Goal: Task Accomplishment & Management: Manage account settings

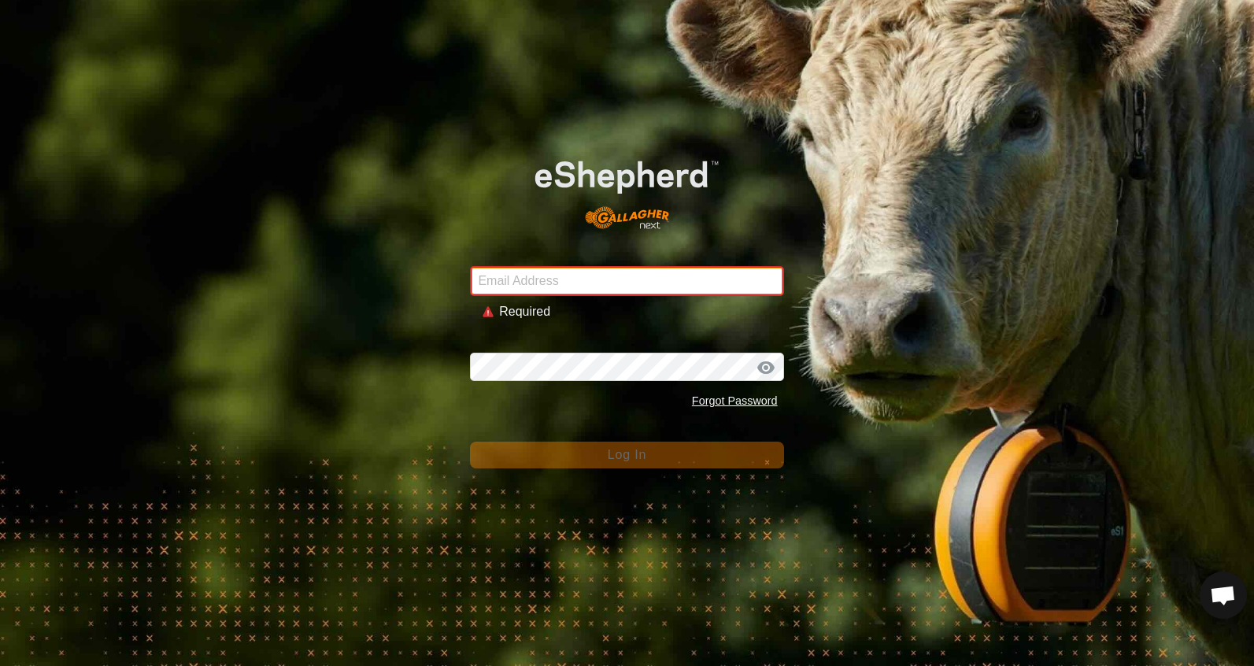
type input "[EMAIL_ADDRESS][DOMAIN_NAME]"
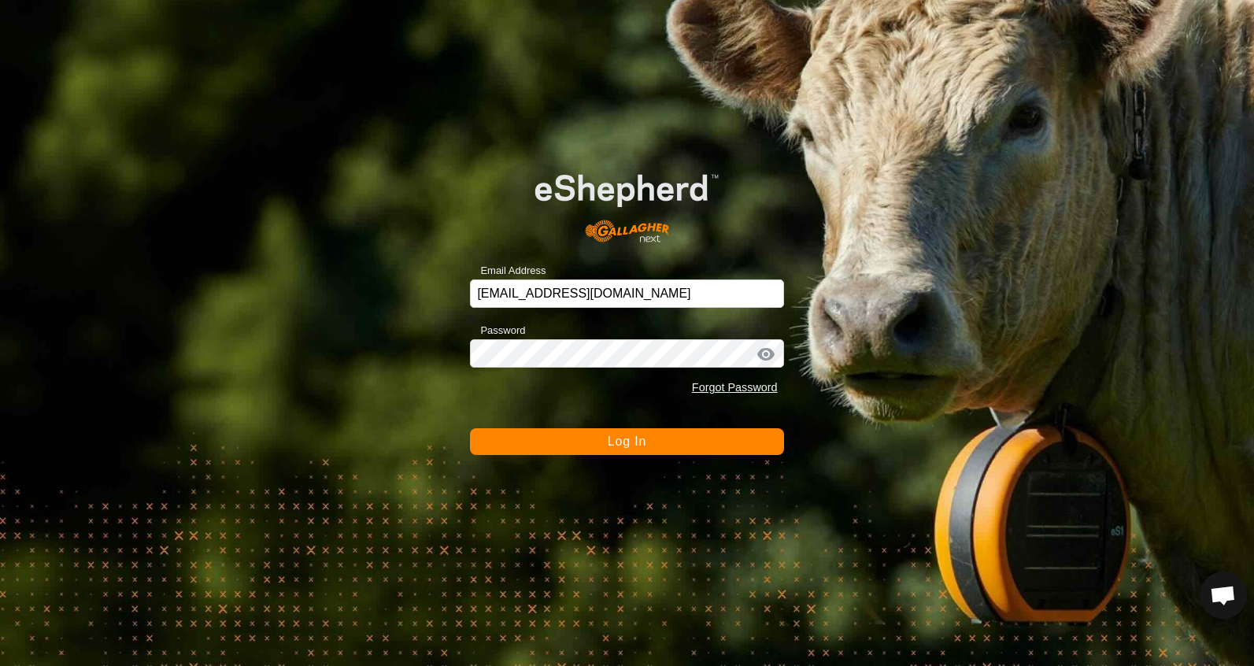
click at [661, 442] on button "Log In" at bounding box center [626, 441] width 313 height 27
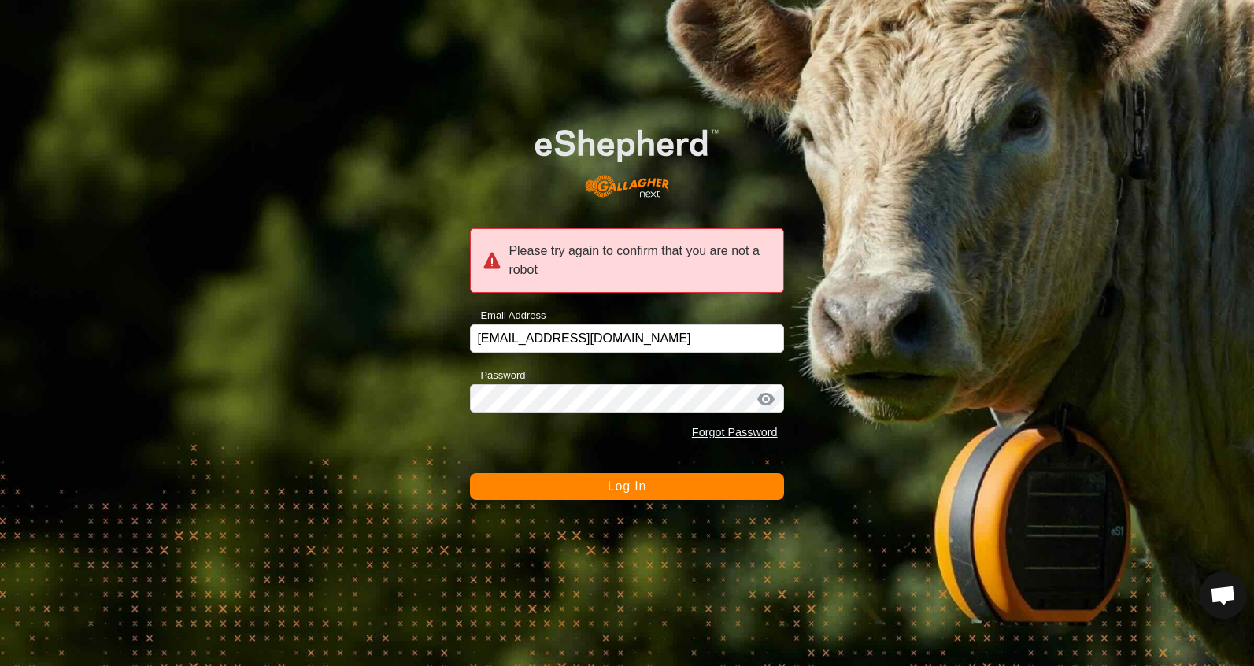
click at [647, 488] on button "Log In" at bounding box center [626, 486] width 313 height 27
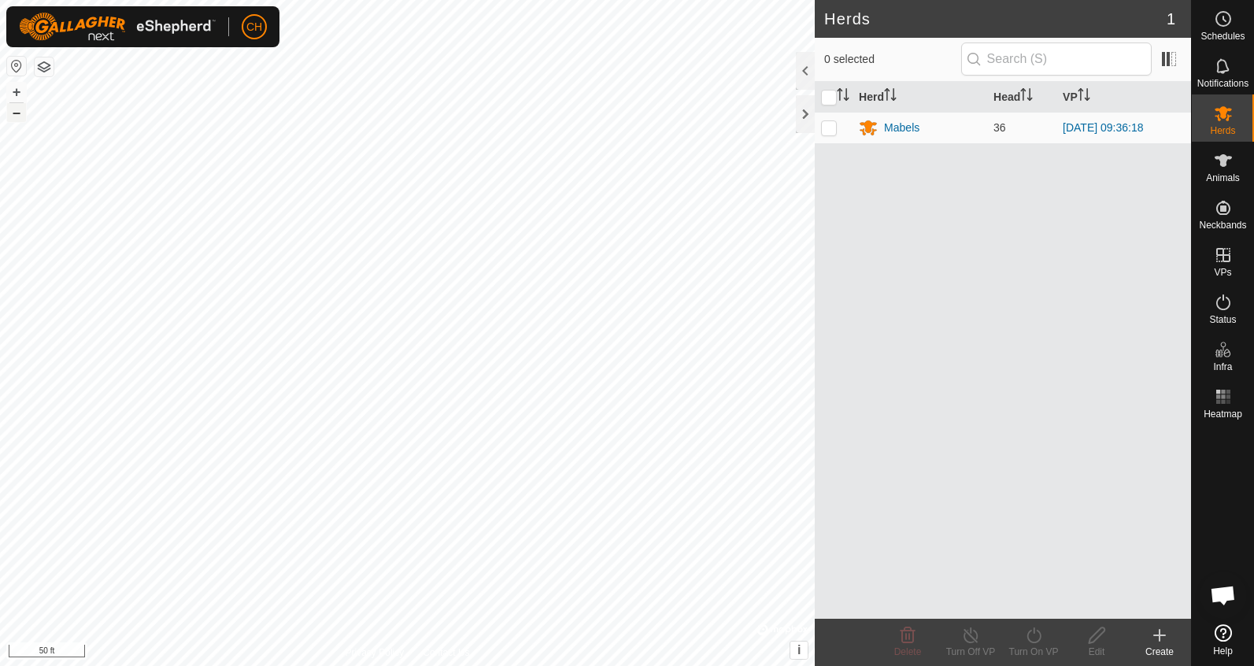
click at [16, 114] on button "–" at bounding box center [16, 112] width 19 height 19
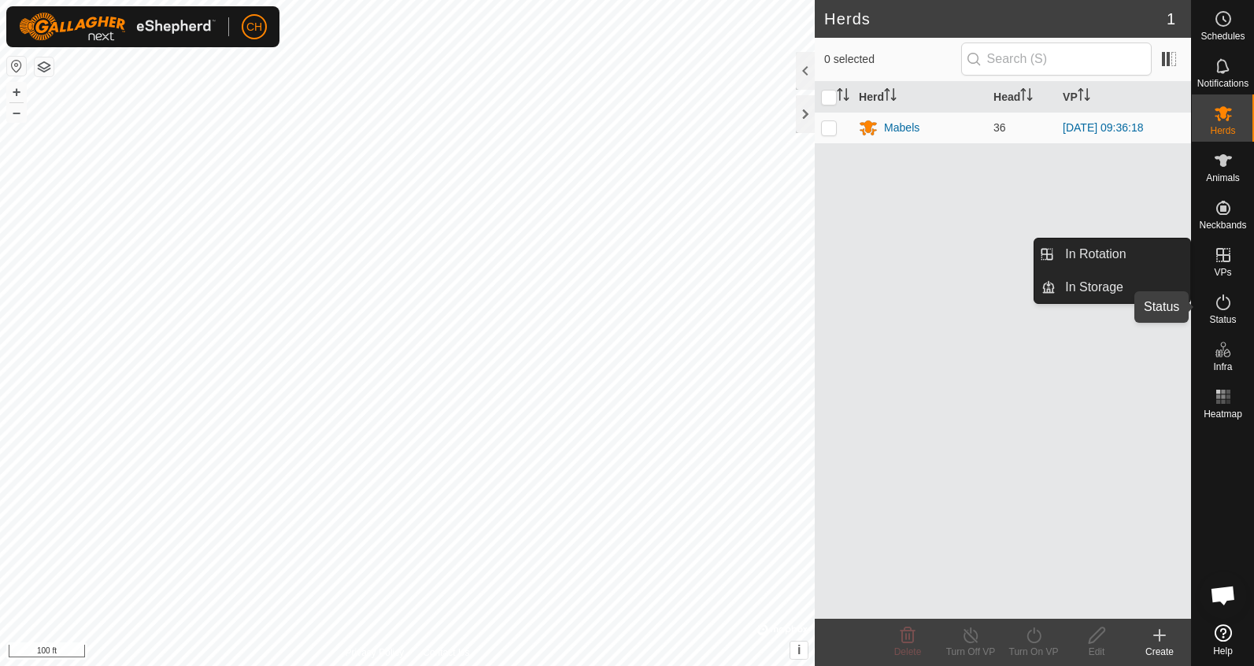
click at [1223, 309] on icon at bounding box center [1223, 302] width 14 height 16
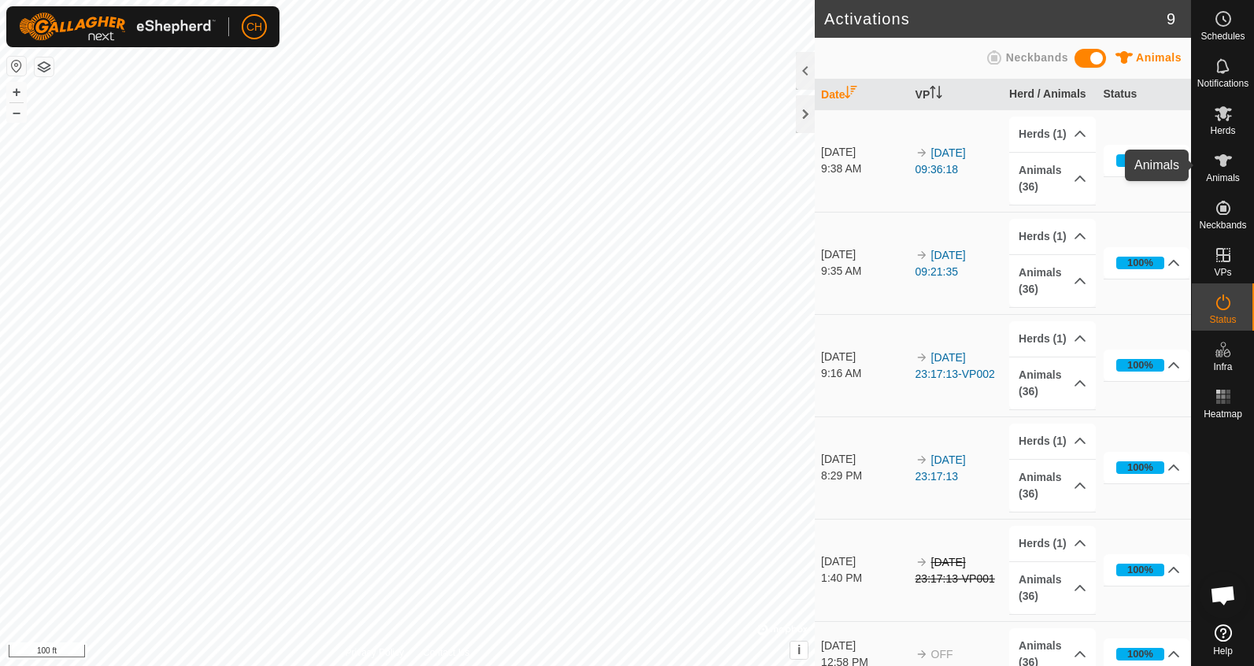
click at [1218, 164] on icon at bounding box center [1223, 160] width 19 height 19
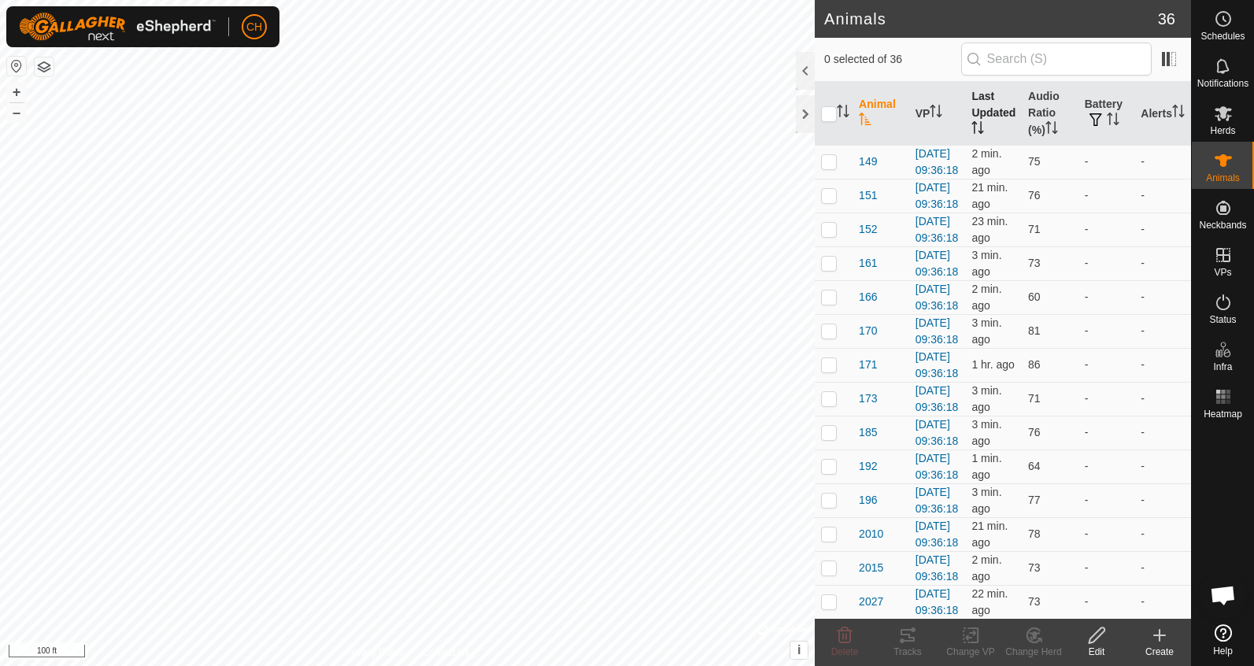
click at [989, 110] on th "Last Updated" at bounding box center [993, 114] width 57 height 64
click at [865, 204] on span "171" at bounding box center [868, 195] width 18 height 17
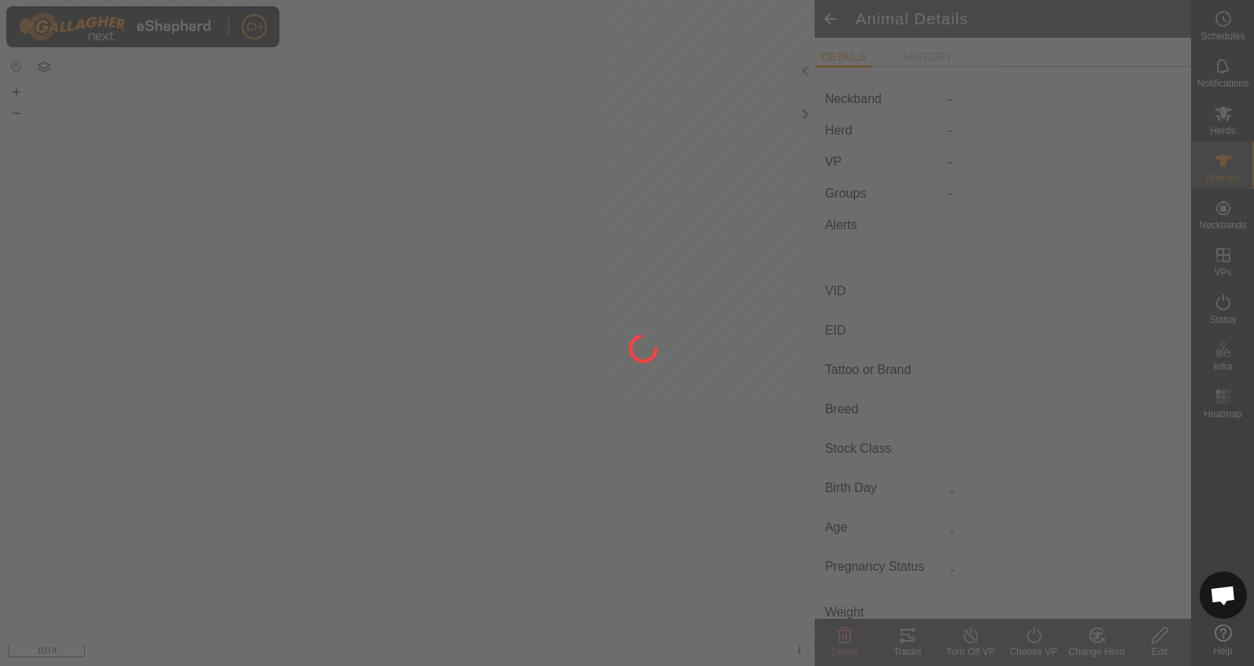
type input "171"
type input "-"
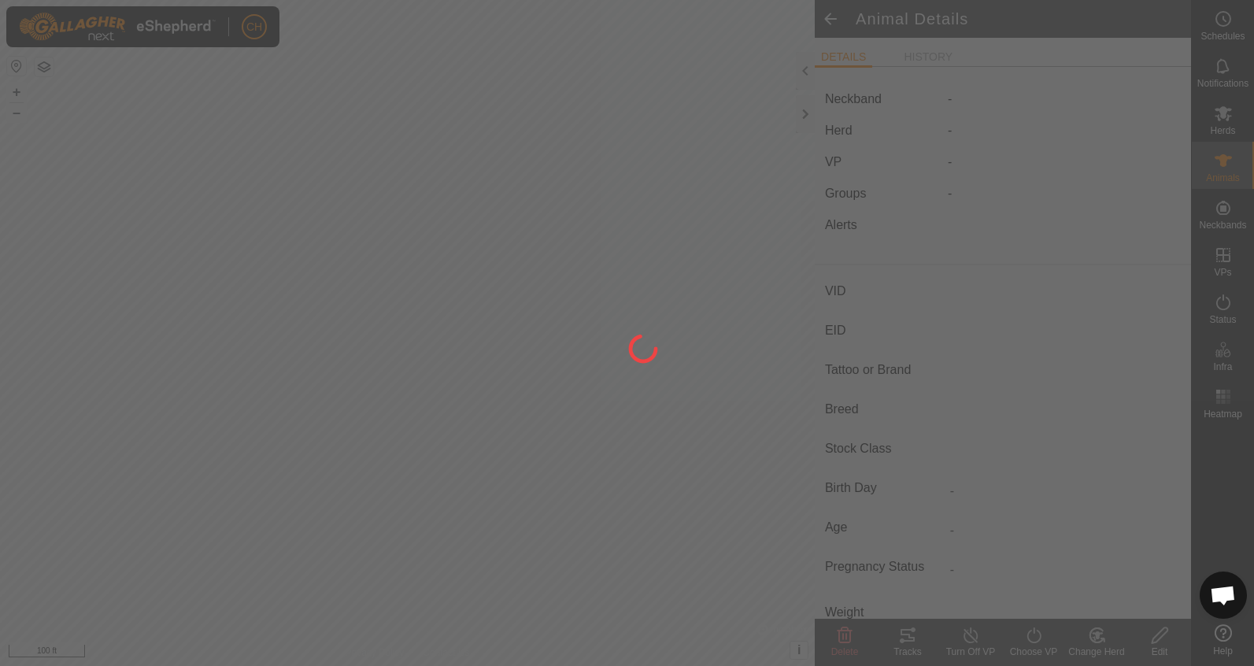
type input "-"
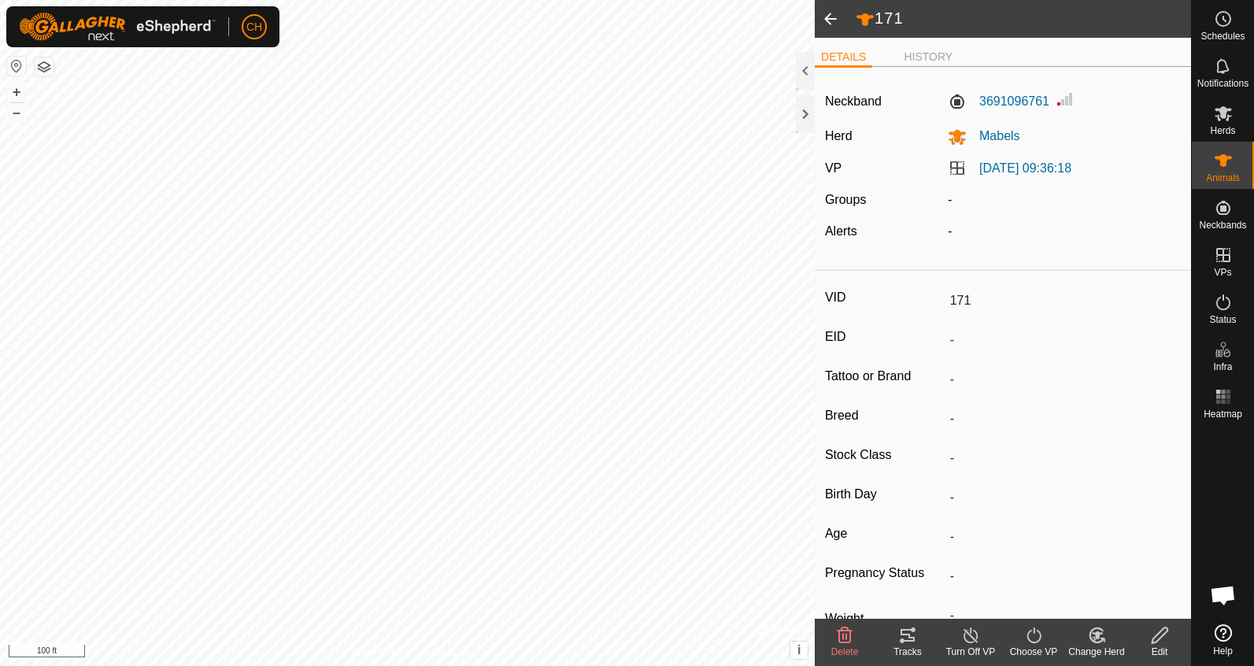
click at [833, 18] on span at bounding box center [830, 19] width 31 height 38
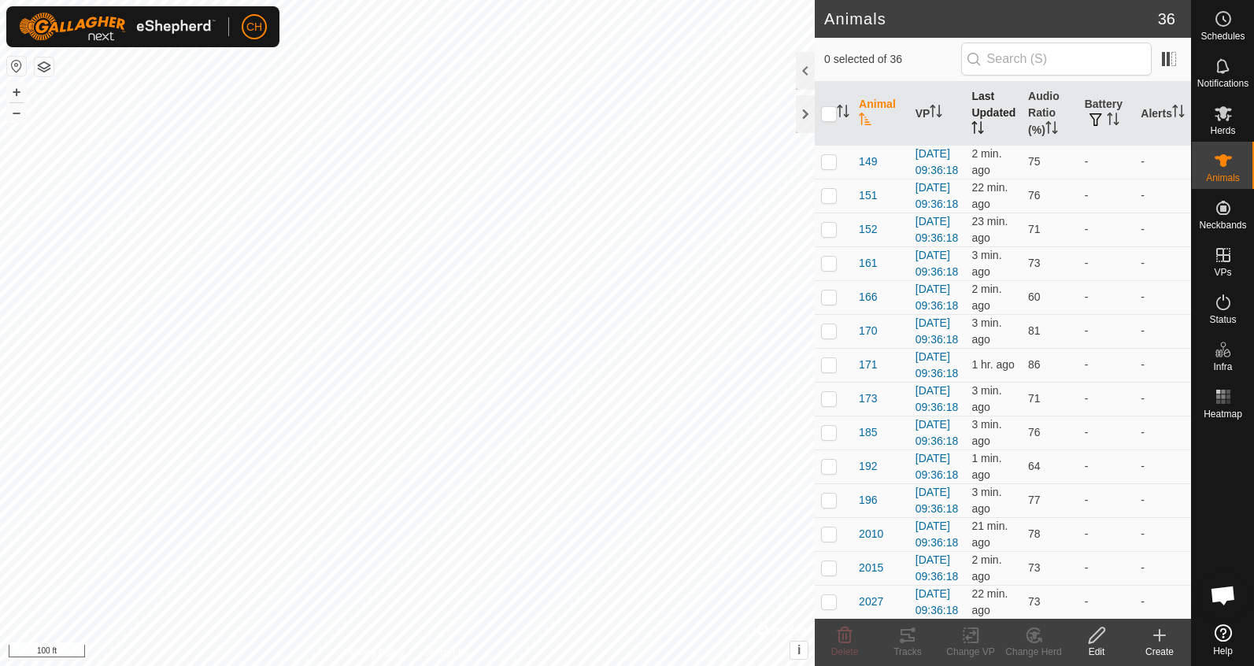
click at [985, 103] on th "Last Updated" at bounding box center [993, 114] width 57 height 64
click at [923, 172] on link "[DATE] 09:36:18" at bounding box center [936, 161] width 43 height 29
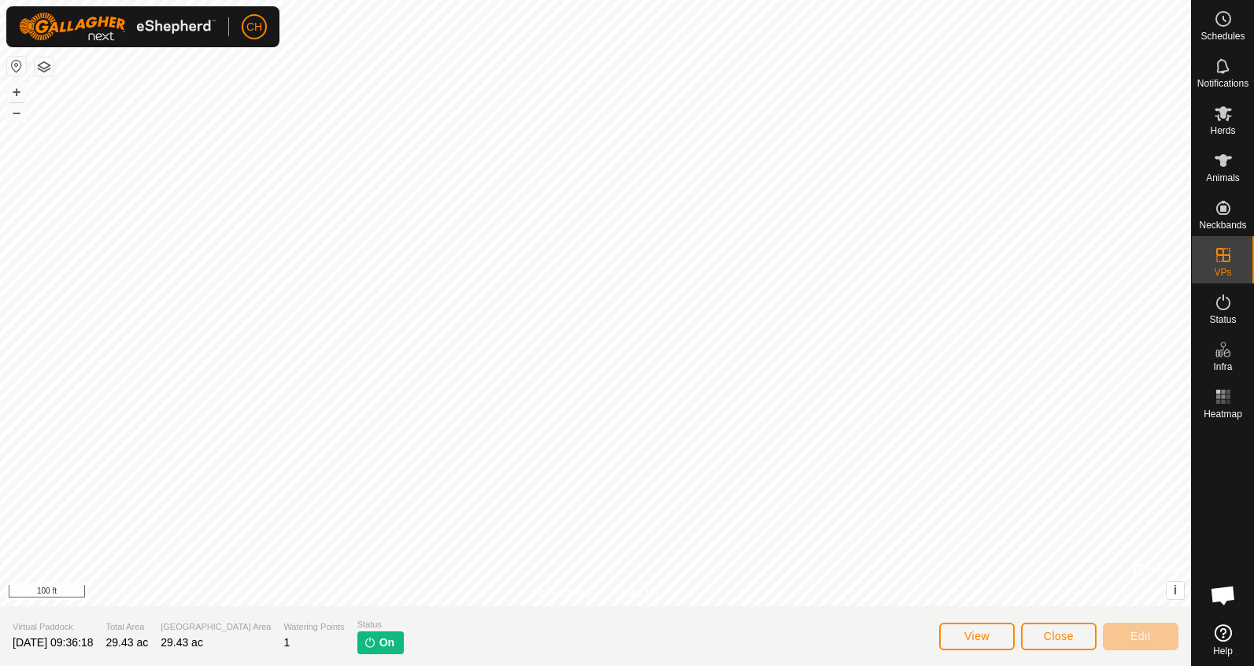
click at [1065, 630] on span "Close" at bounding box center [1059, 636] width 30 height 13
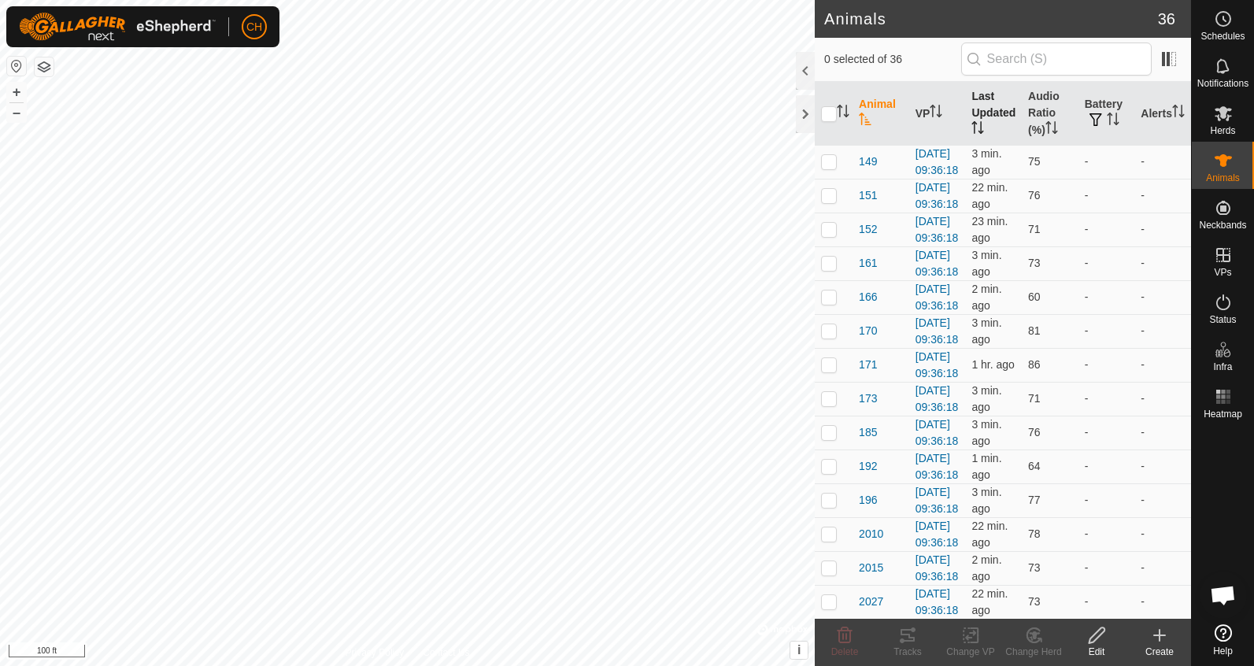
click at [986, 109] on th "Last Updated" at bounding box center [993, 114] width 57 height 64
click at [863, 168] on span "388" at bounding box center [868, 161] width 18 height 17
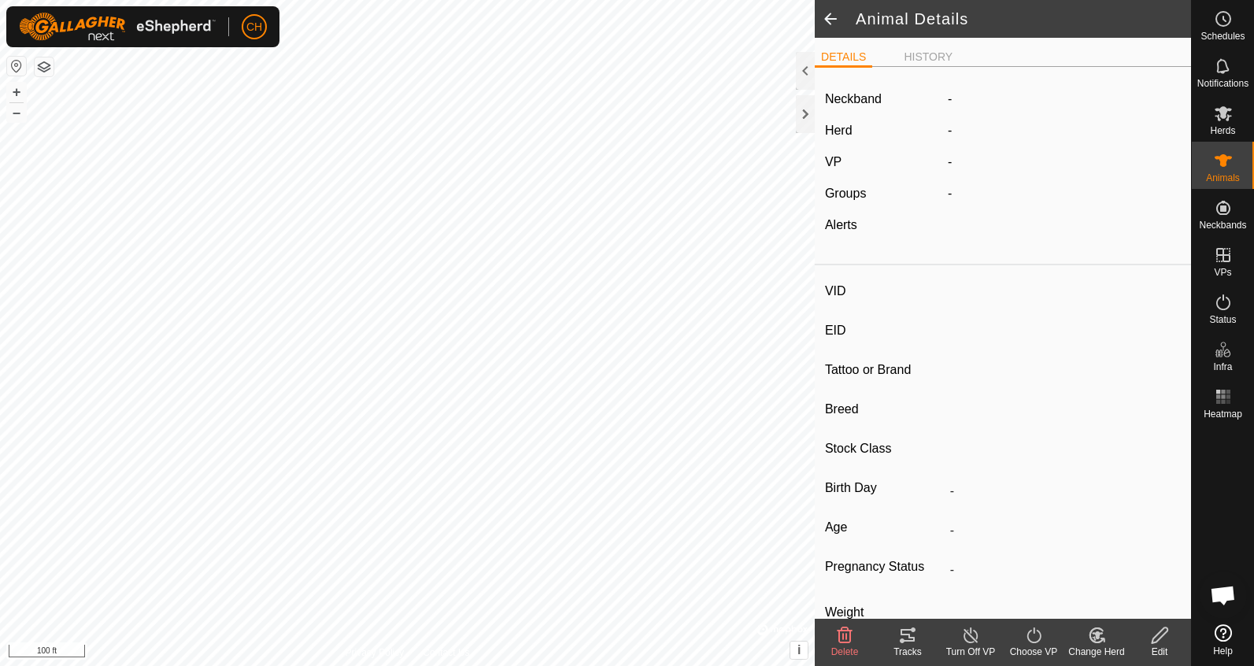
type input "388"
type input "-"
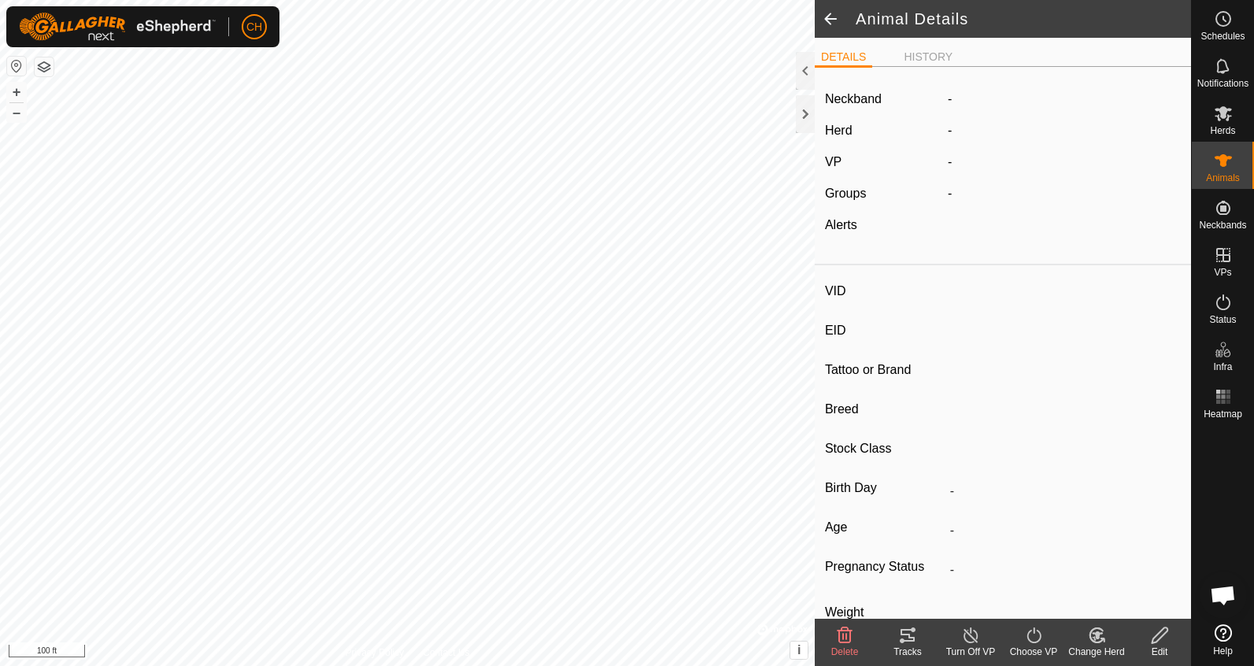
type input "-"
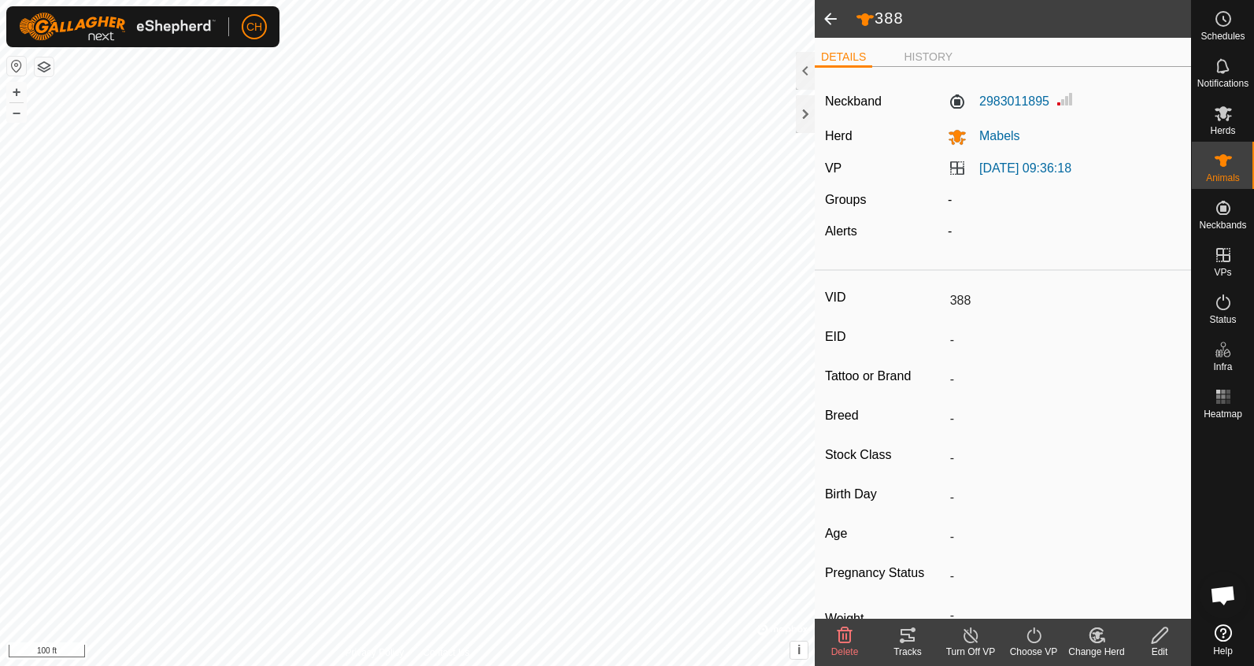
click at [829, 22] on span at bounding box center [830, 19] width 31 height 38
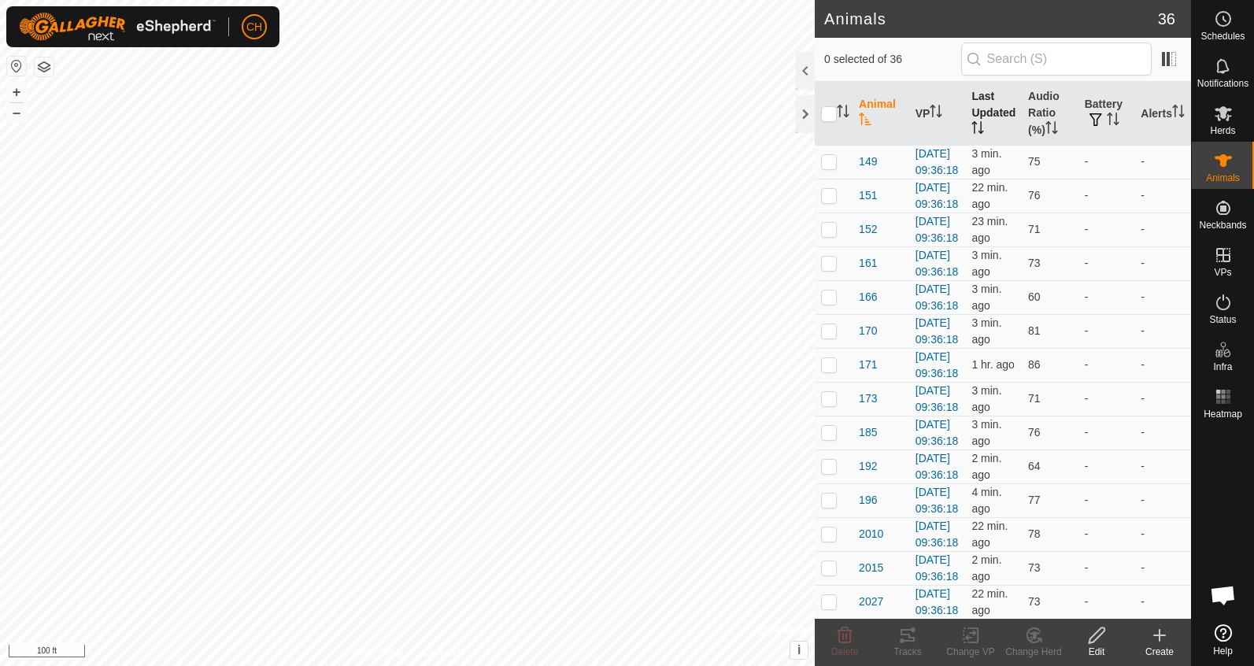
click at [978, 116] on th "Last Updated" at bounding box center [993, 114] width 57 height 64
click at [985, 100] on th "Last Updated" at bounding box center [993, 114] width 57 height 64
click at [870, 166] on span "295" at bounding box center [868, 161] width 18 height 17
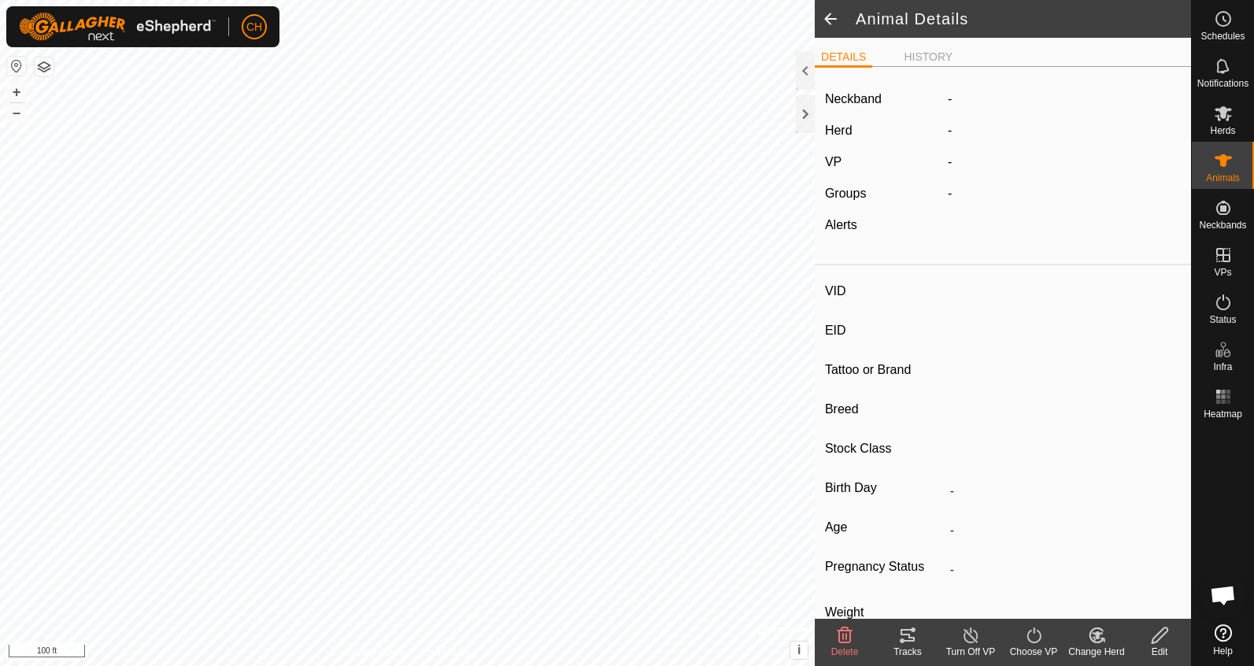
type input "295"
type input "-"
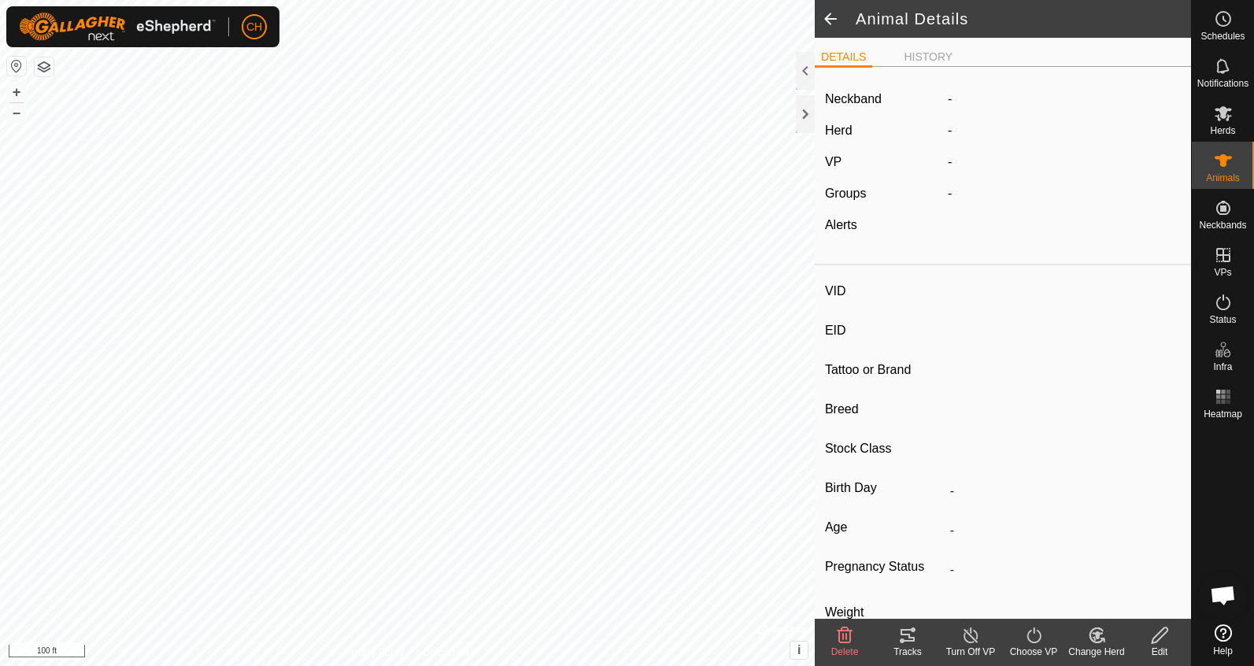
type input "-"
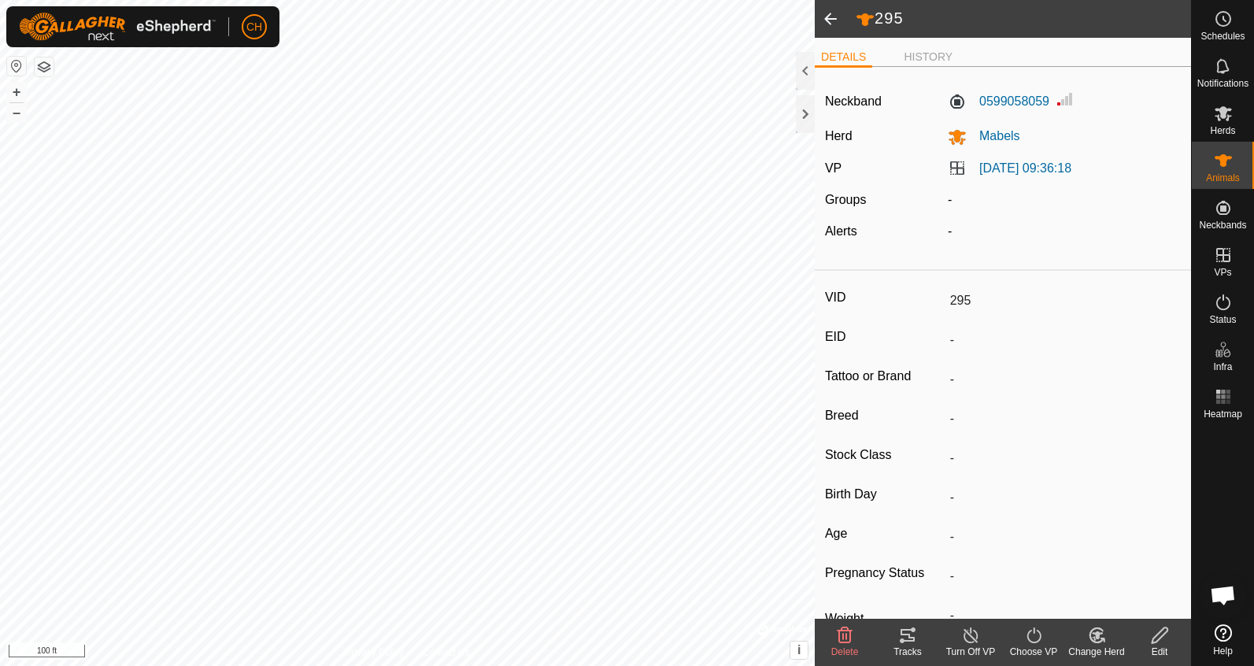
click at [829, 15] on span at bounding box center [830, 19] width 31 height 38
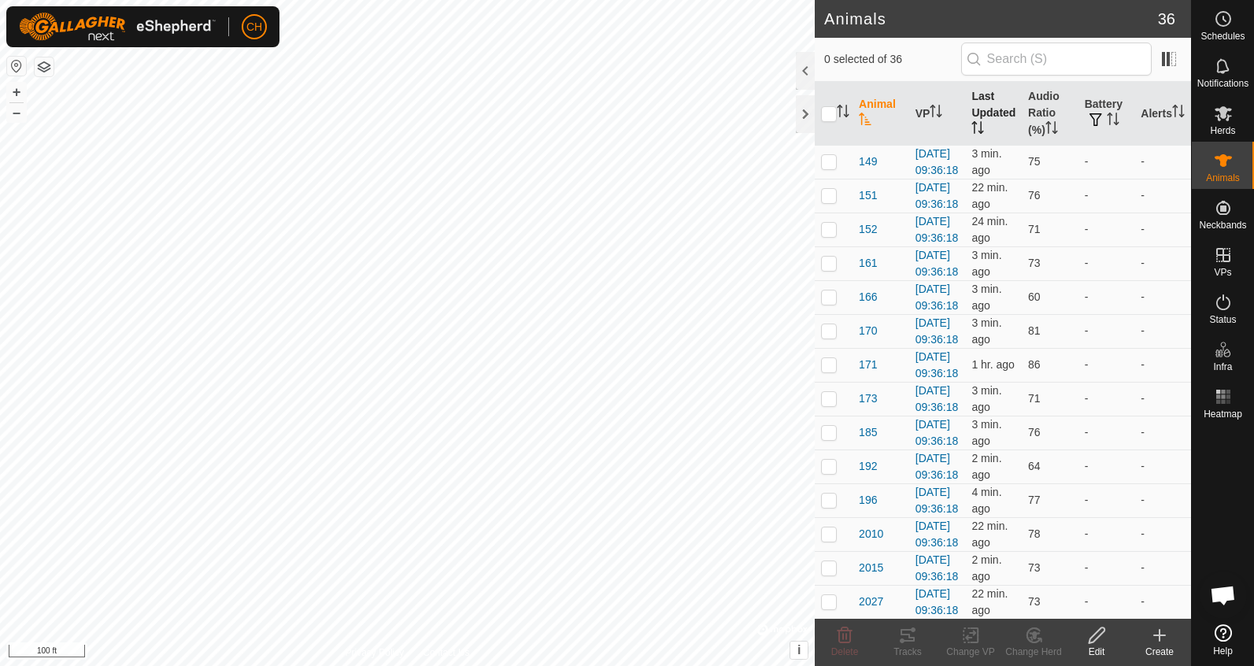
click at [992, 105] on th "Last Updated" at bounding box center [993, 114] width 57 height 64
click at [867, 170] on span "388" at bounding box center [868, 161] width 18 height 17
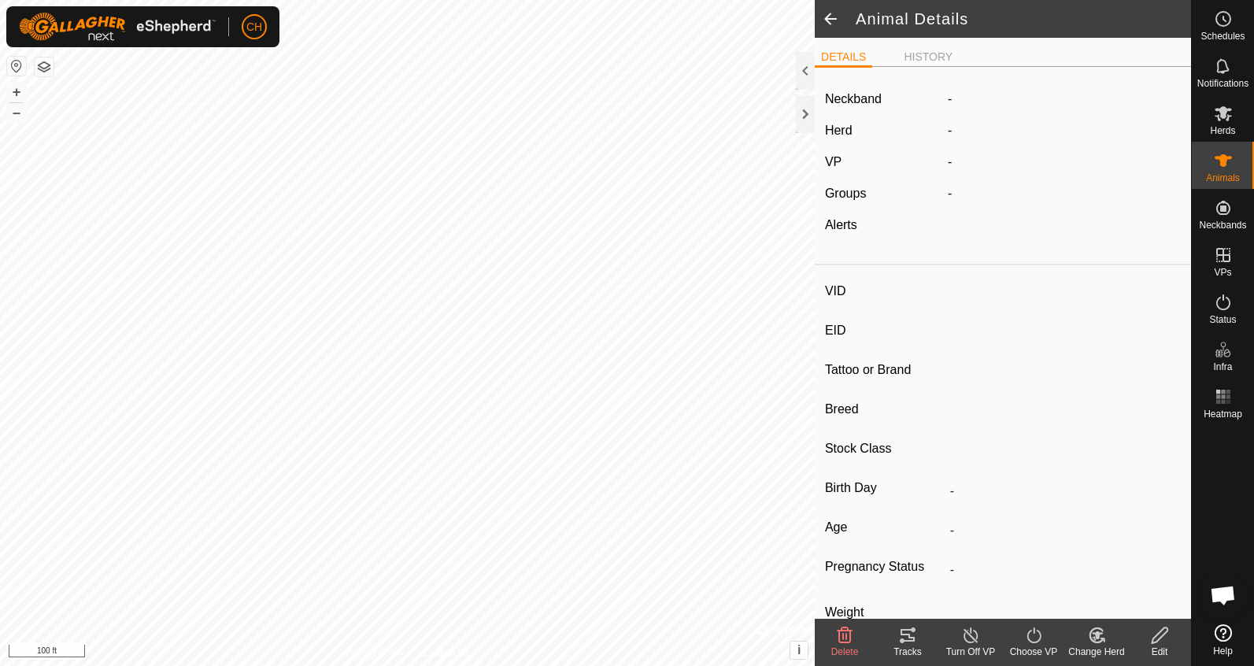
type input "388"
type input "-"
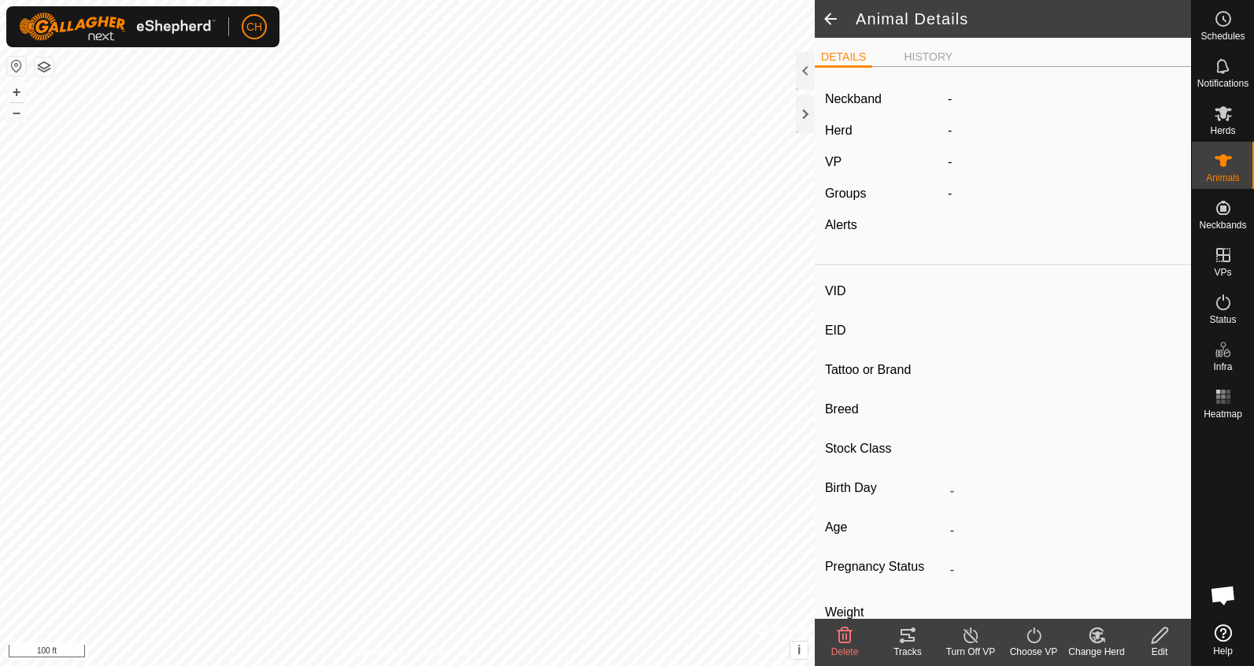
type input "-"
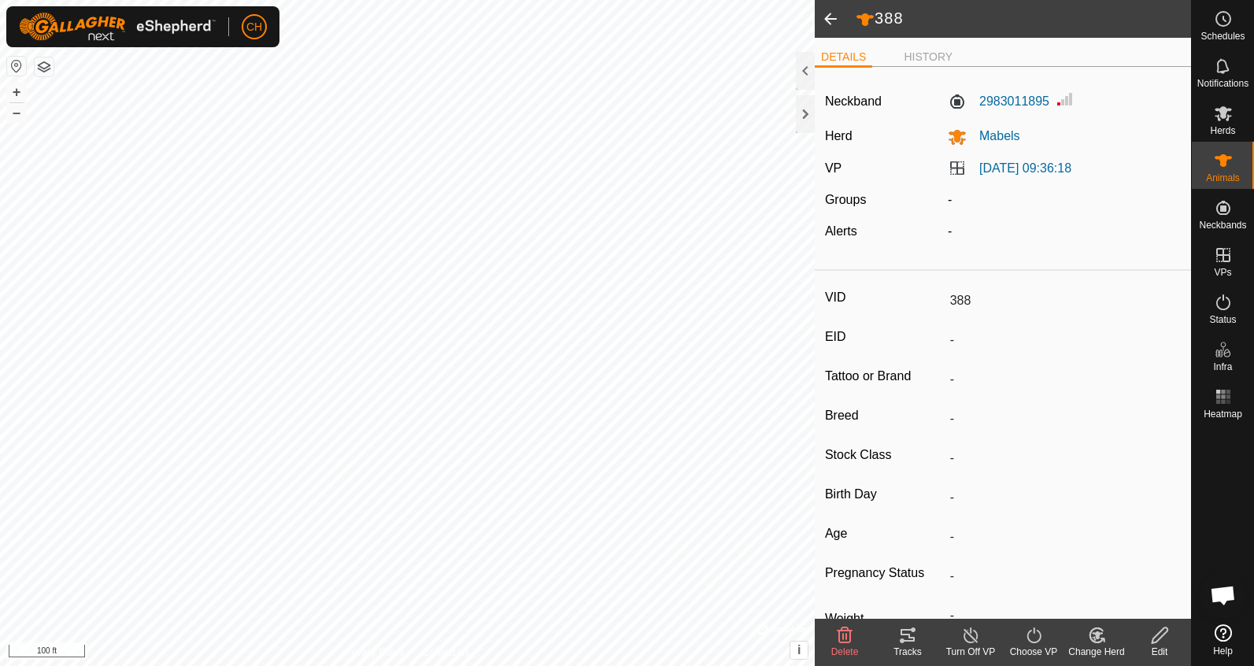
click at [824, 19] on span at bounding box center [830, 19] width 31 height 38
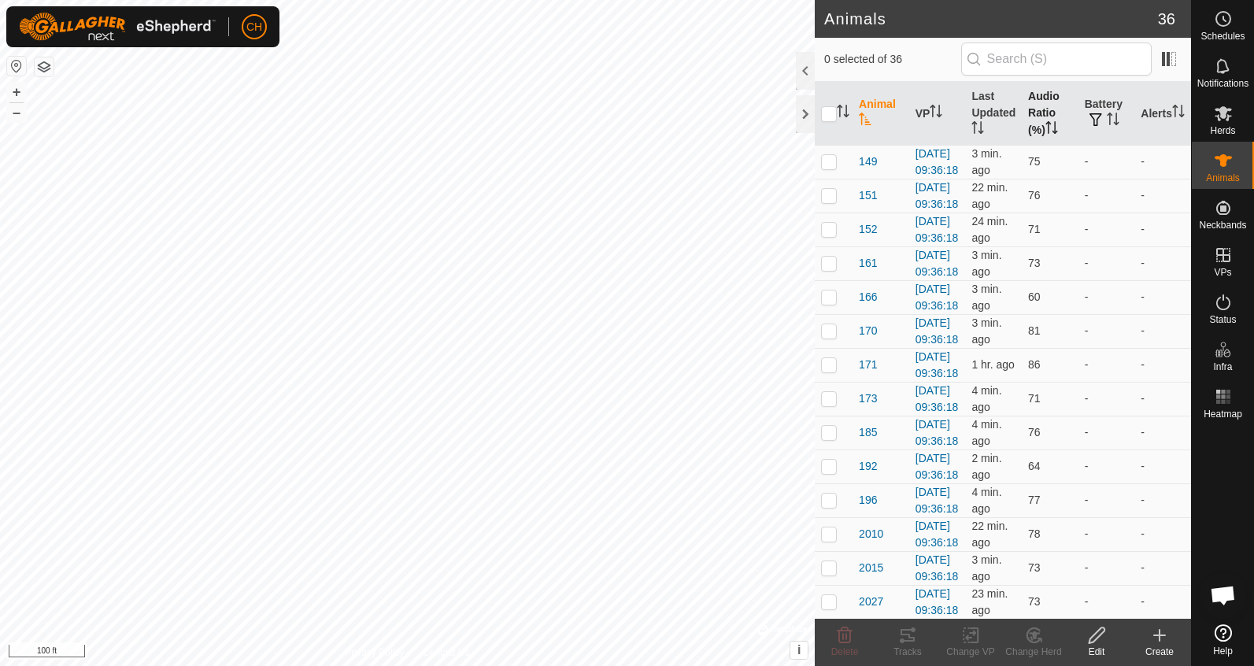
click at [1042, 102] on th "Audio Ratio (%)" at bounding box center [1050, 114] width 57 height 64
click at [874, 204] on span "2102" at bounding box center [871, 195] width 24 height 17
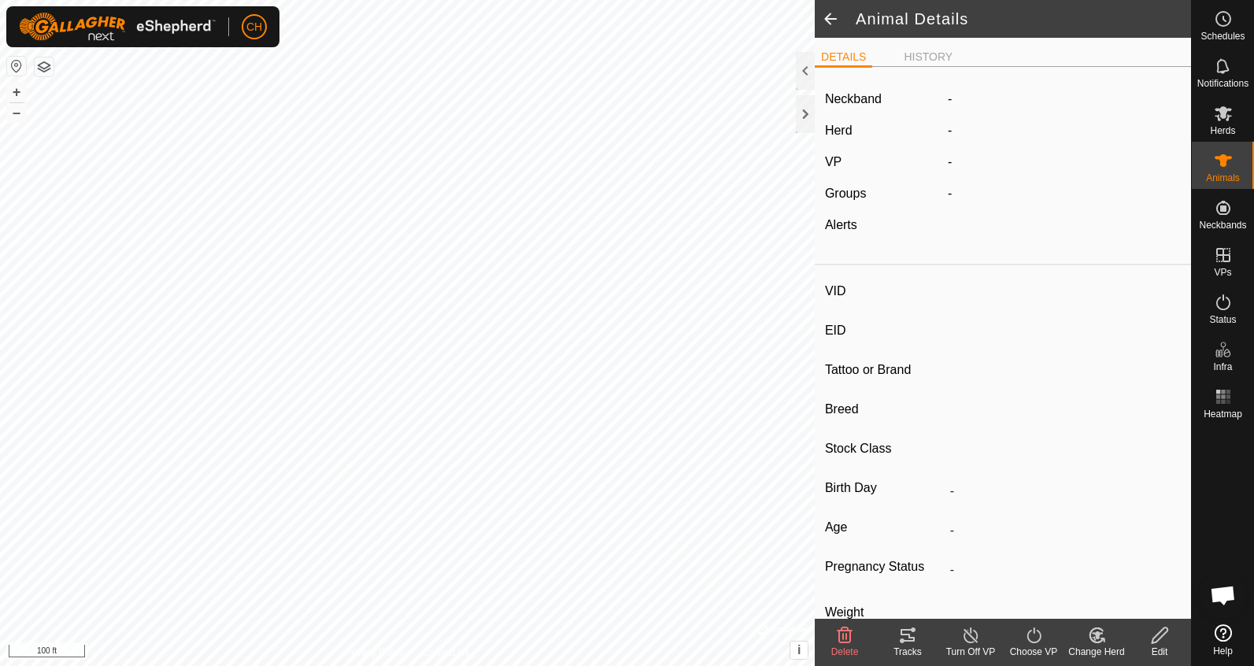
type input "2102"
type input "-"
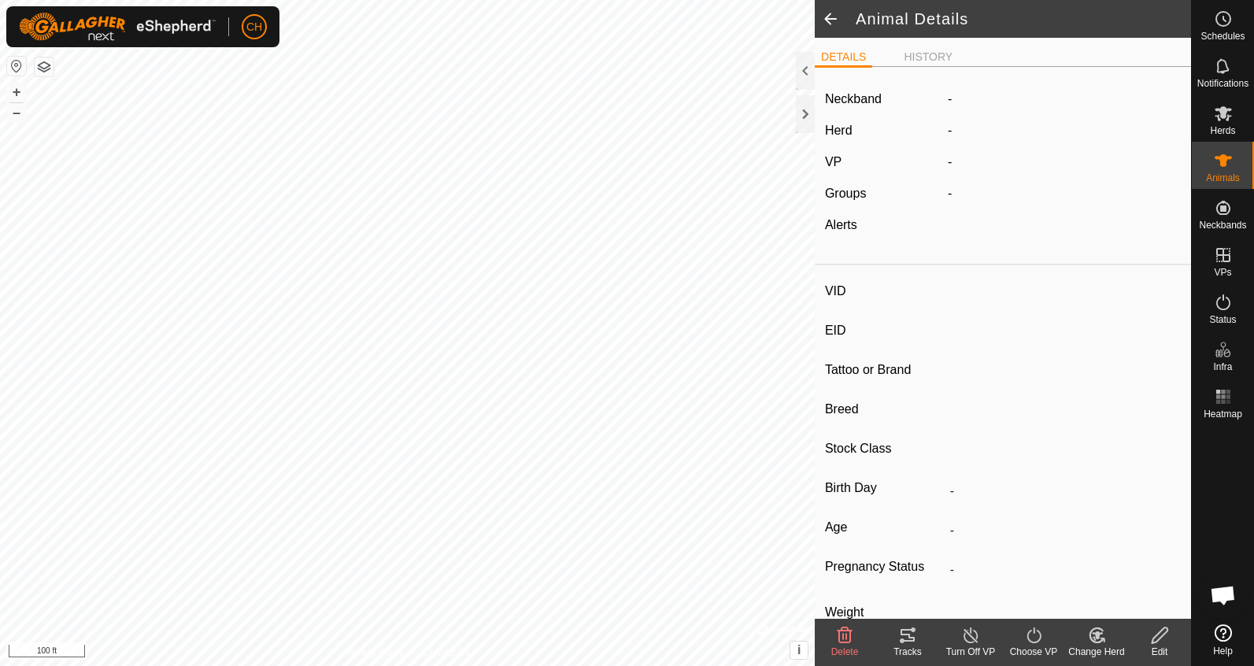
type input "-"
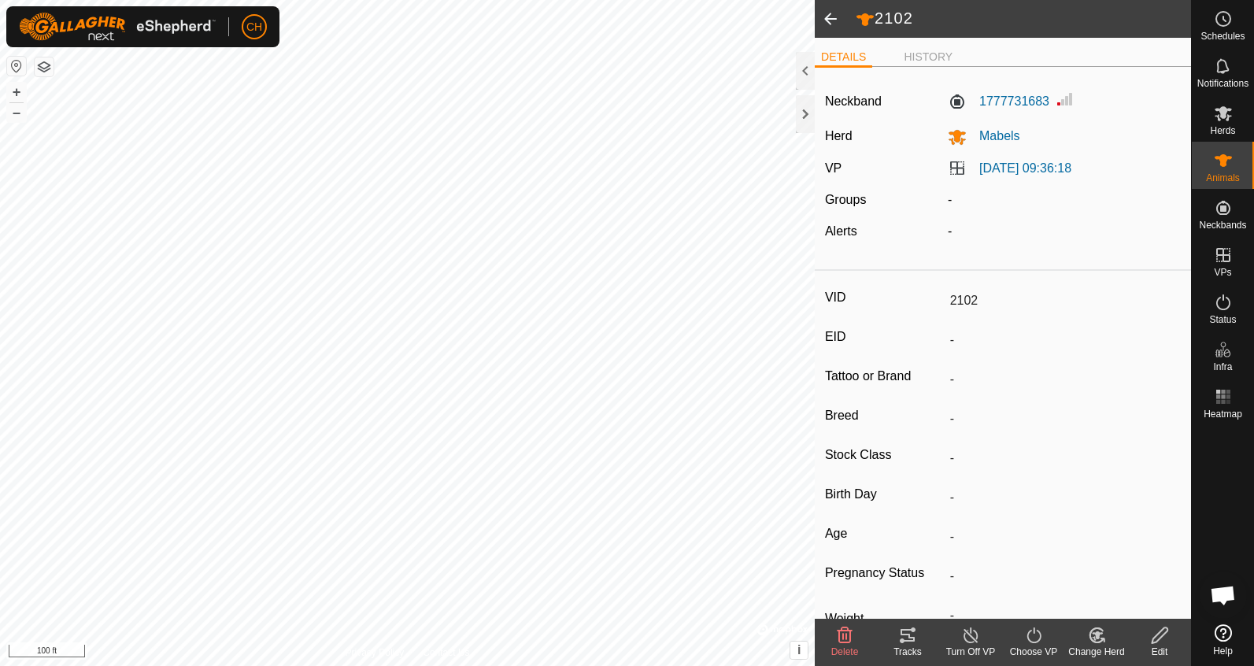
click at [828, 17] on span at bounding box center [830, 19] width 31 height 38
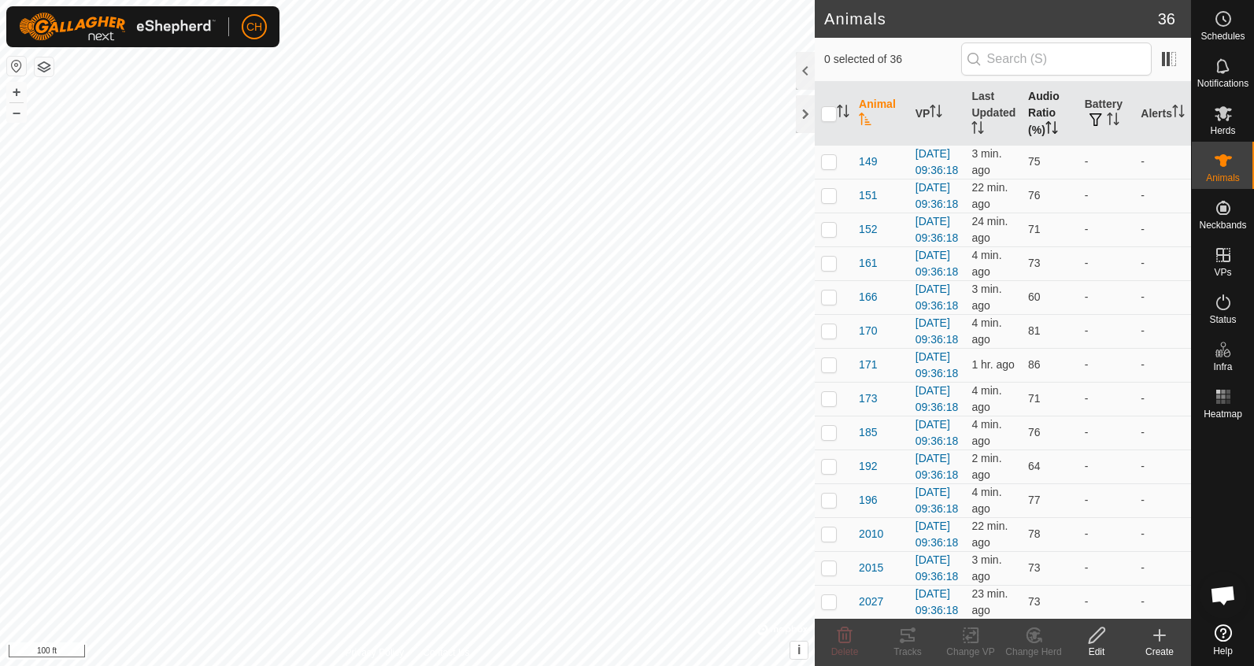
click at [1037, 102] on th "Audio Ratio (%)" at bounding box center [1050, 114] width 57 height 64
click at [870, 168] on span "306" at bounding box center [868, 161] width 18 height 17
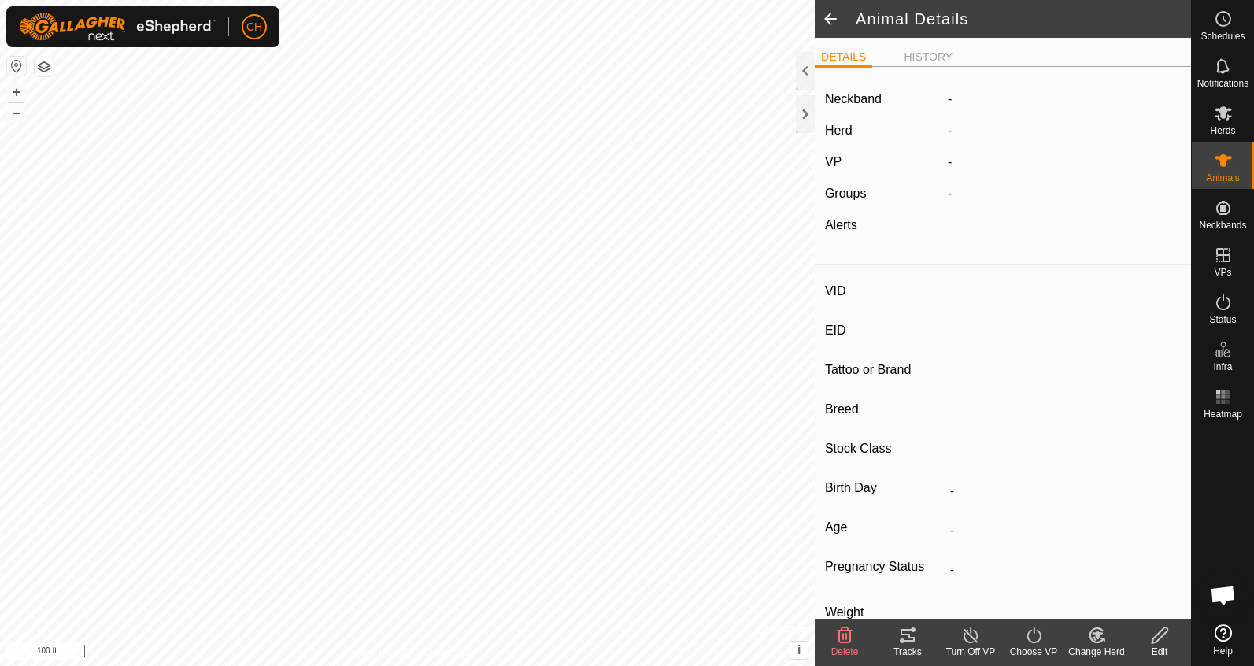
type input "306"
type input "-"
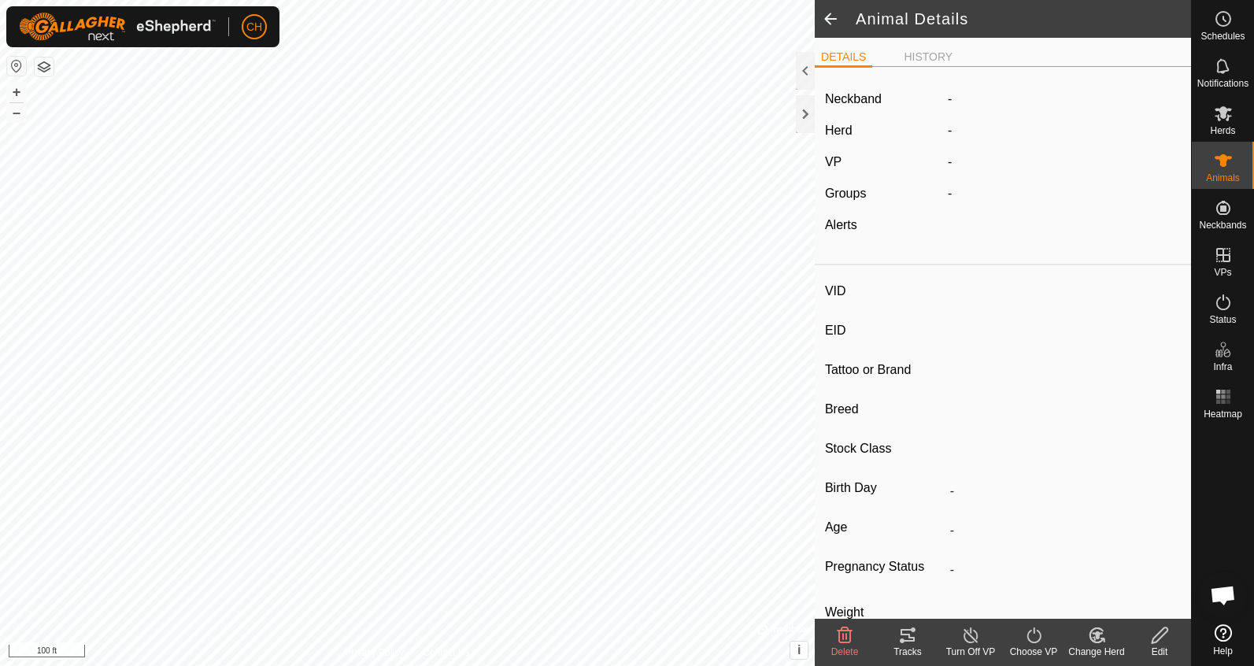
type input "-"
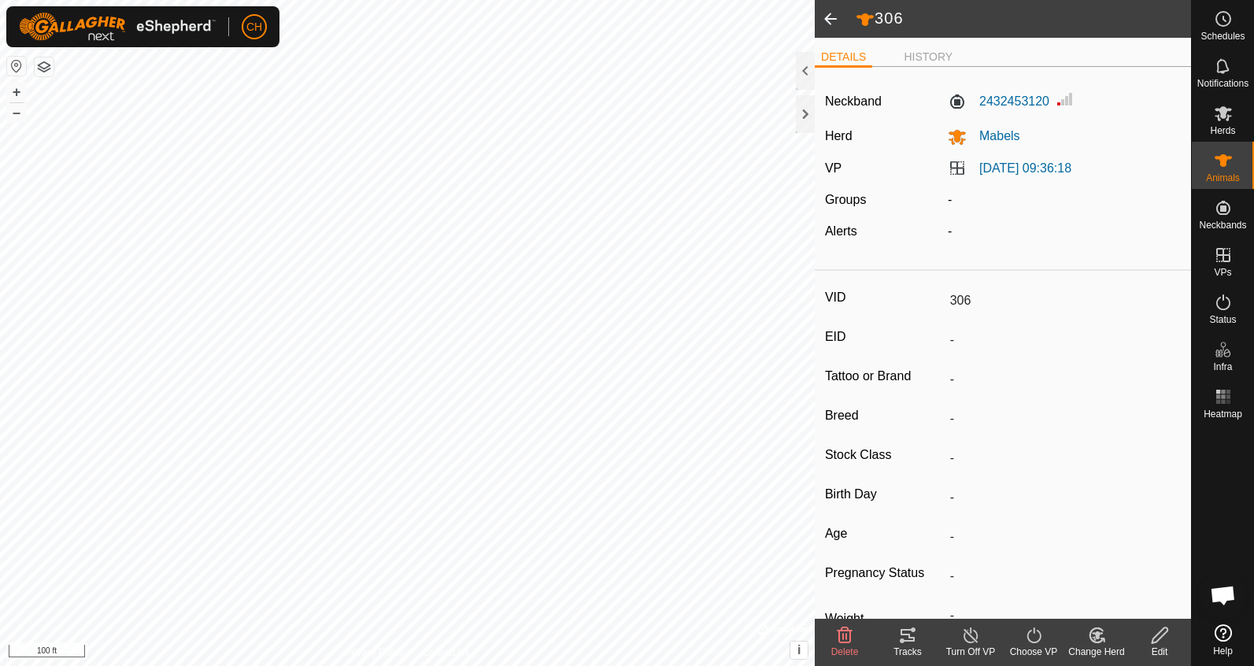
click at [831, 21] on span at bounding box center [830, 19] width 31 height 38
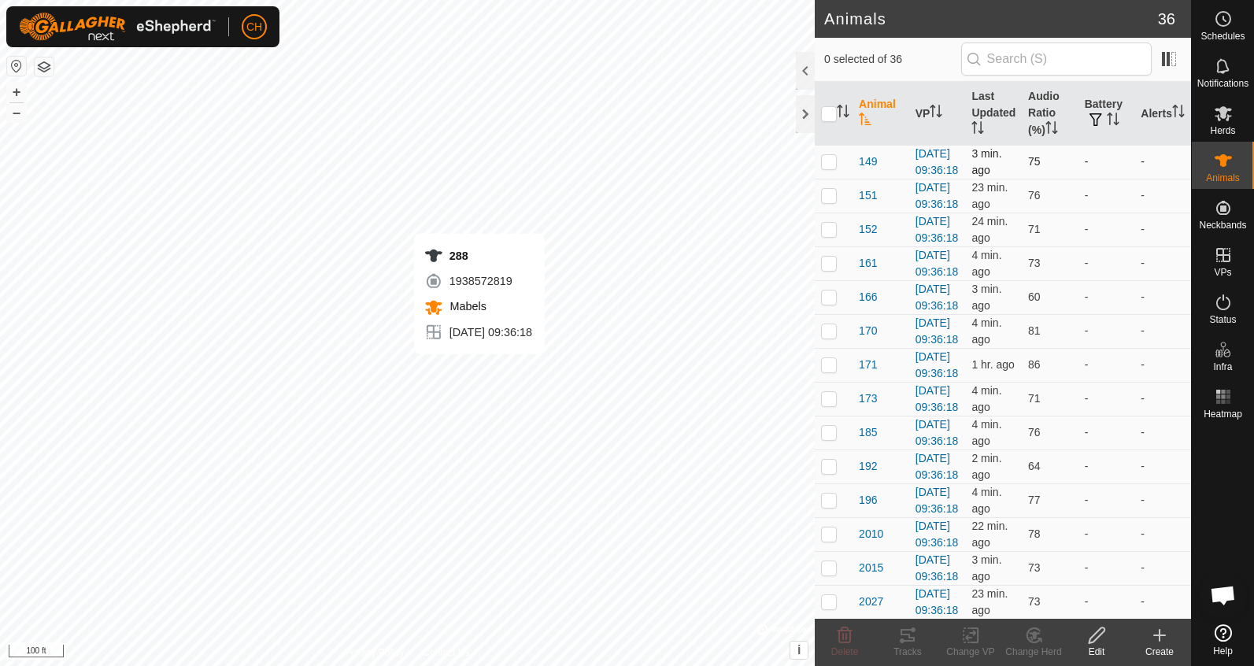
checkbox input "true"
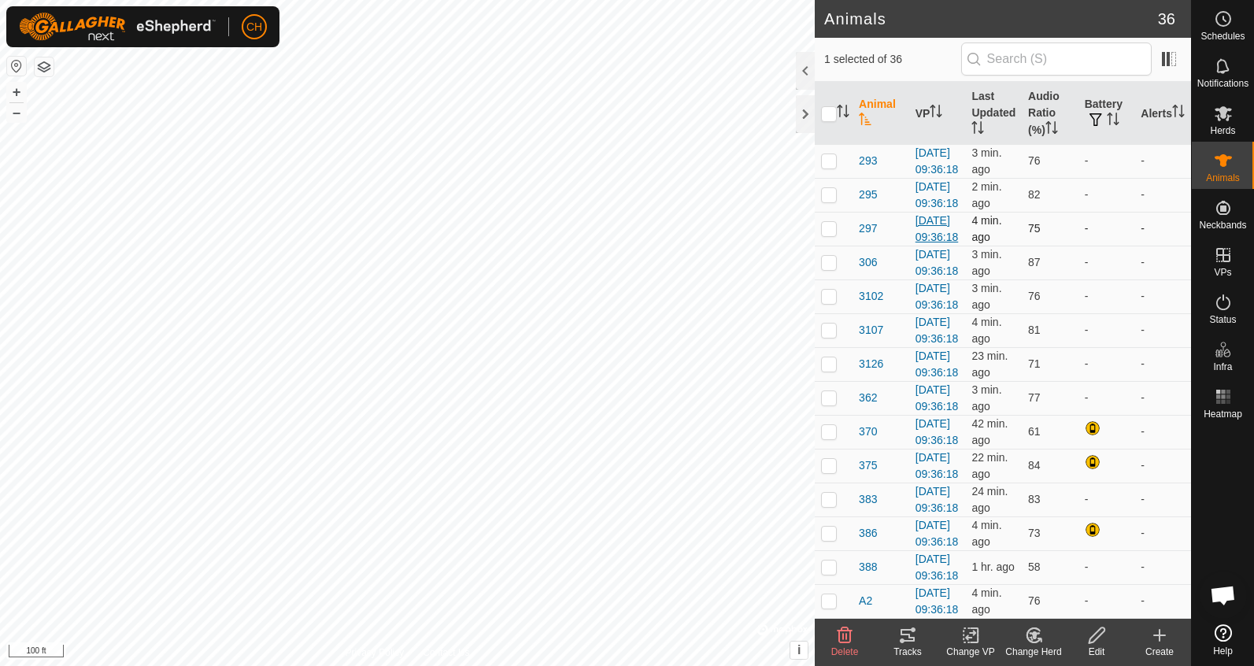
scroll to position [1340, 0]
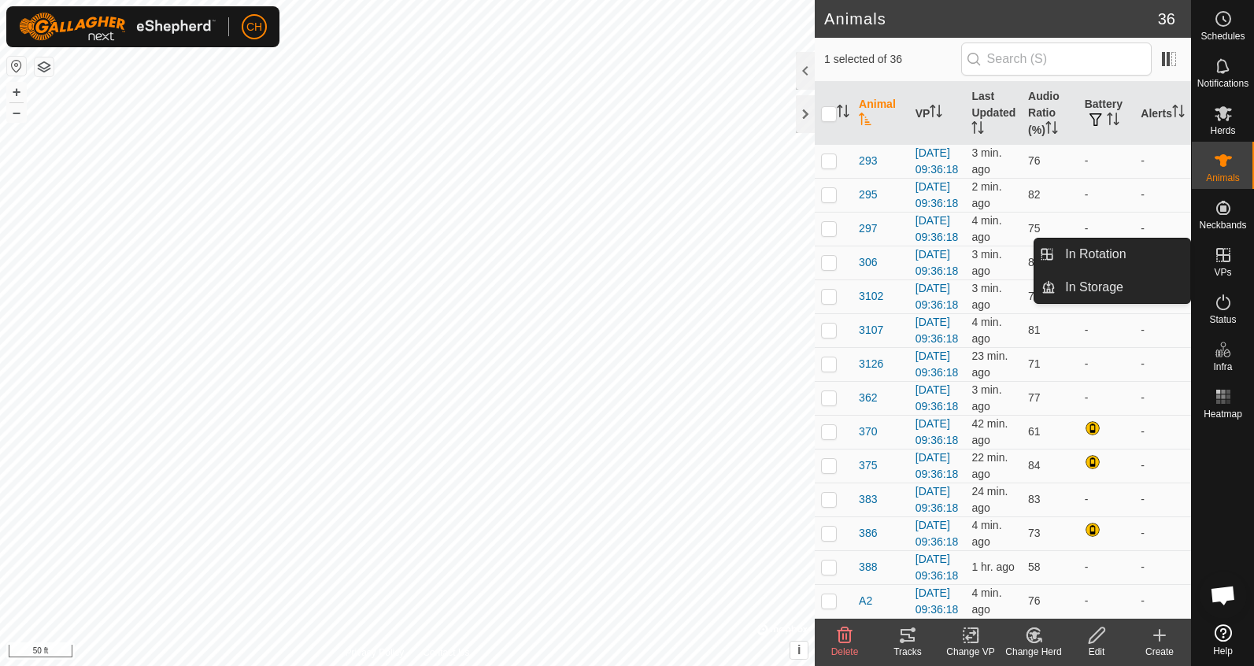
click at [1229, 270] on span "VPs" at bounding box center [1222, 272] width 17 height 9
click at [1219, 256] on icon at bounding box center [1223, 255] width 14 height 14
click at [1122, 253] on link "In Rotation" at bounding box center [1122, 253] width 135 height 31
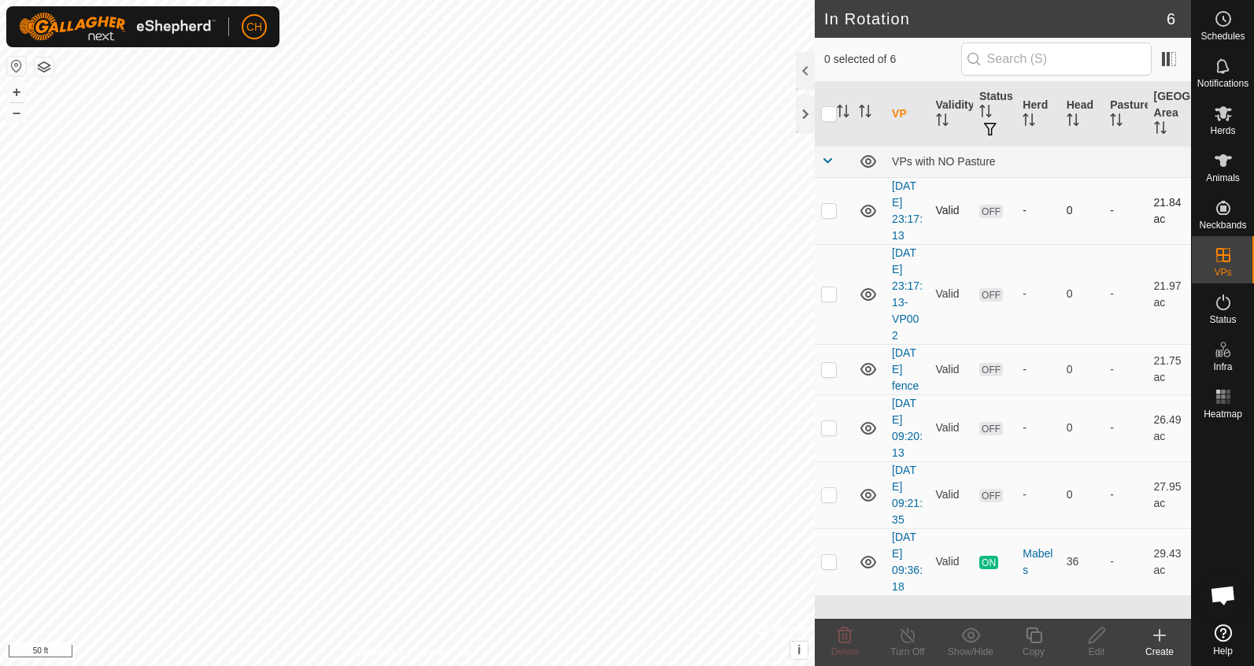
click at [832, 211] on p-checkbox at bounding box center [829, 210] width 16 height 13
checkbox input "true"
click at [833, 293] on p-checkbox at bounding box center [829, 293] width 16 height 13
checkbox input "true"
click at [832, 370] on p-checkbox at bounding box center [829, 369] width 16 height 13
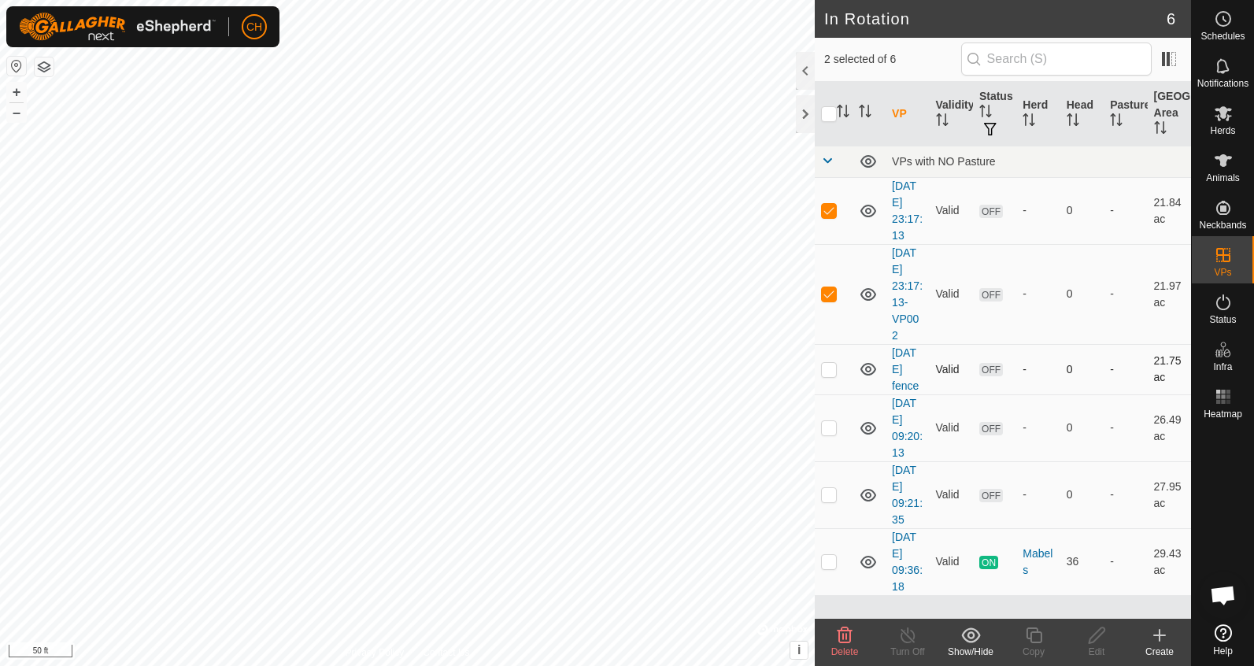
checkbox input "true"
click at [839, 645] on div "Delete" at bounding box center [844, 652] width 63 height 14
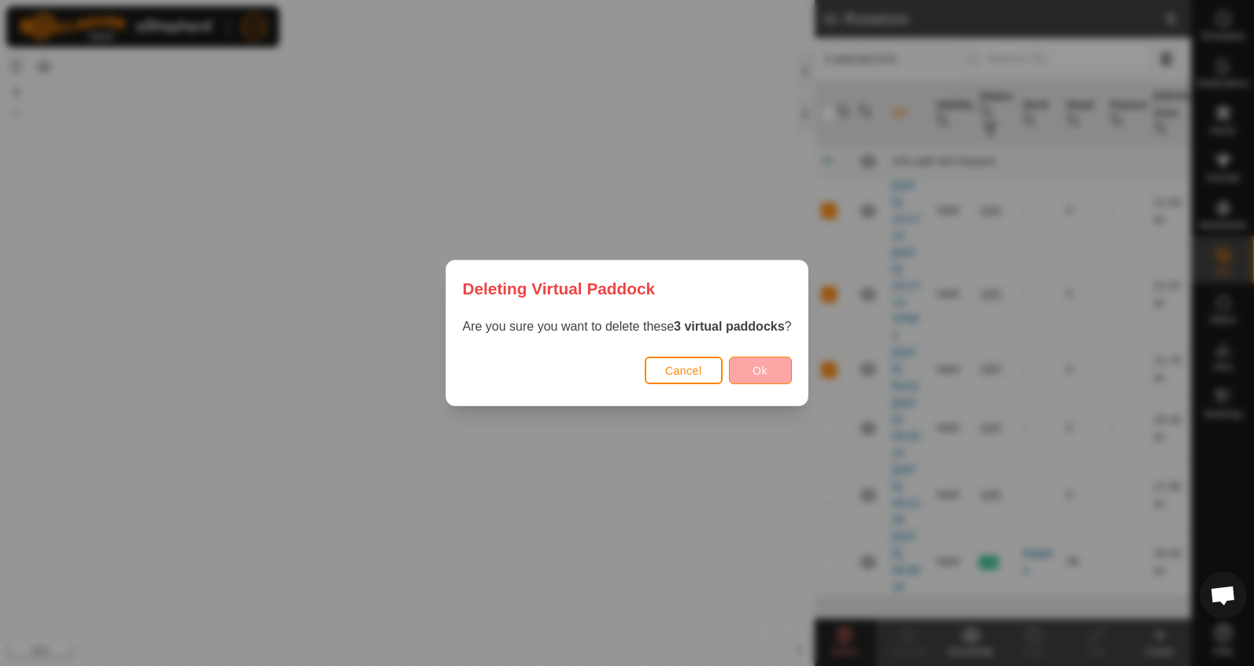
click at [758, 371] on span "Ok" at bounding box center [759, 370] width 15 height 13
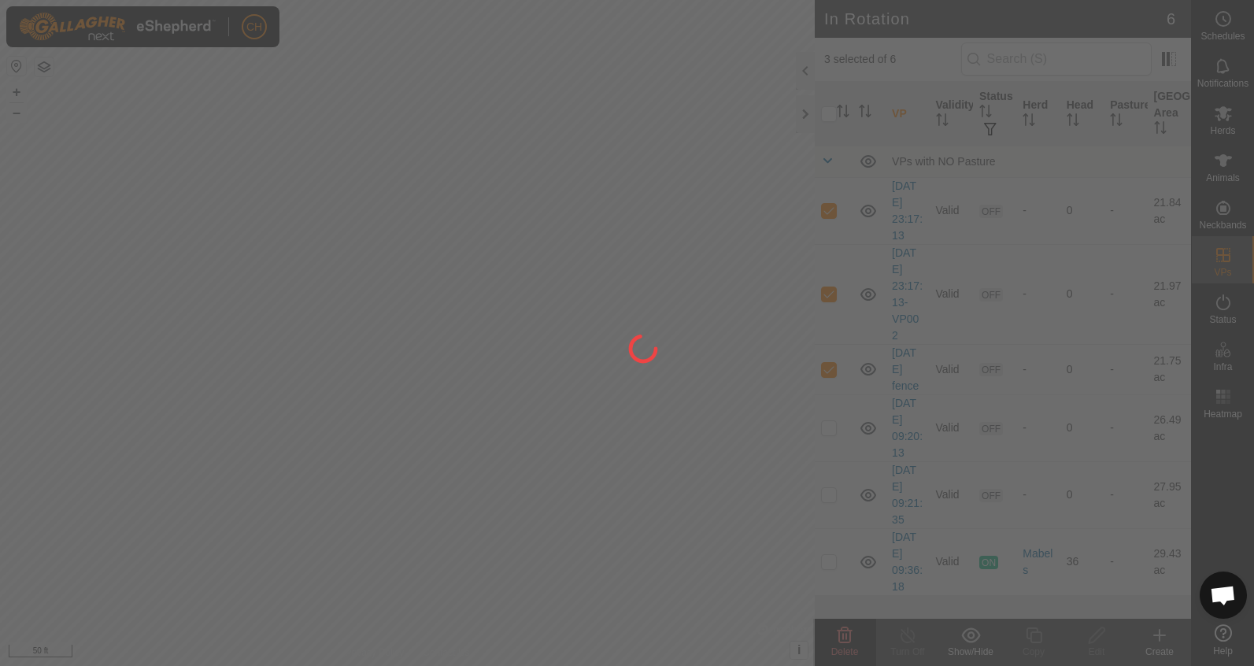
checkbox input "false"
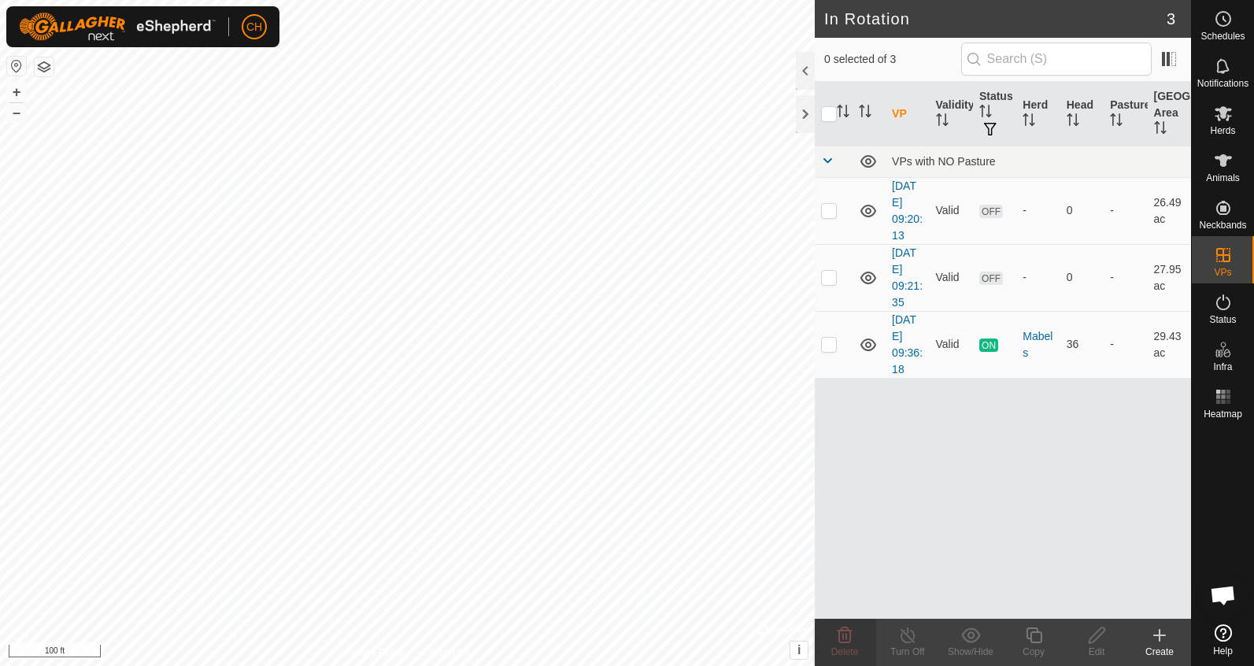
click at [573, 173] on div "CH Schedules Notifications Herds Animals Neckbands VPs Status Infra Heatmap Hel…" at bounding box center [627, 333] width 1254 height 666
click at [833, 215] on p-checkbox at bounding box center [829, 210] width 16 height 13
checkbox input "false"
click at [826, 286] on td at bounding box center [834, 277] width 38 height 67
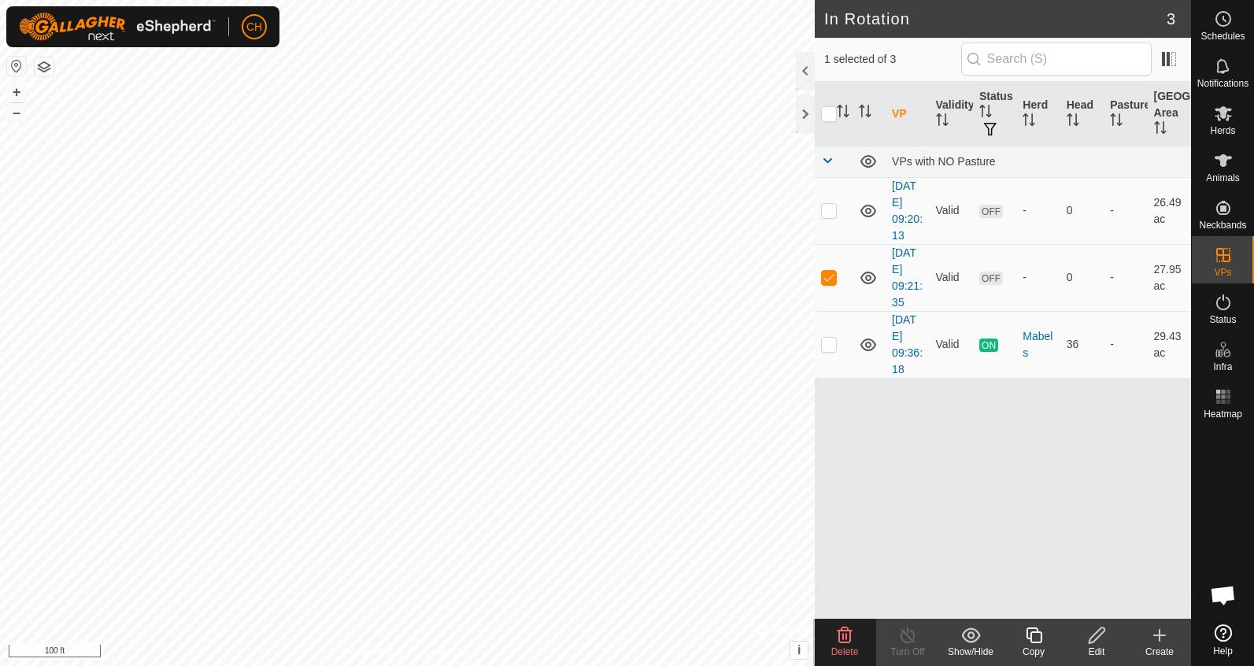
click at [856, 633] on delete-svg-icon at bounding box center [844, 635] width 63 height 19
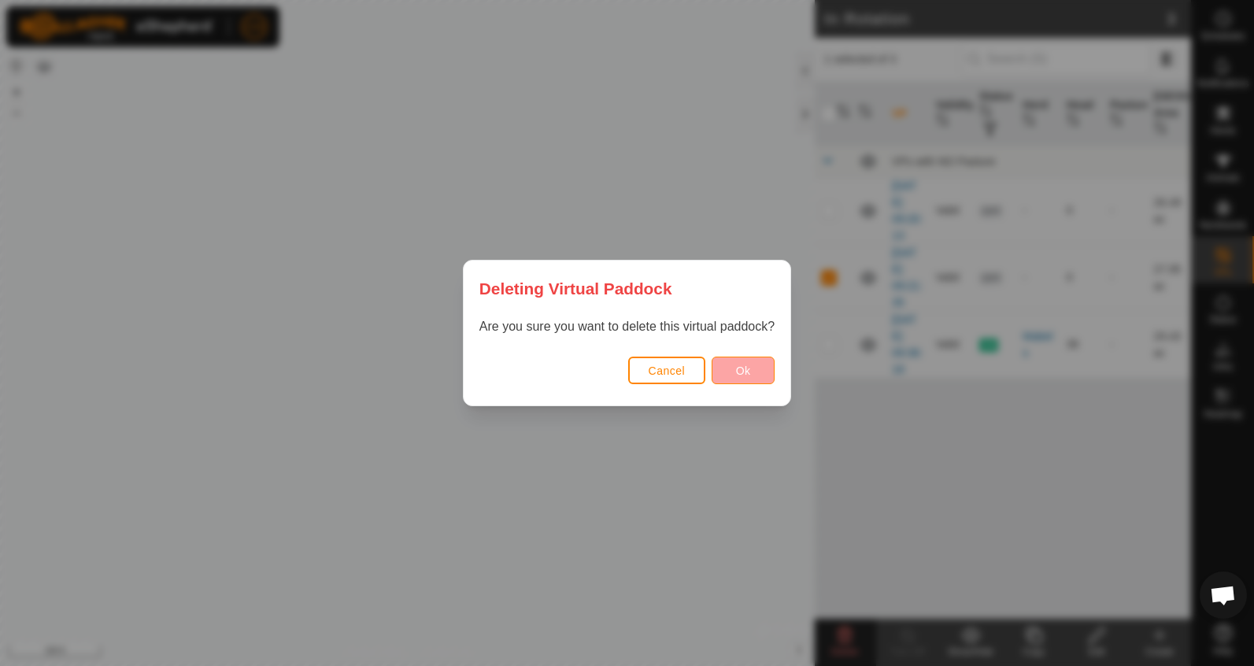
click at [742, 364] on span "Ok" at bounding box center [743, 370] width 15 height 13
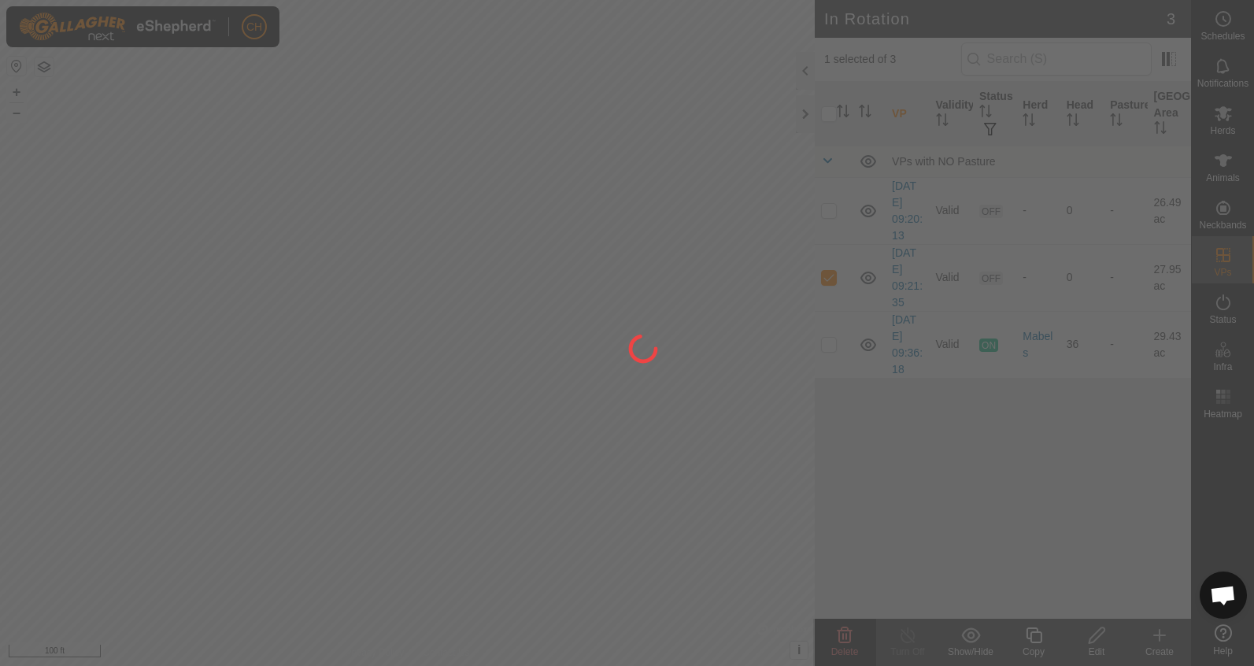
checkbox input "false"
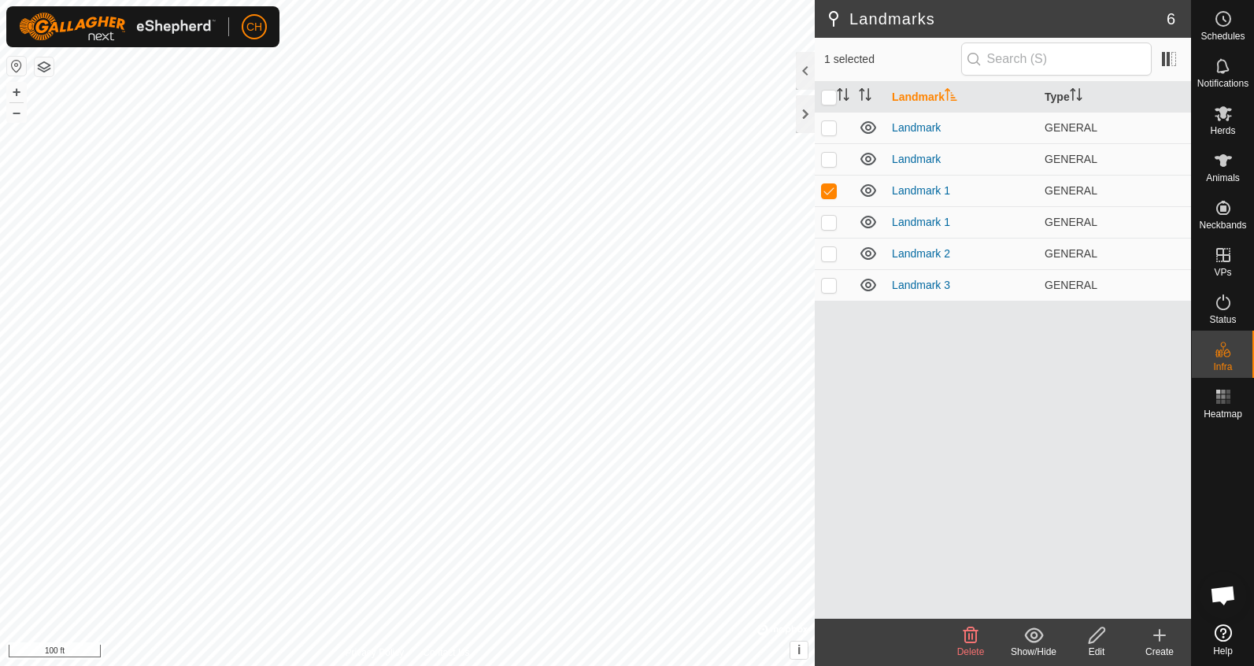
click at [970, 638] on icon at bounding box center [970, 635] width 19 height 19
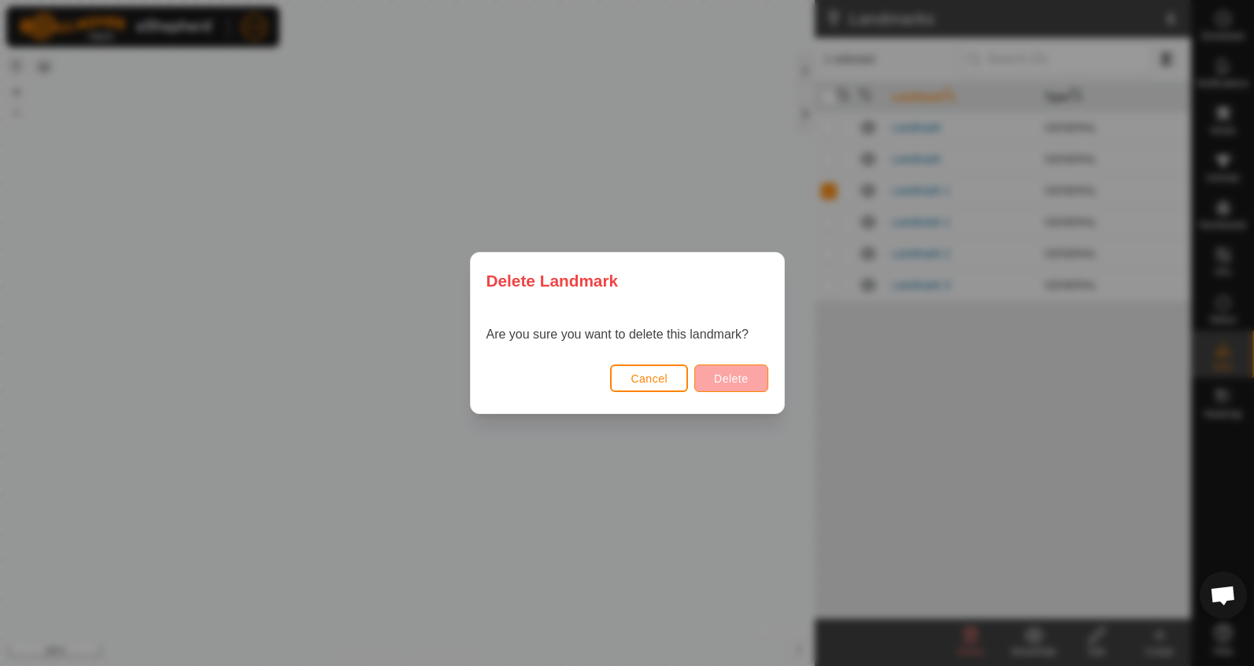
click at [731, 379] on span "Delete" at bounding box center [731, 378] width 34 height 13
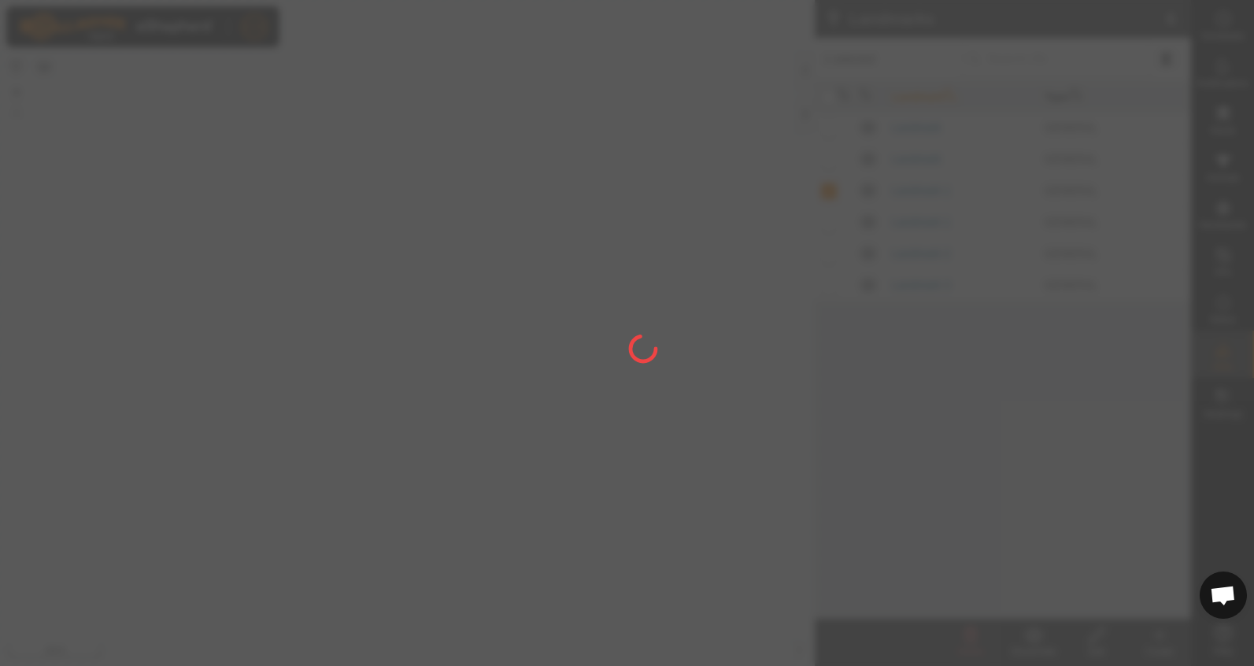
checkbox input "false"
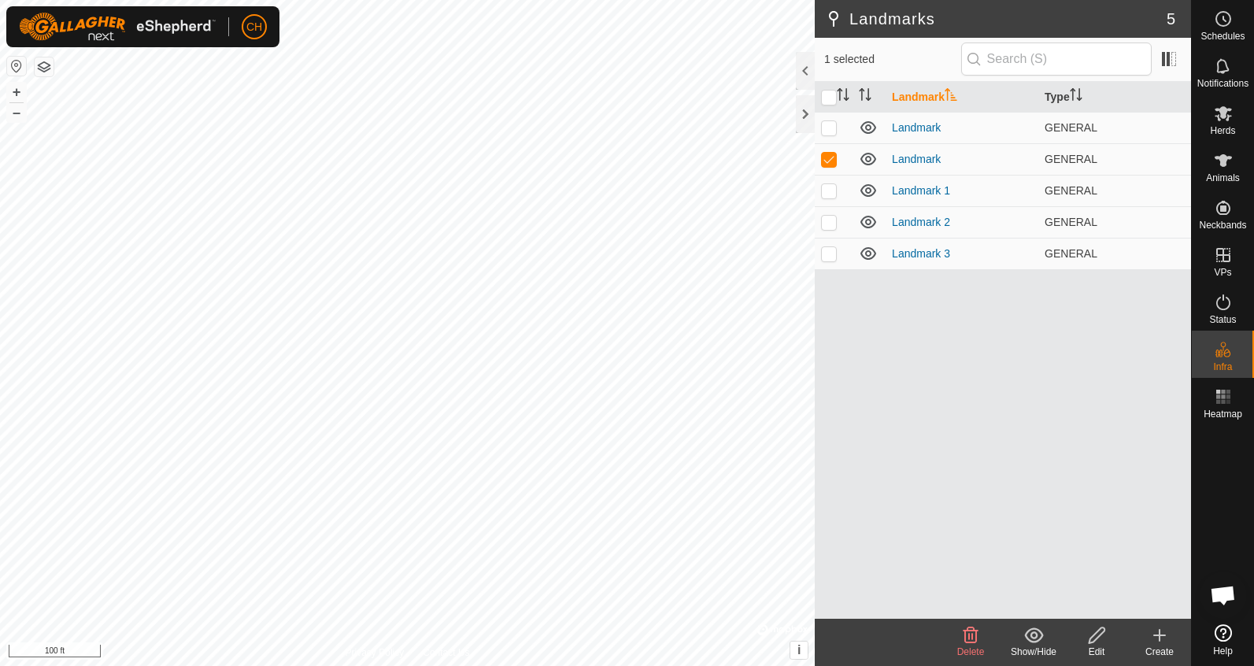
click at [973, 635] on icon at bounding box center [970, 635] width 15 height 16
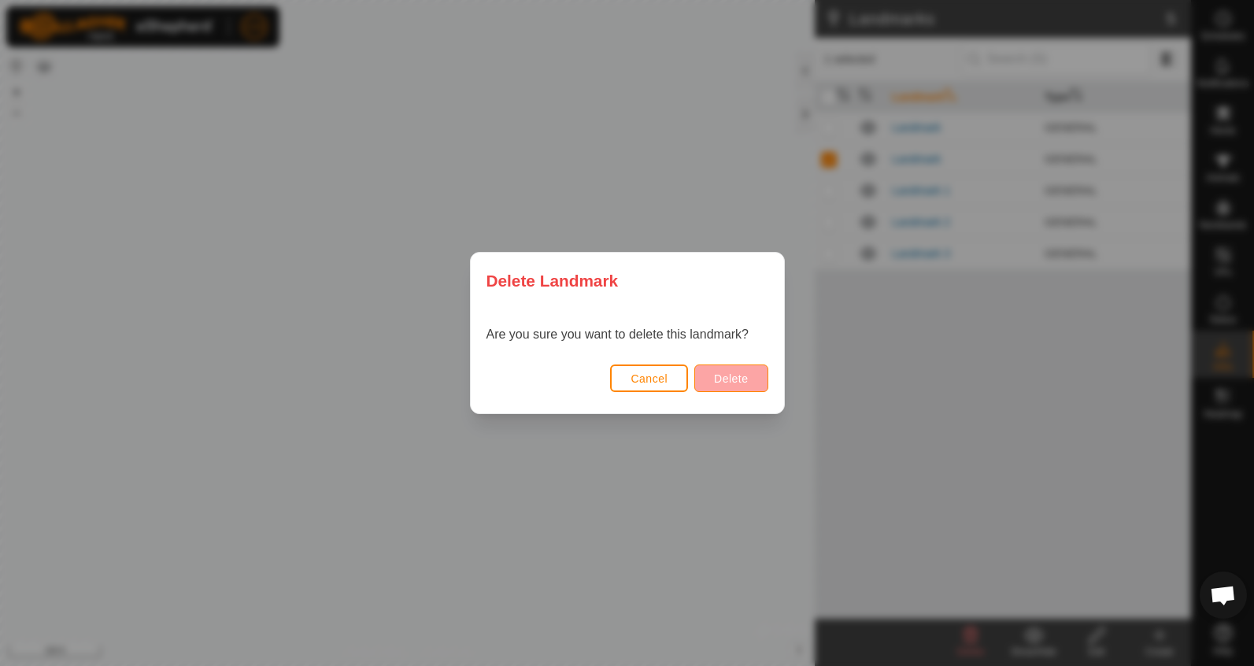
click at [730, 379] on span "Delete" at bounding box center [731, 378] width 34 height 13
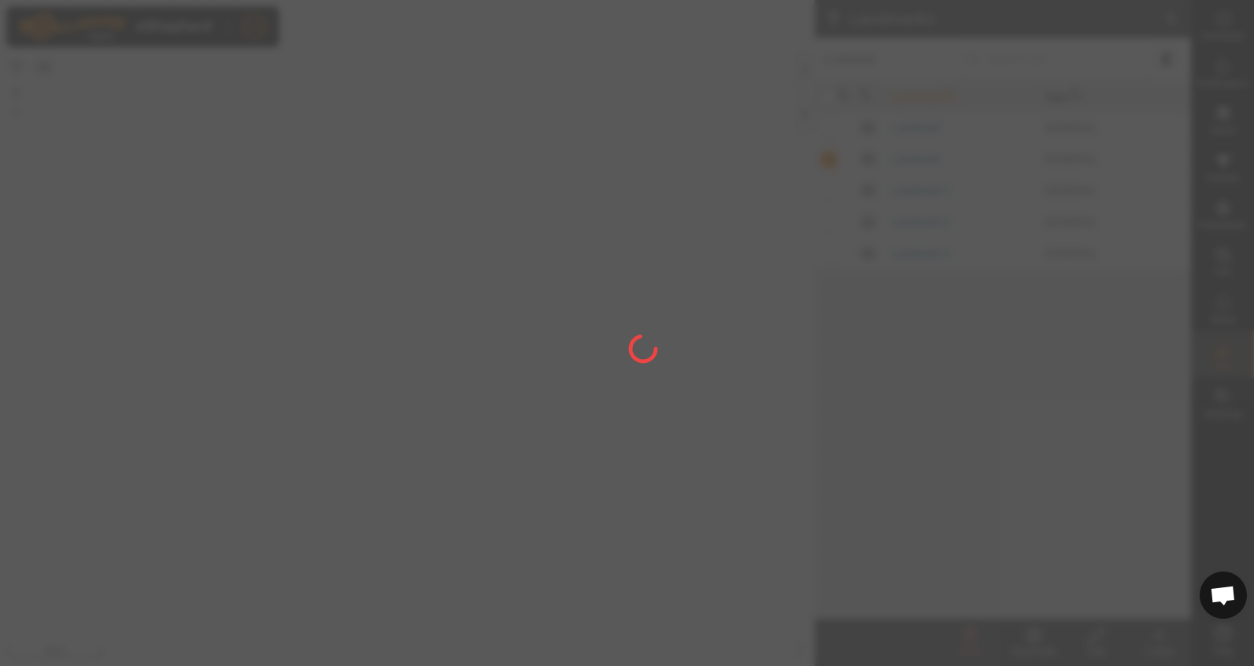
checkbox input "false"
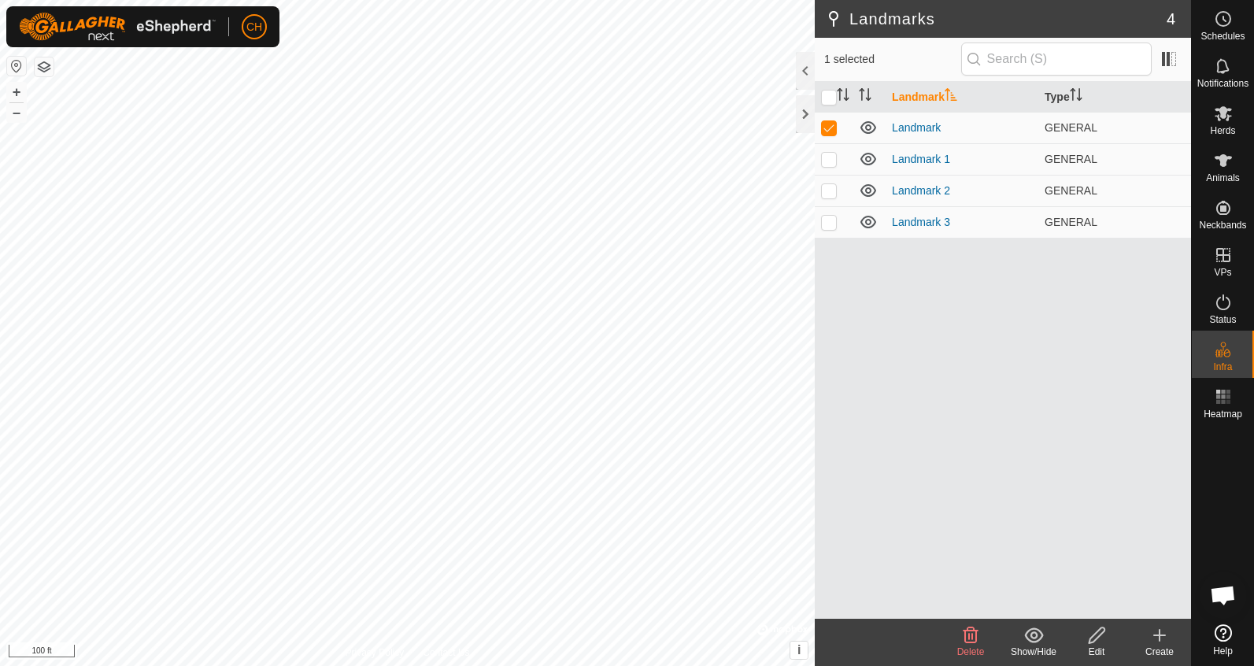
click at [970, 638] on icon at bounding box center [970, 635] width 15 height 16
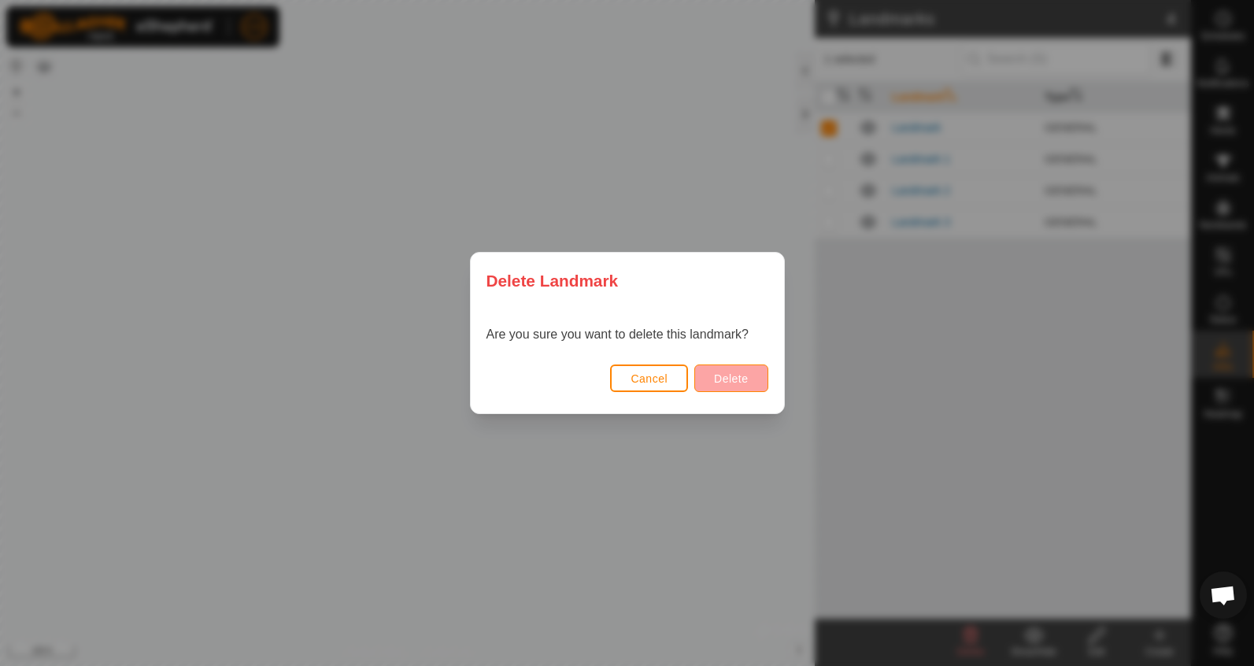
click at [739, 381] on span "Delete" at bounding box center [731, 378] width 34 height 13
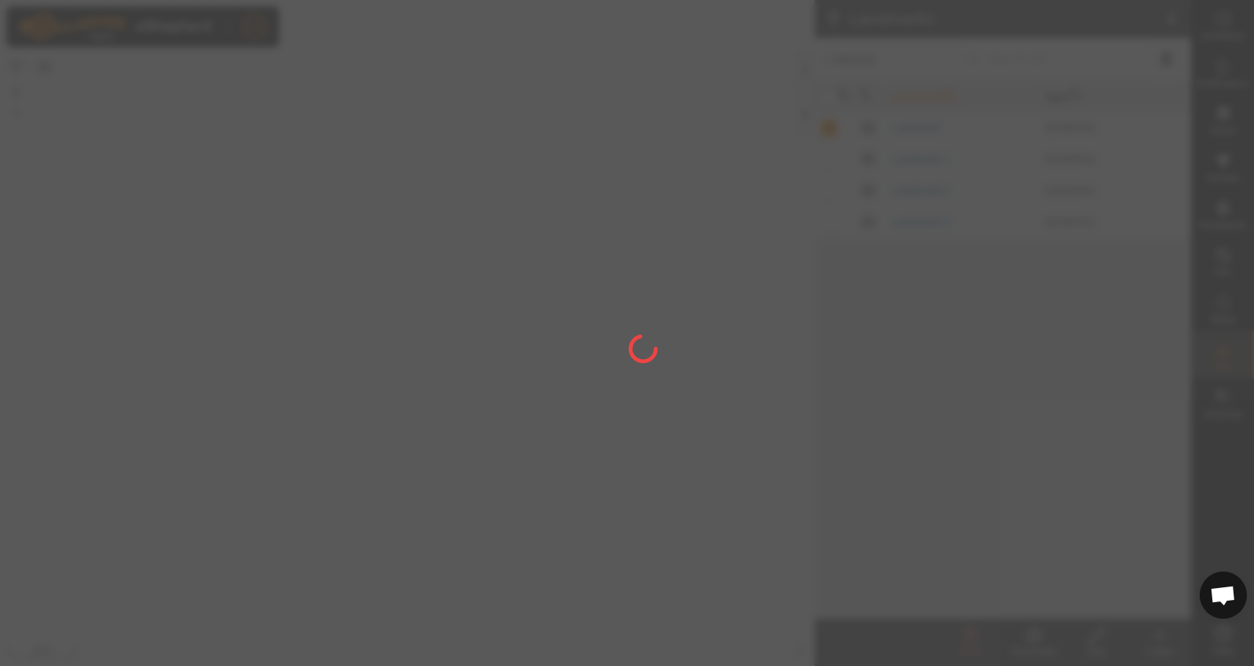
checkbox input "false"
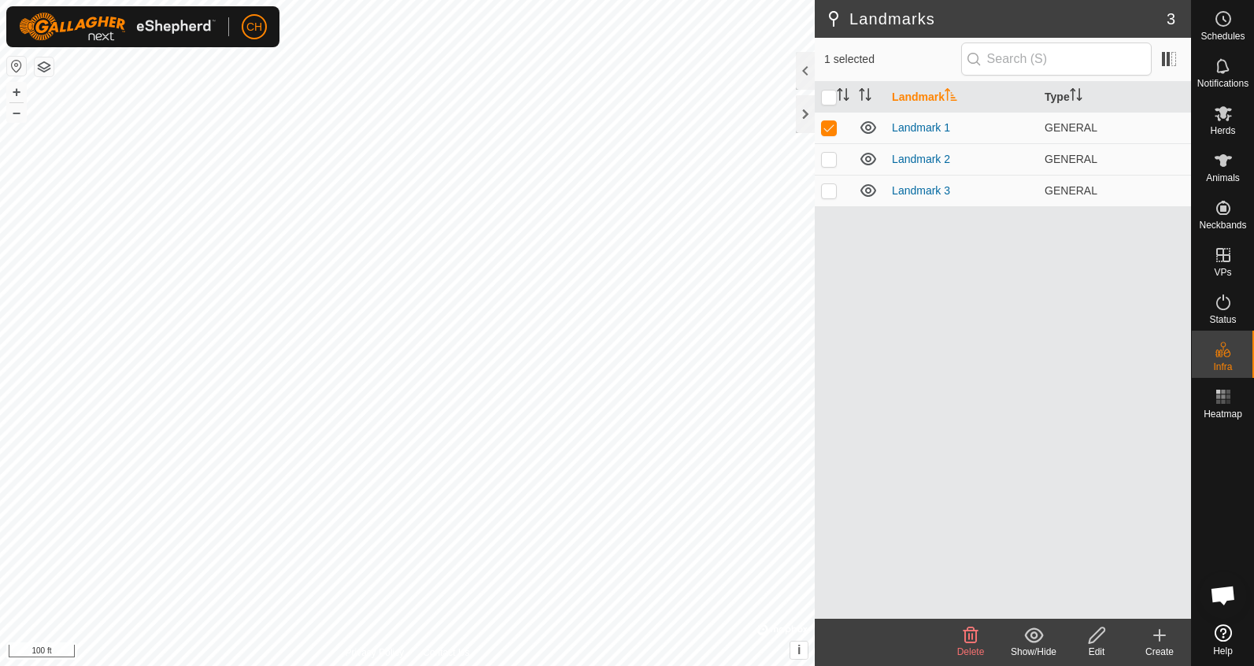
click at [976, 640] on icon at bounding box center [970, 635] width 15 height 16
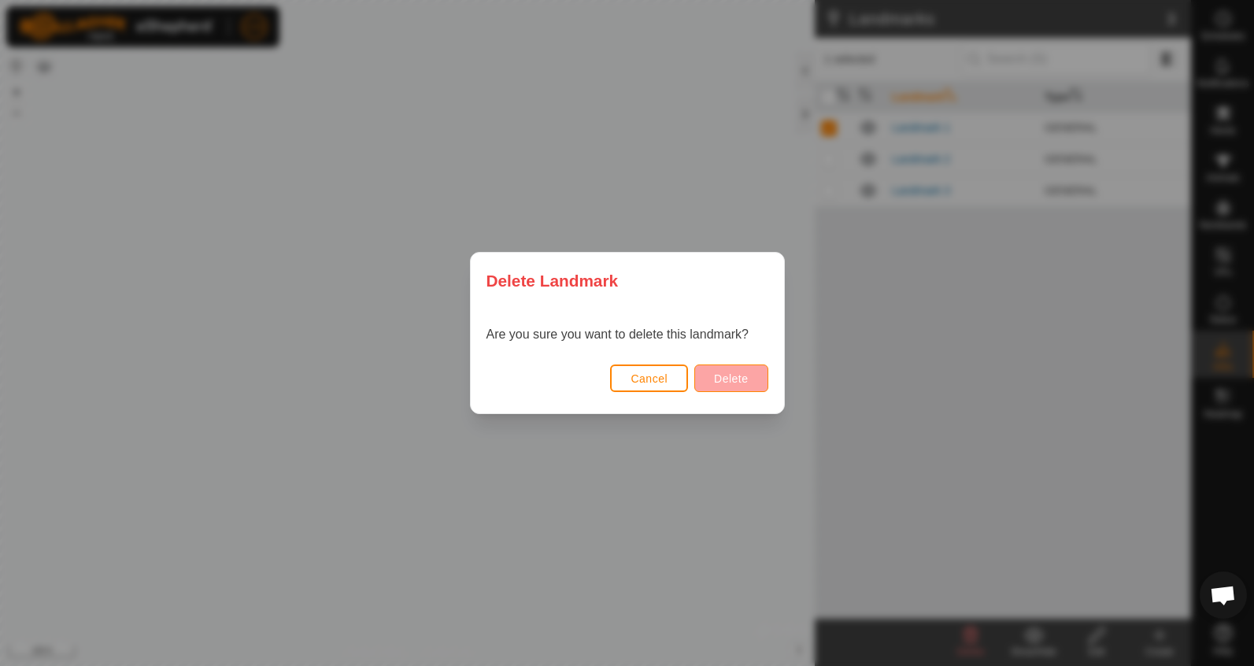
click at [739, 367] on button "Delete" at bounding box center [730, 378] width 73 height 28
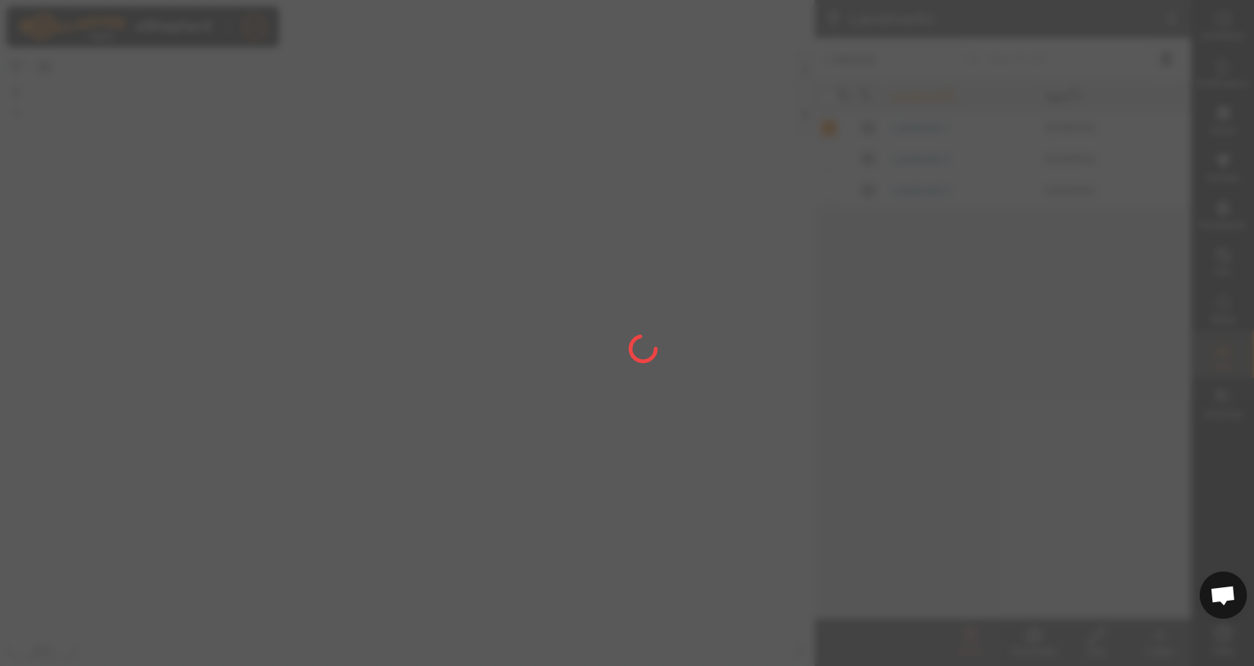
checkbox input "false"
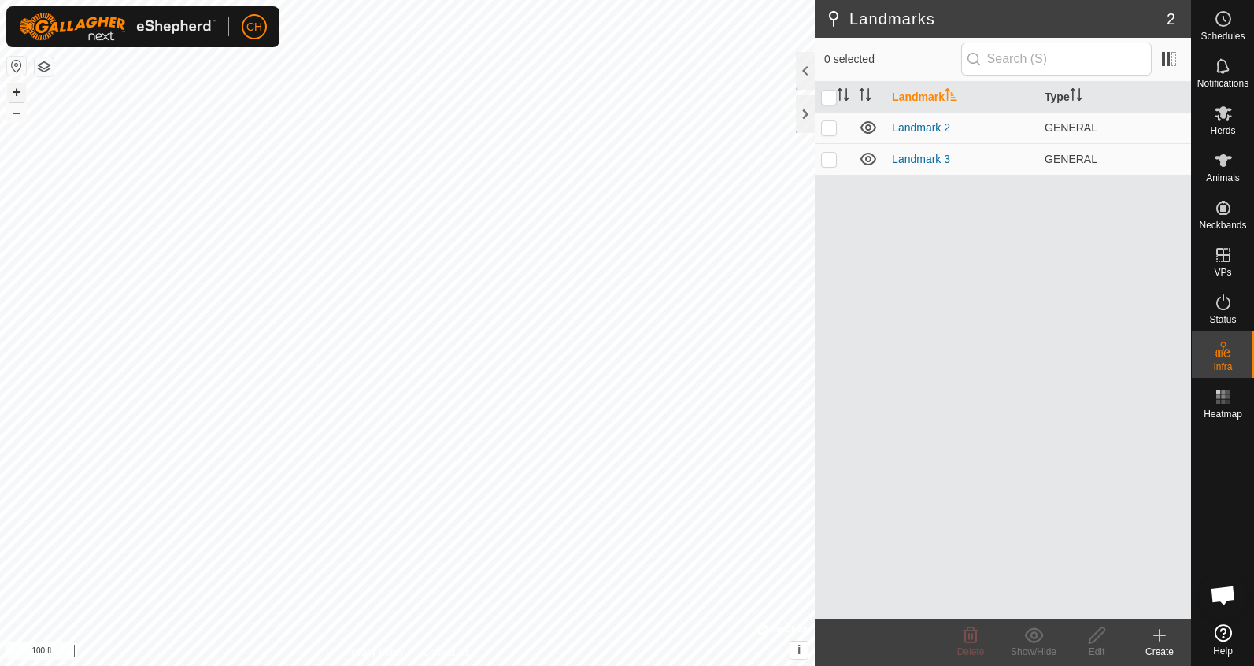
click at [16, 91] on button "+" at bounding box center [16, 92] width 19 height 19
click at [25, 115] on button "–" at bounding box center [16, 112] width 19 height 19
click at [20, 116] on button "–" at bounding box center [16, 112] width 19 height 19
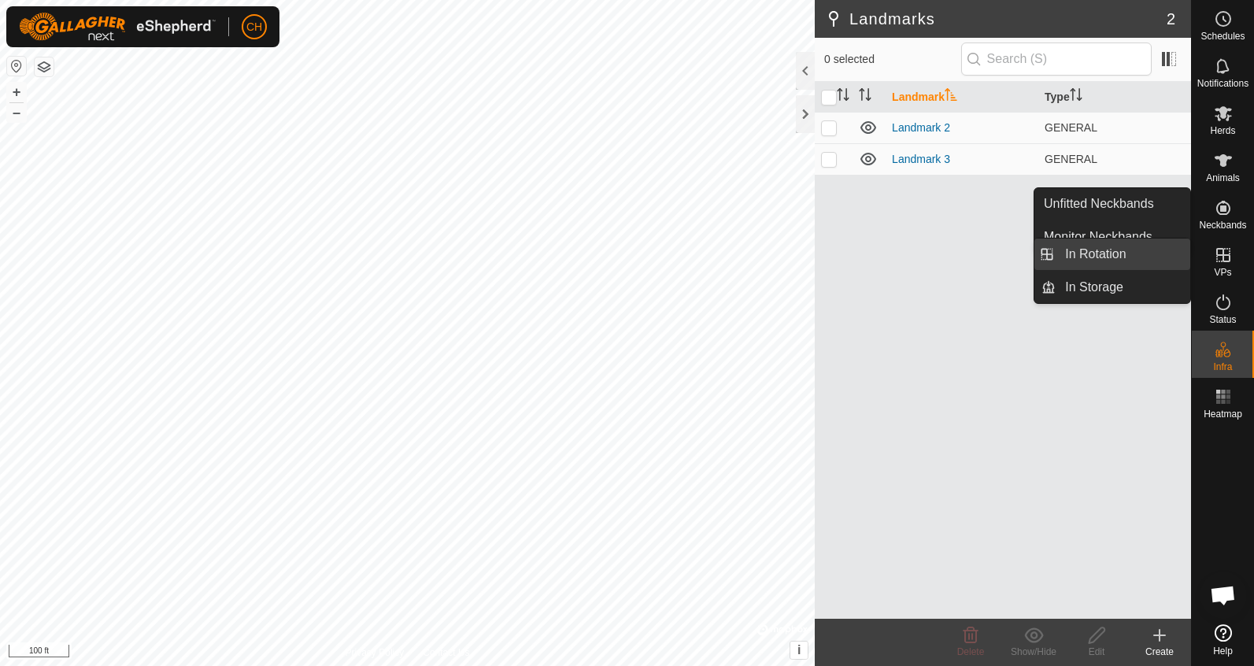
click at [1111, 258] on link "In Rotation" at bounding box center [1122, 253] width 135 height 31
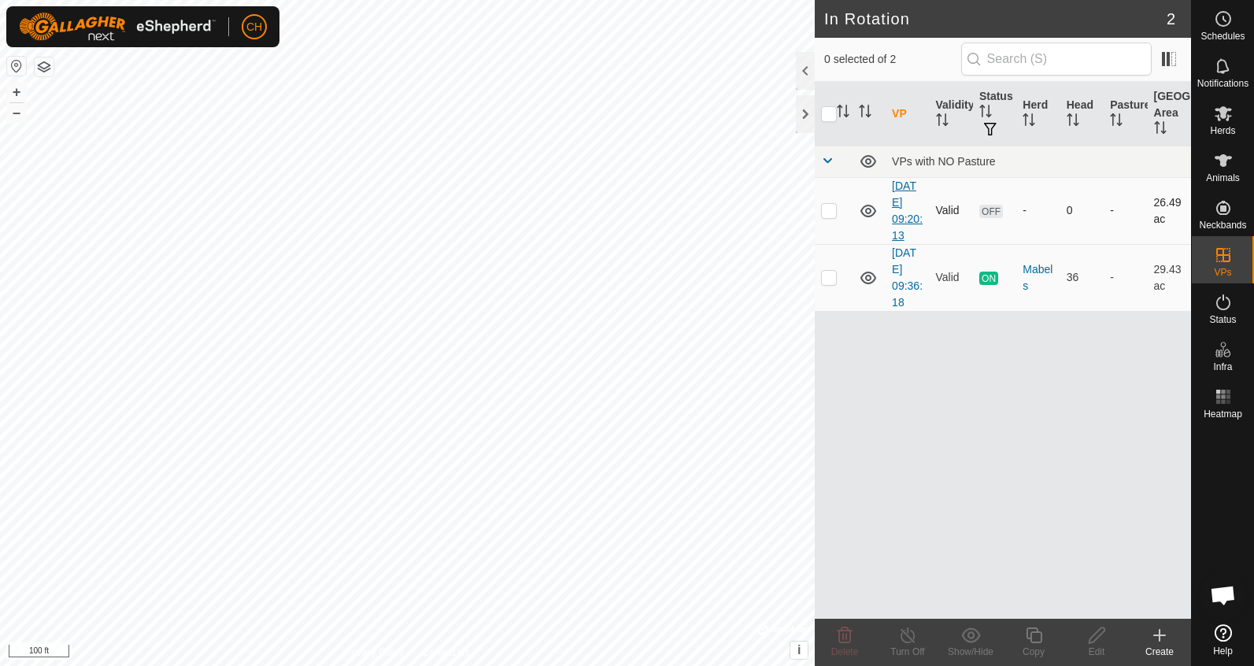
click at [900, 219] on link "[DATE] 09:20:13" at bounding box center [907, 210] width 31 height 62
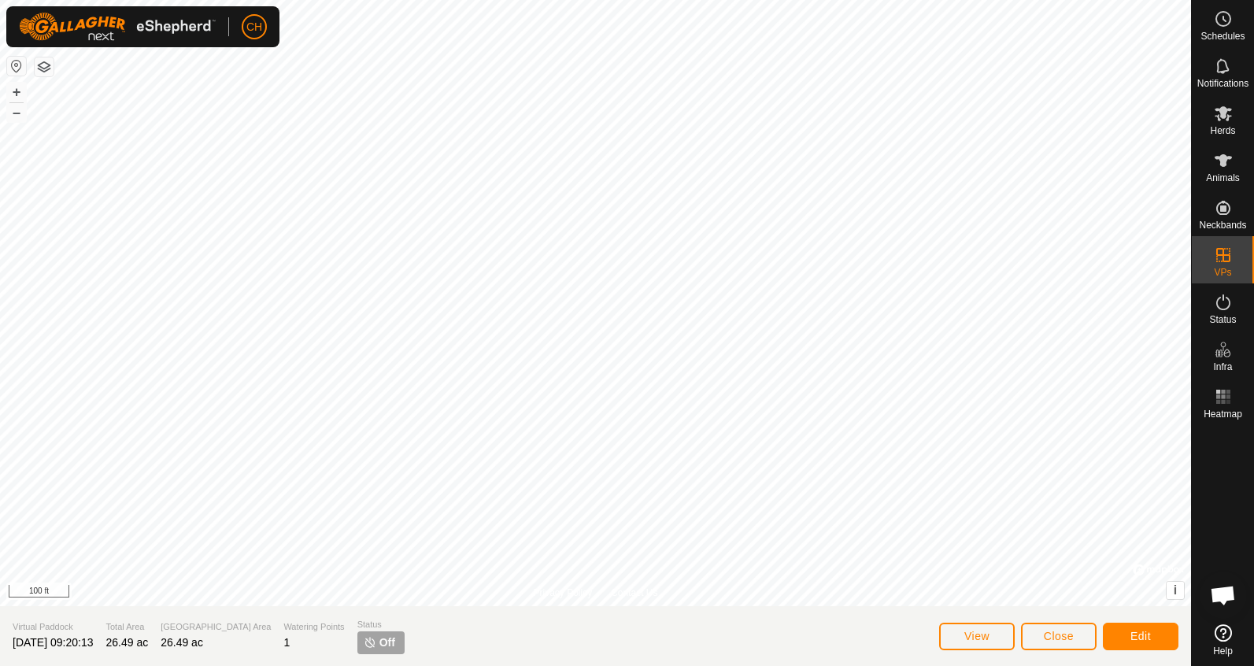
click at [72, 638] on span "[DATE] 09:20:13" at bounding box center [53, 642] width 80 height 13
drag, startPoint x: 18, startPoint y: 641, endPoint x: 150, endPoint y: 645, distance: 132.3
click at [150, 645] on section "Virtual Paddock [DATE] 09:20:13 Total Area 26.49 ac Grazing Area 26.49 ac Water…" at bounding box center [595, 636] width 1191 height 60
click at [43, 643] on span "[DATE] 09:20:13" at bounding box center [53, 642] width 80 height 13
click at [75, 659] on section "Virtual Paddock [DATE] 09:20:13 Total Area 26.49 ac Grazing Area 26.49 ac Water…" at bounding box center [595, 636] width 1191 height 60
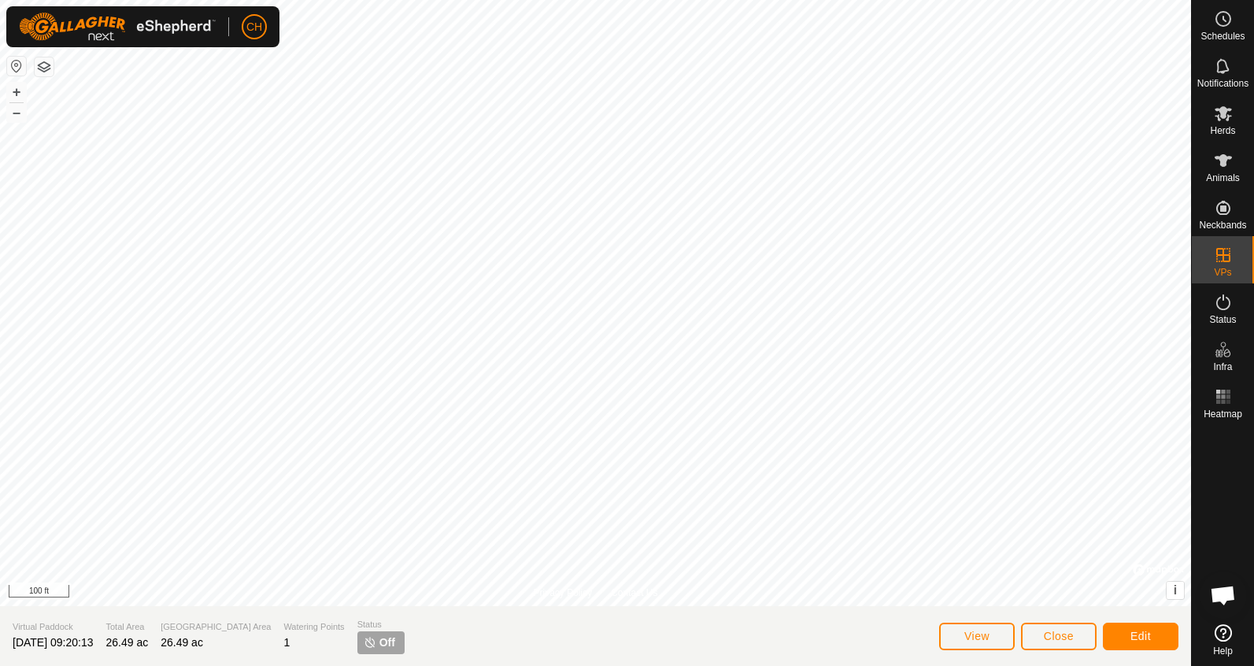
click at [135, 639] on span "26.49 ac" at bounding box center [126, 642] width 43 height 13
click at [1146, 639] on span "Edit" at bounding box center [1140, 636] width 20 height 13
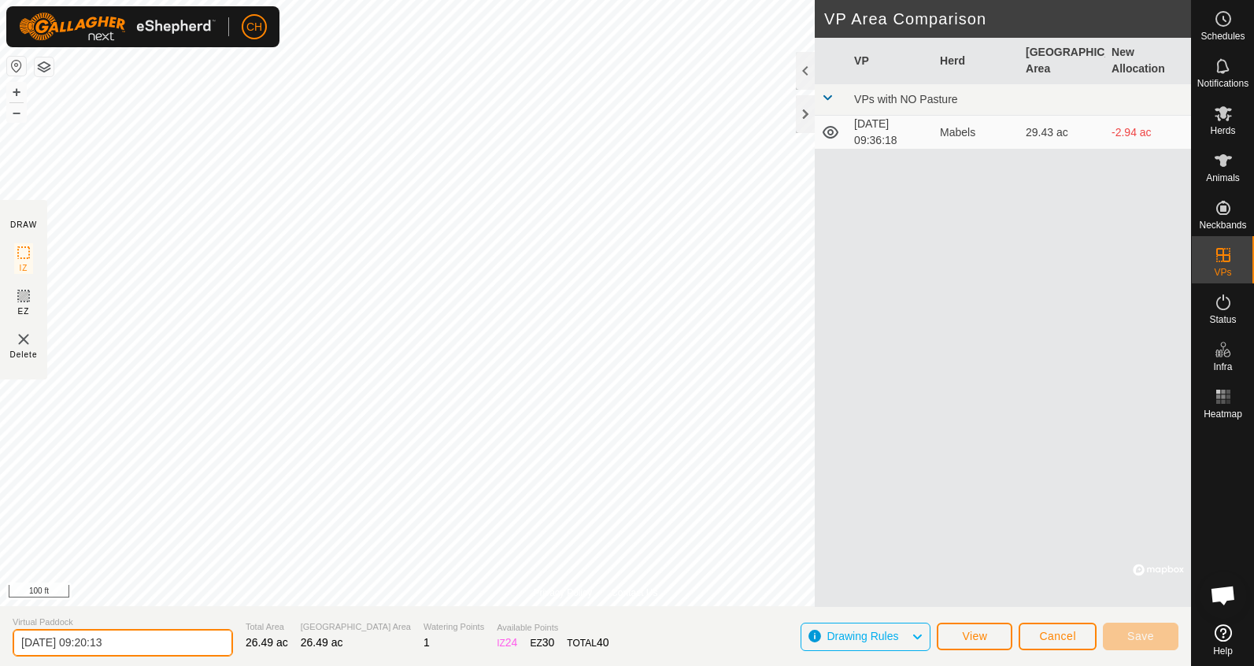
drag, startPoint x: 154, startPoint y: 647, endPoint x: -18, endPoint y: 635, distance: 172.8
click at [0, 635] on html "CH Schedules Notifications Herds Animals Neckbands VPs Status Infra Heatmap Hel…" at bounding box center [627, 333] width 1254 height 666
type input "2"
click at [1133, 645] on button "Save" at bounding box center [1141, 637] width 76 height 28
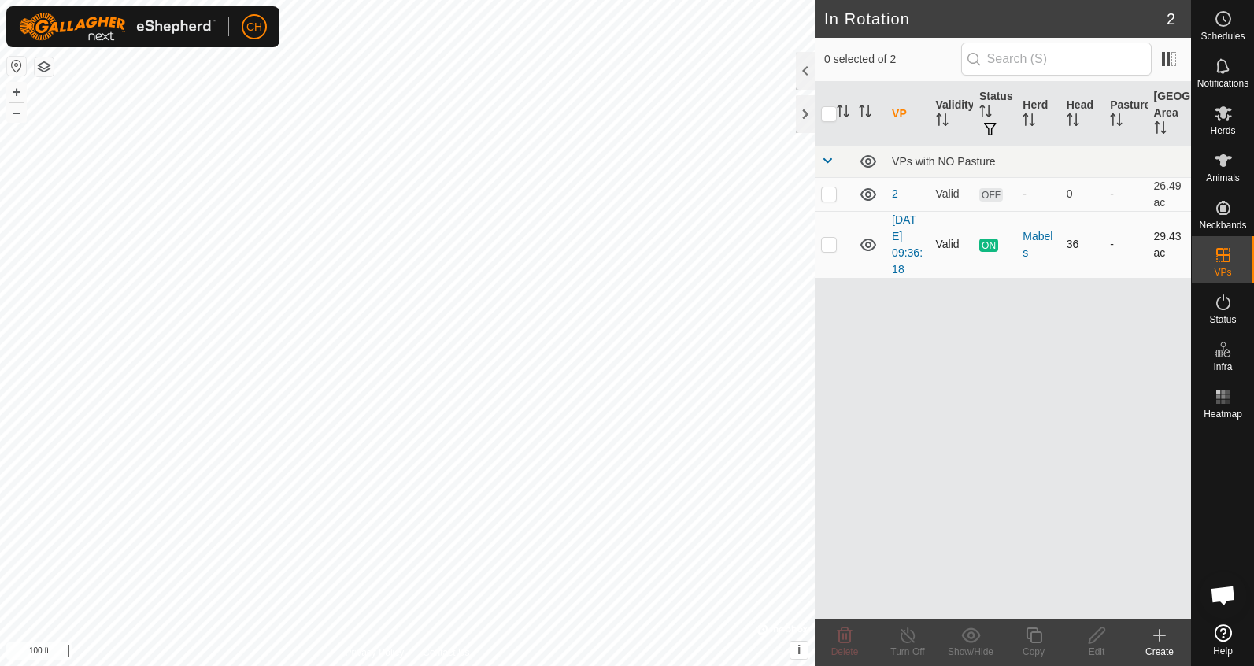
checkbox input "true"
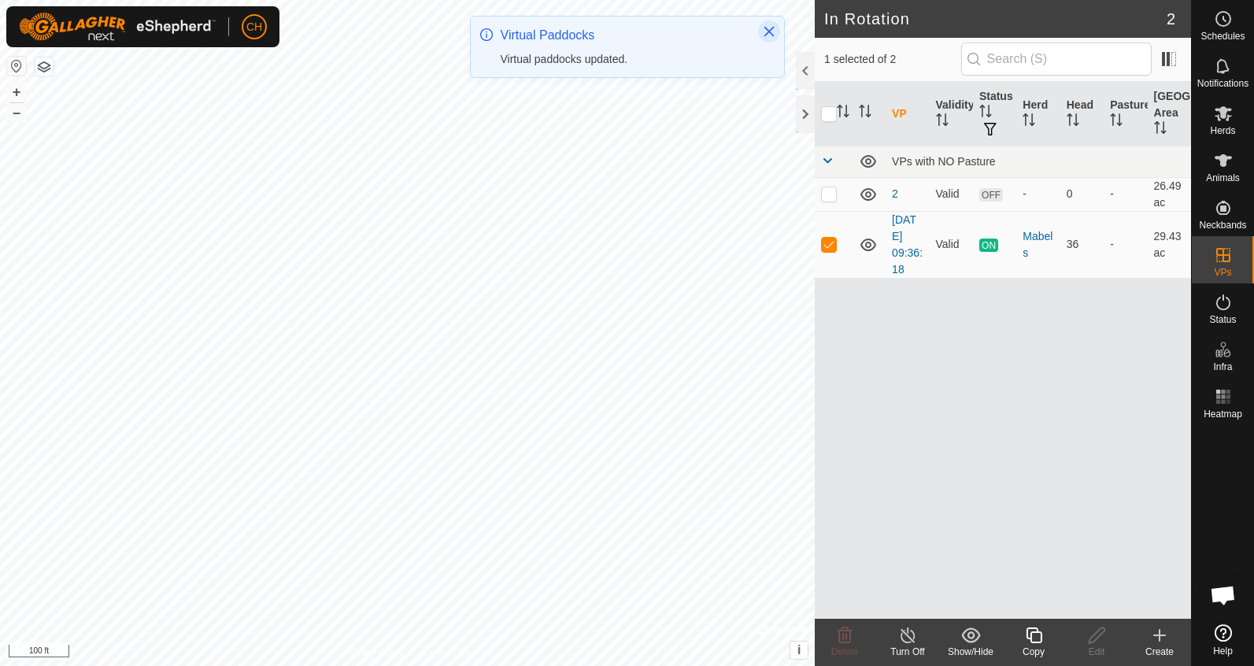
click at [771, 28] on icon "Close" at bounding box center [769, 31] width 13 height 13
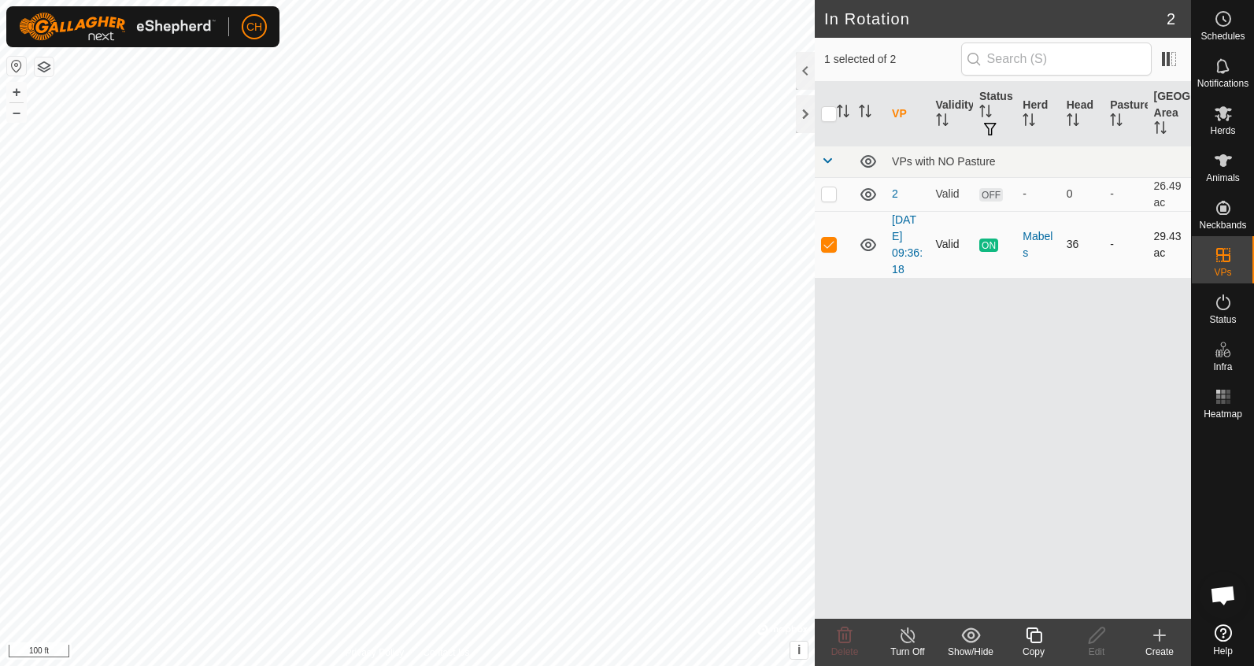
click at [835, 245] on p-checkbox at bounding box center [829, 244] width 16 height 13
checkbox input "false"
click at [833, 194] on p-checkbox at bounding box center [829, 193] width 16 height 13
checkbox input "true"
click at [1037, 635] on icon at bounding box center [1034, 635] width 20 height 19
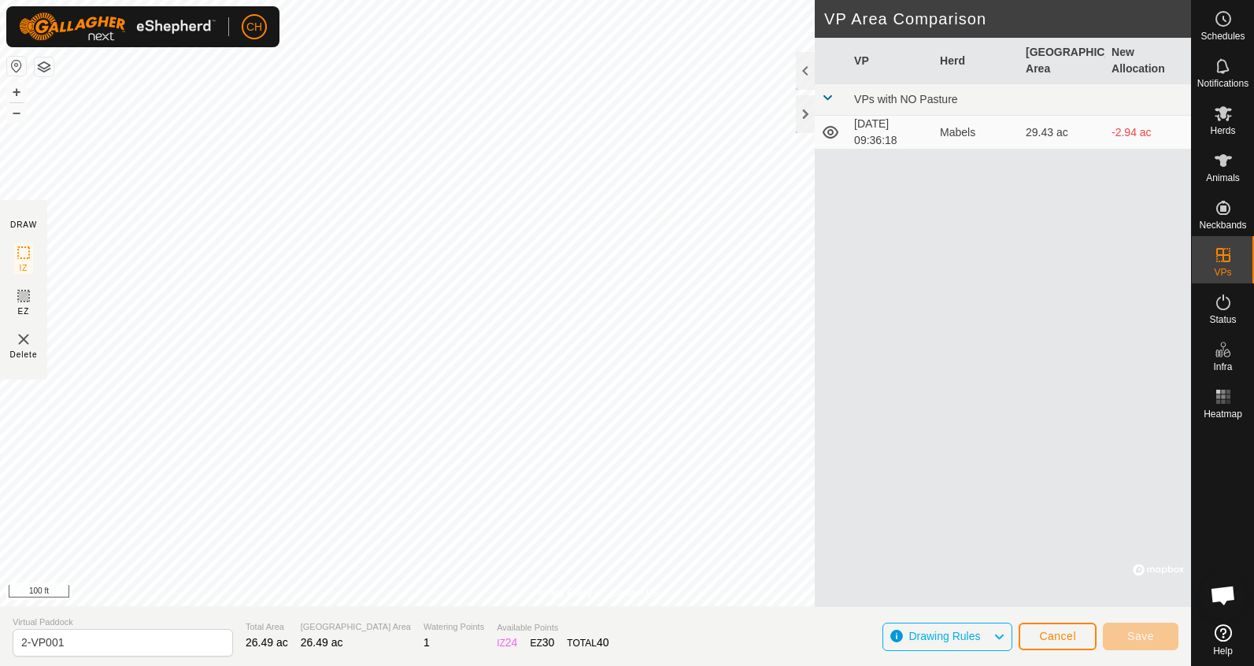
click at [1051, 640] on span "Cancel" at bounding box center [1057, 636] width 37 height 13
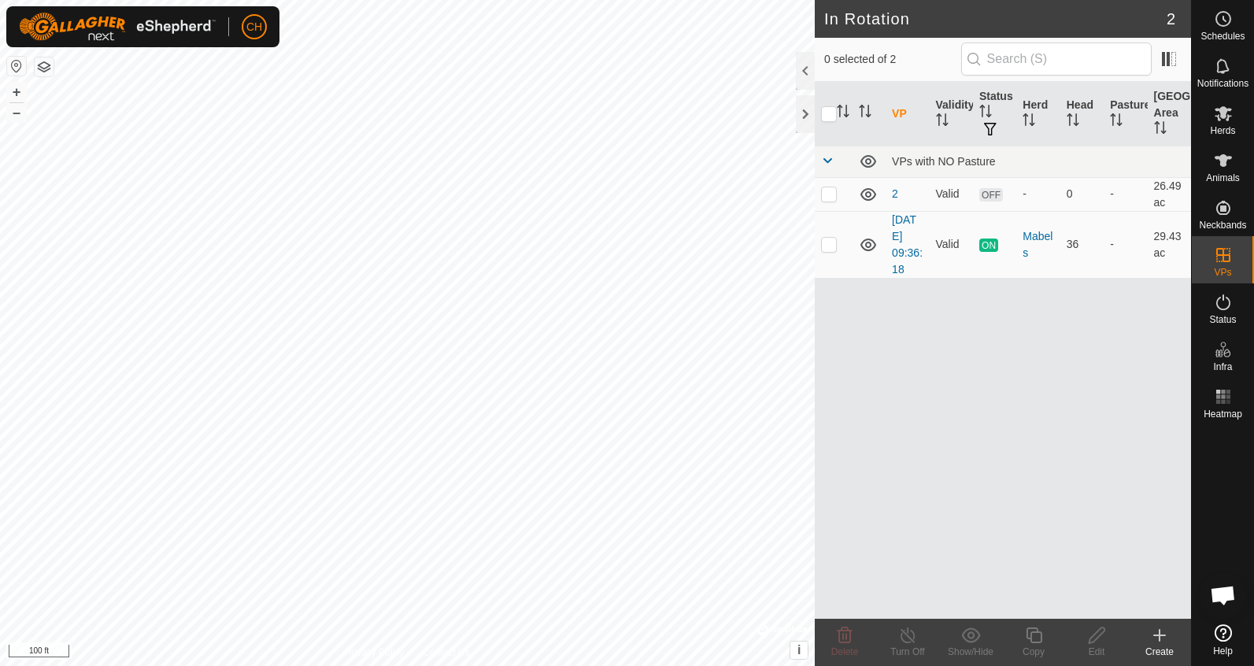
click at [1161, 641] on icon at bounding box center [1159, 635] width 19 height 19
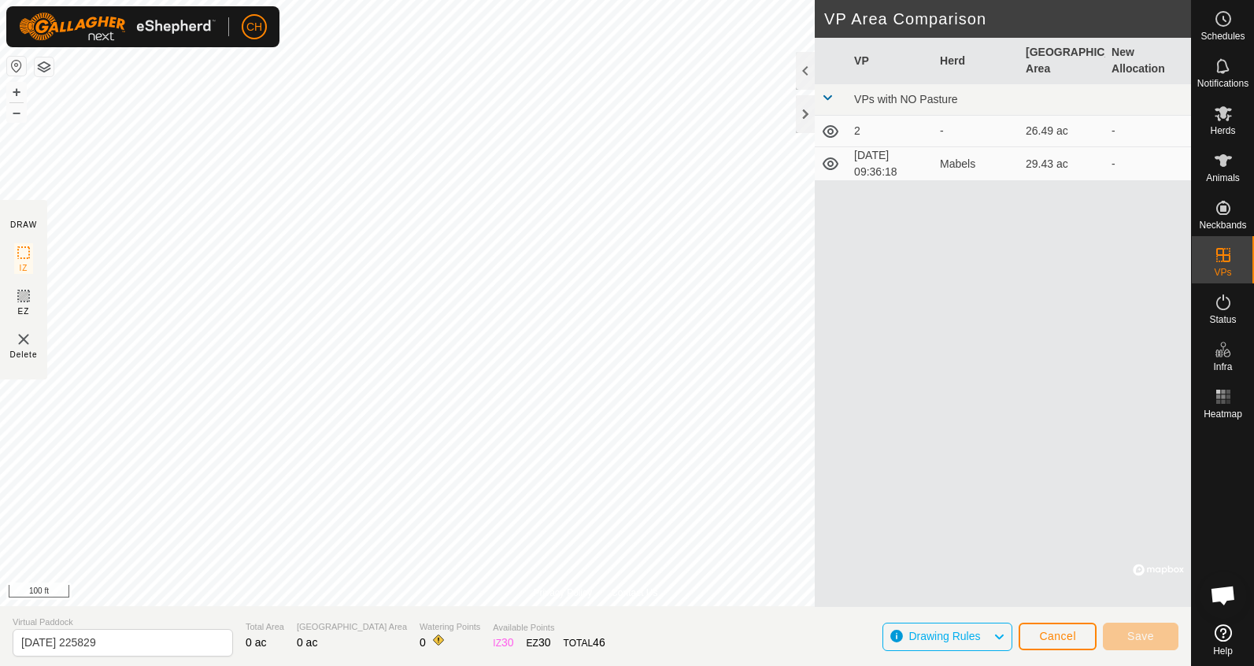
click at [1048, 634] on span "Cancel" at bounding box center [1057, 636] width 37 height 13
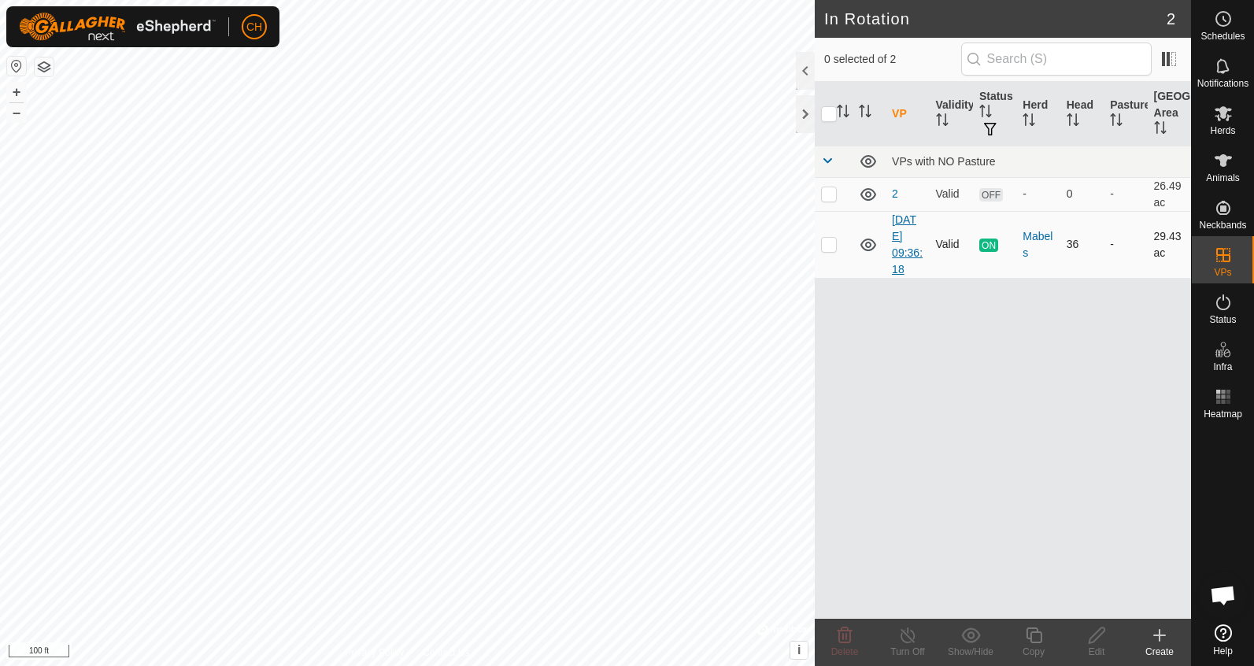
click at [918, 242] on link "[DATE] 09:36:18" at bounding box center [907, 244] width 31 height 62
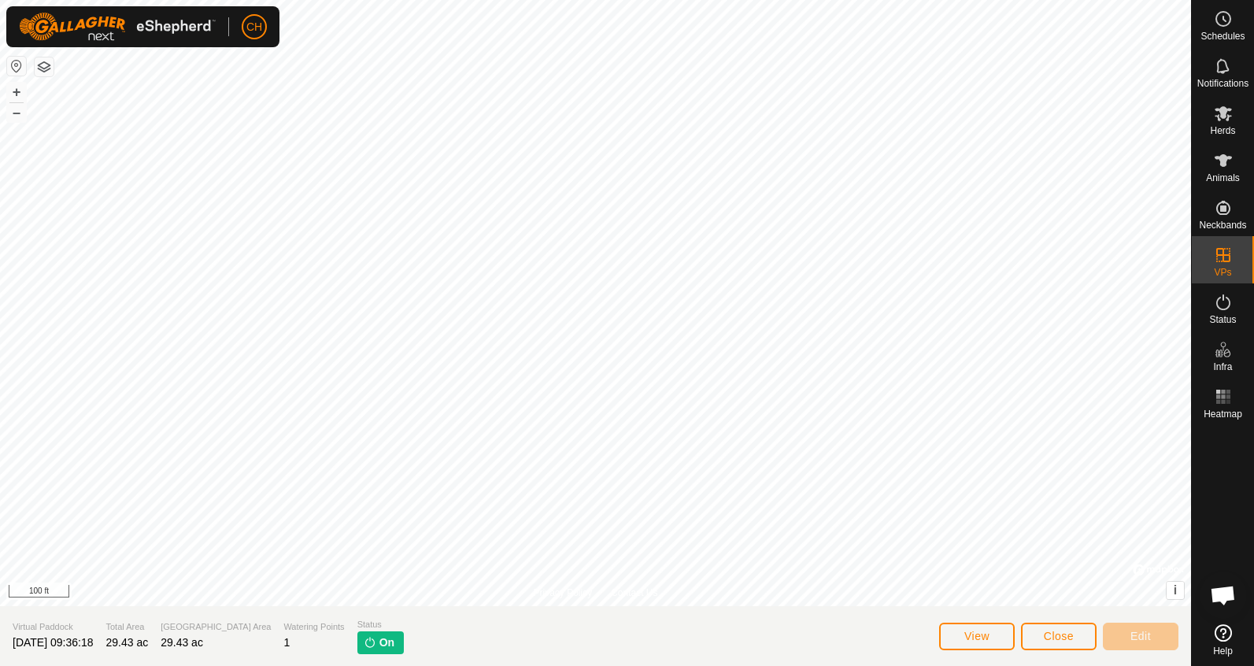
click at [1066, 640] on span "Close" at bounding box center [1059, 636] width 30 height 13
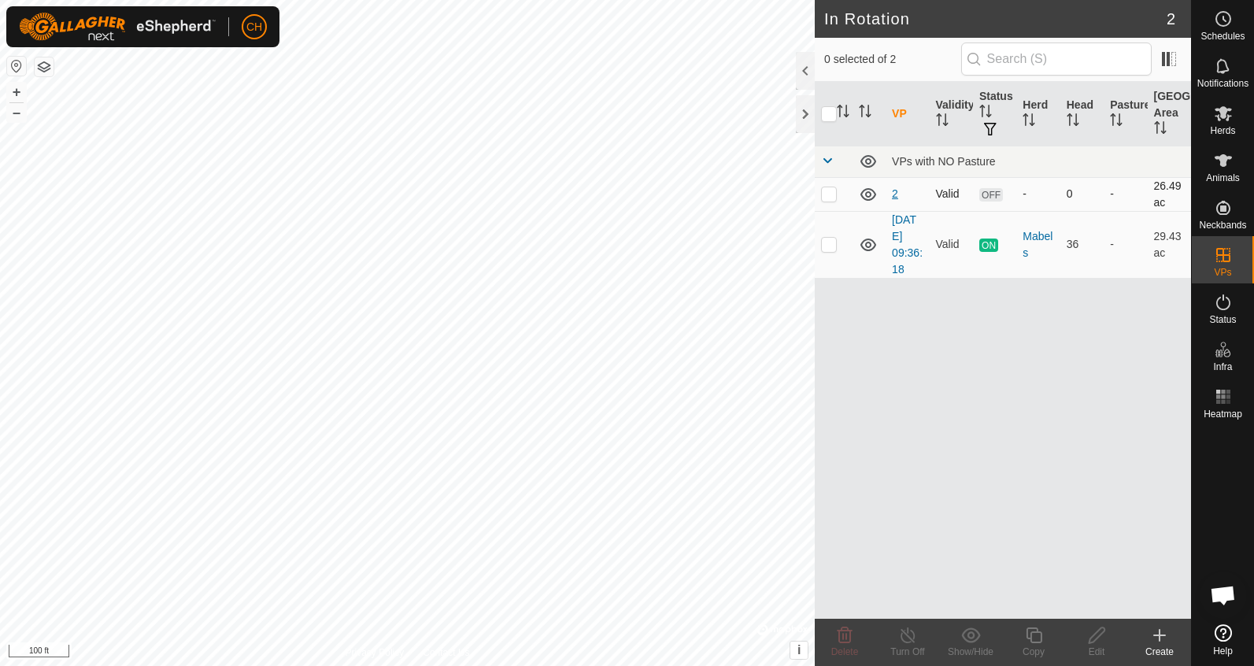
click at [896, 194] on link "2" at bounding box center [895, 193] width 6 height 13
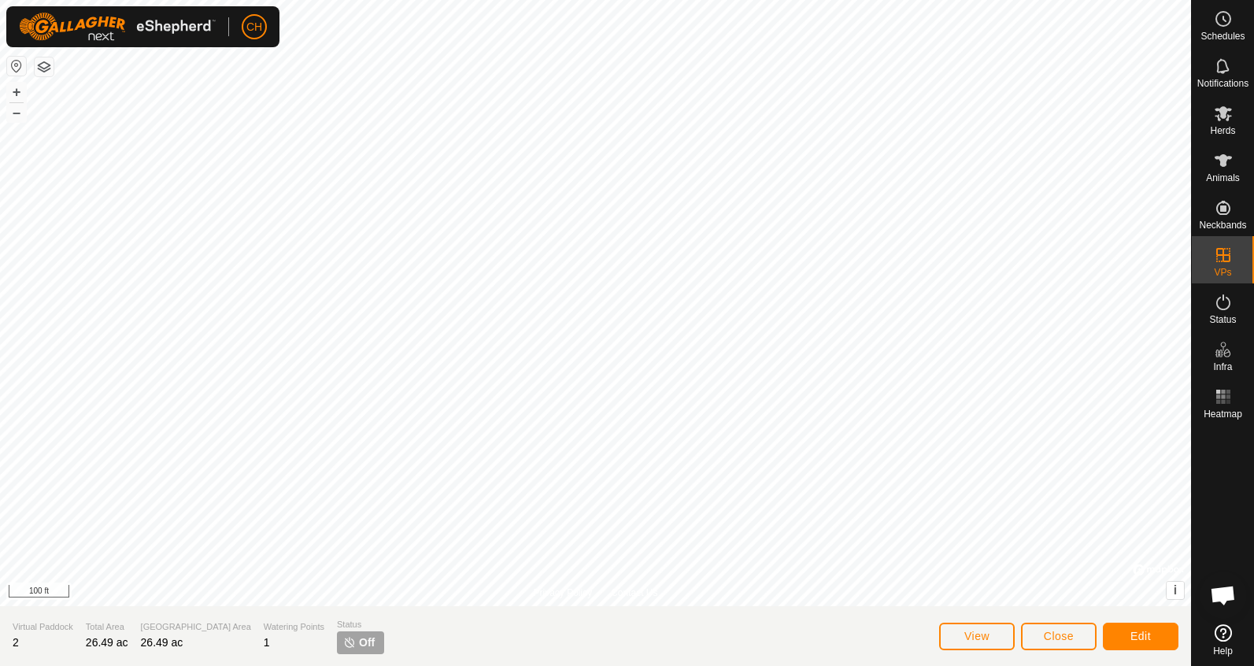
click at [858, 649] on div "Privacy Policy Contact Us 2 Status: OFF Type: Inclusion Zone + – ⇧ i © Mapbox ,…" at bounding box center [595, 333] width 1191 height 666
click at [1070, 638] on span "Close" at bounding box center [1059, 636] width 30 height 13
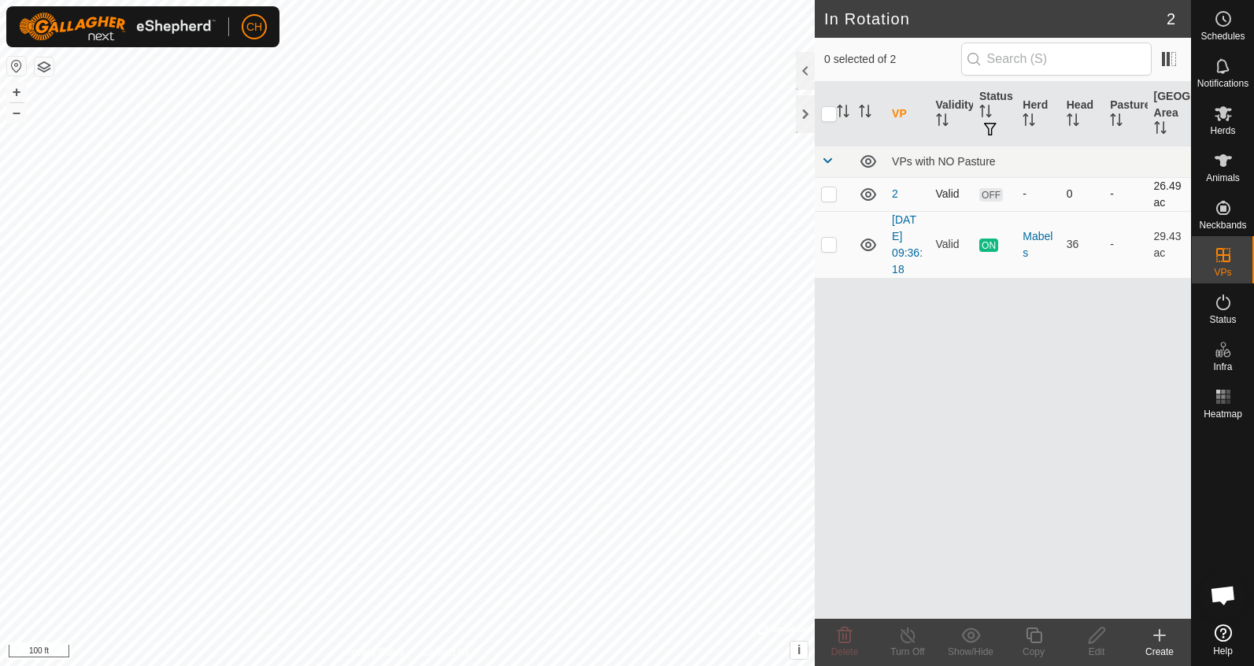
click at [830, 188] on p-checkbox at bounding box center [829, 193] width 16 height 13
checkbox input "true"
click at [1030, 639] on icon at bounding box center [1034, 635] width 16 height 16
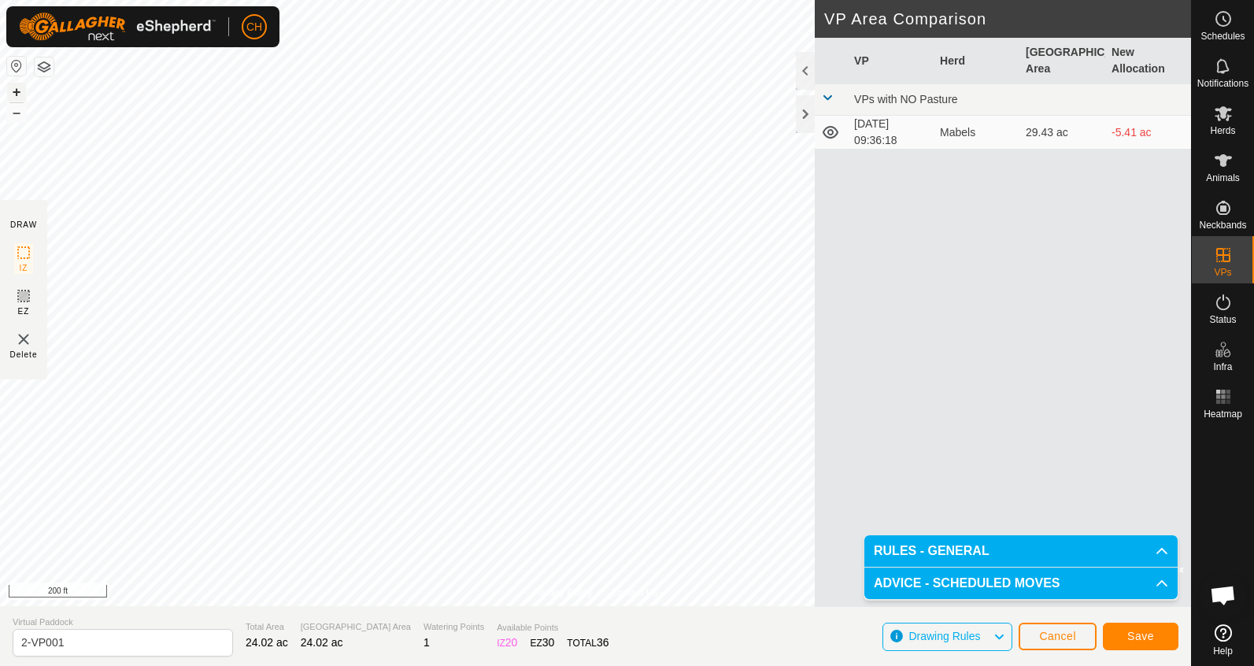
click at [18, 93] on button "+" at bounding box center [16, 92] width 19 height 19
click at [1151, 638] on span "Save" at bounding box center [1140, 636] width 27 height 13
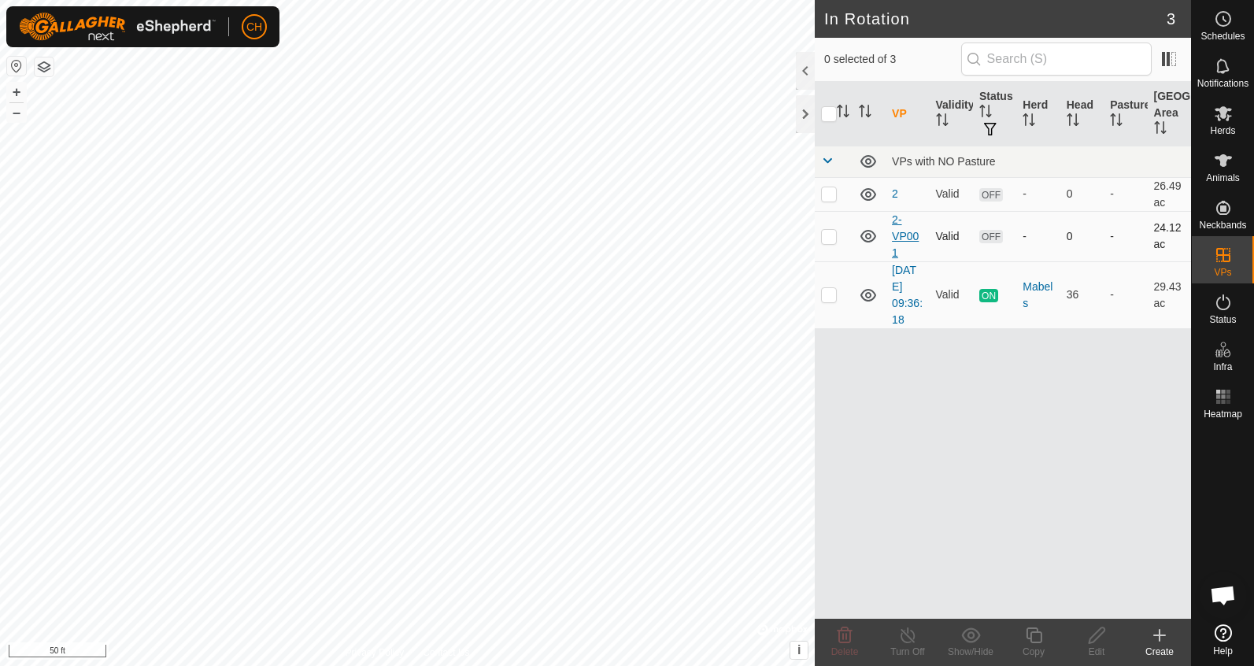
click at [901, 237] on link "2-VP001" at bounding box center [905, 236] width 27 height 46
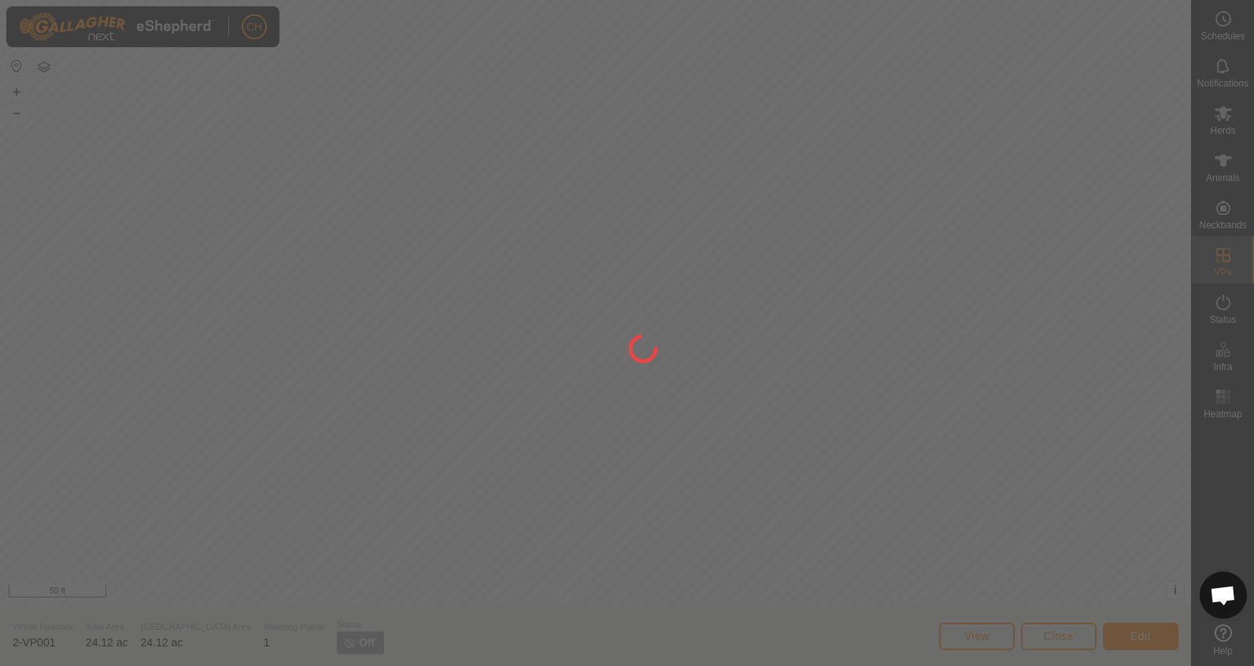
click at [1145, 634] on div at bounding box center [627, 333] width 1254 height 666
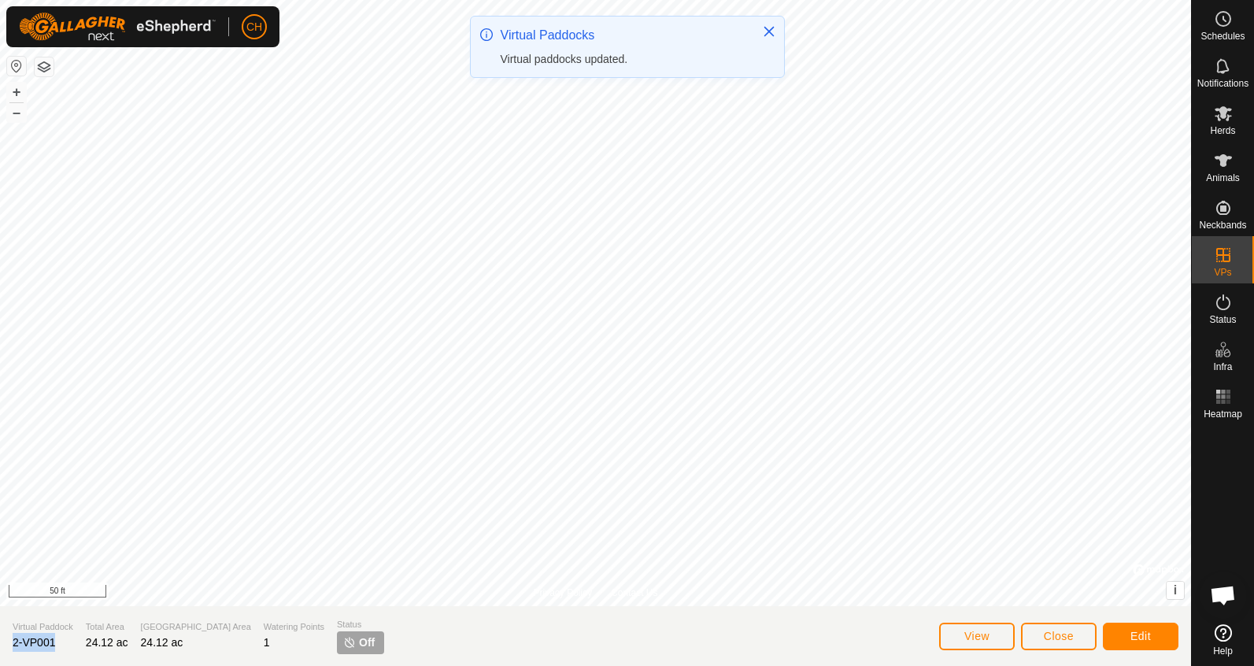
drag, startPoint x: 61, startPoint y: 640, endPoint x: -12, endPoint y: 642, distance: 73.2
click at [0, 642] on html "CH Schedules Notifications Herds Animals Neckbands VPs Status Infra Heatmap Hel…" at bounding box center [627, 333] width 1254 height 666
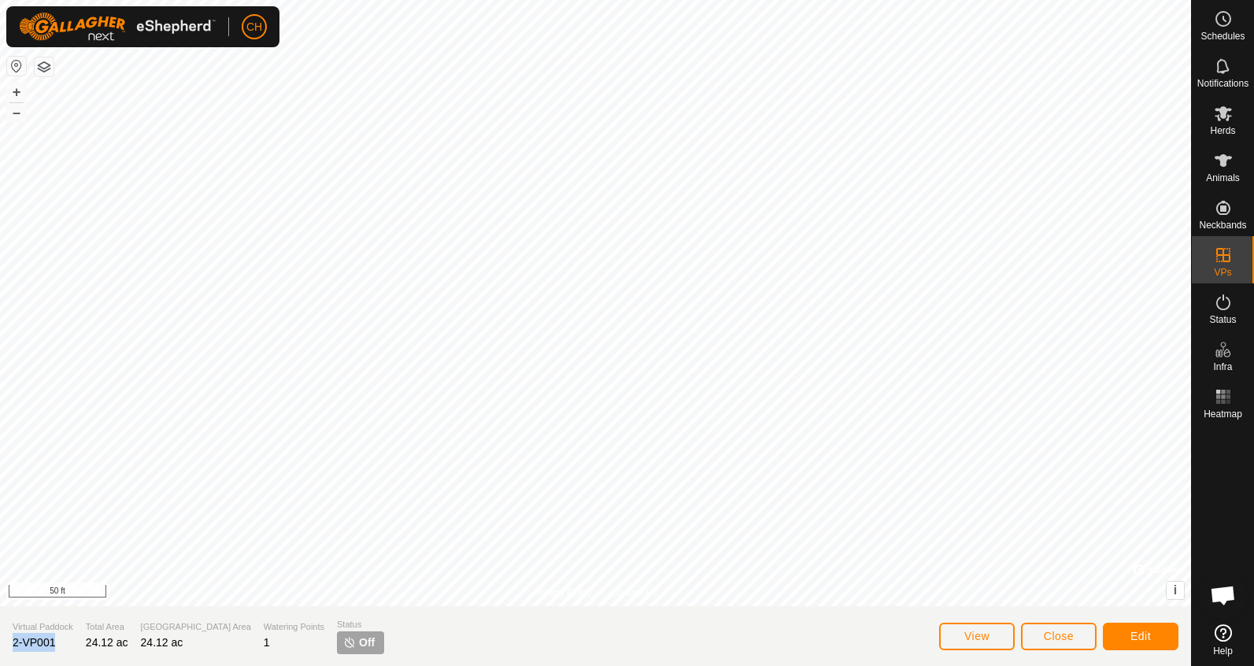
click at [63, 641] on div "Virtual Paddock 2-VP001" at bounding box center [43, 636] width 61 height 32
click at [1137, 637] on span "Edit" at bounding box center [1140, 636] width 20 height 13
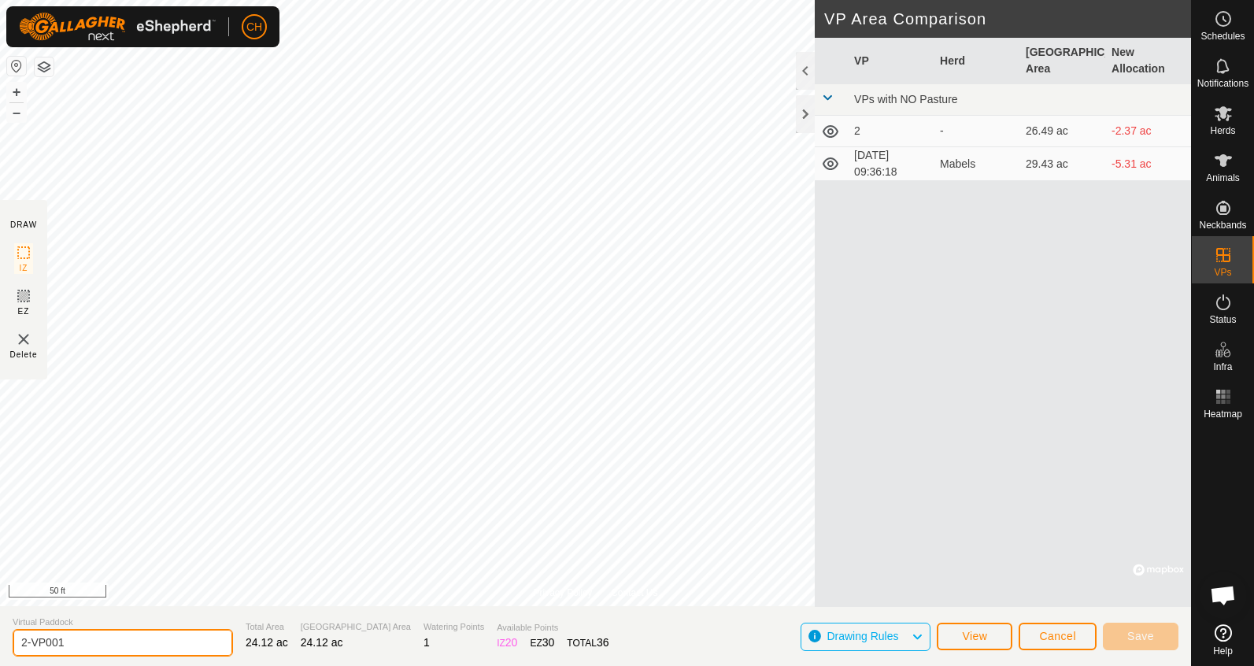
drag, startPoint x: 81, startPoint y: 648, endPoint x: -20, endPoint y: 645, distance: 101.6
click at [0, 645] on html "CH Schedules Notifications Herds Animals Neckbands VPs Status Infra Heatmap Hel…" at bounding box center [627, 333] width 1254 height 666
type input "3"
click at [1148, 638] on span "Save" at bounding box center [1140, 636] width 27 height 13
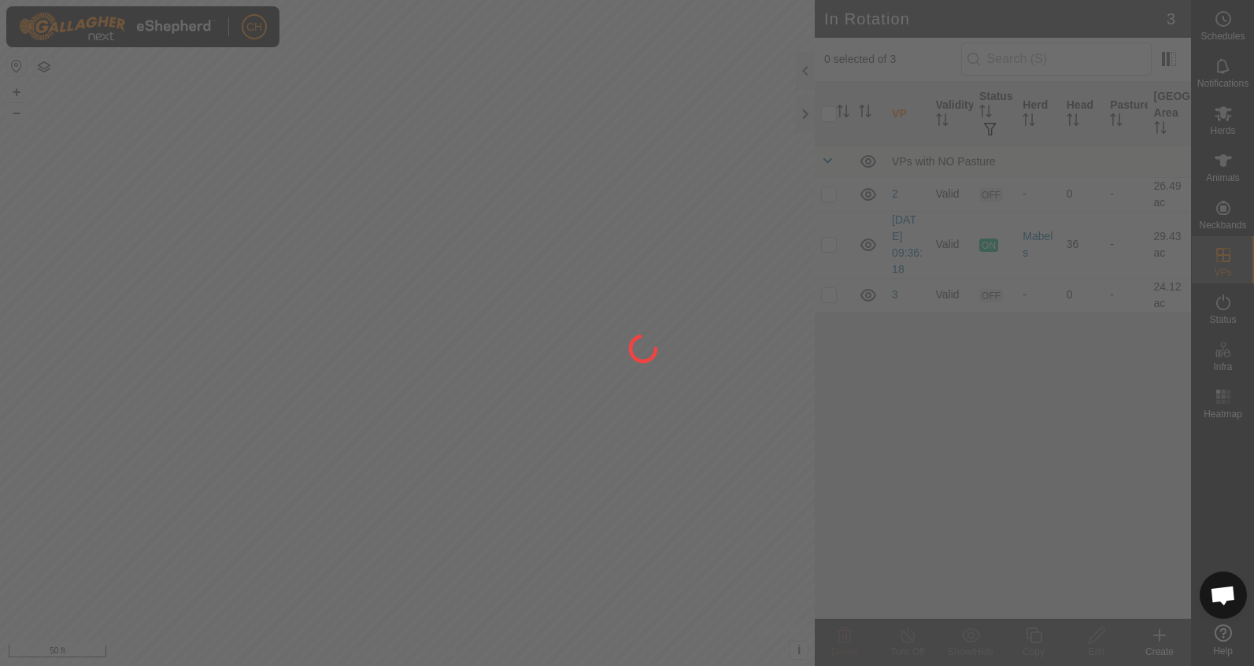
click at [500, 469] on div at bounding box center [627, 333] width 1254 height 666
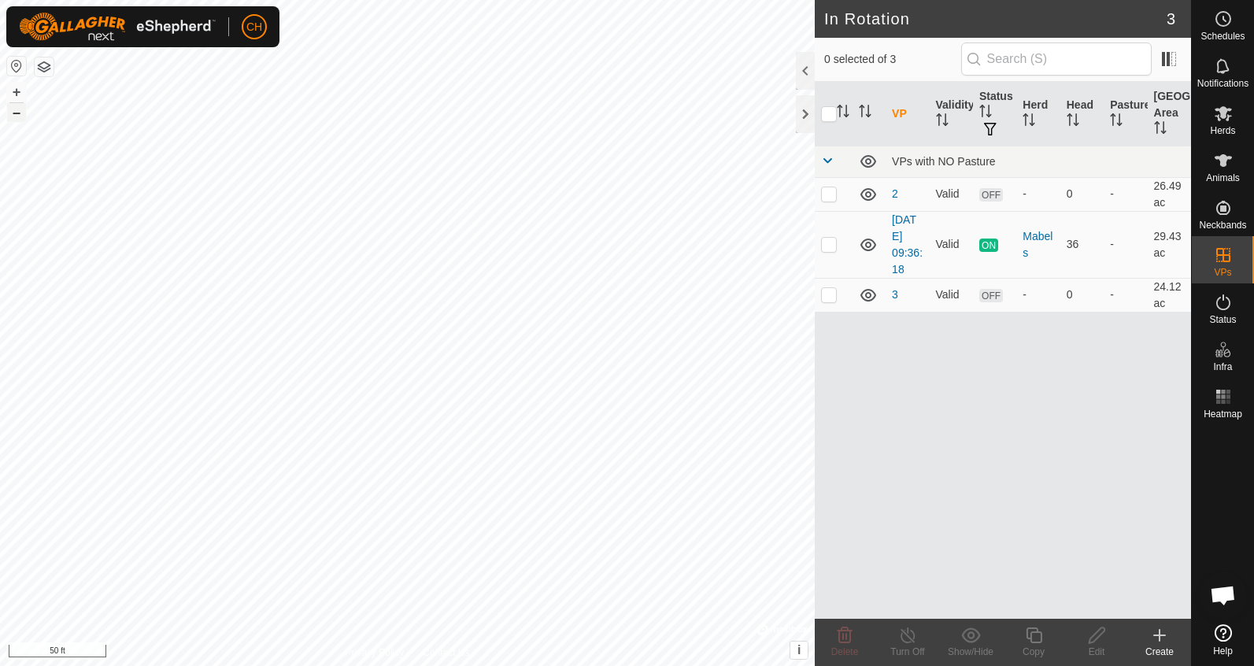
click at [14, 109] on button "–" at bounding box center [16, 112] width 19 height 19
click at [1234, 158] on es-animals-svg-icon at bounding box center [1223, 160] width 28 height 25
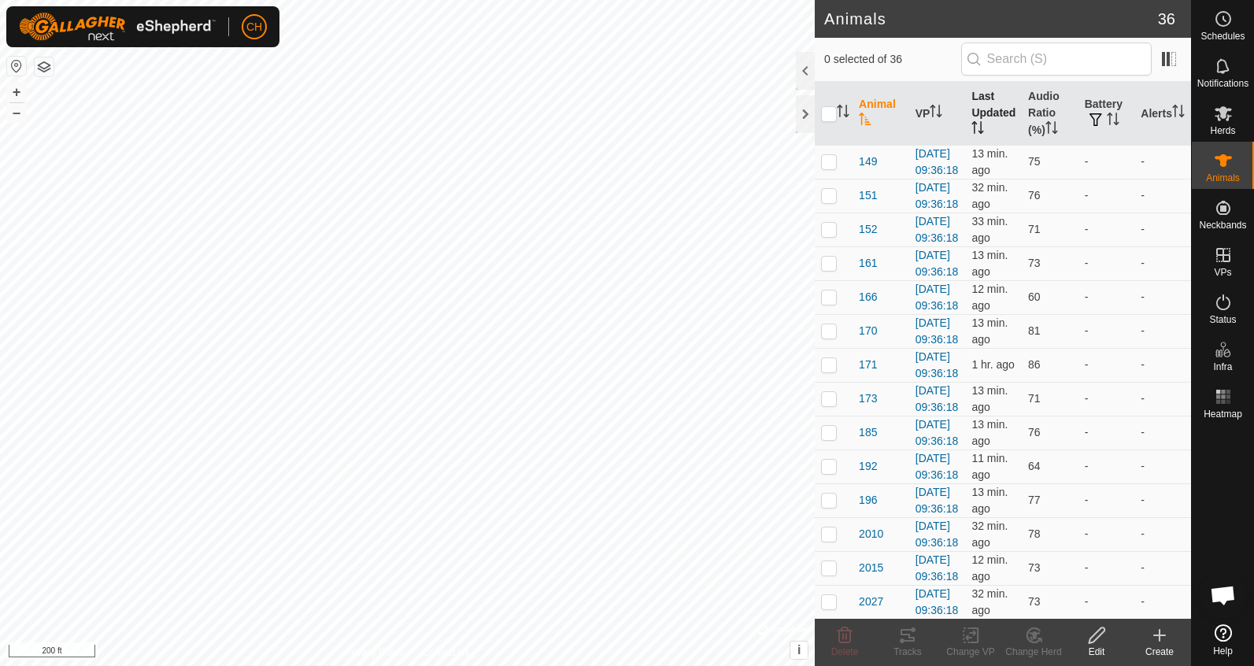
click at [985, 107] on th "Last Updated" at bounding box center [993, 114] width 57 height 64
click at [1096, 113] on button "button" at bounding box center [1096, 121] width 22 height 16
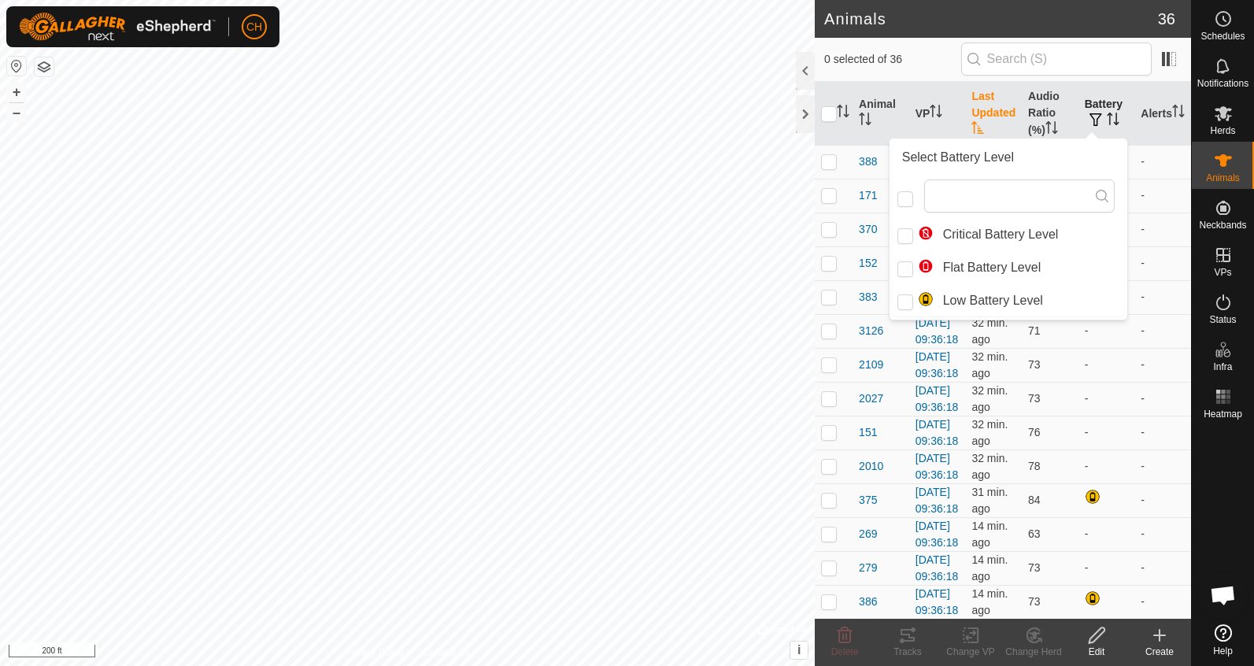
click at [1111, 107] on th "Battery" at bounding box center [1106, 114] width 57 height 64
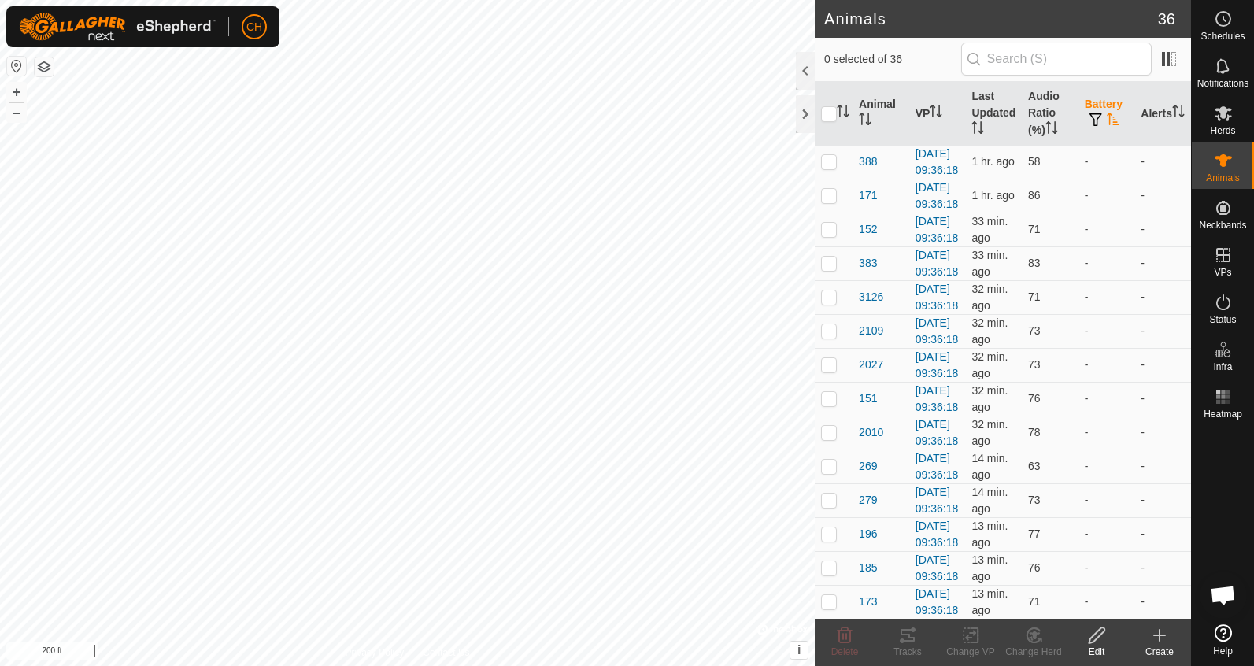
click at [1111, 107] on th "Battery" at bounding box center [1106, 114] width 57 height 64
click at [1172, 115] on icon "Activate to sort" at bounding box center [1178, 111] width 13 height 13
click at [1041, 115] on th "Audio Ratio (%)" at bounding box center [1050, 114] width 57 height 64
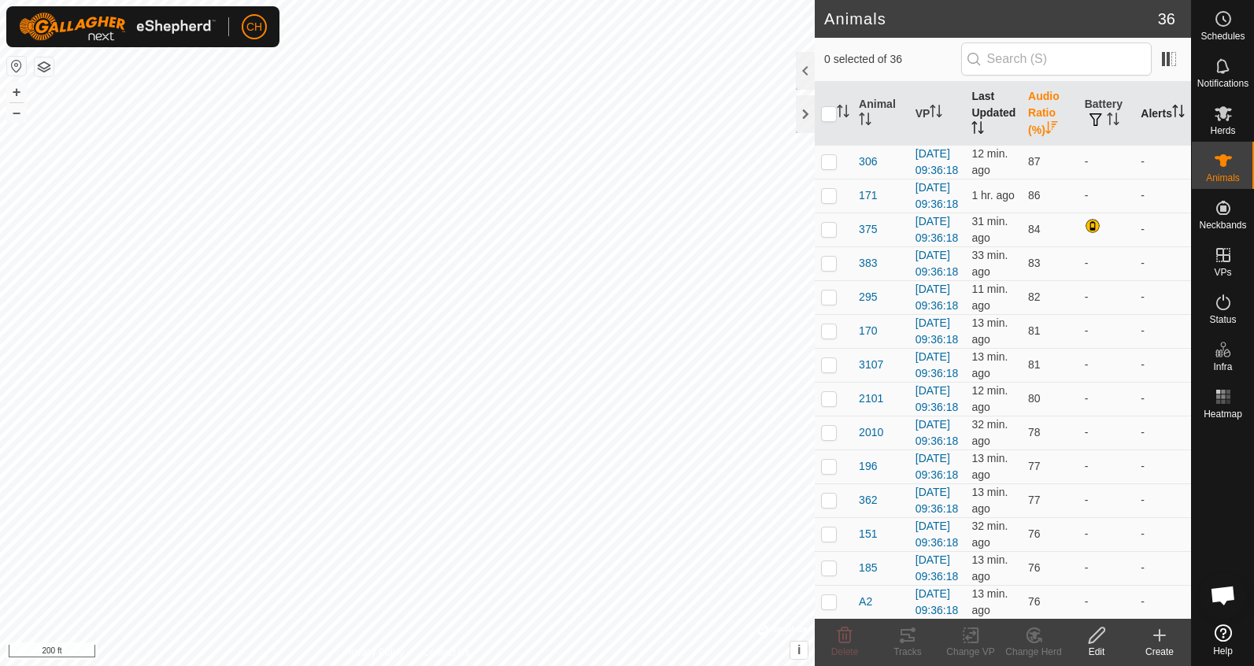
click at [992, 112] on th "Last Updated" at bounding box center [993, 114] width 57 height 64
click at [925, 113] on th "VP" at bounding box center [937, 114] width 57 height 64
click at [872, 104] on th "Animal" at bounding box center [880, 114] width 57 height 64
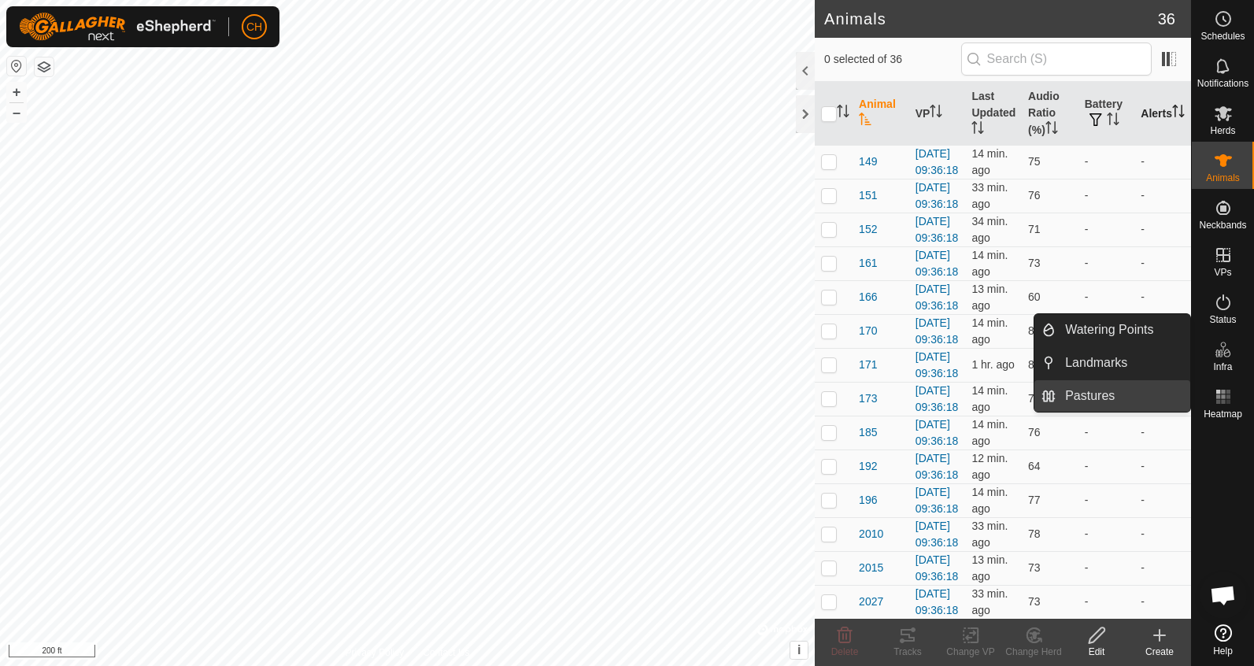
click at [1137, 394] on link "Pastures" at bounding box center [1122, 395] width 135 height 31
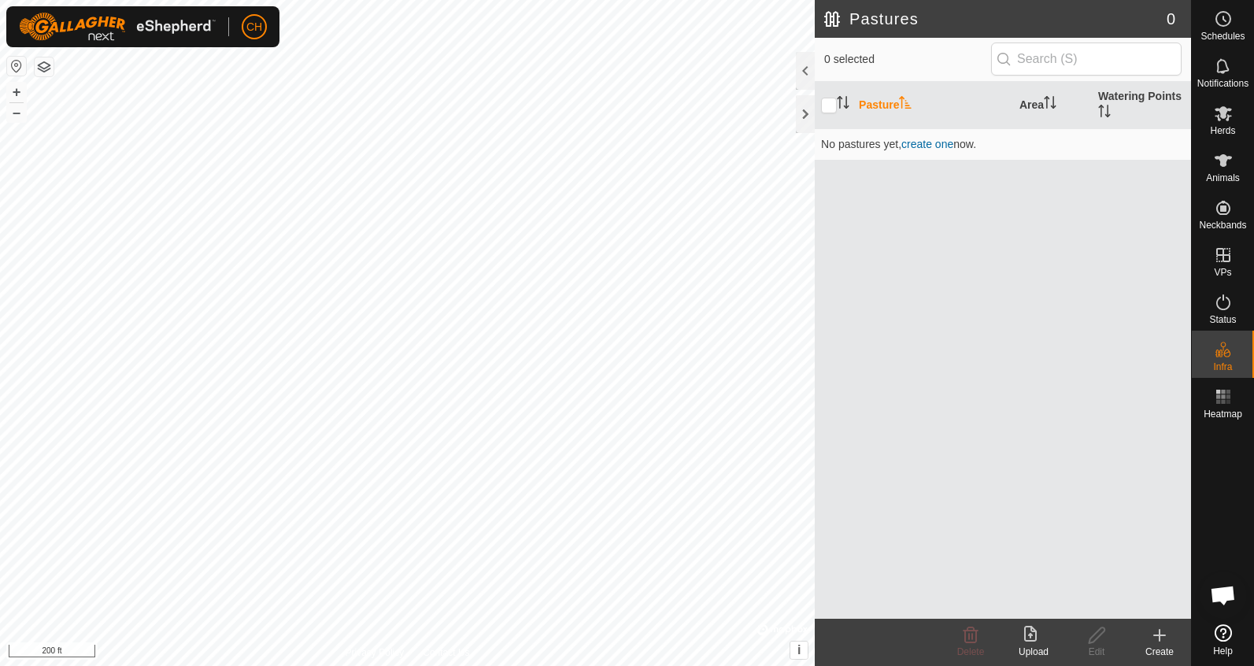
click at [1165, 627] on icon at bounding box center [1159, 635] width 19 height 19
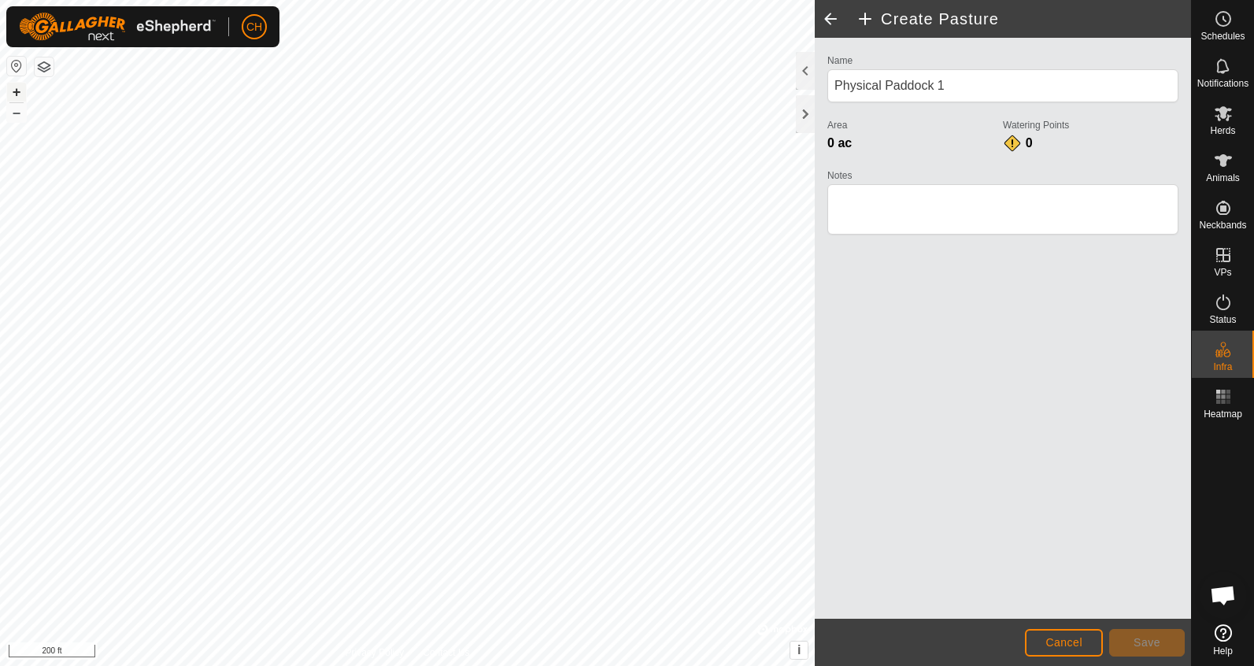
click at [14, 91] on button "+" at bounding box center [16, 92] width 19 height 19
click at [20, 112] on button "–" at bounding box center [16, 112] width 19 height 19
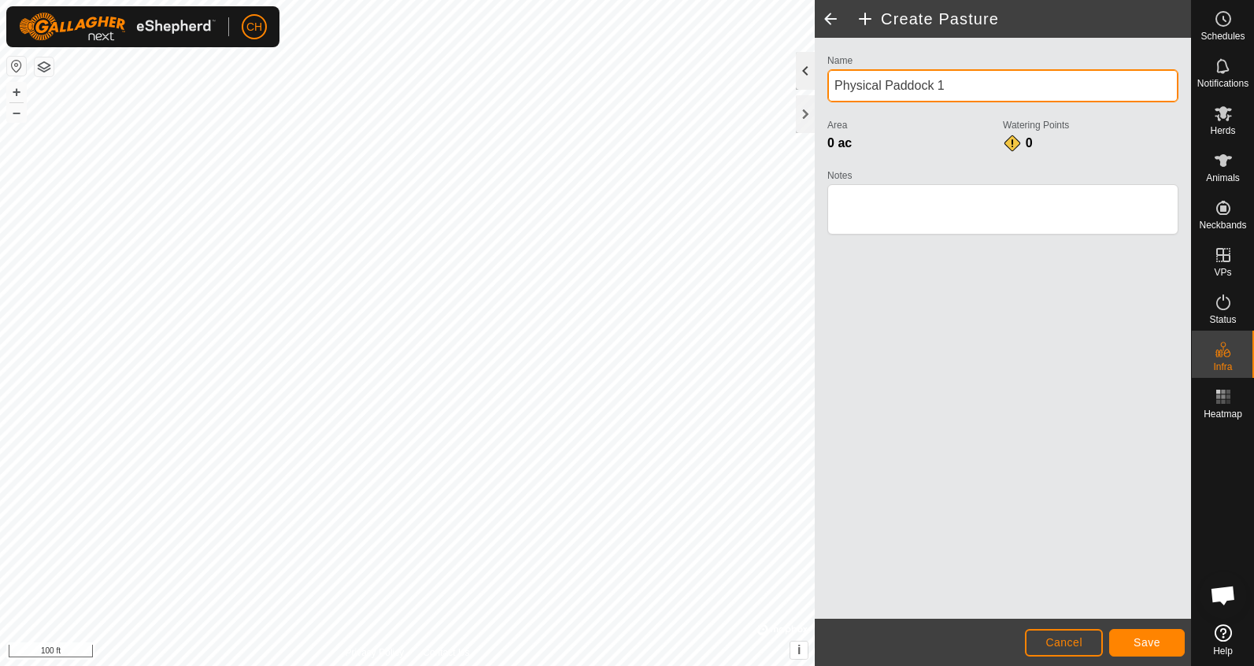
click at [789, 72] on div "Create Pasture Name Physical Paddock 1 Area 0 ac Watering Points 0 Notes Cancel…" at bounding box center [595, 333] width 1191 height 666
drag, startPoint x: 943, startPoint y: 86, endPoint x: 826, endPoint y: 79, distance: 116.7
click at [826, 79] on div "Name Physical Paddock 1Mabels Area 0 ac Watering Points 0 Notes" at bounding box center [1003, 151] width 364 height 202
click at [896, 86] on input "Mabels" at bounding box center [1002, 85] width 351 height 33
type input "Mabels barn lot"
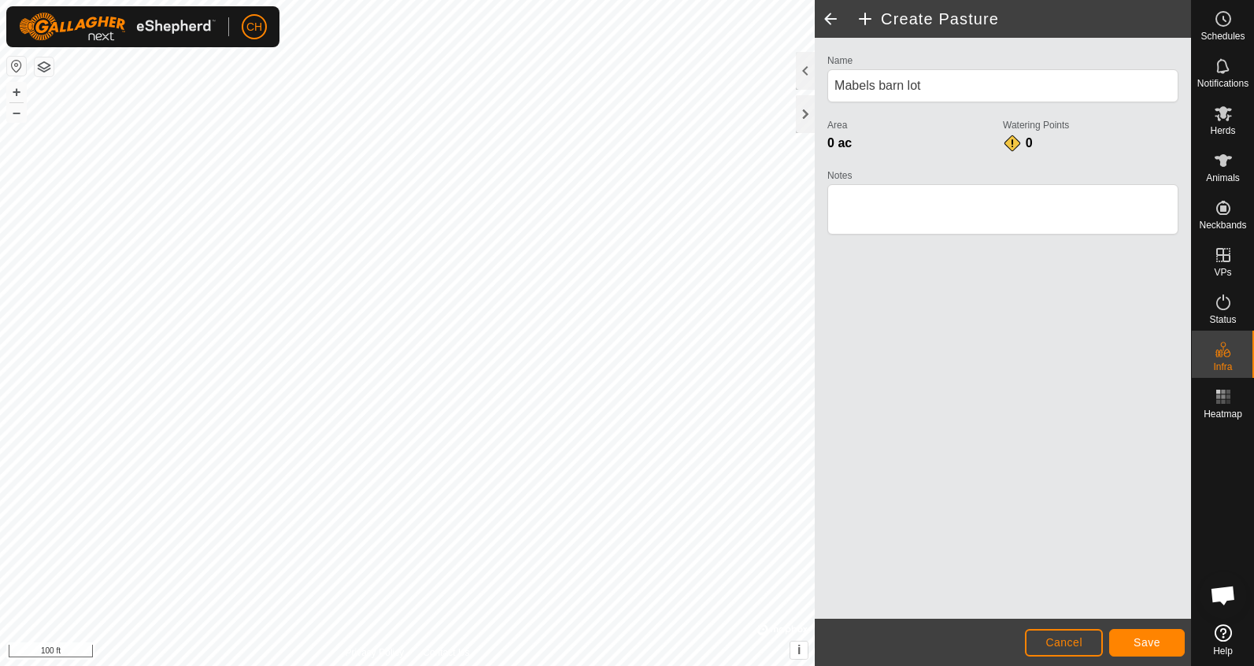
click at [1140, 640] on span "Save" at bounding box center [1146, 642] width 27 height 13
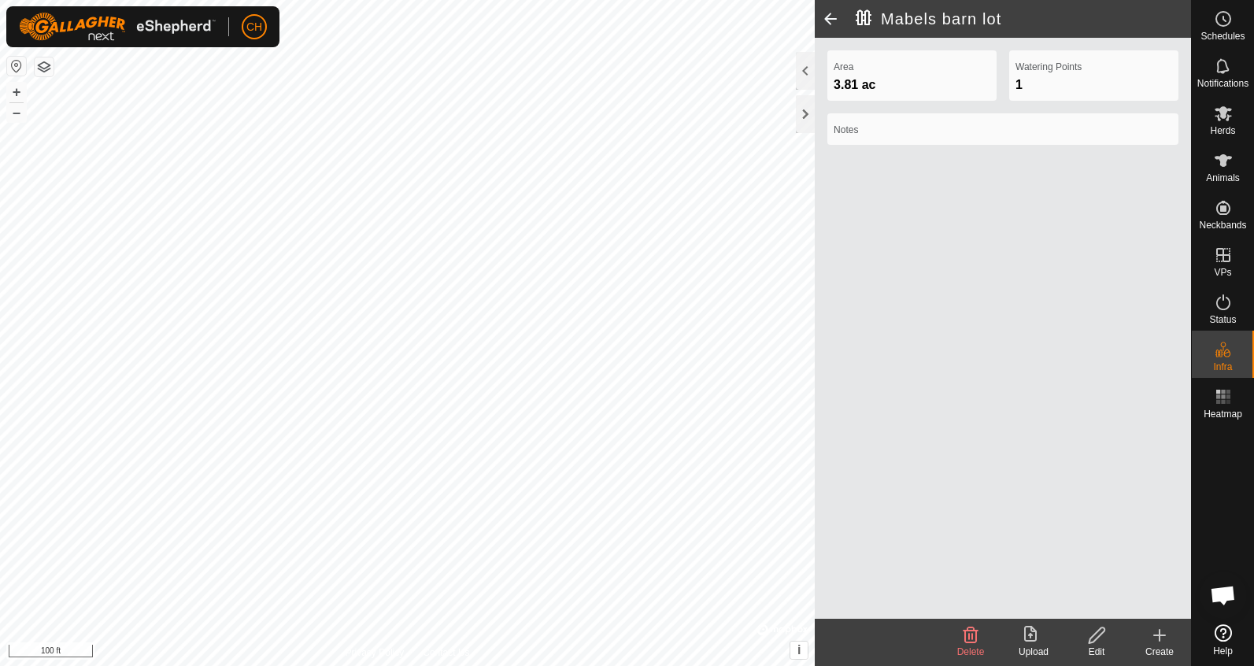
click at [1173, 644] on create-svg-icon at bounding box center [1159, 635] width 63 height 19
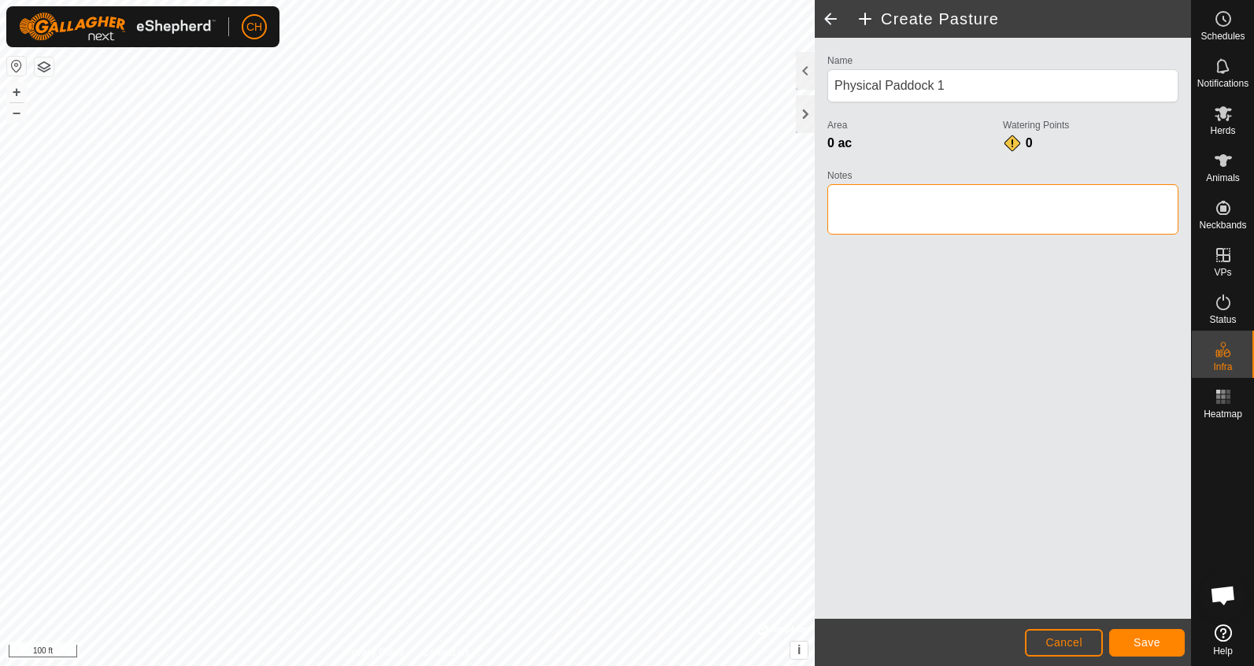
click at [937, 198] on textarea "Notes" at bounding box center [1002, 209] width 351 height 50
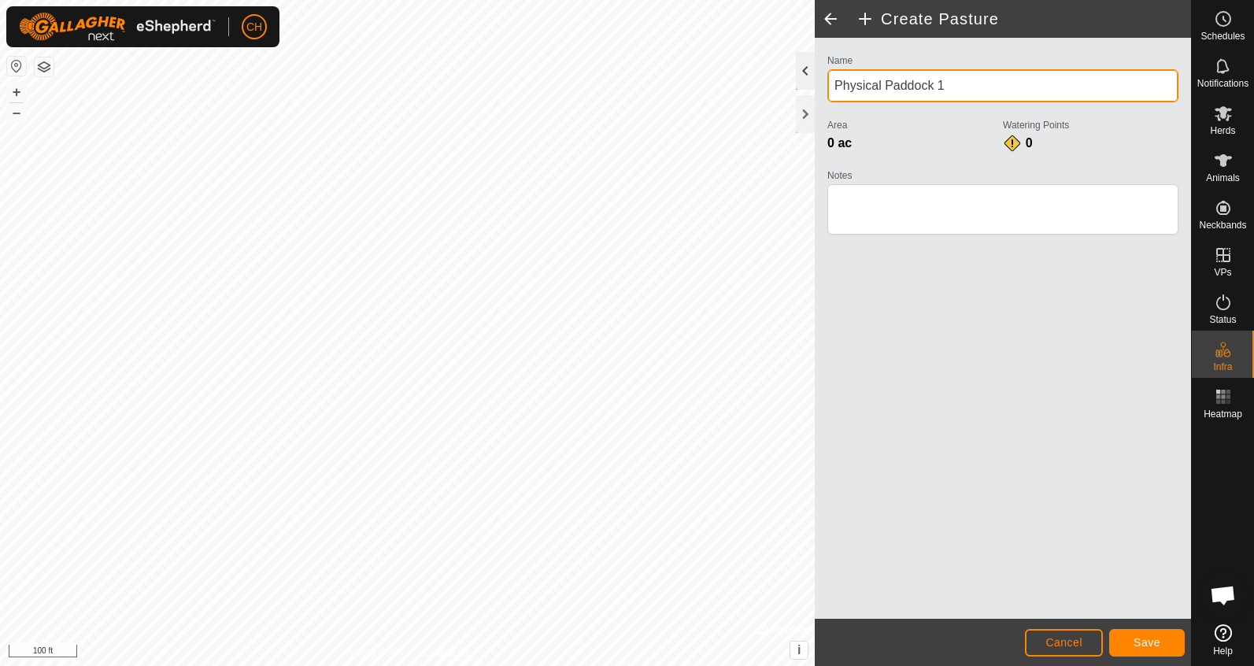
click at [777, 72] on div "Create Pasture Name Physical Paddock 1 Area 0 ac Watering Points 0 Notes Cancel…" at bounding box center [595, 333] width 1191 height 666
type input "P"
type input "Mabels 12 acre lot"
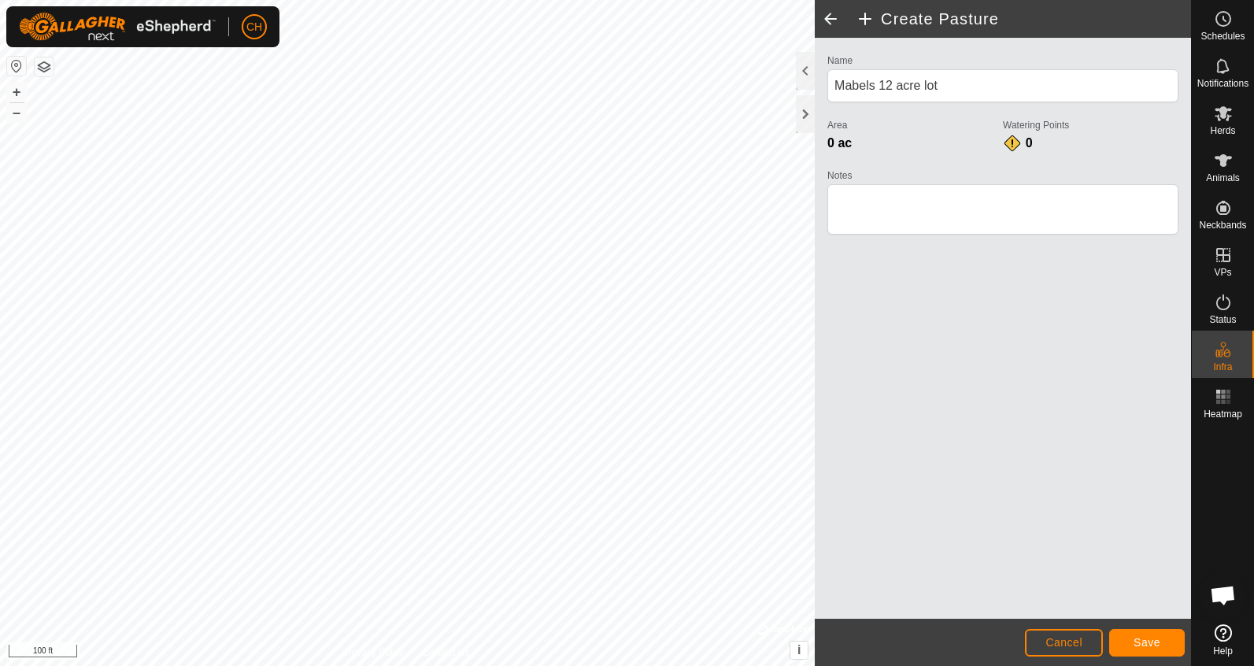
click at [1152, 646] on span "Save" at bounding box center [1146, 642] width 27 height 13
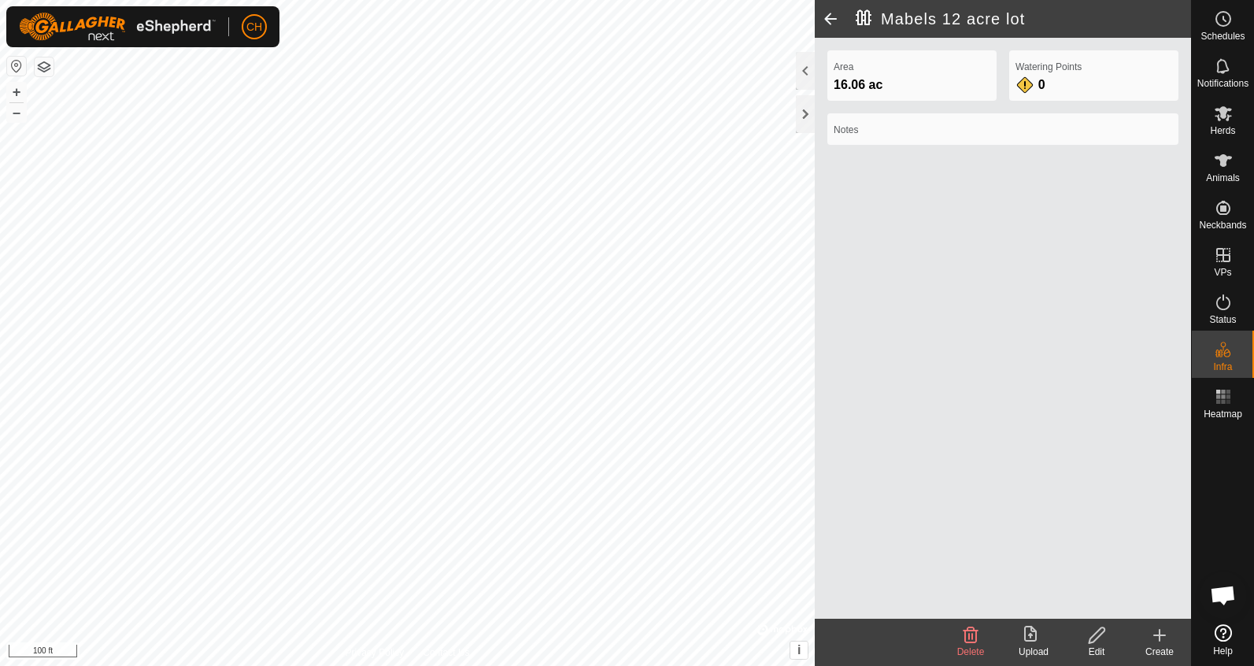
click at [1162, 638] on icon at bounding box center [1159, 635] width 19 height 19
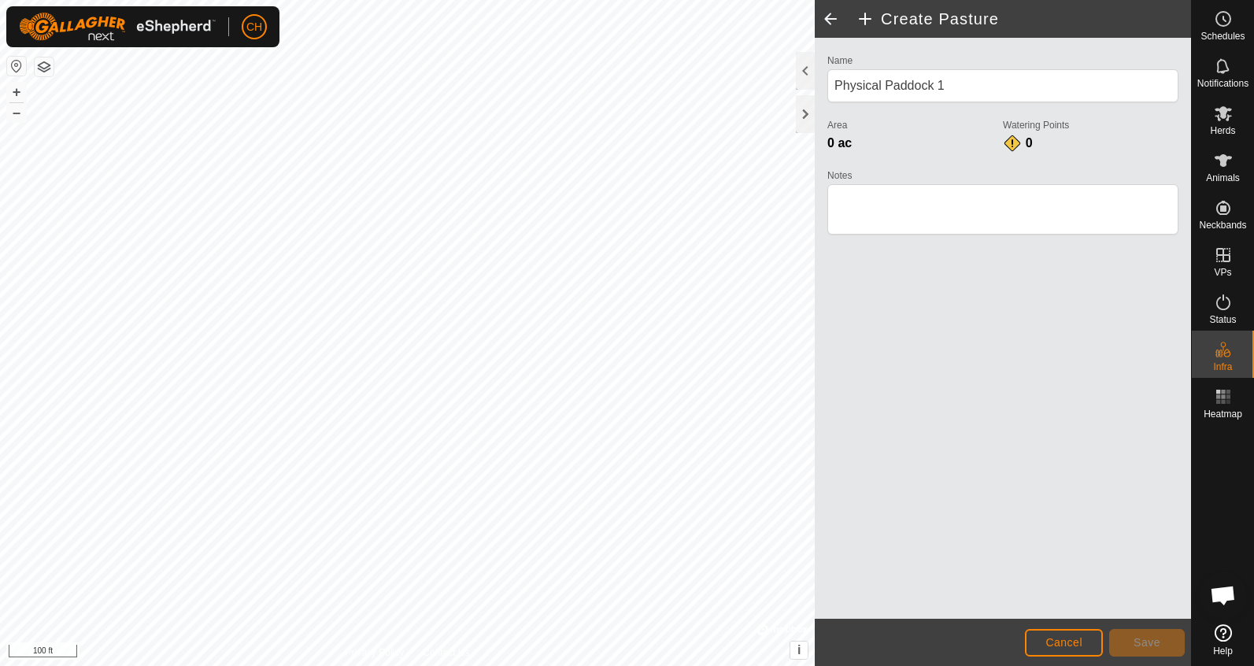
click at [662, 0] on html "CH Schedules Notifications Herds Animals Neckbands VPs Status Infra Heatmap Hel…" at bounding box center [627, 333] width 1254 height 666
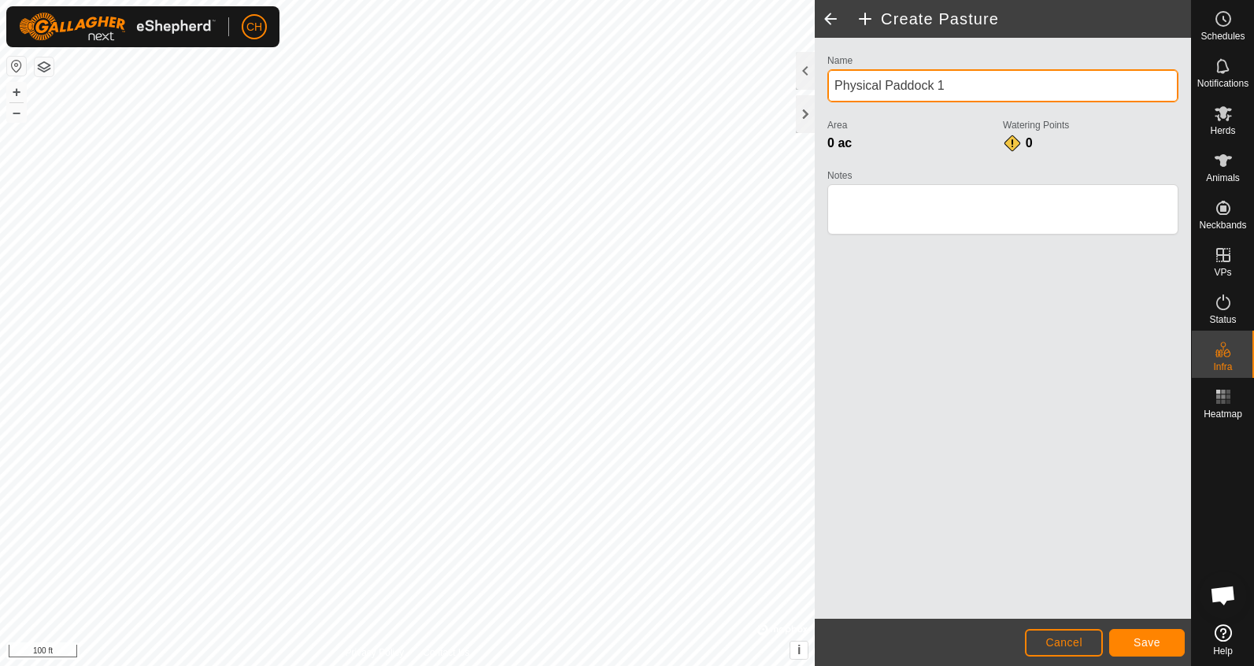
click at [768, 62] on div "Create Pasture Name Physical Paddock 1 Area 0 ac Watering Points 0 Notes Cancel…" at bounding box center [595, 333] width 1191 height 666
click at [795, 82] on div "Create Pasture Name Physical Paddock 1 Area 0 ac Watering Points 0 Notes Cancel…" at bounding box center [595, 333] width 1191 height 666
type input "P"
type input "Mabels South of Lane"
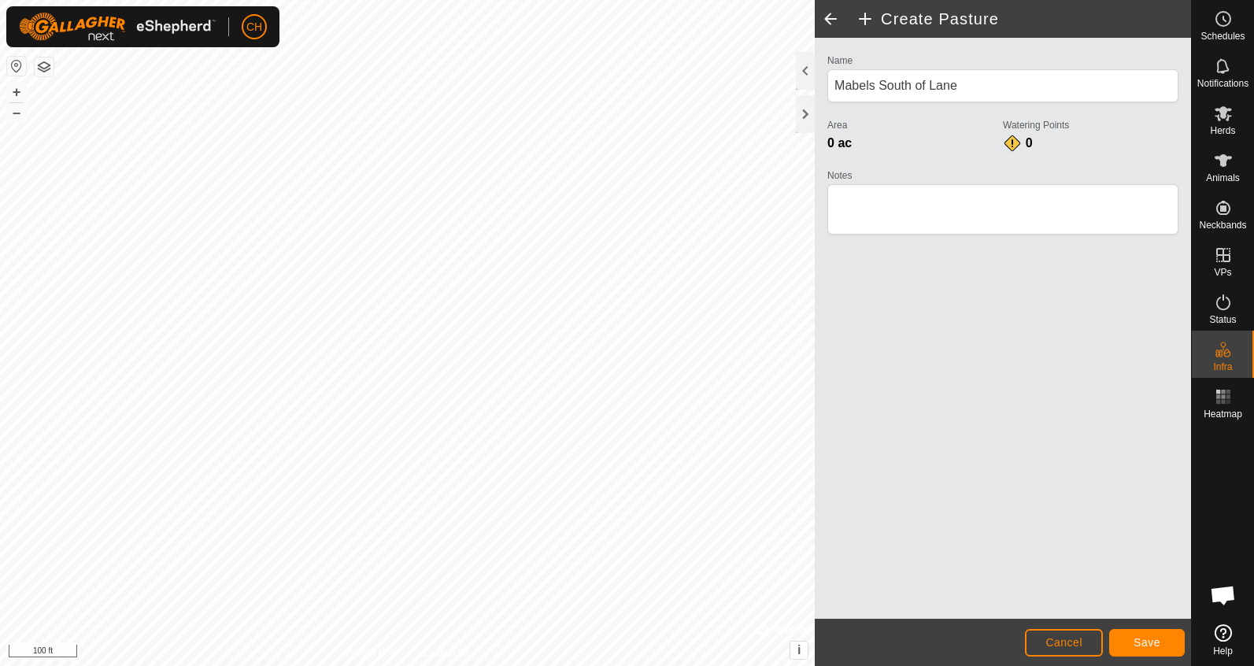
click at [1163, 648] on button "Save" at bounding box center [1147, 643] width 76 height 28
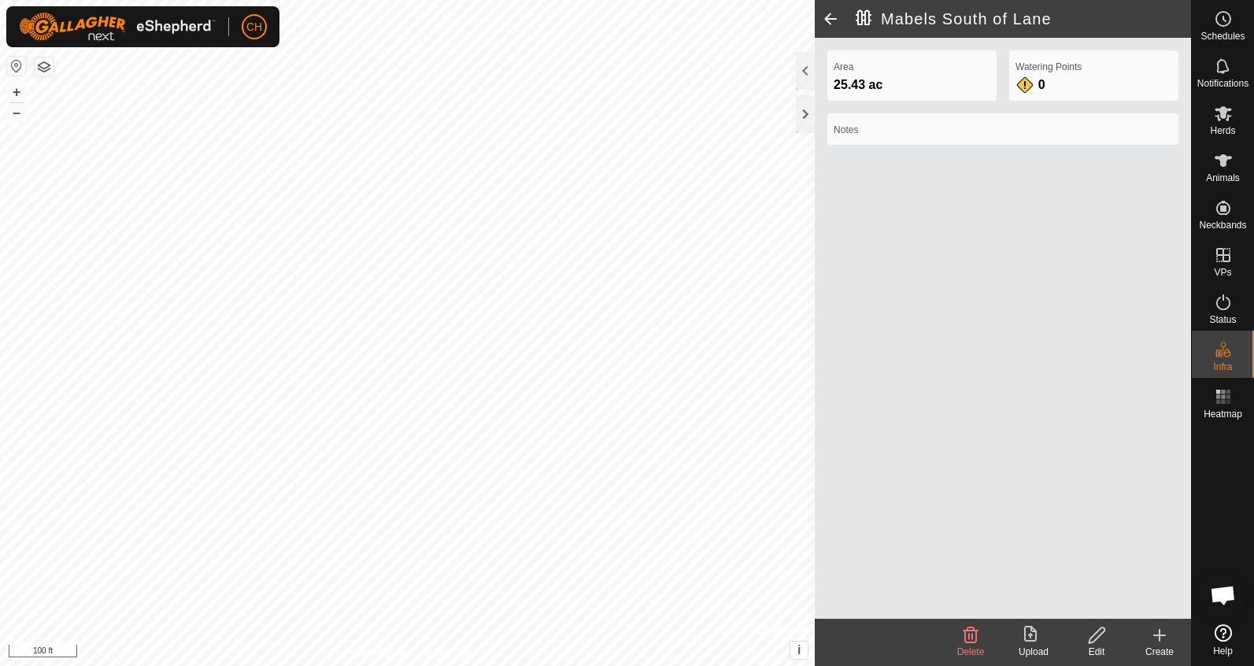
click at [825, 17] on span at bounding box center [830, 19] width 31 height 38
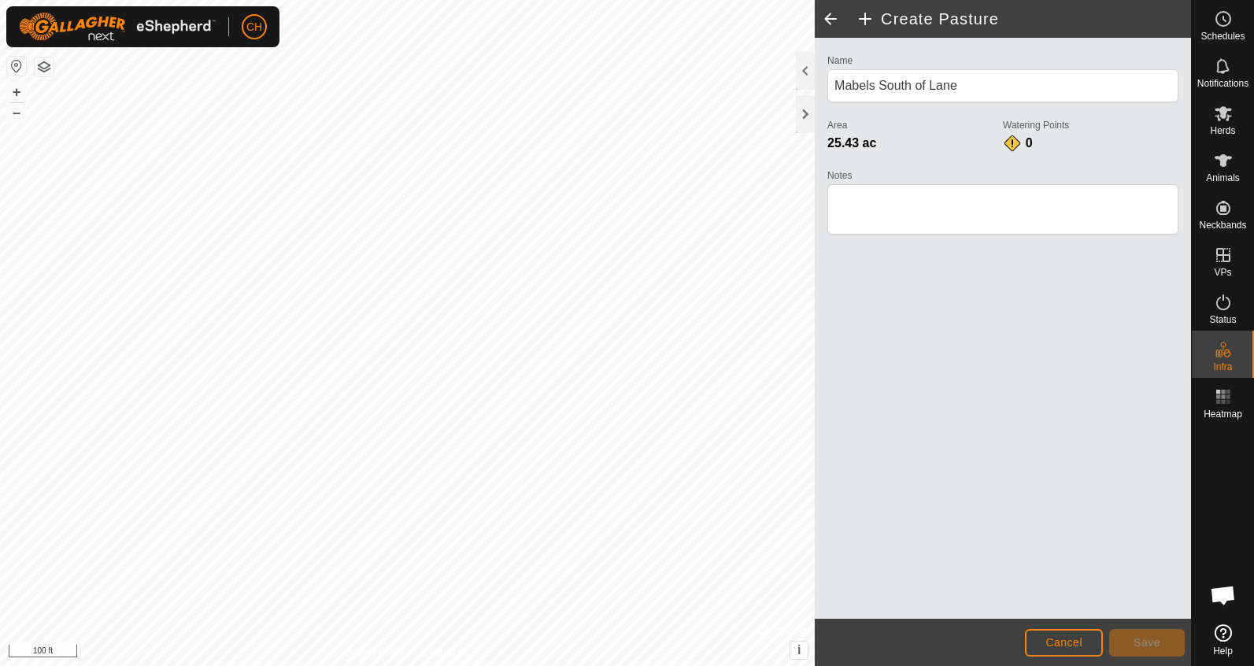
click at [830, 21] on span at bounding box center [830, 19] width 31 height 38
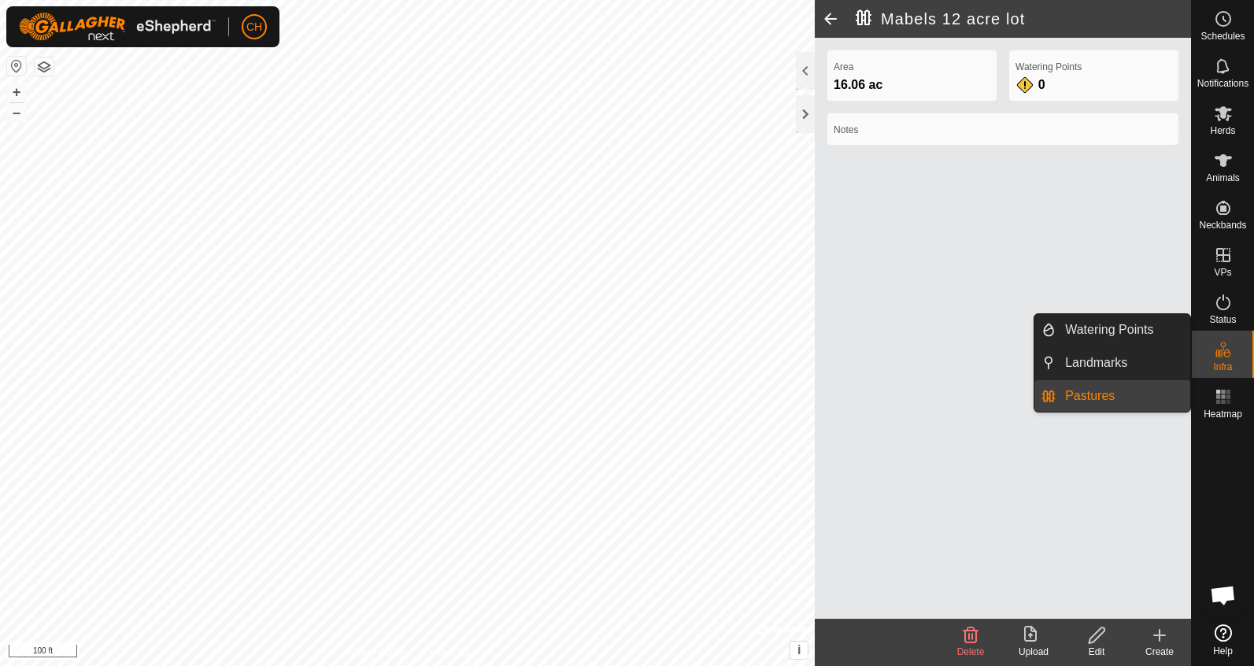
click at [1222, 356] on icon at bounding box center [1223, 349] width 19 height 19
click at [1130, 397] on link "Pastures" at bounding box center [1122, 395] width 135 height 31
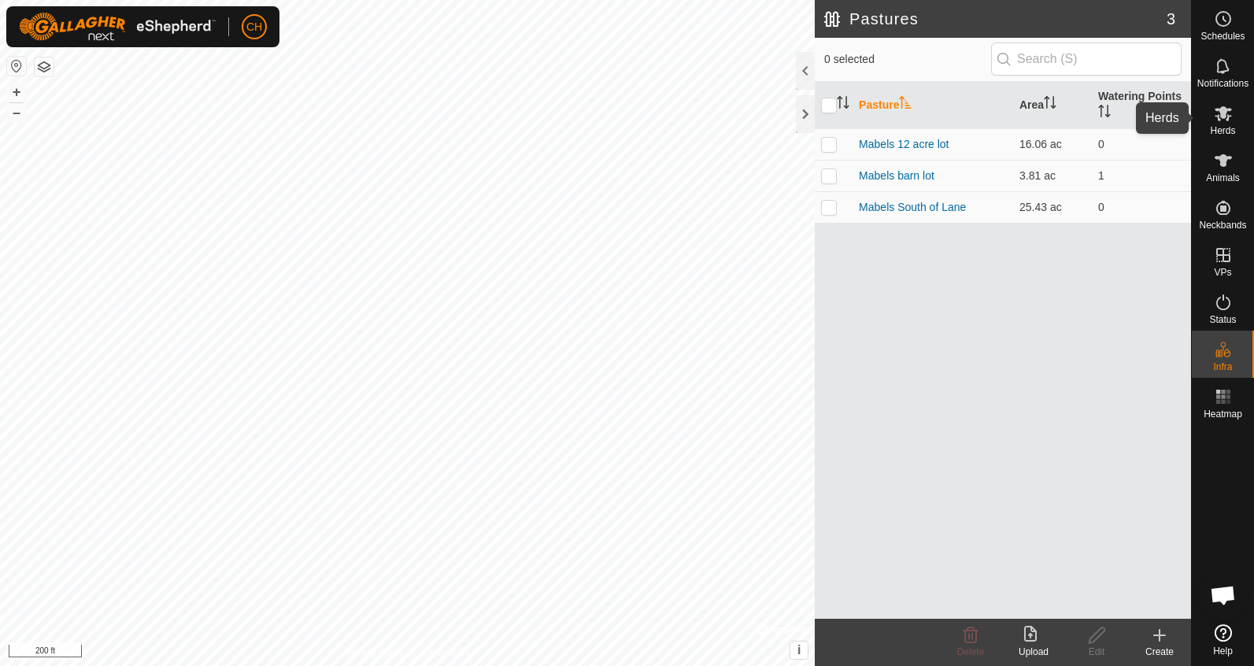
click at [1220, 113] on icon at bounding box center [1222, 113] width 17 height 15
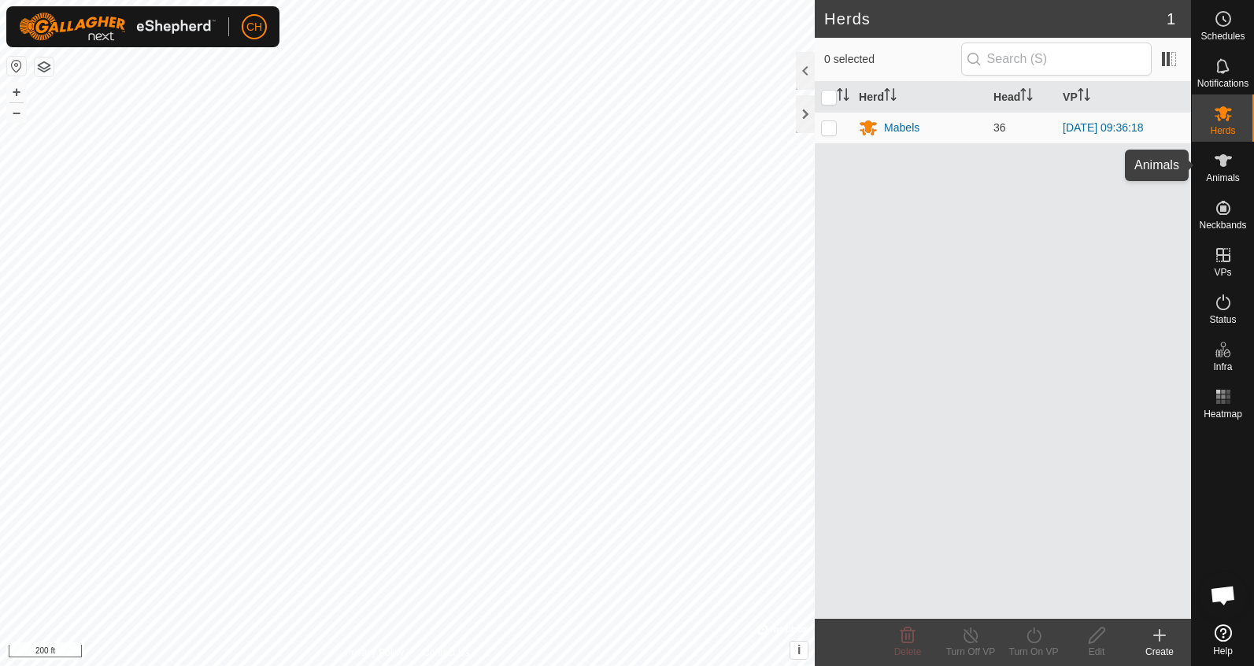
click at [1230, 166] on icon at bounding box center [1223, 160] width 19 height 19
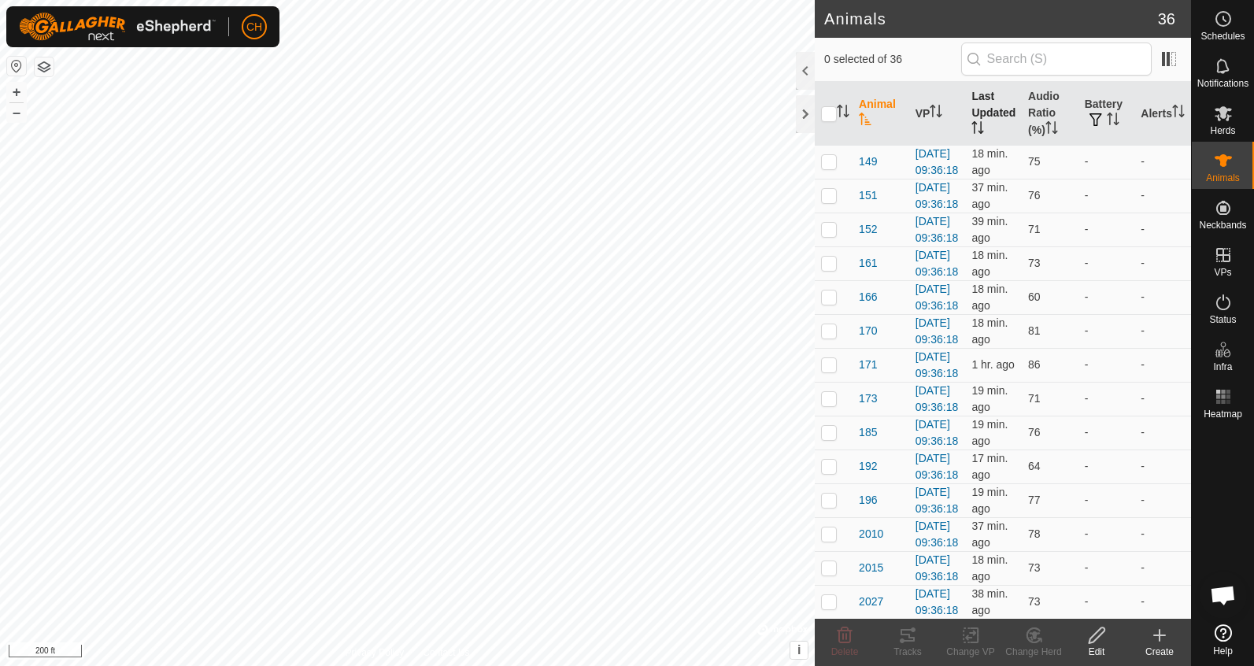
click at [992, 103] on th "Last Updated" at bounding box center [993, 114] width 57 height 64
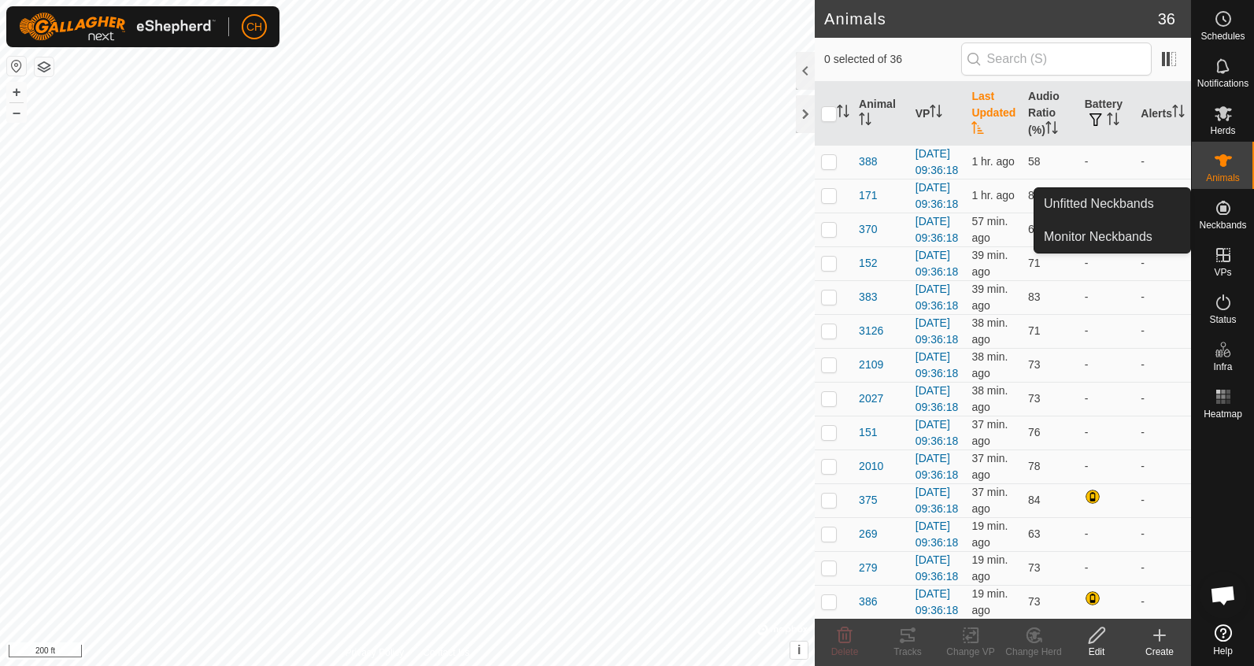
click at [1225, 222] on span "Neckbands" at bounding box center [1222, 224] width 47 height 9
click at [1139, 210] on link "Unfitted Neckbands" at bounding box center [1112, 203] width 156 height 31
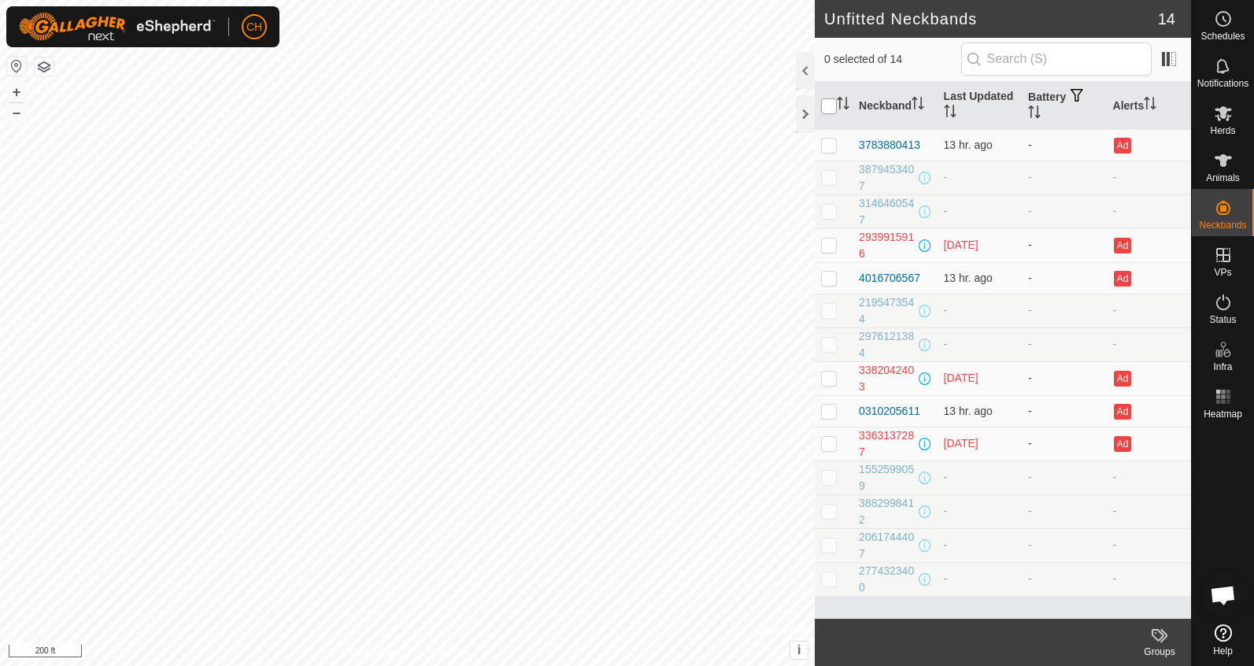
click at [825, 99] on input "checkbox" at bounding box center [829, 106] width 16 height 16
checkbox input "true"
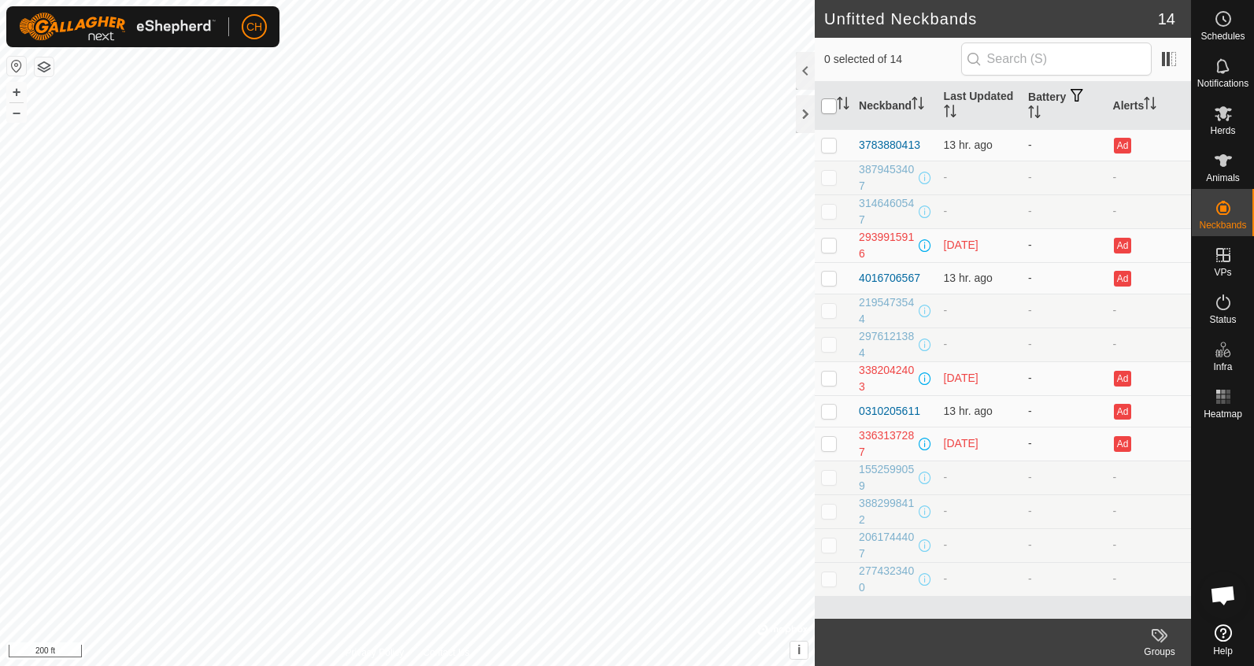
checkbox input "true"
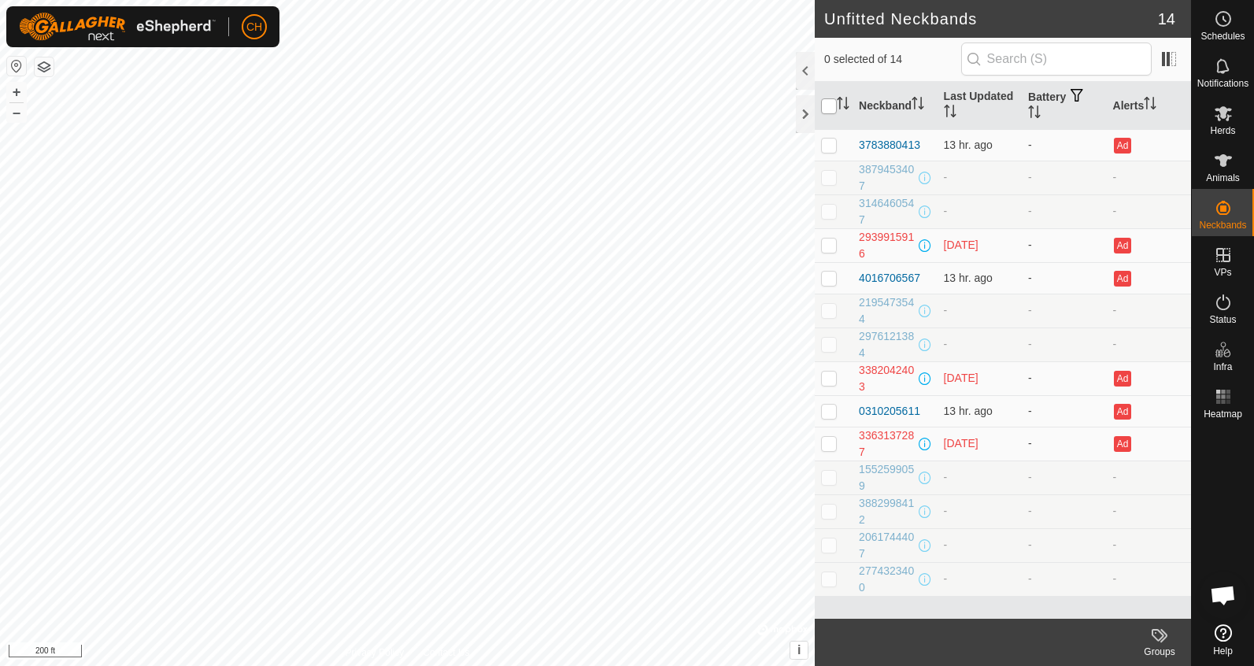
checkbox input "true"
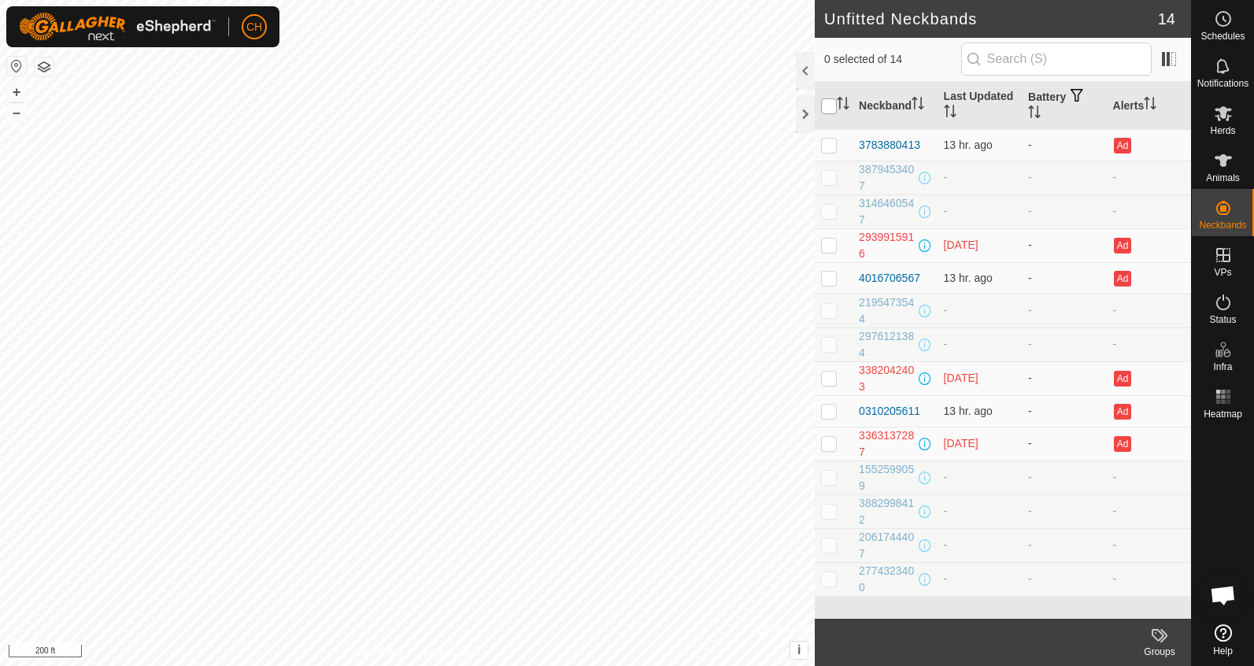
checkbox input "true"
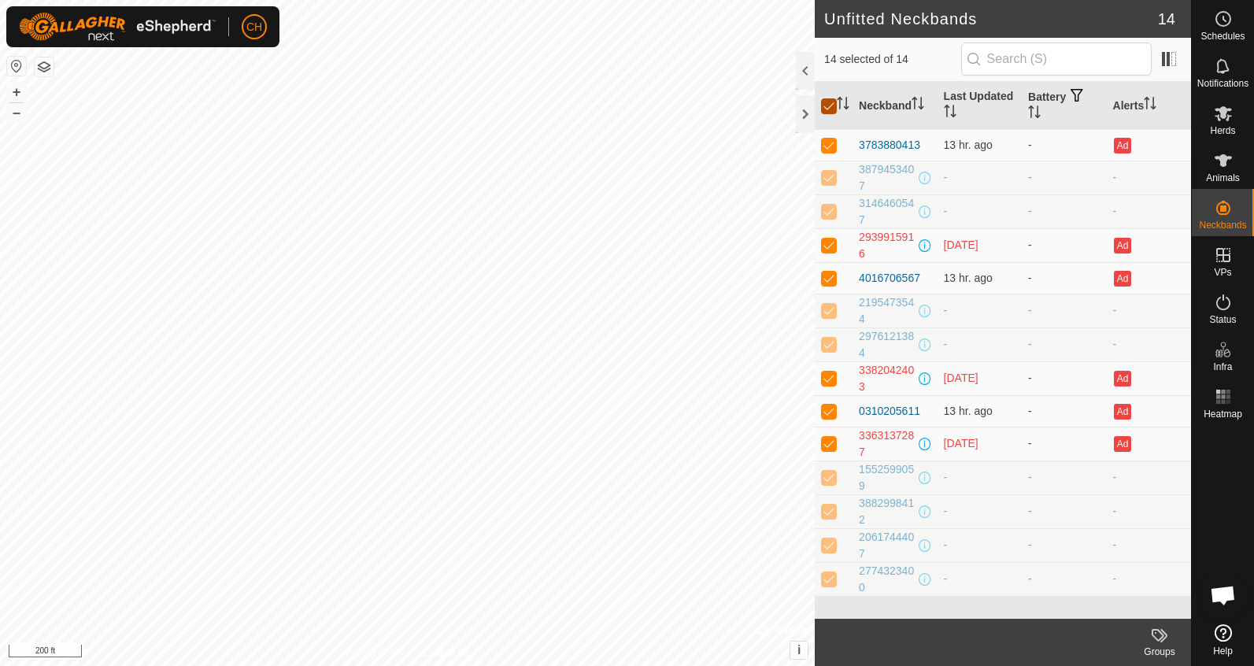
click at [825, 99] on input "checkbox" at bounding box center [829, 106] width 16 height 16
checkbox input "false"
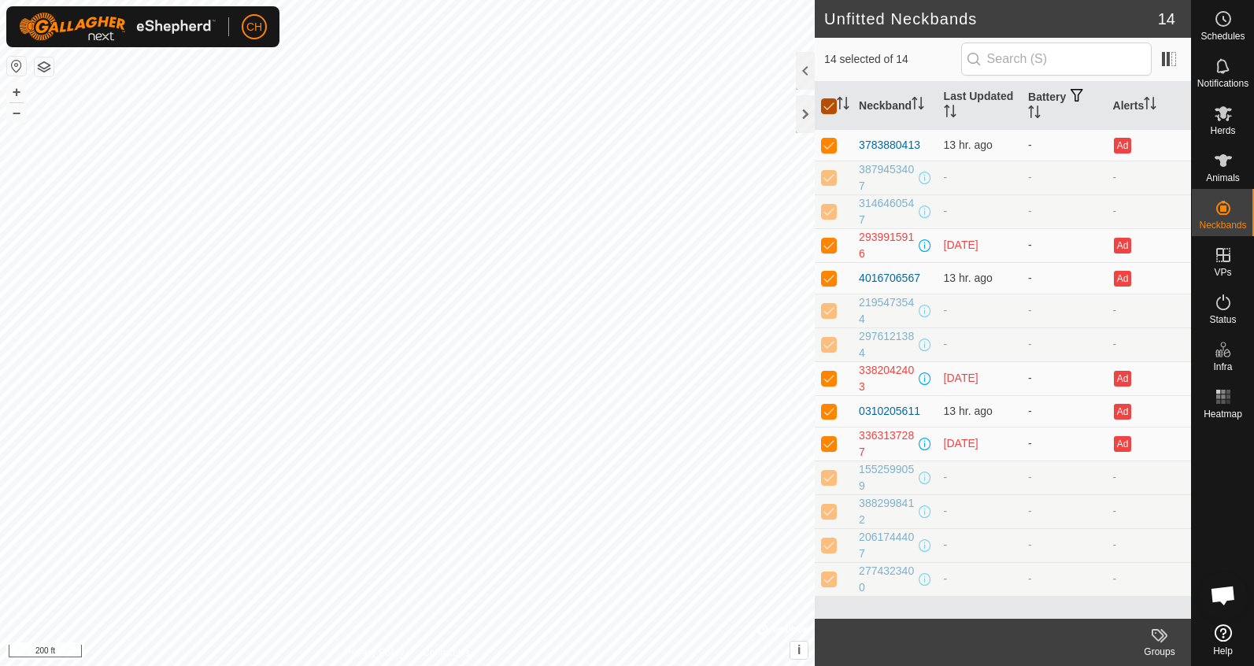
checkbox input "false"
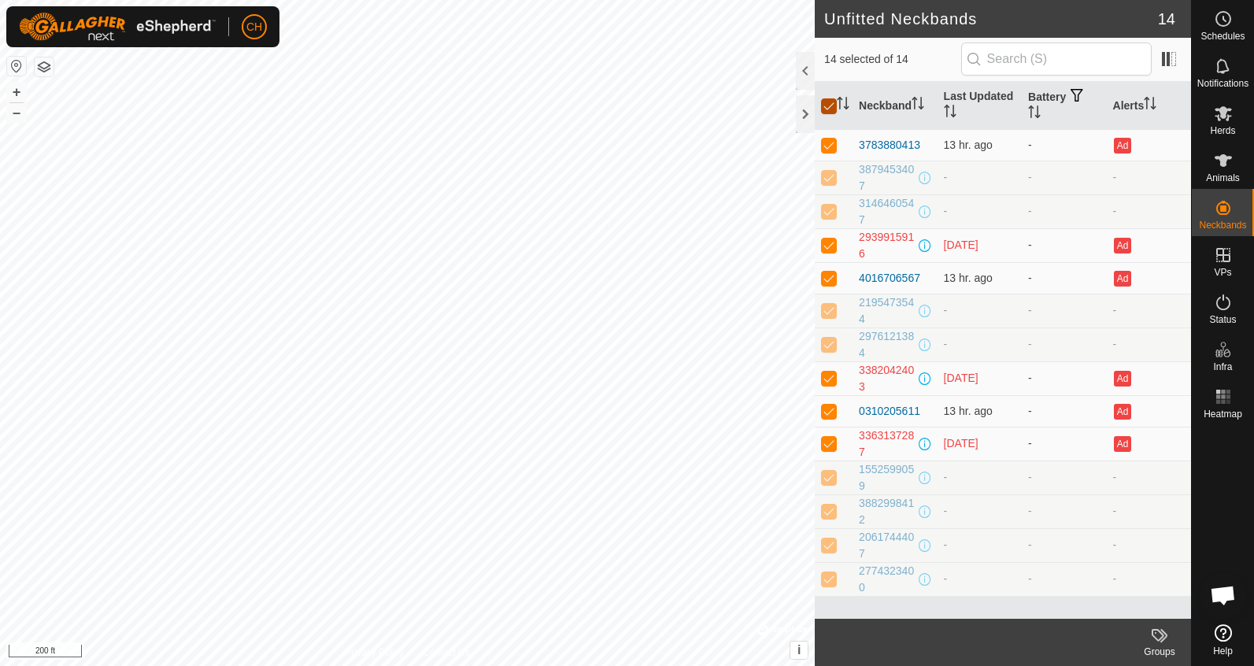
checkbox input "false"
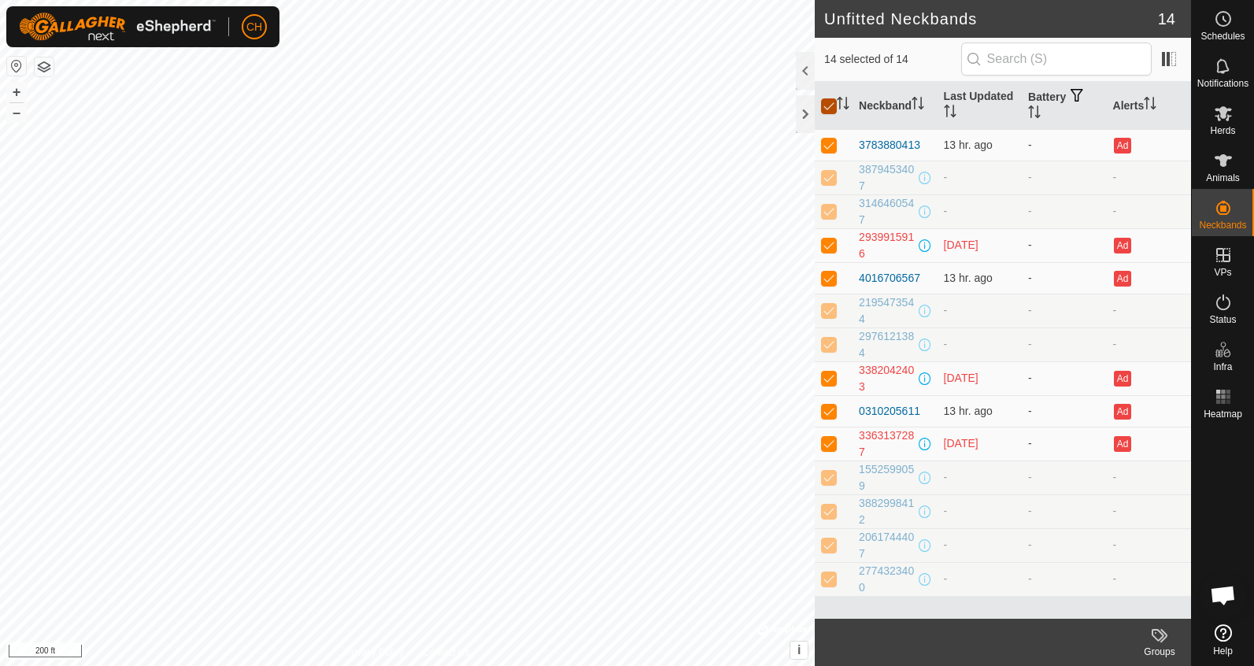
checkbox input "false"
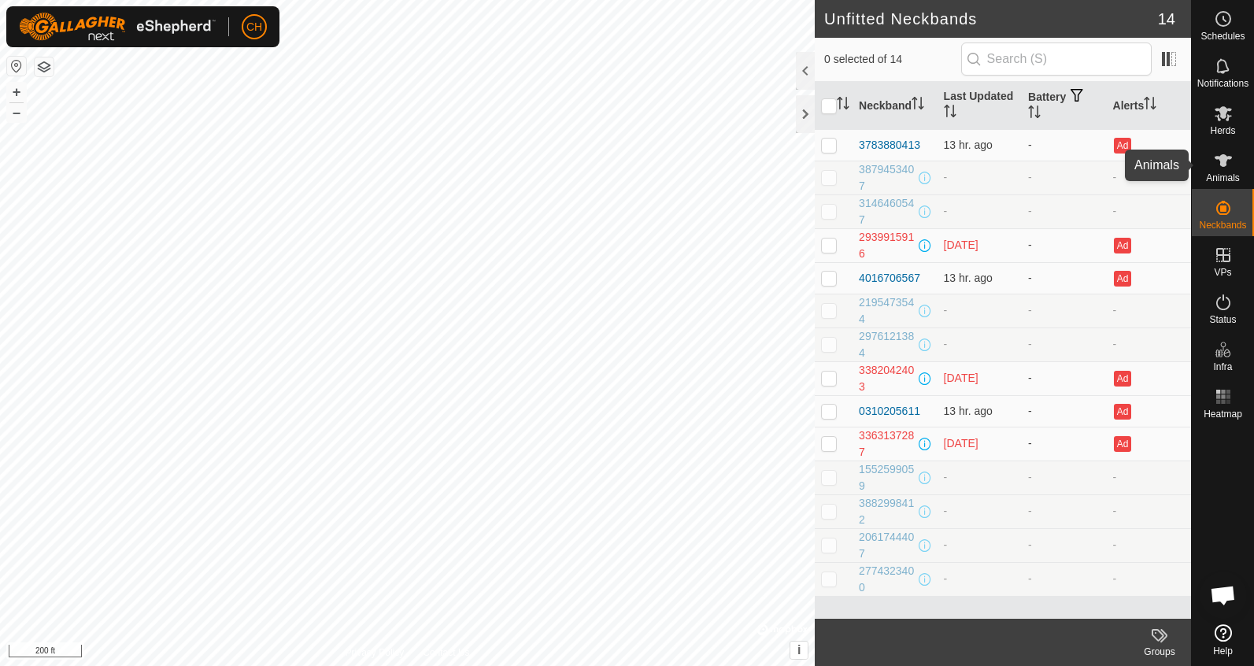
click at [1214, 158] on icon at bounding box center [1223, 160] width 19 height 19
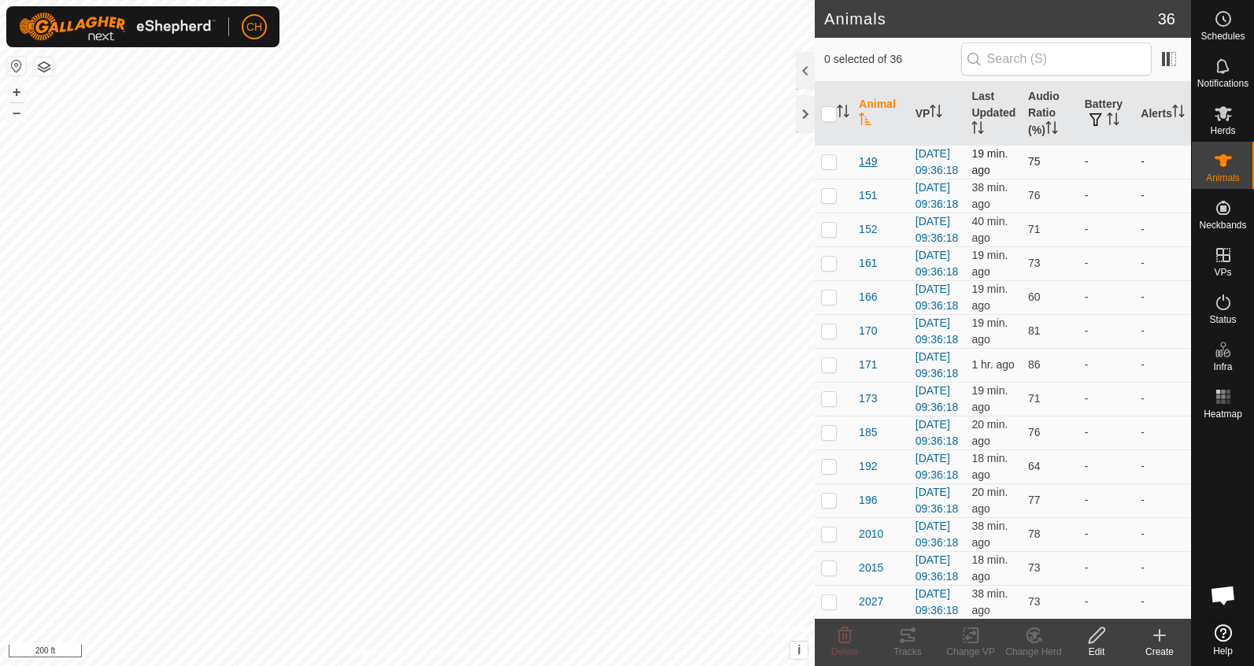
click at [874, 170] on span "149" at bounding box center [868, 161] width 18 height 17
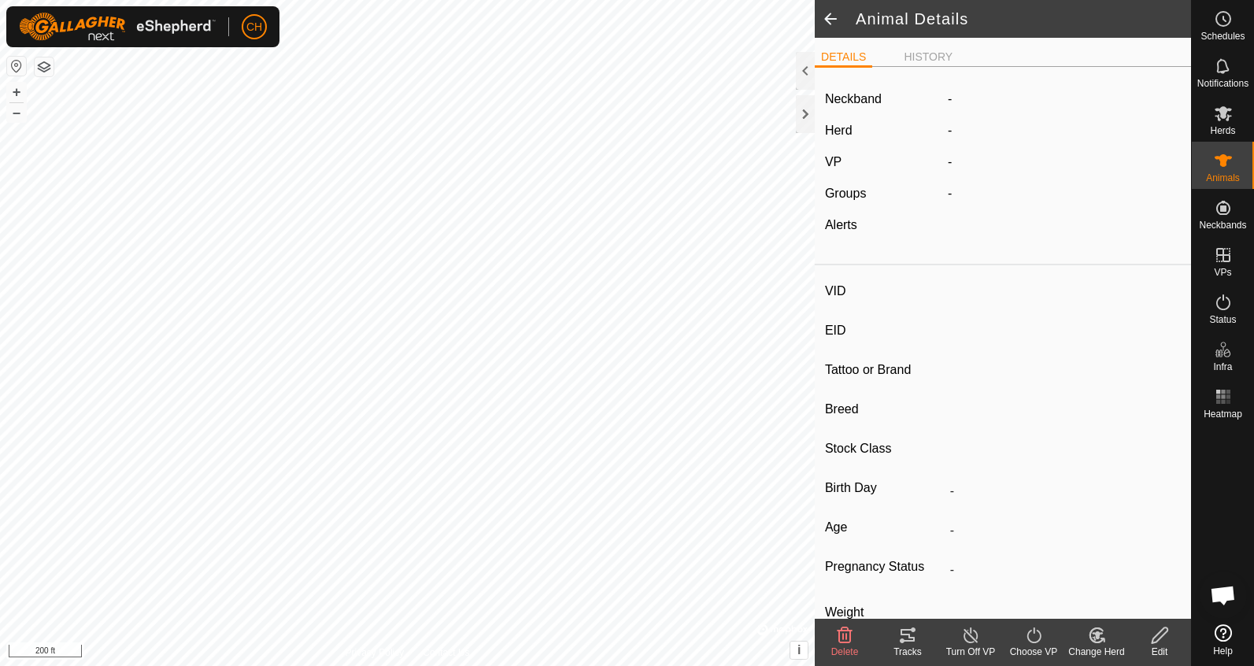
type input "149"
type input "-"
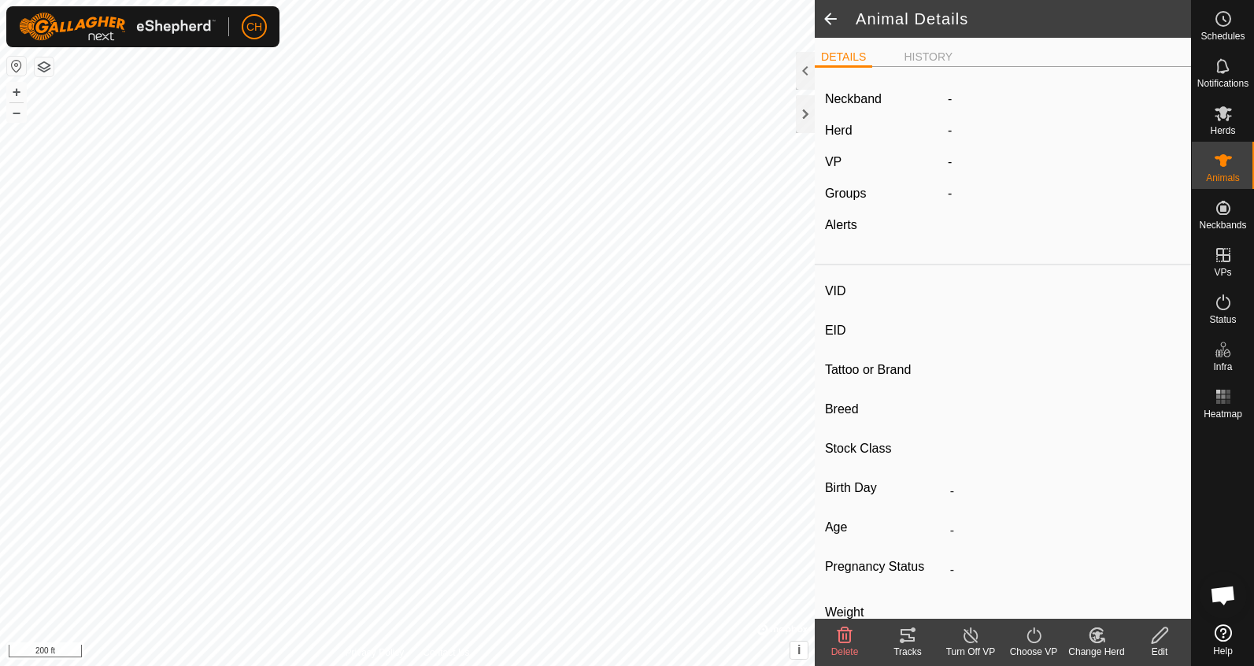
type input "-"
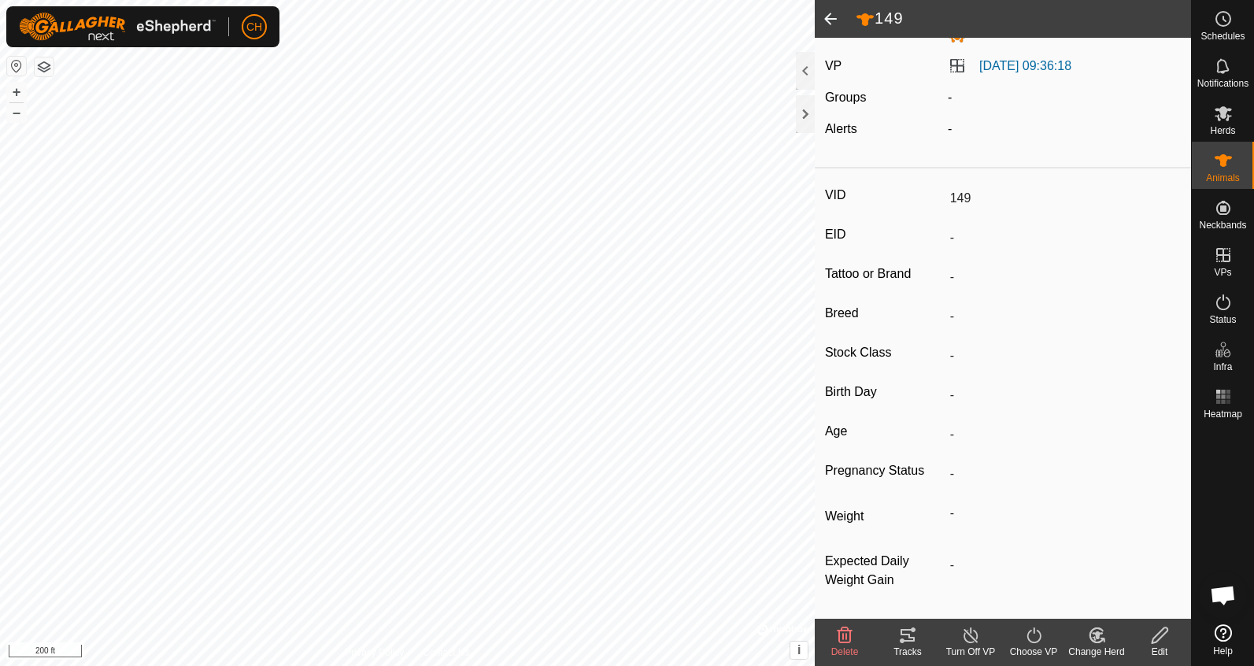
scroll to position [102, 0]
click at [906, 640] on icon at bounding box center [907, 635] width 14 height 13
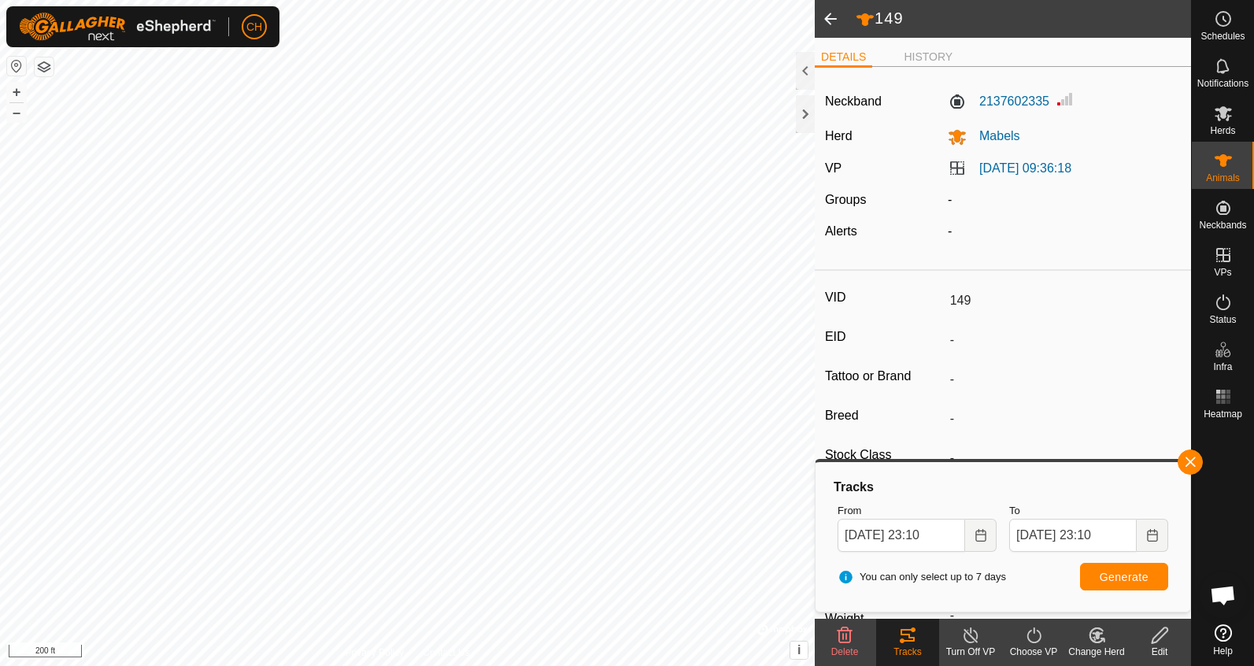
scroll to position [0, 0]
click at [829, 17] on span at bounding box center [830, 19] width 31 height 38
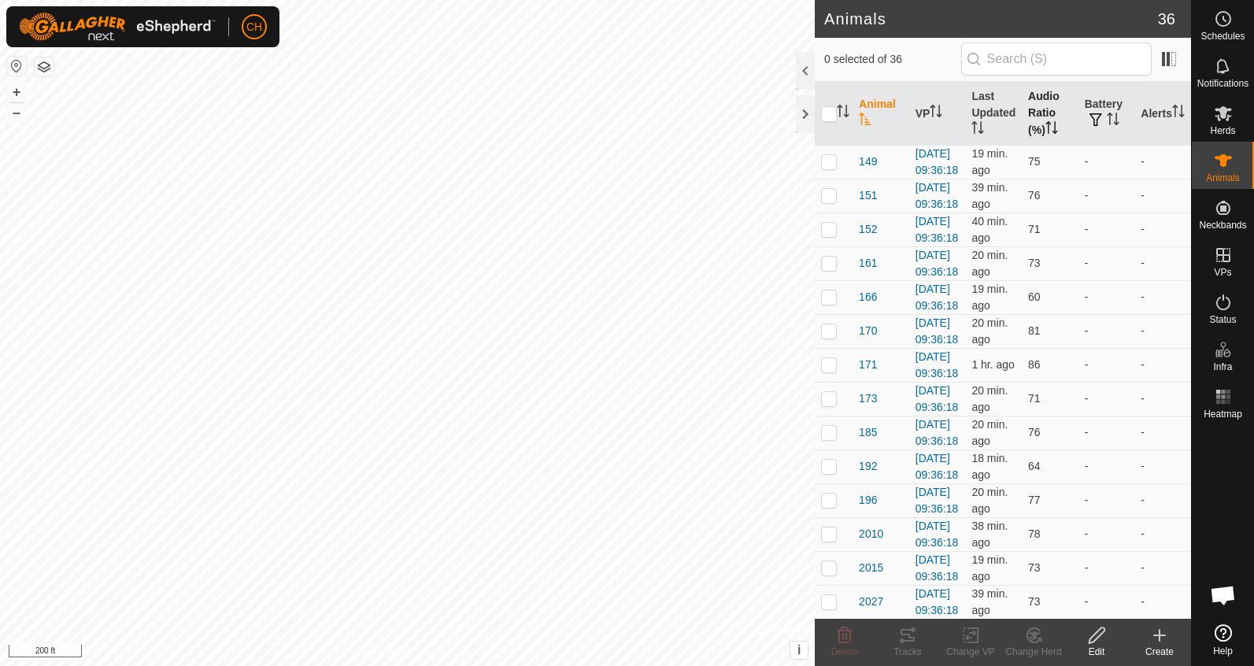
click at [1042, 110] on th "Audio Ratio (%)" at bounding box center [1050, 114] width 57 height 64
click at [860, 167] on span "388" at bounding box center [868, 161] width 18 height 17
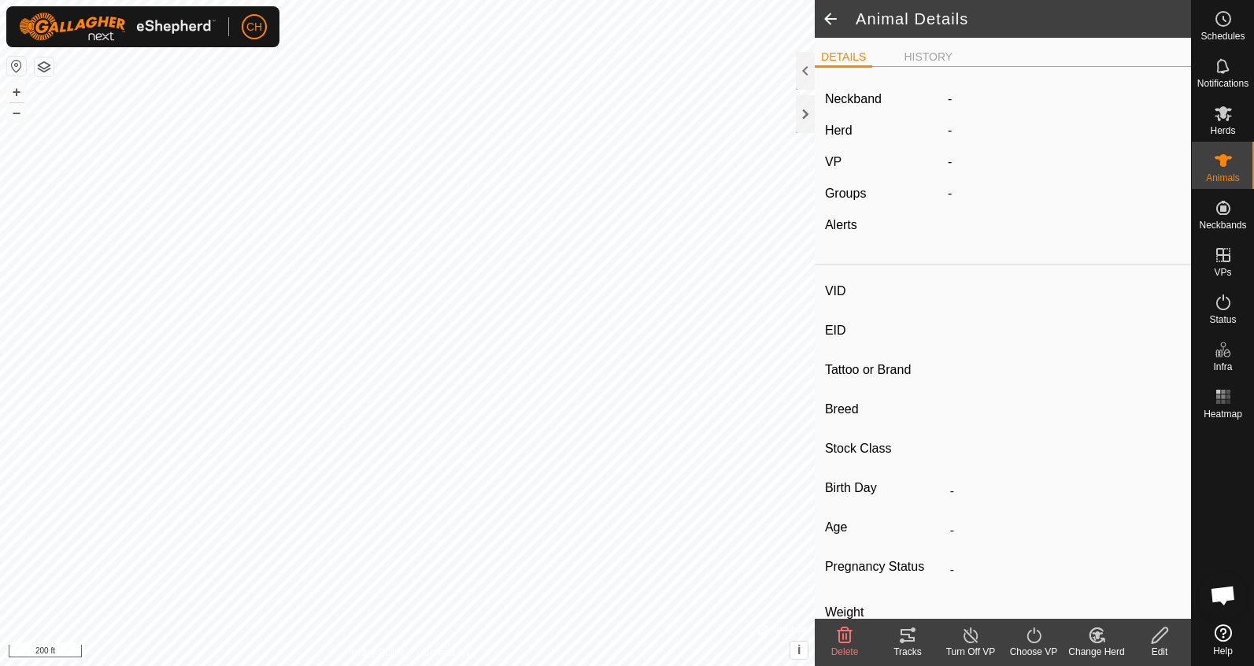
type input "388"
type input "-"
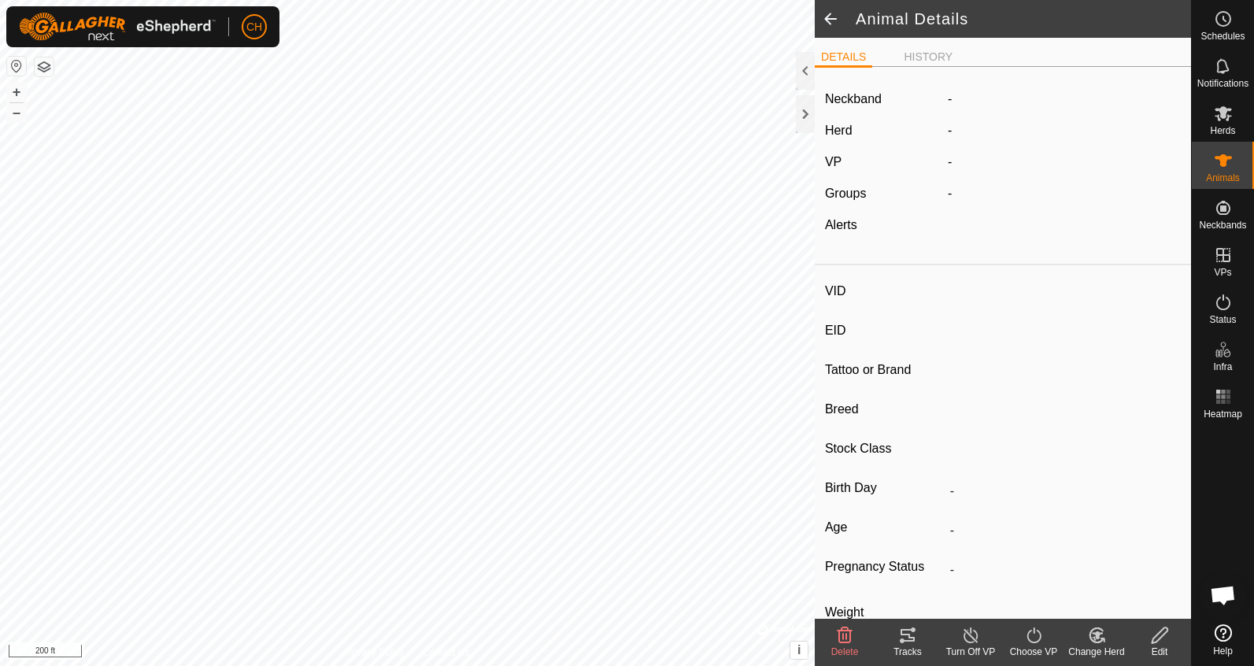
type input "-"
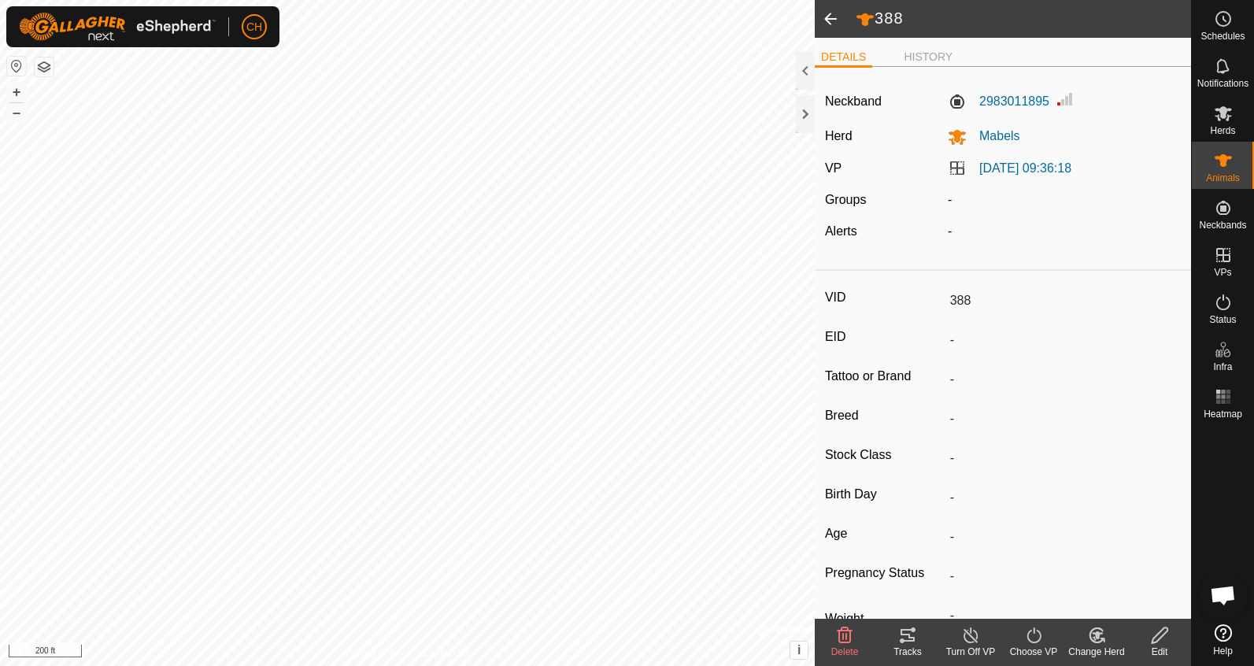
click at [914, 636] on icon at bounding box center [907, 635] width 19 height 19
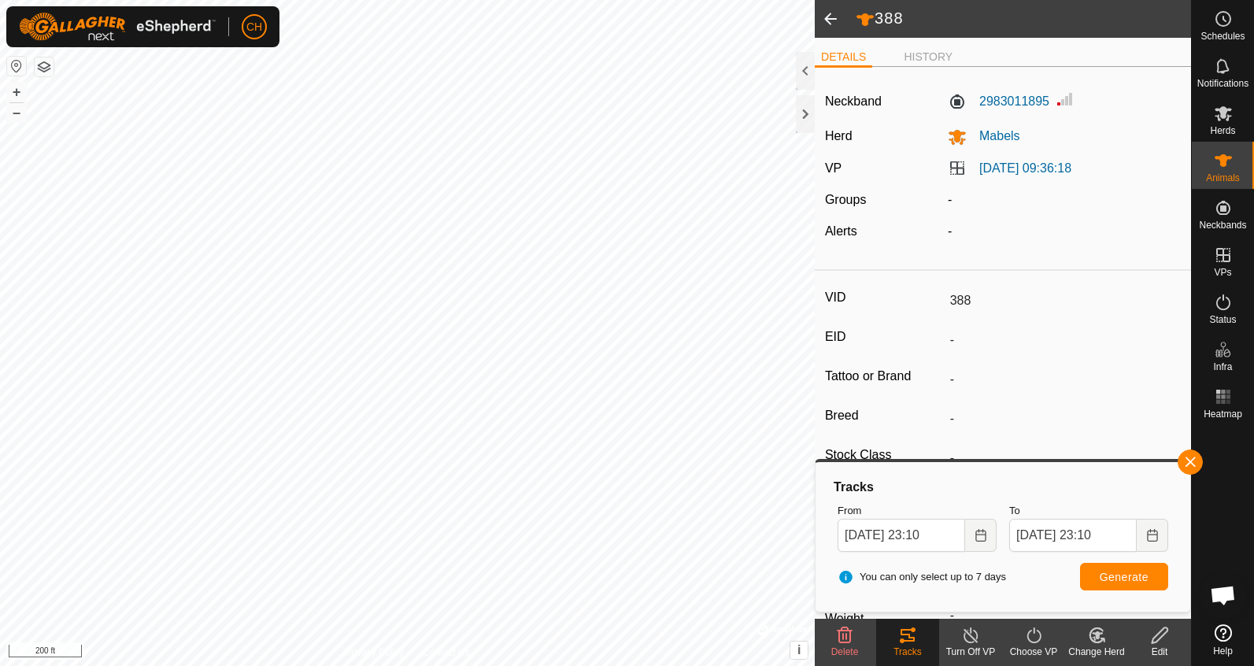
click at [826, 19] on span at bounding box center [830, 19] width 31 height 38
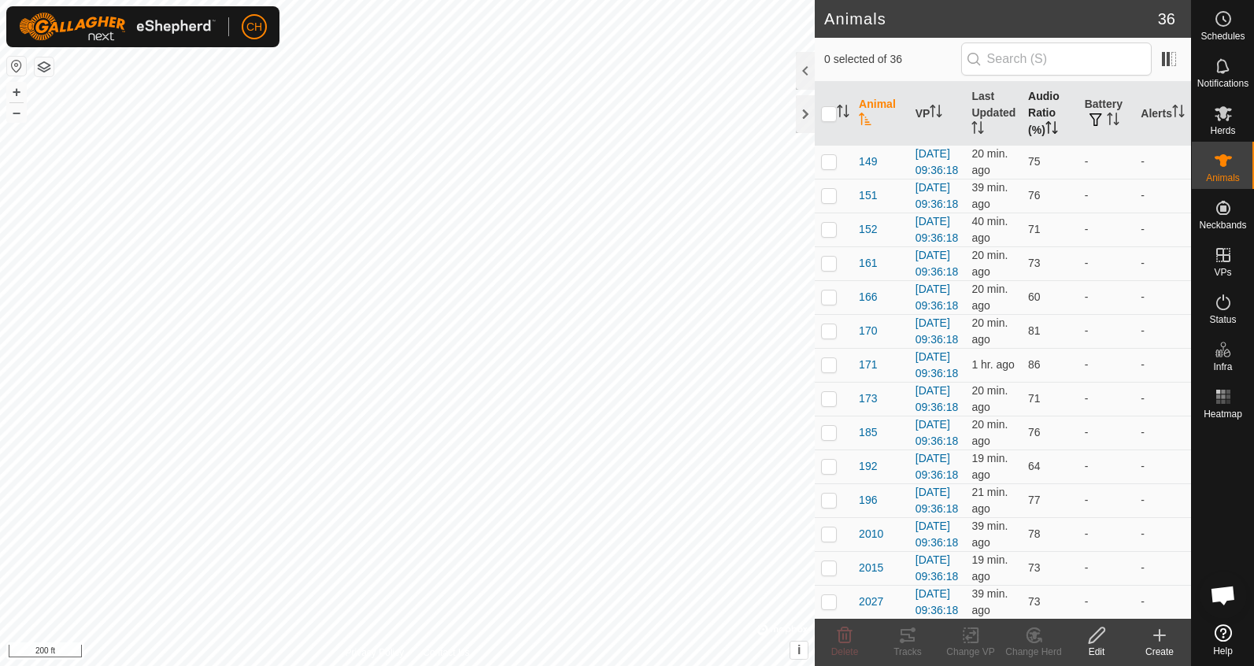
click at [1044, 109] on th "Audio Ratio (%)" at bounding box center [1050, 114] width 57 height 64
click at [871, 204] on span "2102" at bounding box center [871, 195] width 24 height 17
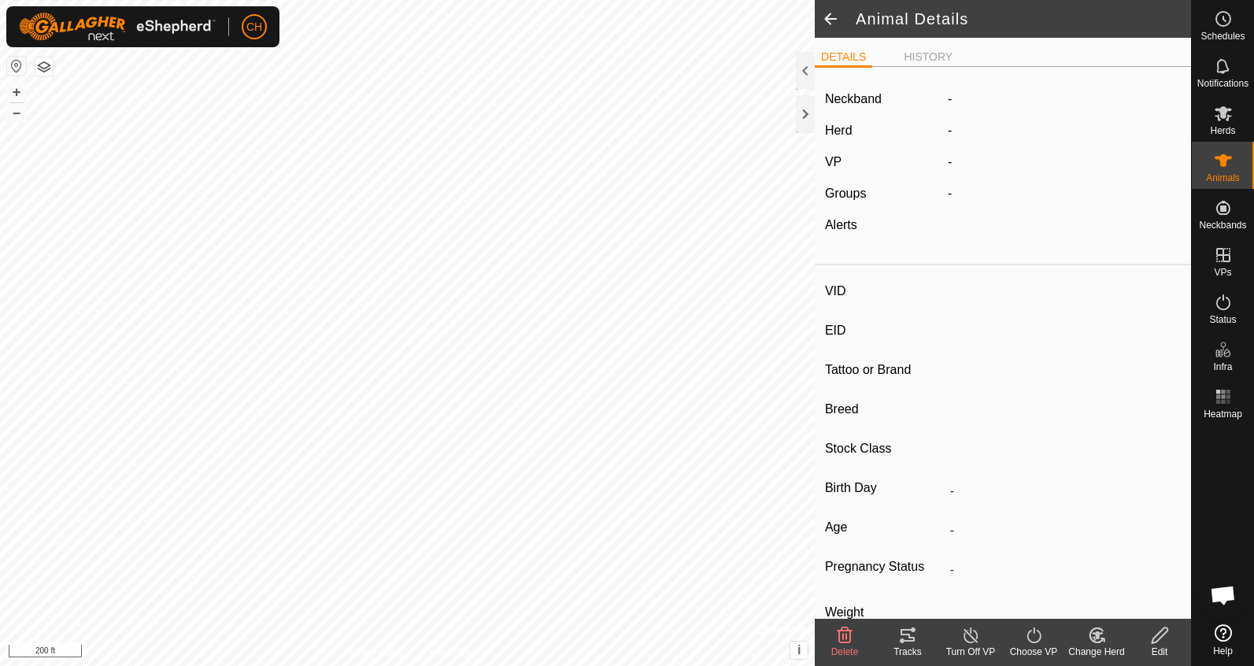
type input "2102"
type input "-"
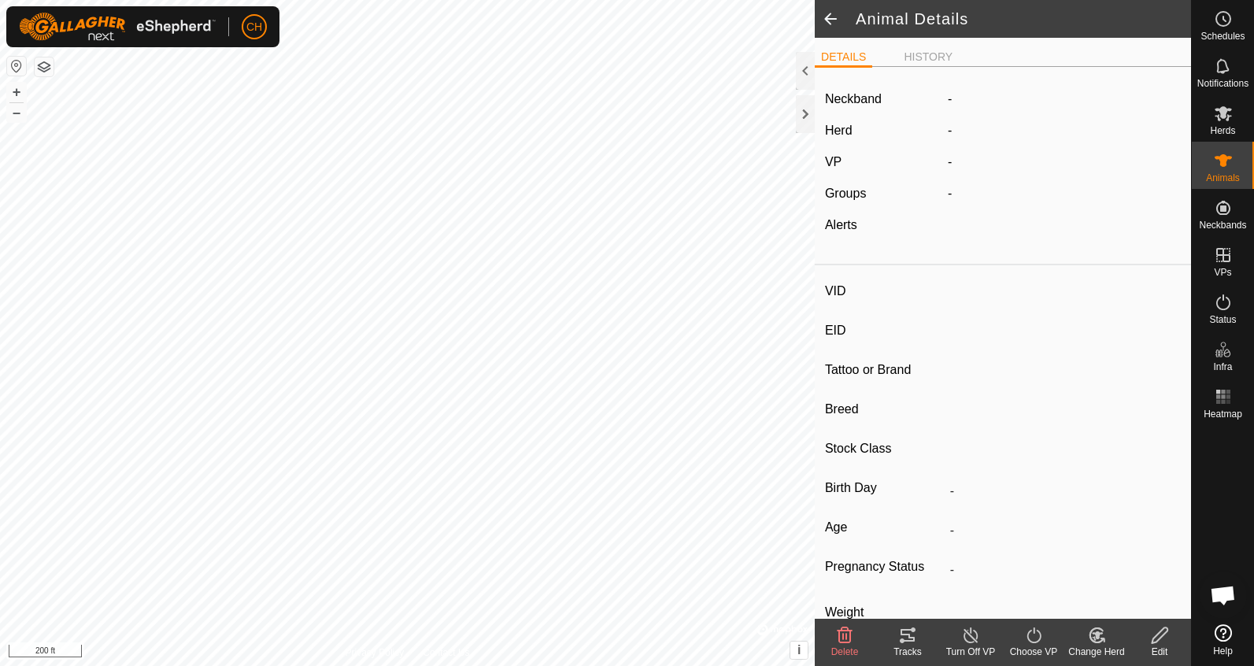
type input "-"
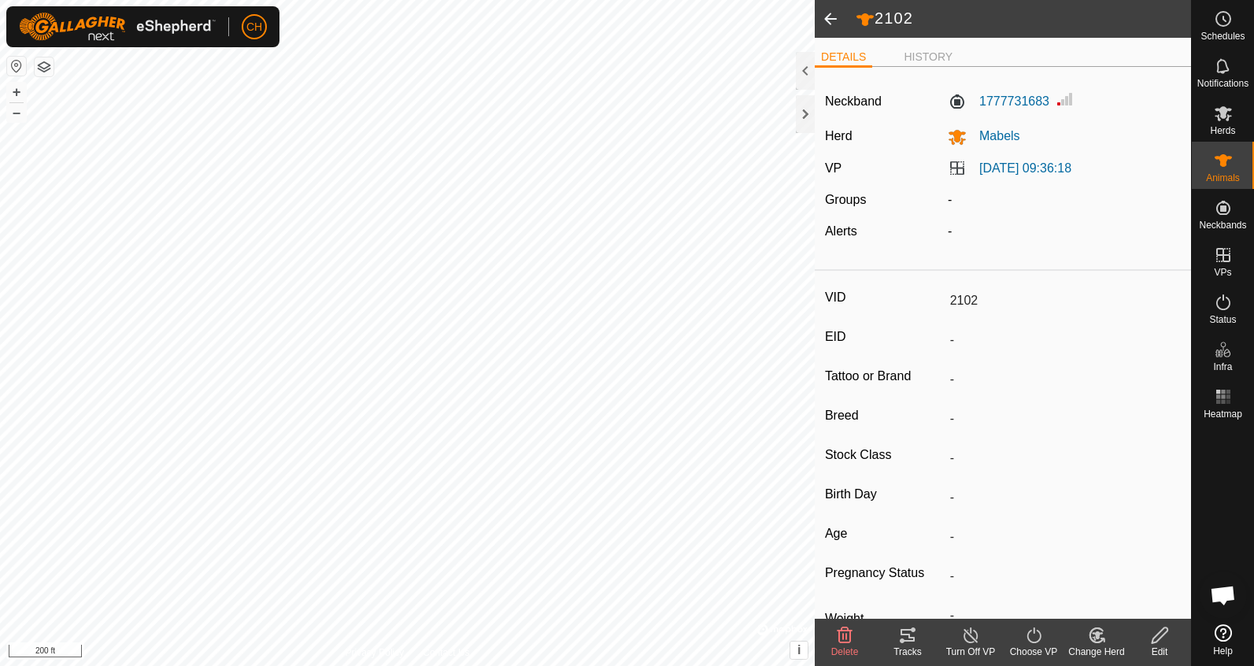
click at [914, 641] on icon at bounding box center [907, 635] width 14 height 13
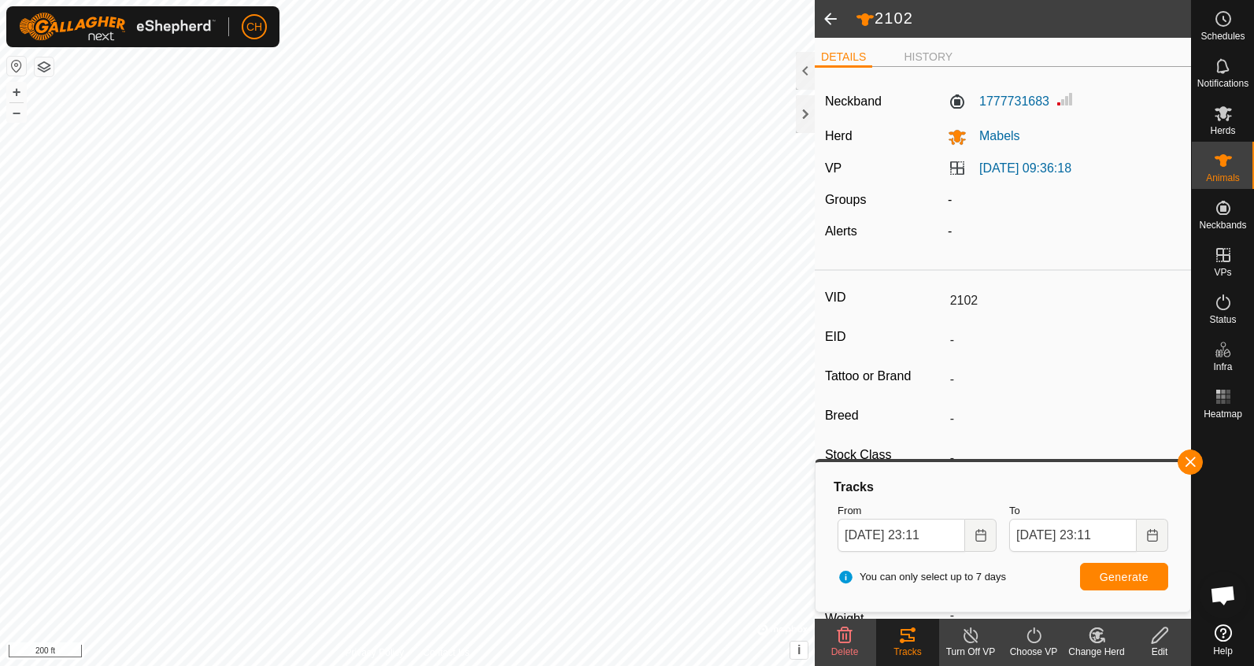
click at [826, 19] on span at bounding box center [830, 19] width 31 height 38
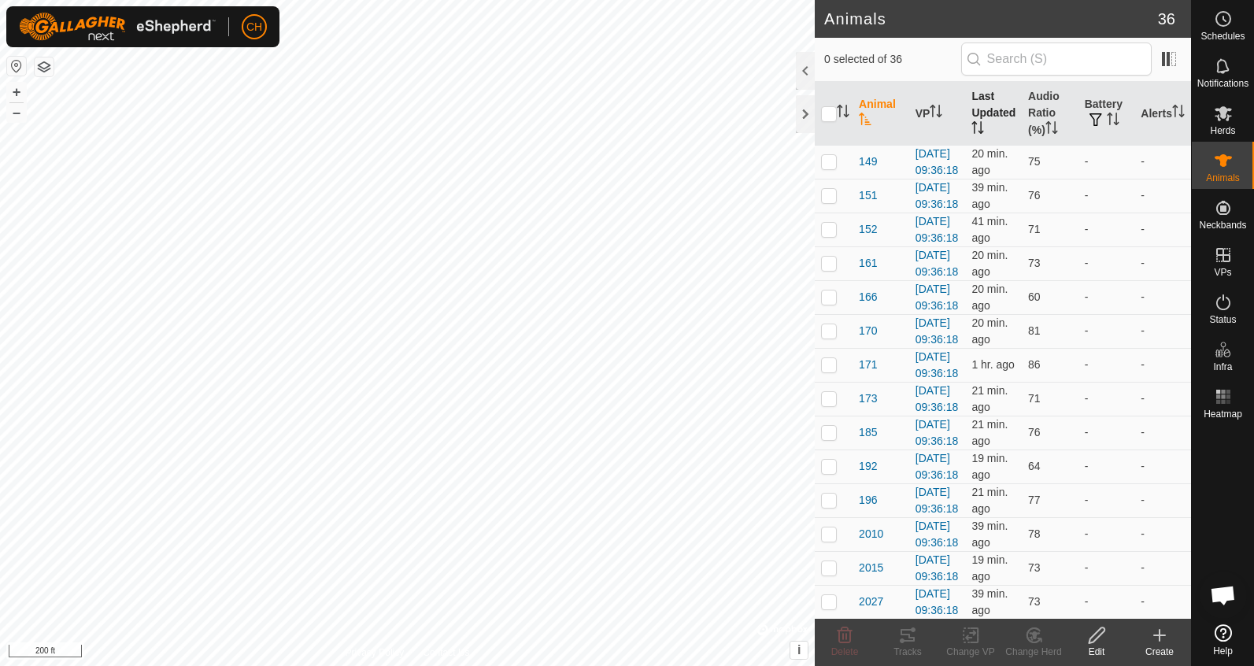
click at [981, 102] on th "Last Updated" at bounding box center [993, 114] width 57 height 64
click at [1040, 102] on th "Audio Ratio (%)" at bounding box center [1050, 114] width 57 height 64
click at [867, 238] on span "166" at bounding box center [868, 229] width 18 height 17
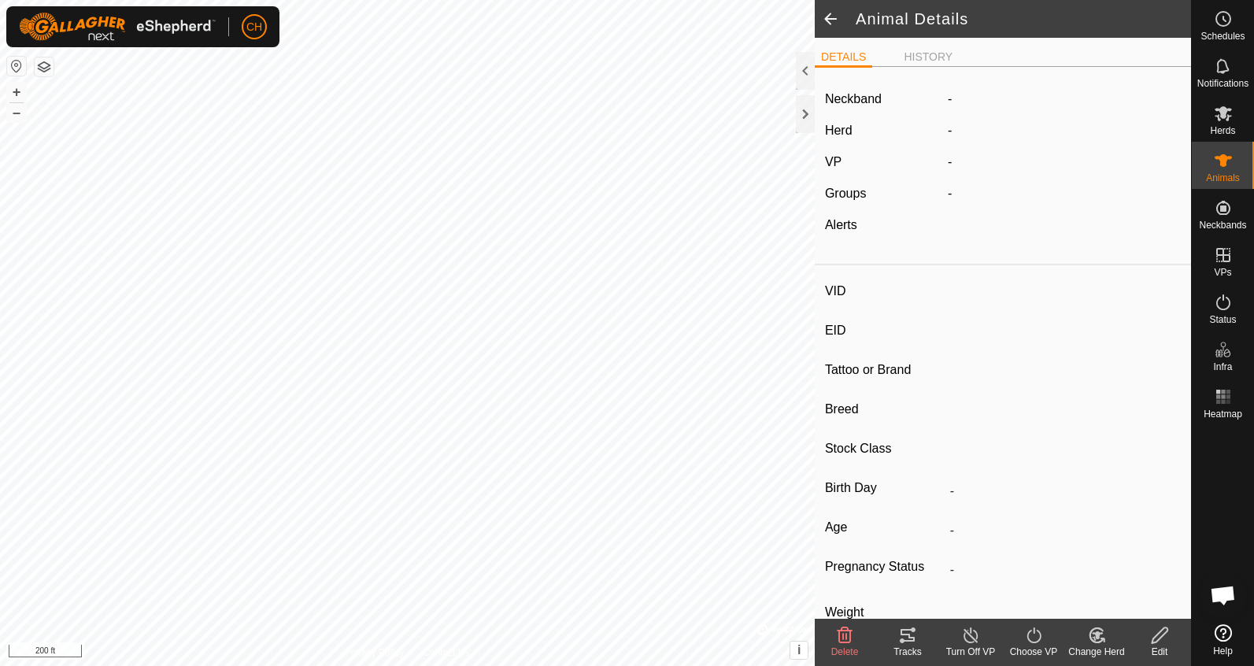
type input "166"
type input "-"
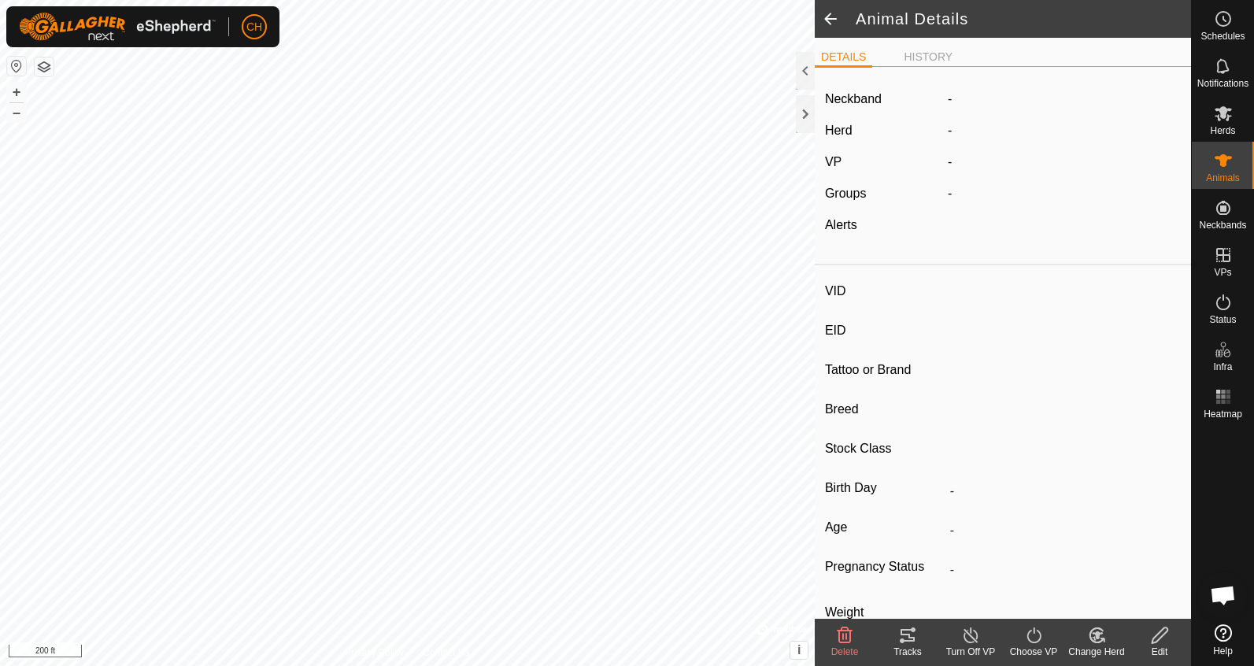
type input "-"
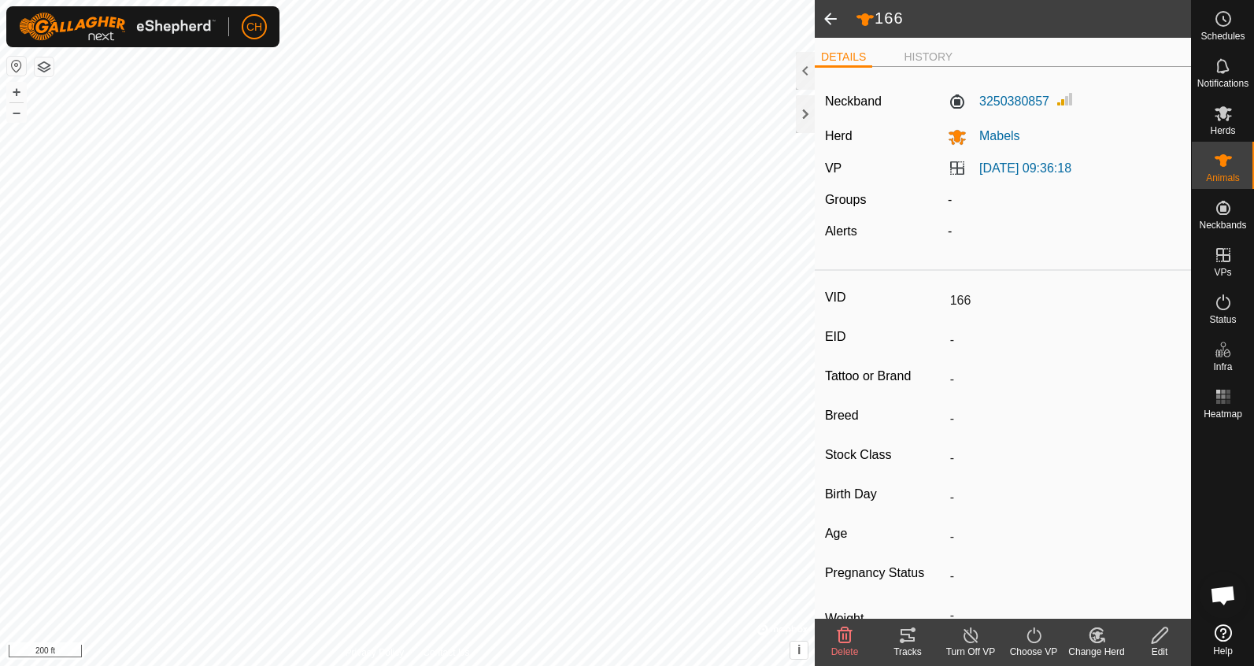
click at [901, 651] on div "Tracks" at bounding box center [907, 652] width 63 height 14
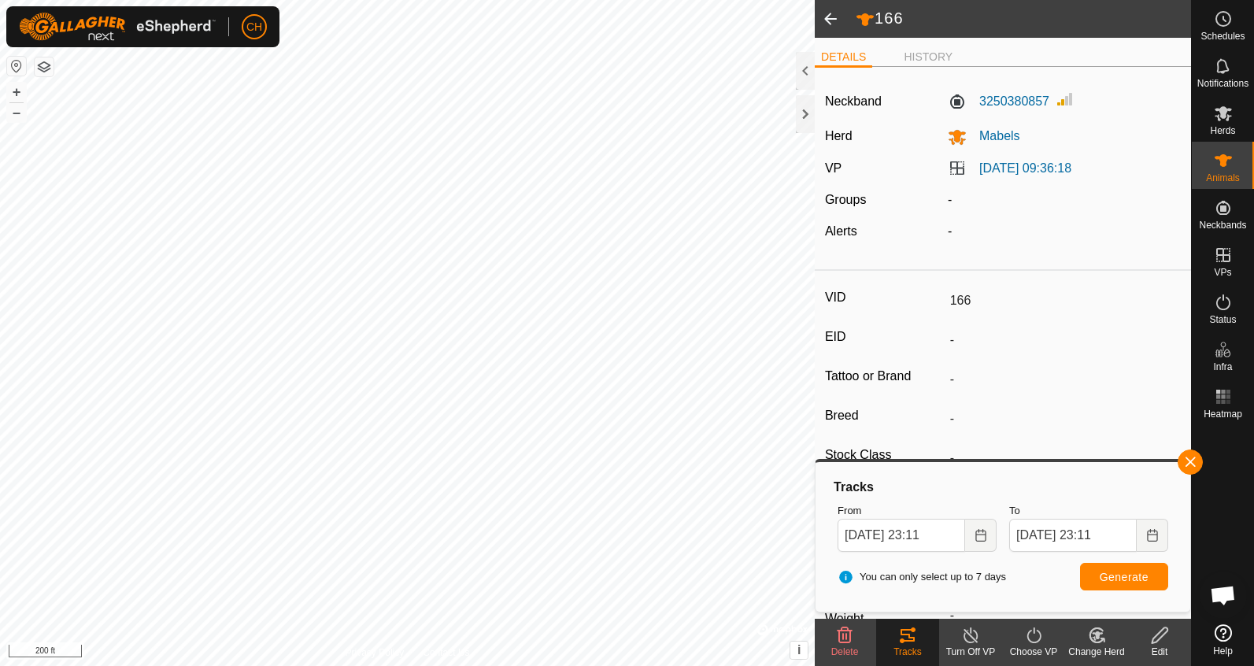
click at [829, 19] on span at bounding box center [830, 19] width 31 height 38
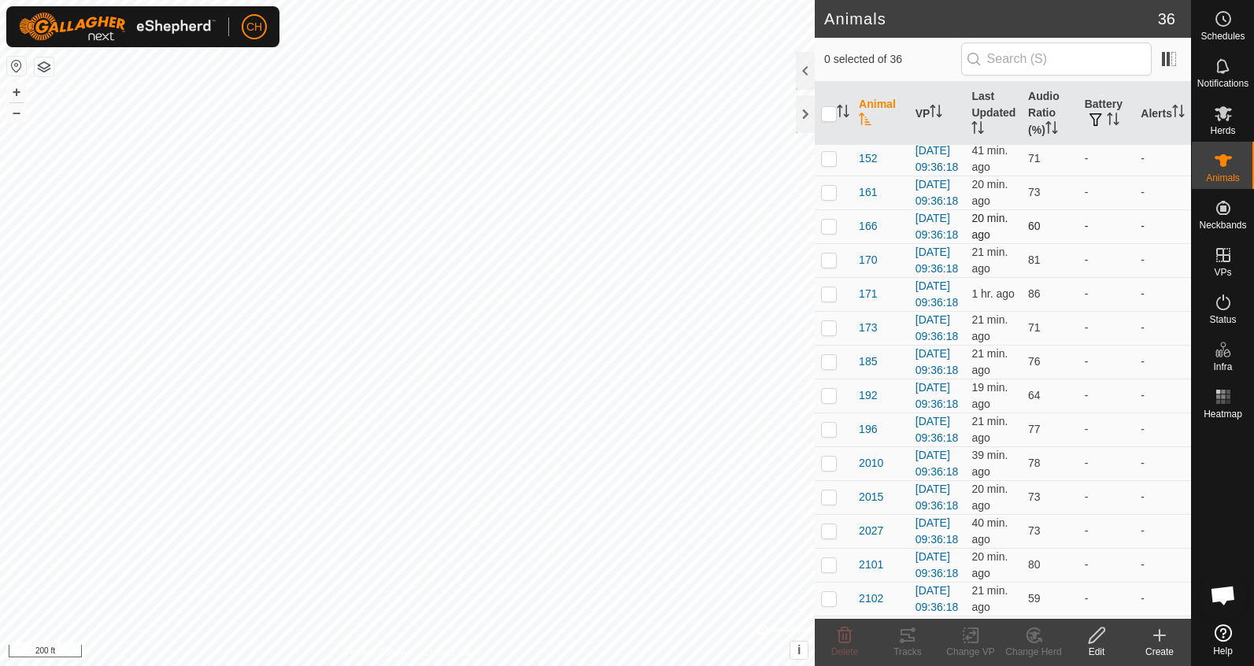
scroll to position [83, 0]
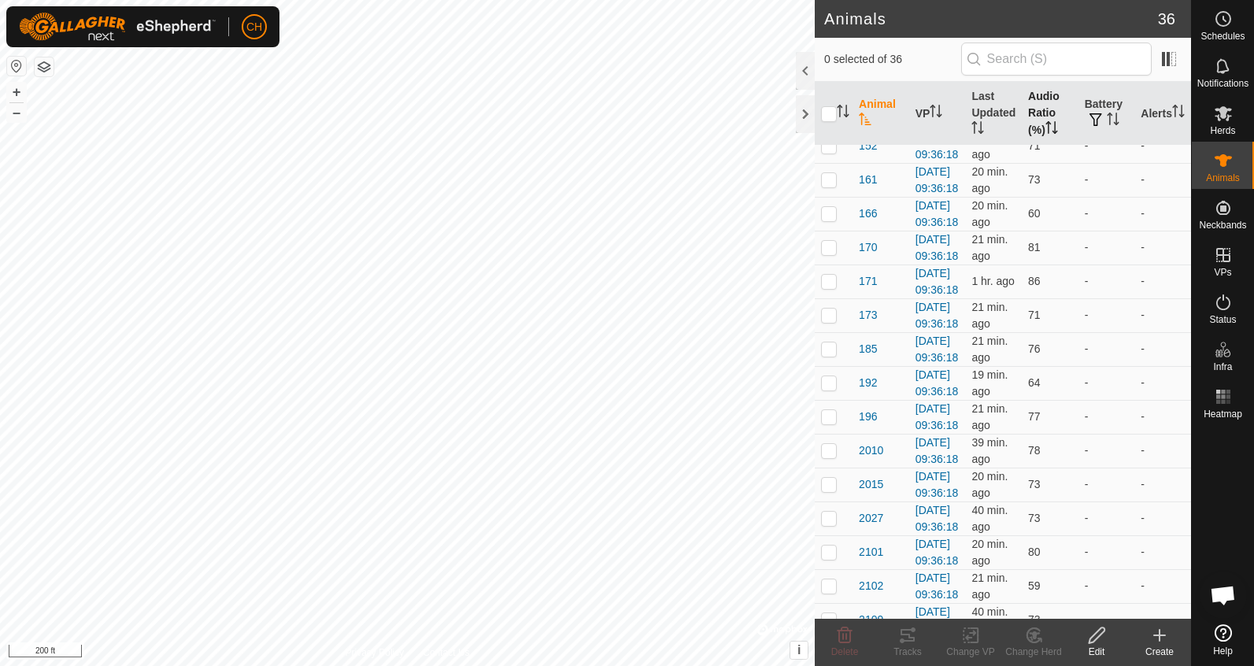
click at [1038, 116] on th "Audio Ratio (%)" at bounding box center [1050, 114] width 57 height 64
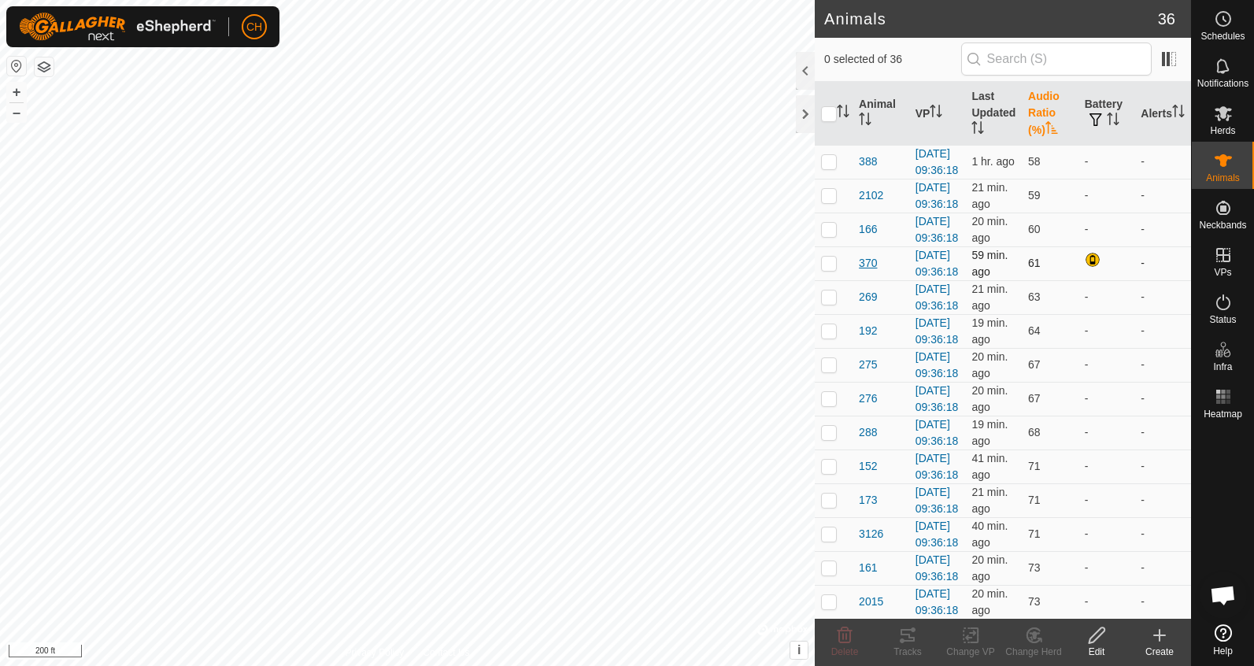
click at [872, 272] on span "370" at bounding box center [868, 263] width 18 height 17
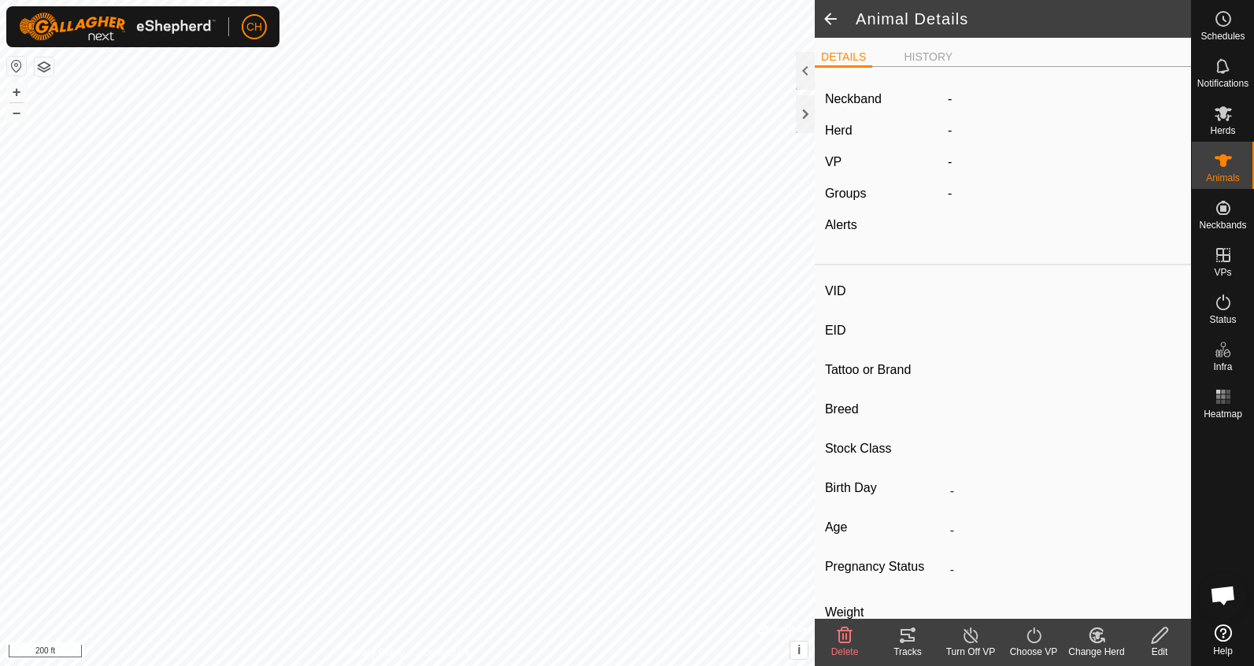
type input "370"
type input "-"
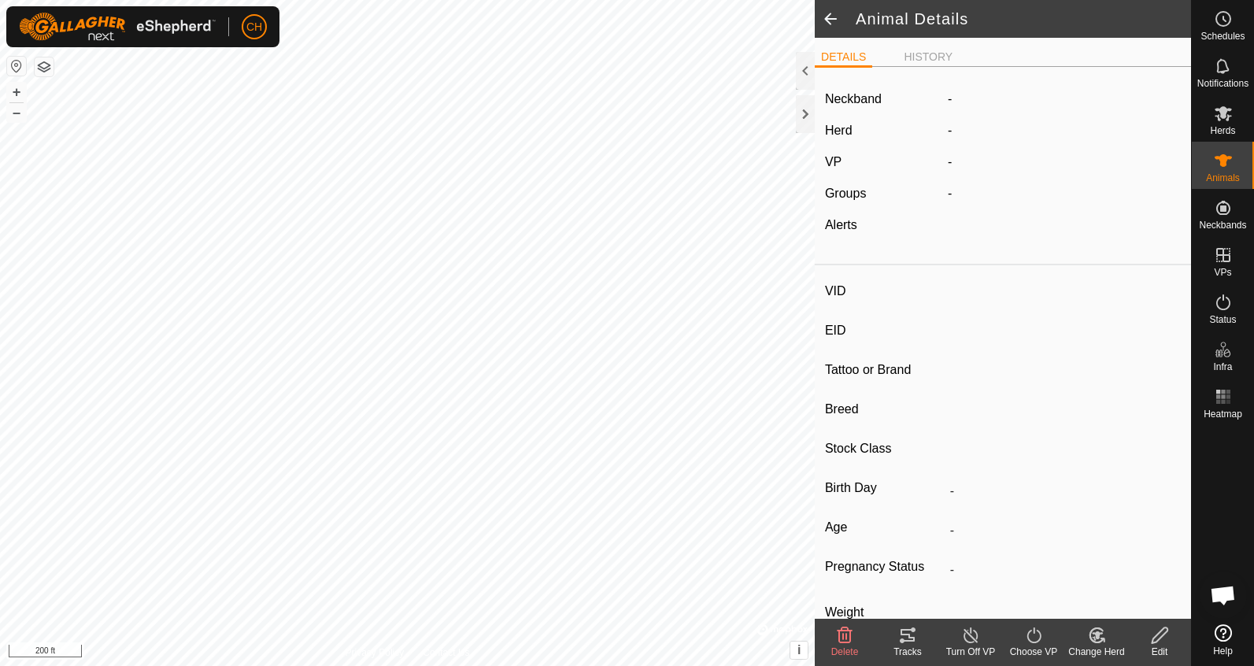
type input "-"
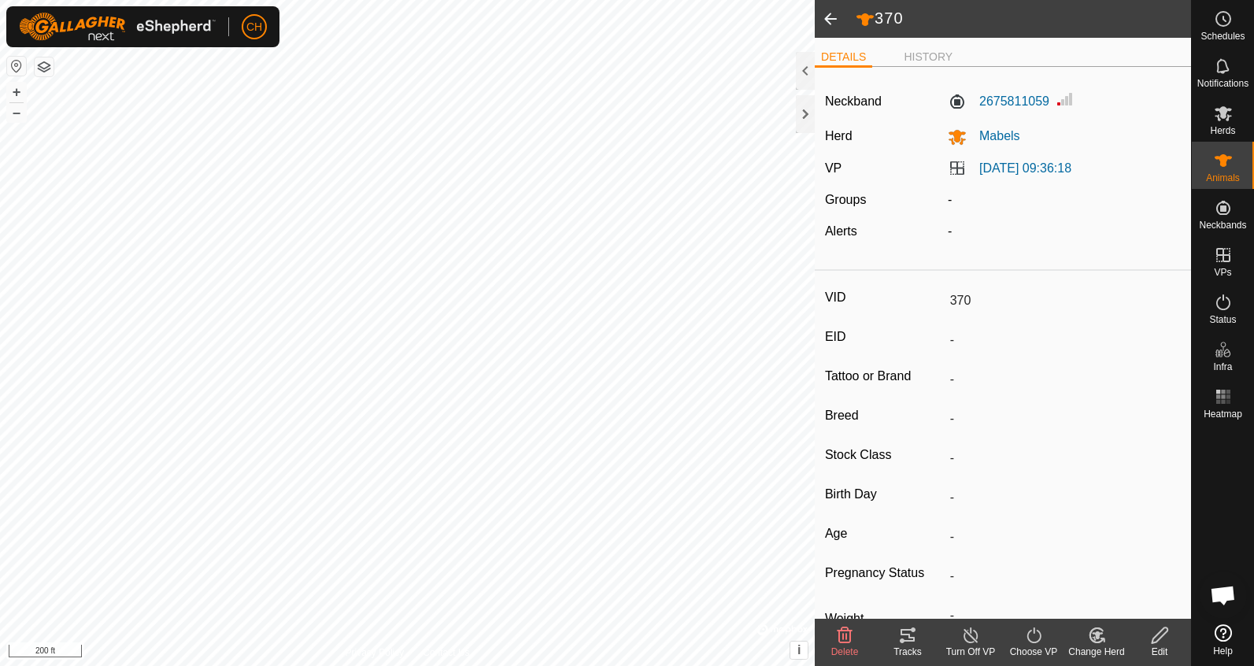
click at [910, 634] on icon at bounding box center [907, 635] width 19 height 19
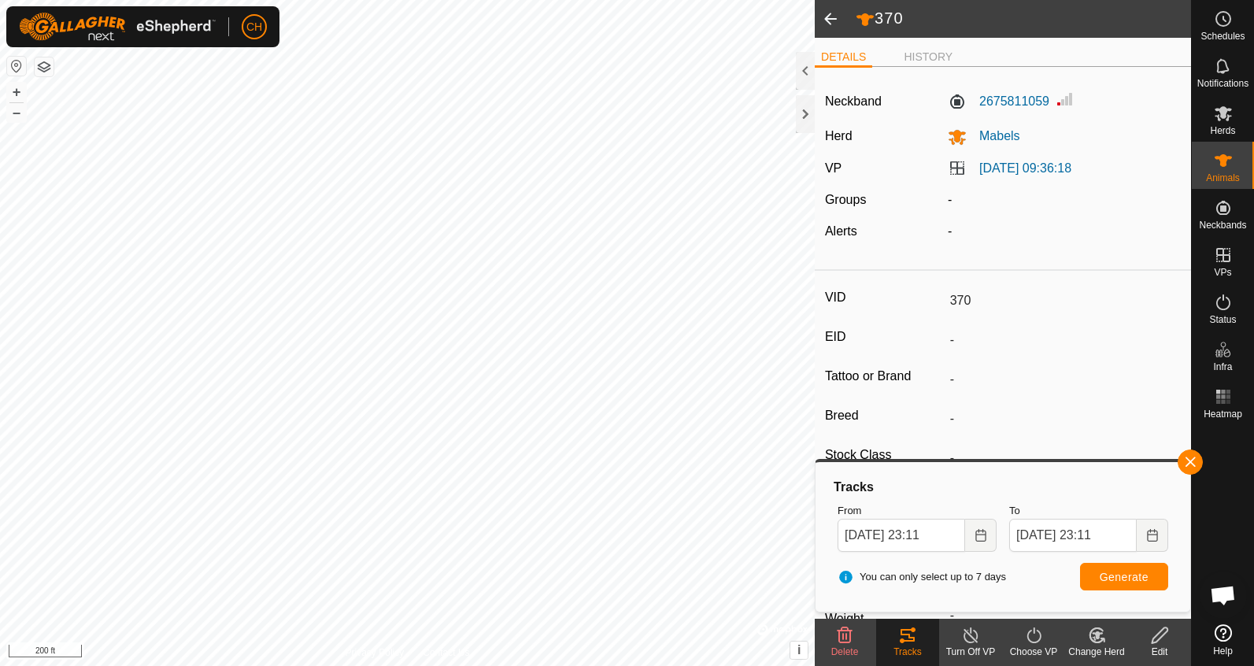
click at [836, 16] on span at bounding box center [830, 19] width 31 height 38
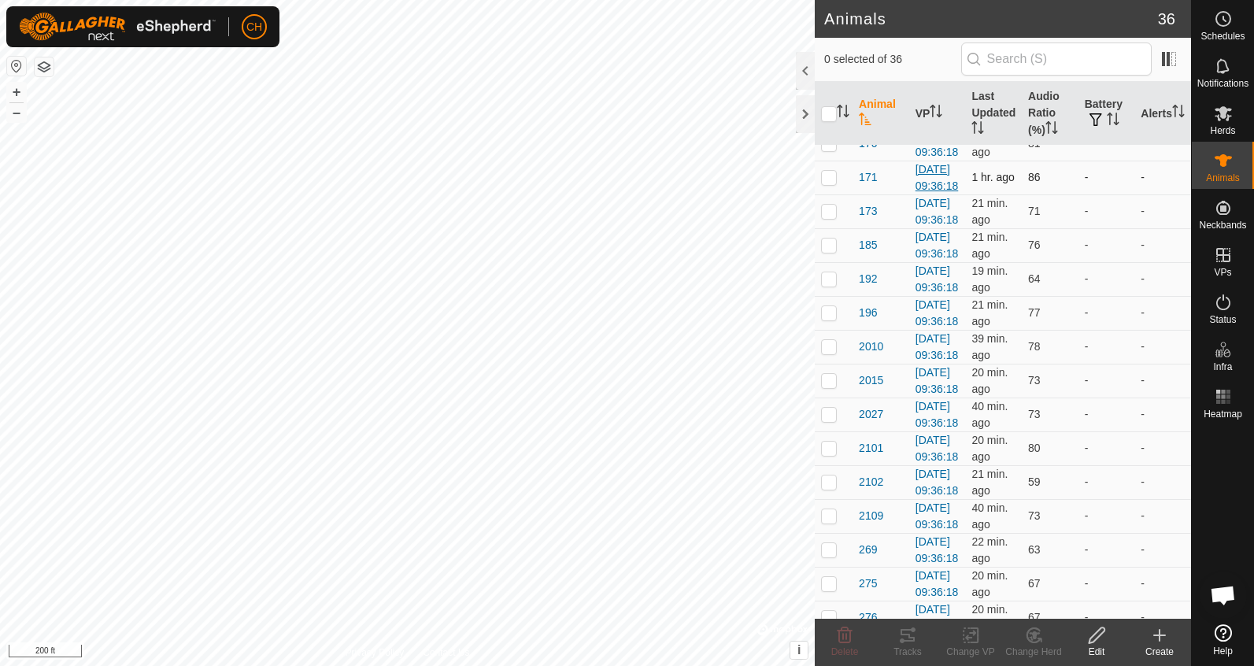
scroll to position [170, 0]
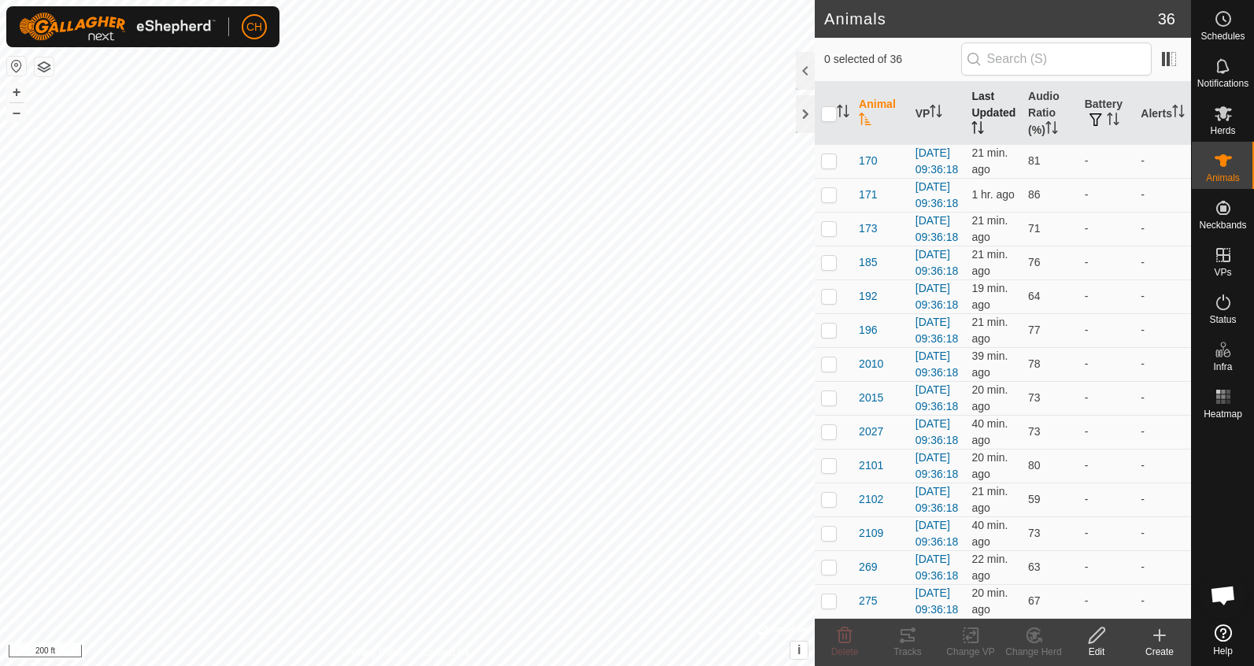
click at [978, 109] on th "Last Updated" at bounding box center [993, 114] width 57 height 64
click at [1043, 101] on th "Audio Ratio (%)" at bounding box center [1050, 114] width 57 height 64
click at [867, 305] on span "269" at bounding box center [868, 296] width 18 height 17
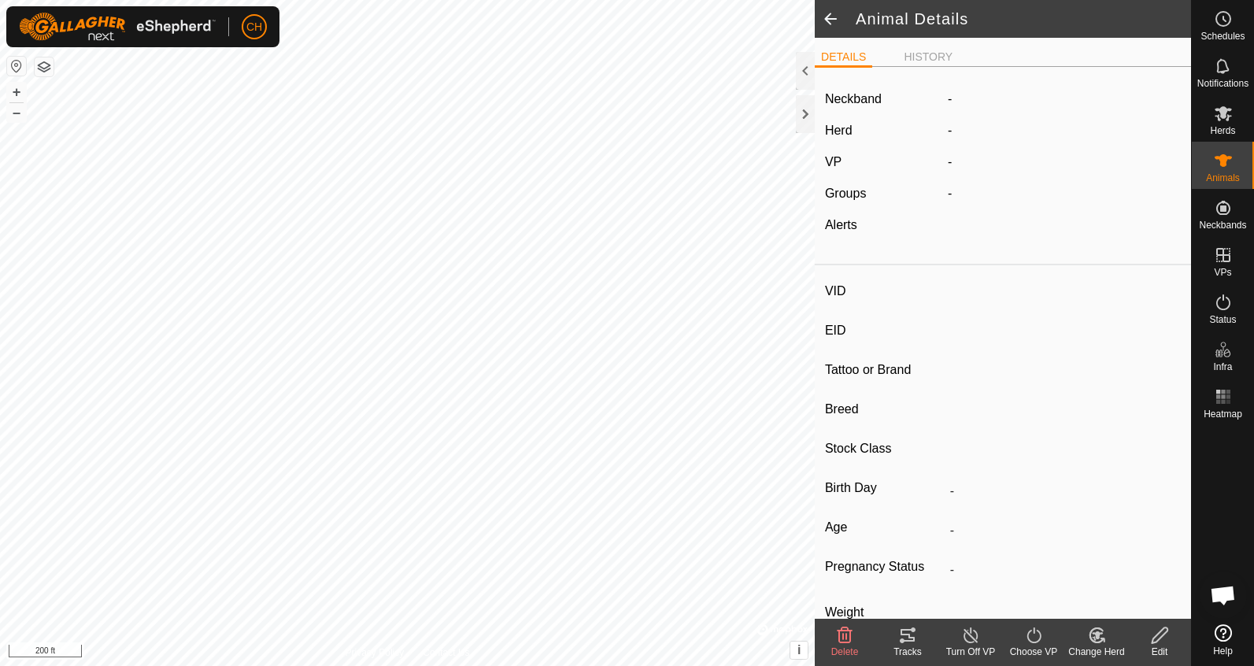
type input "269"
type input "-"
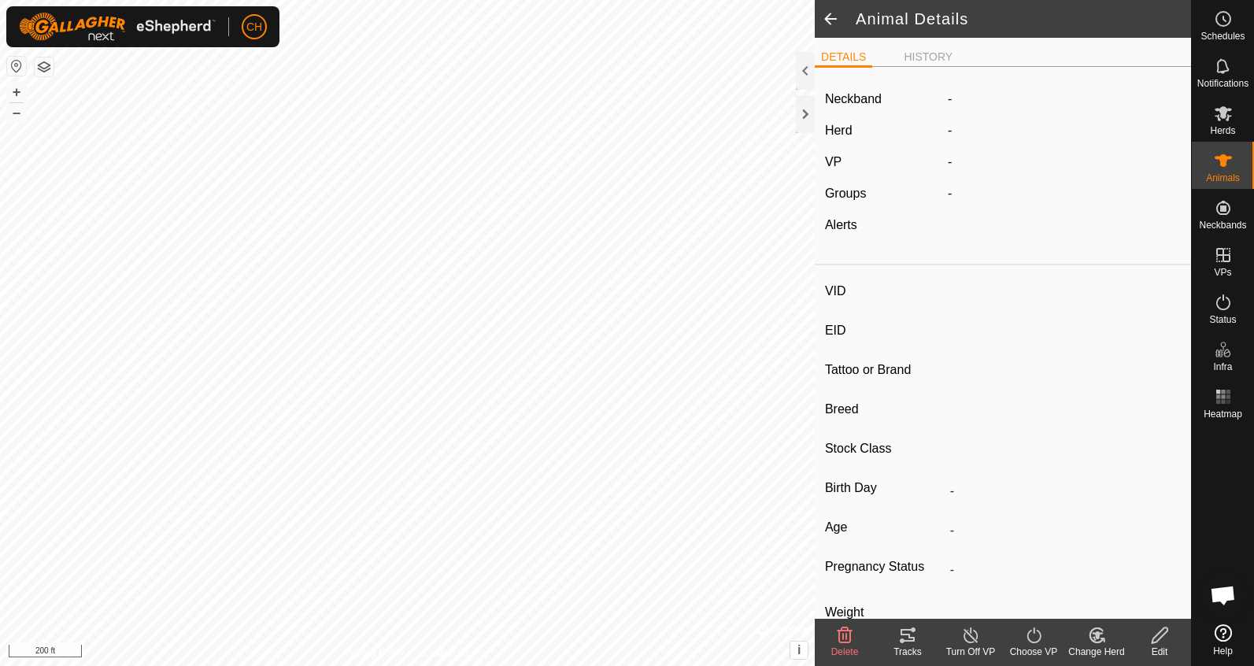
type input "-"
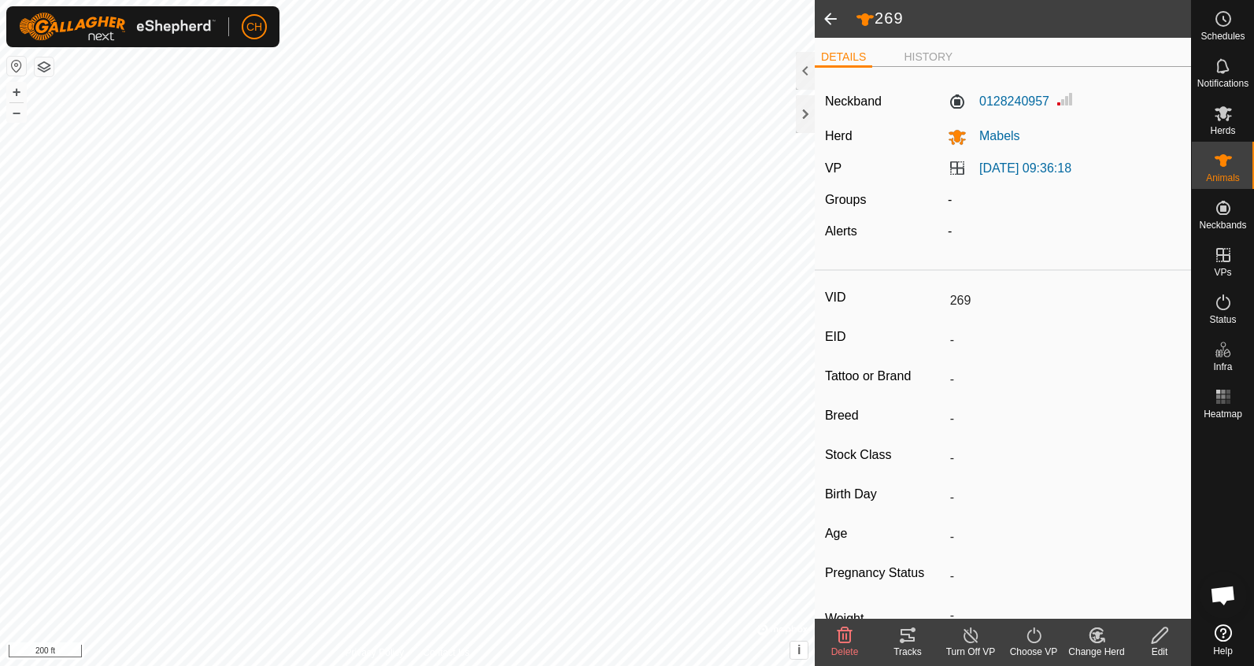
click at [914, 646] on div "Tracks" at bounding box center [907, 652] width 63 height 14
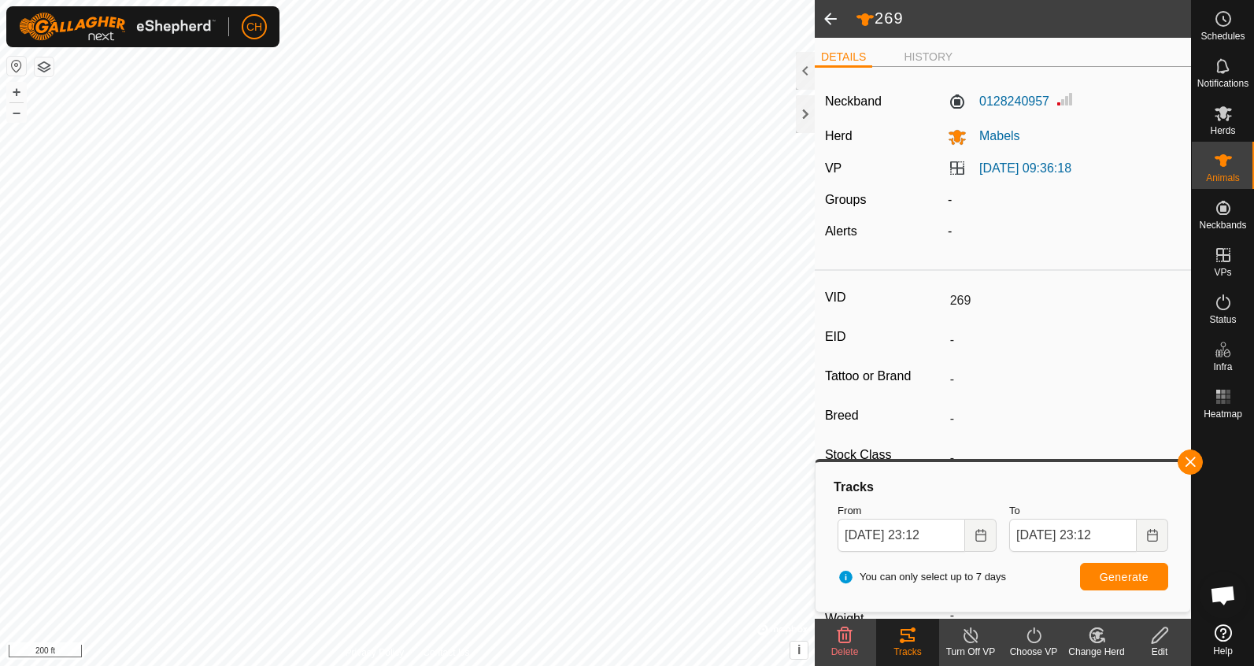
click at [826, 17] on span at bounding box center [830, 19] width 31 height 38
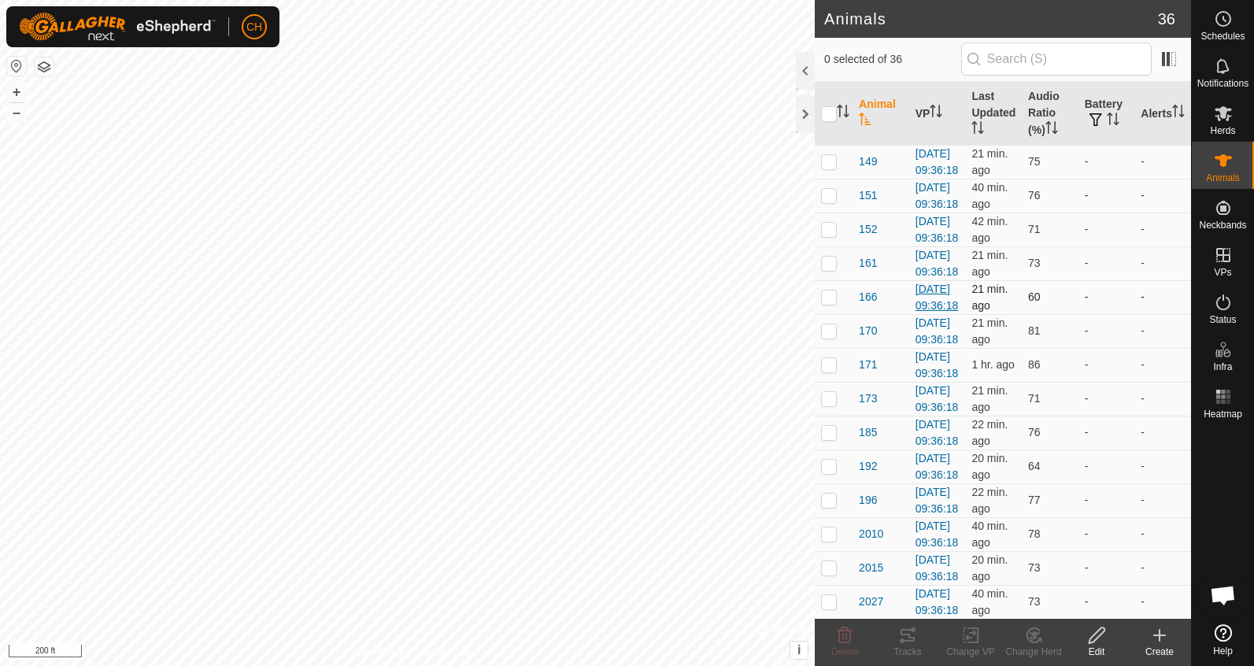
scroll to position [9, 0]
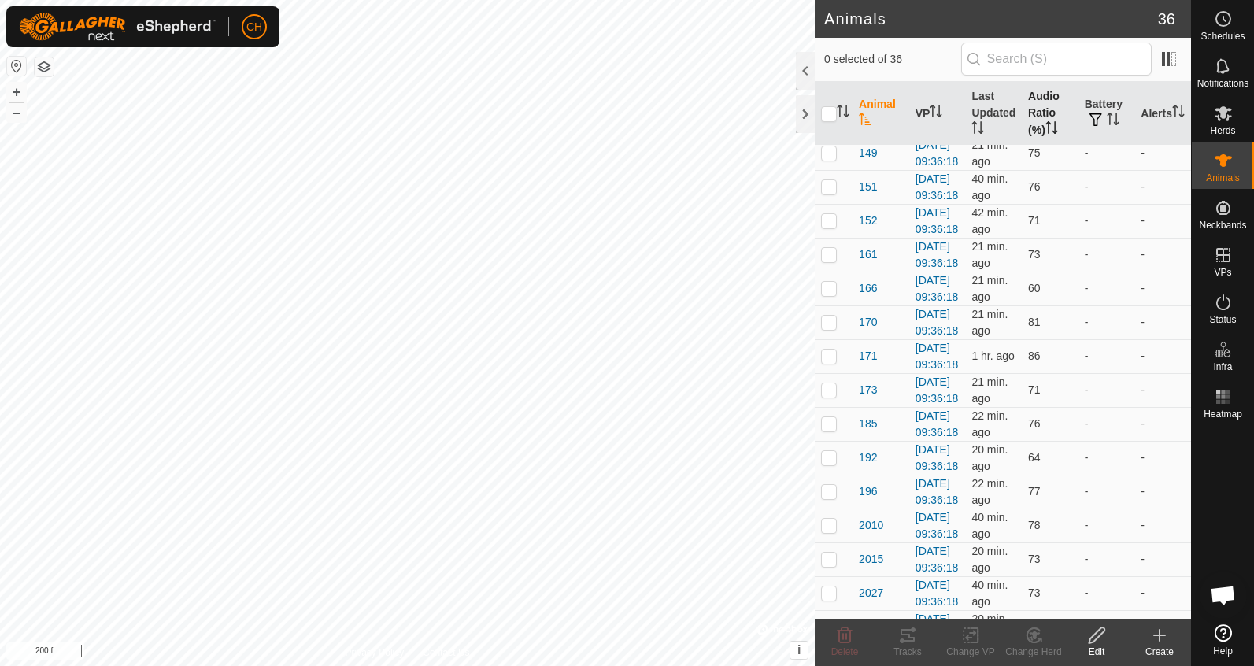
click at [1042, 111] on th "Audio Ratio (%)" at bounding box center [1050, 114] width 57 height 64
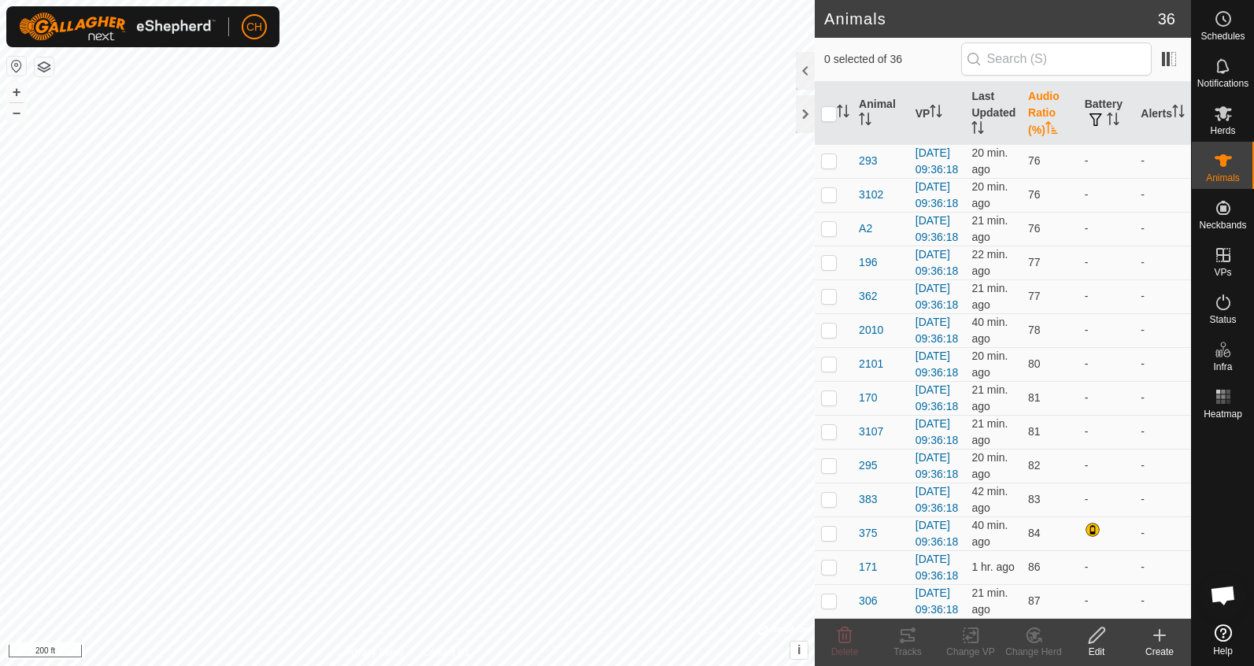
scroll to position [1340, 0]
click at [868, 525] on span "375" at bounding box center [868, 533] width 18 height 17
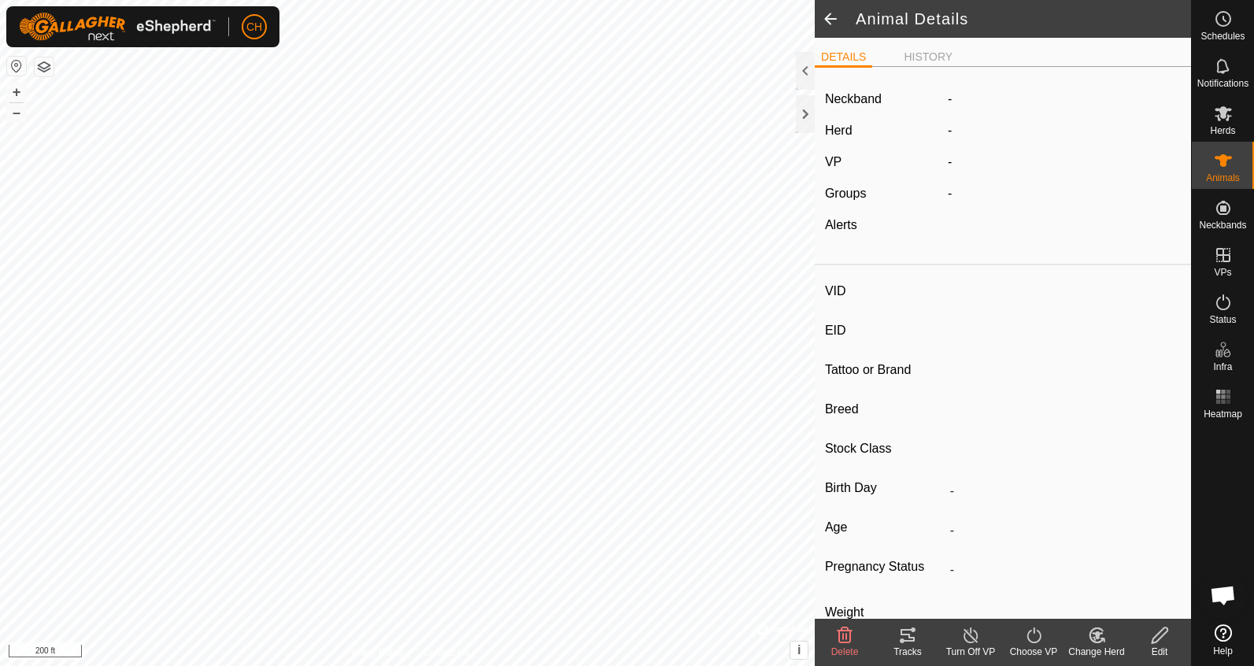
type input "375"
type input "-"
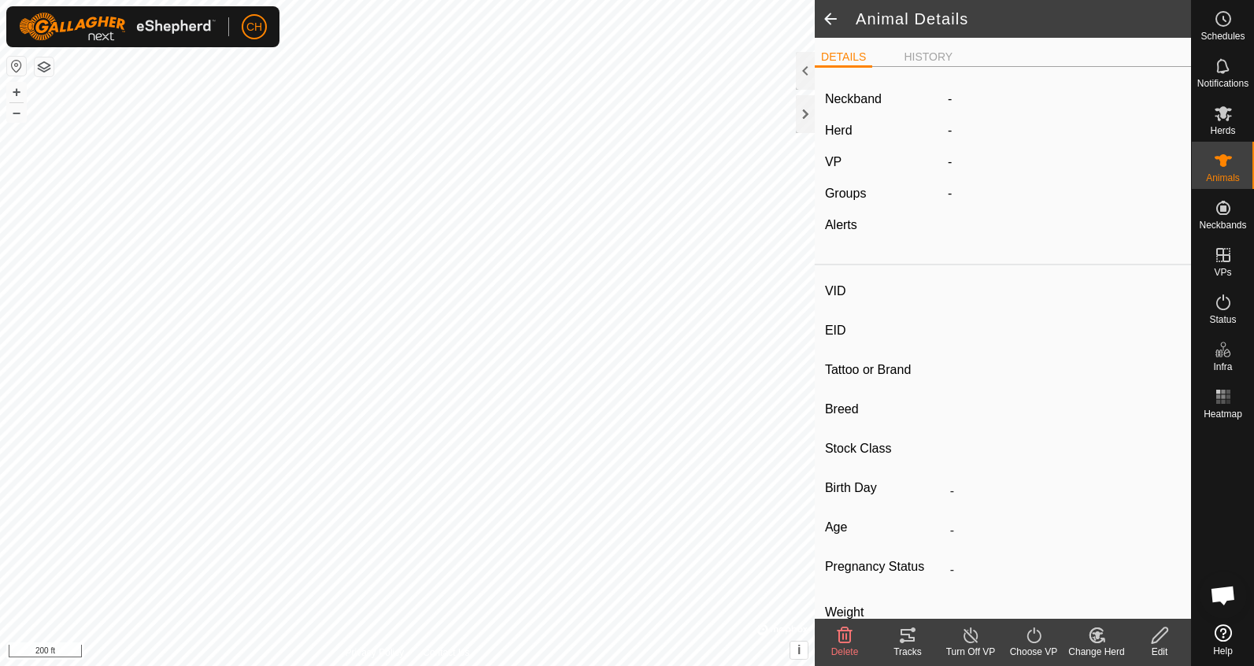
type input "-"
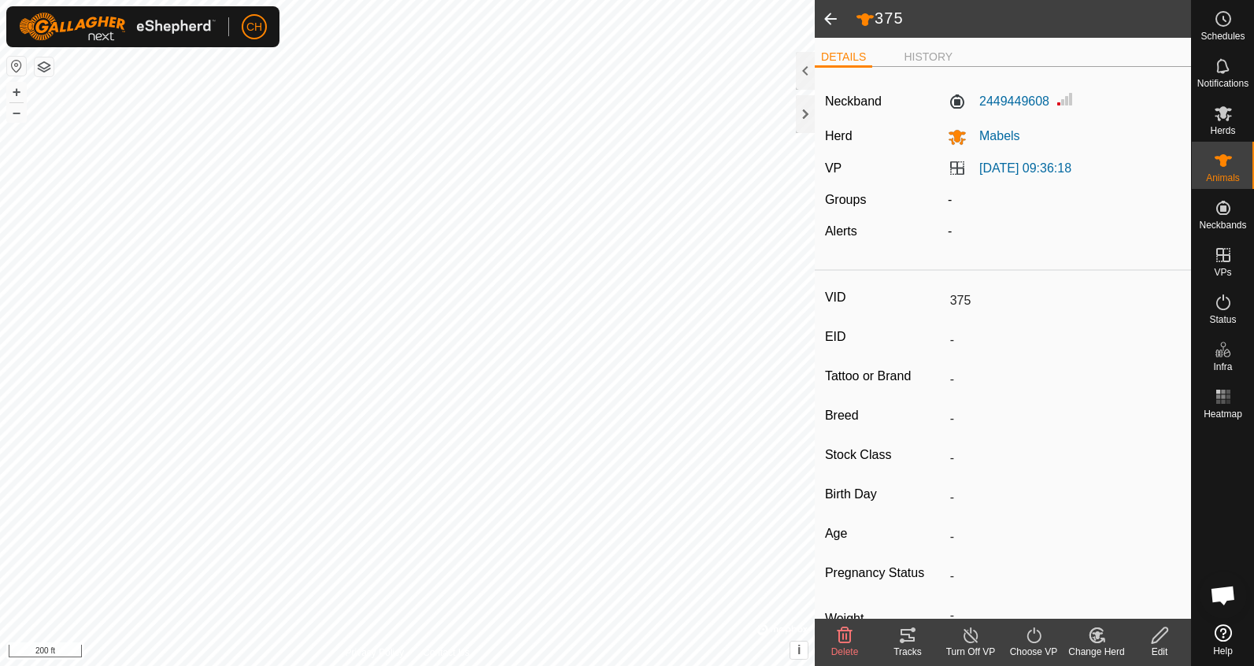
click at [911, 639] on icon at bounding box center [907, 635] width 19 height 19
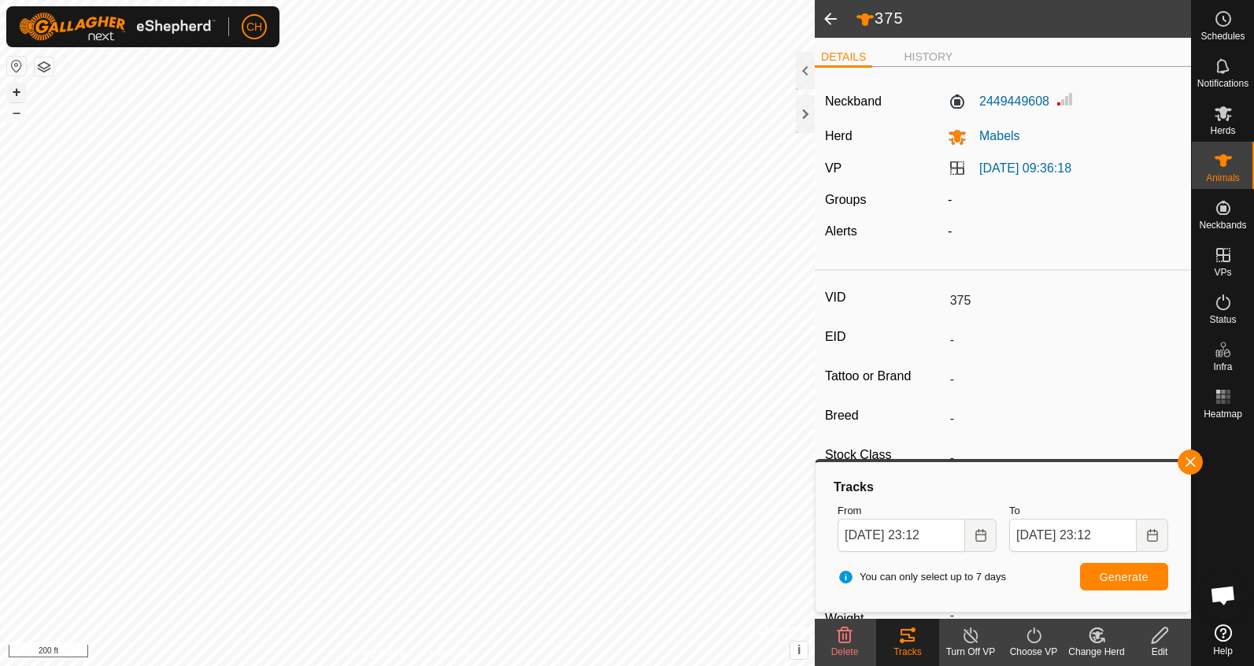
click at [17, 87] on button "+" at bounding box center [16, 92] width 19 height 19
click at [15, 116] on button "–" at bounding box center [16, 112] width 19 height 19
click at [19, 95] on button "+" at bounding box center [16, 92] width 19 height 19
click at [833, 16] on span at bounding box center [830, 19] width 31 height 38
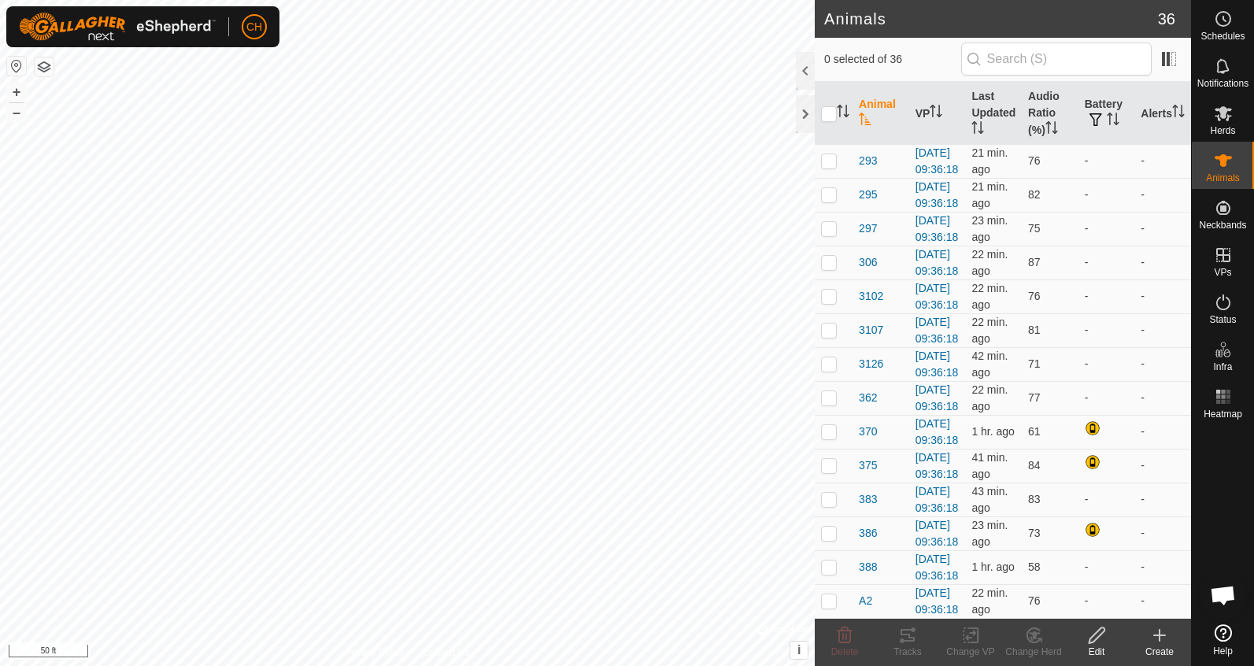
scroll to position [1340, 0]
click at [872, 559] on span "388" at bounding box center [868, 567] width 18 height 17
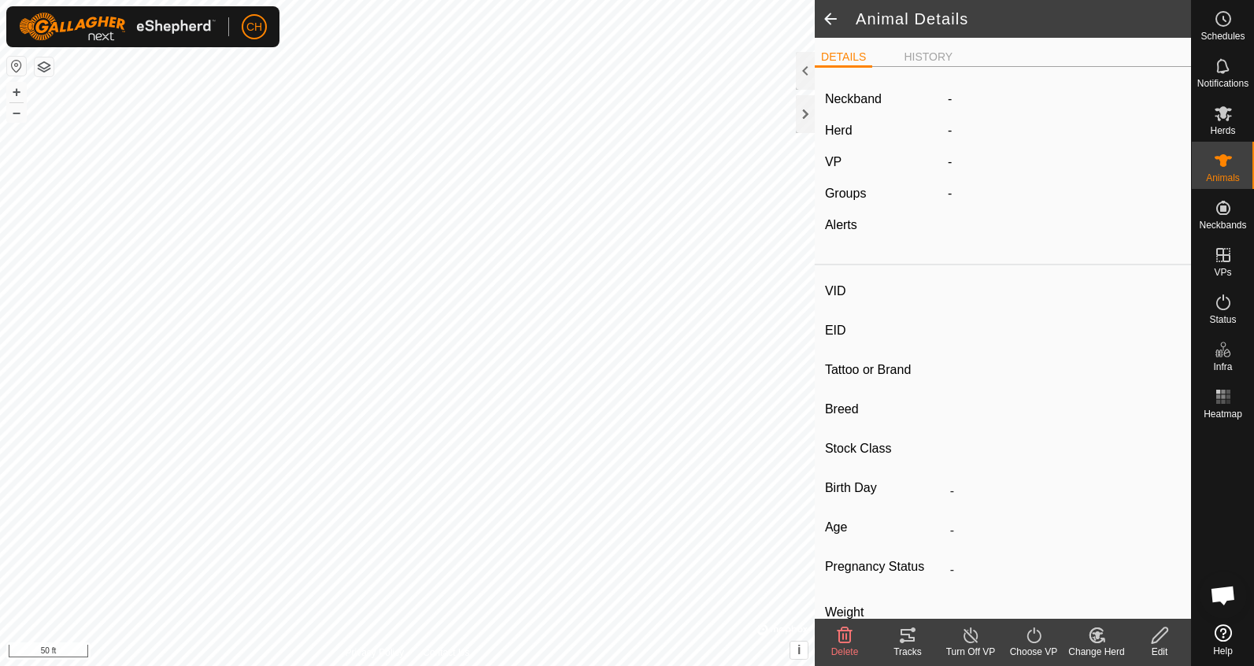
type input "388"
type input "-"
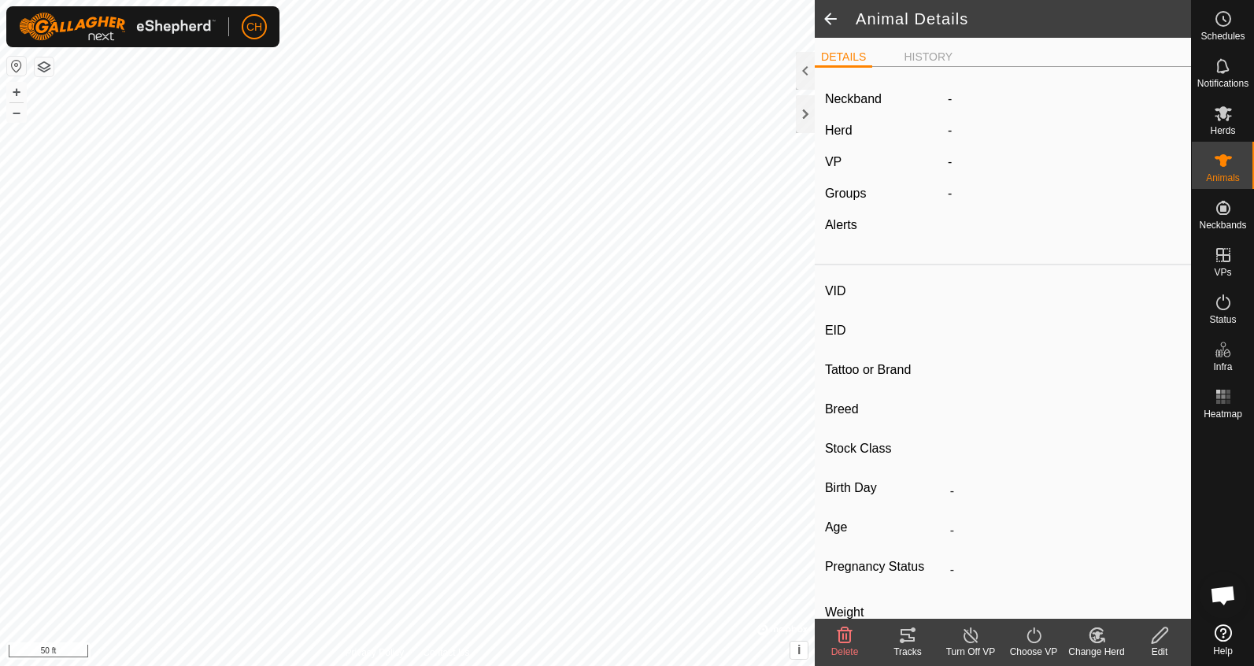
type input "-"
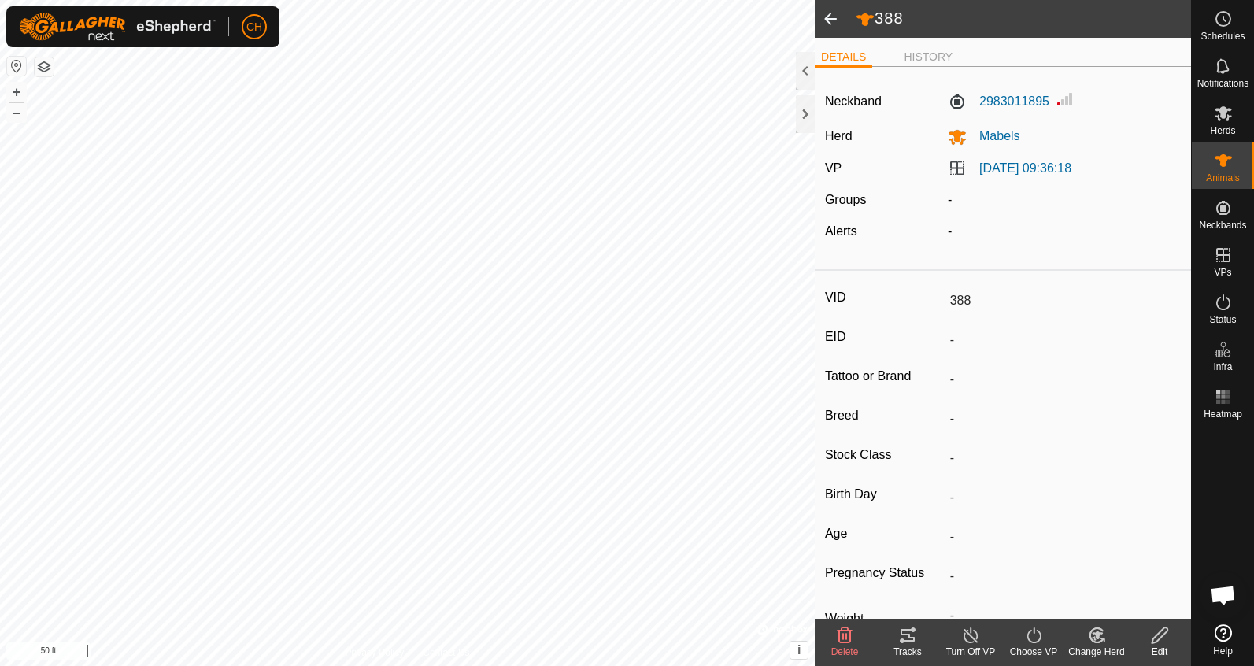
click at [902, 632] on icon at bounding box center [907, 635] width 14 height 13
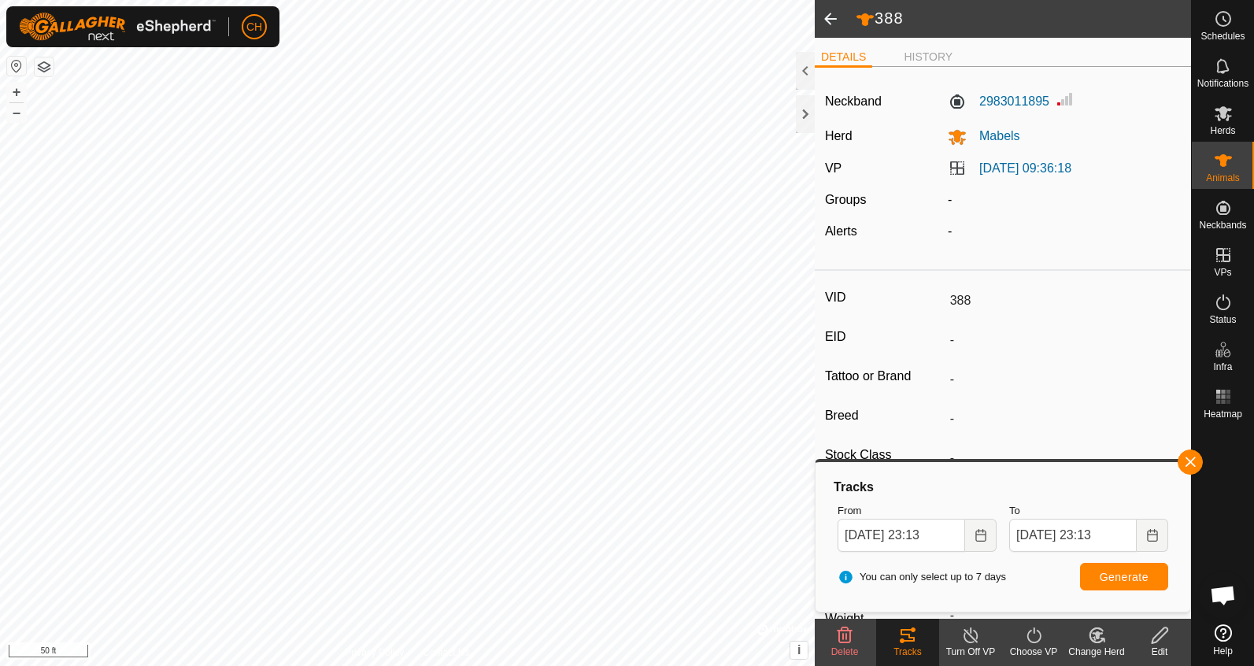
click at [833, 19] on span at bounding box center [830, 19] width 31 height 38
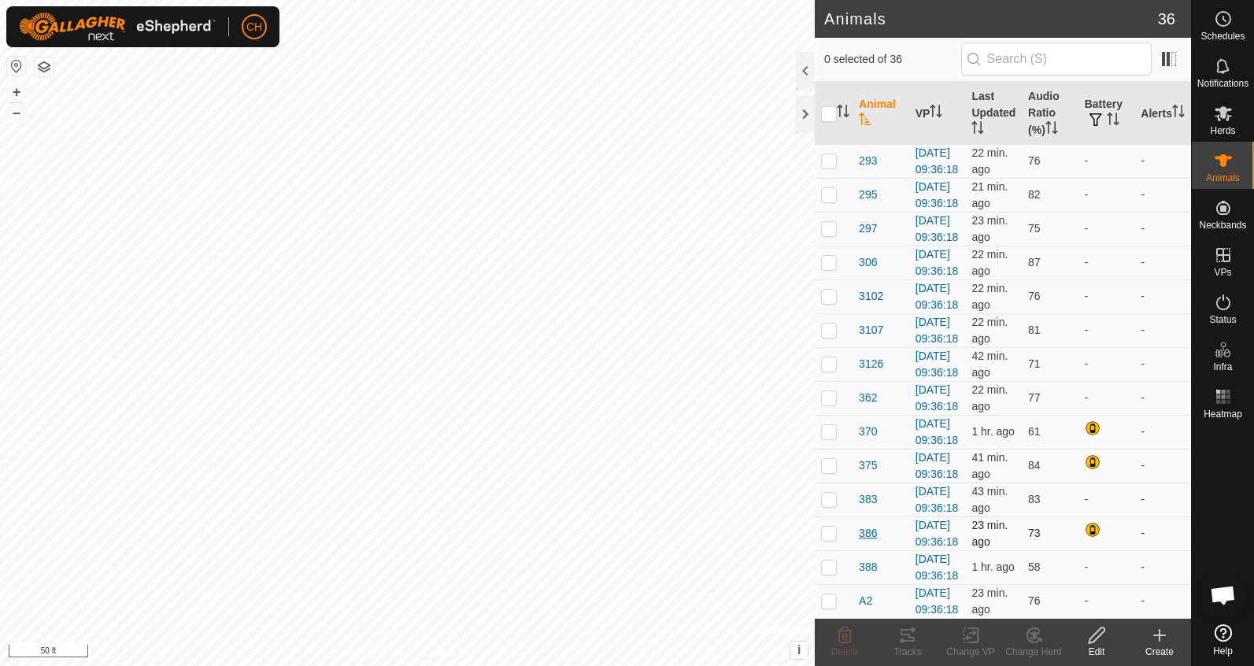
scroll to position [1340, 0]
click at [868, 593] on span "A2" at bounding box center [865, 601] width 13 height 17
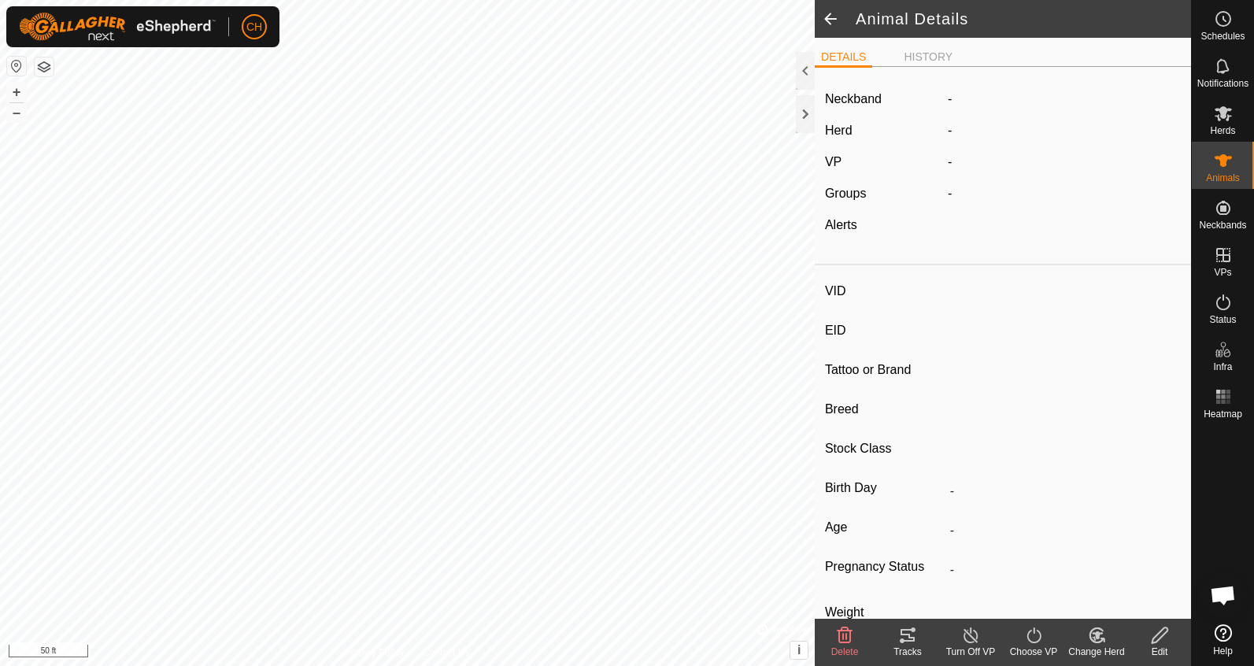
type input "A2"
type input "-"
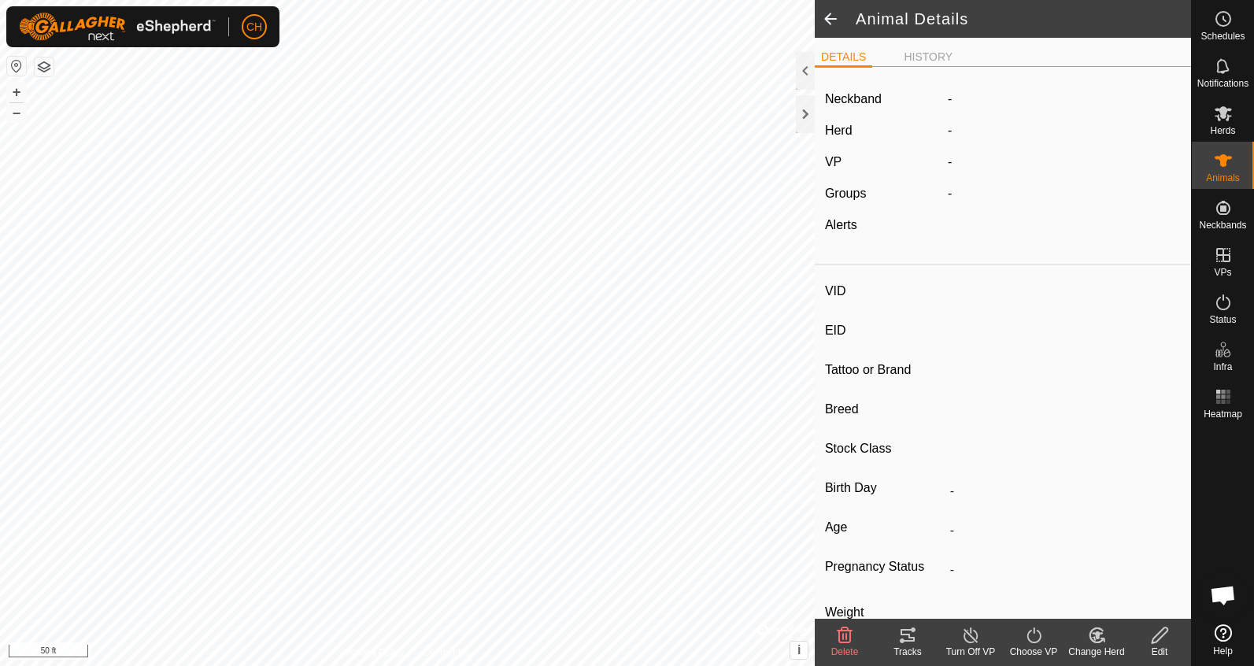
type input "-"
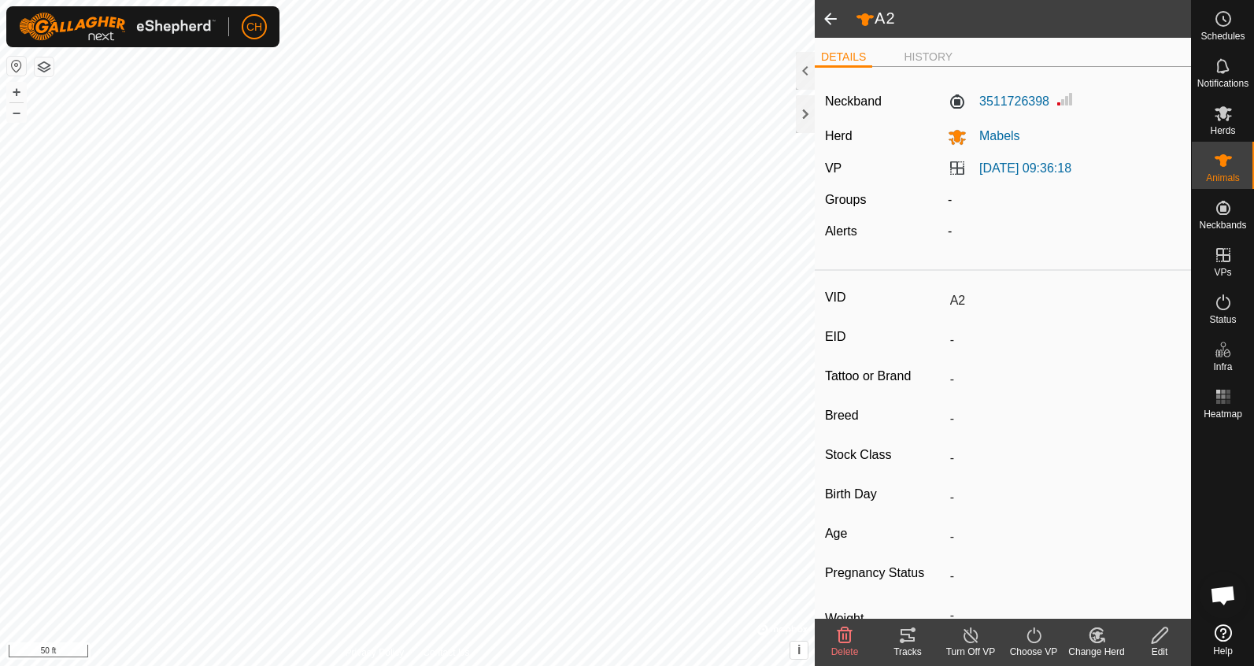
click at [916, 646] on div "Tracks" at bounding box center [907, 652] width 63 height 14
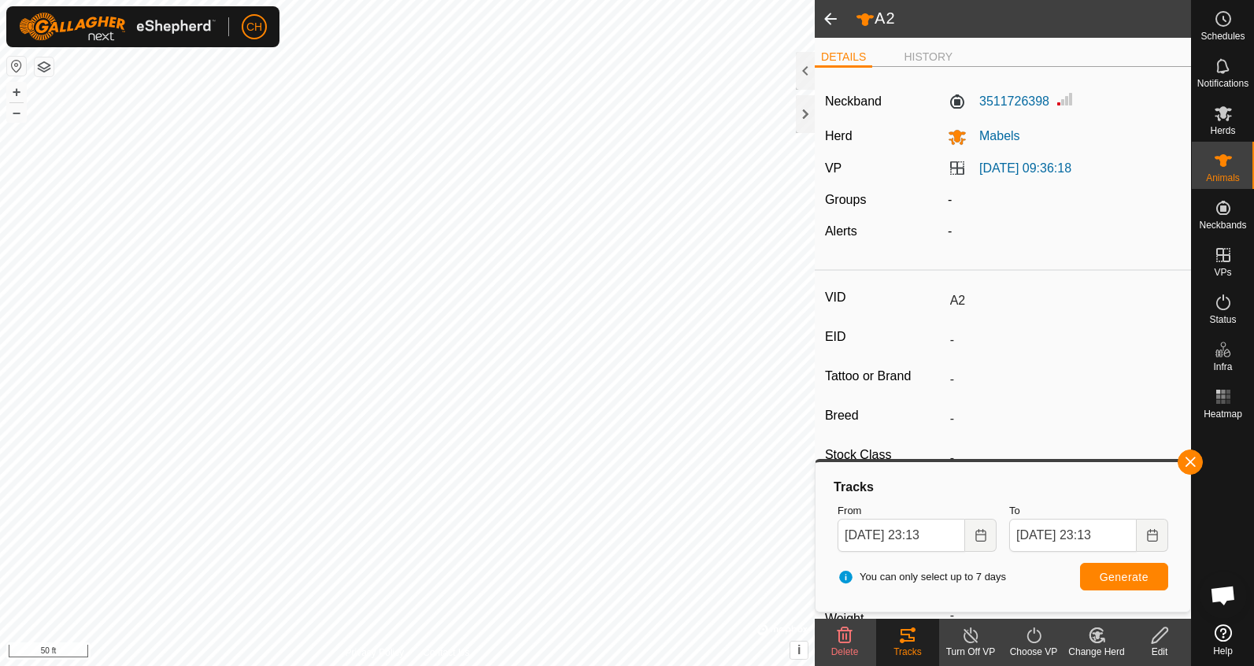
click at [831, 19] on span at bounding box center [830, 19] width 31 height 38
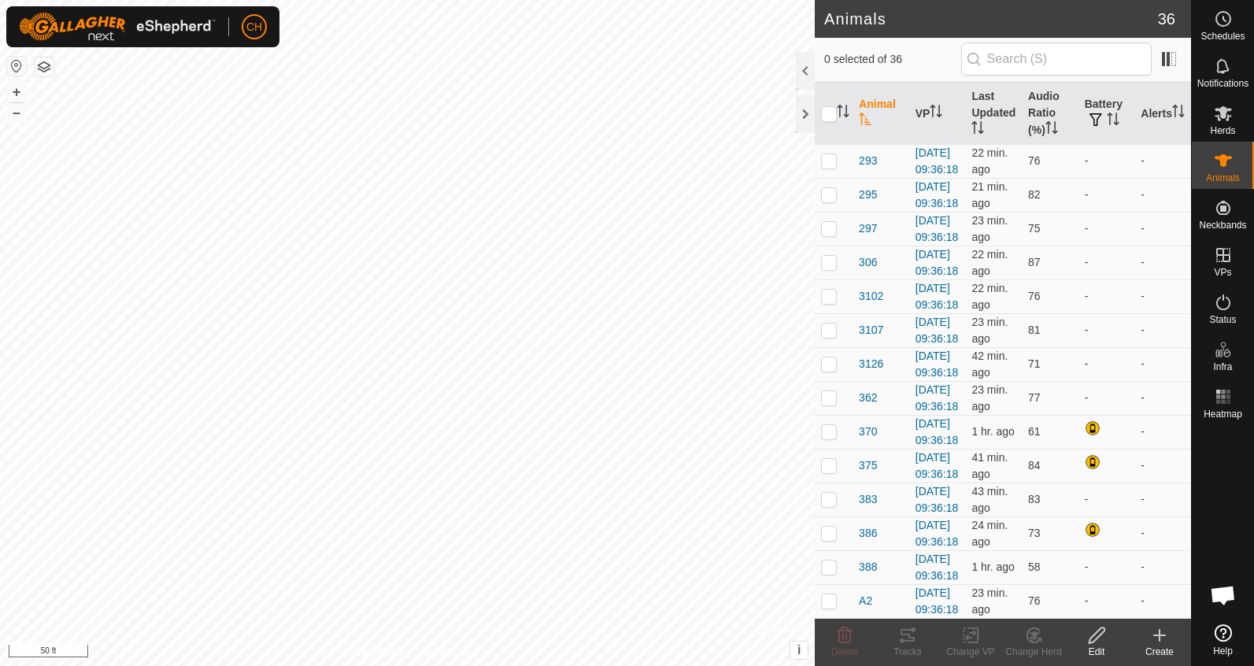
scroll to position [830, 0]
click at [879, 113] on th "Animal" at bounding box center [880, 114] width 57 height 64
click at [863, 238] on span "386" at bounding box center [868, 229] width 18 height 17
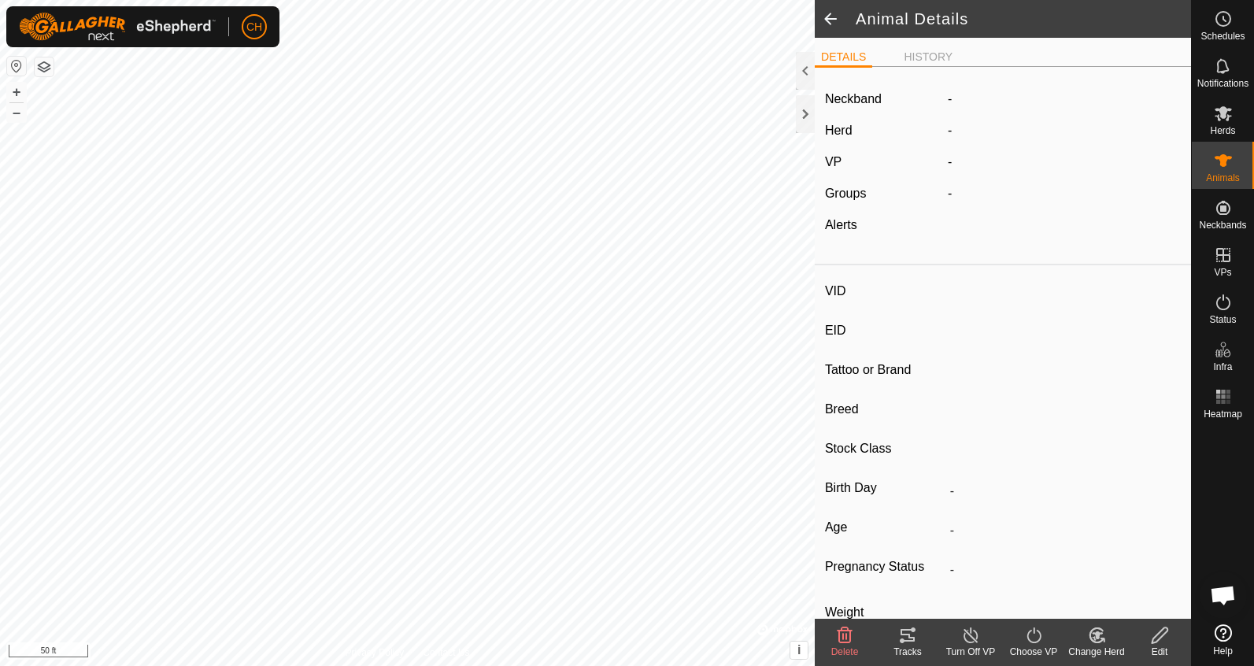
type input "386"
type input "-"
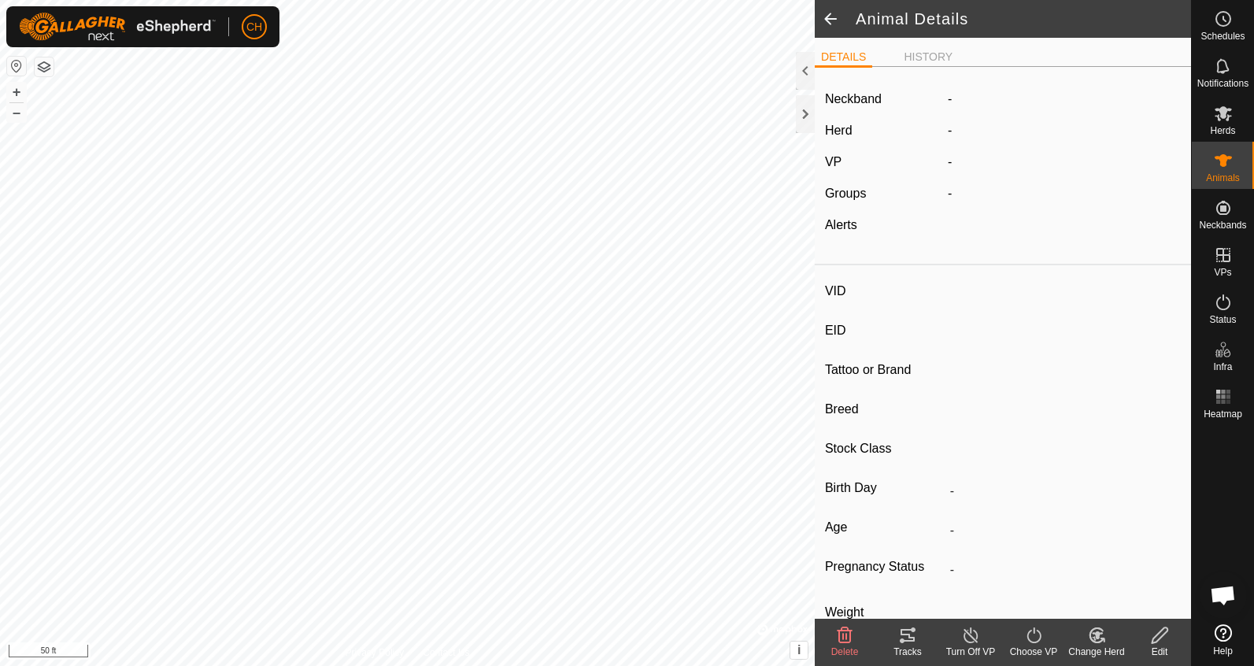
type input "-"
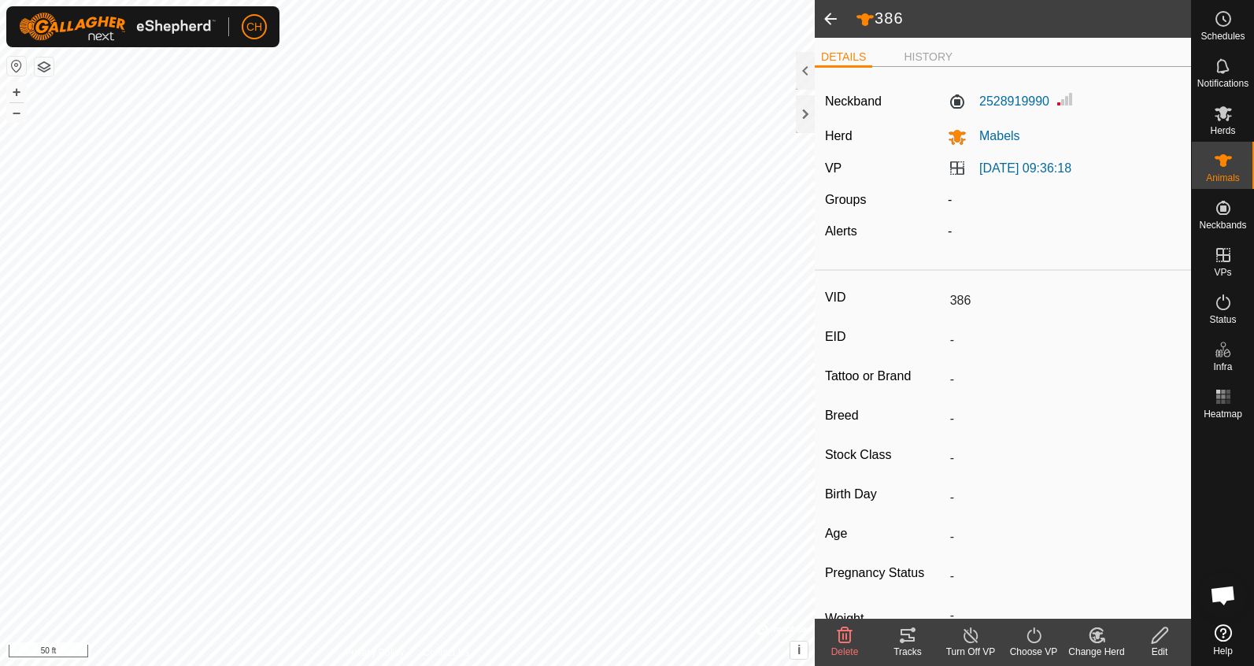
click at [915, 642] on icon at bounding box center [907, 635] width 19 height 19
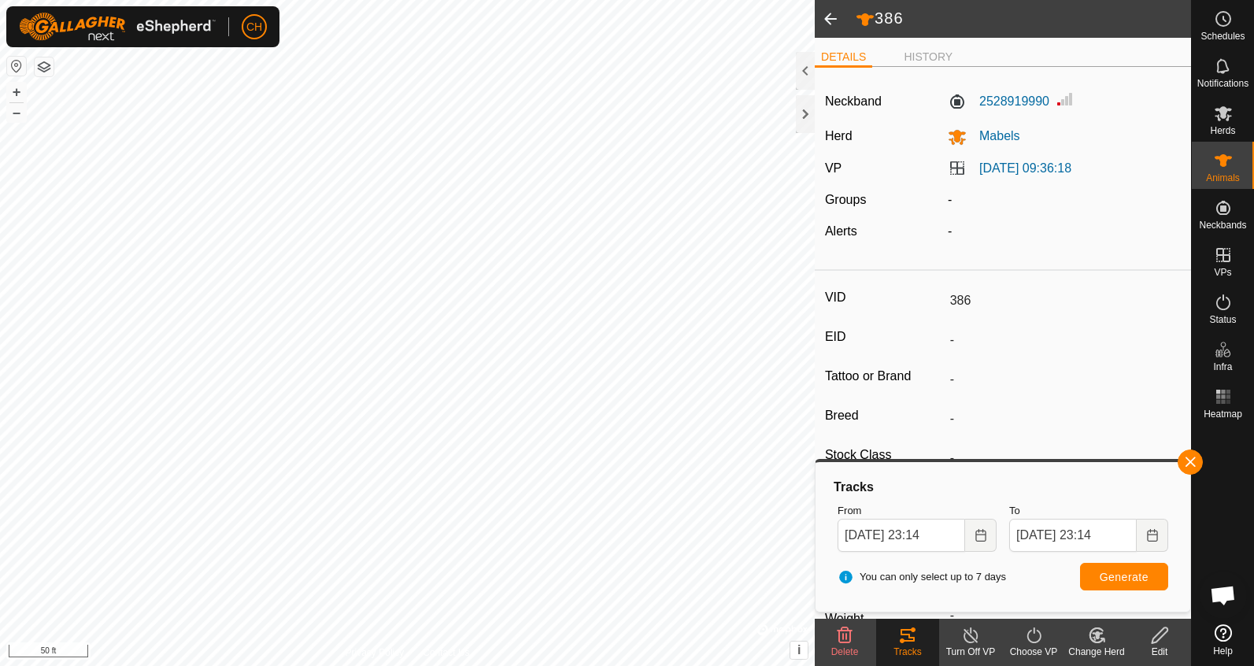
click at [832, 22] on span at bounding box center [830, 19] width 31 height 38
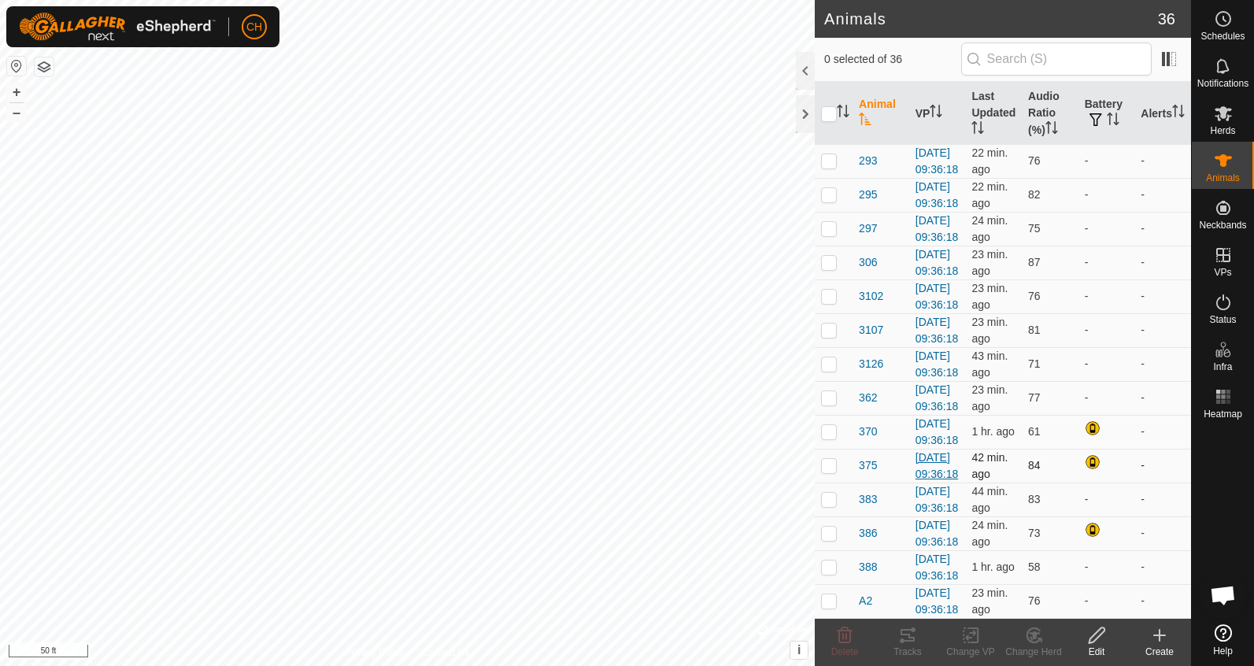
scroll to position [1340, 0]
click at [873, 525] on span "386" at bounding box center [868, 533] width 18 height 17
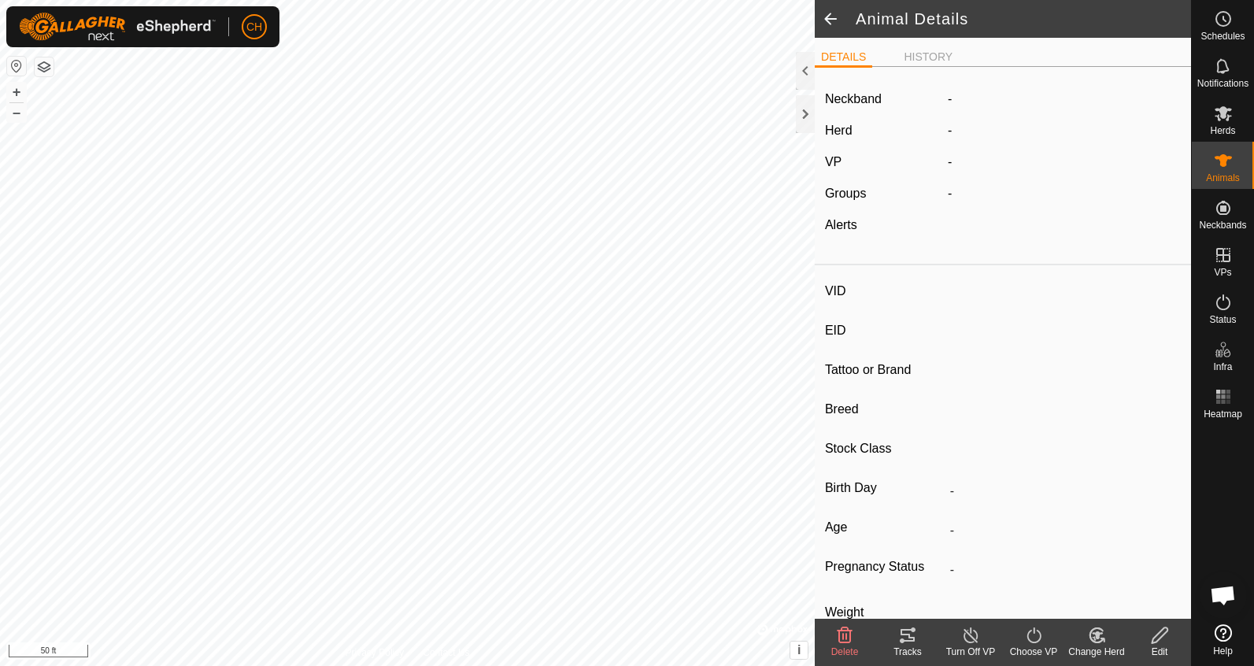
type input "386"
type input "-"
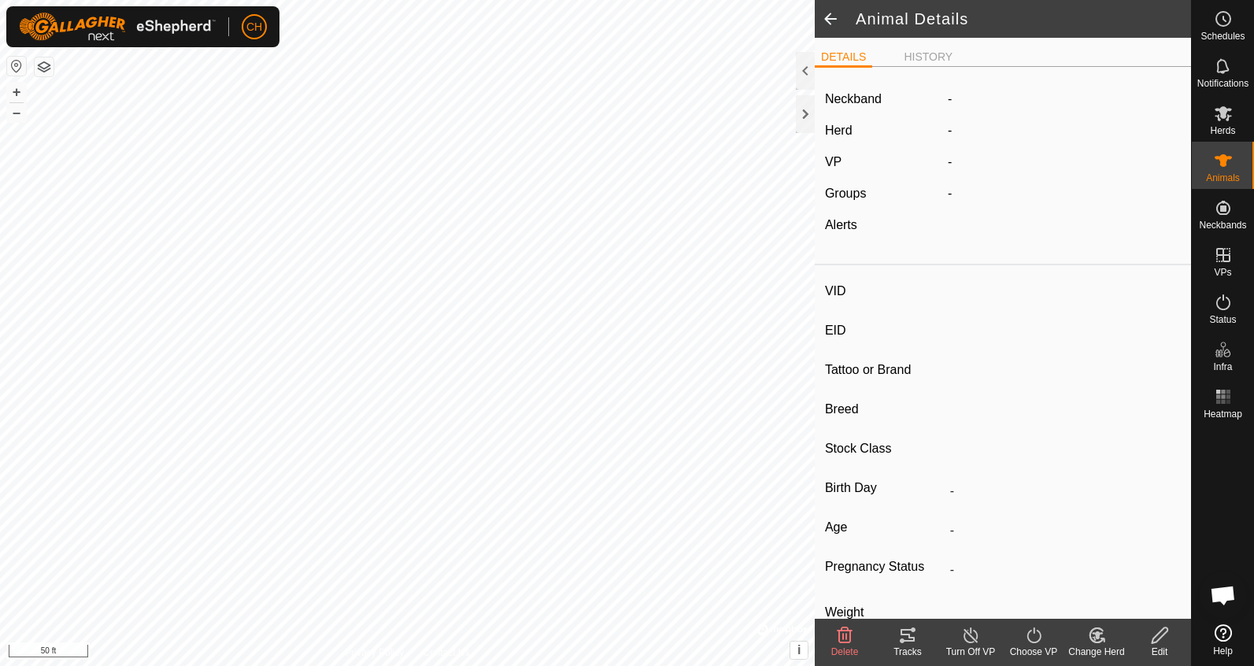
type input "-"
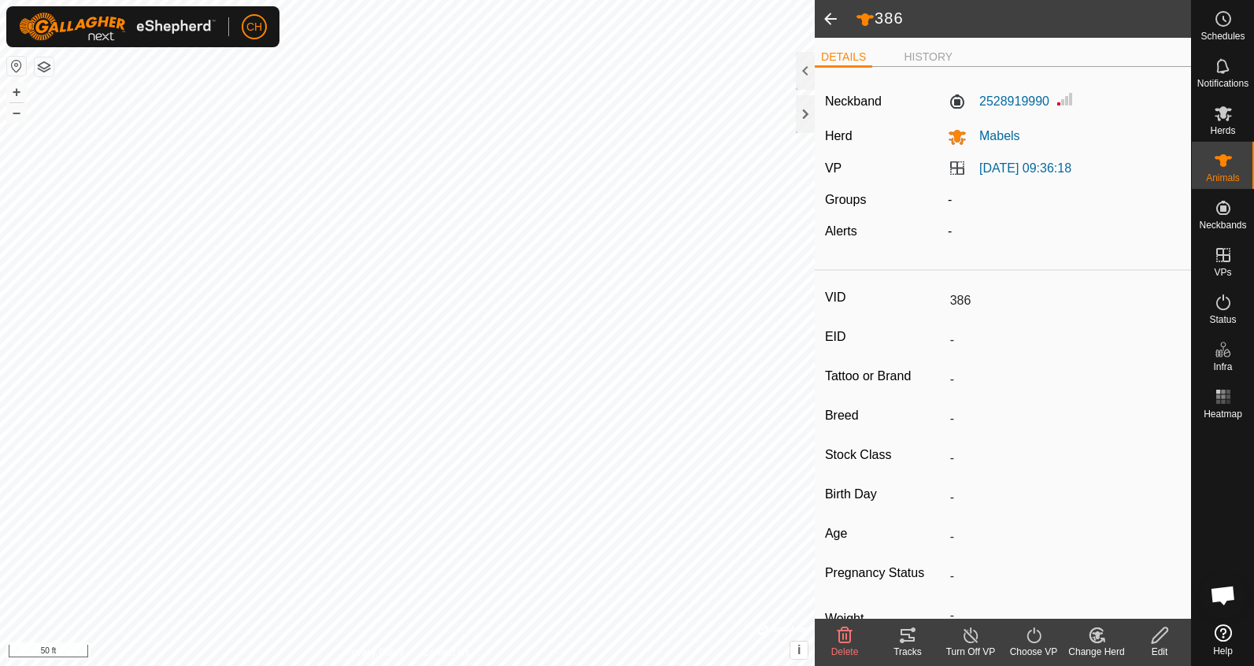
click at [908, 643] on icon at bounding box center [907, 635] width 19 height 19
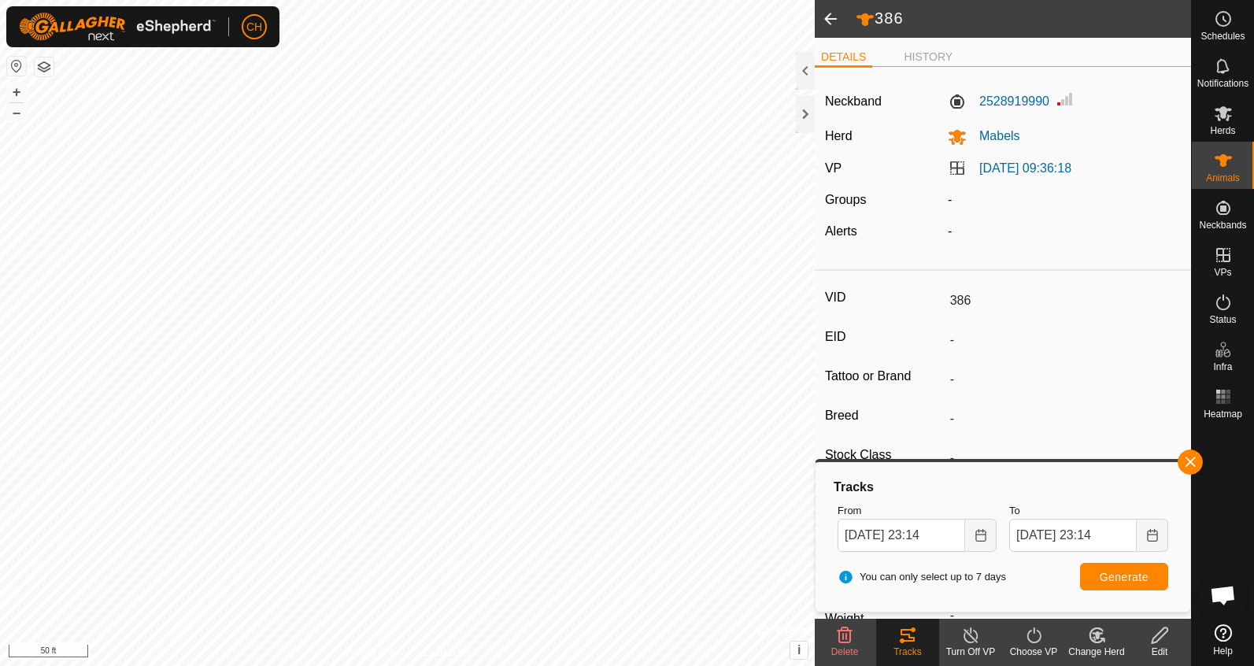
click at [837, 17] on span at bounding box center [830, 19] width 31 height 38
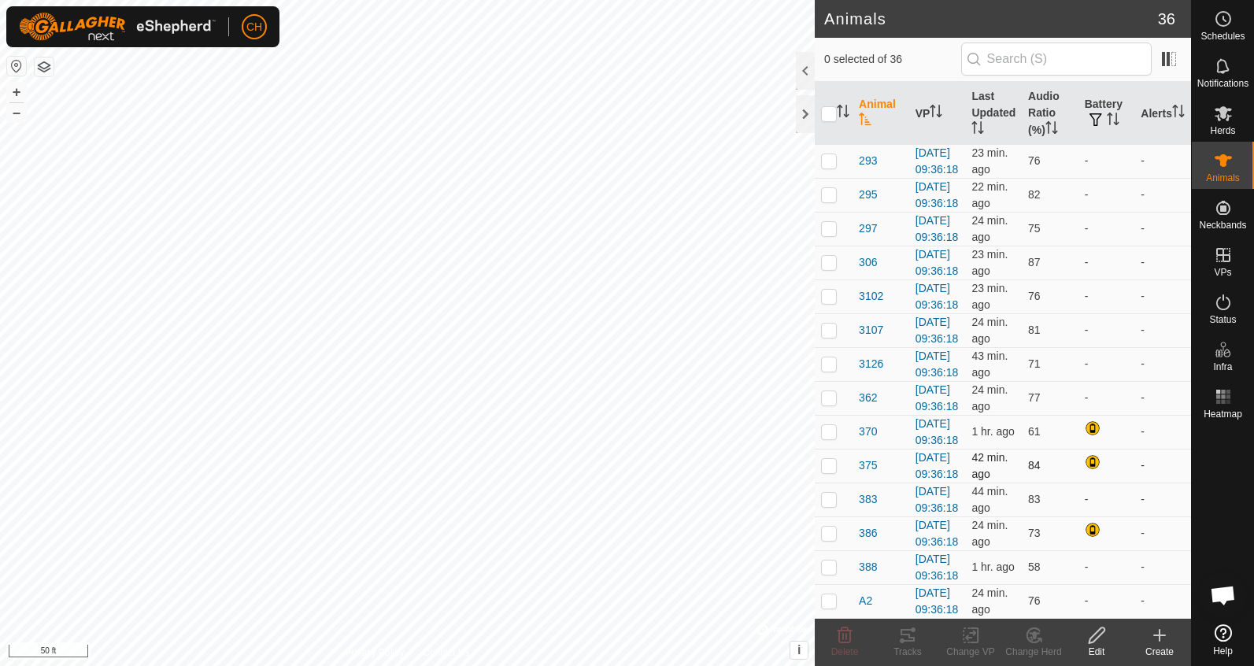
scroll to position [1340, 0]
click at [865, 457] on span "375" at bounding box center [868, 465] width 18 height 17
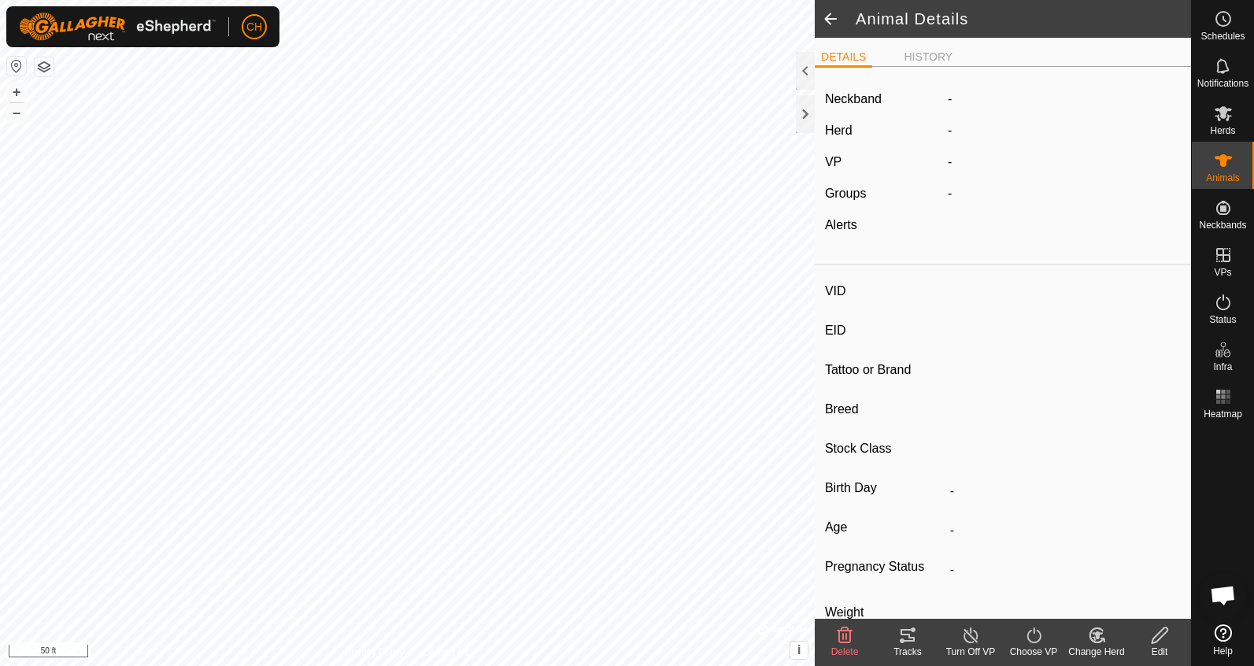
type input "375"
type input "-"
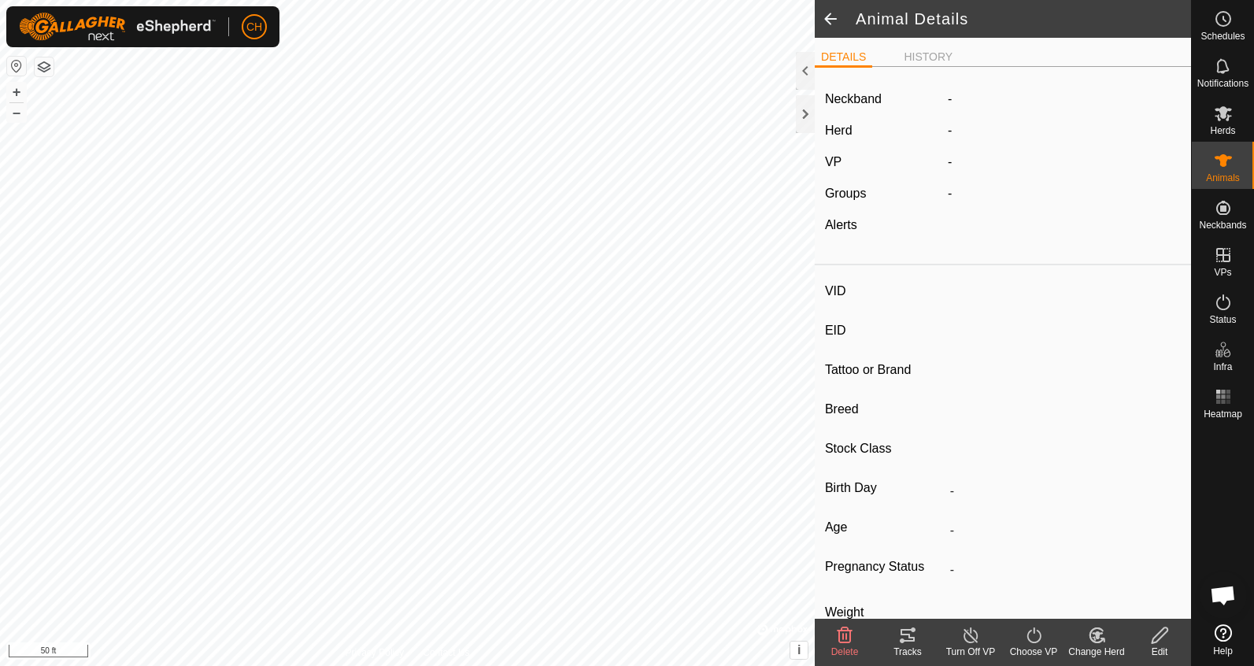
type input "-"
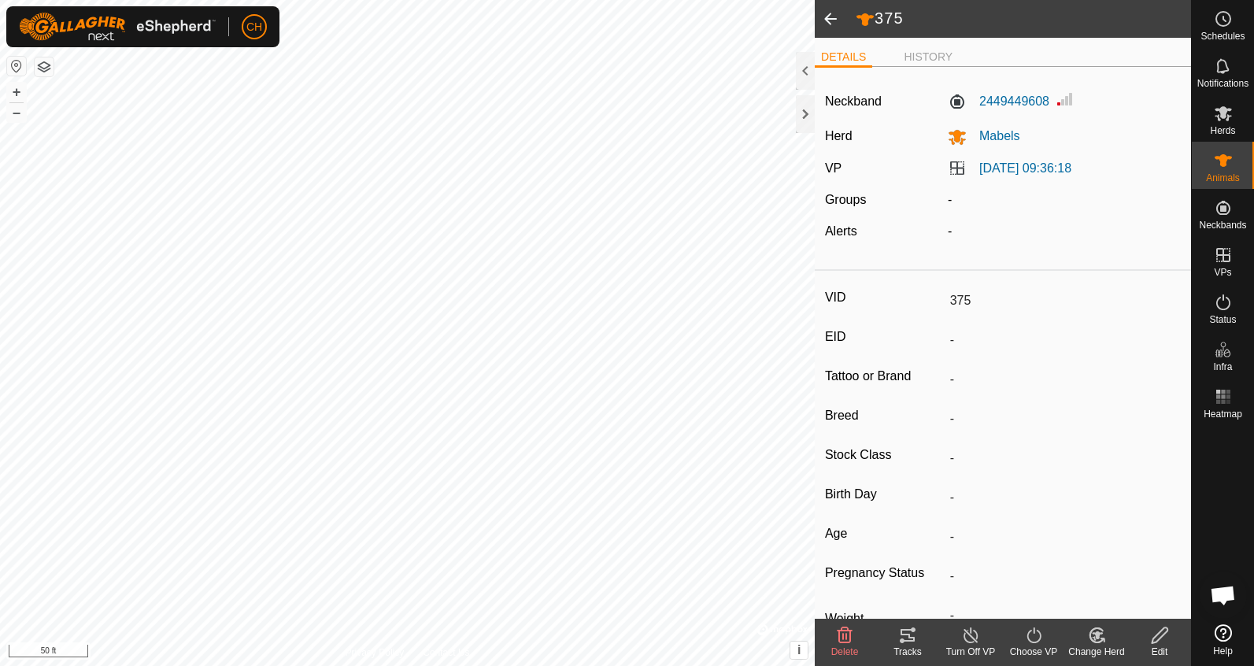
click at [911, 649] on div "Tracks" at bounding box center [907, 652] width 63 height 14
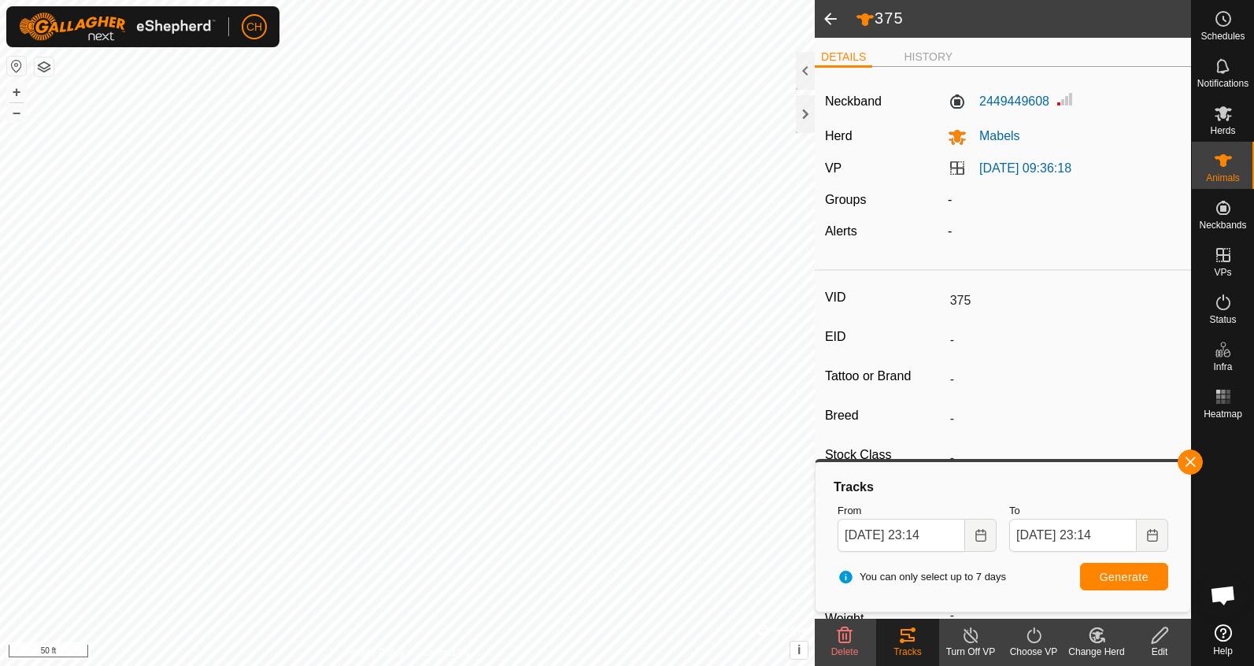
click at [837, 22] on span at bounding box center [830, 19] width 31 height 38
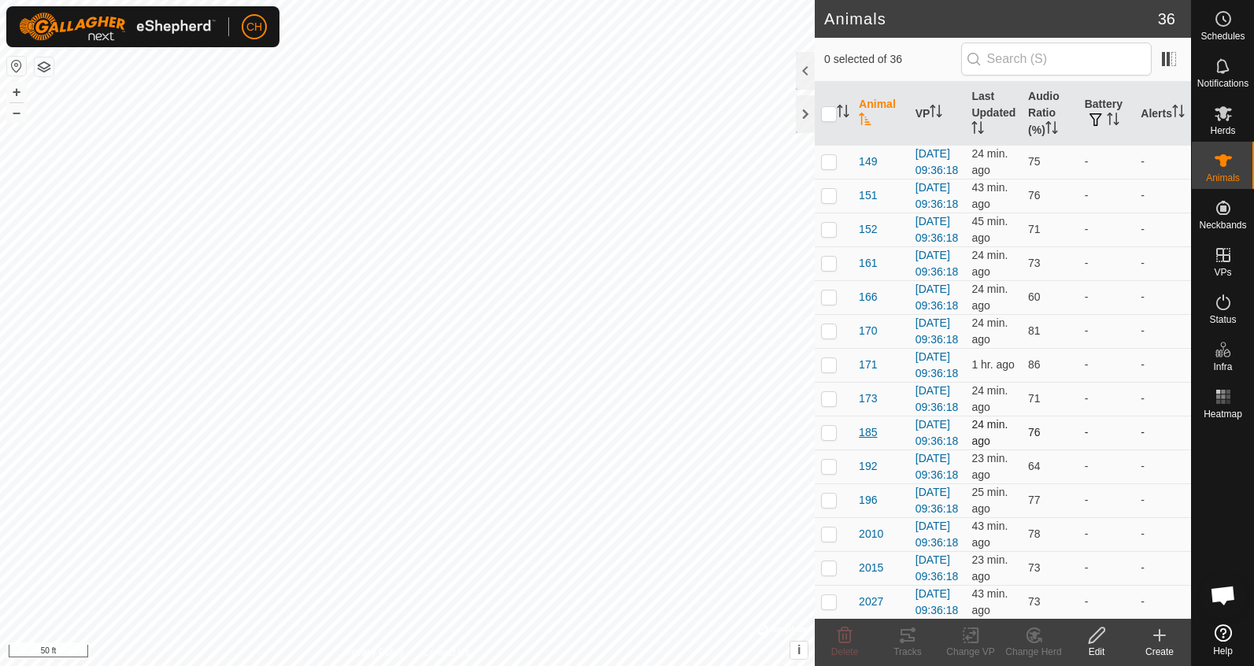
click at [865, 441] on span "185" at bounding box center [868, 432] width 18 height 17
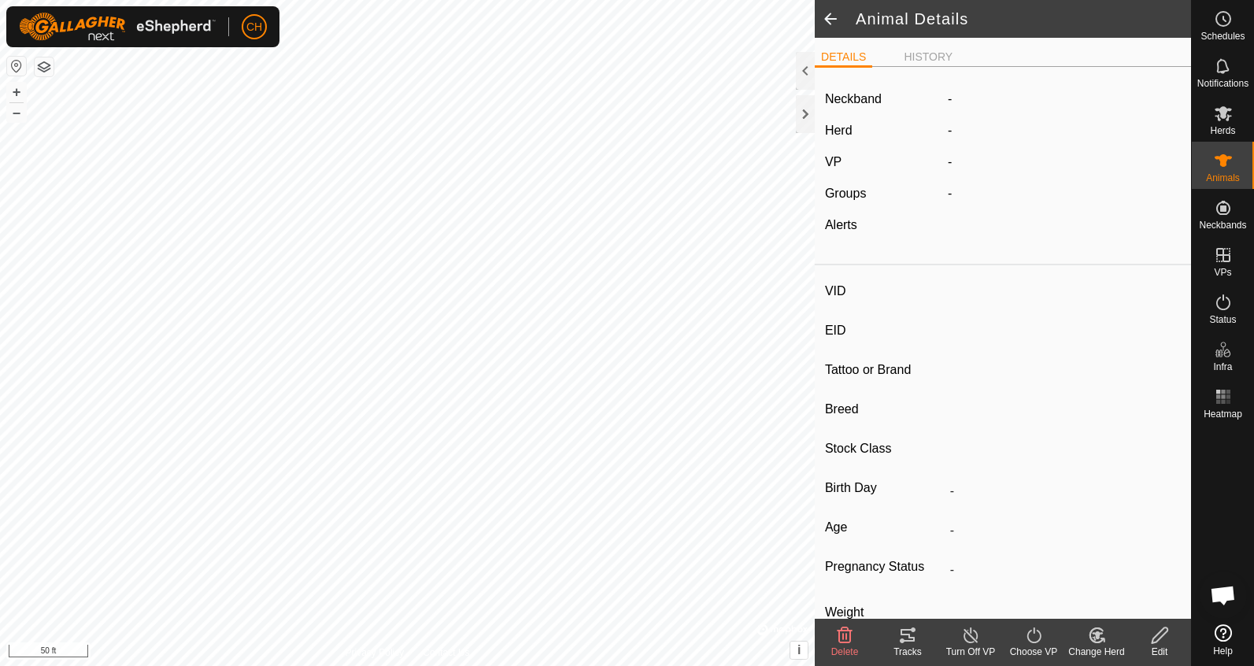
type input "185"
type input "-"
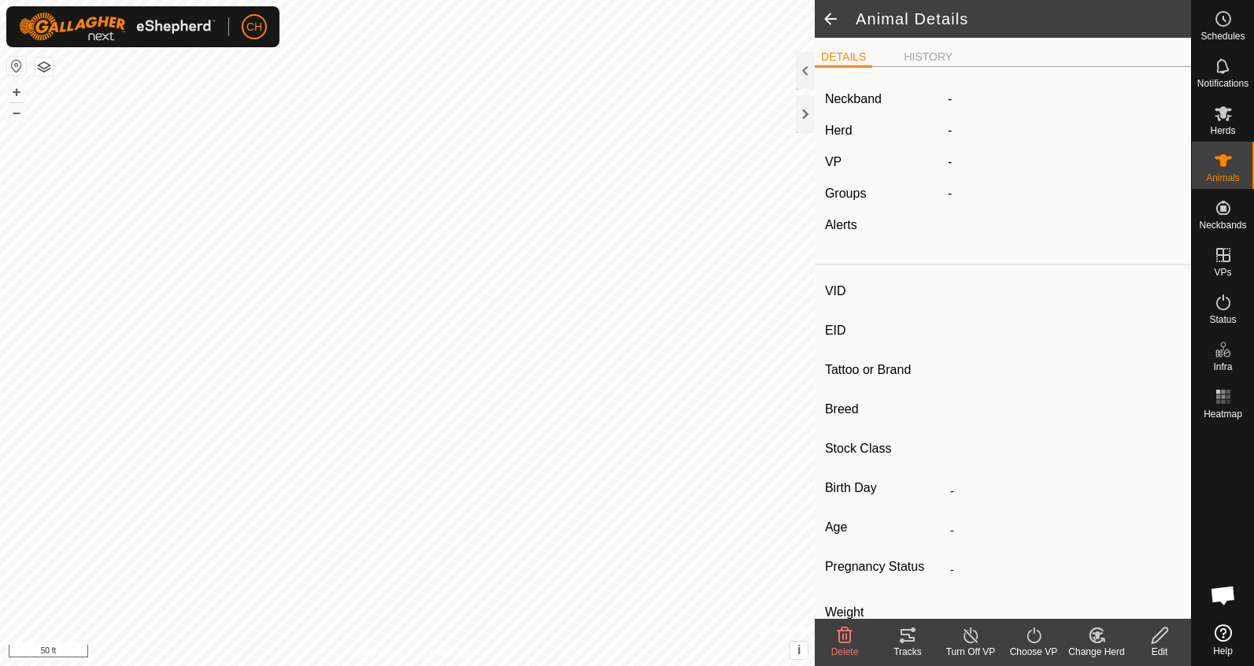
type input "-"
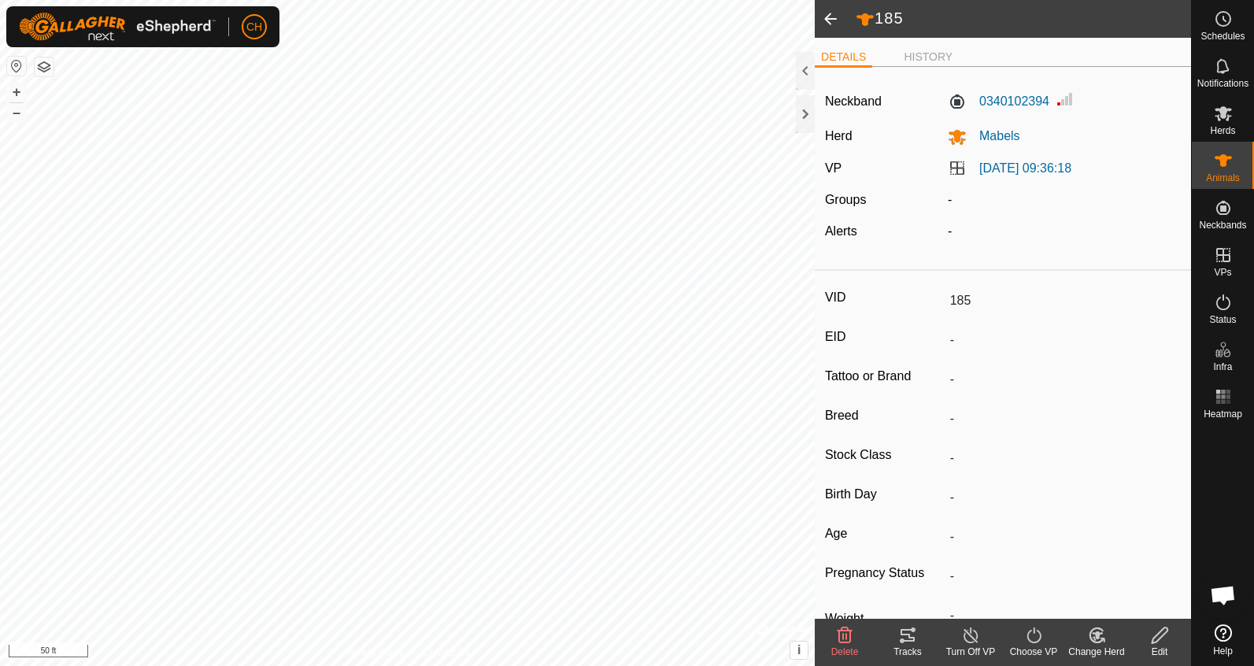
click at [900, 630] on icon at bounding box center [907, 635] width 14 height 13
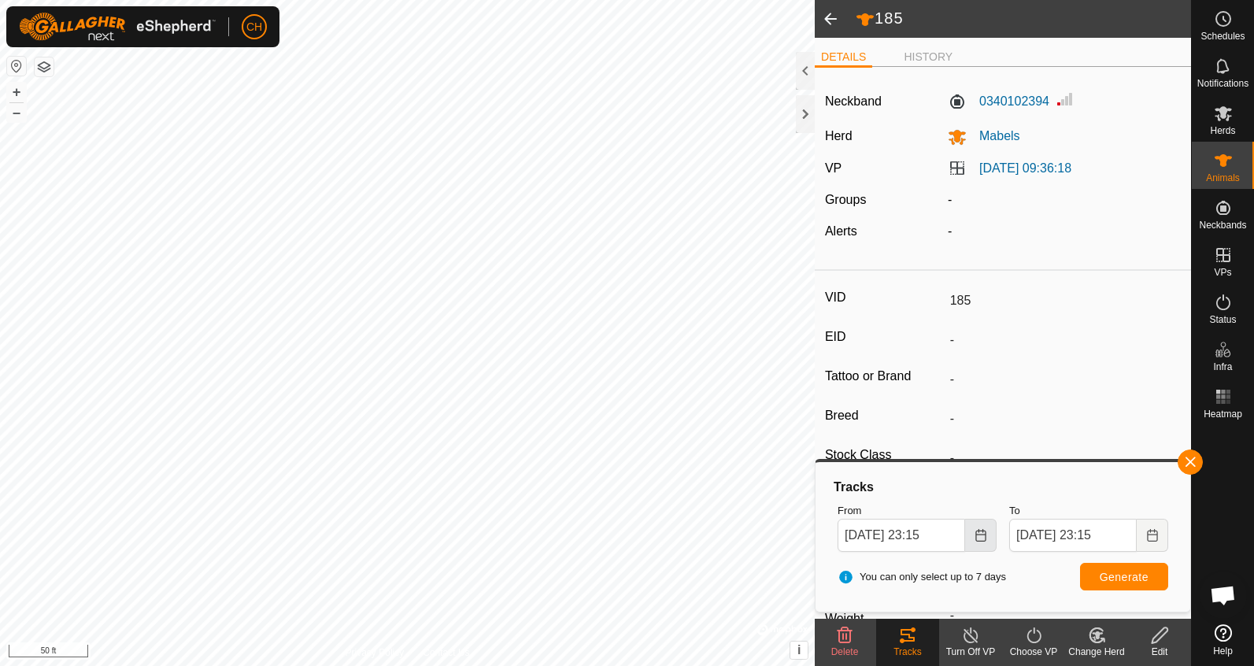
click at [984, 534] on icon "Choose Date" at bounding box center [980, 535] width 13 height 13
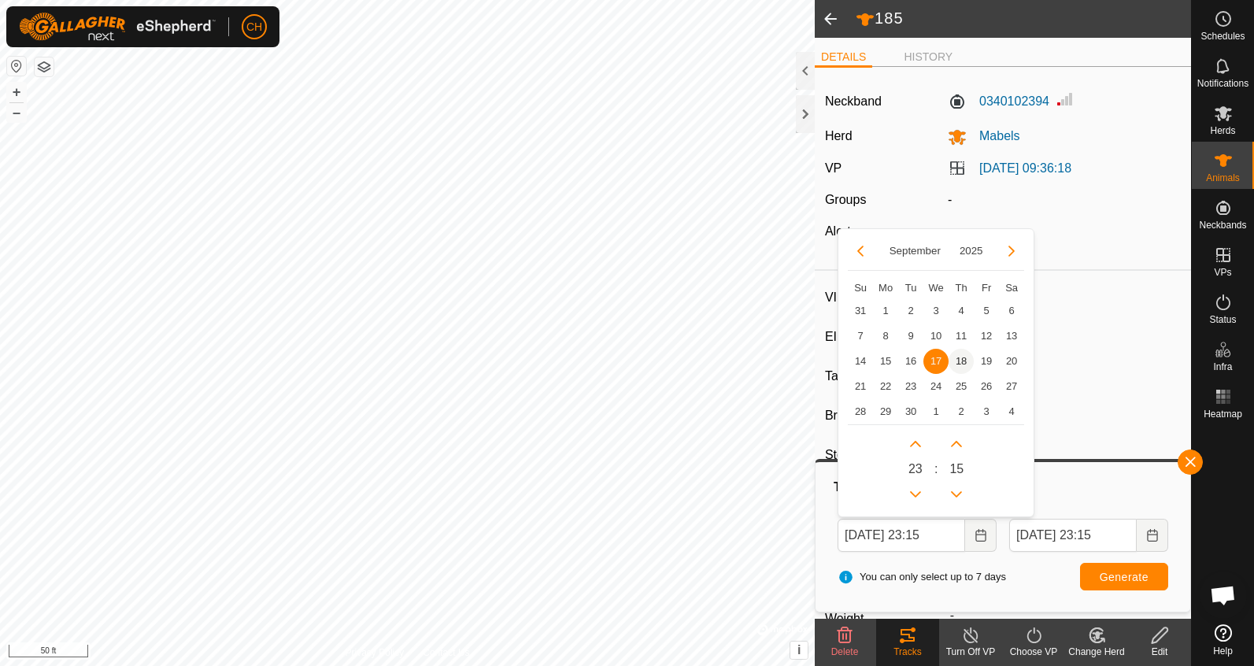
click at [960, 357] on span "18" at bounding box center [960, 361] width 25 height 25
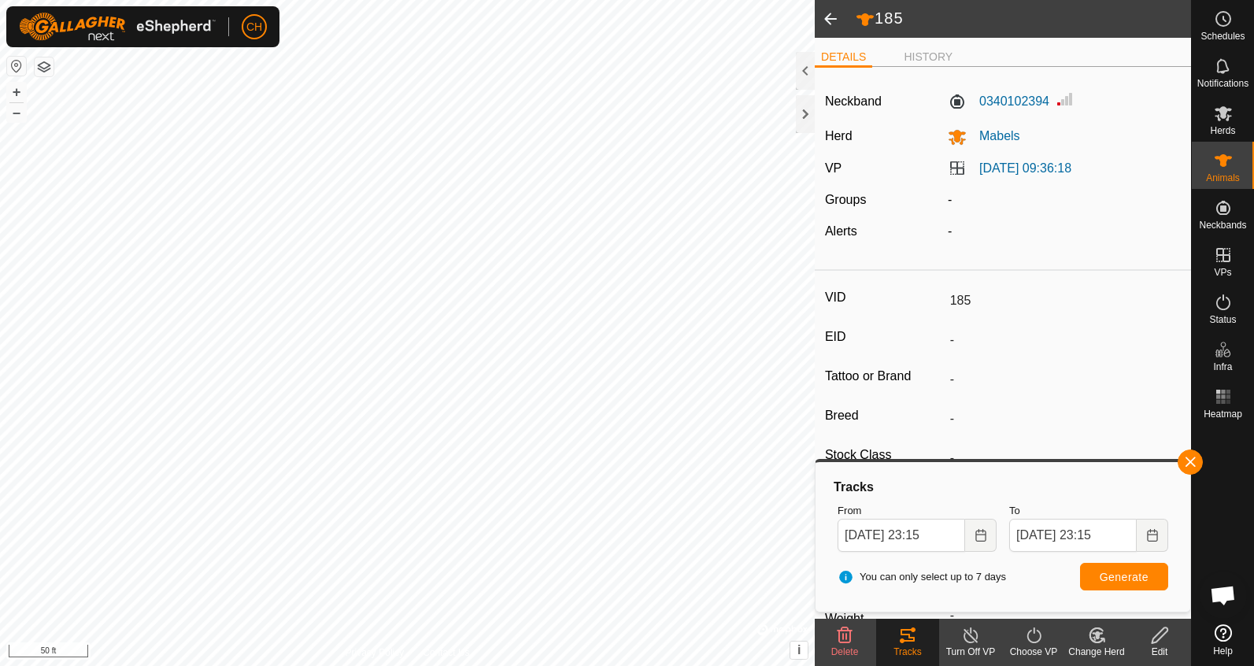
click at [1104, 580] on span "Generate" at bounding box center [1124, 577] width 49 height 13
click at [978, 538] on icon "Choose Date" at bounding box center [980, 535] width 13 height 13
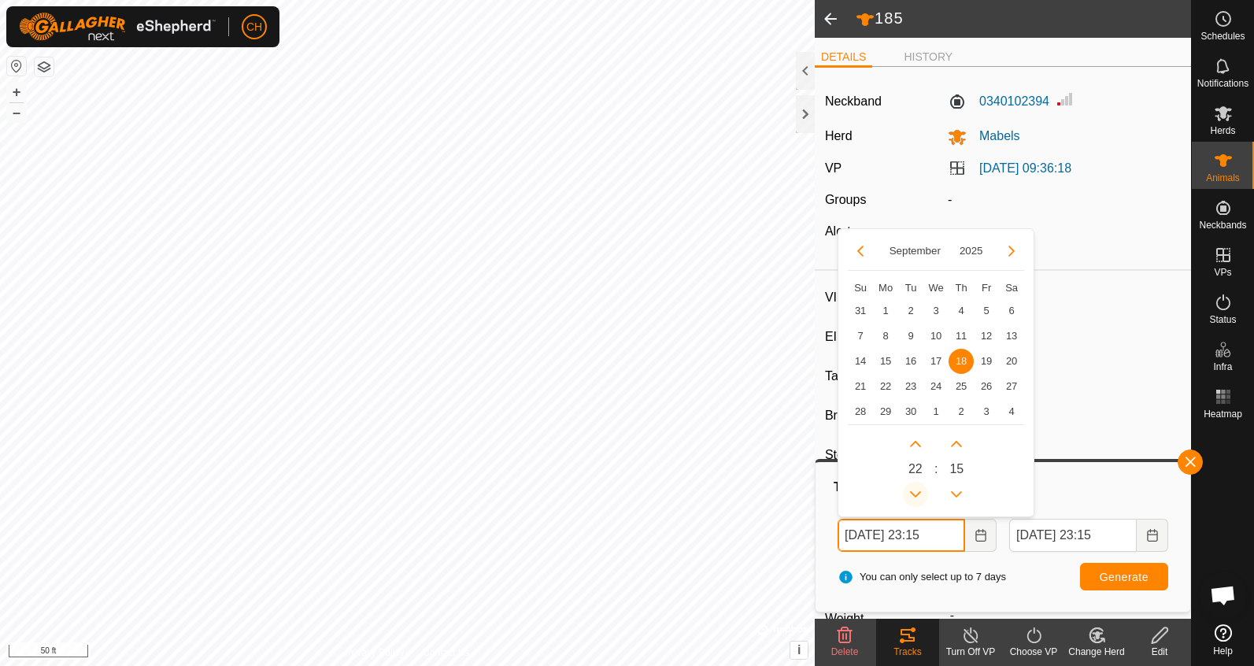
click at [911, 489] on button "Previous Hour" at bounding box center [915, 494] width 25 height 25
click at [911, 489] on icon "Previous Hour" at bounding box center [915, 494] width 13 height 13
click at [911, 489] on button "Previous Hour" at bounding box center [915, 494] width 25 height 25
click at [911, 489] on icon "Previous Hour" at bounding box center [915, 494] width 13 height 13
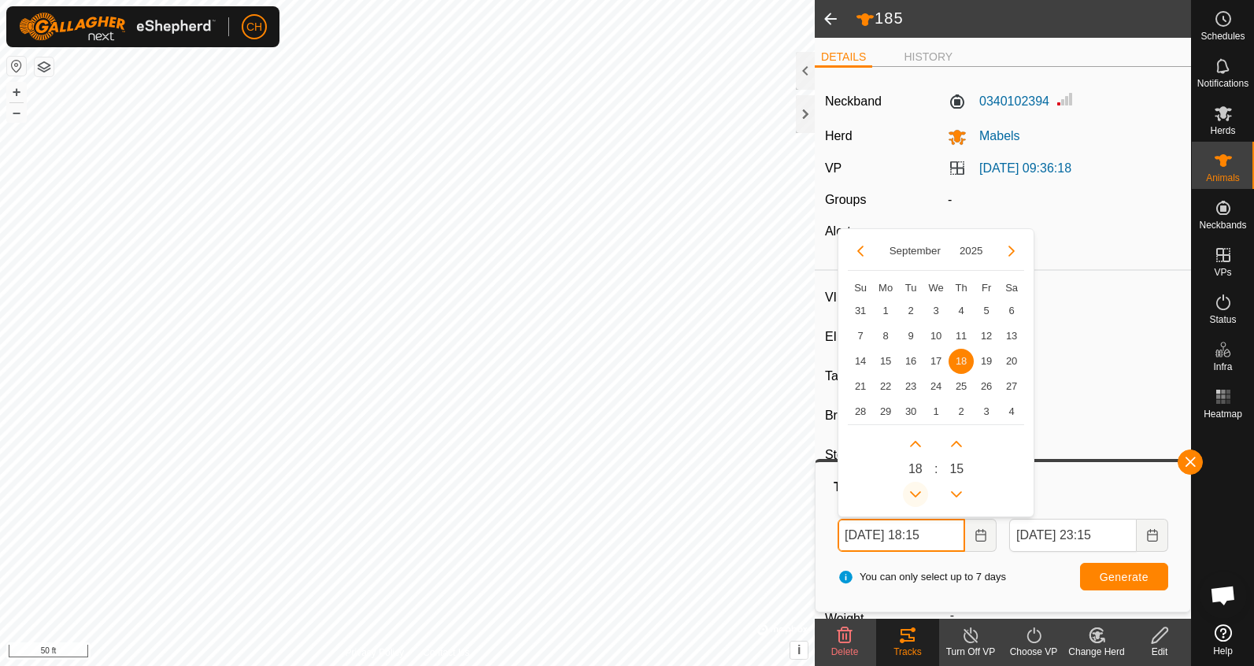
click at [911, 489] on icon "Previous Hour" at bounding box center [915, 494] width 13 height 13
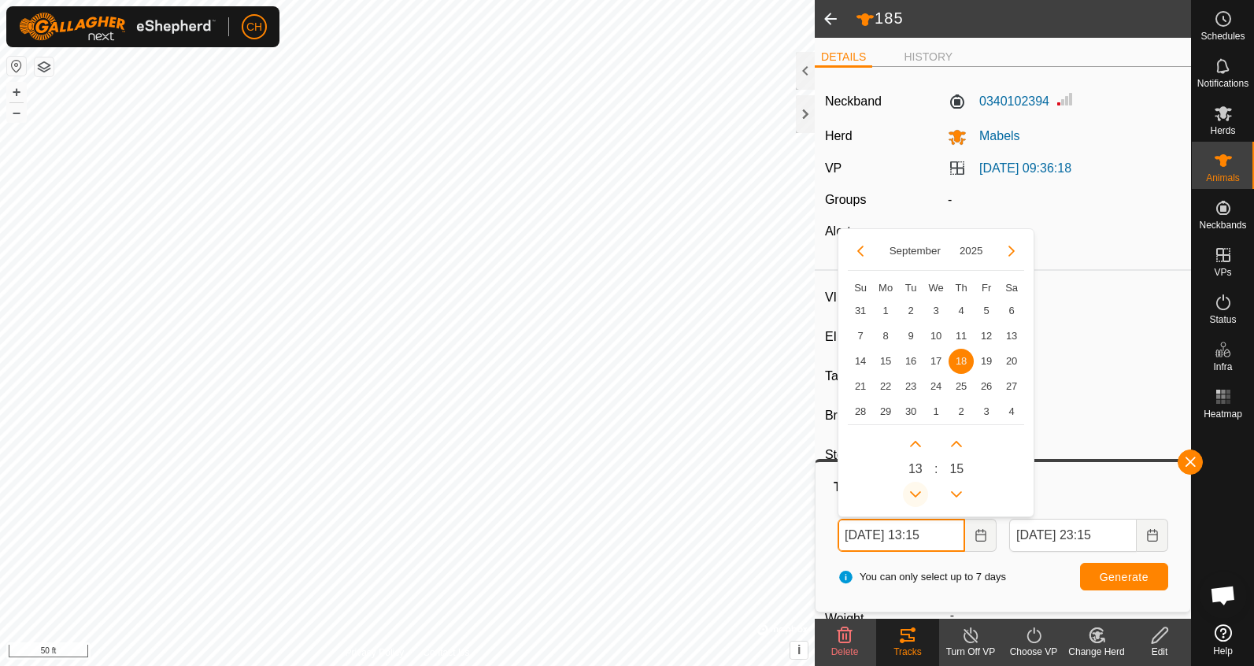
click at [911, 489] on icon "Previous Hour" at bounding box center [915, 494] width 13 height 13
type input "[DATE] 12:15"
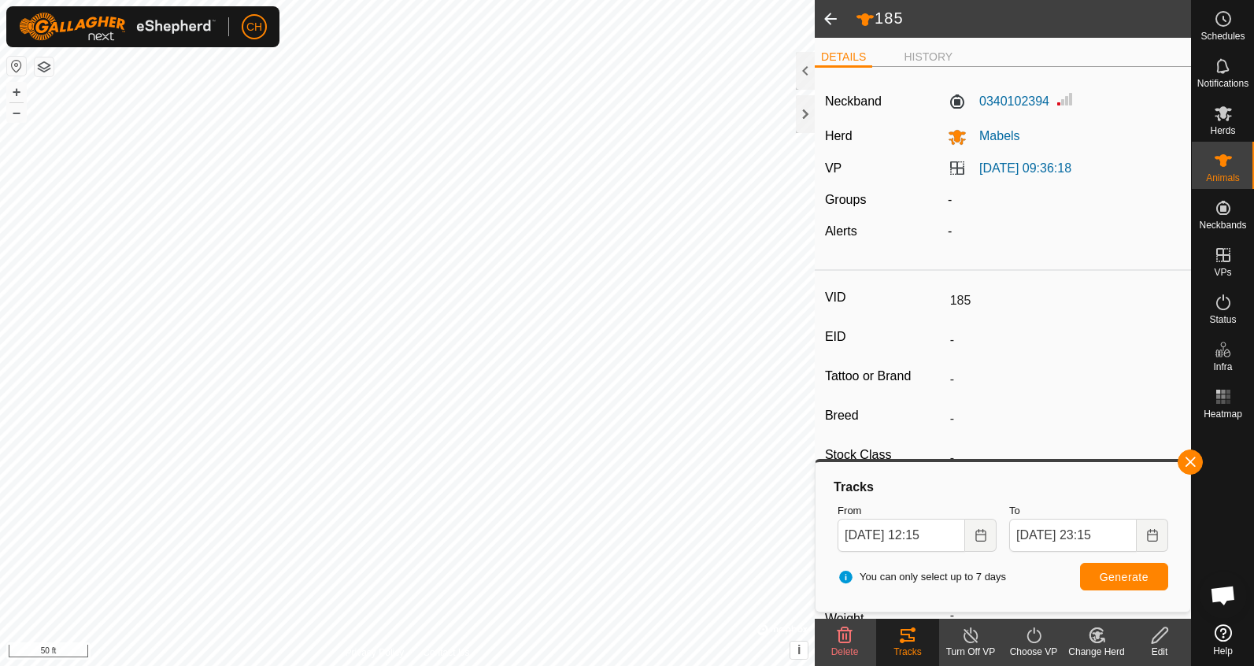
click at [1100, 574] on span "Generate" at bounding box center [1124, 577] width 49 height 13
click at [449, 659] on div "Privacy Policy Contact Us 185 + – ⇧ i © Mapbox , © OpenStreetMap , Improve this…" at bounding box center [407, 333] width 815 height 666
click at [830, 19] on span at bounding box center [830, 19] width 31 height 38
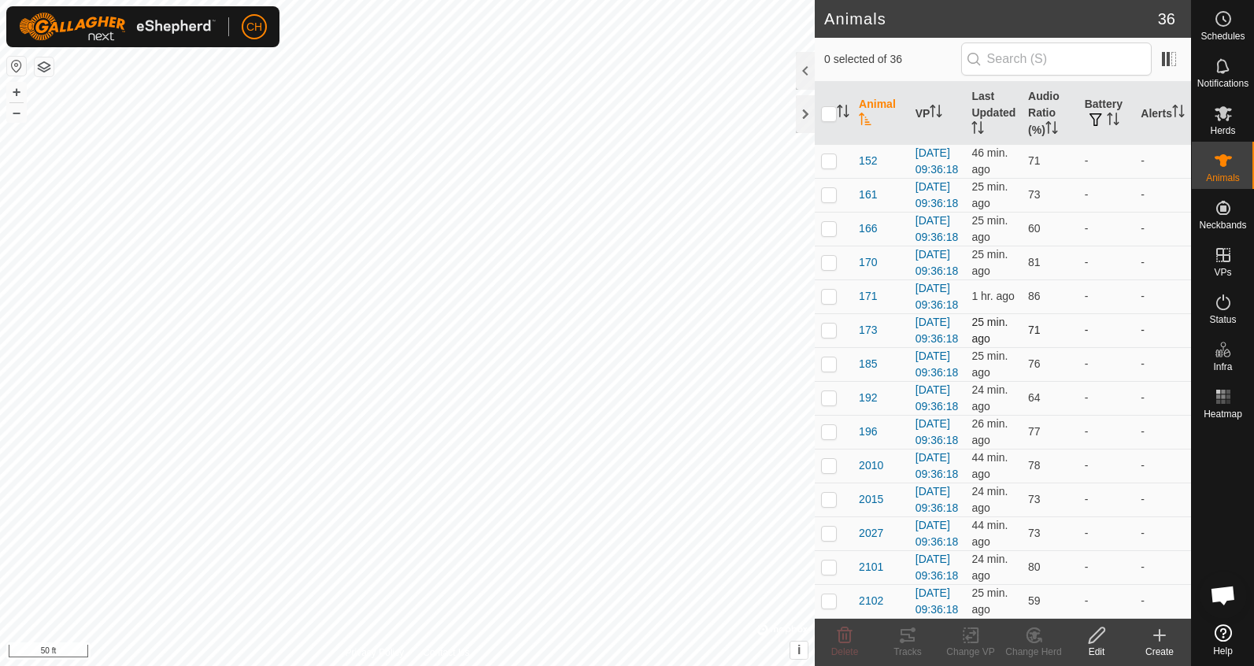
scroll to position [72, 0]
click at [1048, 113] on th "Audio Ratio (%)" at bounding box center [1050, 114] width 57 height 64
click at [870, 593] on span "306" at bounding box center [868, 601] width 18 height 17
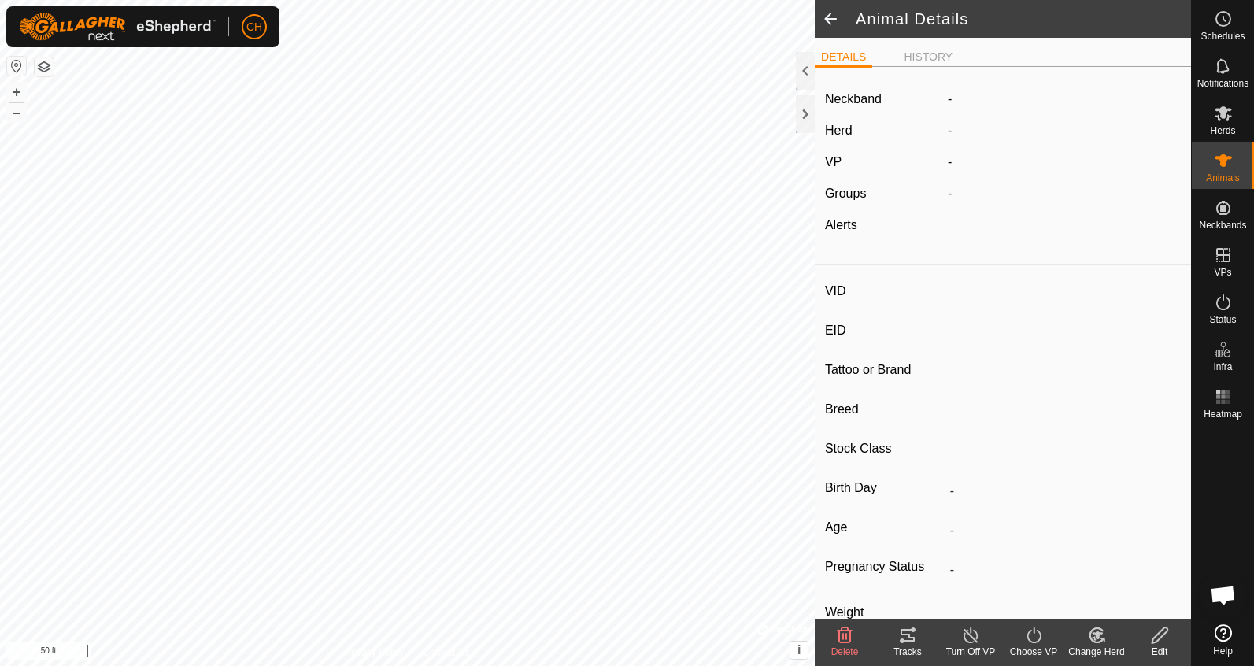
type input "306"
type input "-"
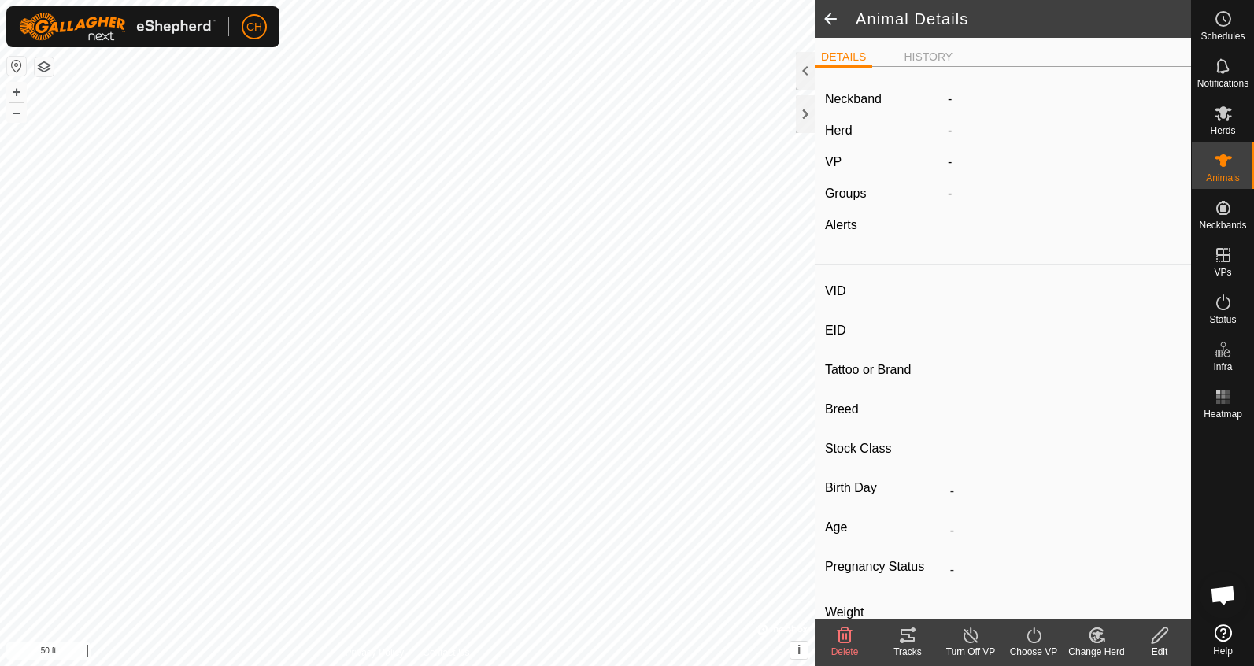
type input "-"
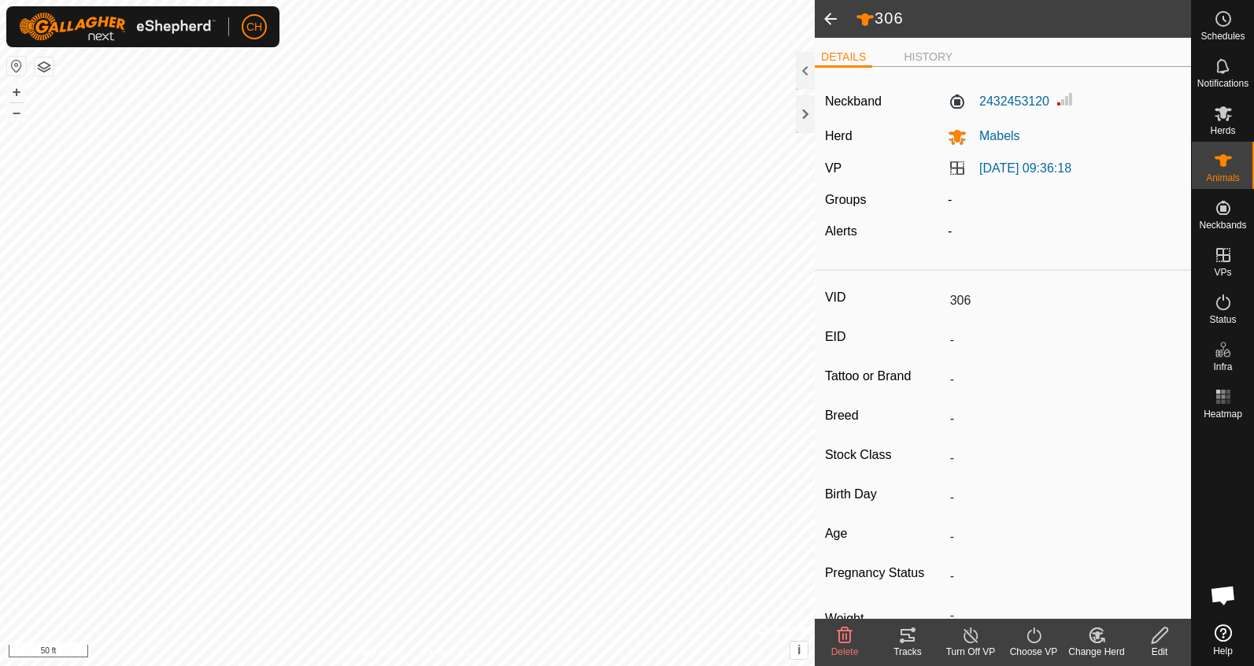
click at [911, 643] on icon at bounding box center [907, 635] width 19 height 19
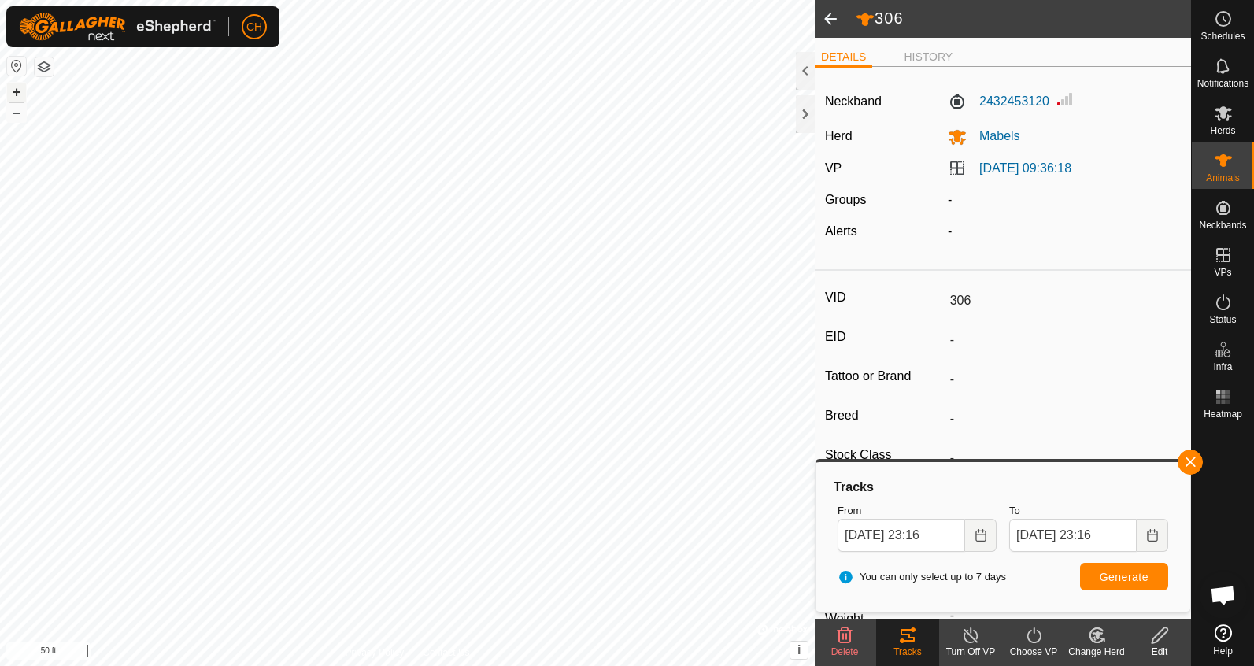
click at [16, 84] on button "+" at bounding box center [16, 92] width 19 height 19
click at [821, 12] on span at bounding box center [830, 19] width 31 height 38
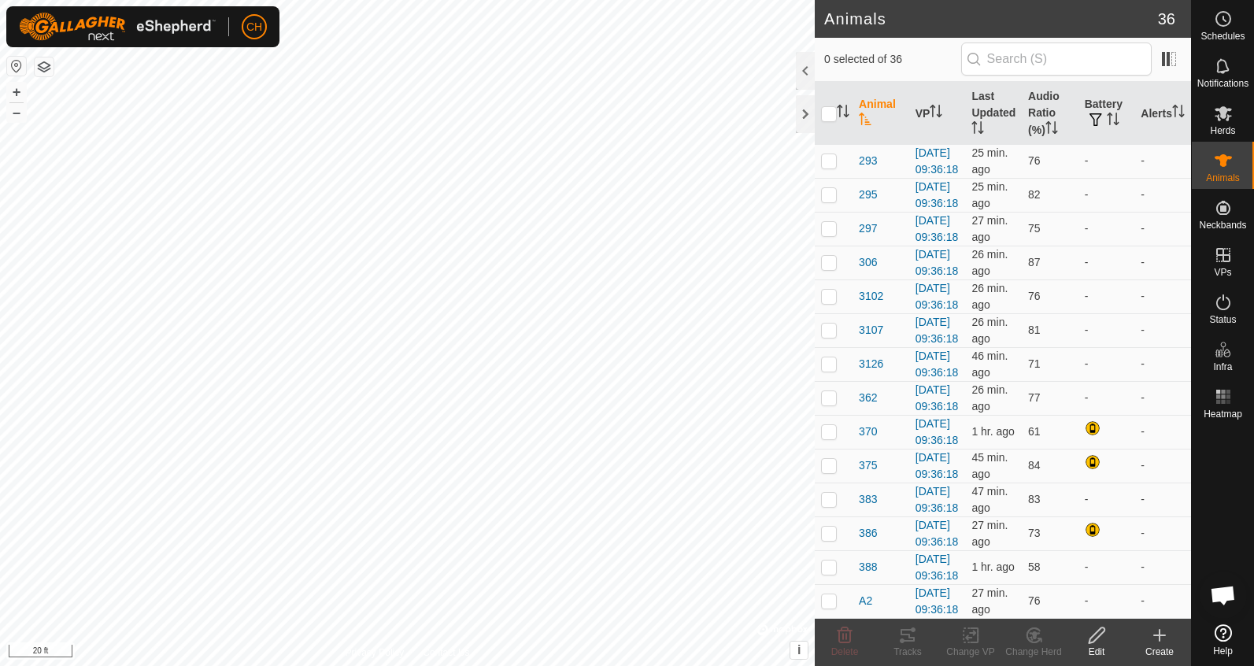
scroll to position [989, 0]
click at [1037, 99] on th "Audio Ratio (%)" at bounding box center [1050, 114] width 57 height 64
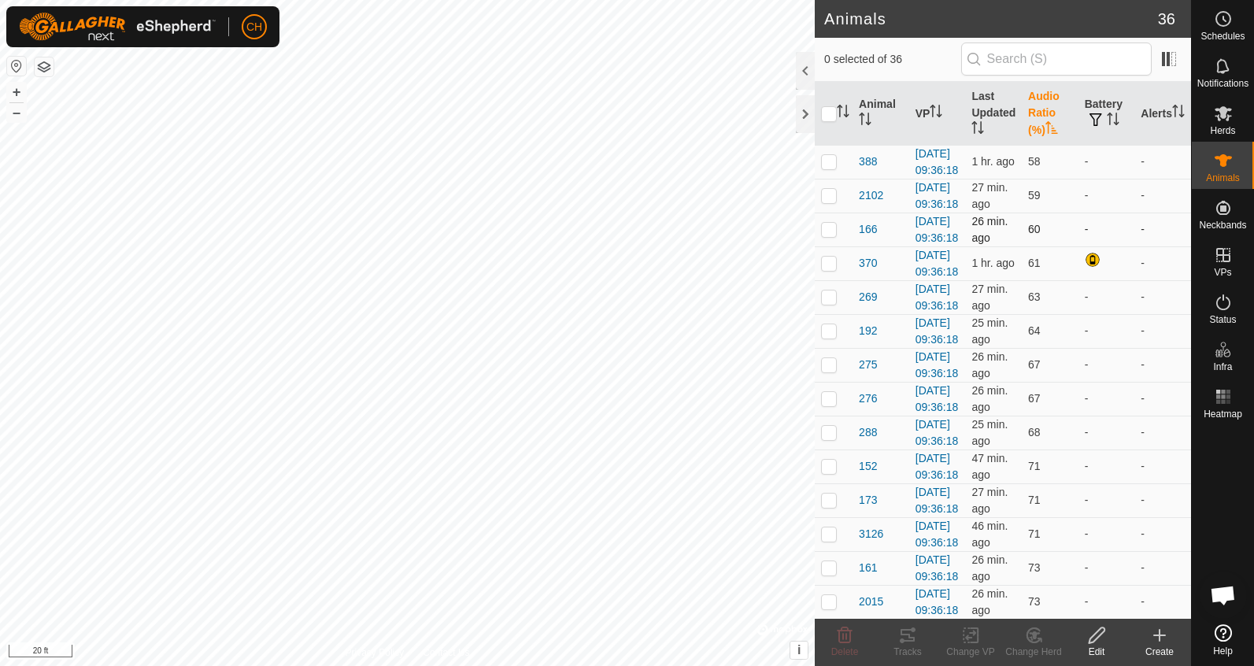
scroll to position [0, 0]
click at [871, 339] on span "192" at bounding box center [868, 331] width 18 height 17
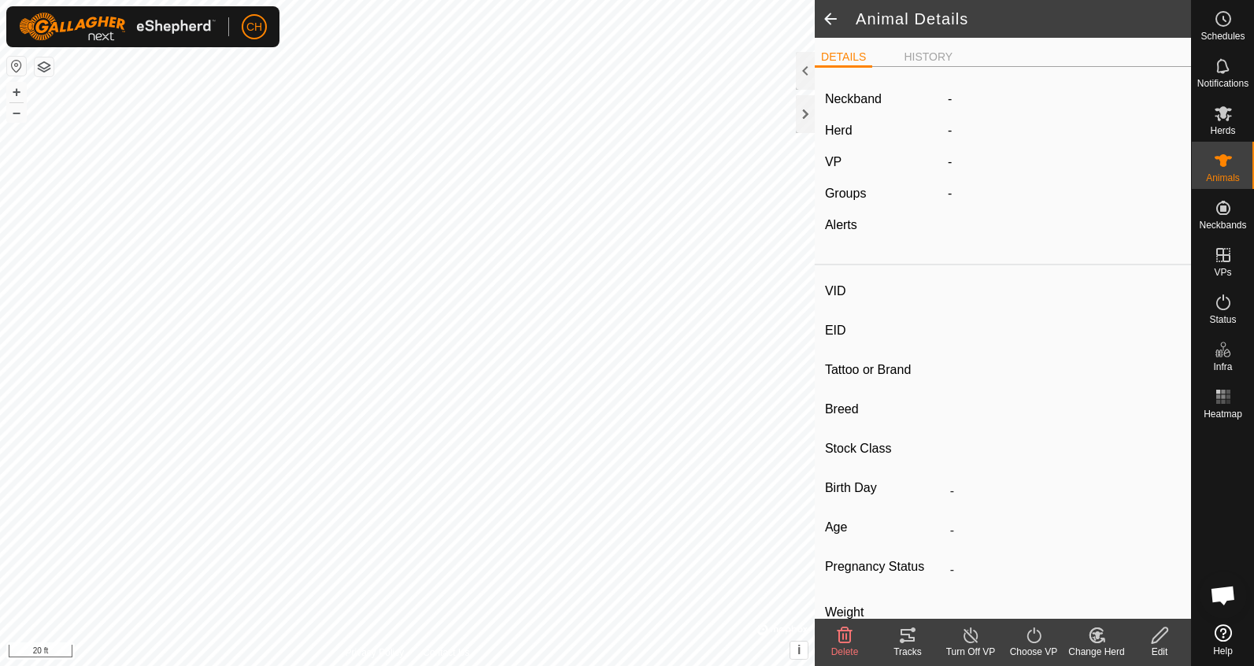
type input "192"
type input "-"
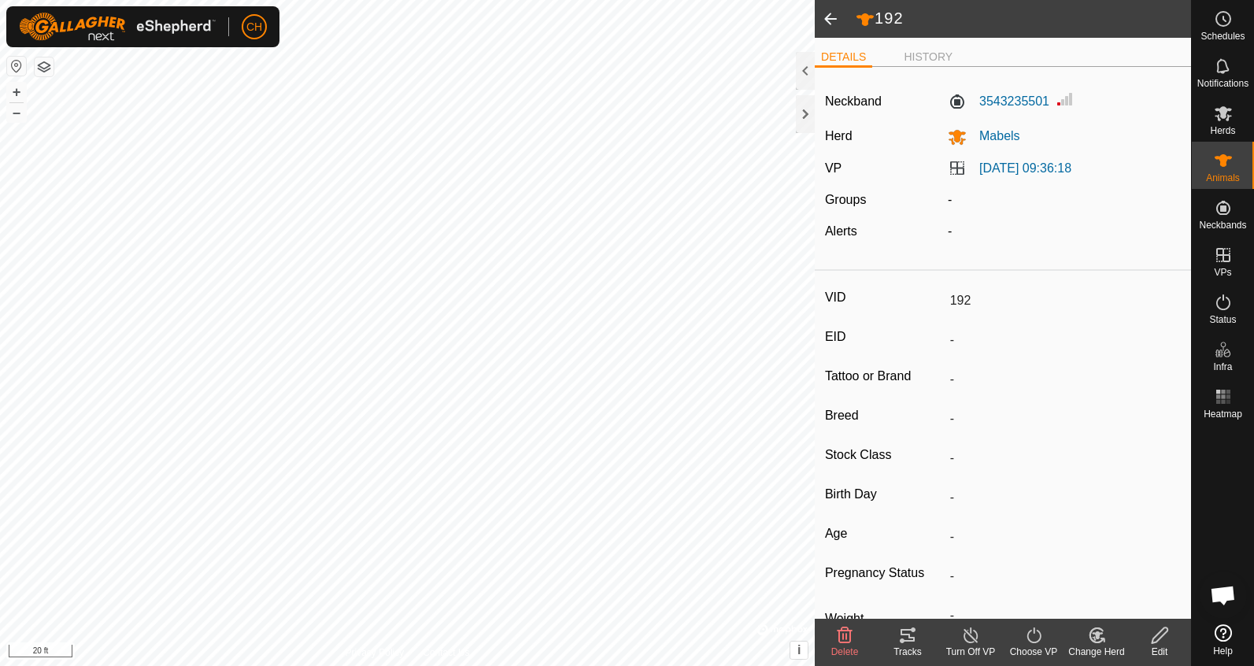
click at [915, 635] on icon at bounding box center [907, 635] width 19 height 19
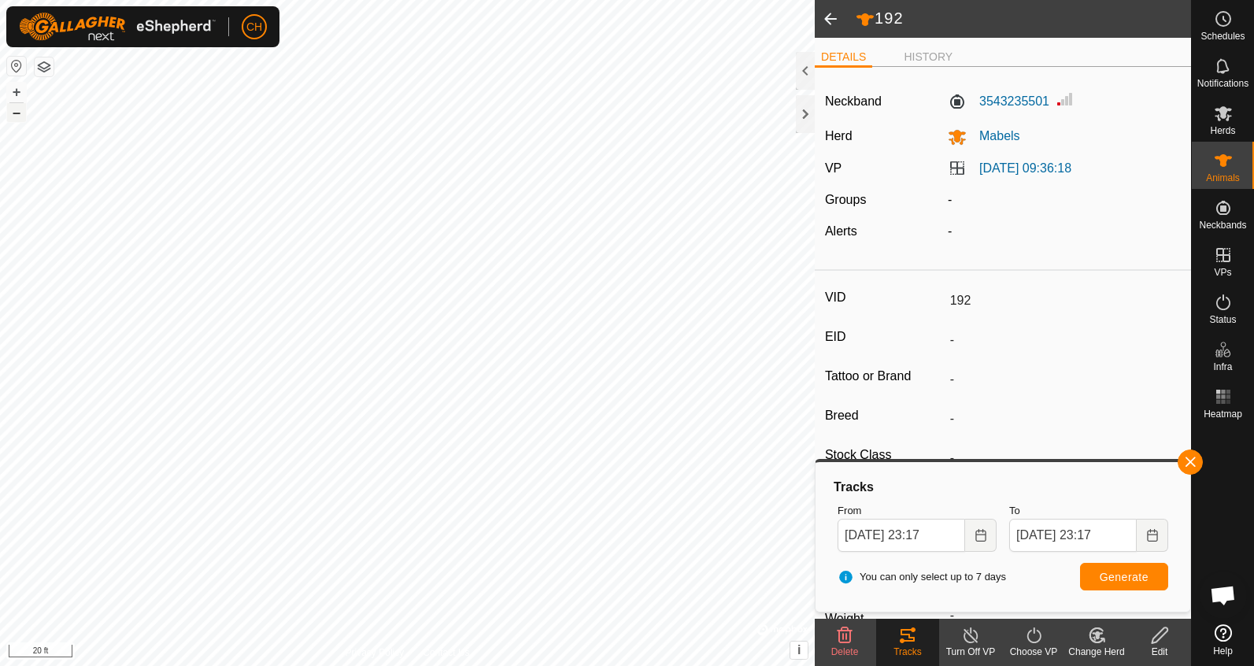
click at [21, 117] on button "–" at bounding box center [16, 112] width 19 height 19
click at [825, 13] on span at bounding box center [830, 19] width 31 height 38
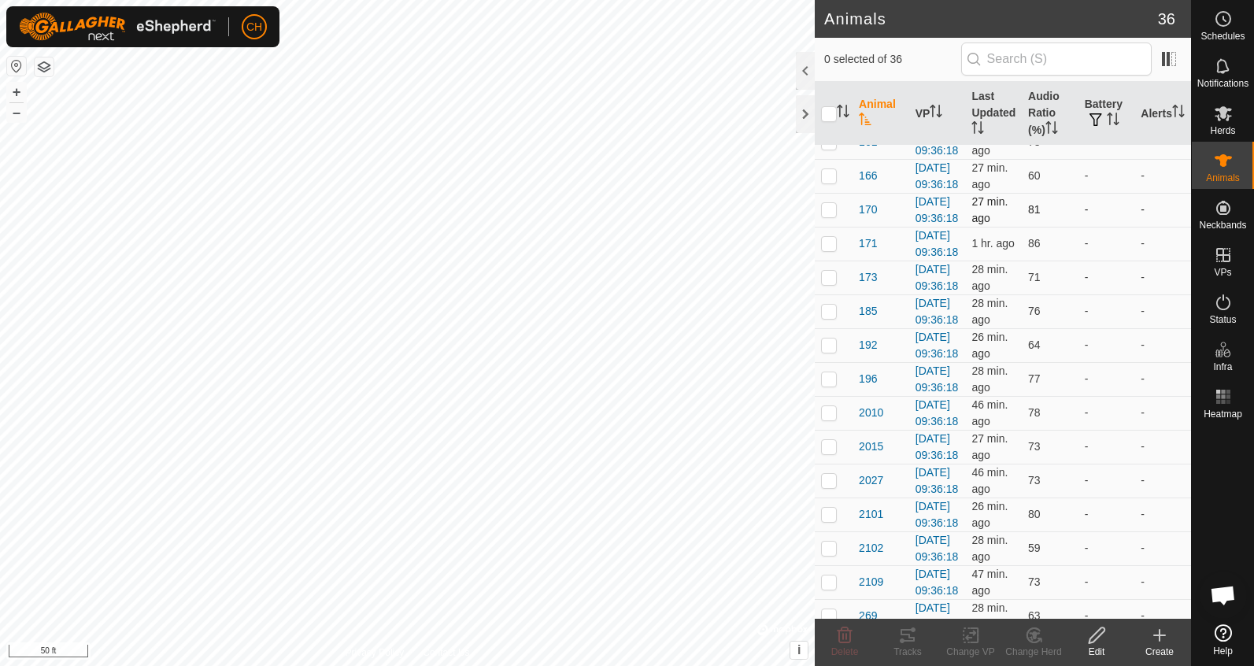
scroll to position [120, 0]
click at [1049, 116] on th "Audio Ratio (%)" at bounding box center [1050, 114] width 57 height 64
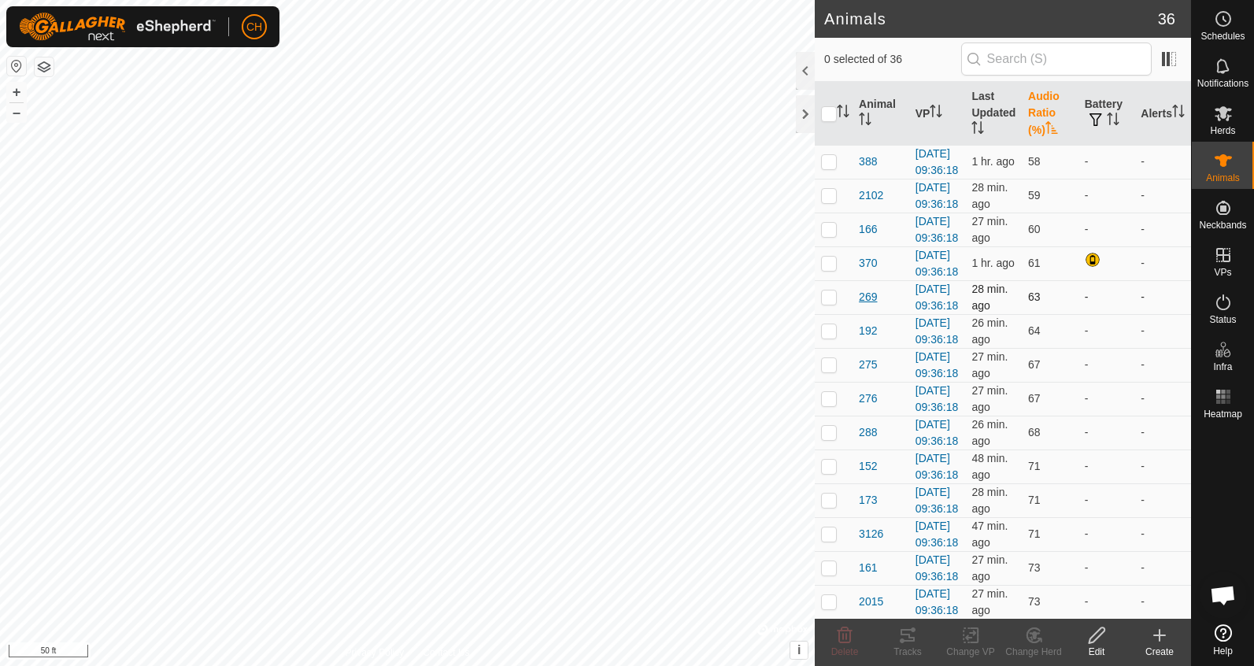
click at [871, 305] on span "269" at bounding box center [868, 297] width 18 height 17
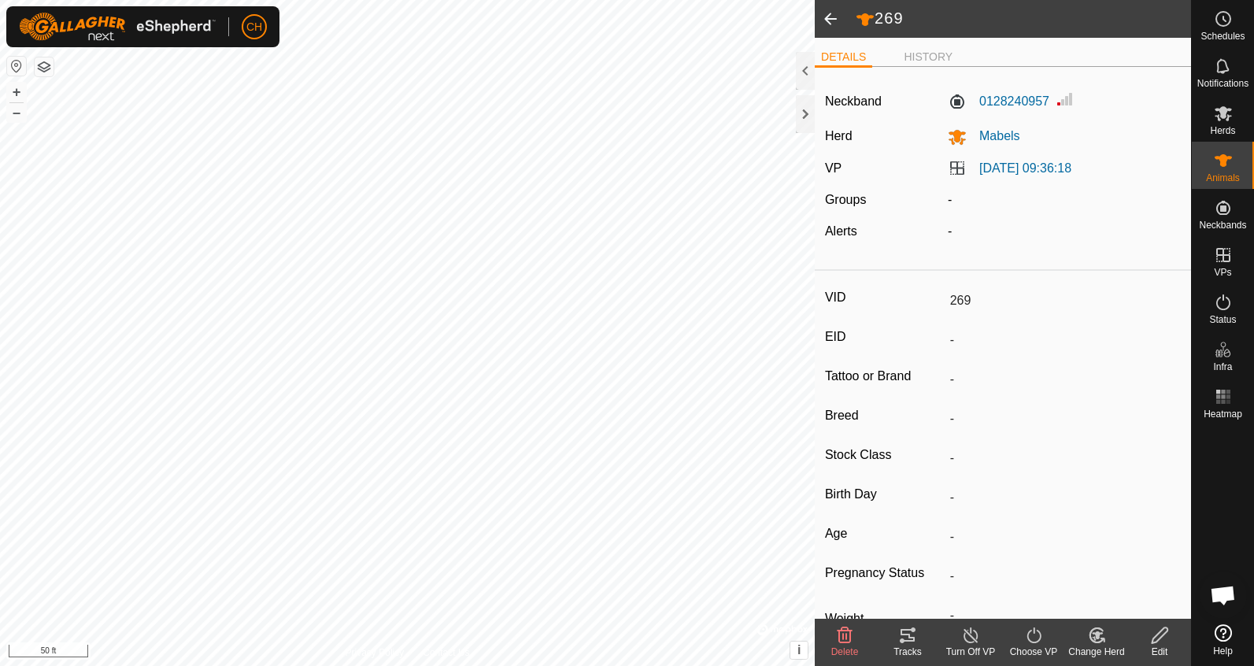
click at [904, 640] on icon at bounding box center [907, 635] width 14 height 13
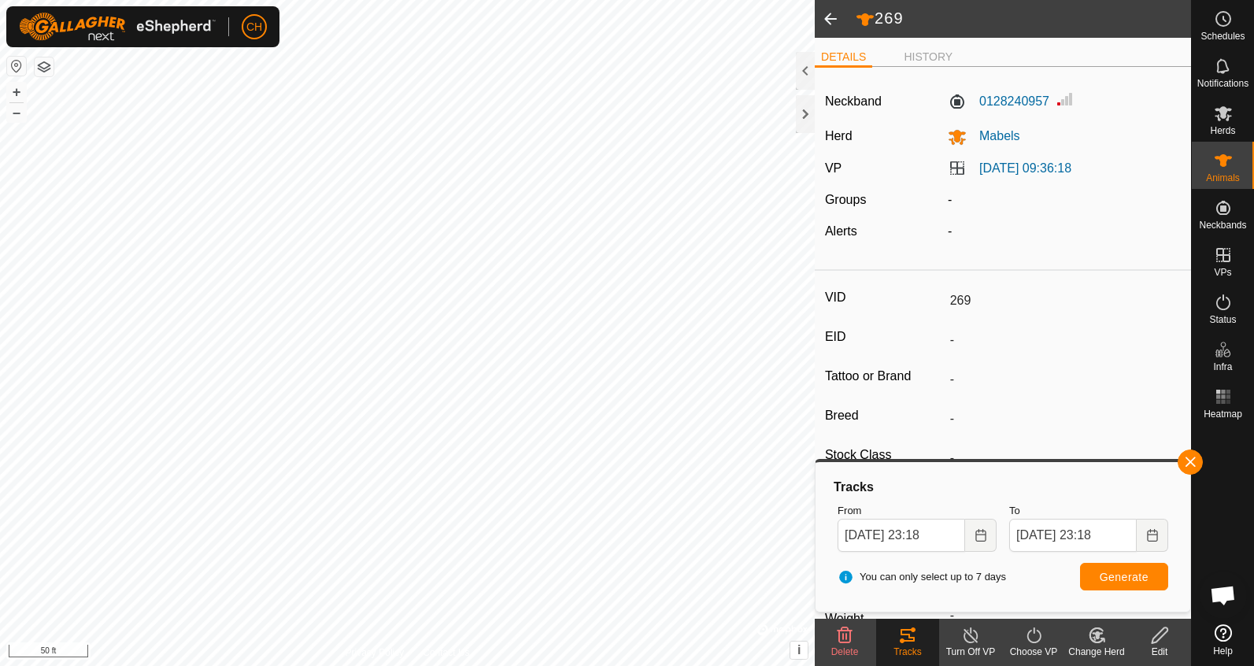
click at [832, 15] on span at bounding box center [830, 19] width 31 height 38
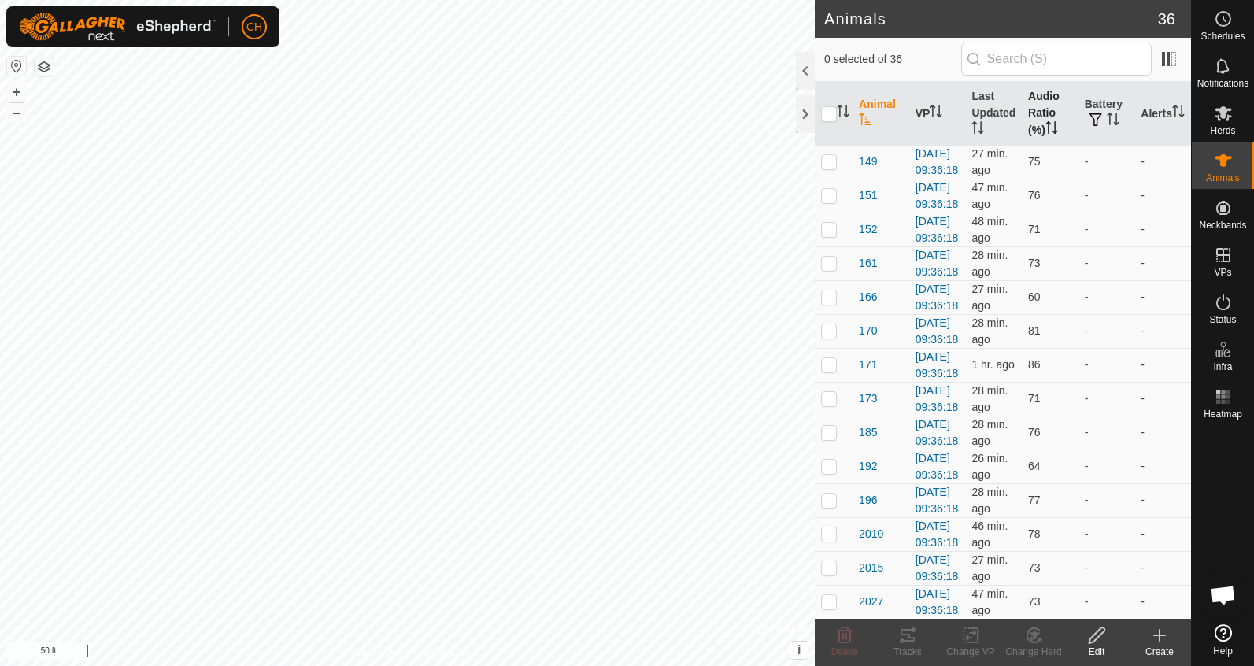
click at [1052, 105] on th "Audio Ratio (%)" at bounding box center [1050, 114] width 57 height 64
click at [870, 272] on span "370" at bounding box center [868, 263] width 18 height 17
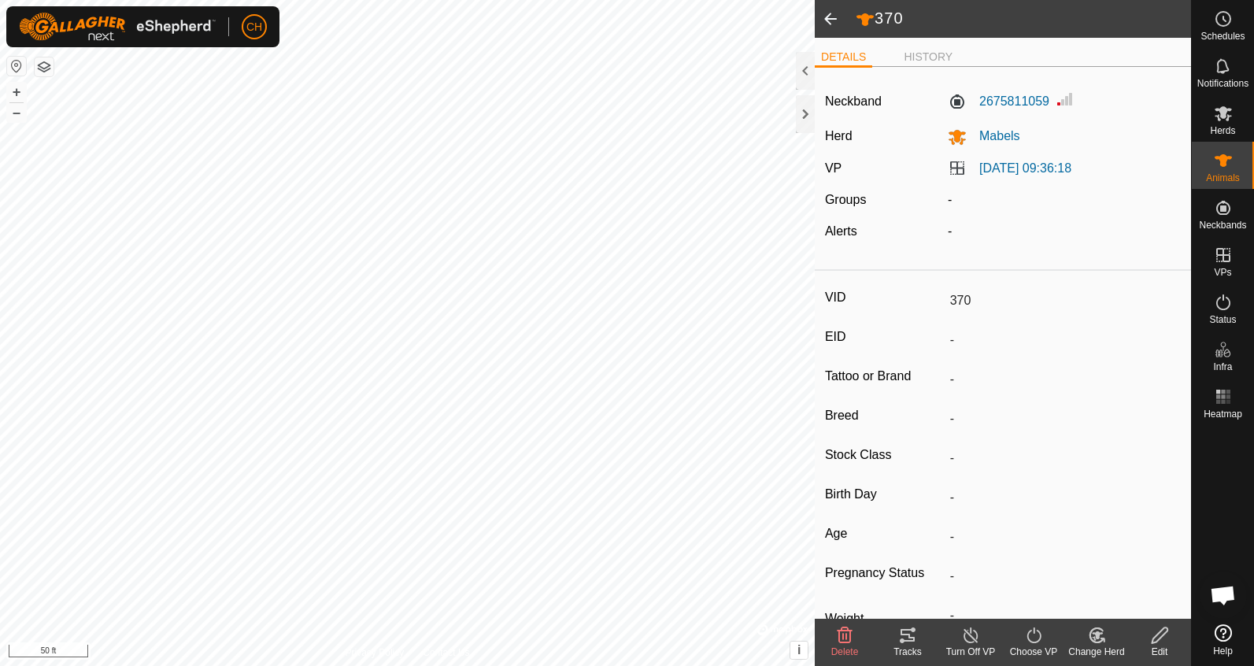
click at [911, 638] on icon at bounding box center [907, 635] width 14 height 13
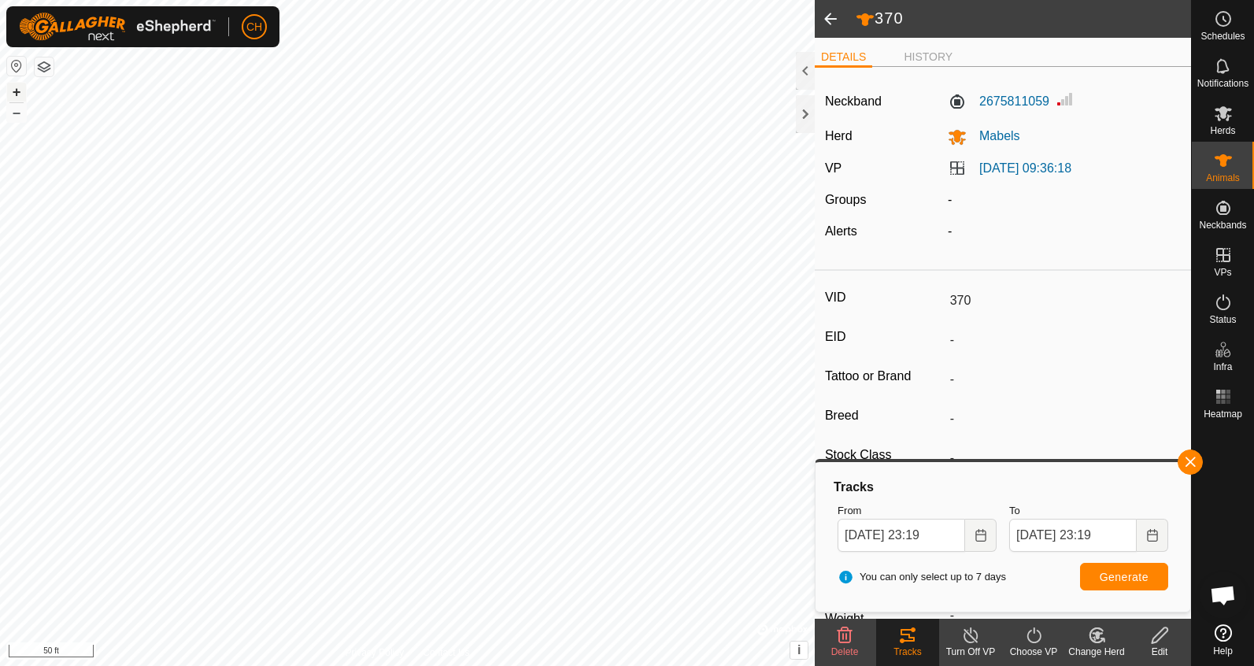
click at [17, 91] on button "+" at bounding box center [16, 92] width 19 height 19
click at [830, 13] on span at bounding box center [830, 19] width 31 height 38
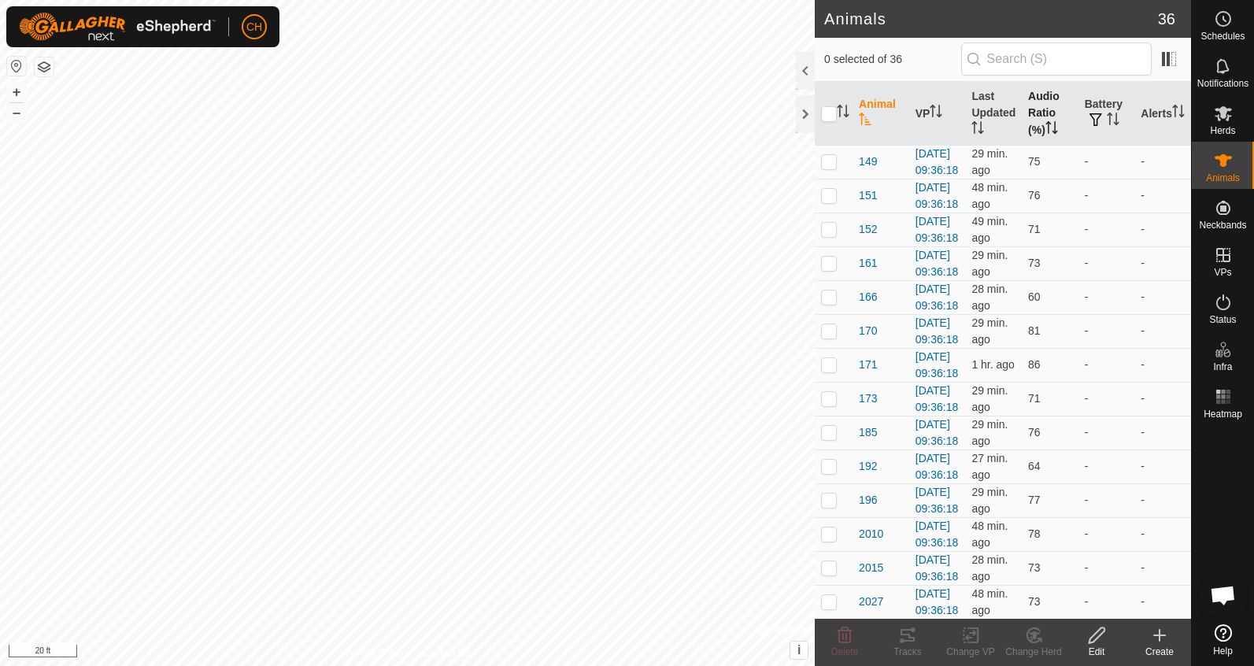
click at [1044, 96] on th "Audio Ratio (%)" at bounding box center [1050, 114] width 57 height 64
click at [871, 238] on span "166" at bounding box center [868, 229] width 18 height 17
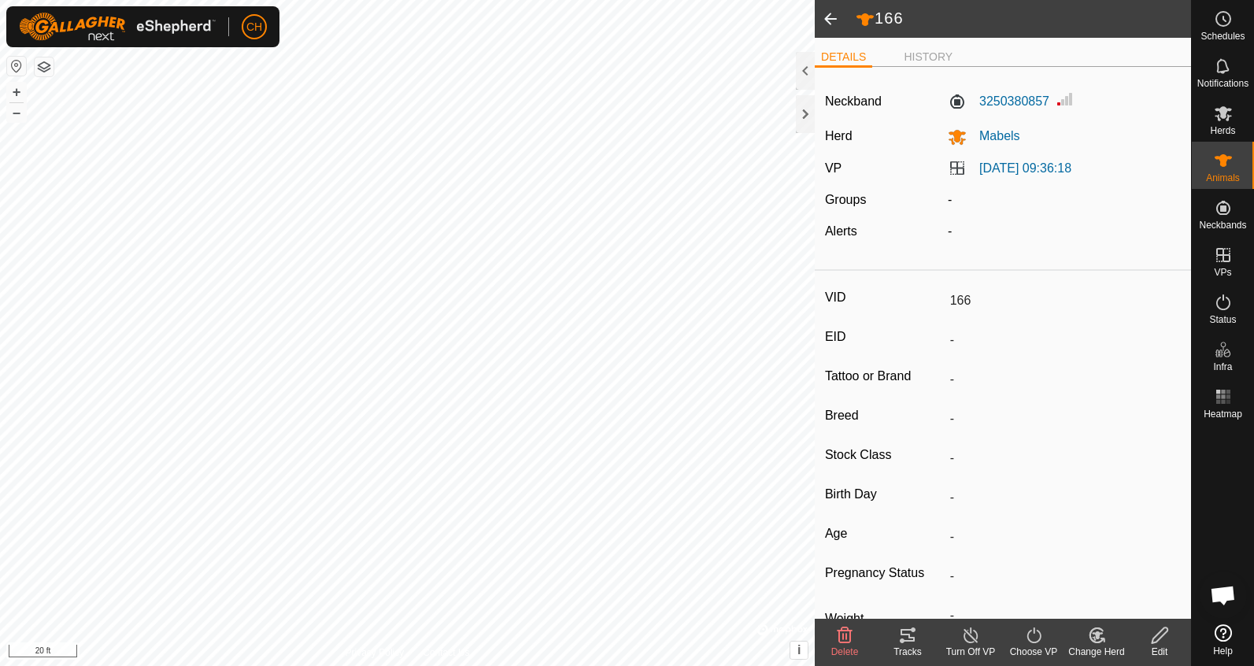
click at [908, 636] on icon at bounding box center [907, 635] width 19 height 19
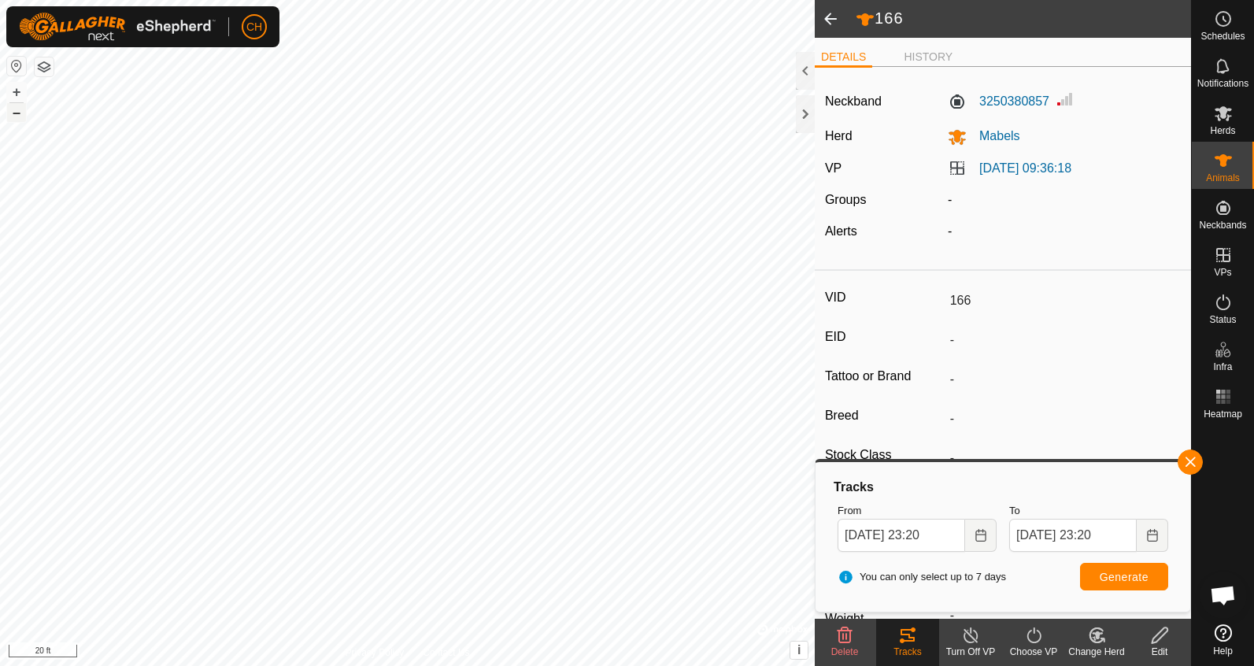
click at [13, 113] on button "–" at bounding box center [16, 112] width 19 height 19
click at [830, 21] on span at bounding box center [830, 19] width 31 height 38
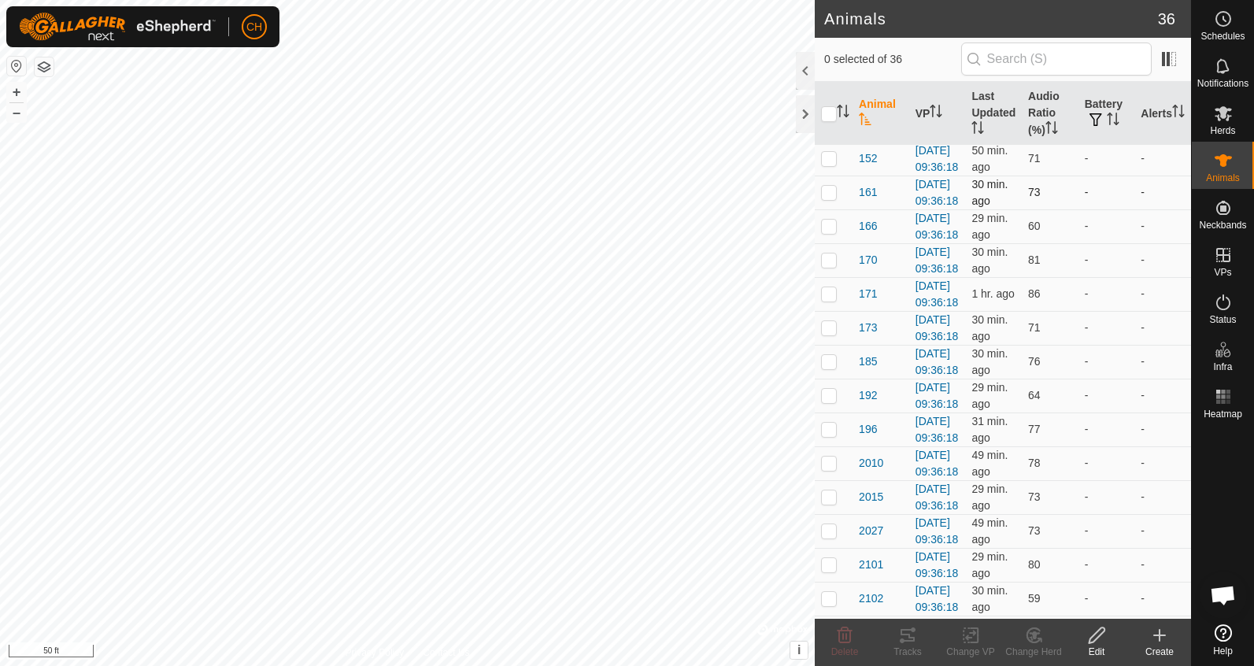
scroll to position [73, 0]
click at [1033, 110] on th "Audio Ratio (%)" at bounding box center [1050, 114] width 57 height 64
click at [871, 204] on span "2102" at bounding box center [871, 195] width 24 height 17
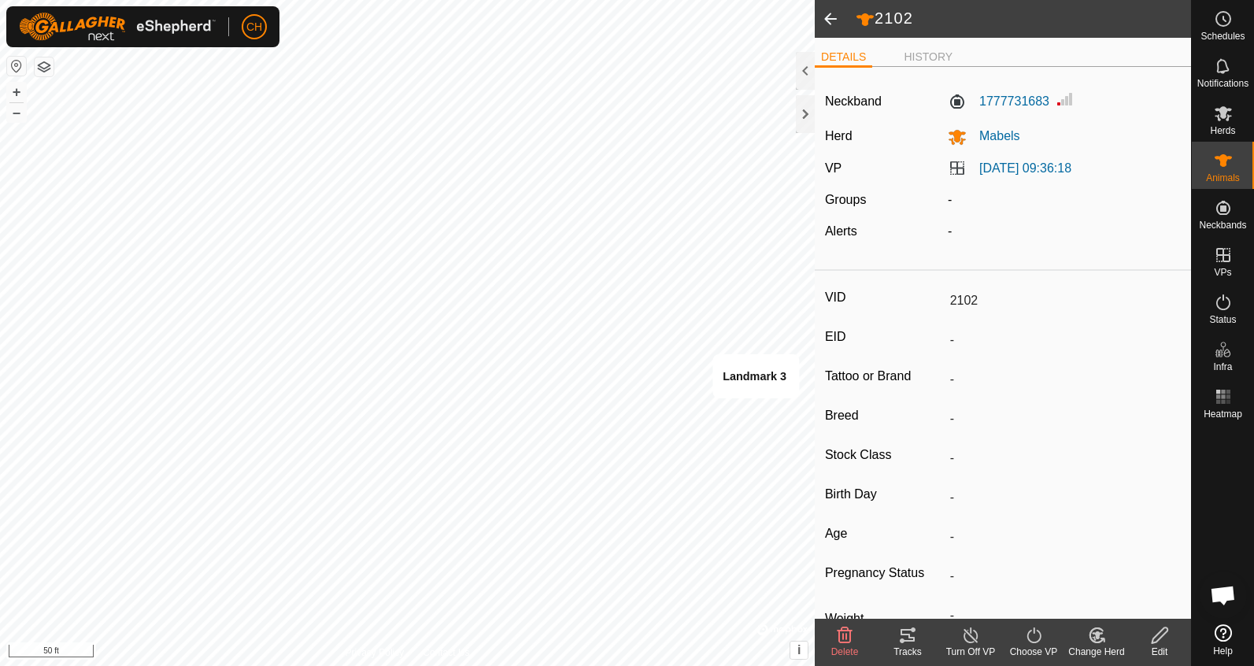
click at [908, 638] on icon at bounding box center [907, 635] width 19 height 19
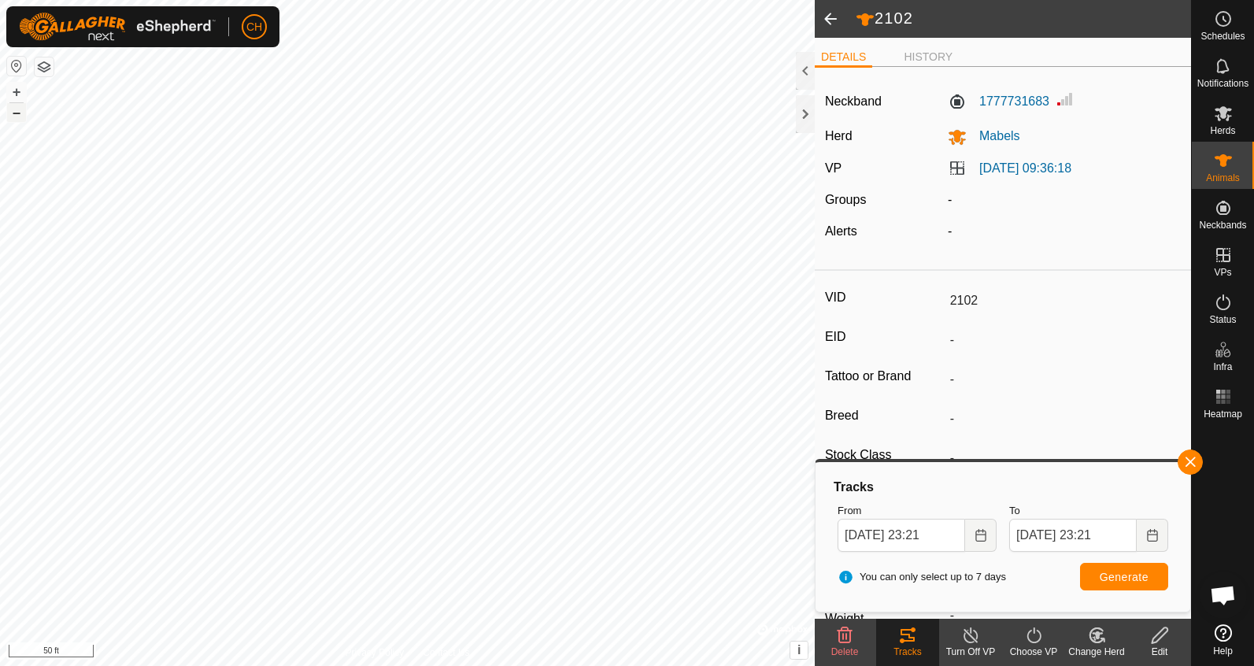
click at [18, 109] on button "–" at bounding box center [16, 112] width 19 height 19
click at [830, 14] on span at bounding box center [830, 19] width 31 height 38
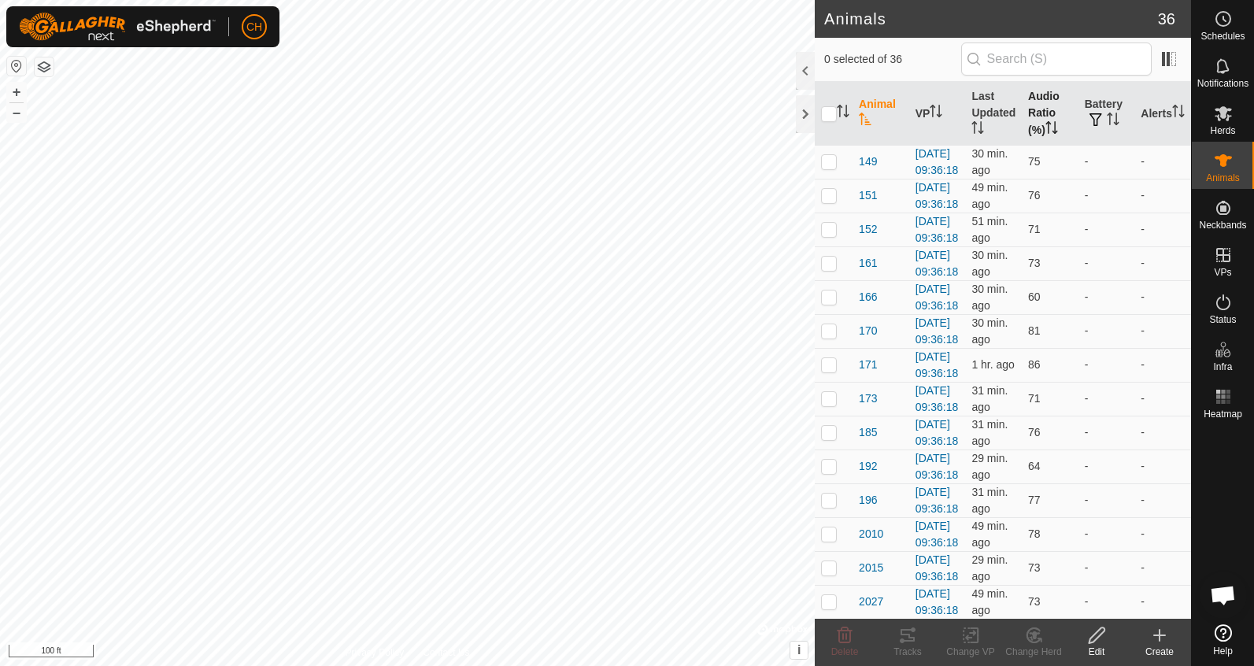
click at [1039, 113] on th "Audio Ratio (%)" at bounding box center [1050, 114] width 57 height 64
click at [868, 168] on span "388" at bounding box center [868, 161] width 18 height 17
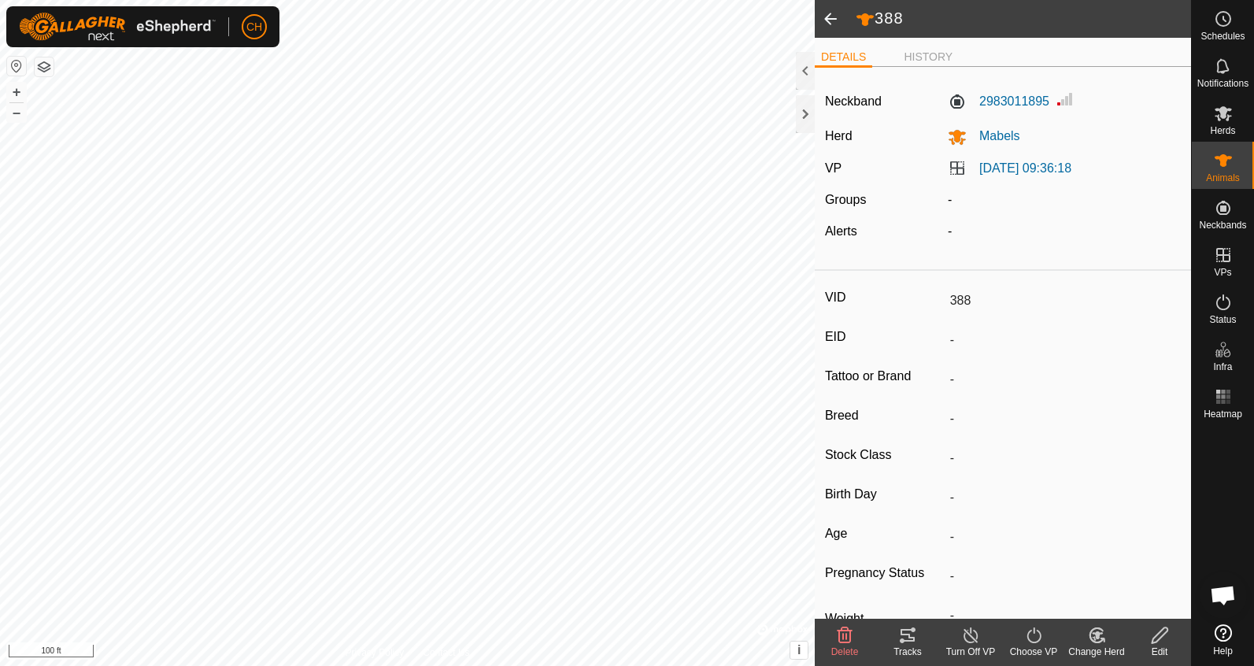
click at [914, 631] on icon at bounding box center [913, 629] width 5 height 5
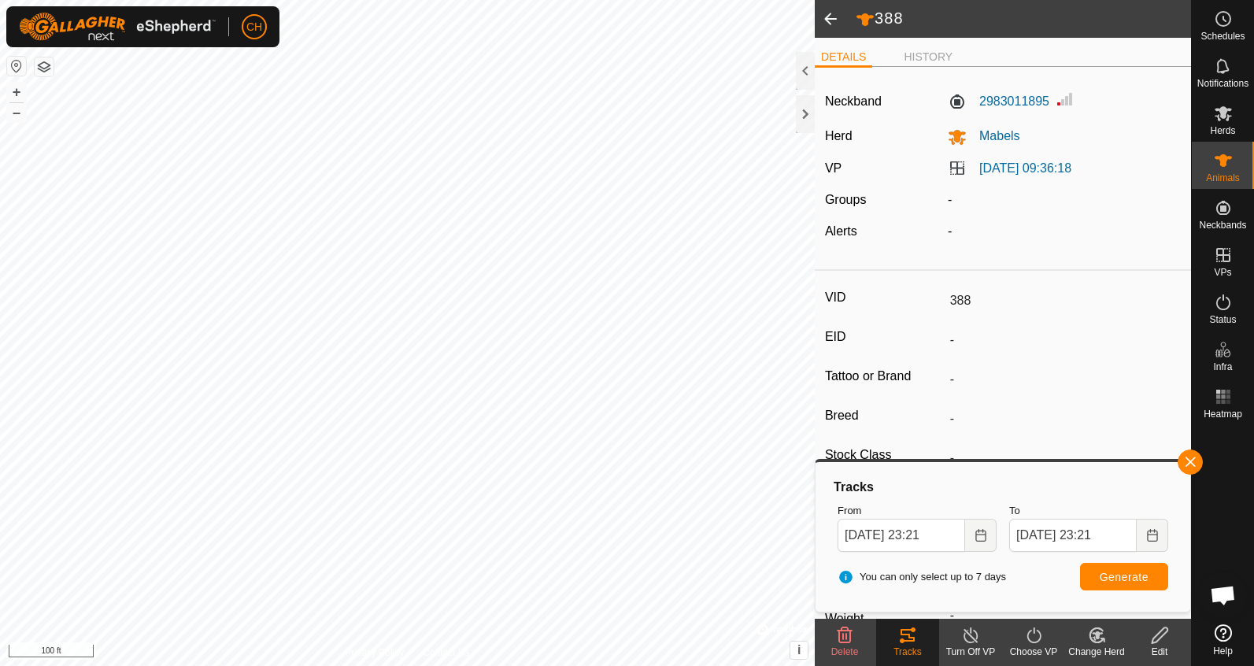
click at [839, 18] on span at bounding box center [830, 19] width 31 height 38
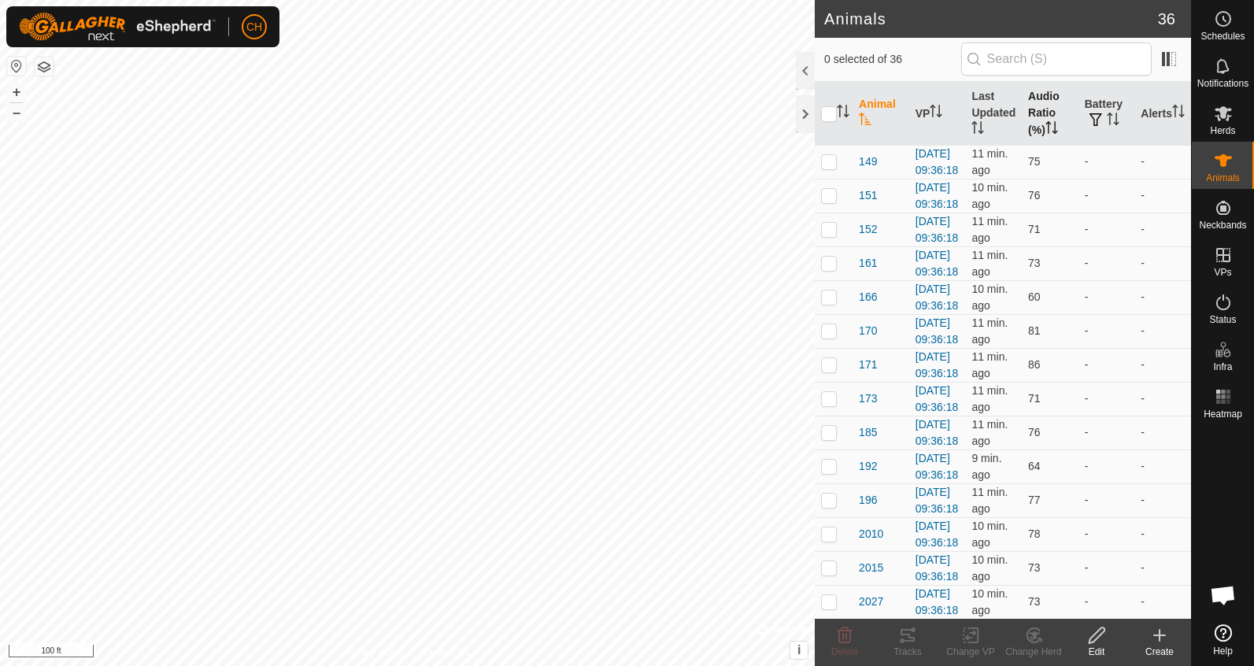
click at [1044, 124] on th "Audio Ratio (%)" at bounding box center [1050, 114] width 57 height 64
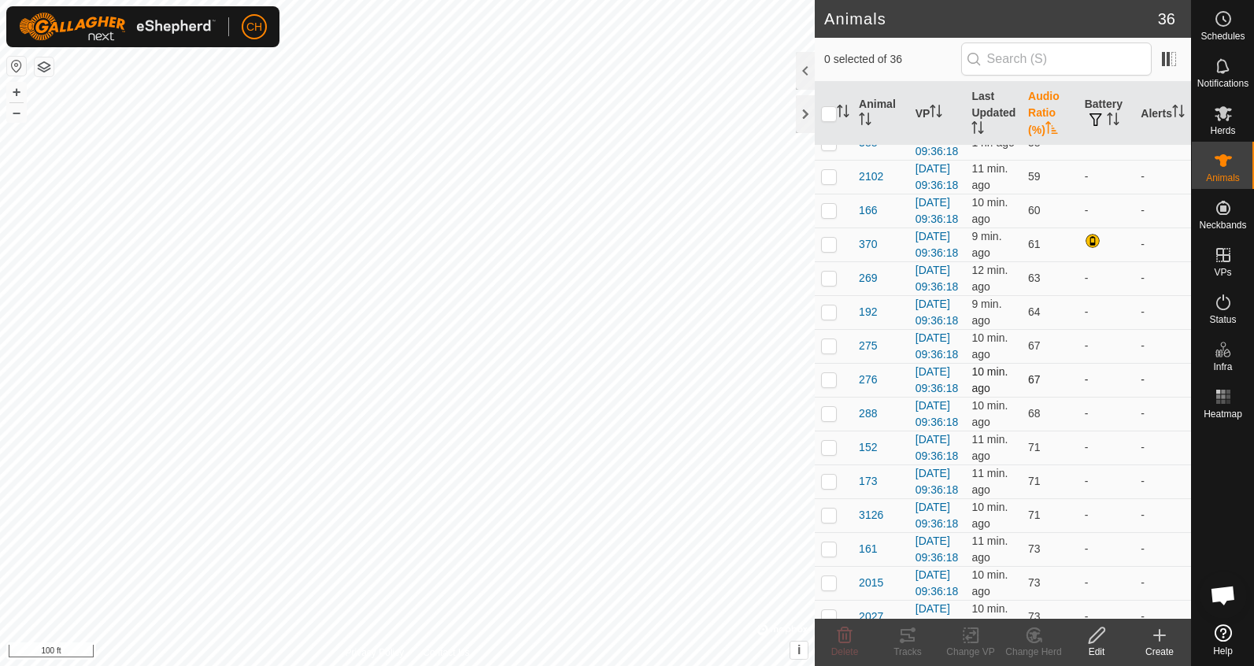
scroll to position [35, 0]
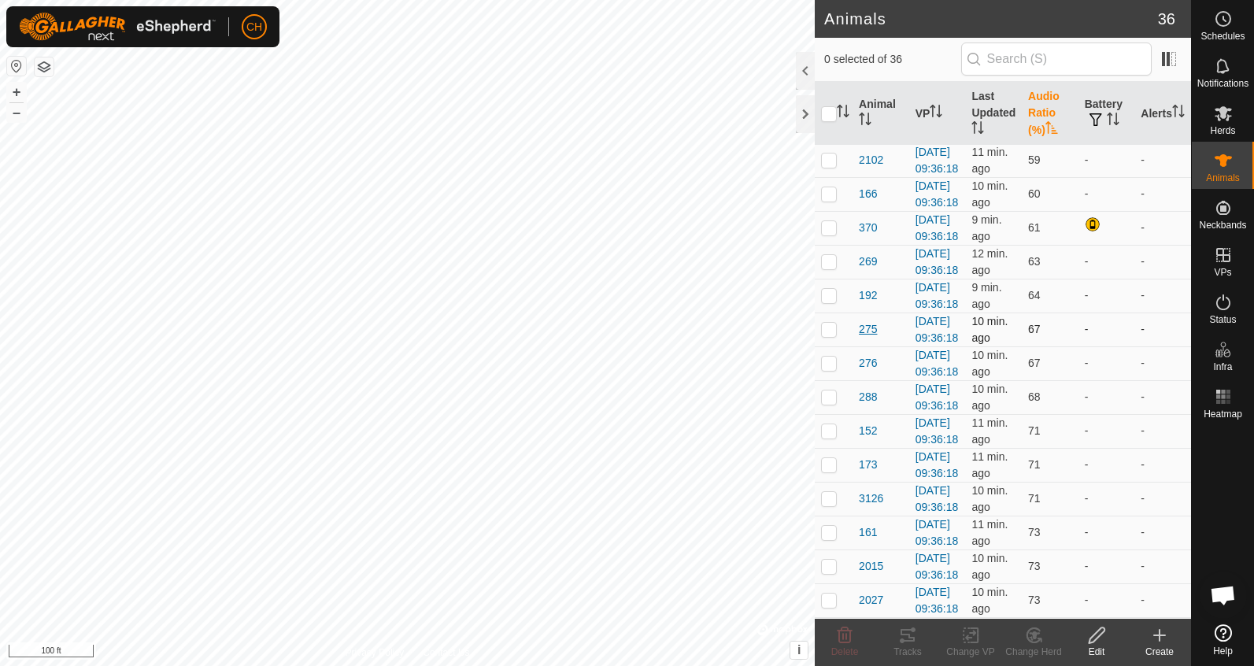
click at [866, 338] on span "275" at bounding box center [868, 329] width 18 height 17
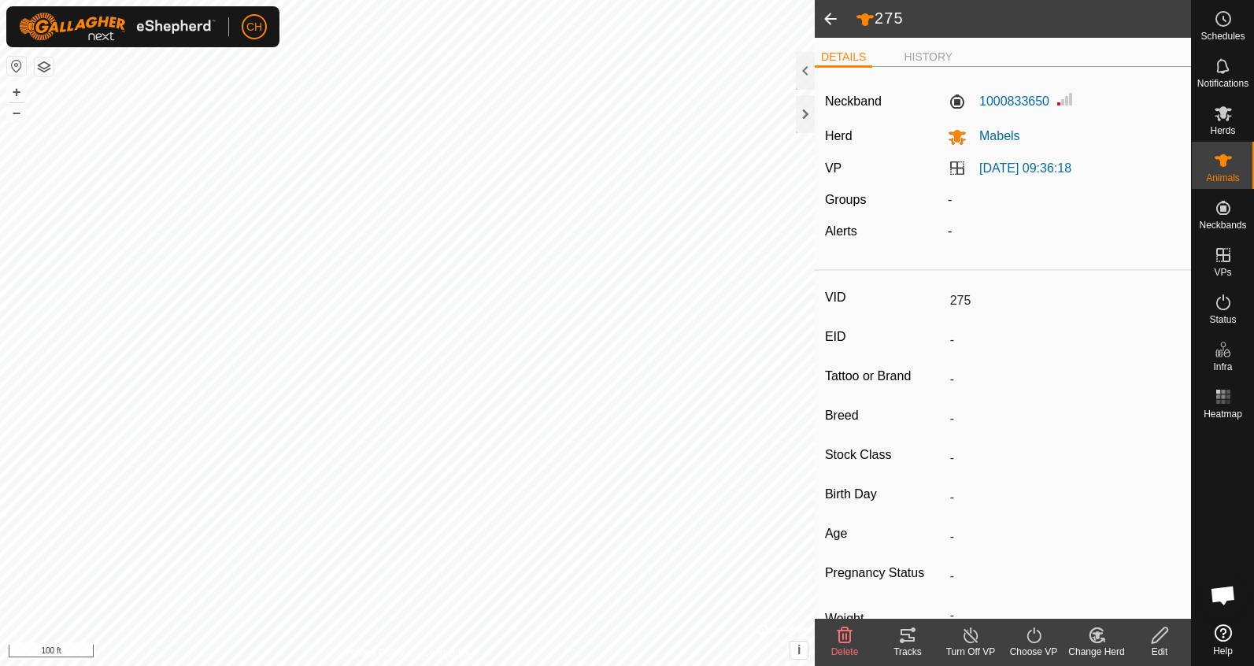
click at [910, 630] on icon at bounding box center [907, 635] width 14 height 13
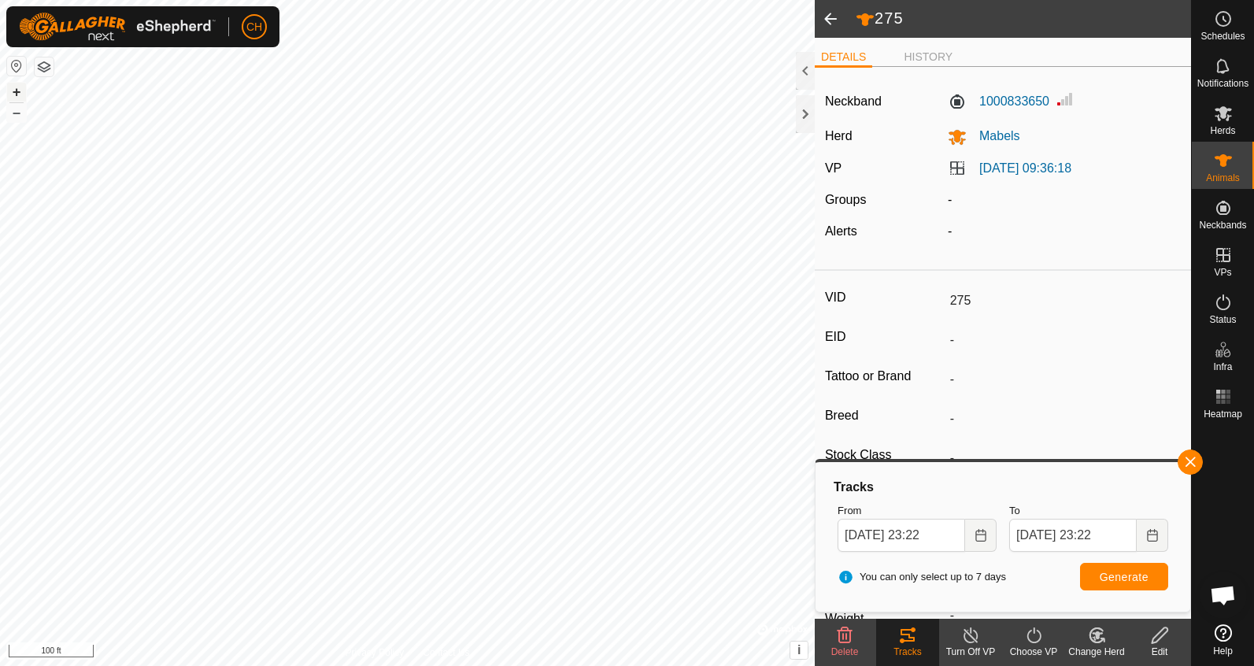
click at [16, 95] on button "+" at bounding box center [16, 92] width 19 height 19
click at [16, 92] on button "+" at bounding box center [16, 92] width 19 height 19
click at [18, 111] on button "–" at bounding box center [16, 112] width 19 height 19
click at [826, 20] on span at bounding box center [830, 19] width 31 height 38
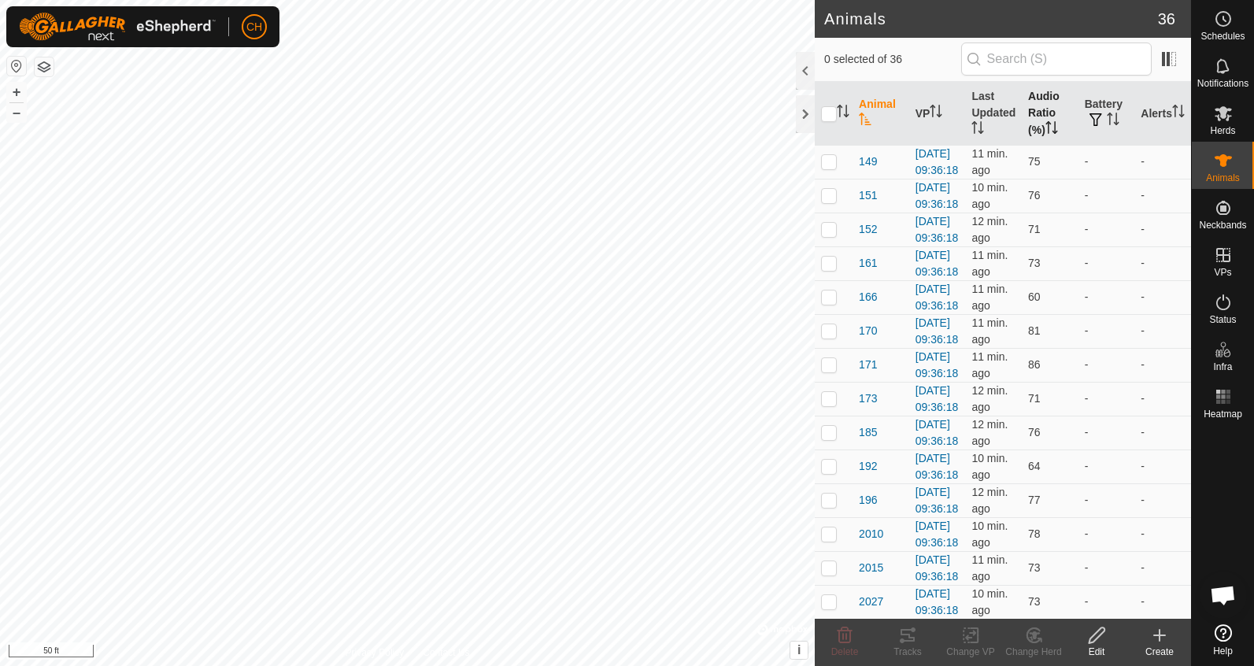
click at [1045, 112] on th "Audio Ratio (%)" at bounding box center [1050, 114] width 57 height 64
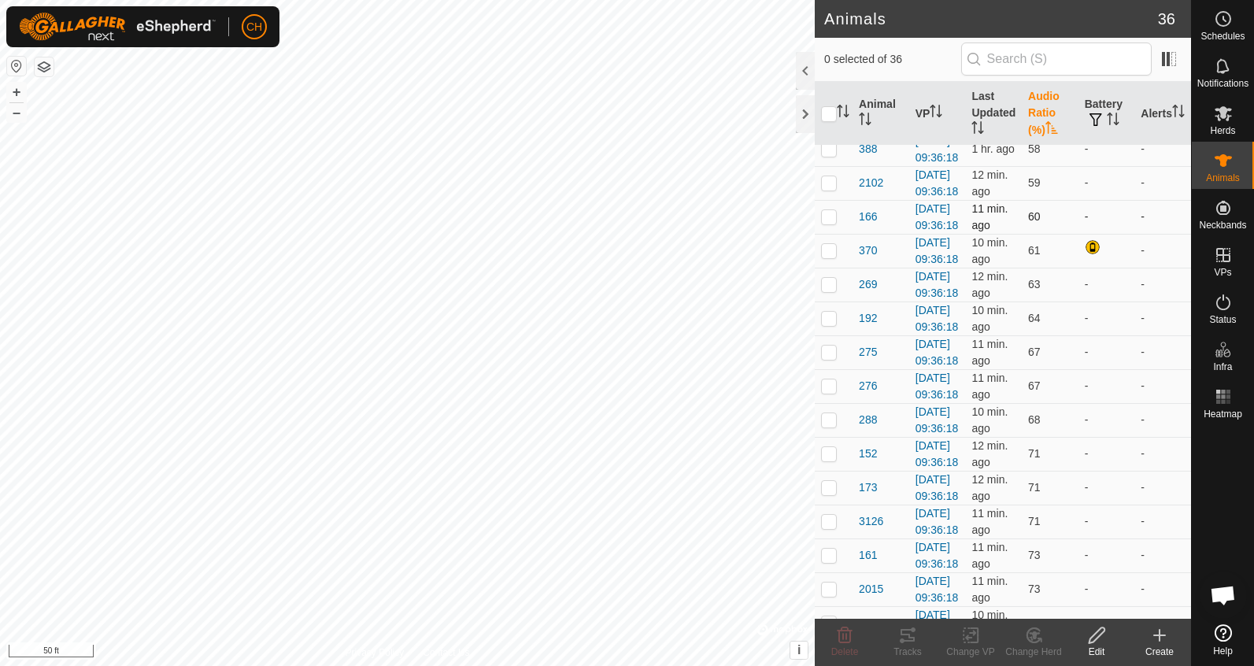
scroll to position [15, 0]
click at [867, 392] on span "276" at bounding box center [868, 383] width 18 height 17
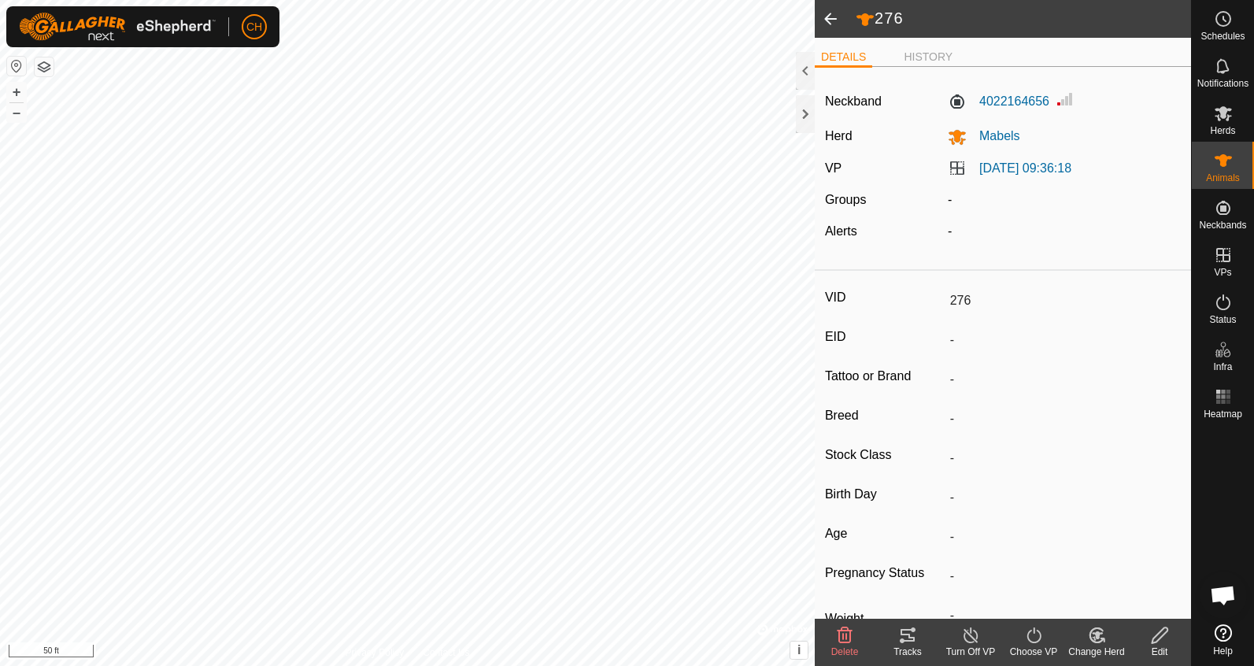
click at [908, 638] on icon at bounding box center [907, 635] width 19 height 19
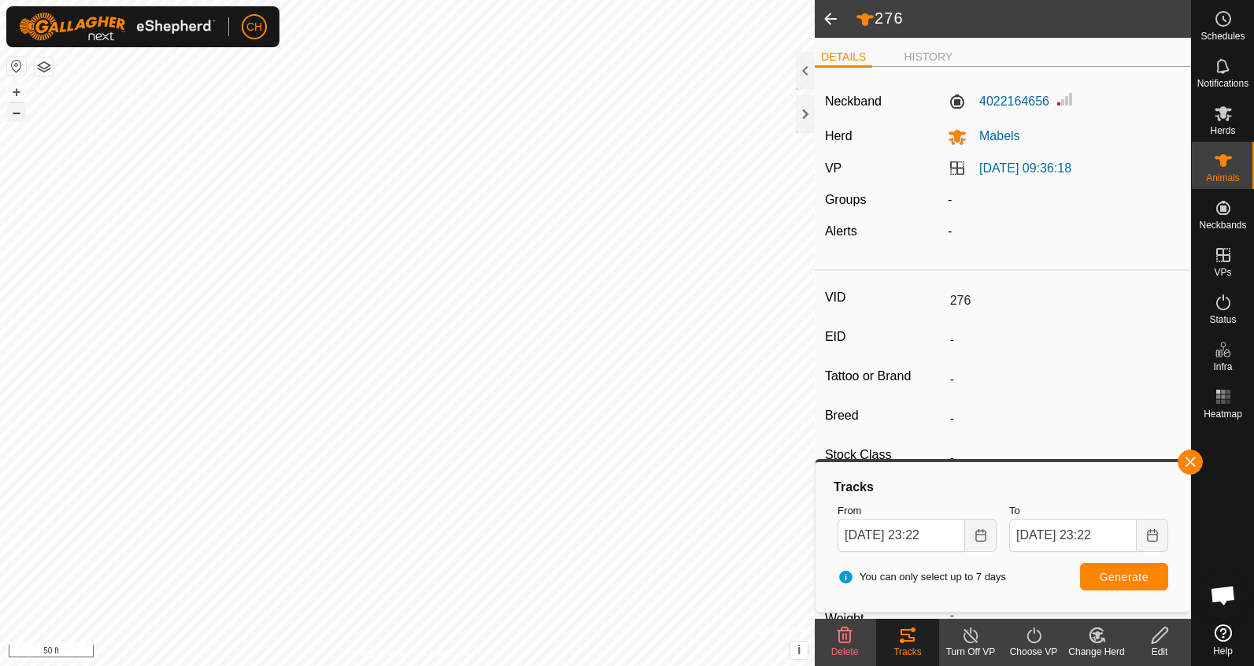
click at [13, 118] on button "–" at bounding box center [16, 112] width 19 height 19
click at [22, 114] on button "–" at bounding box center [16, 112] width 19 height 19
click at [14, 91] on button "+" at bounding box center [16, 92] width 19 height 19
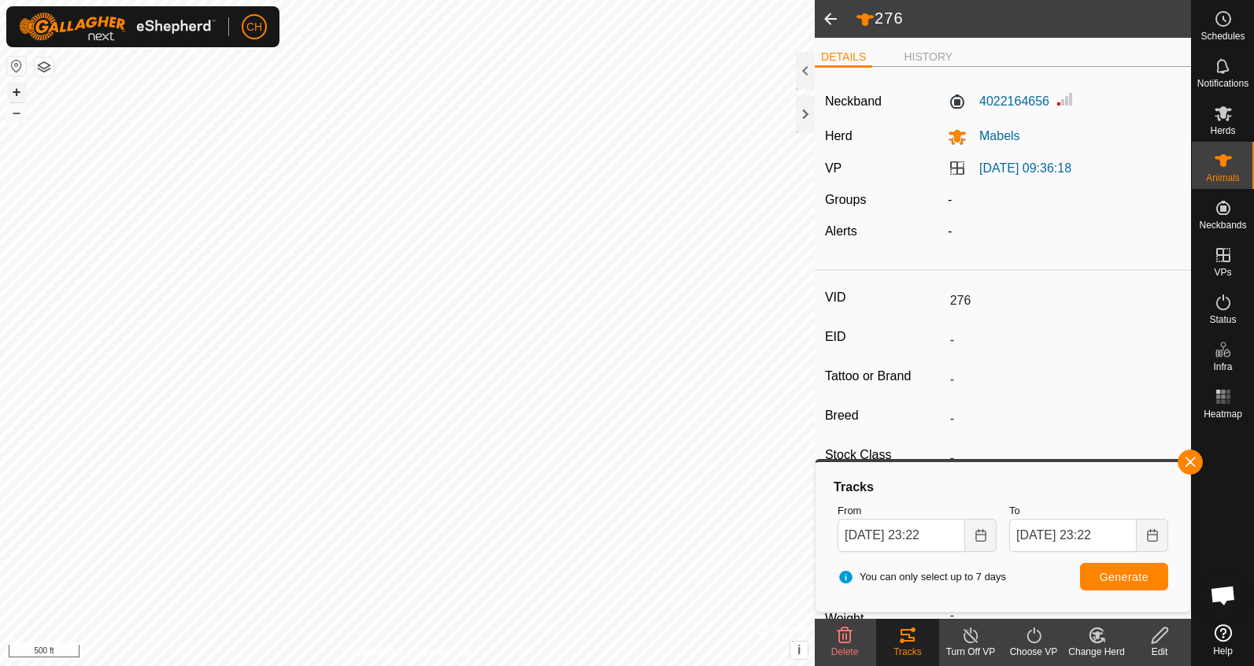
click at [14, 91] on button "+" at bounding box center [16, 92] width 19 height 19
click at [827, 21] on span at bounding box center [830, 19] width 31 height 38
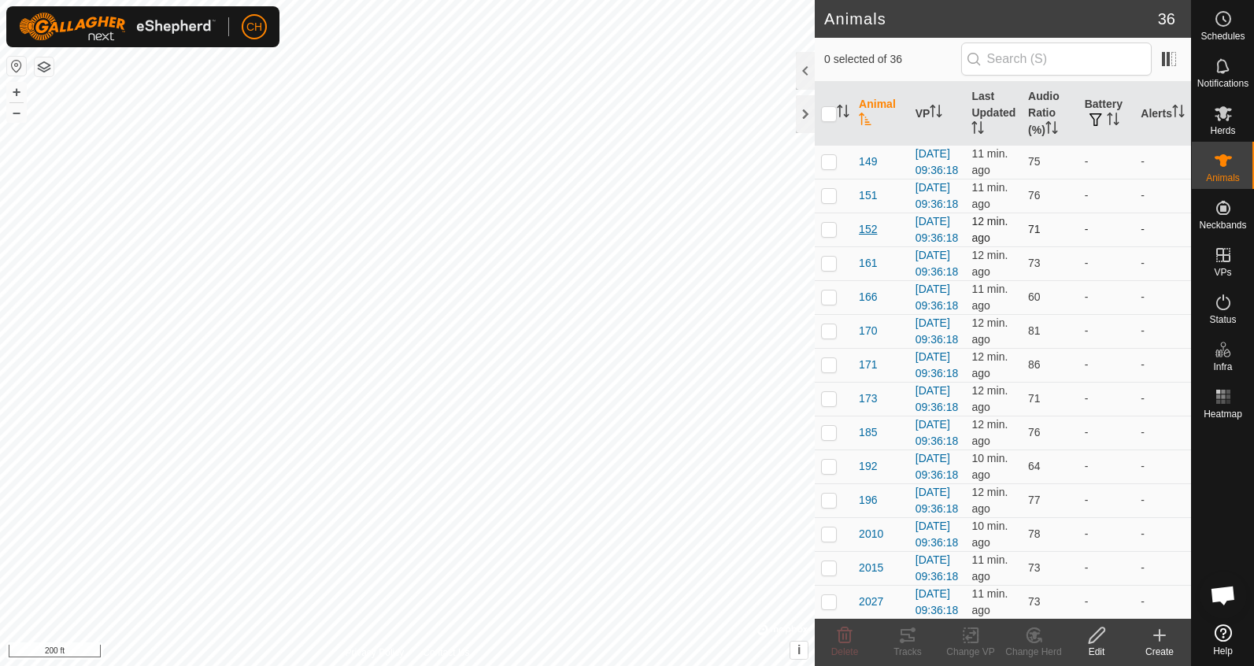
click at [868, 238] on span "152" at bounding box center [868, 229] width 18 height 17
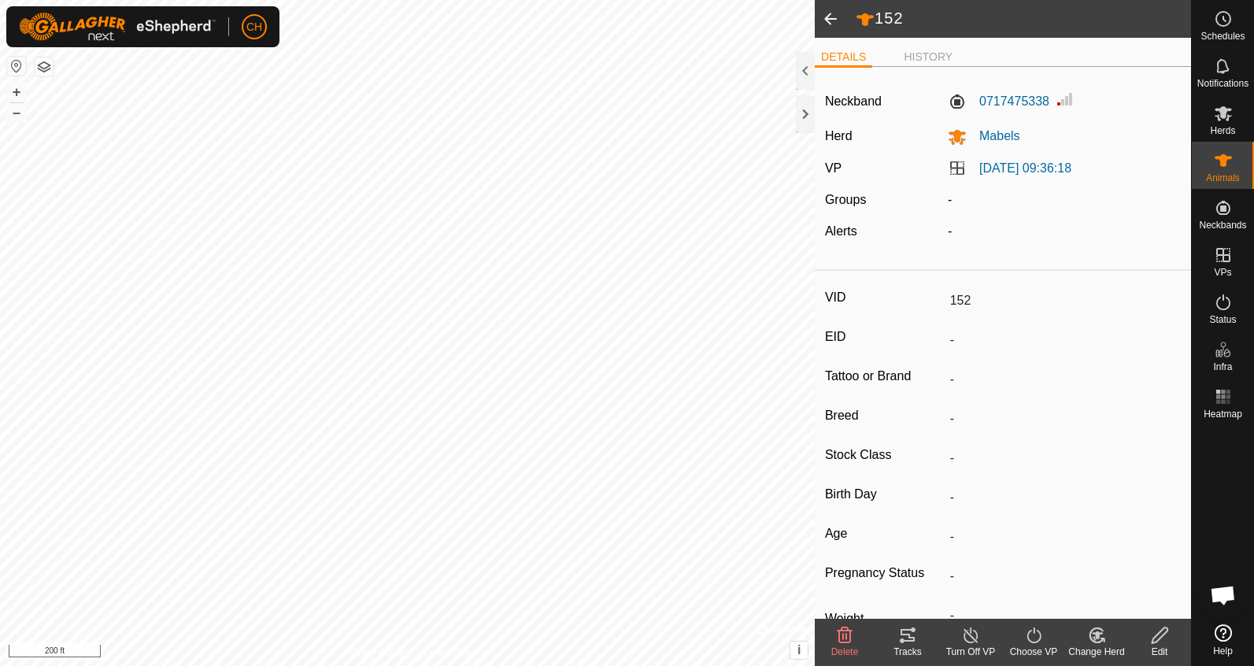
click at [915, 641] on icon at bounding box center [907, 635] width 19 height 19
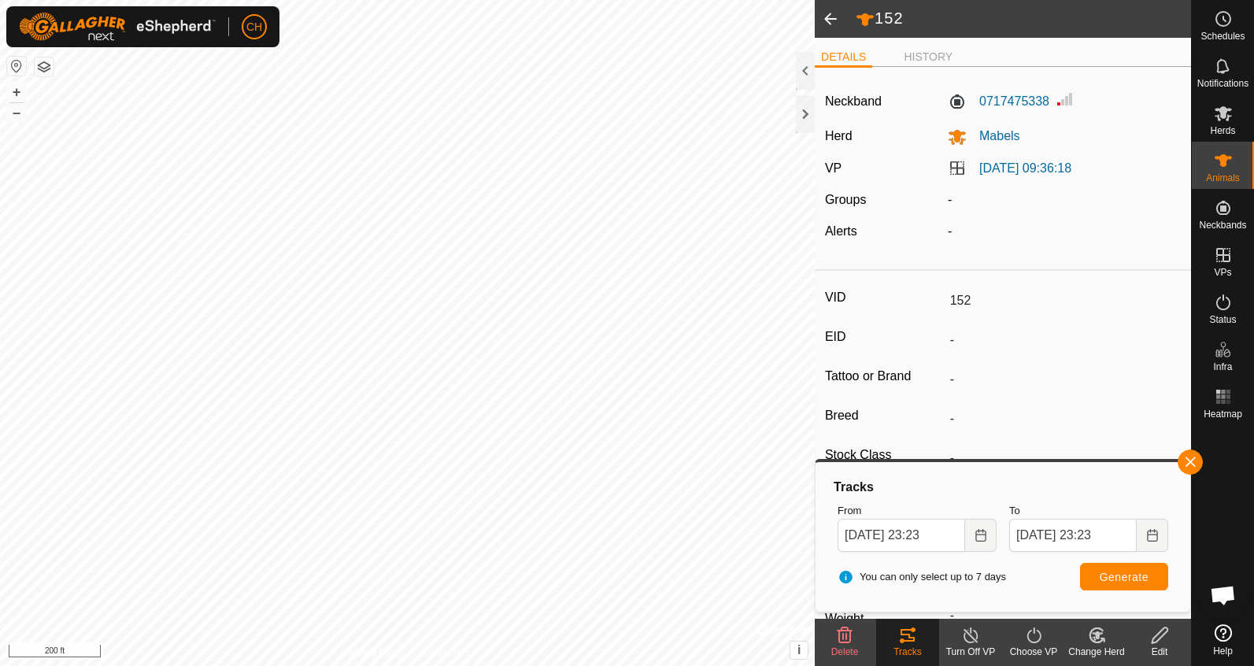
click at [830, 19] on span at bounding box center [830, 19] width 31 height 38
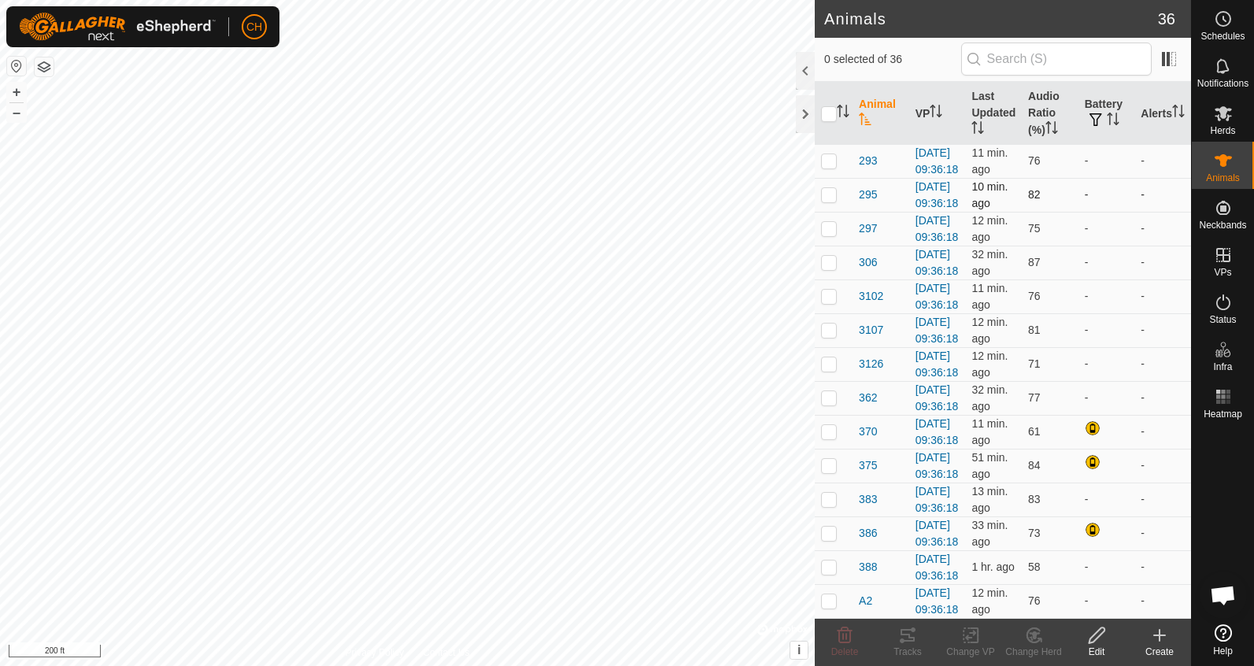
scroll to position [974, 0]
click at [1039, 111] on th "Audio Ratio (%)" at bounding box center [1050, 114] width 57 height 64
click at [869, 491] on span "383" at bounding box center [868, 499] width 18 height 17
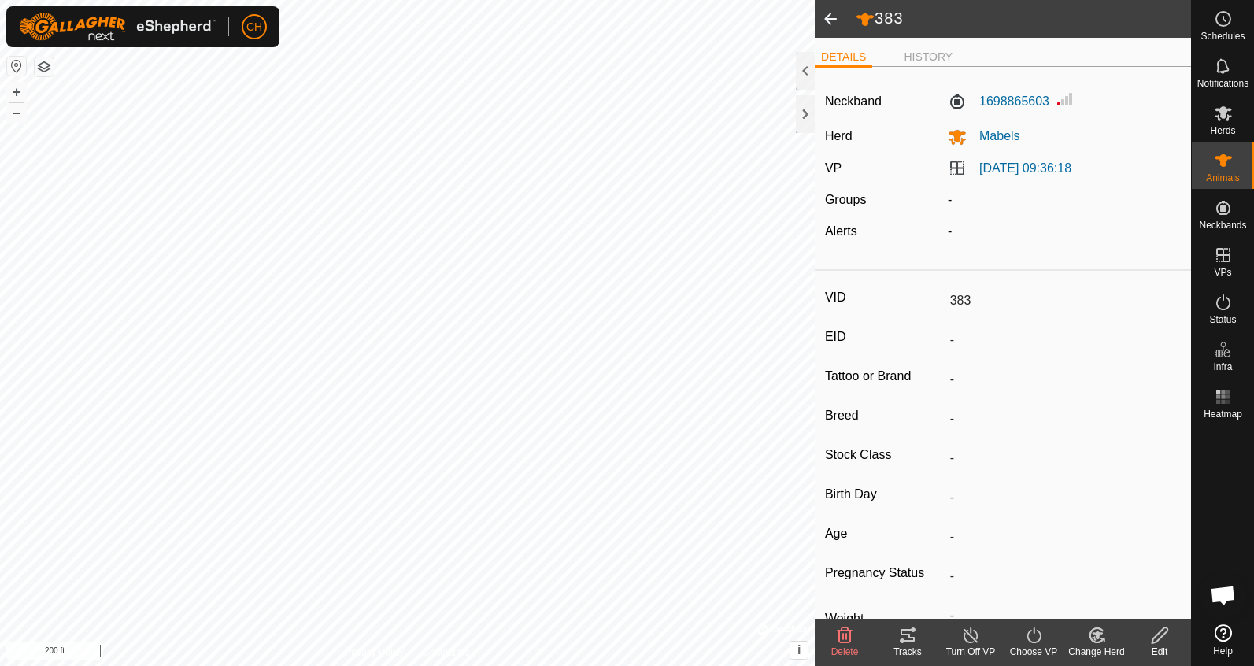
click at [901, 646] on div "Tracks" at bounding box center [907, 652] width 63 height 14
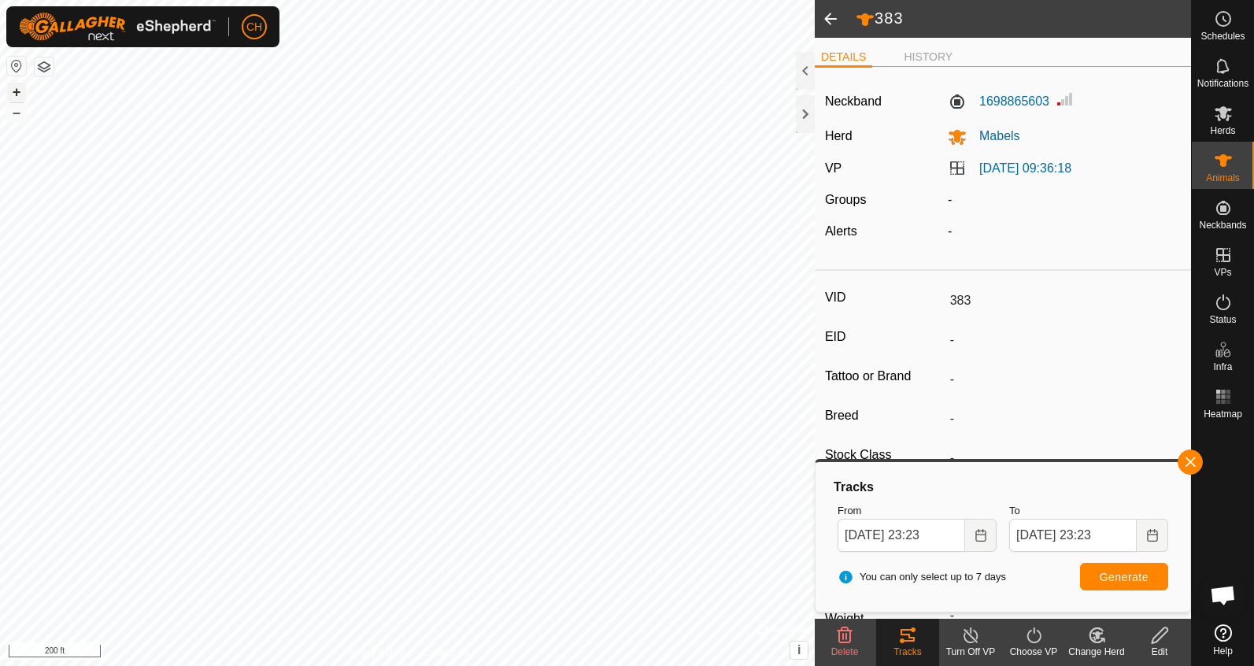
click at [13, 86] on button "+" at bounding box center [16, 92] width 19 height 19
click at [832, 16] on span at bounding box center [830, 19] width 31 height 38
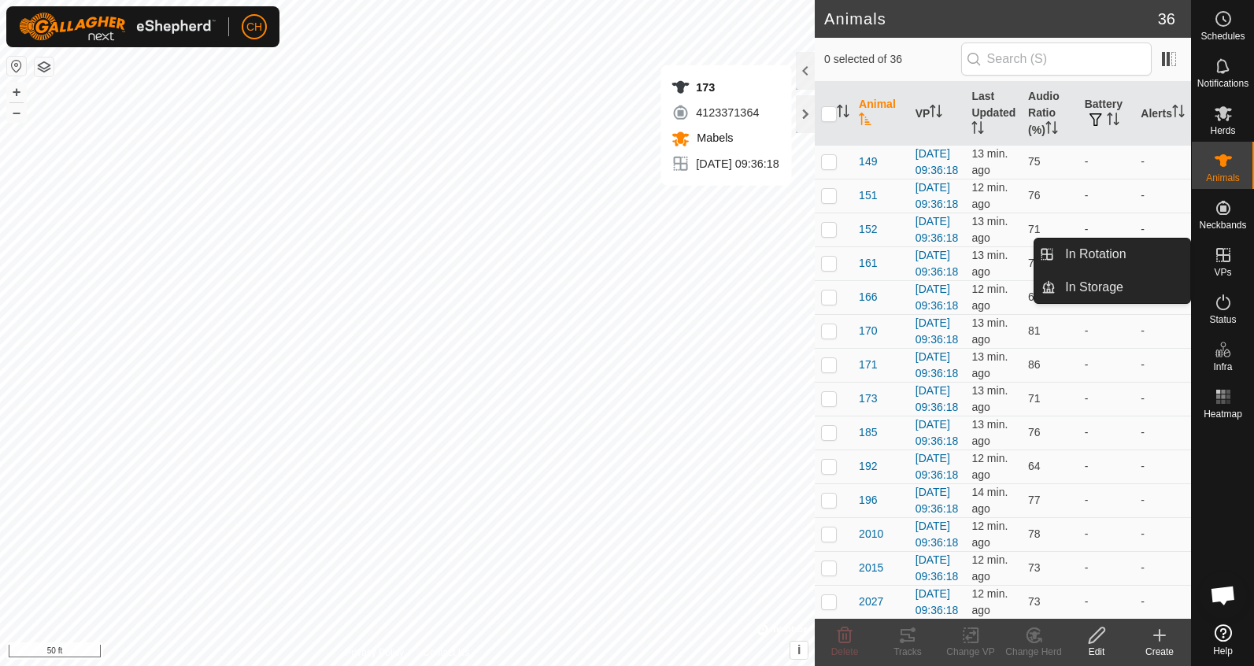
click at [1214, 270] on span "VPs" at bounding box center [1222, 272] width 17 height 9
click at [1112, 263] on link "In Rotation" at bounding box center [1122, 253] width 135 height 31
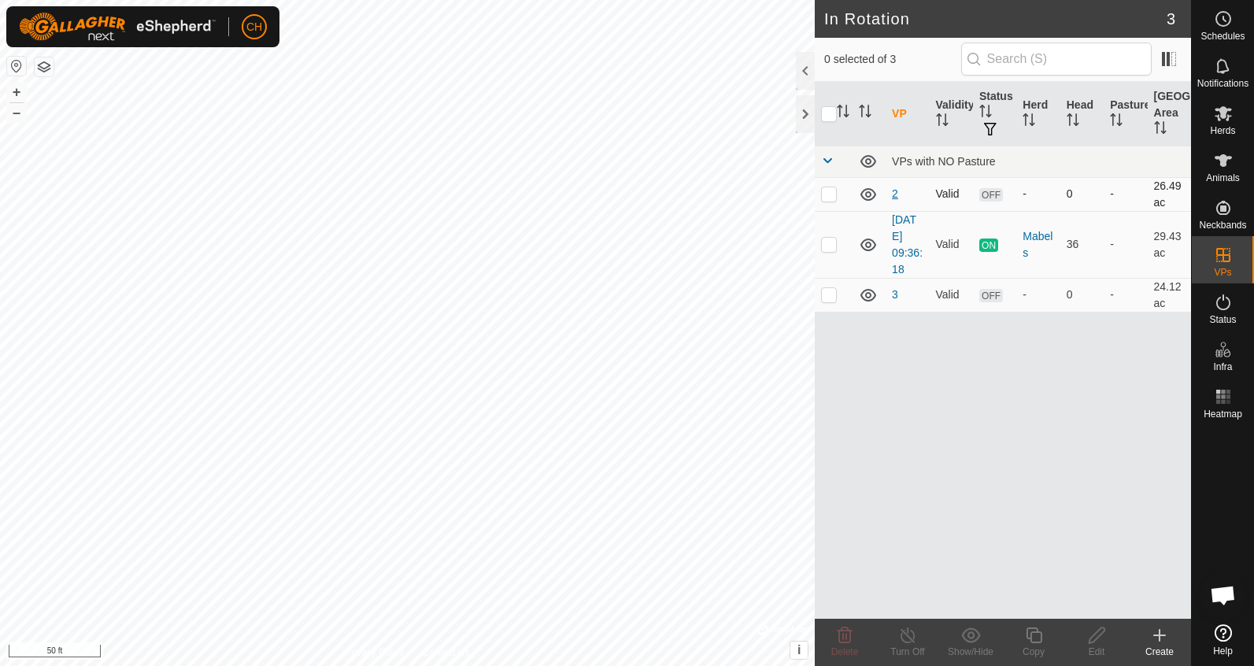
click at [896, 197] on link "2" at bounding box center [895, 193] width 6 height 13
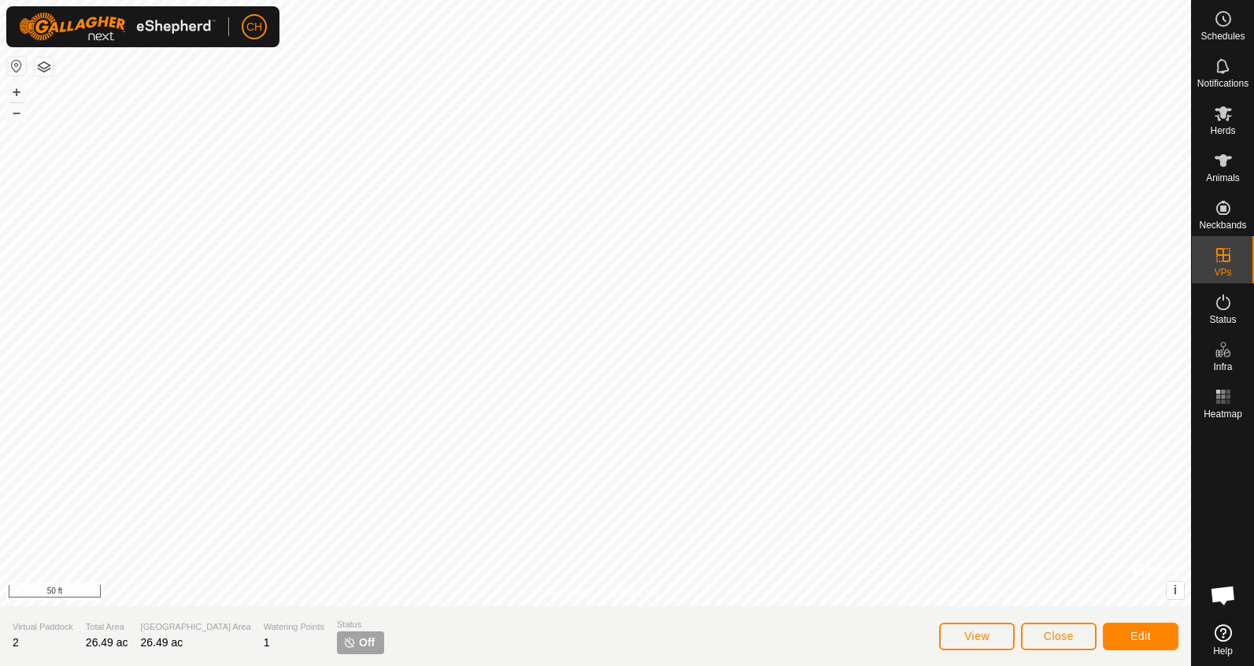
click at [1122, 633] on button "Edit" at bounding box center [1141, 637] width 76 height 28
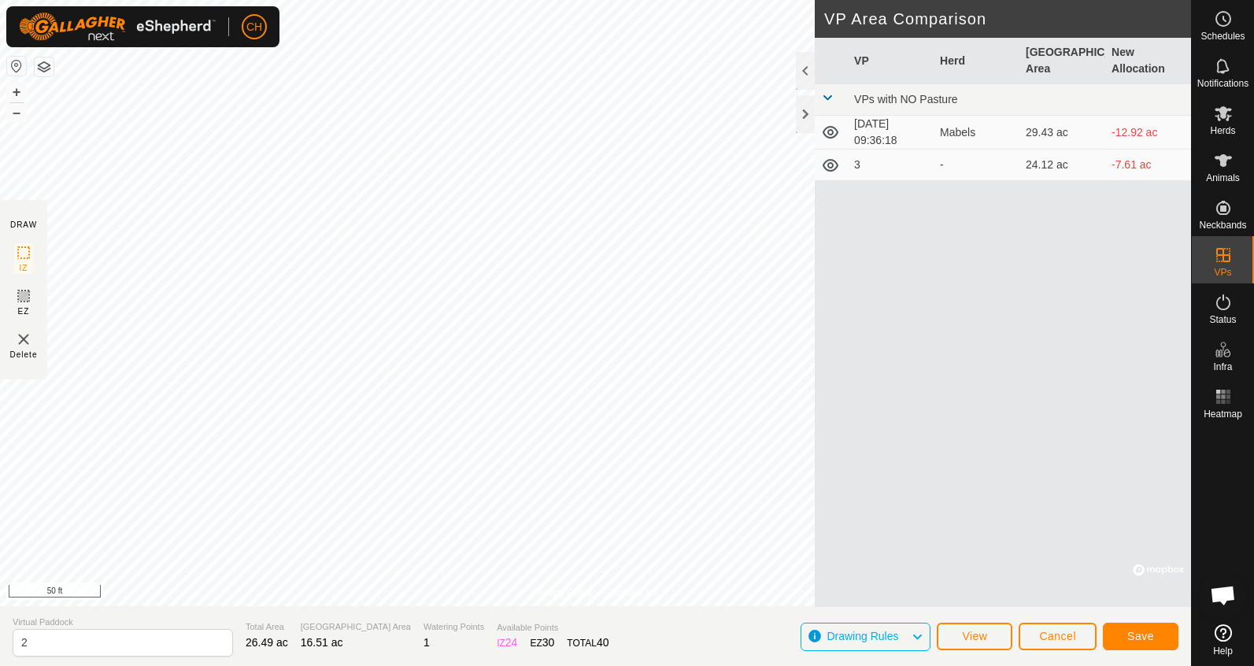
click at [1144, 635] on span "Save" at bounding box center [1140, 636] width 27 height 13
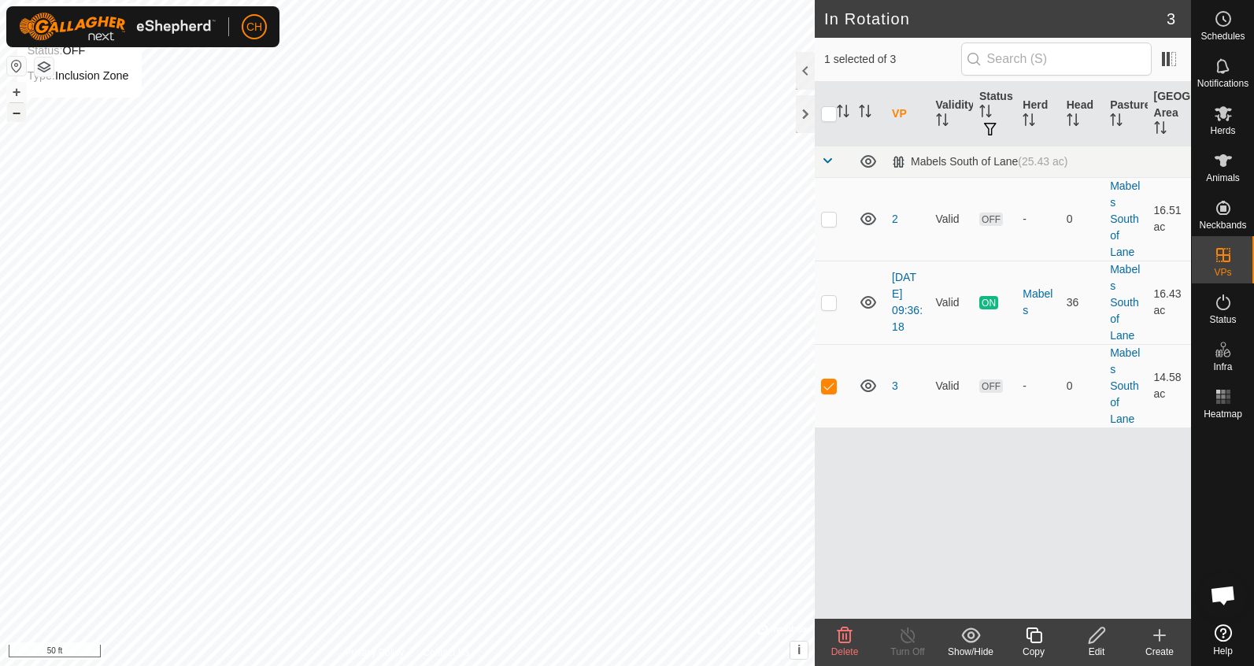
click at [16, 113] on button "–" at bounding box center [16, 112] width 19 height 19
click at [1230, 120] on icon at bounding box center [1223, 113] width 19 height 19
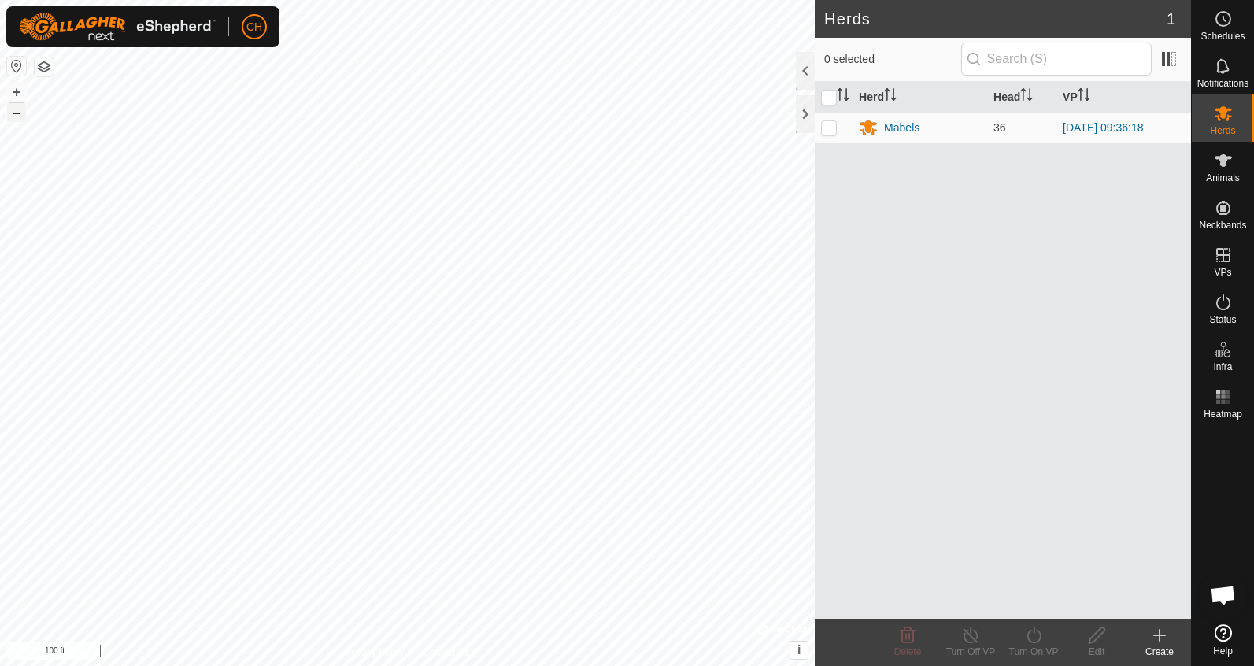
click at [18, 116] on button "–" at bounding box center [16, 112] width 19 height 19
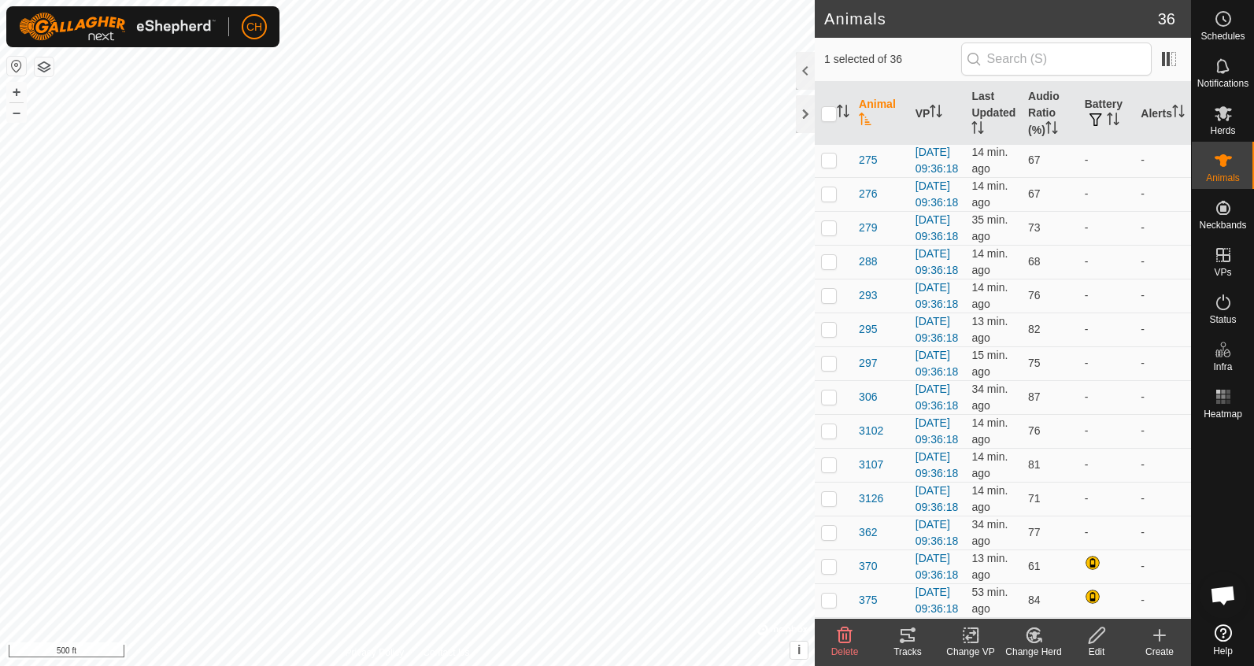
scroll to position [593, 0]
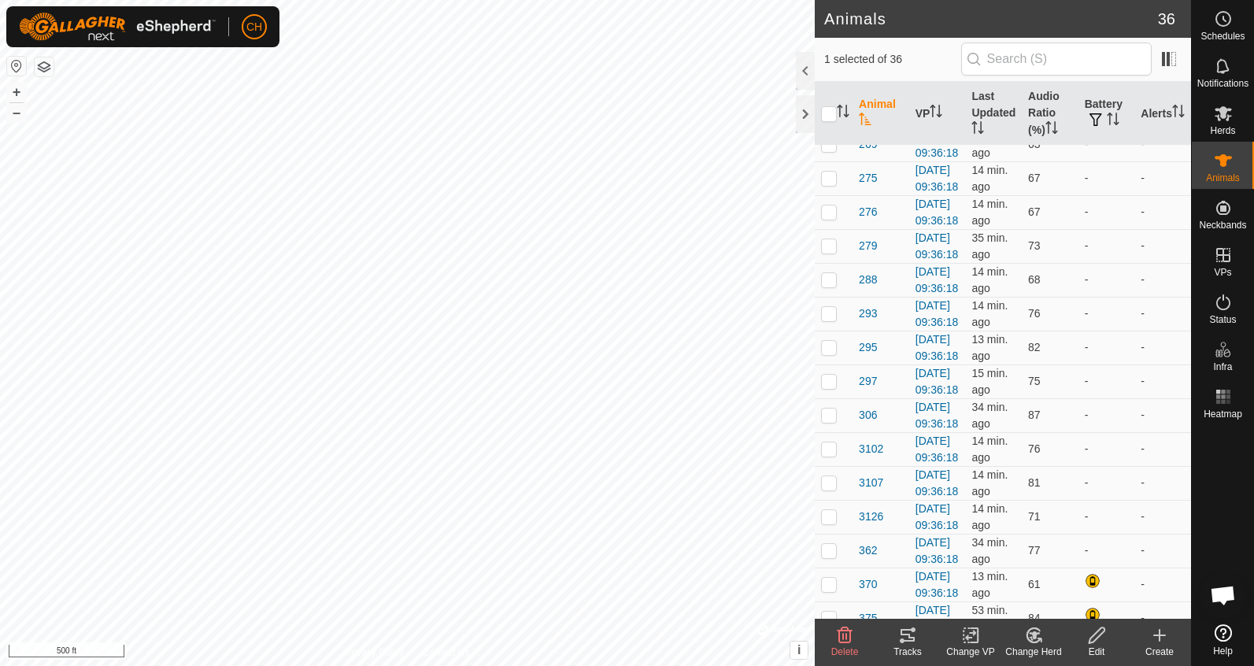
click at [908, 637] on icon at bounding box center [907, 635] width 19 height 19
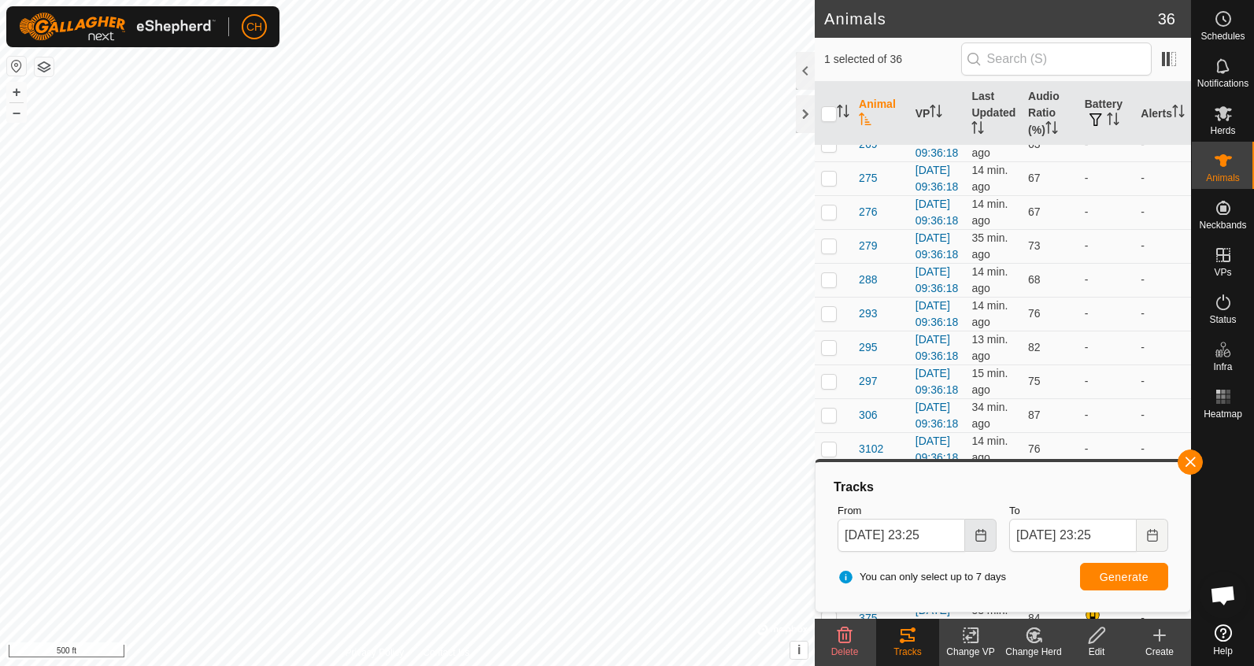
click at [981, 535] on icon "Choose Date" at bounding box center [980, 535] width 13 height 13
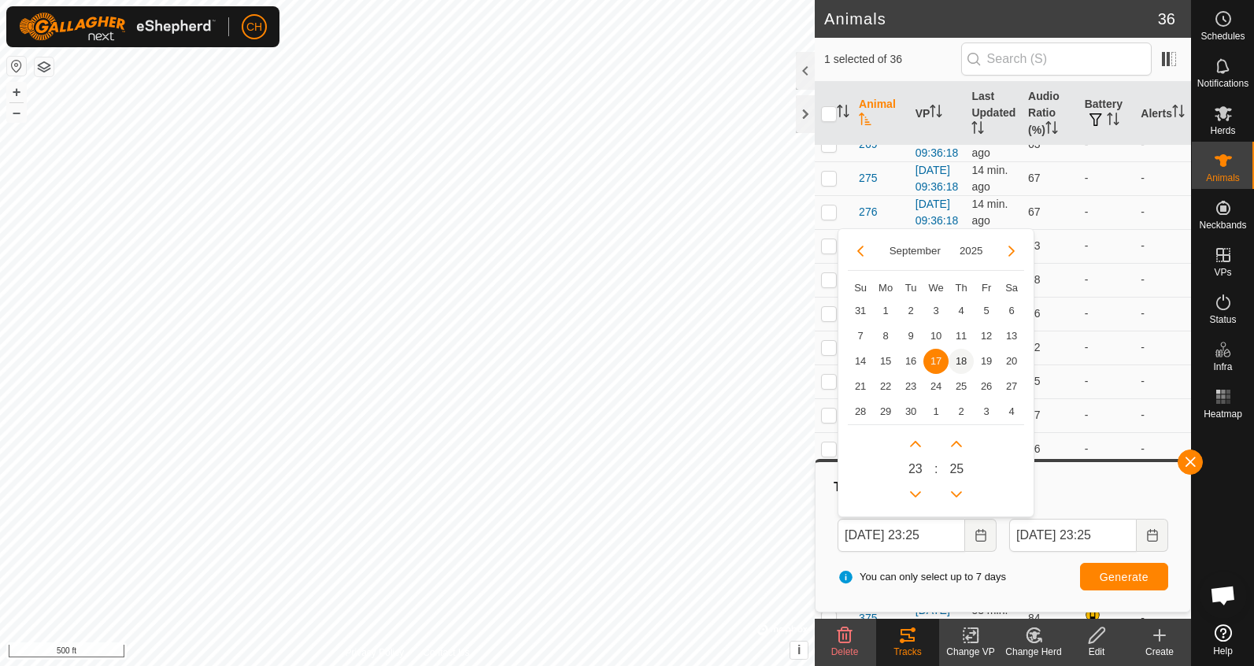
click at [964, 360] on span "18" at bounding box center [960, 361] width 25 height 25
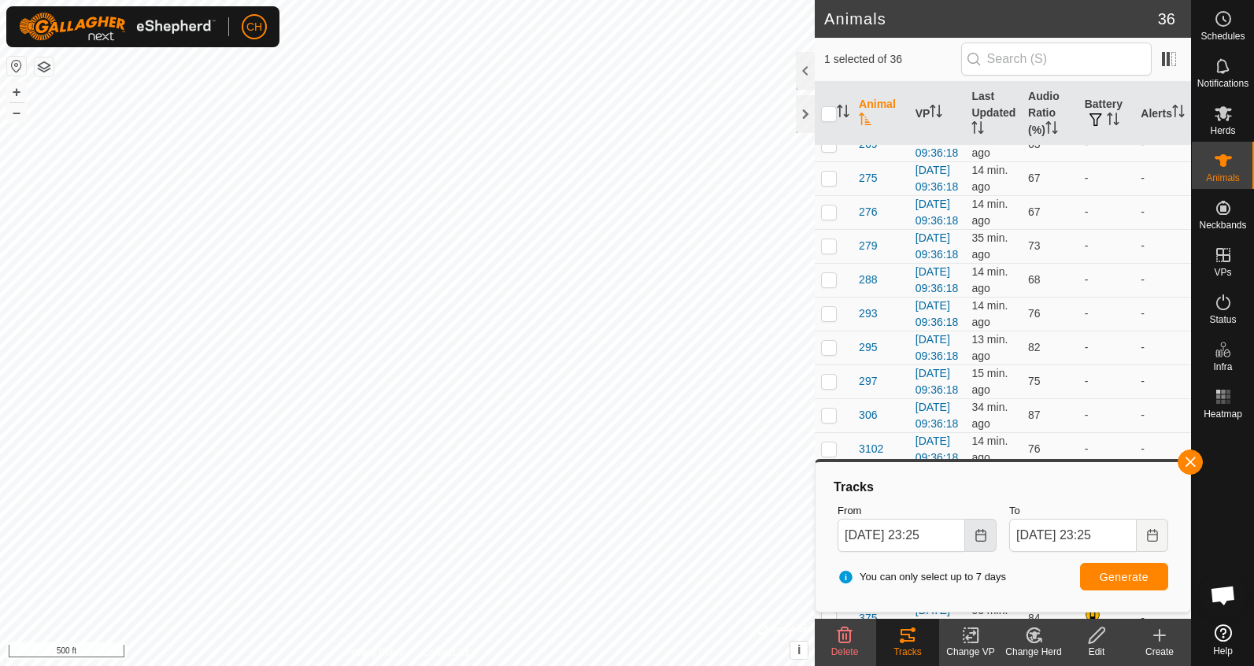
click at [978, 540] on icon "Choose Date" at bounding box center [980, 535] width 10 height 13
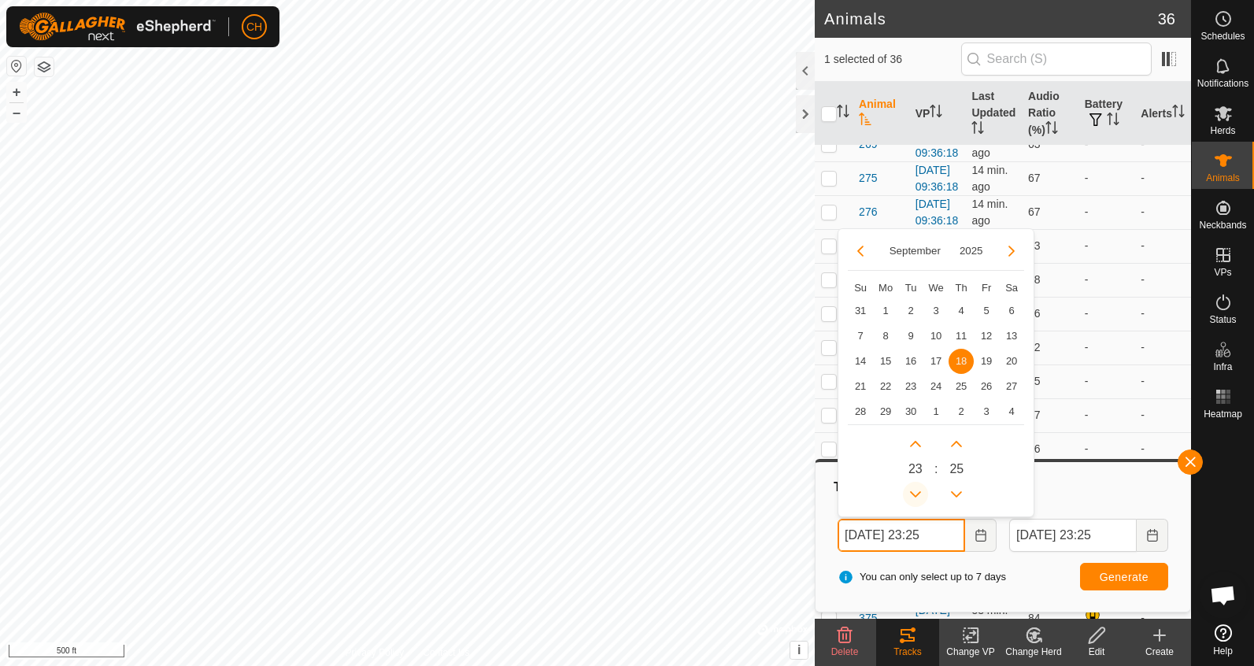
click at [915, 490] on icon "Previous Hour" at bounding box center [915, 494] width 13 height 13
click at [915, 490] on button "Previous Hour" at bounding box center [915, 494] width 25 height 25
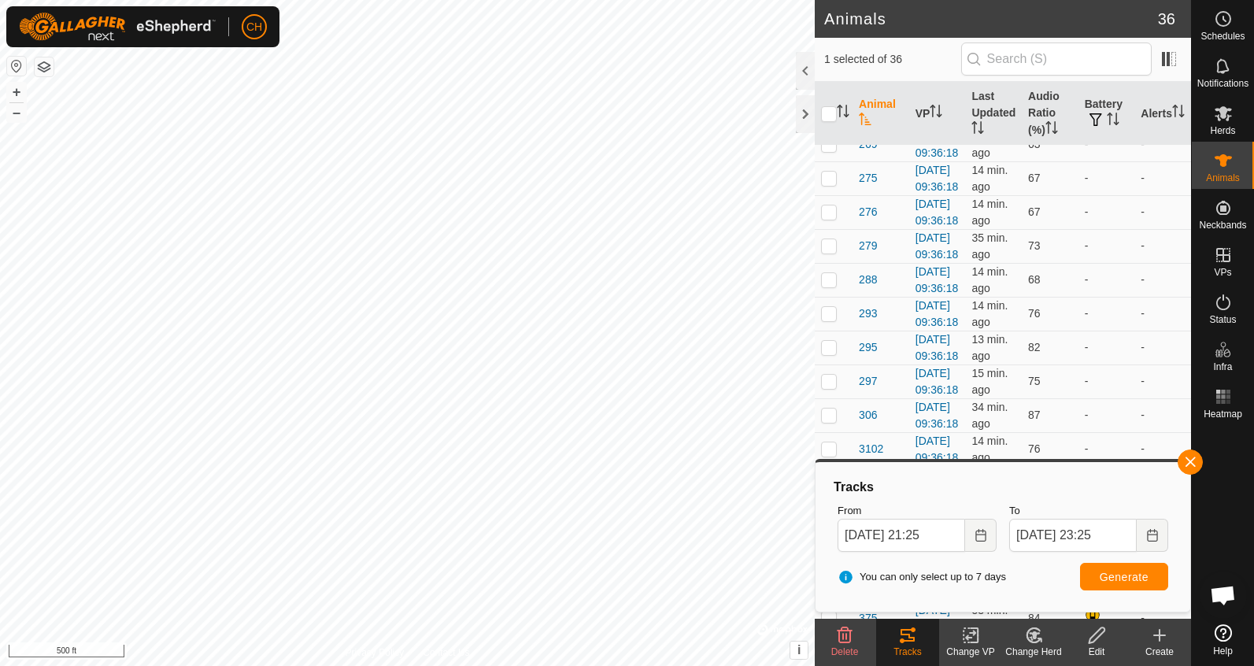
click at [1104, 572] on span "Generate" at bounding box center [1124, 577] width 49 height 13
click at [13, 96] on button "+" at bounding box center [16, 92] width 19 height 19
click at [1186, 460] on button "button" at bounding box center [1189, 461] width 25 height 25
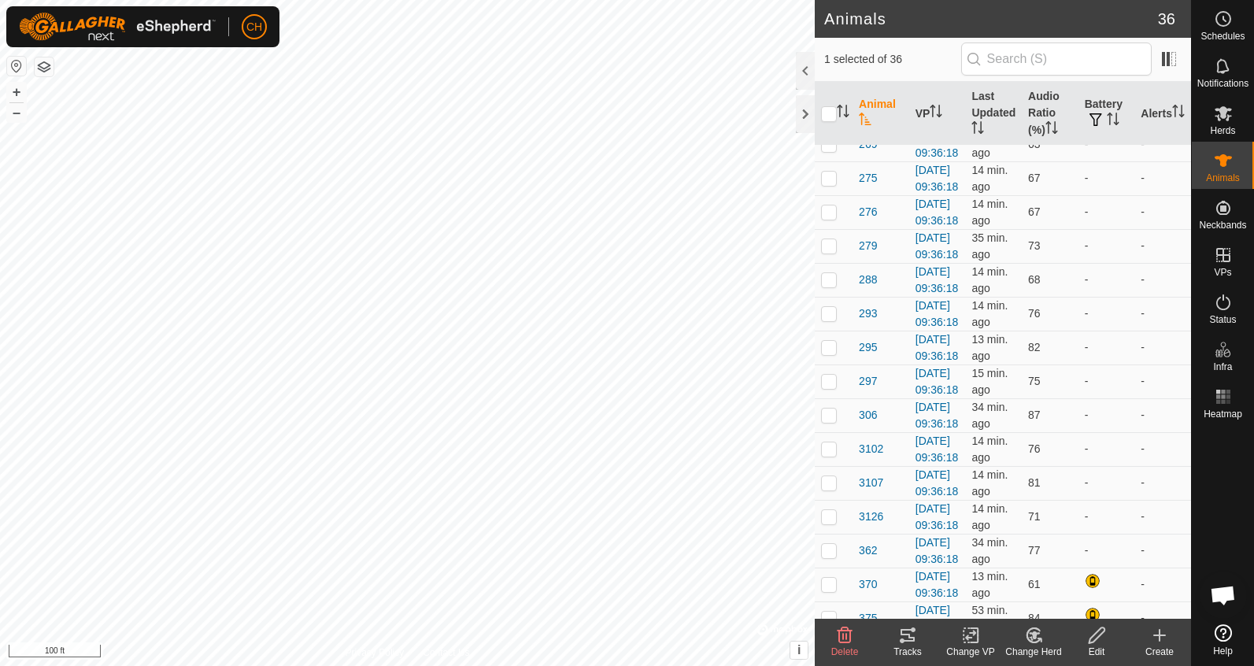
click at [1094, 636] on icon at bounding box center [1097, 635] width 20 height 19
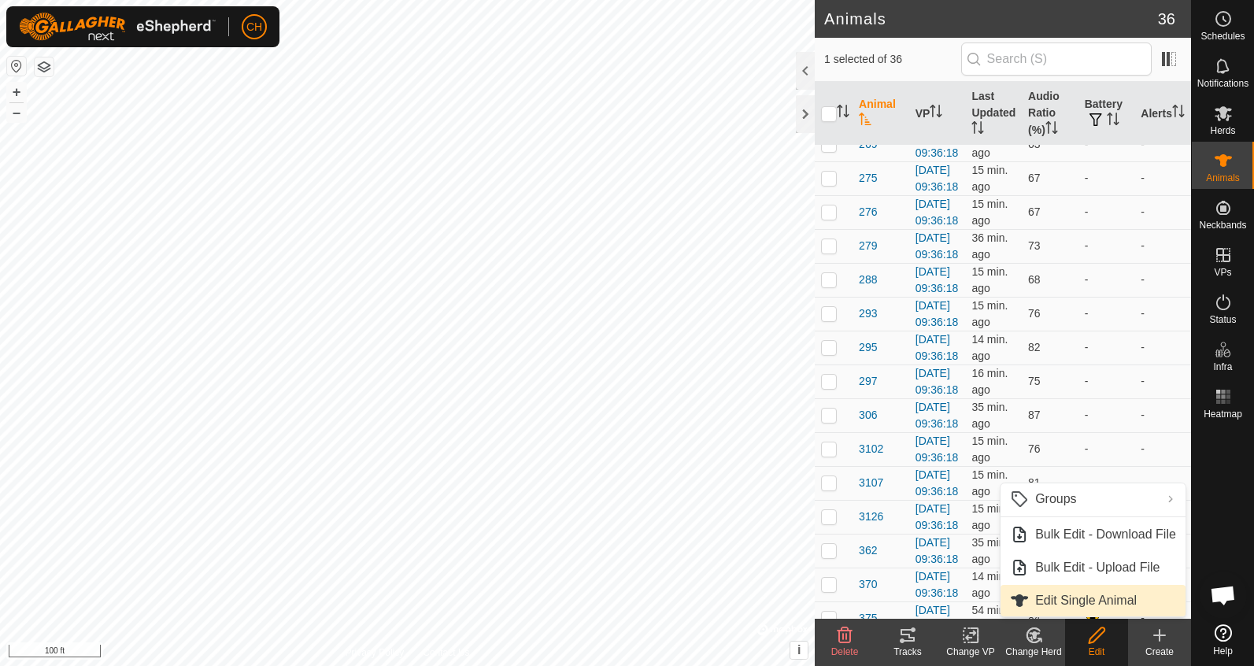
click at [1074, 594] on link "Edit Single Animal" at bounding box center [1092, 600] width 185 height 31
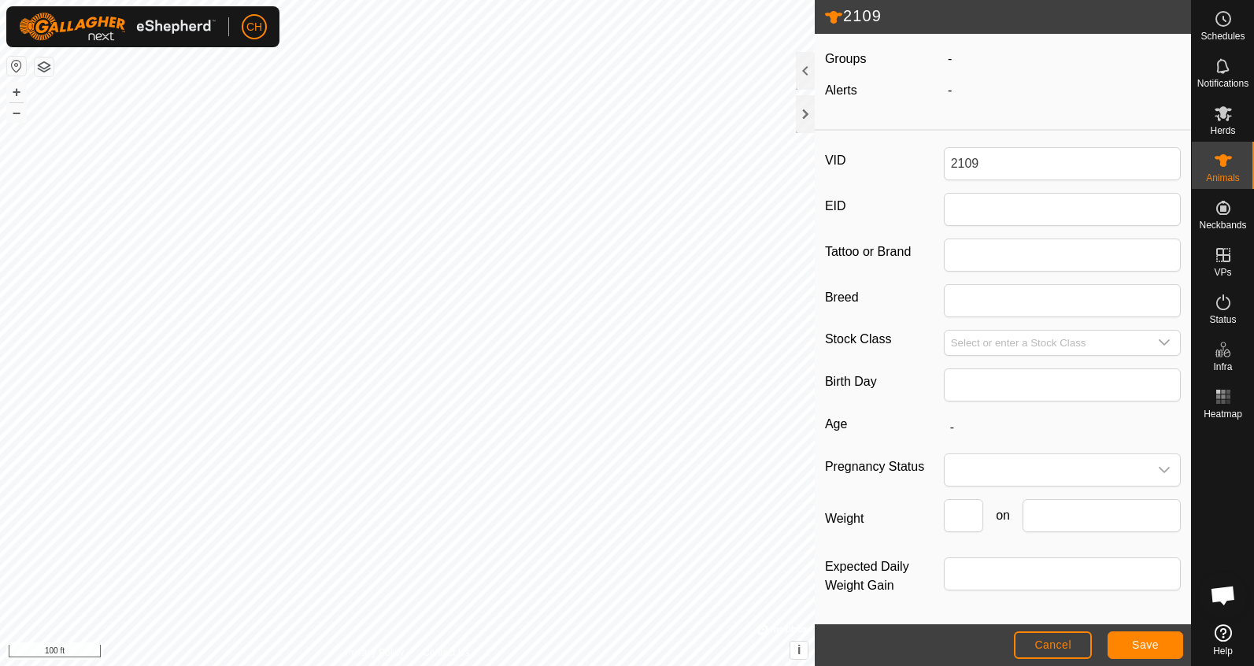
scroll to position [155, 0]
click at [963, 297] on input "Breed" at bounding box center [1063, 300] width 238 height 33
click at [1042, 336] on input "Select or enter a Stock Class" at bounding box center [1047, 343] width 205 height 24
click at [1163, 339] on icon "dropdown trigger" at bounding box center [1164, 342] width 11 height 6
click at [974, 414] on li "Cow" at bounding box center [1063, 418] width 236 height 31
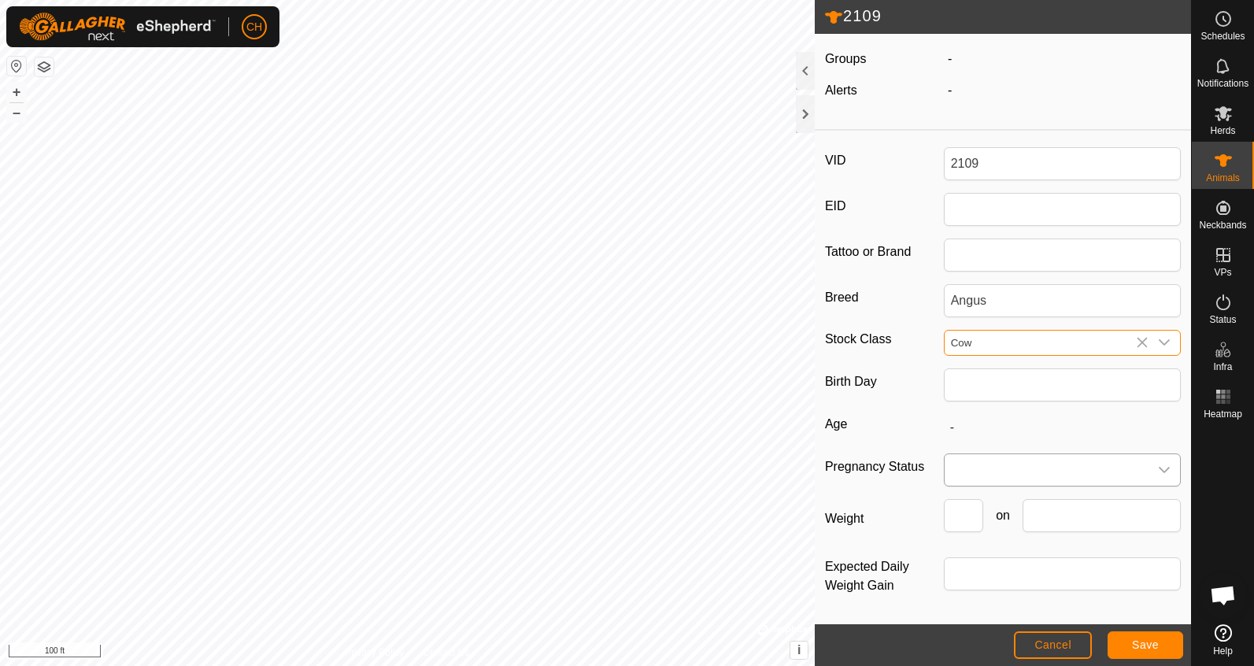
click at [978, 465] on span at bounding box center [1047, 469] width 205 height 31
click at [1001, 472] on span at bounding box center [1047, 469] width 205 height 31
click at [861, 511] on label "Weight" at bounding box center [884, 518] width 119 height 39
click at [944, 511] on input "Weight" at bounding box center [963, 515] width 39 height 33
click at [1164, 652] on button "Save" at bounding box center [1145, 645] width 76 height 28
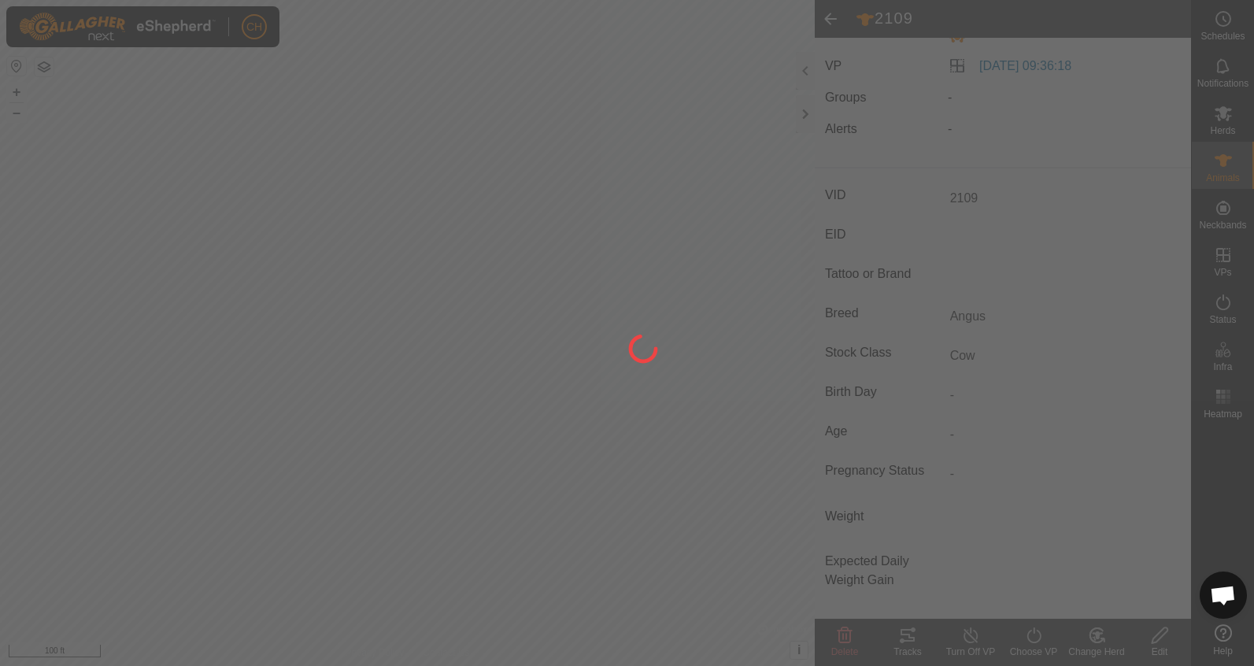
scroll to position [102, 0]
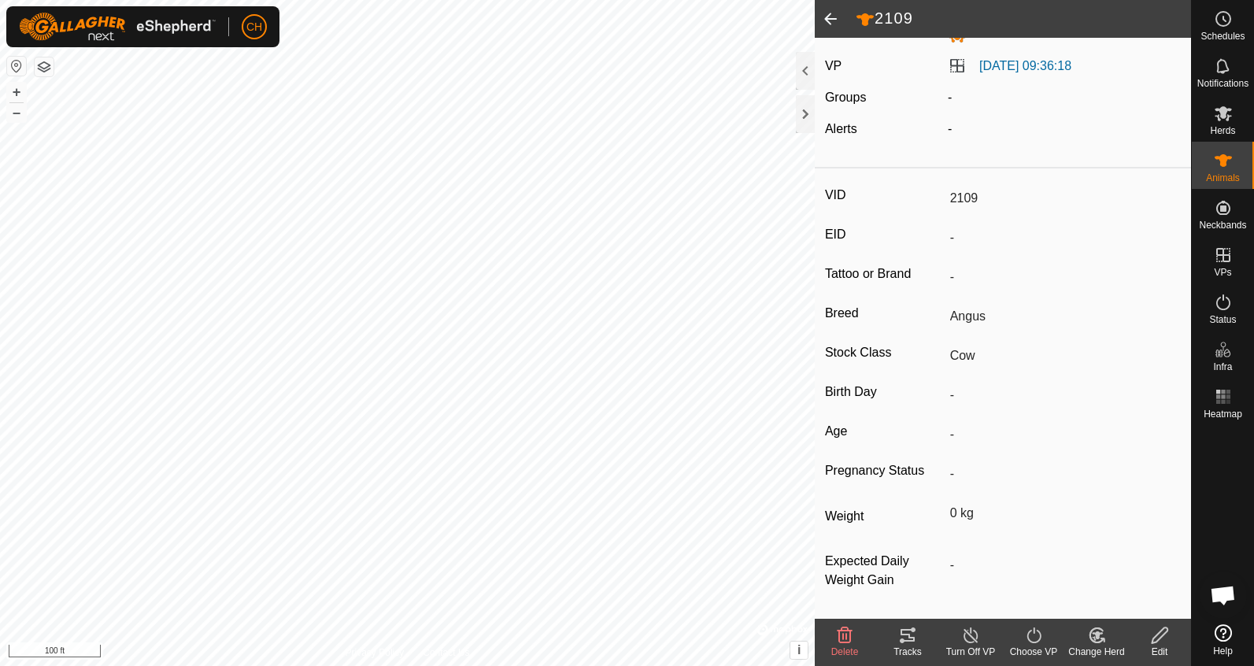
click at [833, 15] on span at bounding box center [830, 19] width 31 height 38
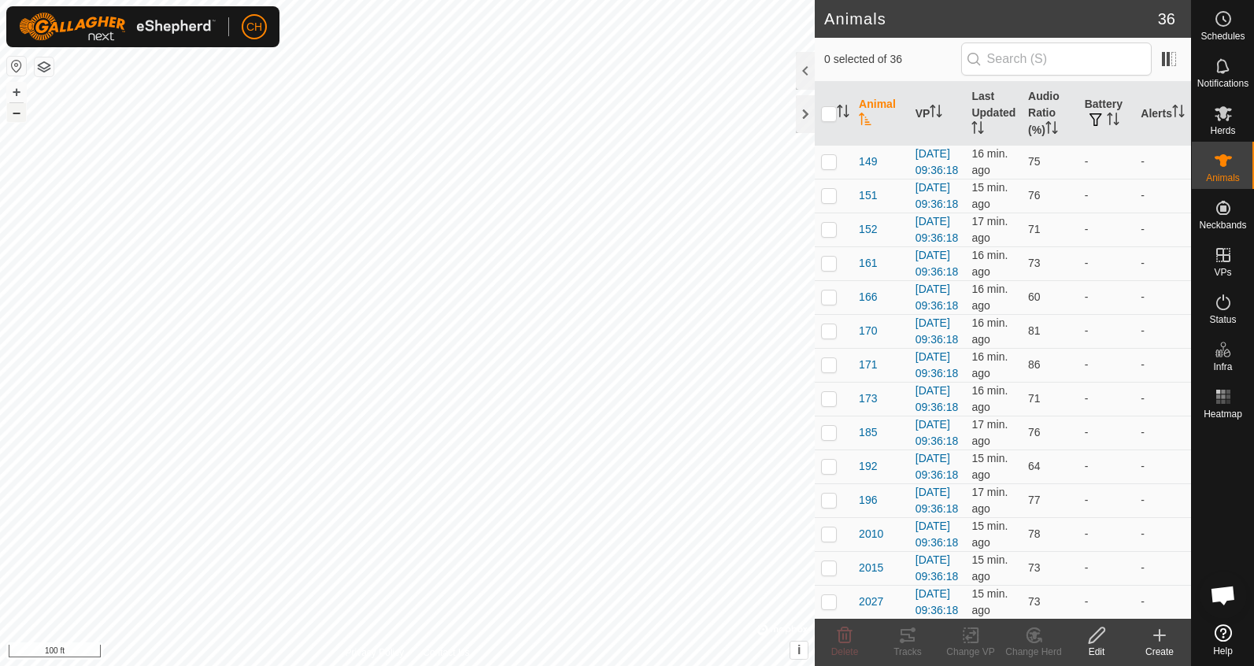
click at [15, 116] on button "–" at bounding box center [16, 112] width 19 height 19
click at [1224, 127] on span "Herds" at bounding box center [1222, 130] width 25 height 9
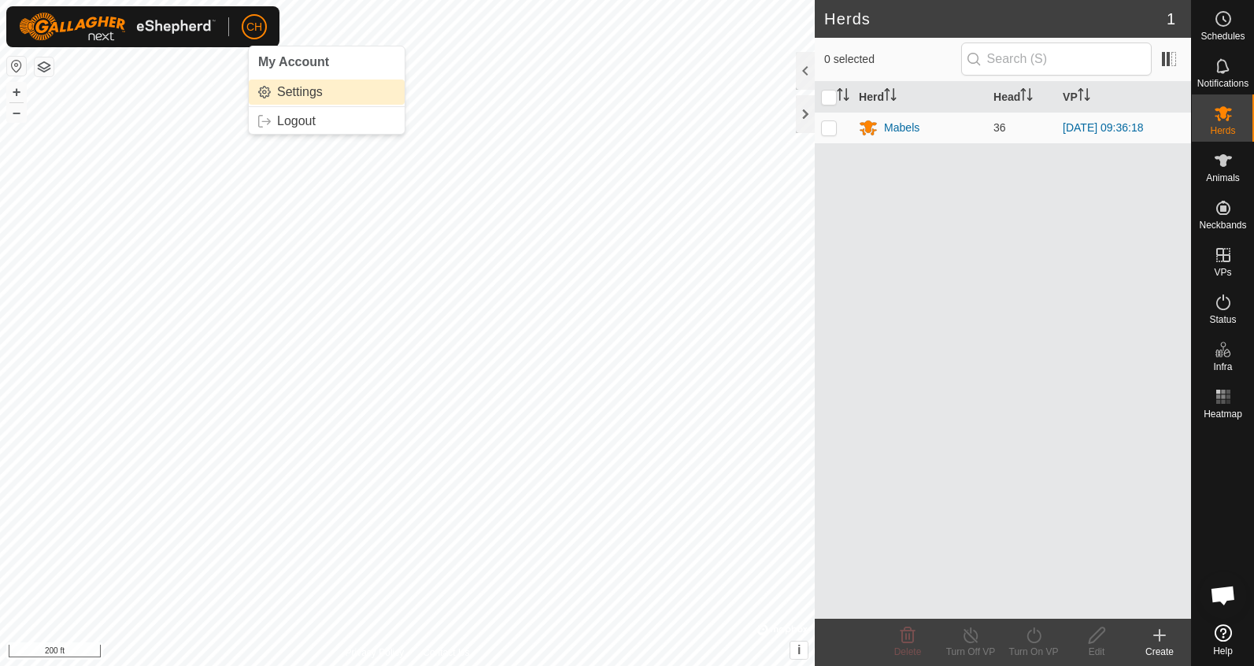
click at [299, 94] on link "Settings" at bounding box center [327, 91] width 156 height 25
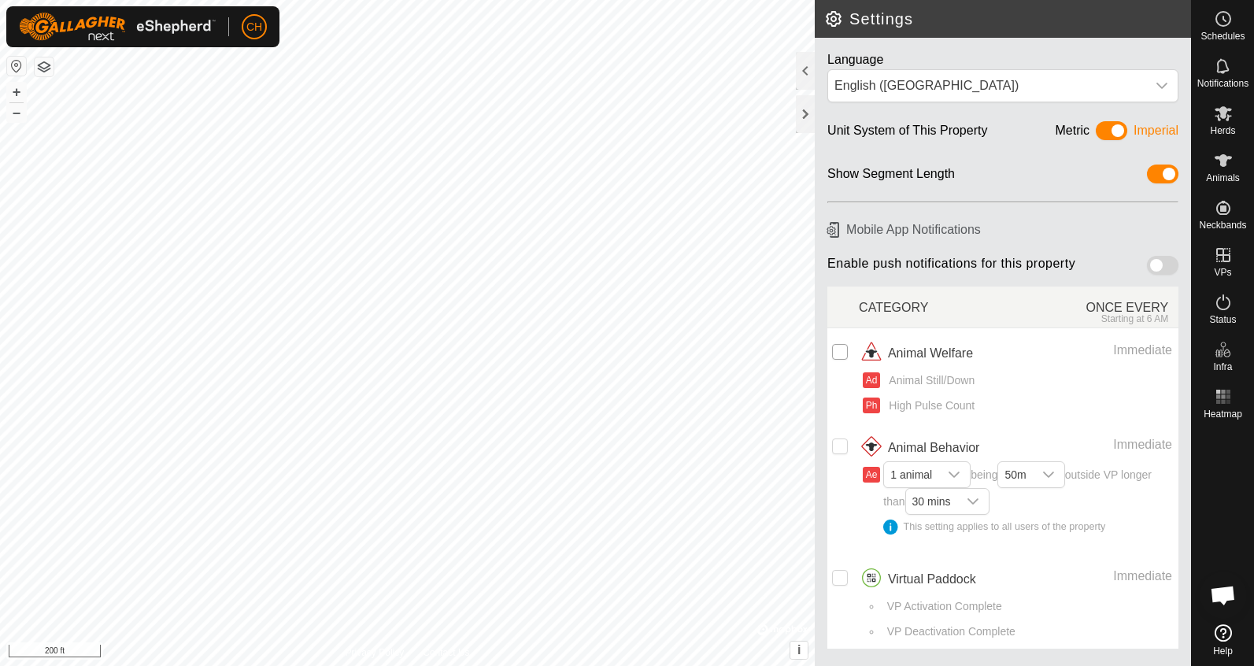
click at [840, 349] on input "checkbox" at bounding box center [840, 352] width 16 height 16
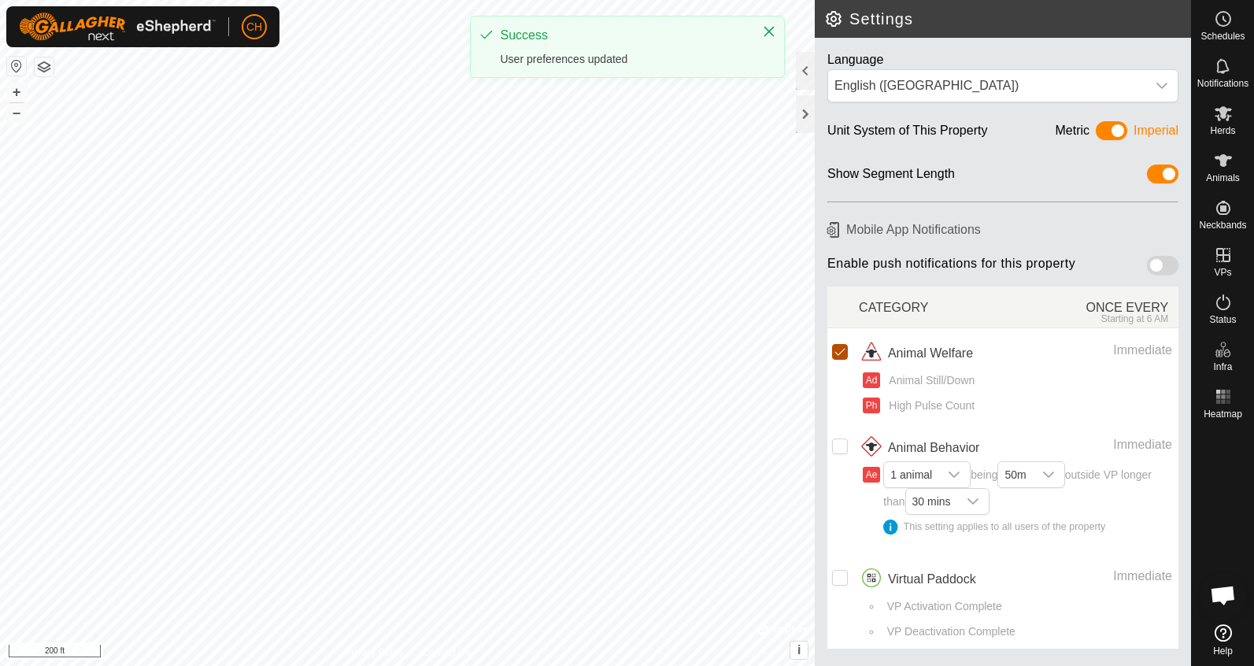
click at [840, 349] on input "Row Selected" at bounding box center [840, 352] width 16 height 16
click at [1120, 127] on span at bounding box center [1111, 130] width 31 height 19
click at [1109, 131] on span at bounding box center [1111, 130] width 31 height 19
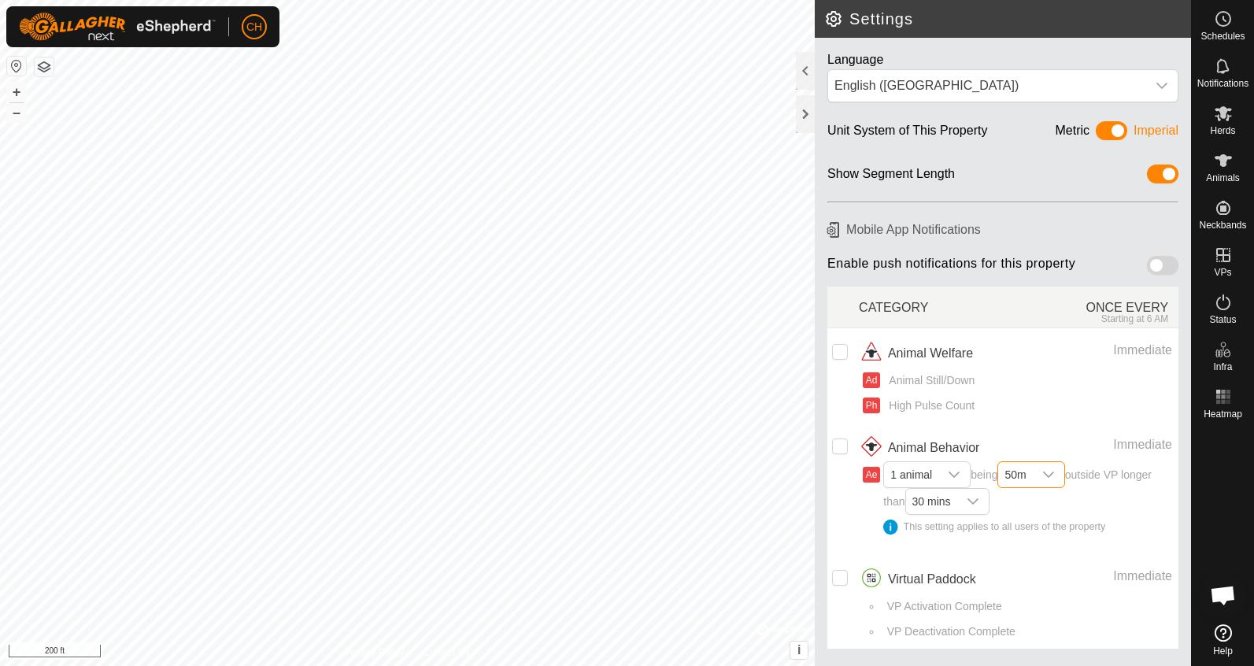
click at [1032, 476] on span "50m" at bounding box center [1015, 474] width 34 height 25
click at [1032, 477] on span "50m" at bounding box center [1015, 474] width 34 height 25
click at [1161, 266] on span at bounding box center [1162, 265] width 31 height 19
click at [834, 445] on input "Row Unselected" at bounding box center [840, 446] width 16 height 16
click at [1229, 24] on icon at bounding box center [1223, 18] width 19 height 19
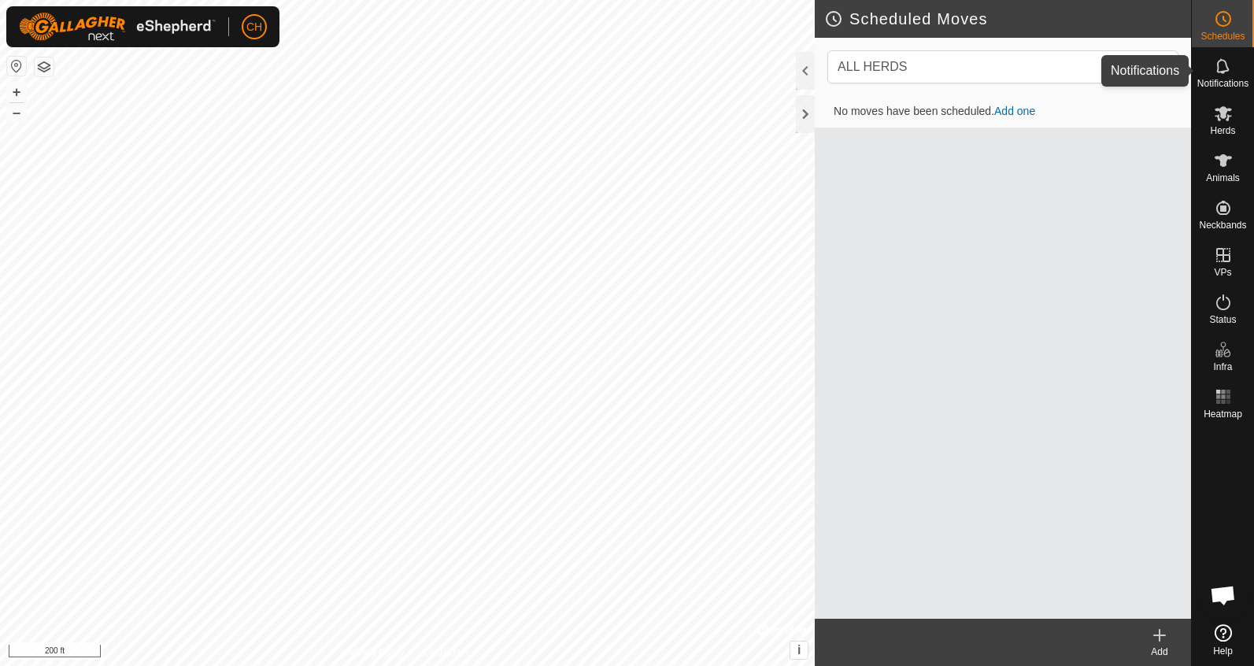
click at [1224, 79] on span "Notifications" at bounding box center [1222, 83] width 51 height 9
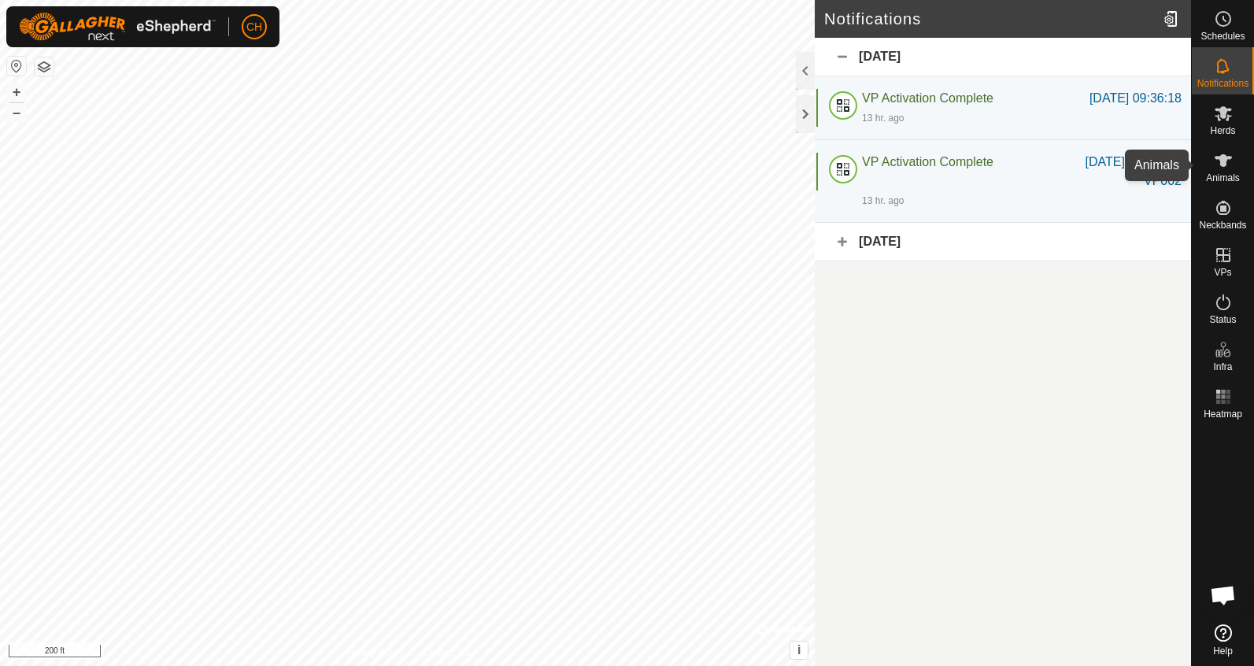
click at [1222, 167] on icon at bounding box center [1223, 160] width 19 height 19
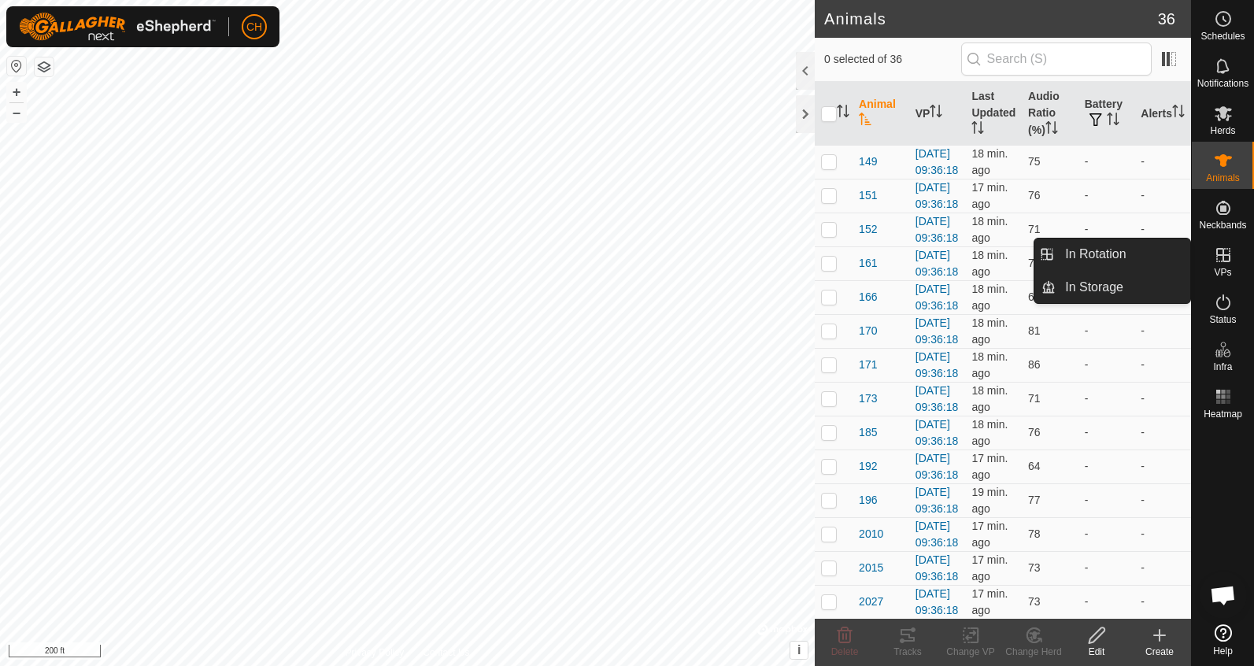
click at [1218, 256] on icon at bounding box center [1223, 255] width 14 height 14
click at [1221, 268] on span "VPs" at bounding box center [1222, 272] width 17 height 9
click at [1125, 259] on link "In Rotation" at bounding box center [1122, 253] width 135 height 31
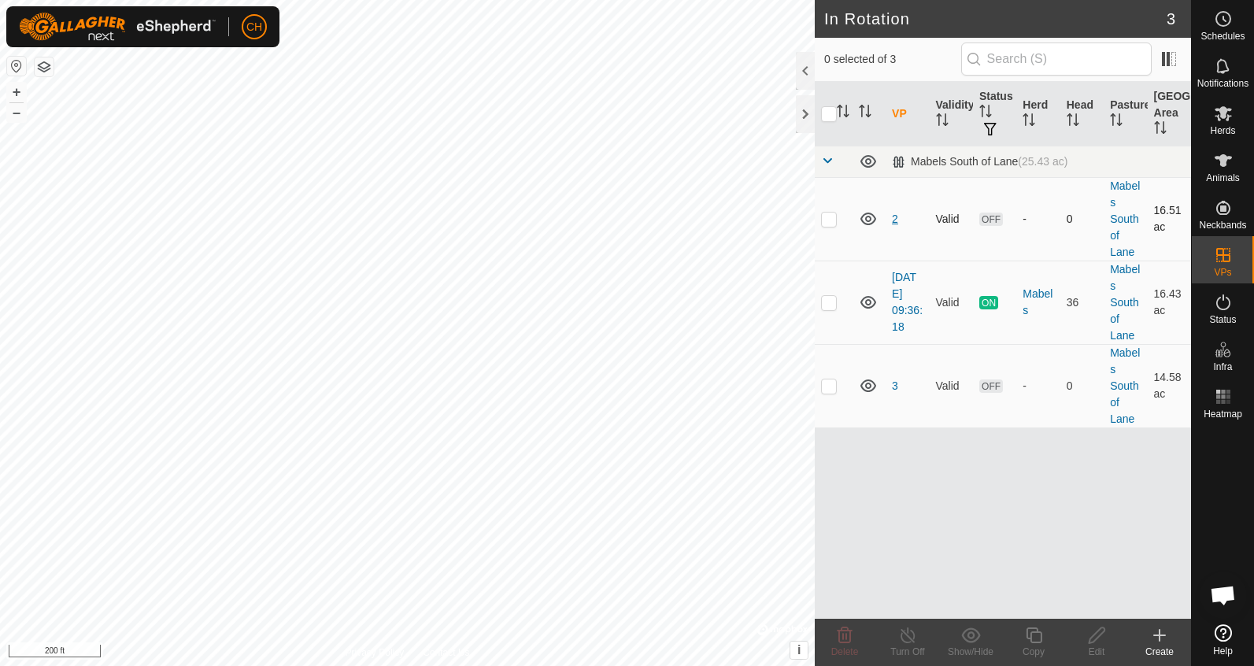
click at [893, 220] on link "2" at bounding box center [895, 219] width 6 height 13
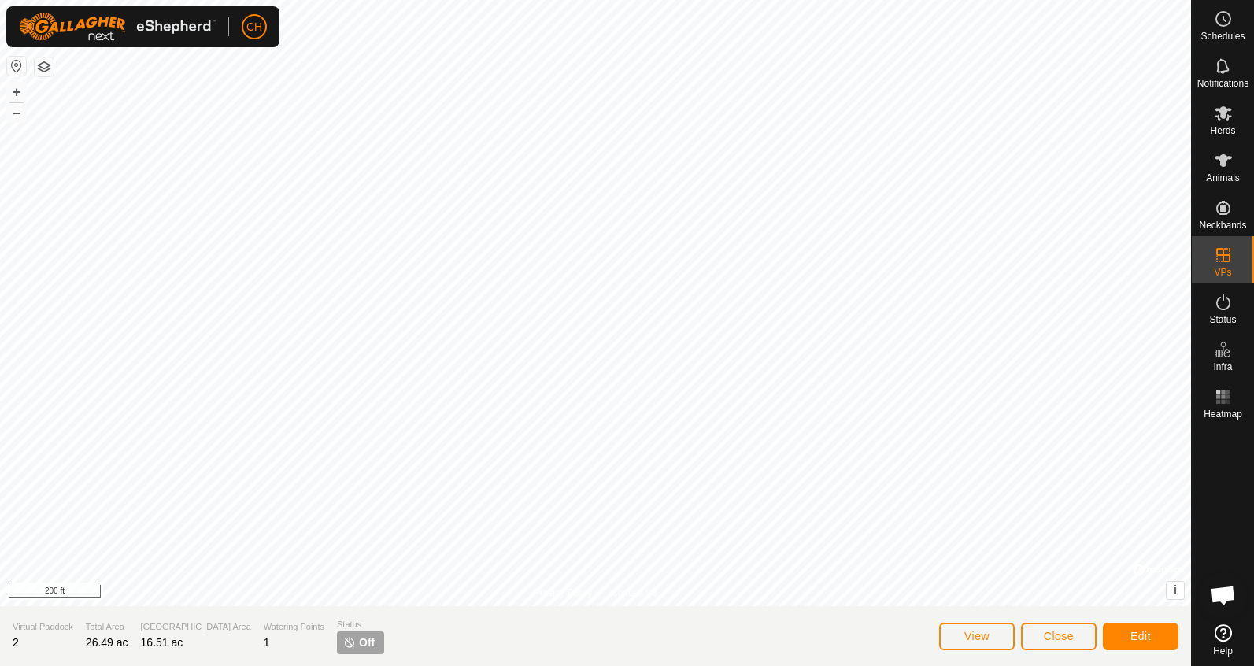
click at [1143, 643] on button "Edit" at bounding box center [1141, 637] width 76 height 28
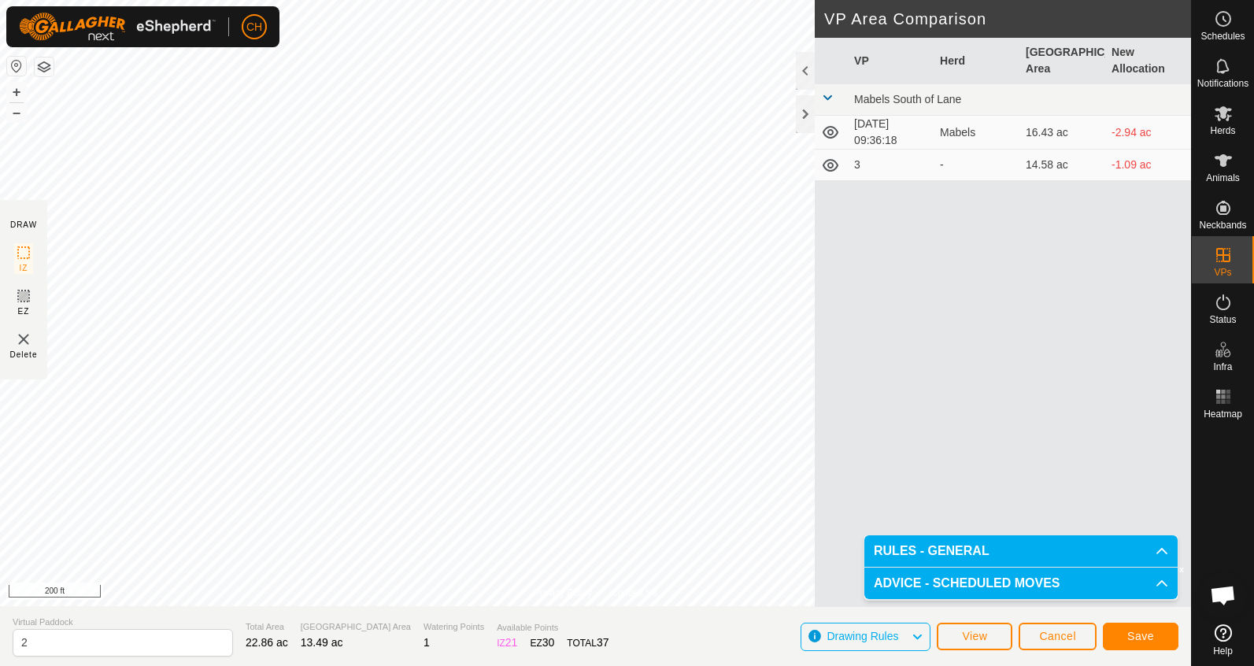
click at [1159, 637] on button "Save" at bounding box center [1141, 637] width 76 height 28
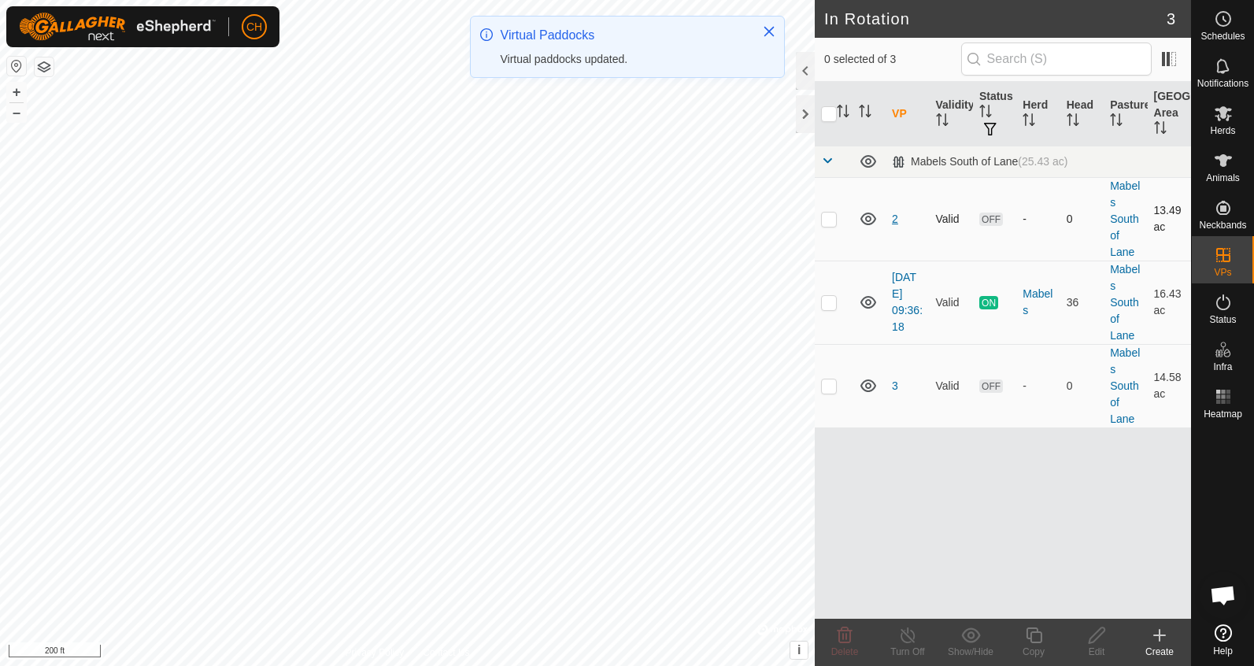
click at [894, 219] on link "2" at bounding box center [895, 219] width 6 height 13
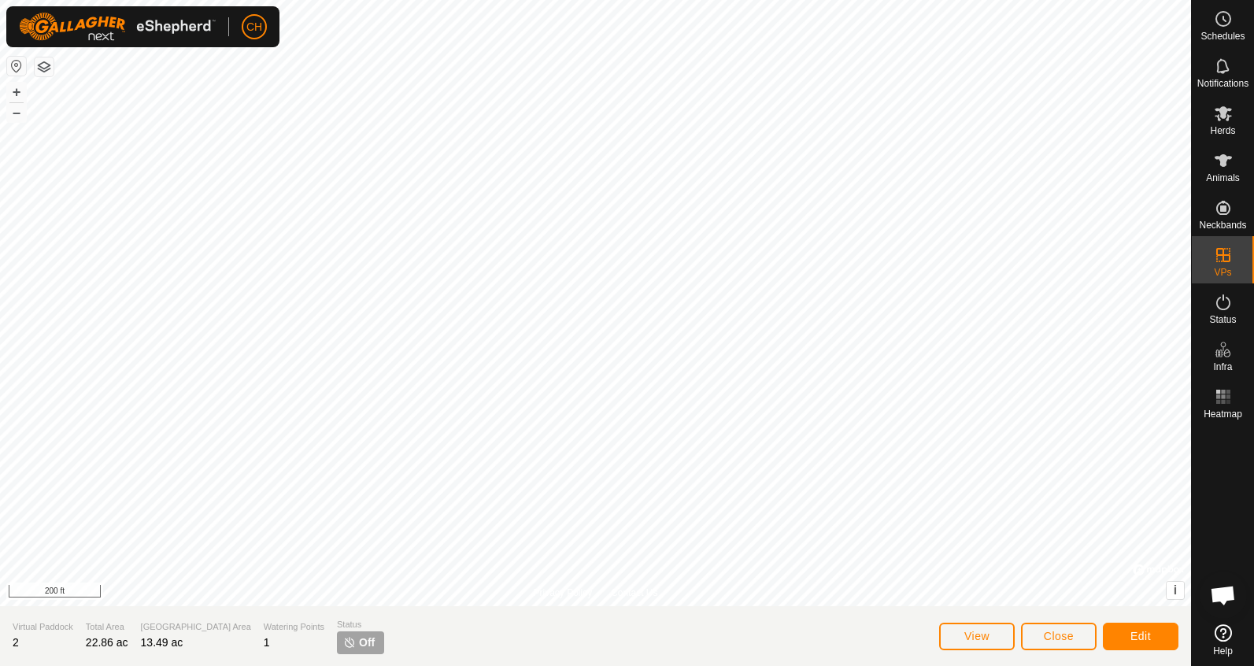
click at [1133, 637] on span "Edit" at bounding box center [1140, 636] width 20 height 13
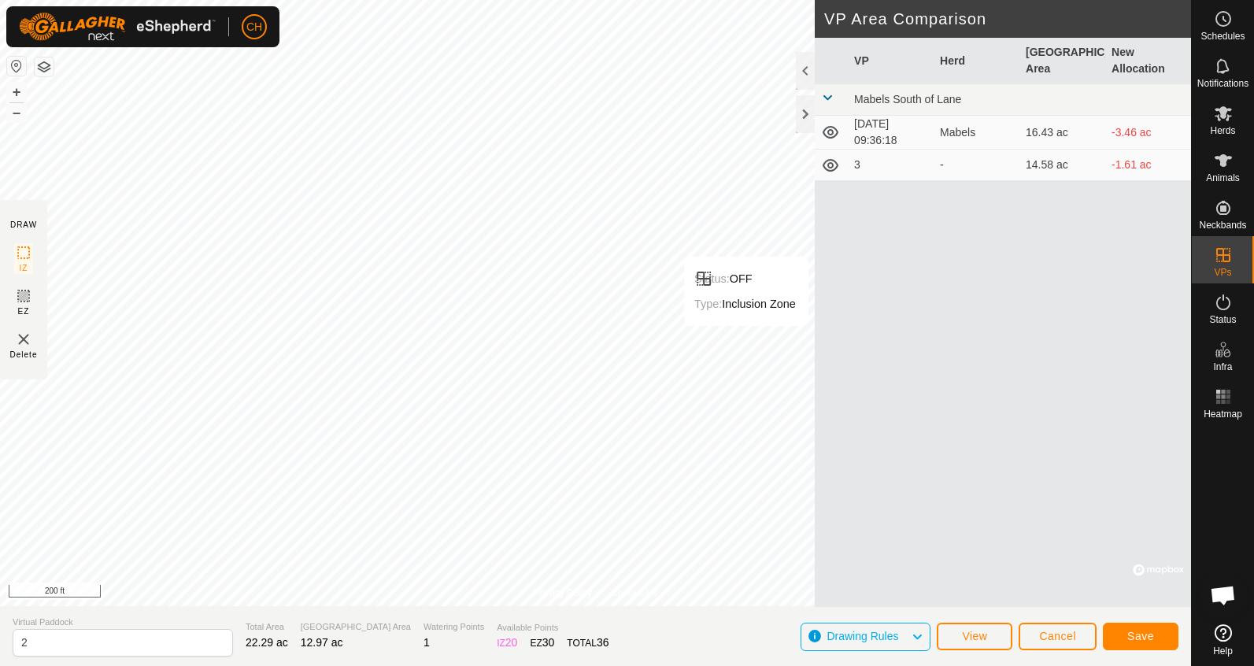
click at [1148, 633] on span "Save" at bounding box center [1140, 636] width 27 height 13
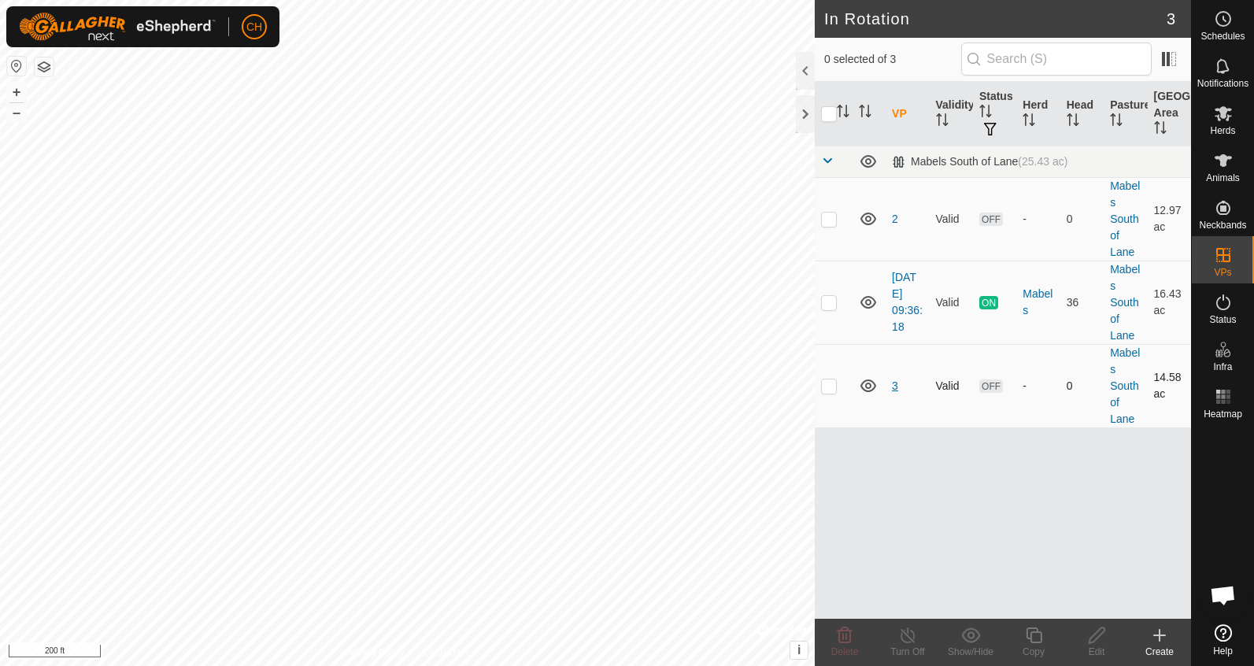
click at [893, 386] on link "3" at bounding box center [895, 385] width 6 height 13
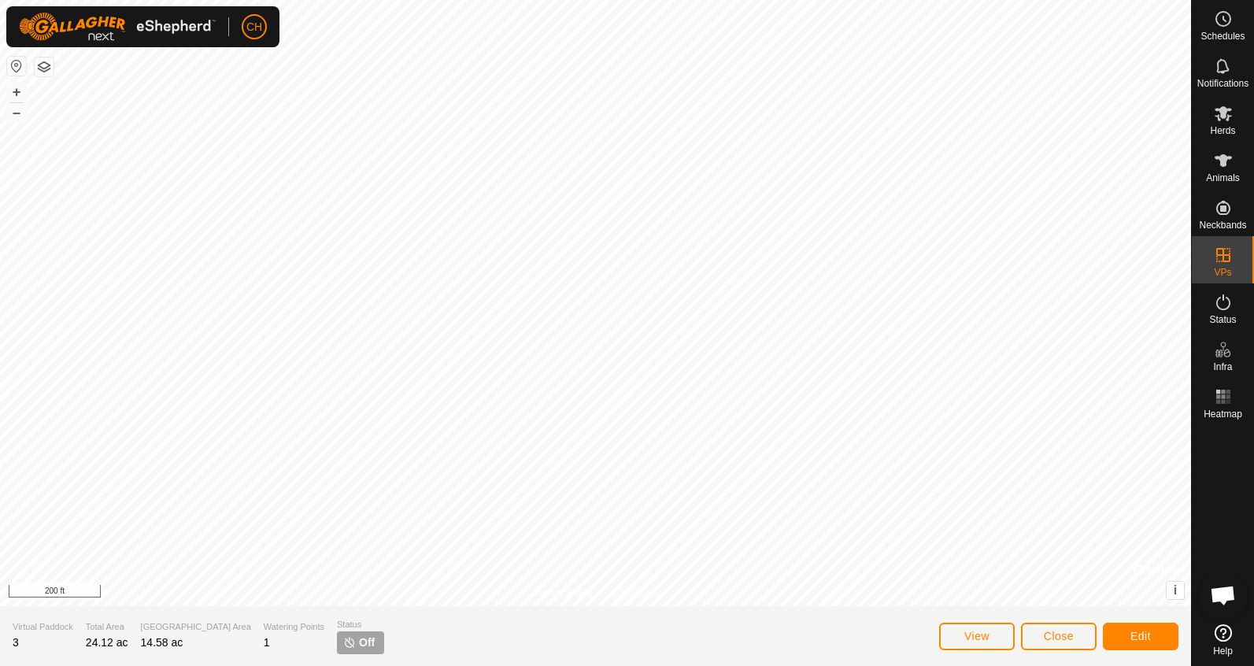
click at [1153, 640] on button "Edit" at bounding box center [1141, 637] width 76 height 28
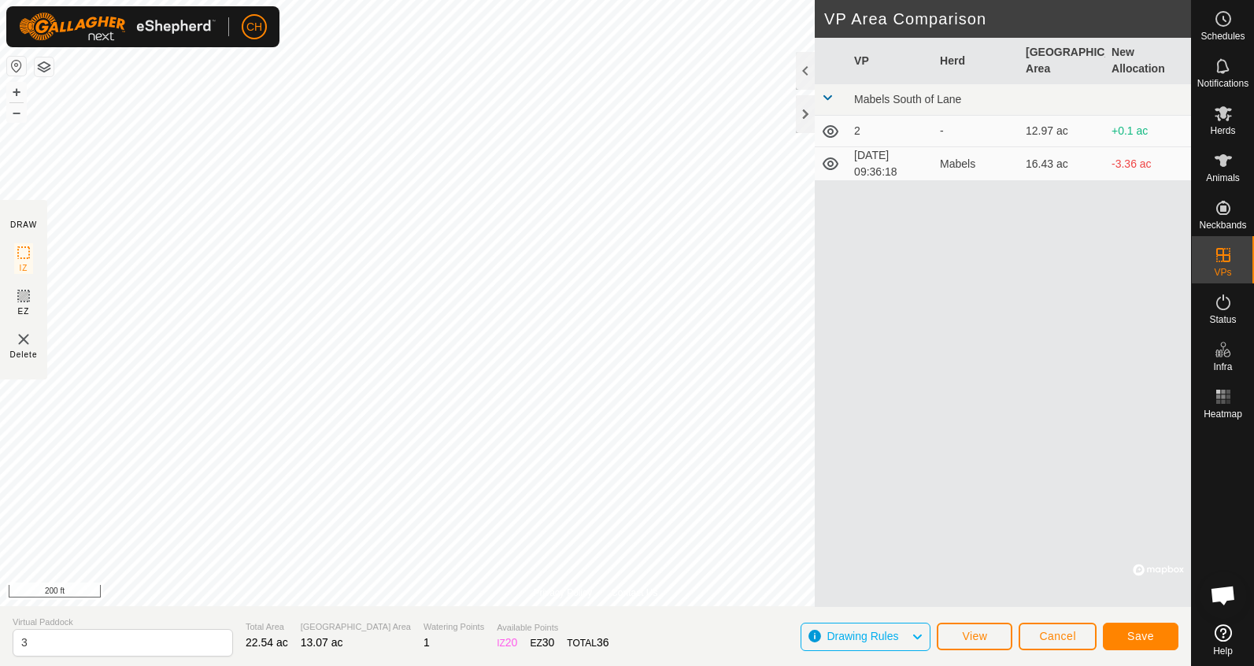
click at [1136, 633] on span "Save" at bounding box center [1140, 636] width 27 height 13
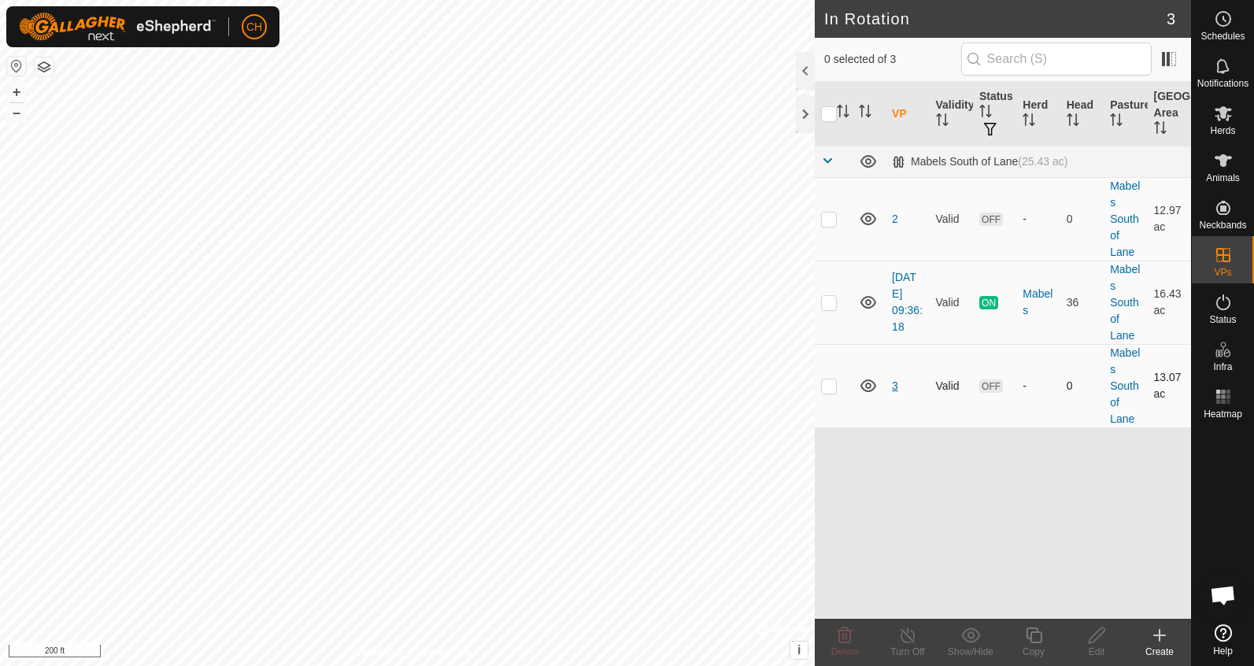
click at [896, 387] on link "3" at bounding box center [895, 385] width 6 height 13
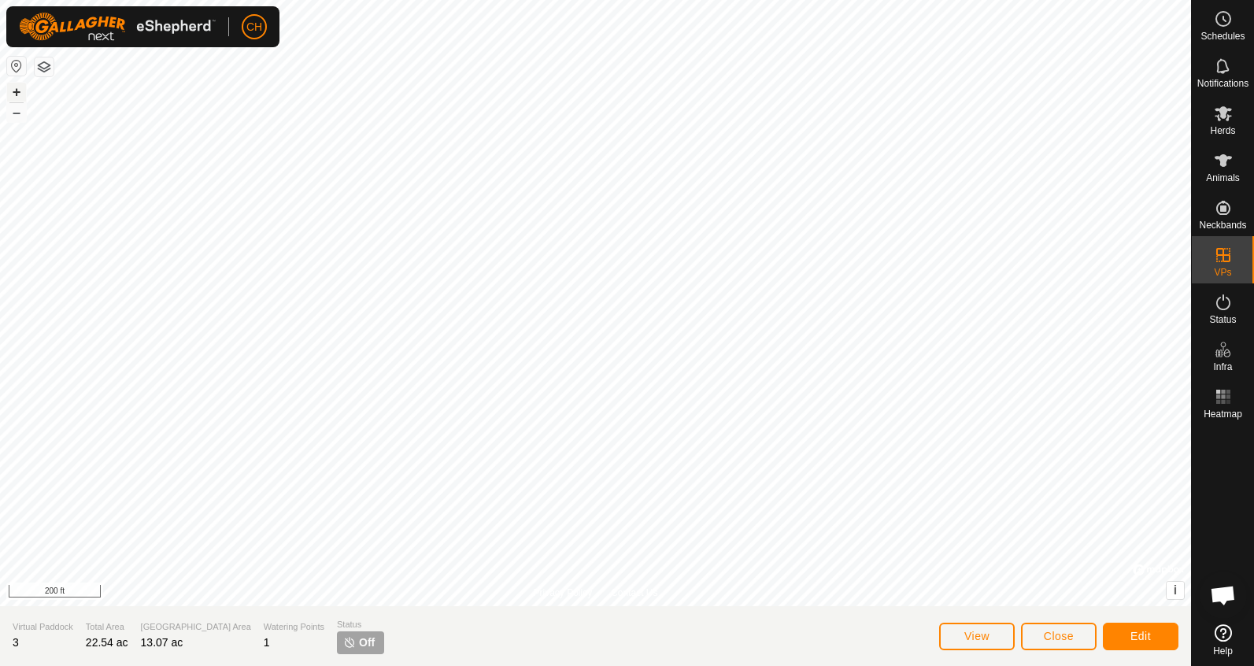
click at [19, 92] on button "+" at bounding box center [16, 92] width 19 height 19
click at [17, 116] on button "–" at bounding box center [16, 112] width 19 height 19
click at [1135, 631] on span "Edit" at bounding box center [1140, 636] width 20 height 13
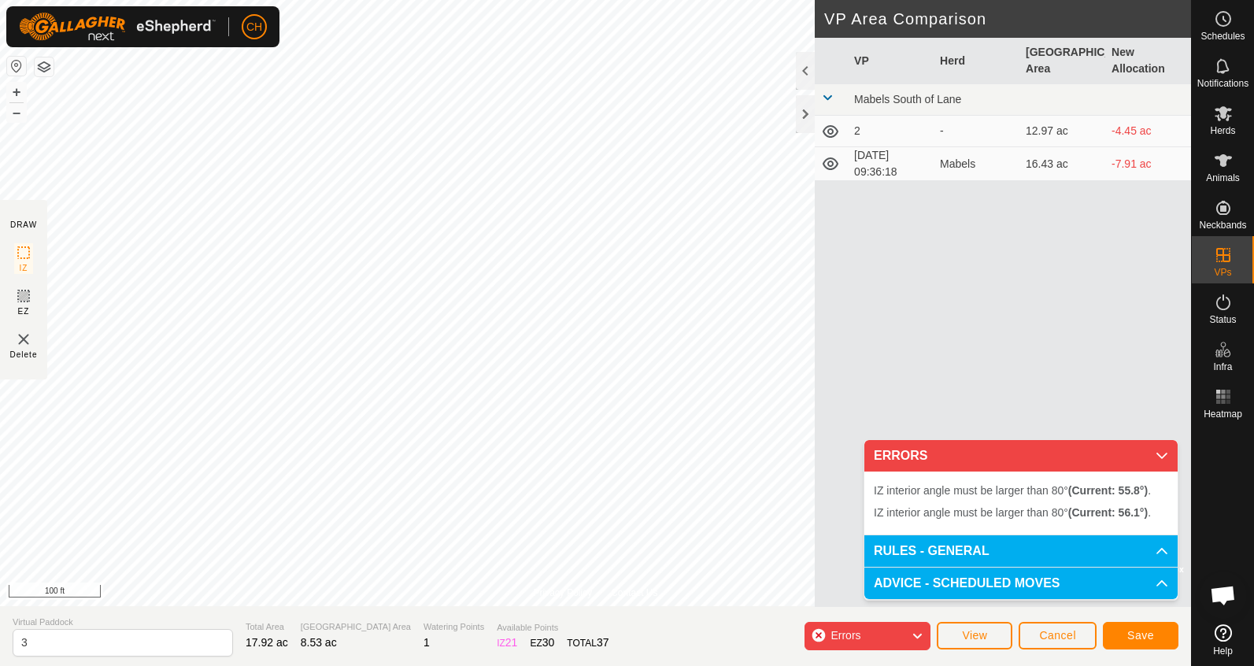
click at [1082, 639] on button "Cancel" at bounding box center [1057, 636] width 78 height 28
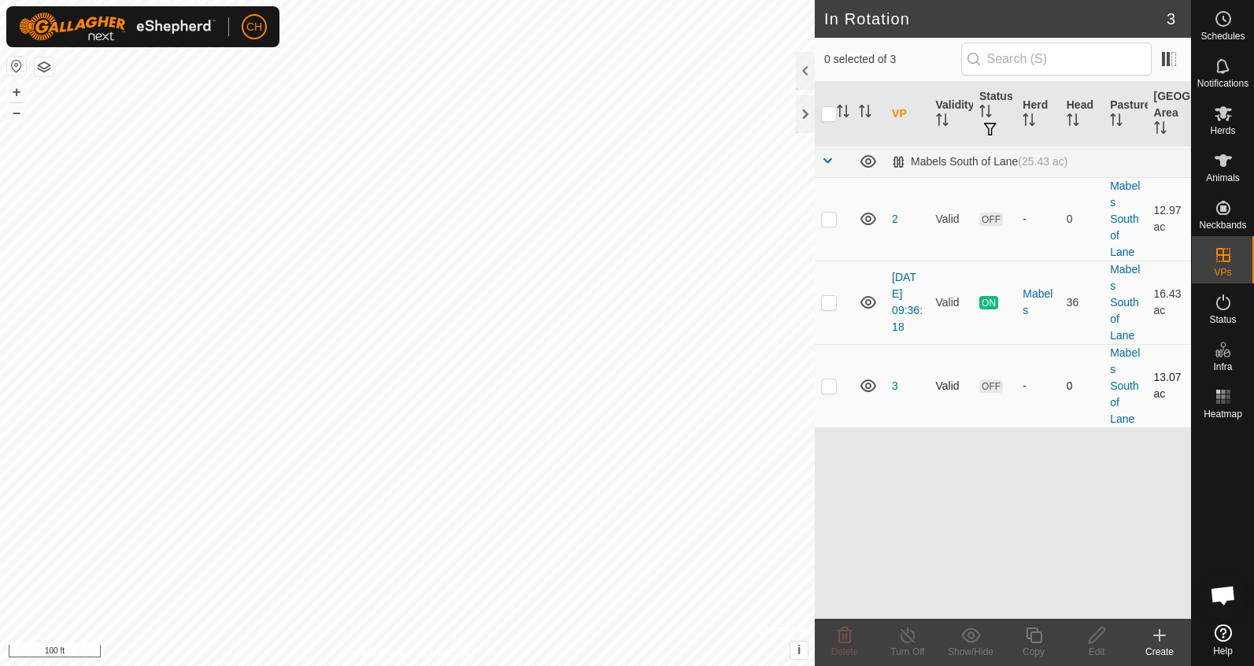
click at [898, 388] on td "3" at bounding box center [906, 385] width 43 height 83
click at [897, 389] on link "3" at bounding box center [895, 385] width 6 height 13
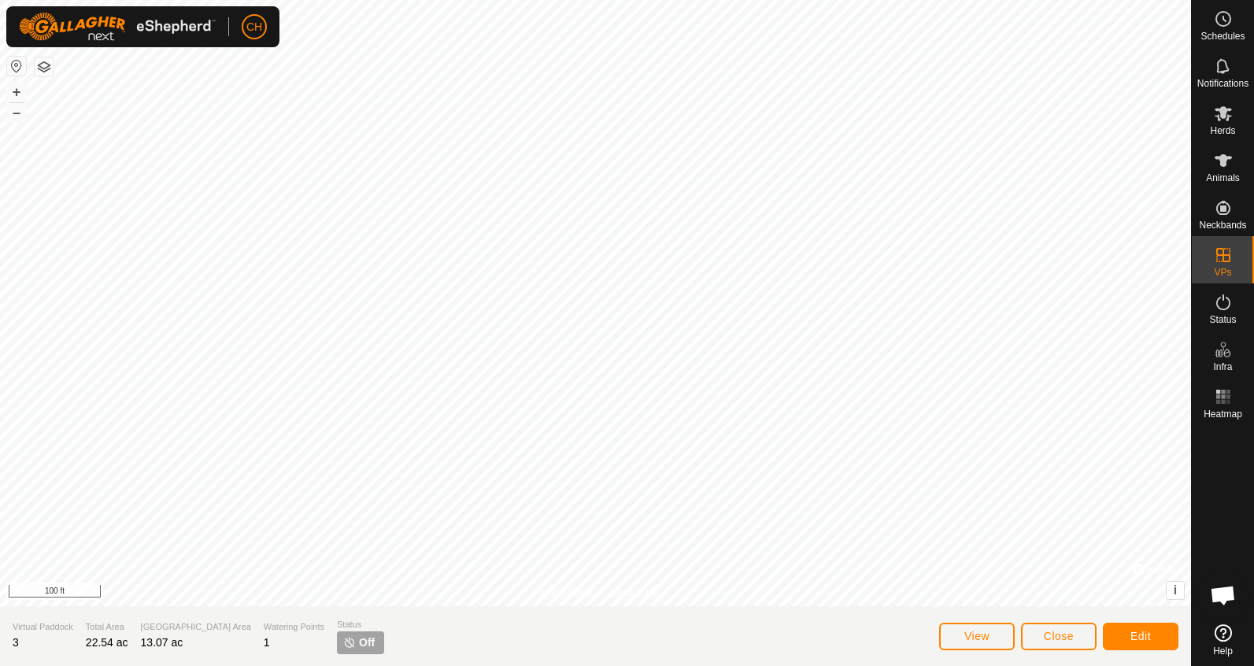
click at [1161, 643] on button "Edit" at bounding box center [1141, 637] width 76 height 28
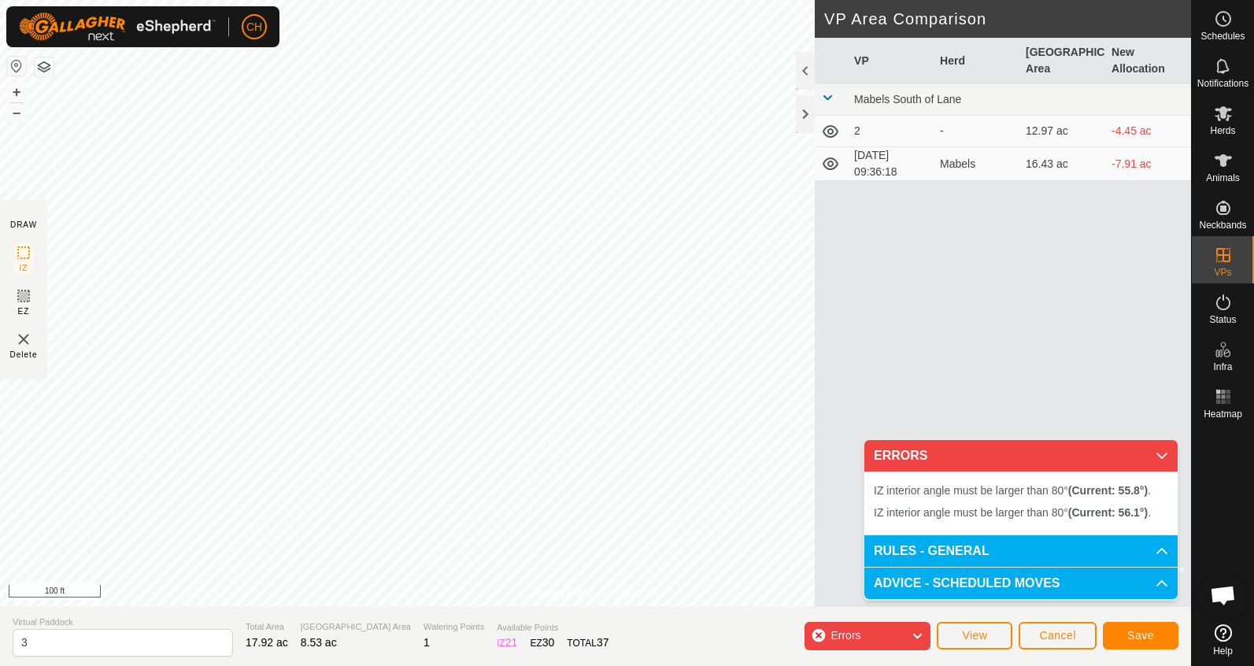
click at [1036, 632] on button "Cancel" at bounding box center [1057, 636] width 78 height 28
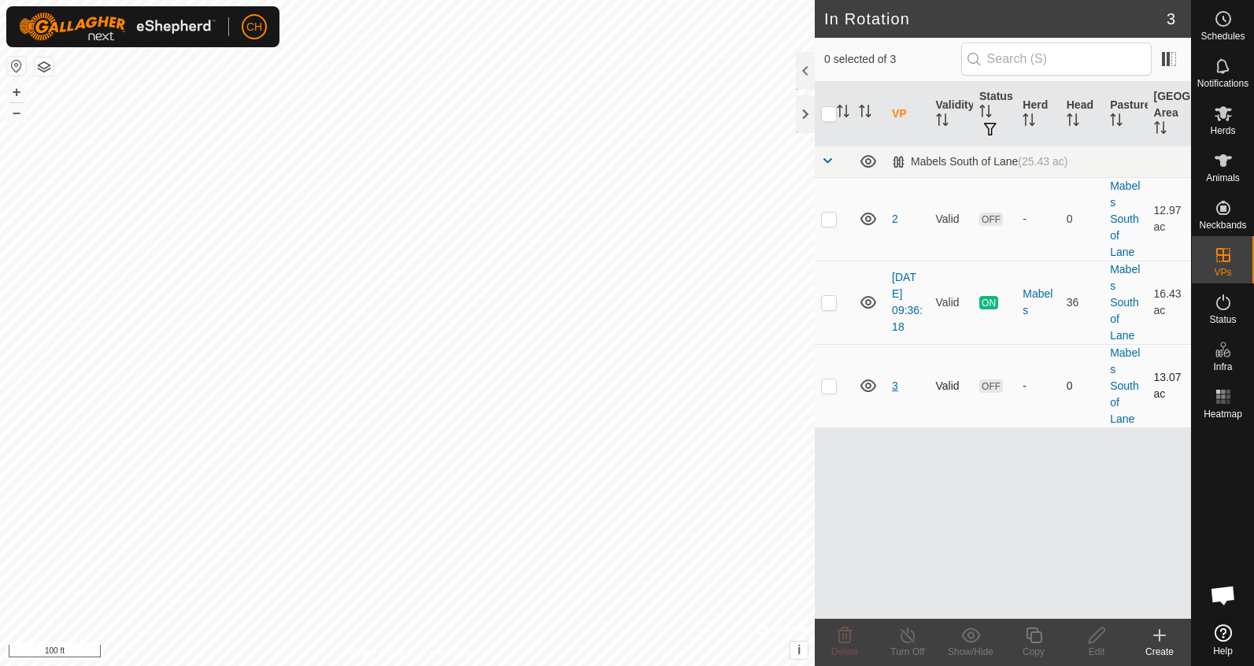
click at [895, 386] on link "3" at bounding box center [895, 385] width 6 height 13
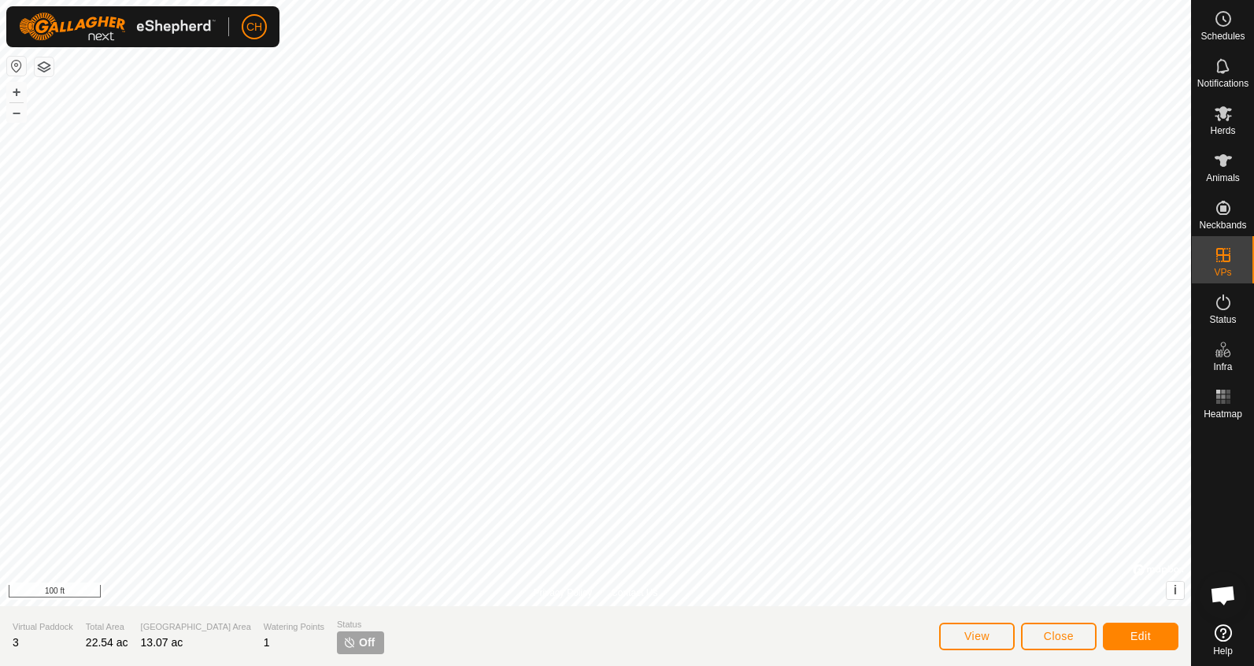
click at [1144, 636] on span "Edit" at bounding box center [1140, 636] width 20 height 13
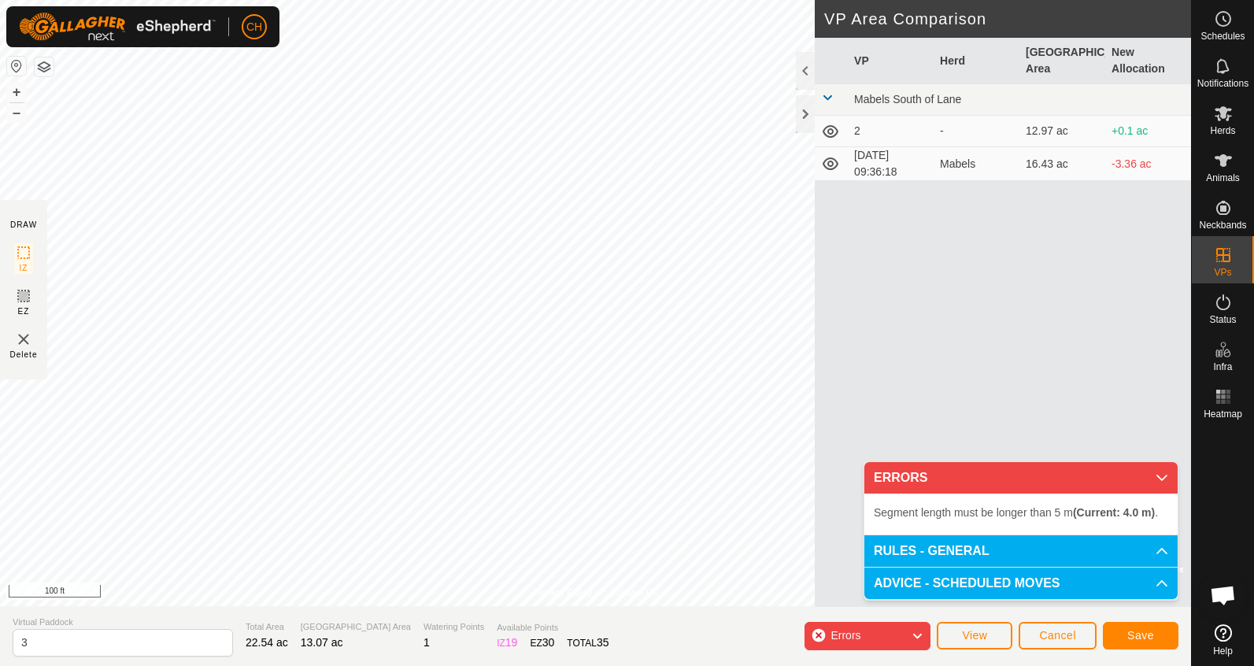
click at [1055, 641] on span "Cancel" at bounding box center [1057, 635] width 37 height 13
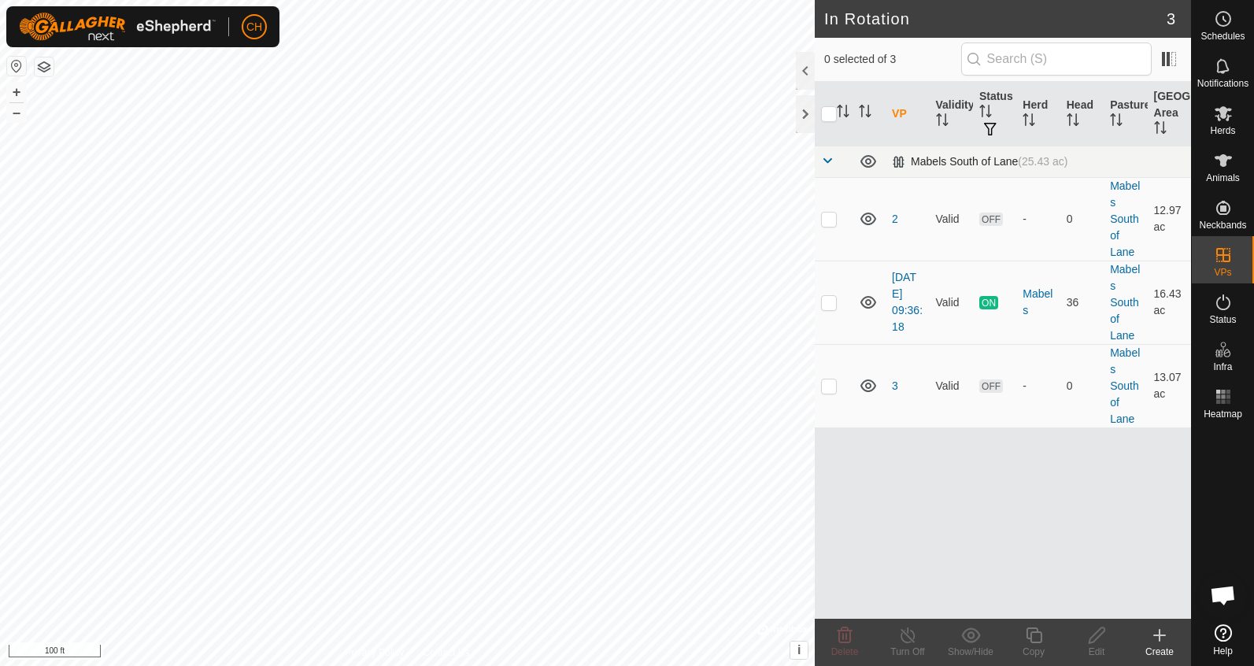
click at [824, 160] on span at bounding box center [827, 160] width 13 height 13
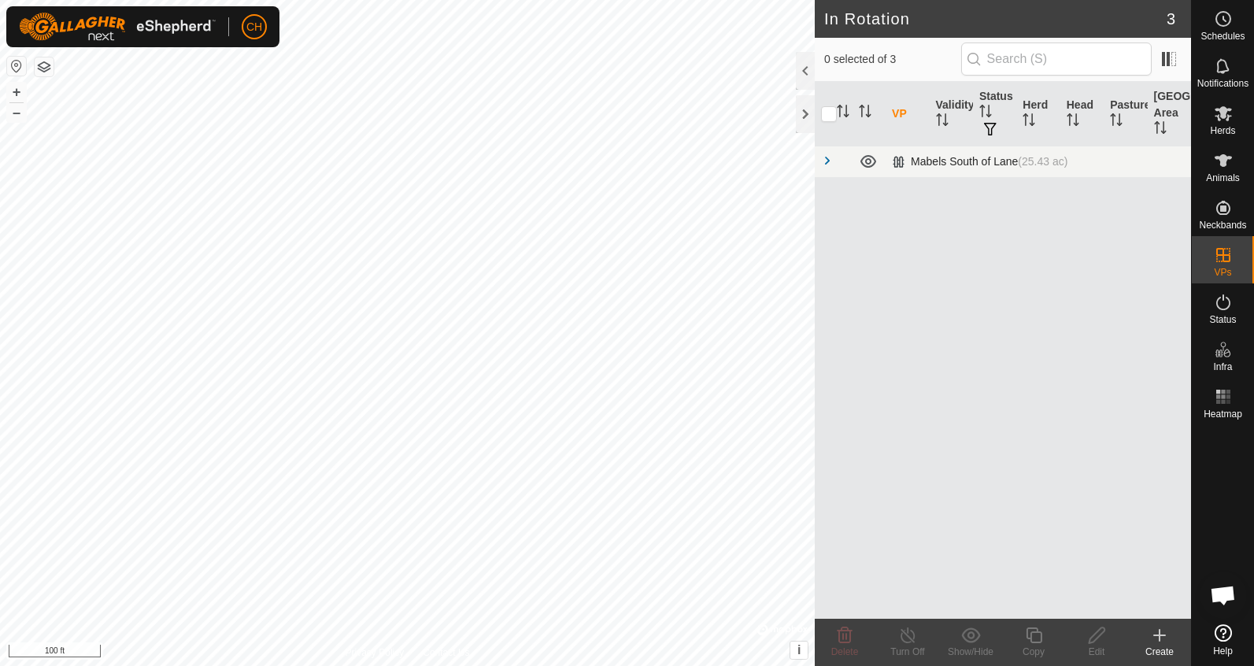
click at [824, 160] on span at bounding box center [827, 160] width 13 height 13
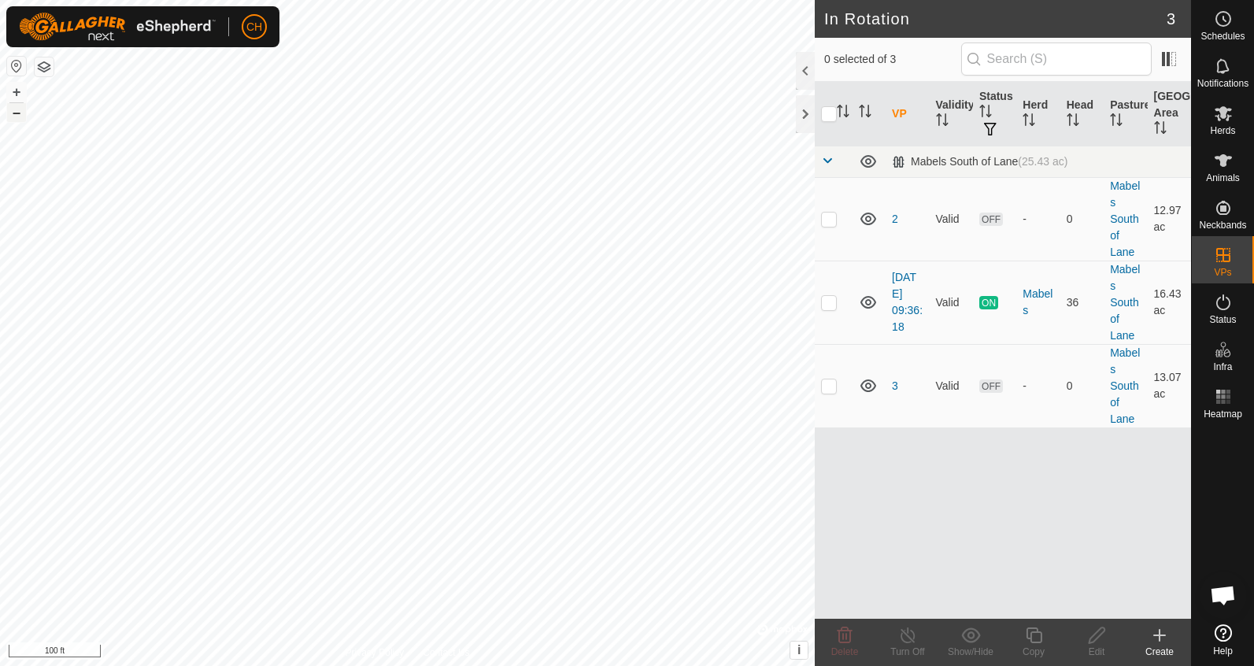
click at [21, 108] on button "–" at bounding box center [16, 112] width 19 height 19
click at [25, 89] on button "+" at bounding box center [16, 92] width 19 height 19
click at [15, 89] on button "+" at bounding box center [16, 92] width 19 height 19
click at [416, 665] on html "CH Schedules Notifications Herds Animals Neckbands VPs Status Infra Heatmap Hel…" at bounding box center [627, 333] width 1254 height 666
click at [511, 665] on html "CH Schedules Notifications Herds Animals Neckbands VPs Status Infra Heatmap Hel…" at bounding box center [627, 333] width 1254 height 666
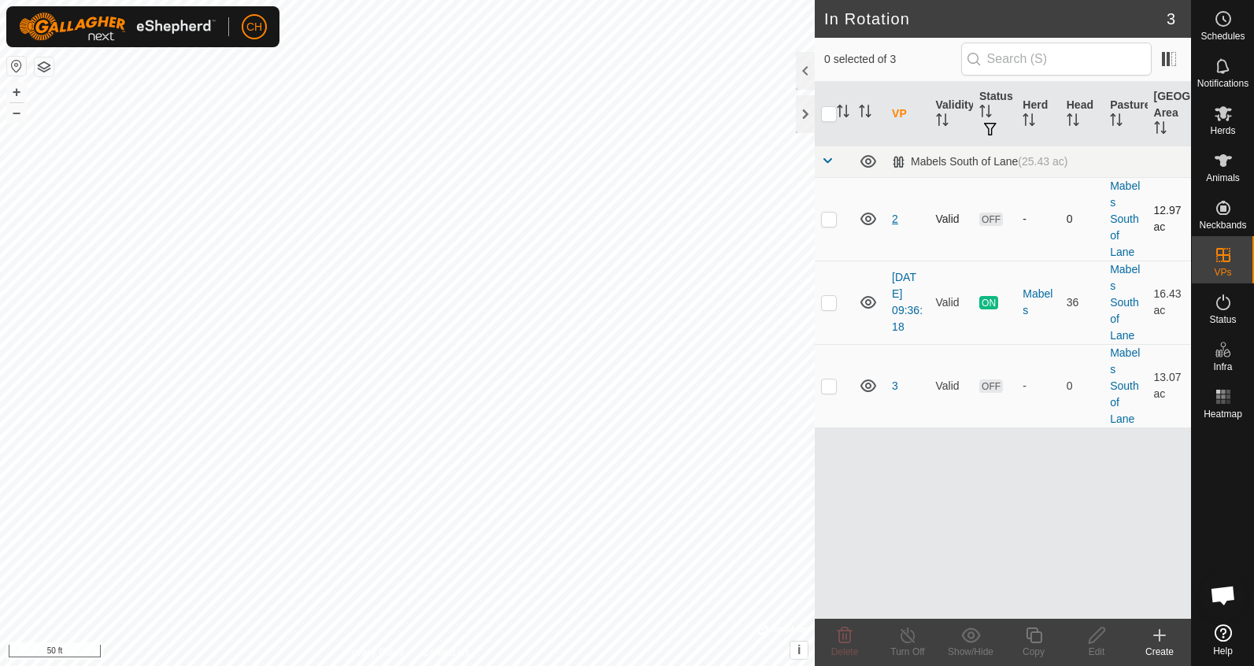
click at [894, 220] on link "2" at bounding box center [895, 219] width 6 height 13
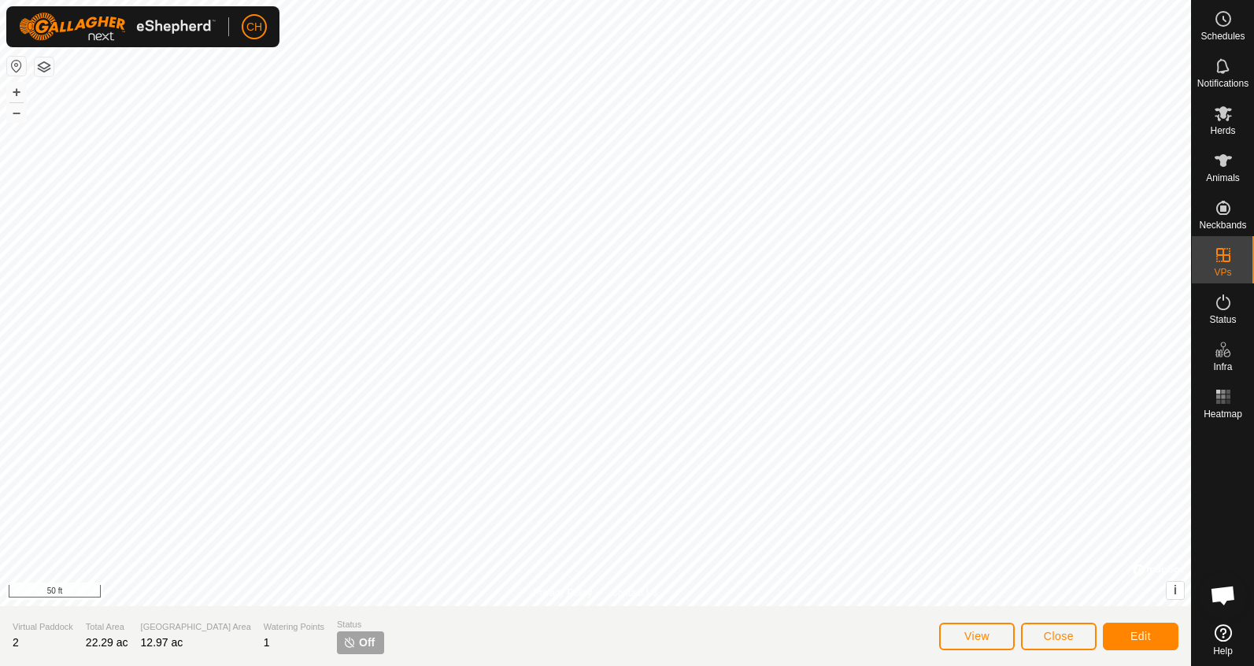
click at [1137, 631] on span "Edit" at bounding box center [1140, 636] width 20 height 13
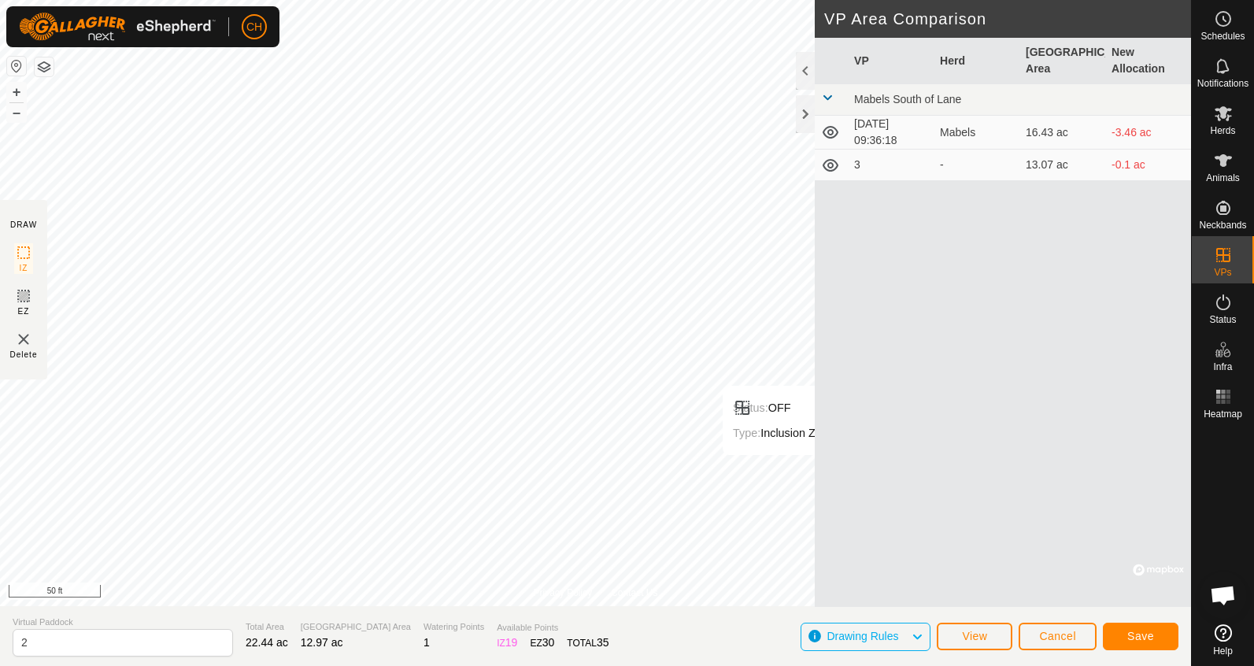
click at [1142, 638] on span "Save" at bounding box center [1140, 636] width 27 height 13
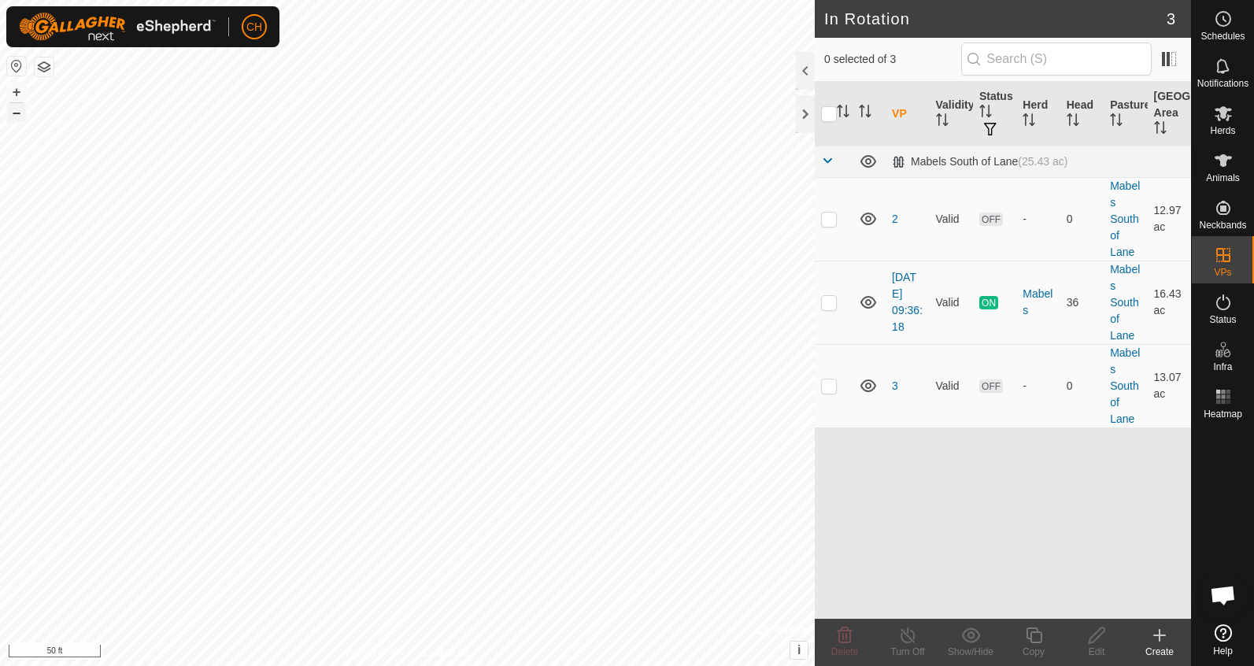
click at [17, 111] on button "–" at bounding box center [16, 112] width 19 height 19
click at [24, 92] on button "+" at bounding box center [16, 92] width 19 height 19
click at [18, 113] on button "–" at bounding box center [16, 112] width 19 height 19
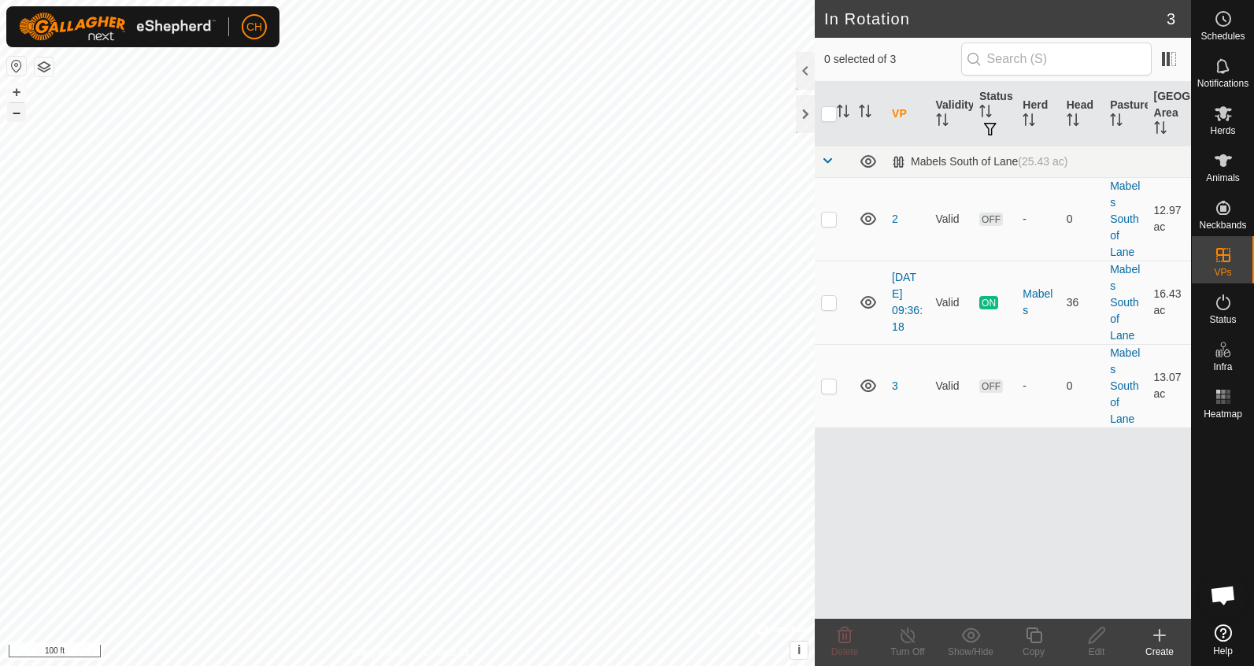
click at [18, 113] on button "–" at bounding box center [16, 112] width 19 height 19
click at [18, 90] on button "+" at bounding box center [16, 92] width 19 height 19
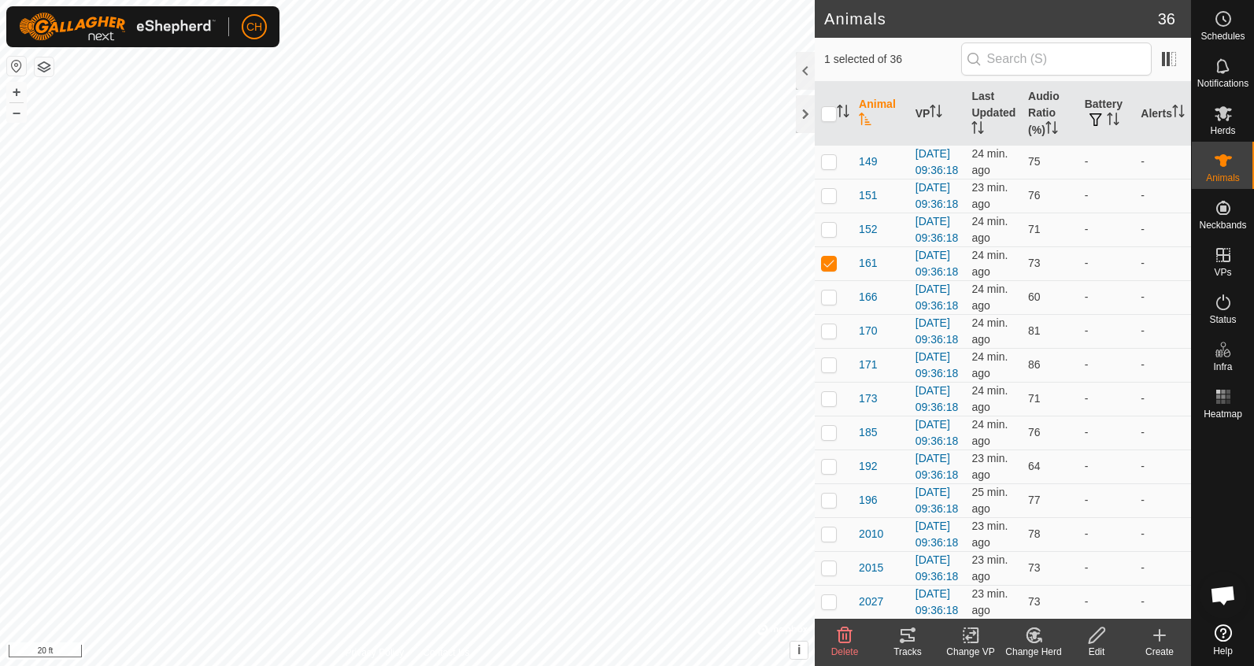
click at [913, 623] on div "Tracks" at bounding box center [907, 642] width 63 height 47
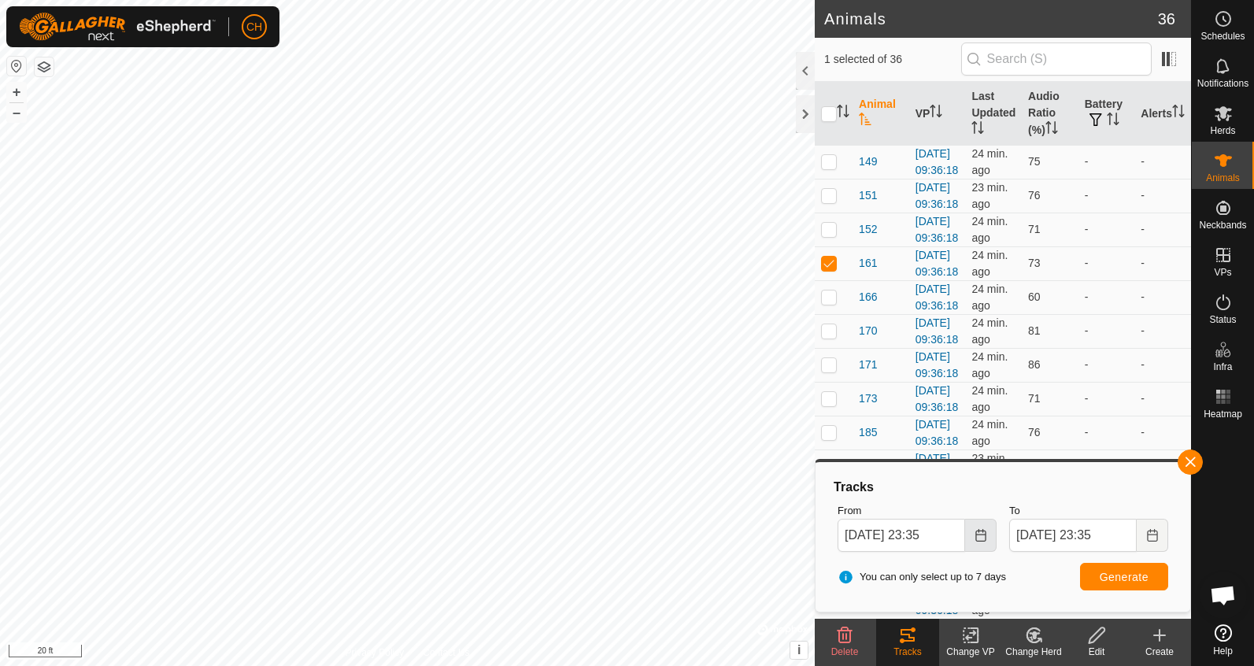
click at [975, 532] on icon "Choose Date" at bounding box center [980, 535] width 10 height 13
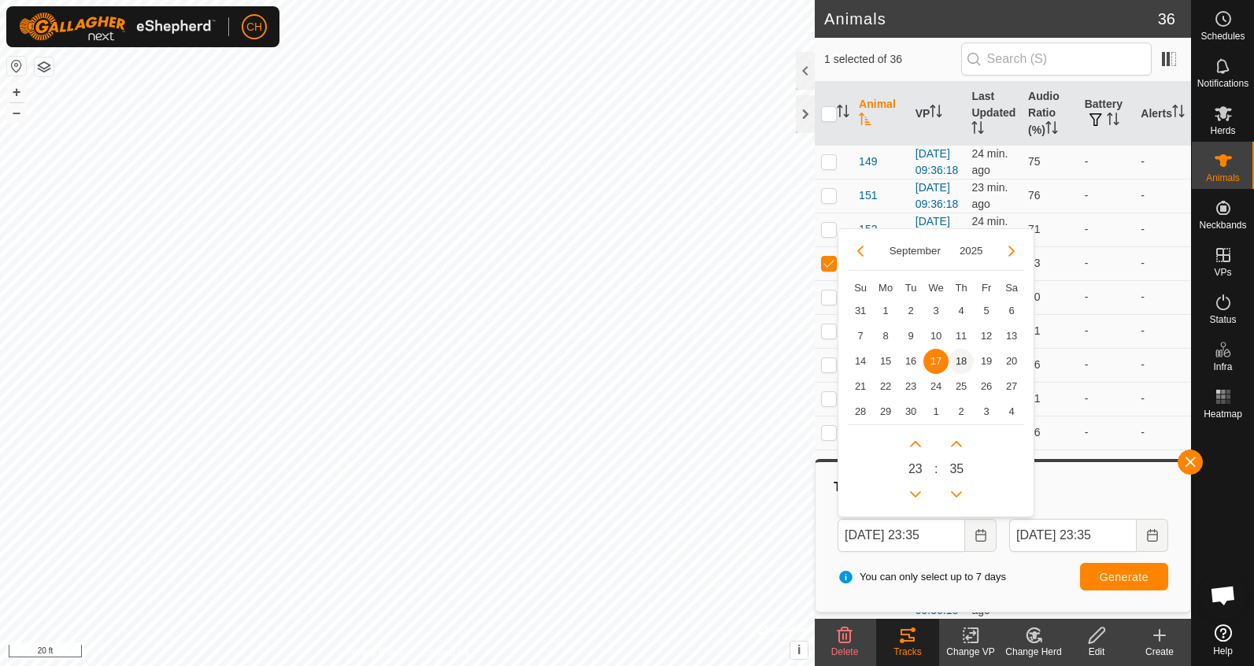
click at [956, 366] on span "18" at bounding box center [960, 361] width 25 height 25
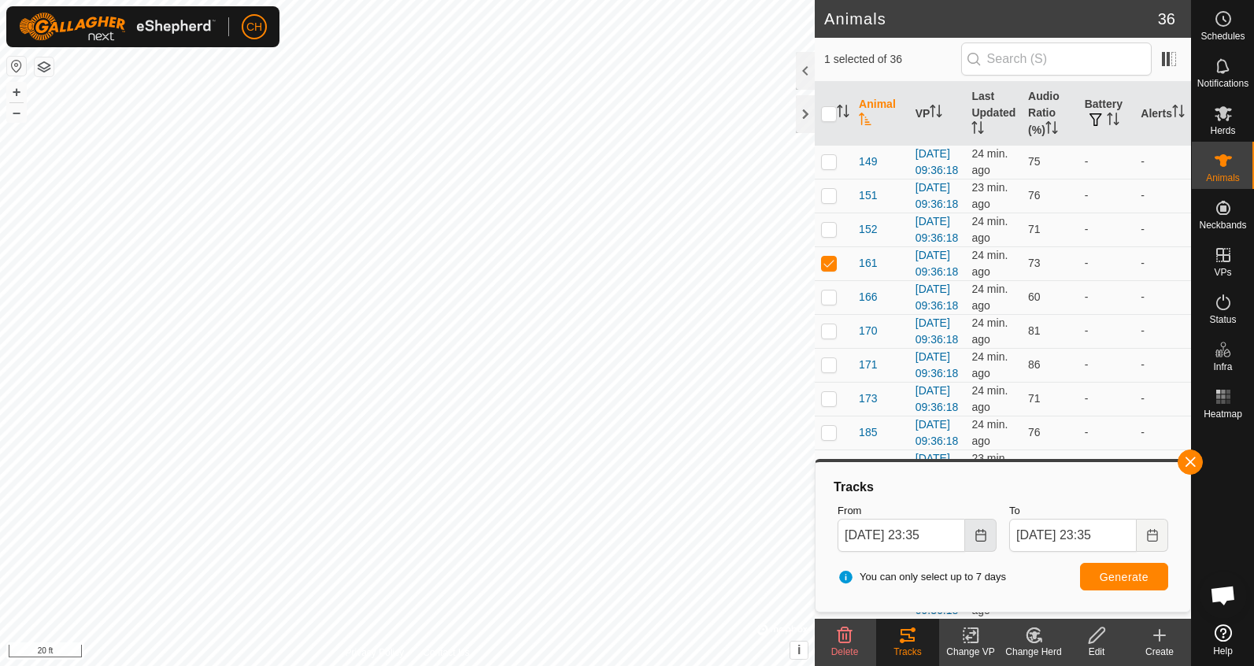
click at [973, 532] on button "Choose Date" at bounding box center [980, 535] width 31 height 33
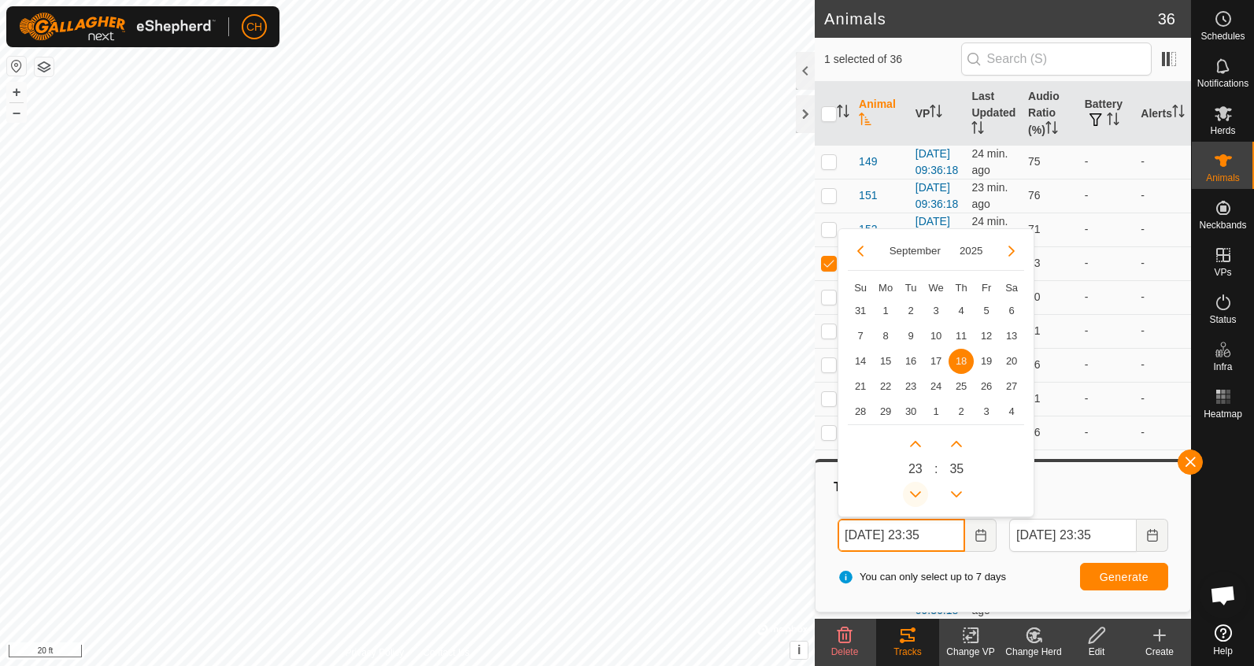
click at [917, 488] on button "Previous Hour" at bounding box center [915, 494] width 25 height 25
click at [918, 490] on span "Previous Hour" at bounding box center [918, 490] width 0 height 0
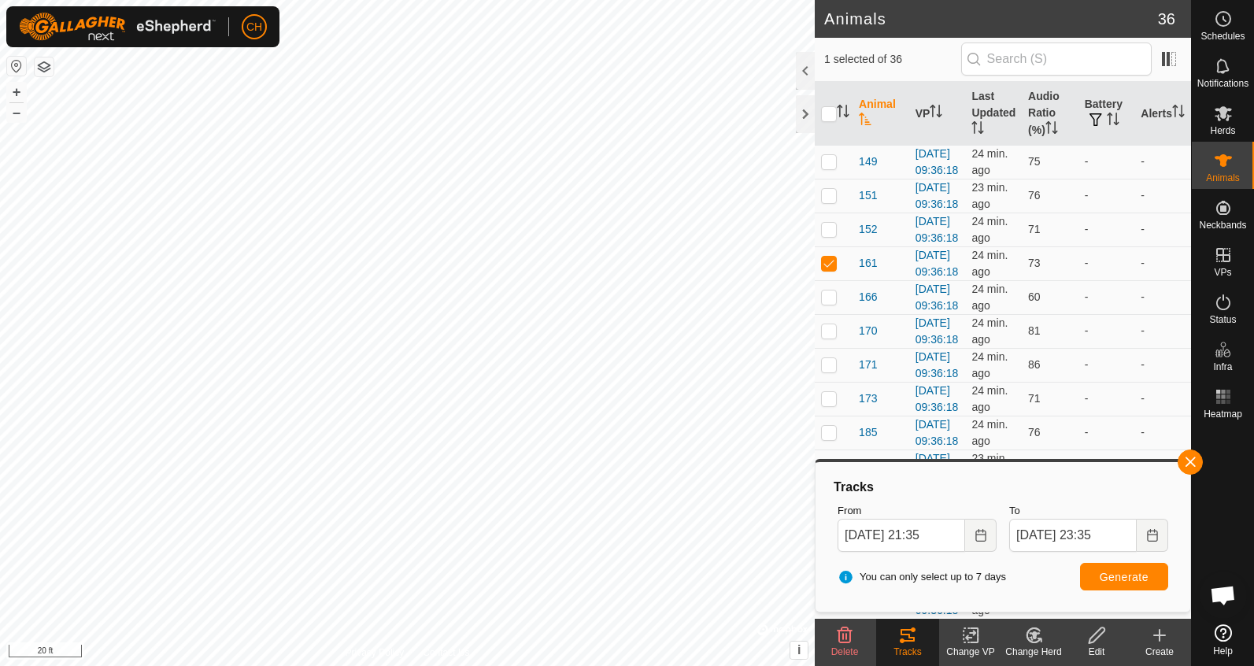
click at [1104, 579] on span "Generate" at bounding box center [1124, 577] width 49 height 13
click at [1189, 466] on button "button" at bounding box center [1189, 461] width 25 height 25
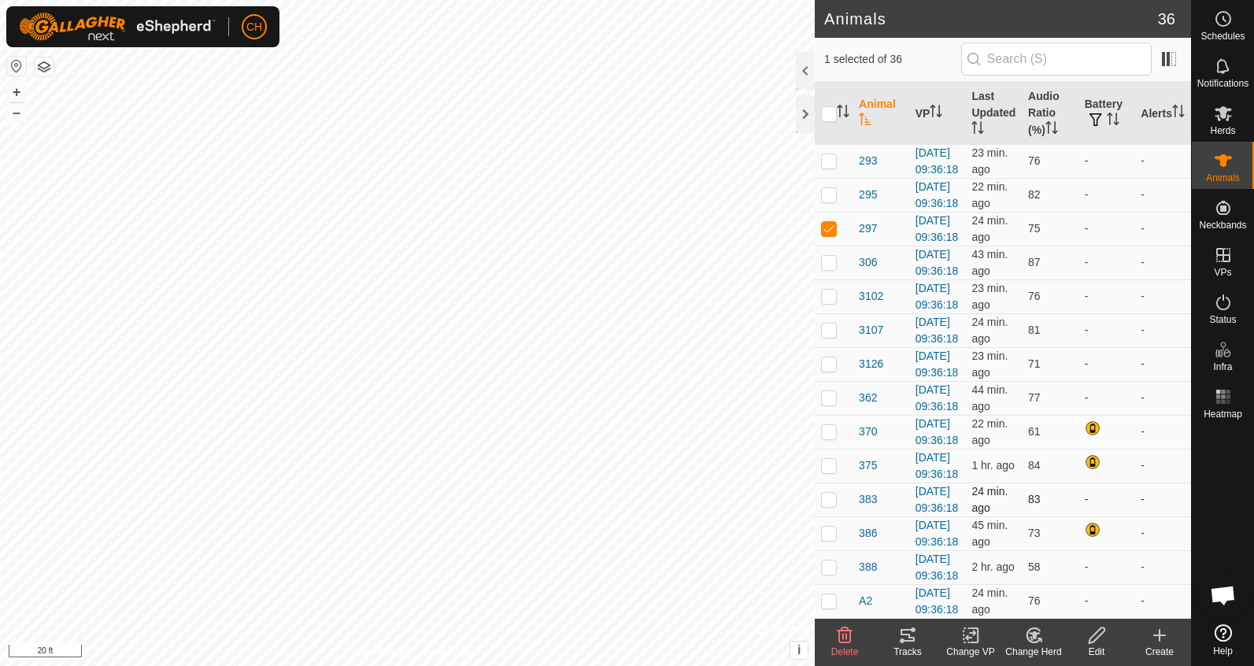
scroll to position [1128, 0]
click at [913, 641] on icon at bounding box center [907, 635] width 14 height 13
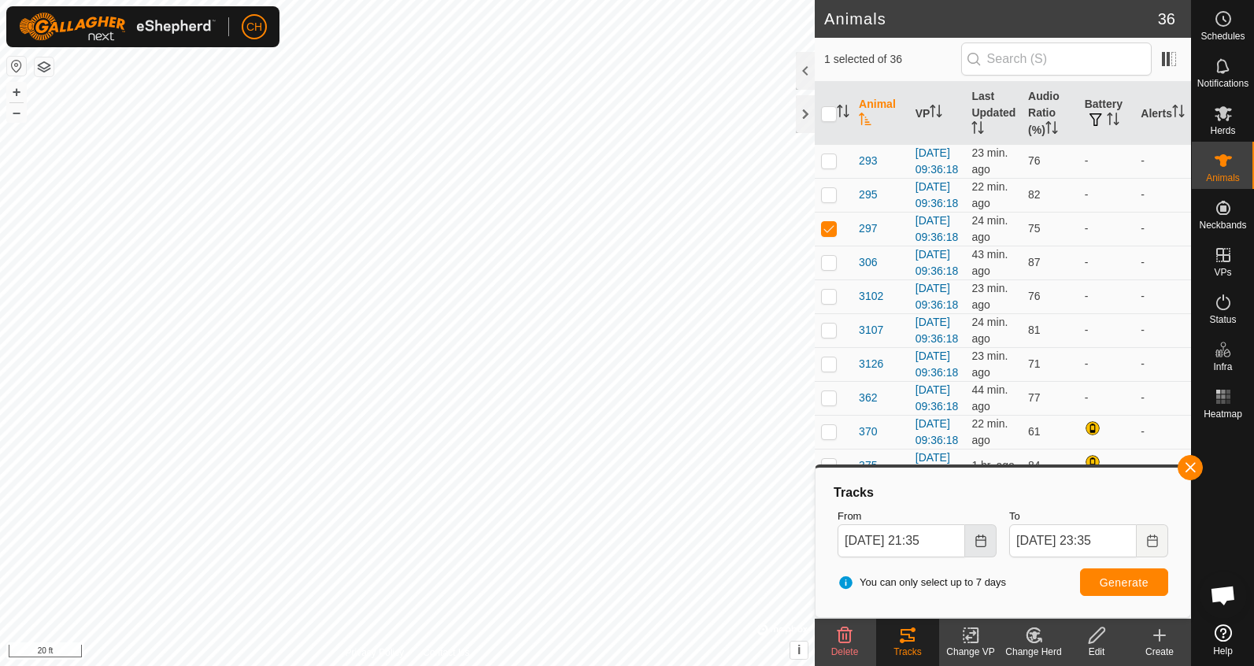
click at [981, 552] on button "Choose Date" at bounding box center [980, 540] width 31 height 33
click at [1055, 483] on div "Tracks" at bounding box center [1002, 492] width 343 height 19
click at [829, 201] on p-checkbox at bounding box center [829, 194] width 16 height 13
click at [832, 268] on p-checkbox at bounding box center [829, 262] width 16 height 13
click at [831, 302] on p-checkbox at bounding box center [829, 296] width 16 height 13
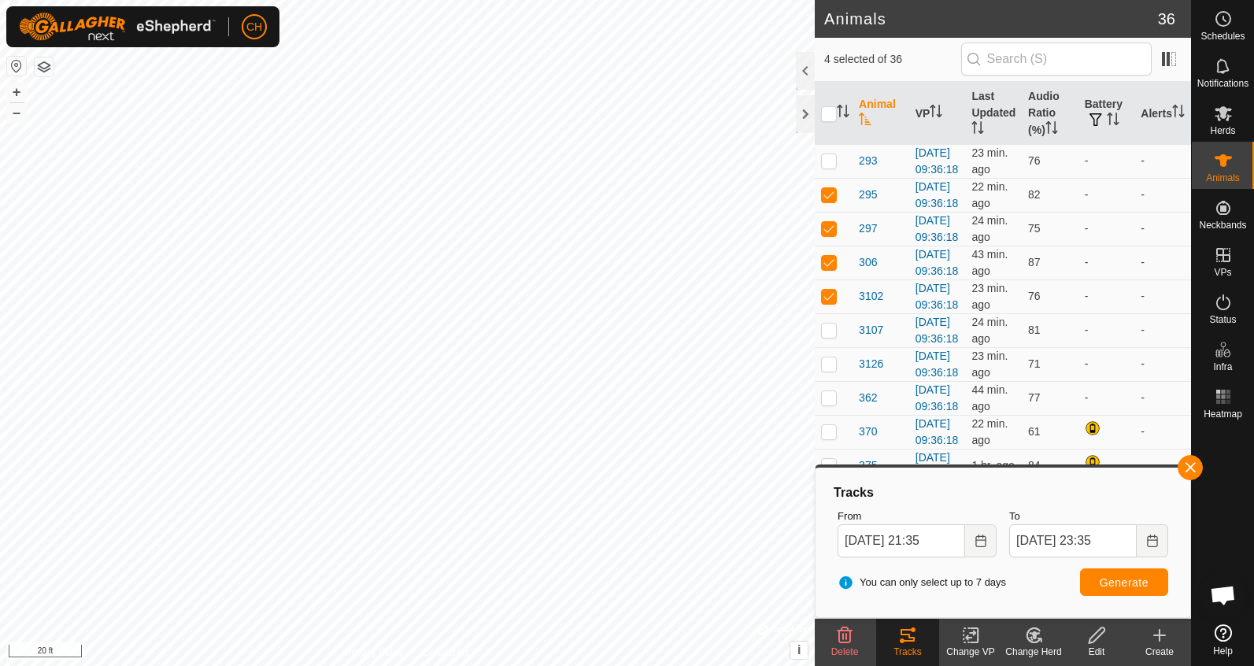
click at [1103, 587] on span "Generate" at bounding box center [1124, 582] width 49 height 13
click at [831, 109] on input "checkbox" at bounding box center [829, 114] width 16 height 16
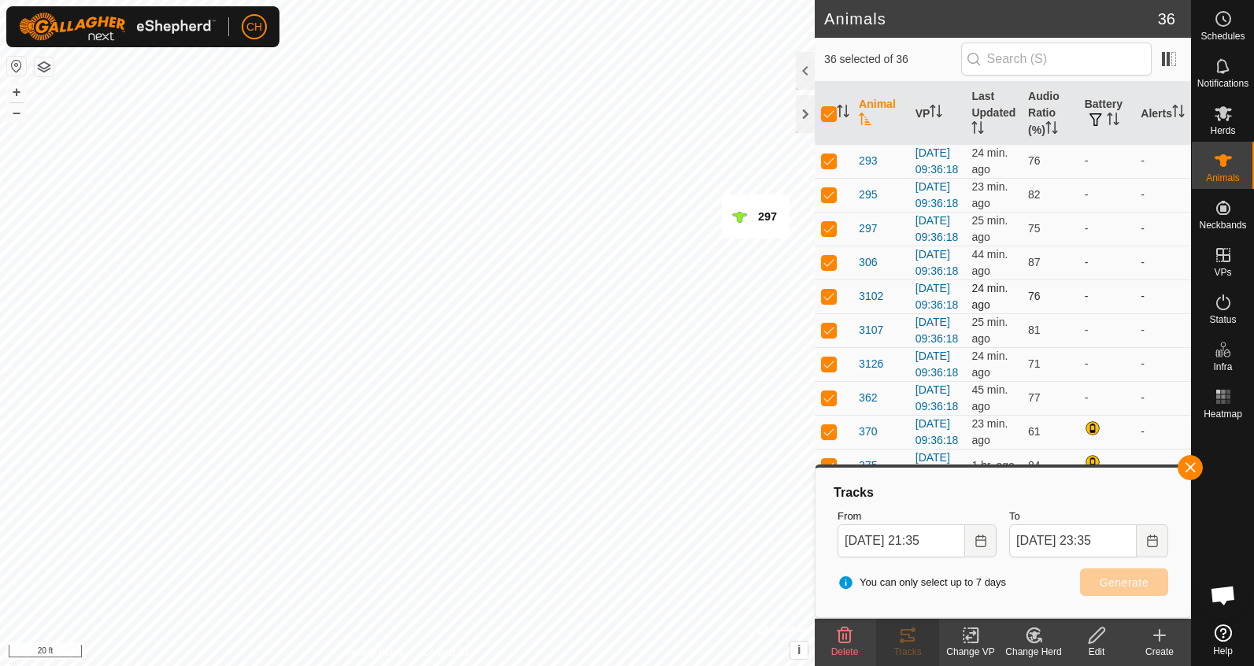
scroll to position [1126, 0]
click at [973, 540] on button "Choose Date" at bounding box center [980, 540] width 31 height 33
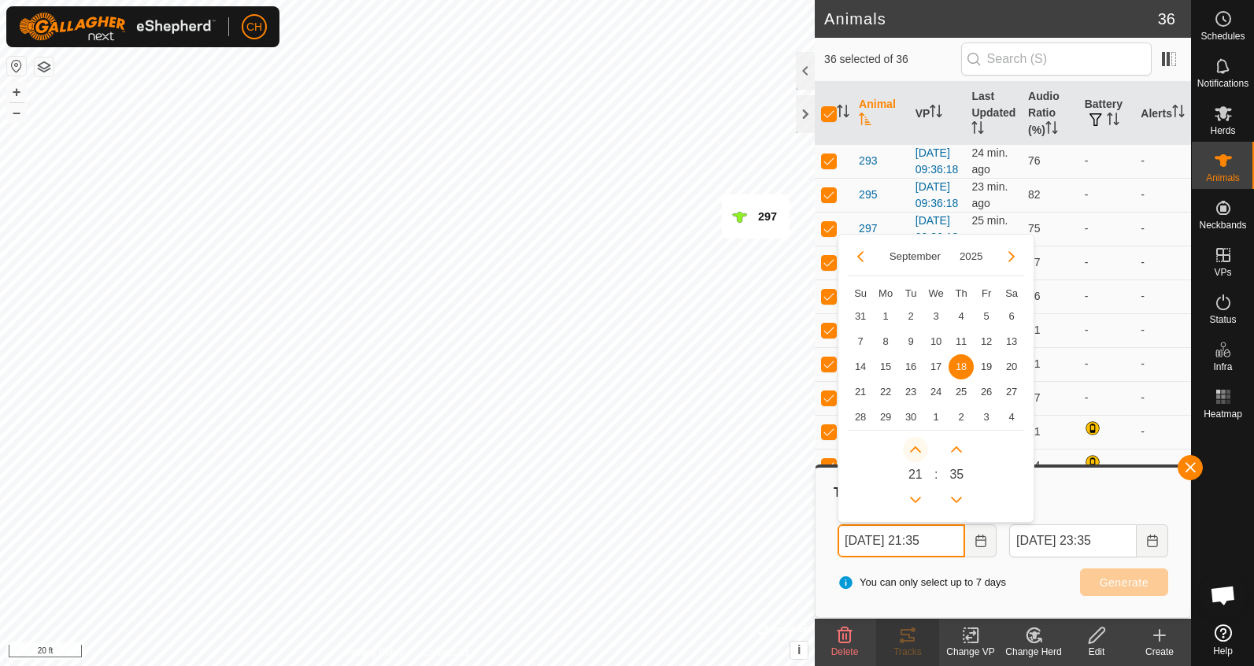
click at [915, 445] on button "Next Hour" at bounding box center [915, 449] width 25 height 25
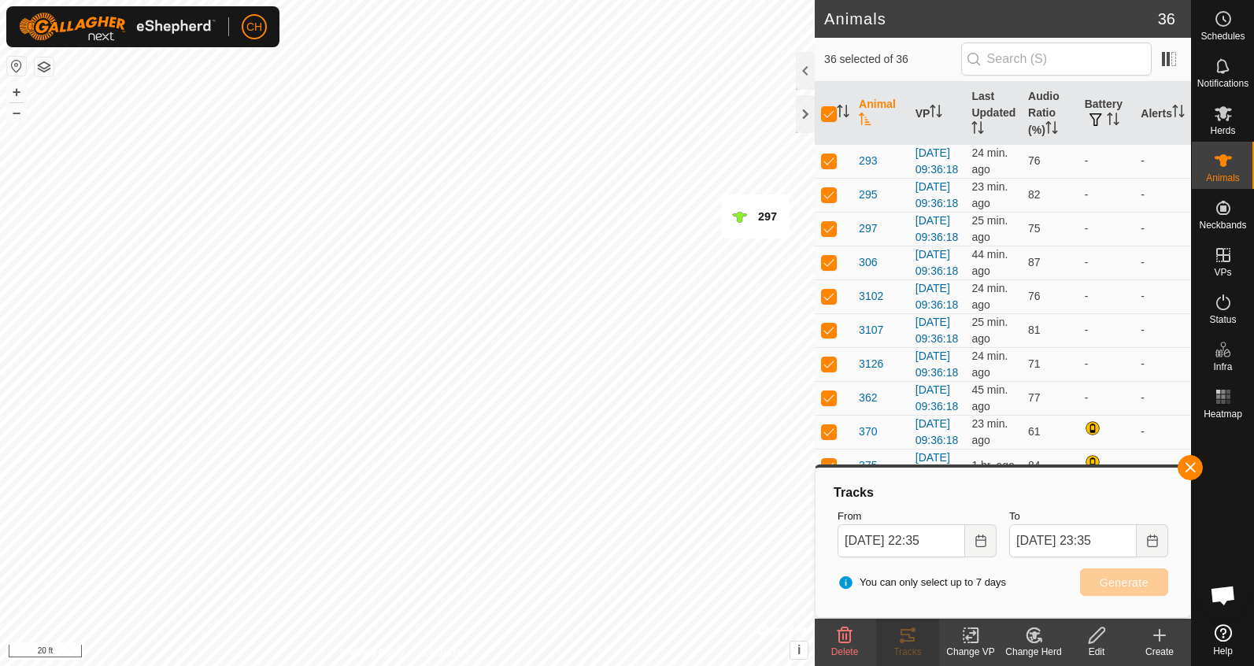
click at [1041, 569] on div "You can only select up to 7 days Generate" at bounding box center [1002, 583] width 343 height 38
click at [845, 587] on span "You can only select up to 7 days" at bounding box center [921, 583] width 168 height 16
click at [847, 579] on span "You can only select up to 7 days" at bounding box center [921, 583] width 168 height 16
click at [828, 115] on input "checkbox" at bounding box center [829, 114] width 16 height 16
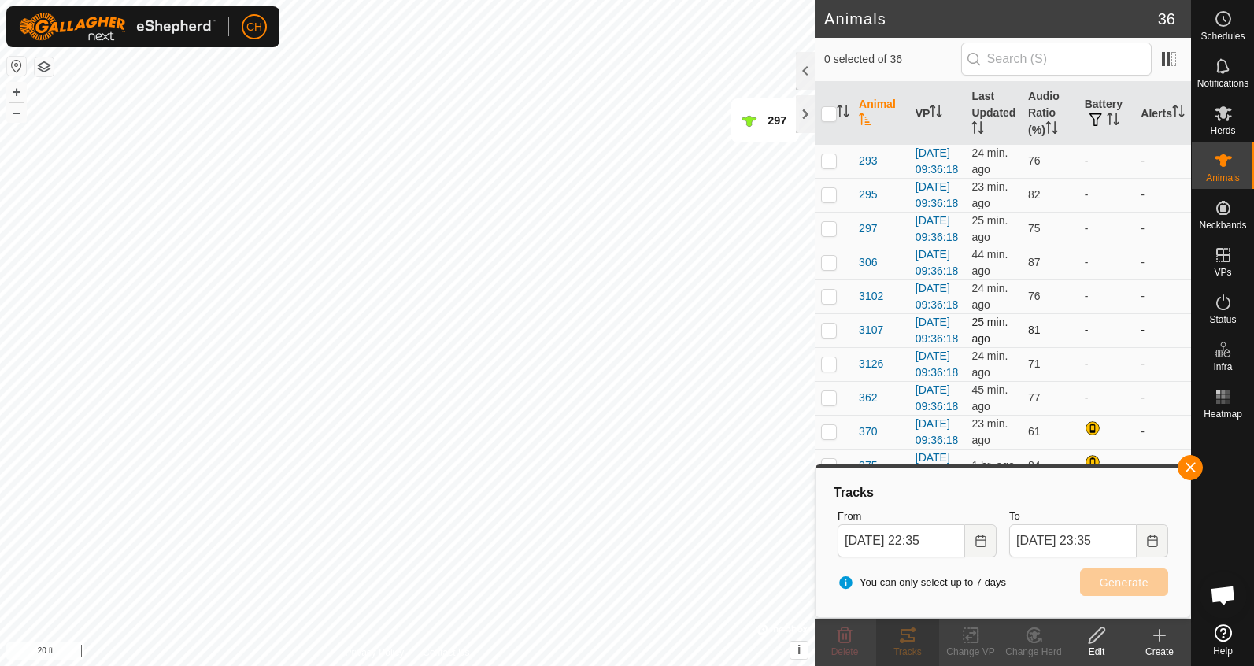
click at [830, 336] on p-checkbox at bounding box center [829, 329] width 16 height 13
click at [834, 302] on p-checkbox at bounding box center [829, 296] width 16 height 13
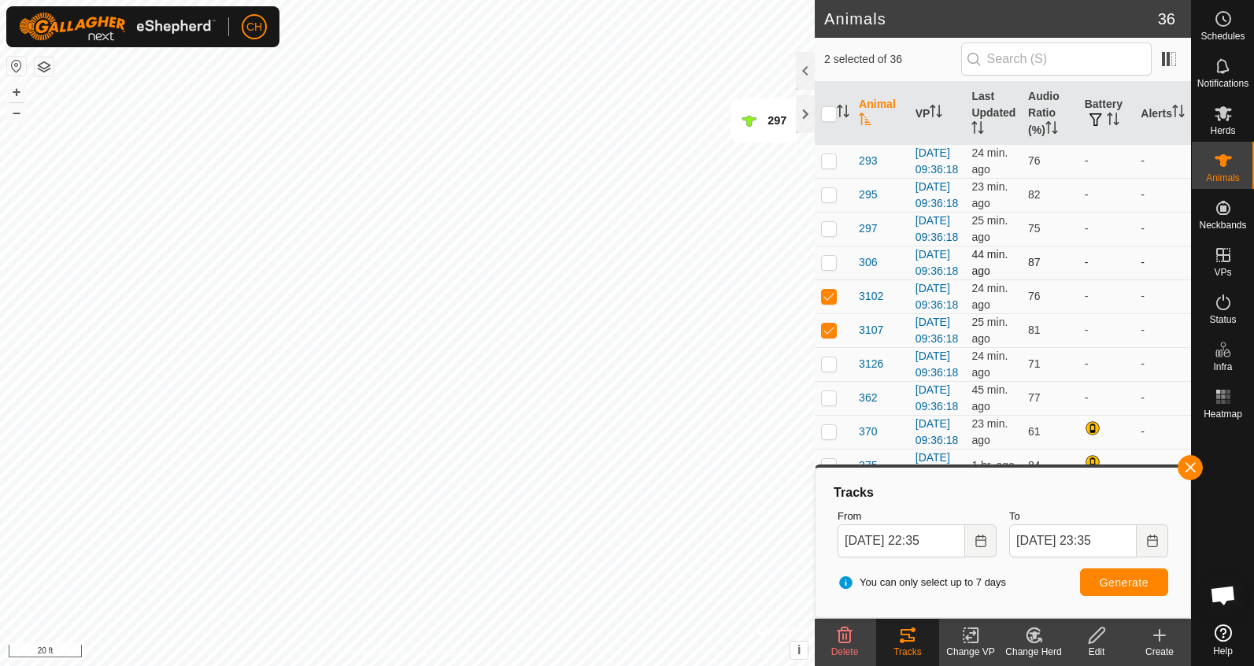
click at [835, 279] on td at bounding box center [834, 263] width 38 height 34
click at [827, 235] on p-checkbox at bounding box center [829, 228] width 16 height 13
click at [829, 201] on p-checkbox at bounding box center [829, 194] width 16 height 13
click at [830, 154] on p-checkbox at bounding box center [829, 160] width 16 height 13
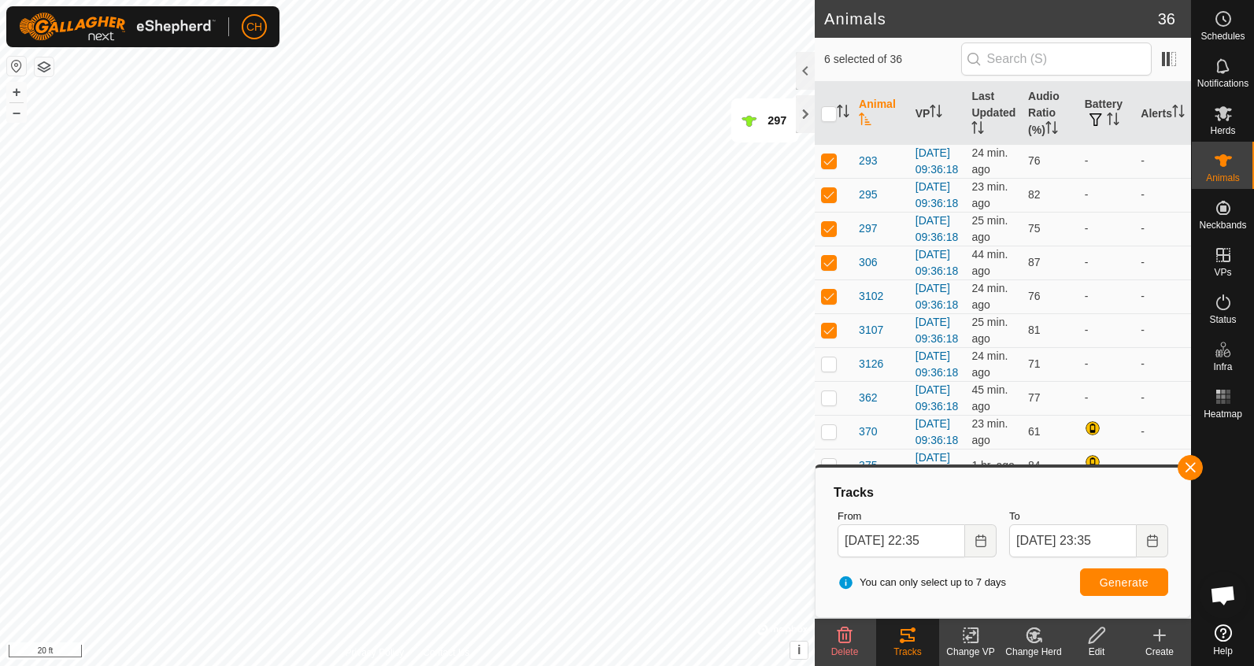
click at [834, 133] on p-checkbox at bounding box center [829, 126] width 16 height 13
click at [832, 99] on p-checkbox at bounding box center [829, 93] width 16 height 13
click at [832, 65] on p-checkbox at bounding box center [829, 59] width 16 height 13
click at [831, 31] on p-checkbox at bounding box center [829, 25] width 16 height 13
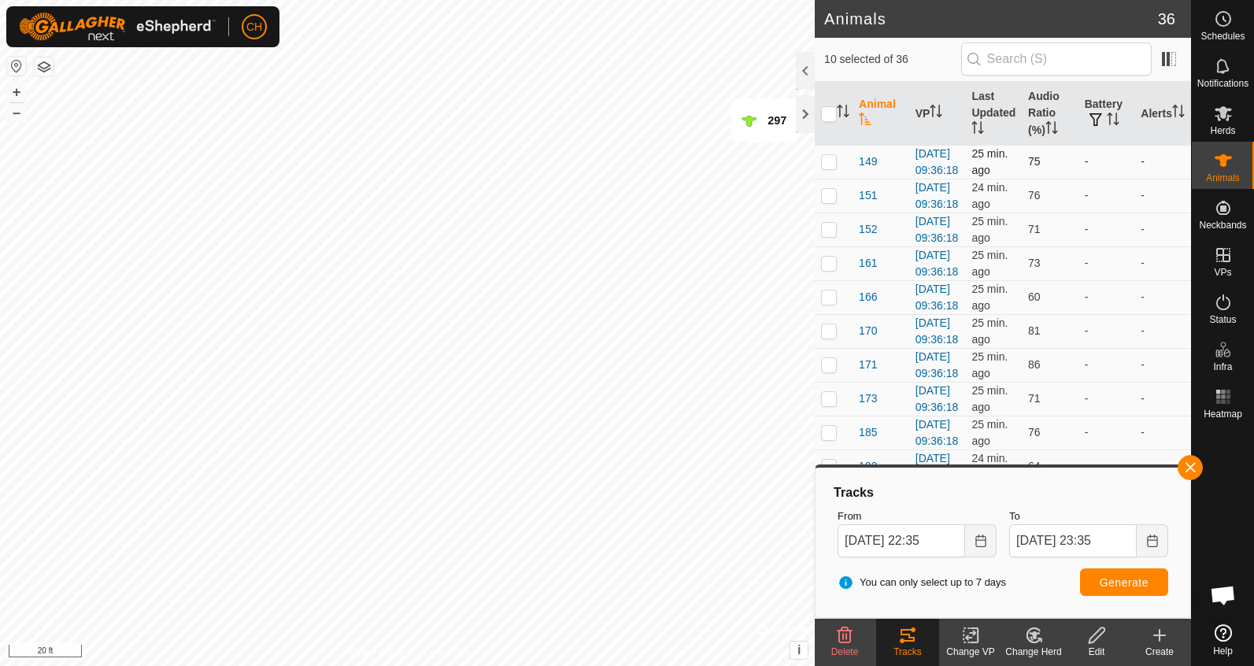
click at [826, 165] on p-checkbox at bounding box center [829, 161] width 16 height 13
click at [831, 110] on input "checkbox" at bounding box center [829, 114] width 16 height 16
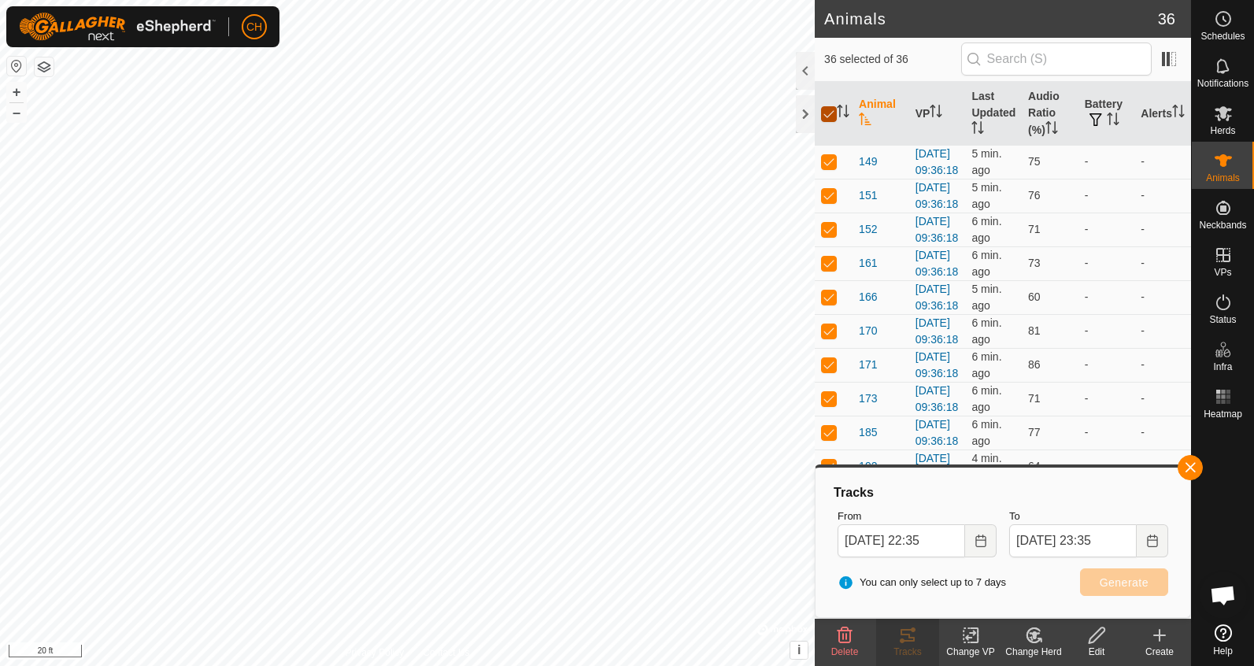
click at [831, 110] on input "checkbox" at bounding box center [829, 114] width 16 height 16
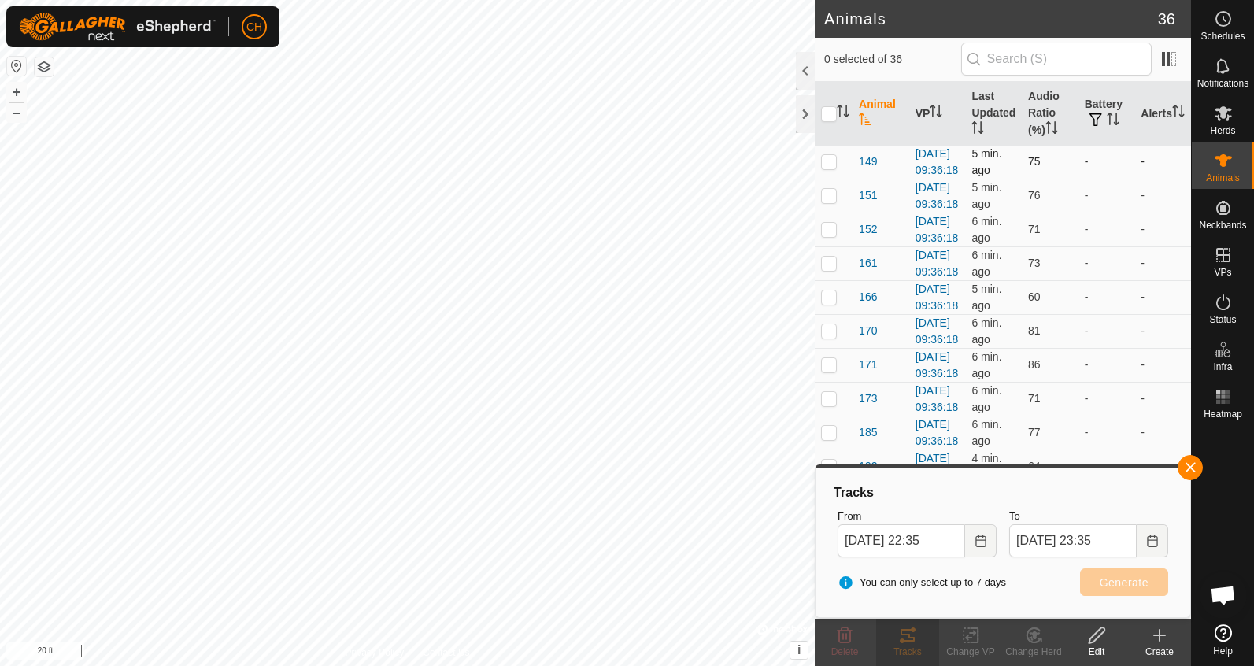
click at [835, 168] on p-checkbox at bounding box center [829, 161] width 16 height 13
click at [830, 205] on td at bounding box center [834, 196] width 38 height 34
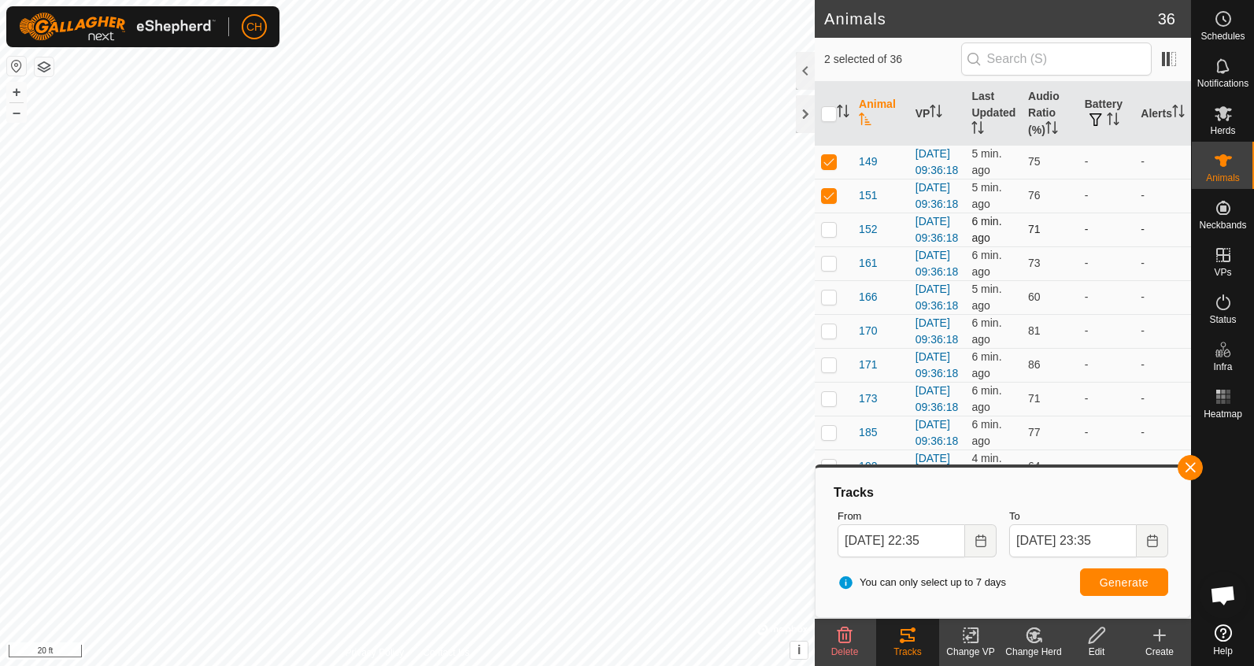
click at [831, 235] on p-checkbox at bounding box center [829, 229] width 16 height 13
click at [831, 269] on p-checkbox at bounding box center [829, 263] width 16 height 13
click at [829, 303] on p-checkbox at bounding box center [829, 296] width 16 height 13
click at [830, 337] on p-checkbox at bounding box center [829, 330] width 16 height 13
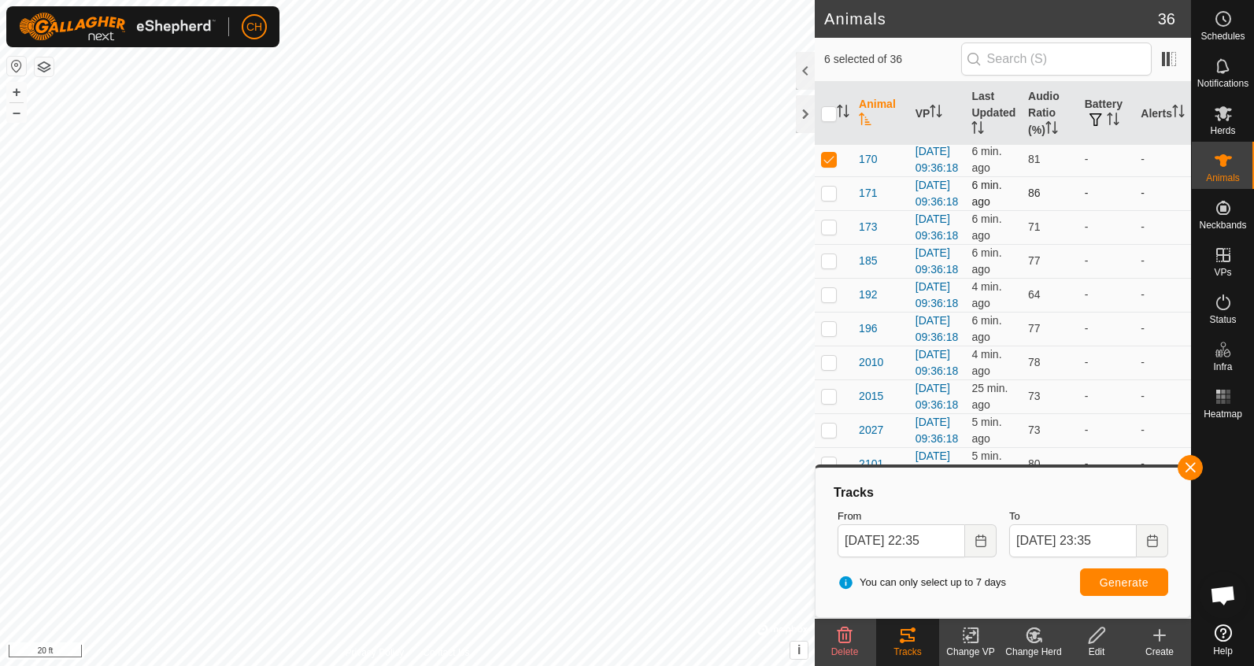
click at [831, 199] on p-checkbox at bounding box center [829, 193] width 16 height 13
click at [830, 233] on p-checkbox at bounding box center [829, 226] width 16 height 13
click at [830, 267] on p-checkbox at bounding box center [829, 260] width 16 height 13
click at [832, 301] on p-checkbox at bounding box center [829, 294] width 16 height 13
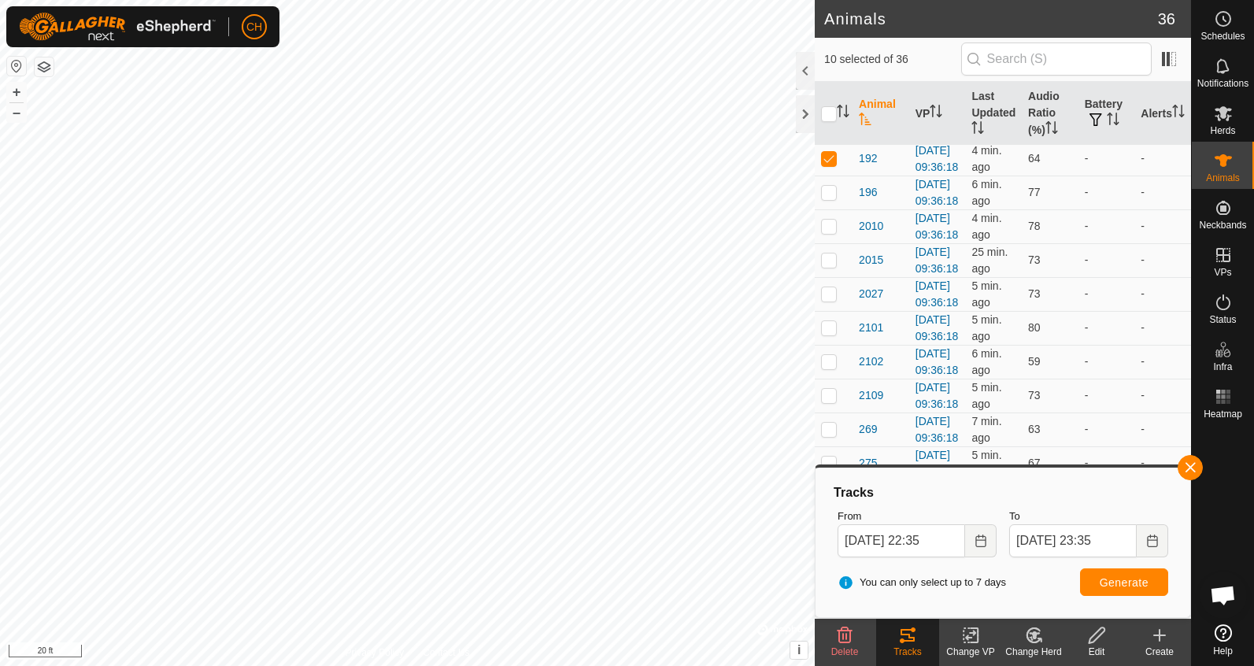
click at [1106, 583] on span "Generate" at bounding box center [1124, 582] width 49 height 13
click at [21, 114] on button "–" at bounding box center [16, 112] width 19 height 19
click at [828, 116] on input "checkbox" at bounding box center [829, 114] width 16 height 16
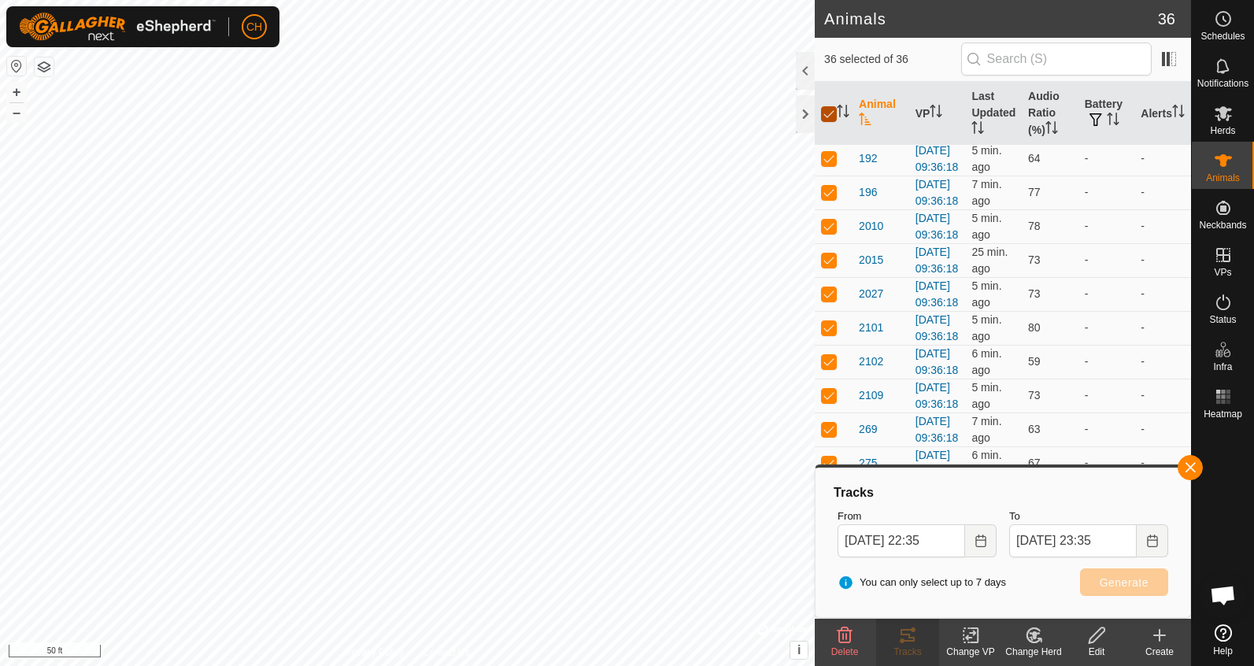
click at [828, 116] on input "checkbox" at bounding box center [829, 114] width 16 height 16
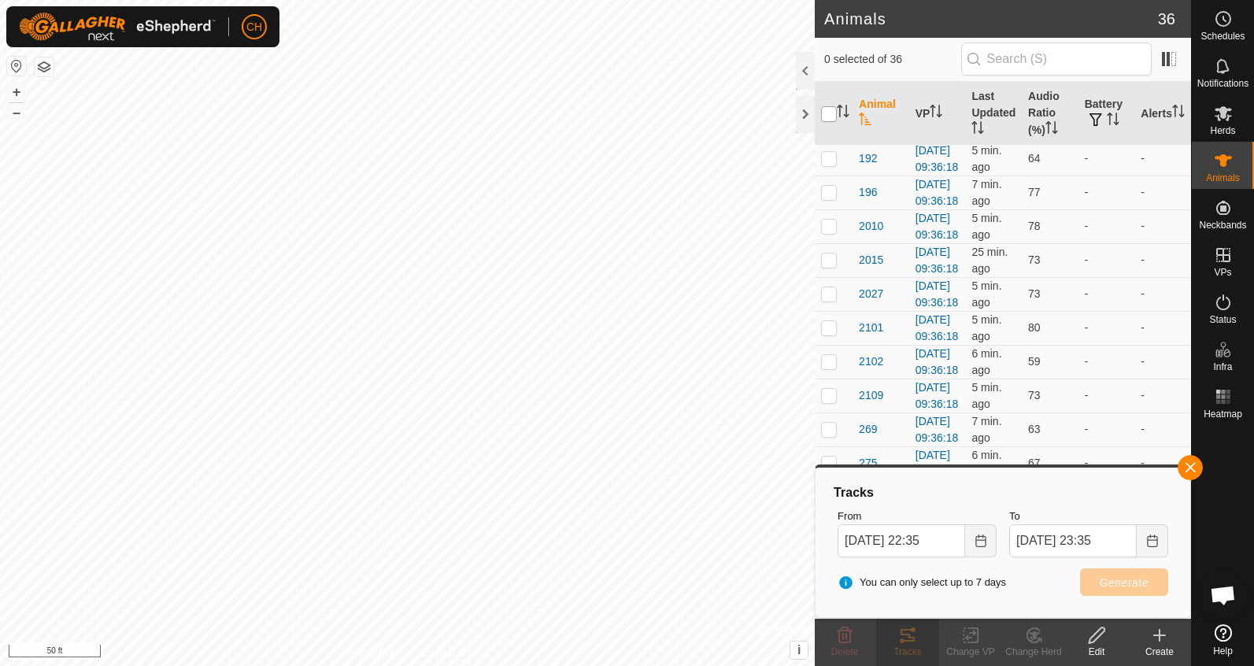
click at [829, 111] on input "checkbox" at bounding box center [829, 114] width 16 height 16
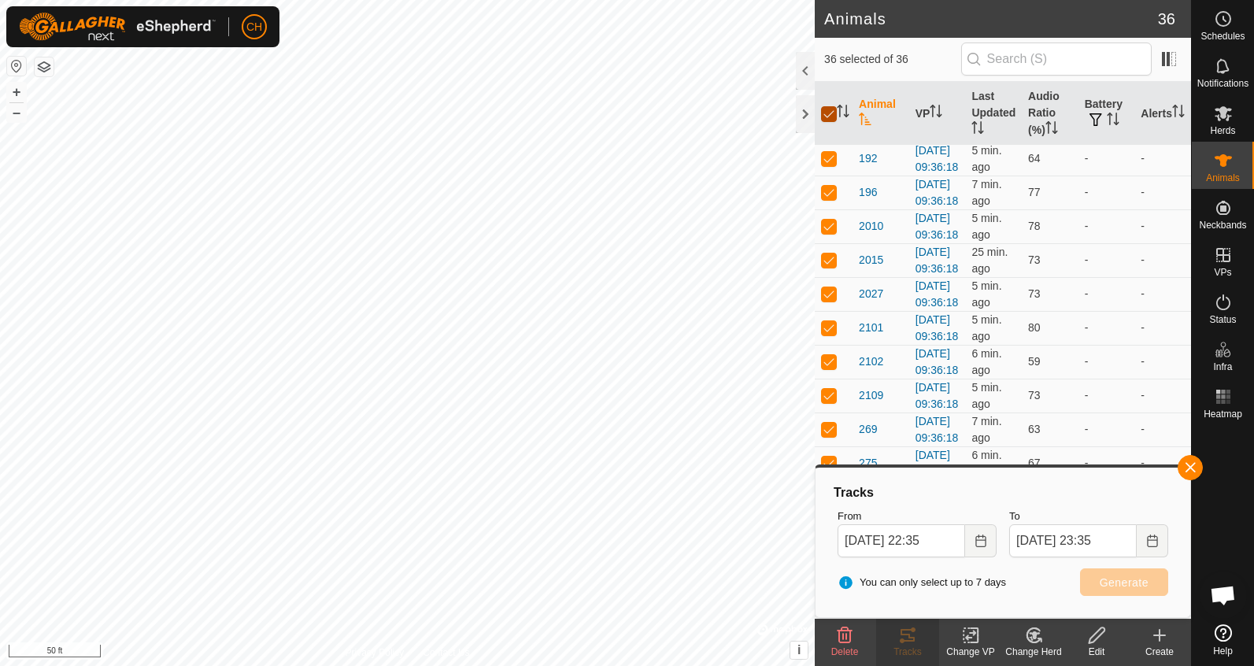
click at [829, 111] on input "checkbox" at bounding box center [829, 114] width 16 height 16
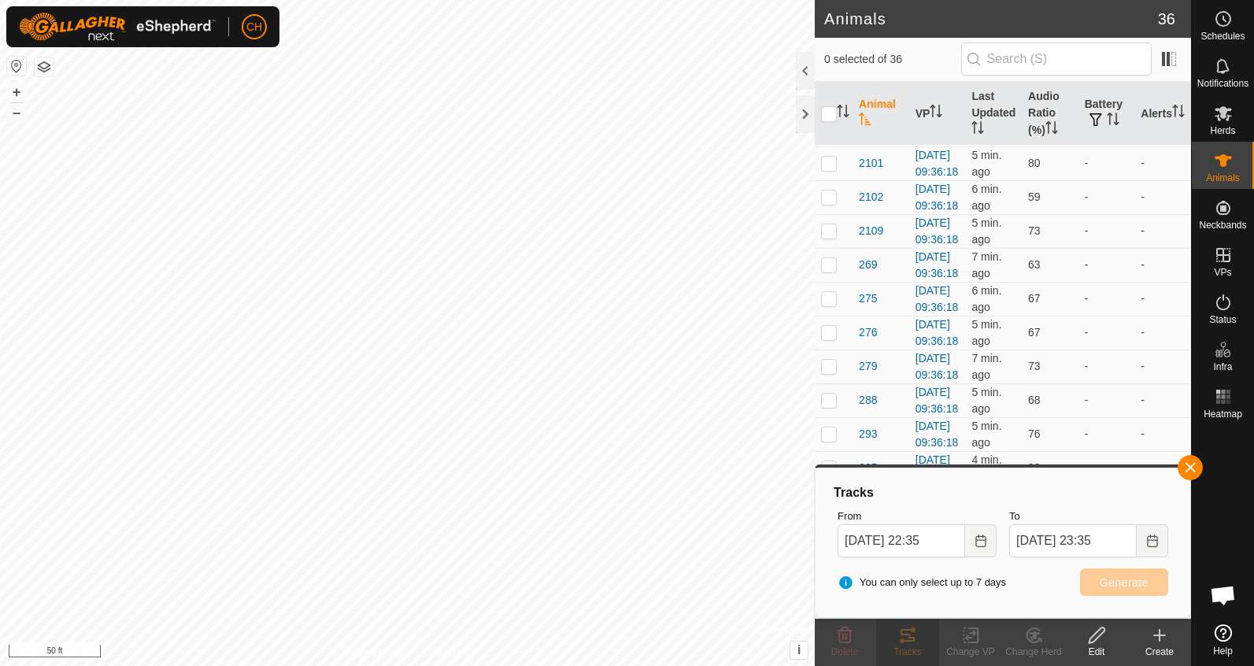
scroll to position [474, 0]
click at [832, 32] on p-checkbox at bounding box center [829, 26] width 16 height 13
click at [832, 66] on p-checkbox at bounding box center [829, 60] width 16 height 13
click at [830, 100] on p-checkbox at bounding box center [829, 93] width 16 height 13
click at [831, 134] on p-checkbox at bounding box center [829, 127] width 16 height 13
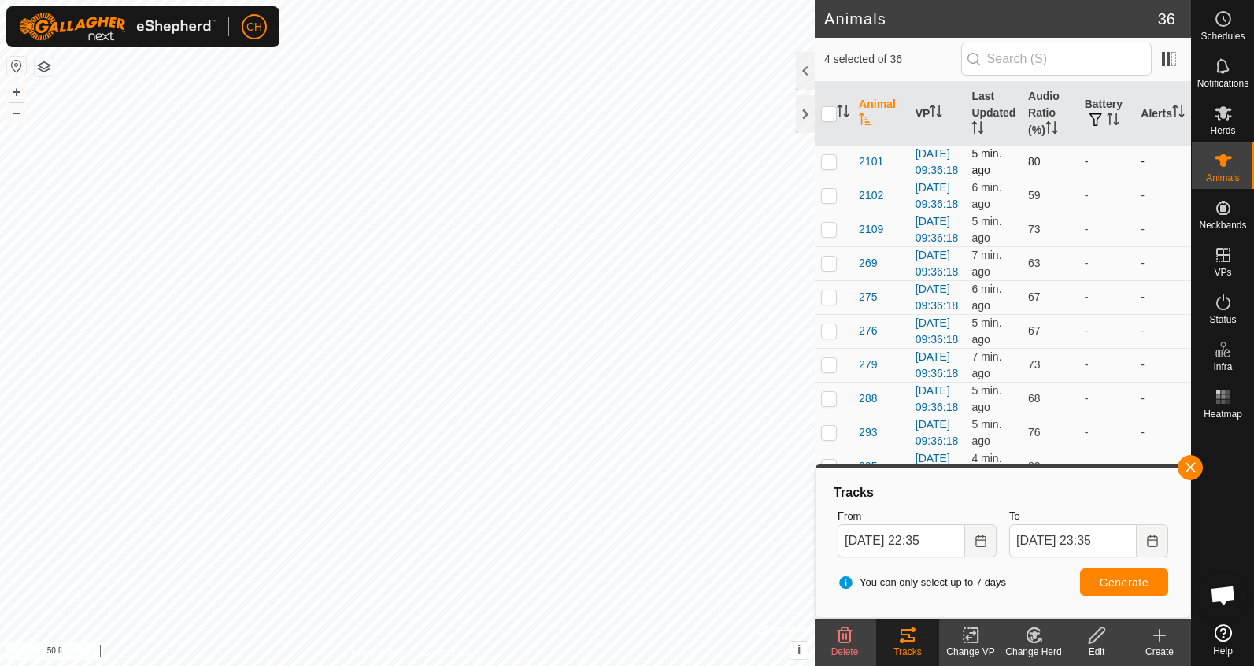
click at [833, 179] on td at bounding box center [834, 162] width 38 height 34
click at [830, 124] on p-checkbox at bounding box center [829, 117] width 16 height 13
click at [830, 157] on p-checkbox at bounding box center [829, 151] width 16 height 13
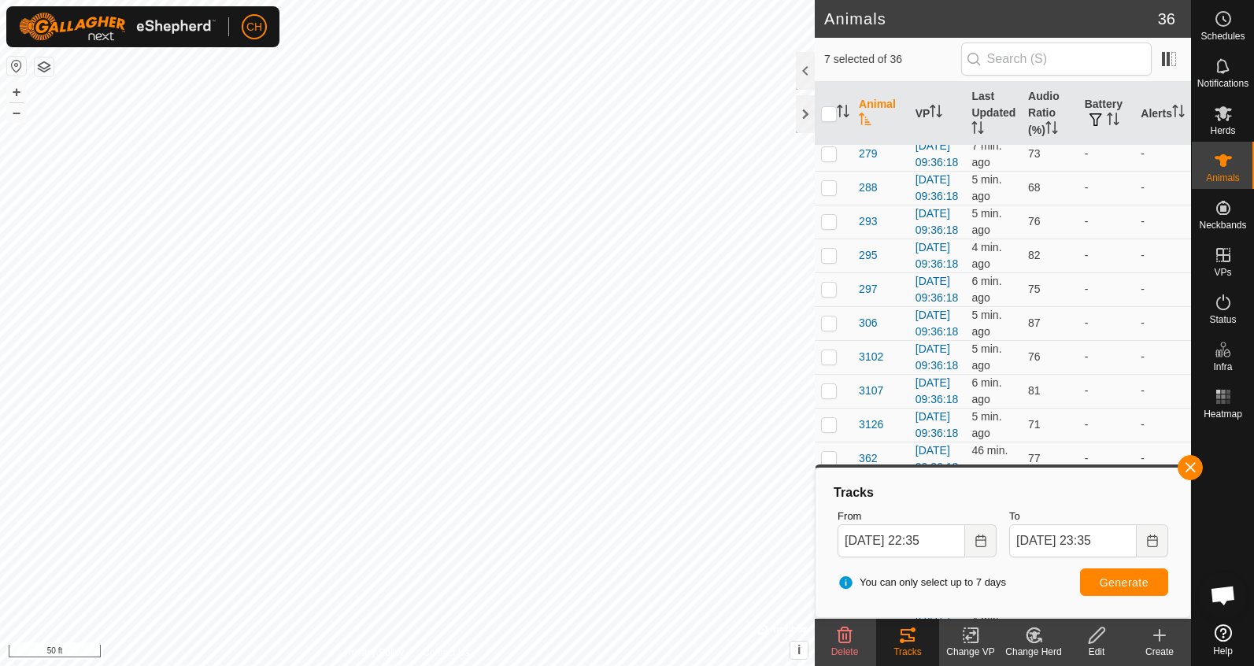
click at [834, 58] on p-checkbox at bounding box center [829, 52] width 16 height 13
click at [834, 92] on p-checkbox at bounding box center [829, 85] width 16 height 13
click at [834, 137] on td at bounding box center [834, 120] width 38 height 34
click at [1118, 582] on span "Generate" at bounding box center [1124, 582] width 49 height 13
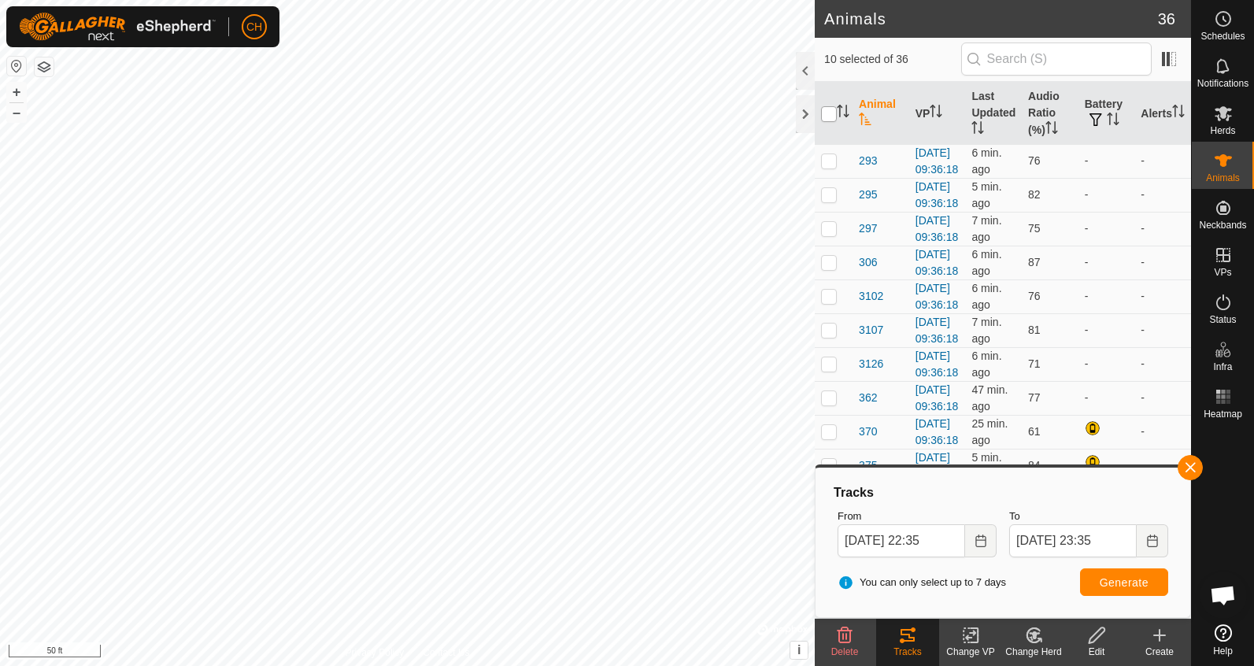
click at [831, 114] on input "checkbox" at bounding box center [829, 114] width 16 height 16
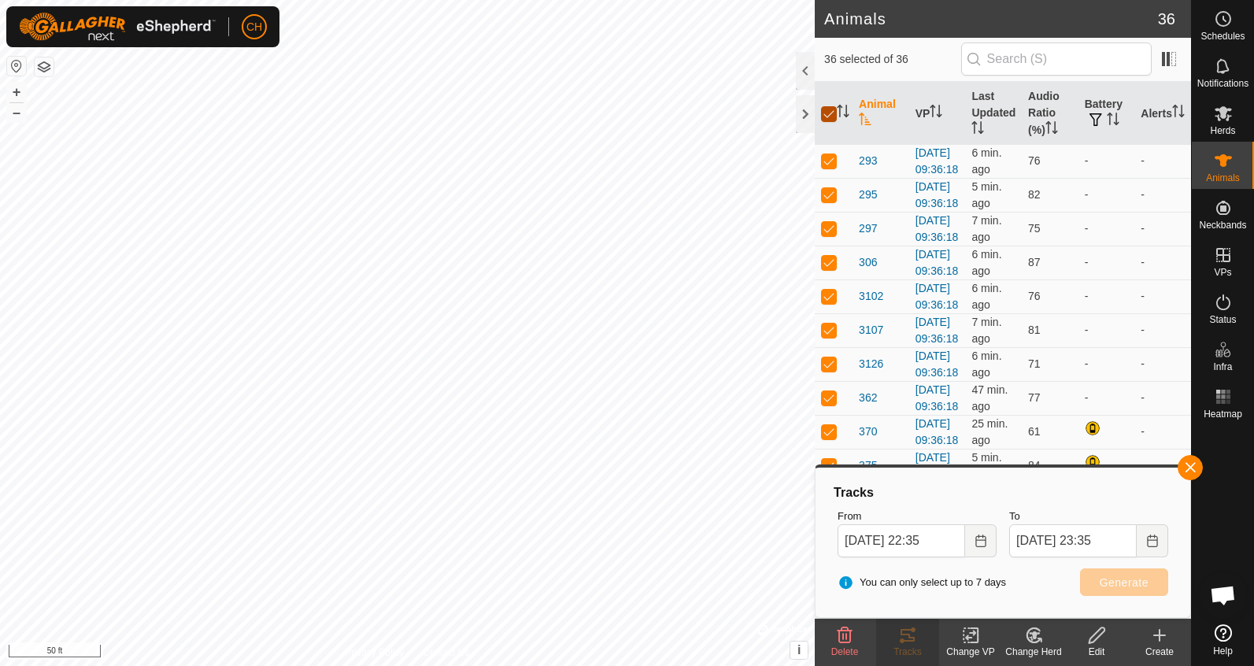
click at [831, 114] on input "checkbox" at bounding box center [829, 114] width 16 height 16
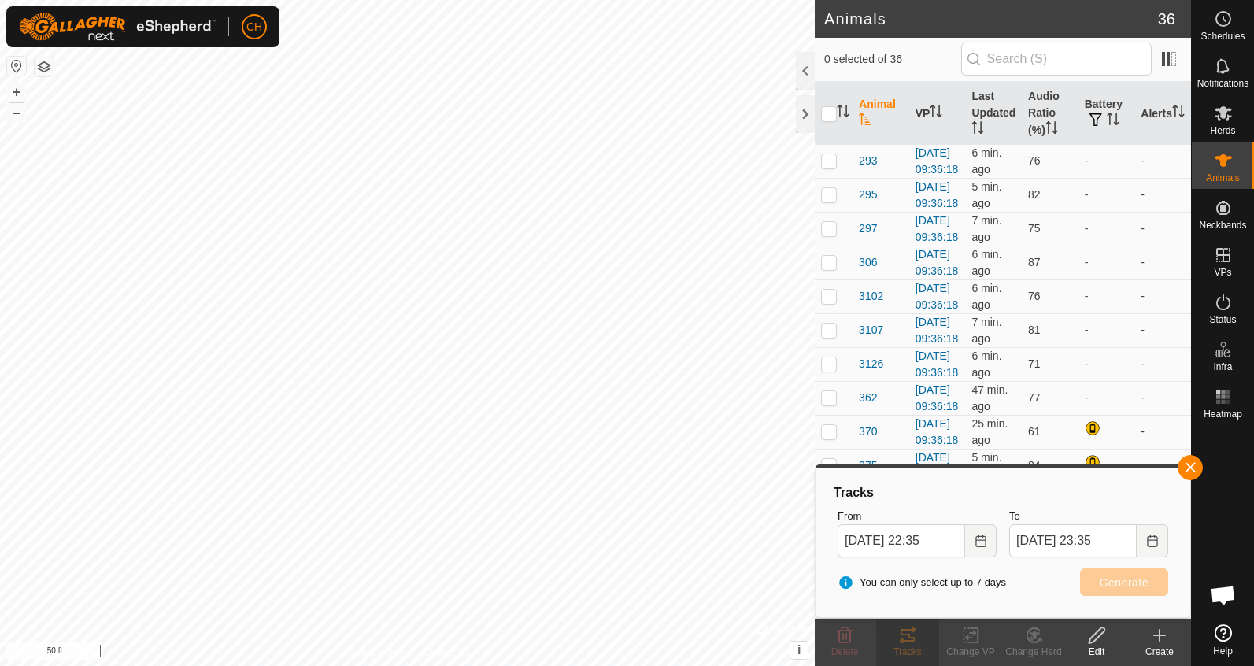
click at [832, 99] on p-checkbox at bounding box center [829, 93] width 16 height 13
click at [831, 133] on p-checkbox at bounding box center [829, 126] width 16 height 13
click at [826, 167] on p-checkbox at bounding box center [829, 160] width 16 height 13
click at [830, 201] on p-checkbox at bounding box center [829, 194] width 16 height 13
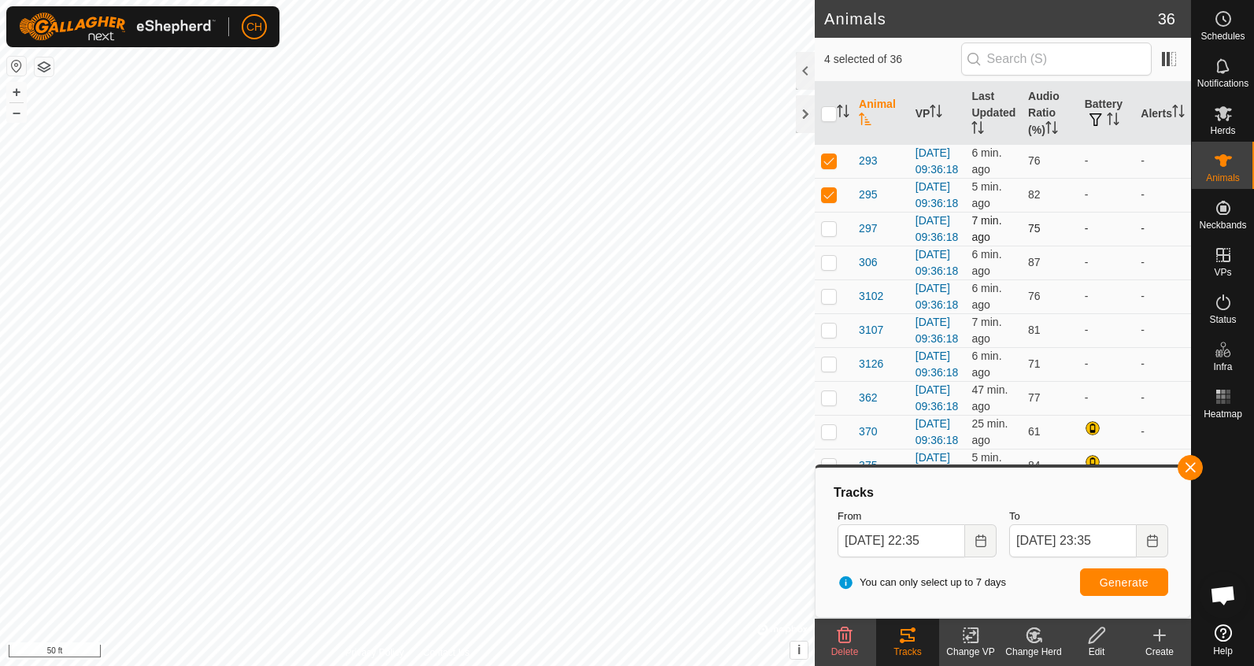
scroll to position [1020, 0]
click at [833, 246] on td at bounding box center [834, 229] width 38 height 34
click at [834, 268] on p-checkbox at bounding box center [829, 262] width 16 height 13
click at [833, 302] on p-checkbox at bounding box center [829, 296] width 16 height 13
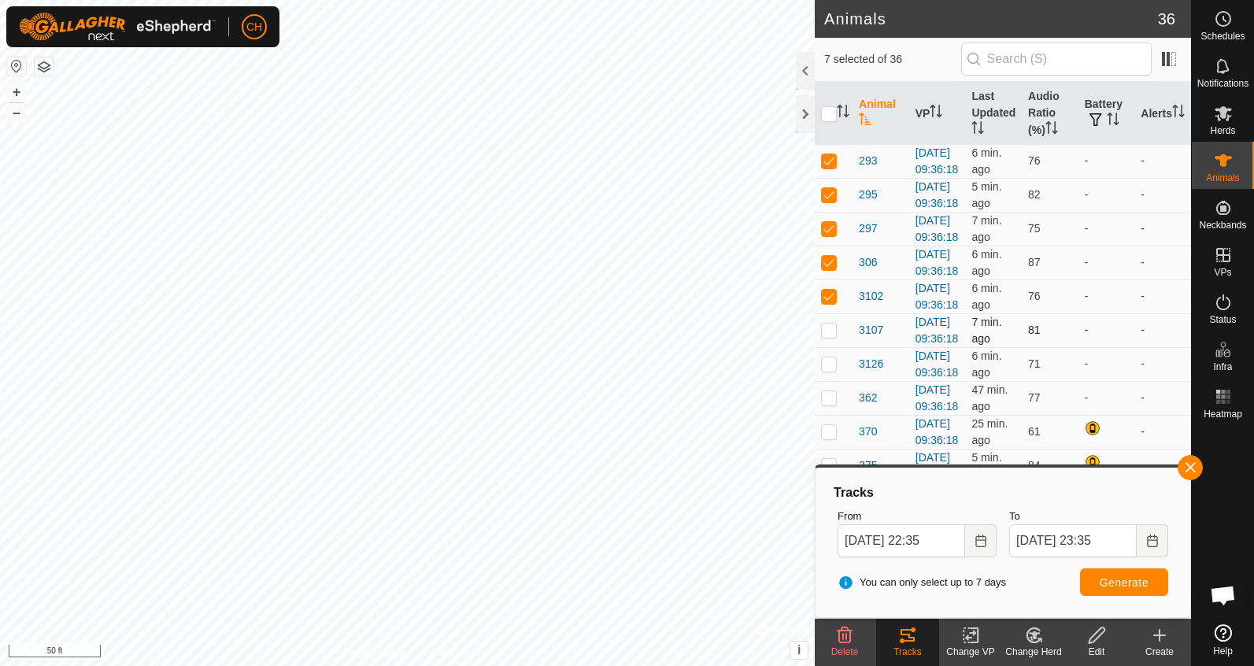
click at [830, 347] on td at bounding box center [834, 330] width 38 height 34
click at [831, 357] on p-checkbox at bounding box center [829, 363] width 16 height 13
click at [830, 404] on p-checkbox at bounding box center [829, 397] width 16 height 13
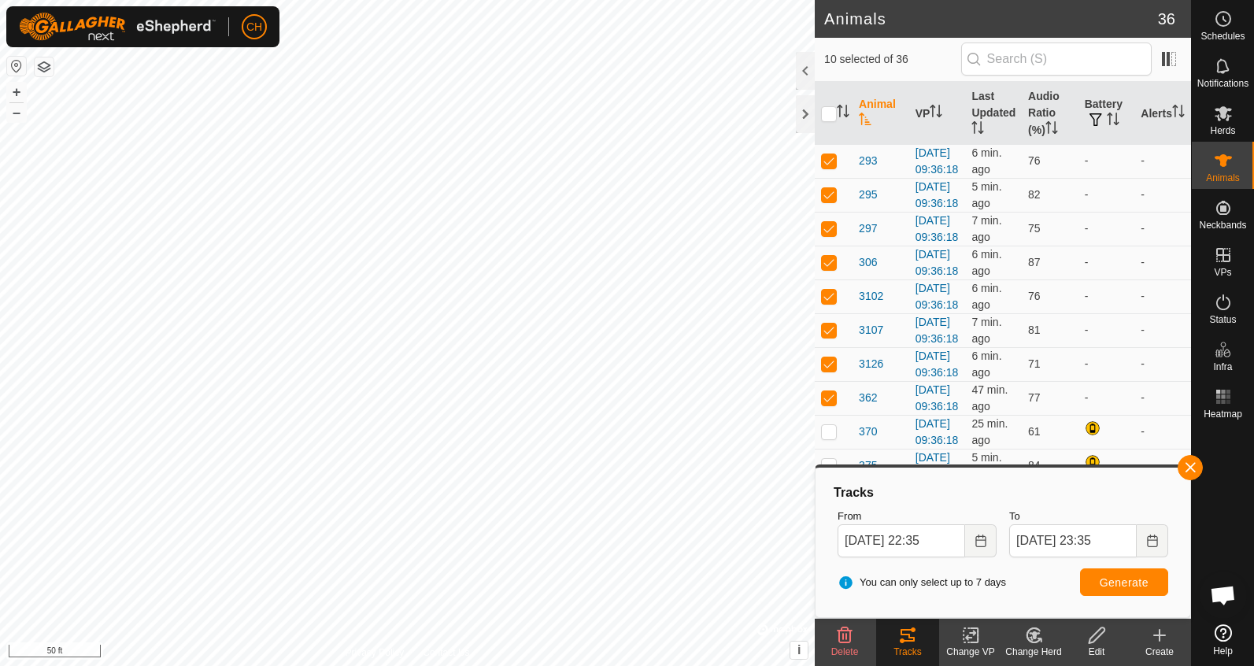
click at [1122, 581] on span "Generate" at bounding box center [1124, 582] width 49 height 13
click at [18, 117] on button "–" at bounding box center [16, 112] width 19 height 19
click at [20, 91] on button "+" at bounding box center [16, 92] width 19 height 19
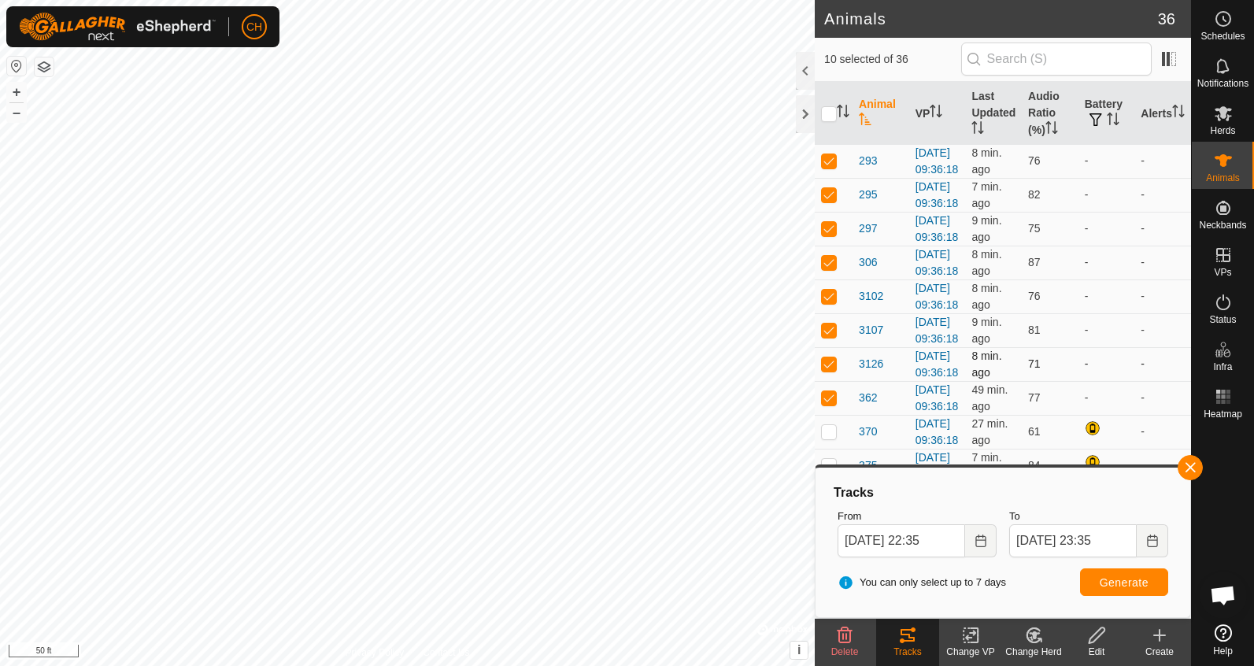
click at [829, 357] on p-checkbox at bounding box center [829, 363] width 16 height 13
click at [829, 323] on p-checkbox at bounding box center [829, 329] width 16 height 13
click at [830, 290] on p-checkbox at bounding box center [829, 296] width 16 height 13
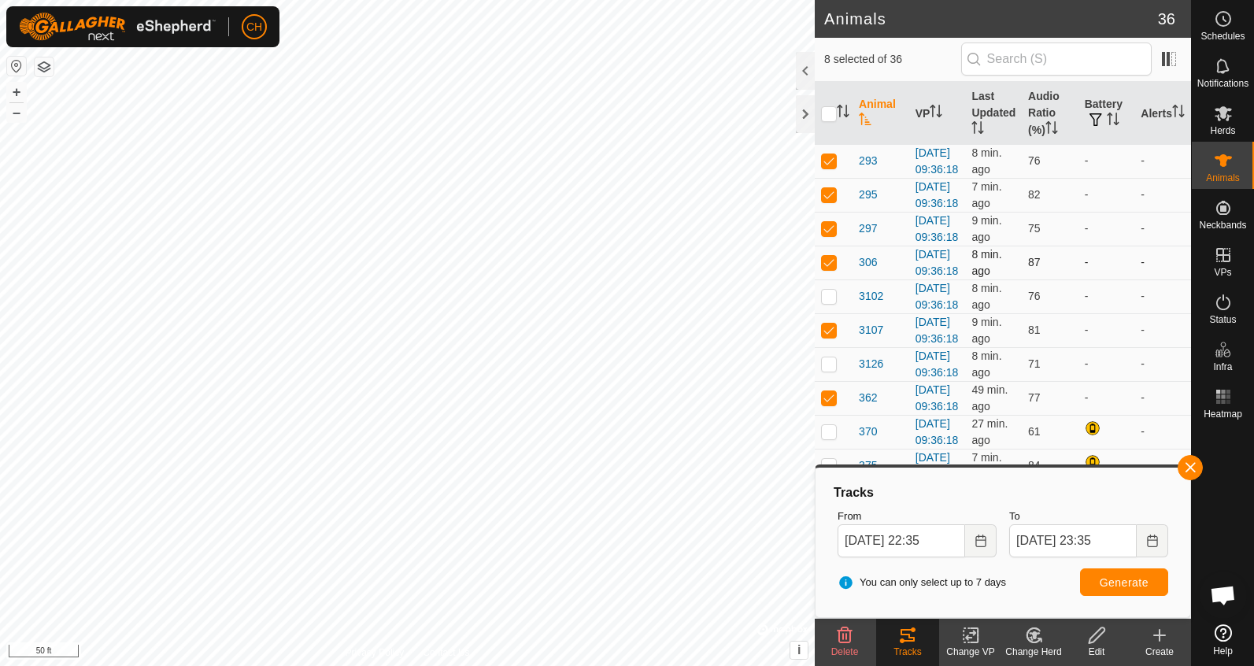
click at [830, 256] on p-checkbox at bounding box center [829, 262] width 16 height 13
click at [830, 235] on p-checkbox at bounding box center [829, 228] width 16 height 13
click at [830, 198] on td at bounding box center [834, 195] width 38 height 34
click at [831, 161] on p-checkbox at bounding box center [829, 160] width 16 height 13
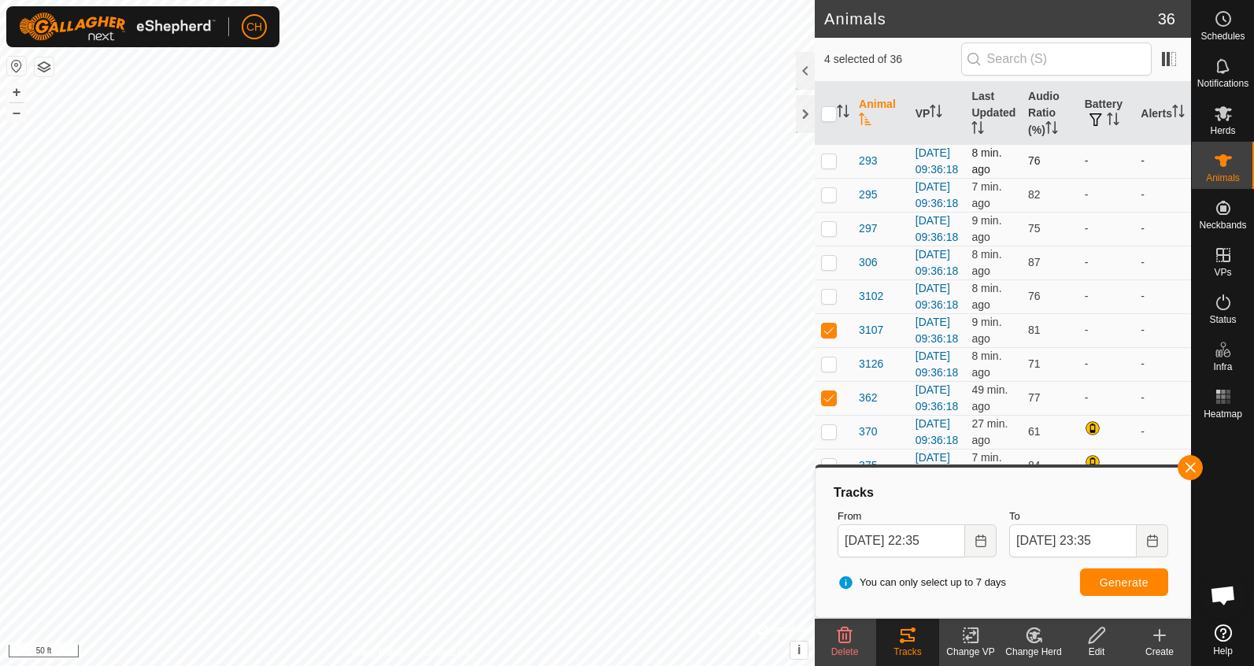
scroll to position [952, 0]
click at [834, 99] on p-checkbox at bounding box center [829, 93] width 16 height 13
click at [834, 144] on td at bounding box center [834, 127] width 38 height 34
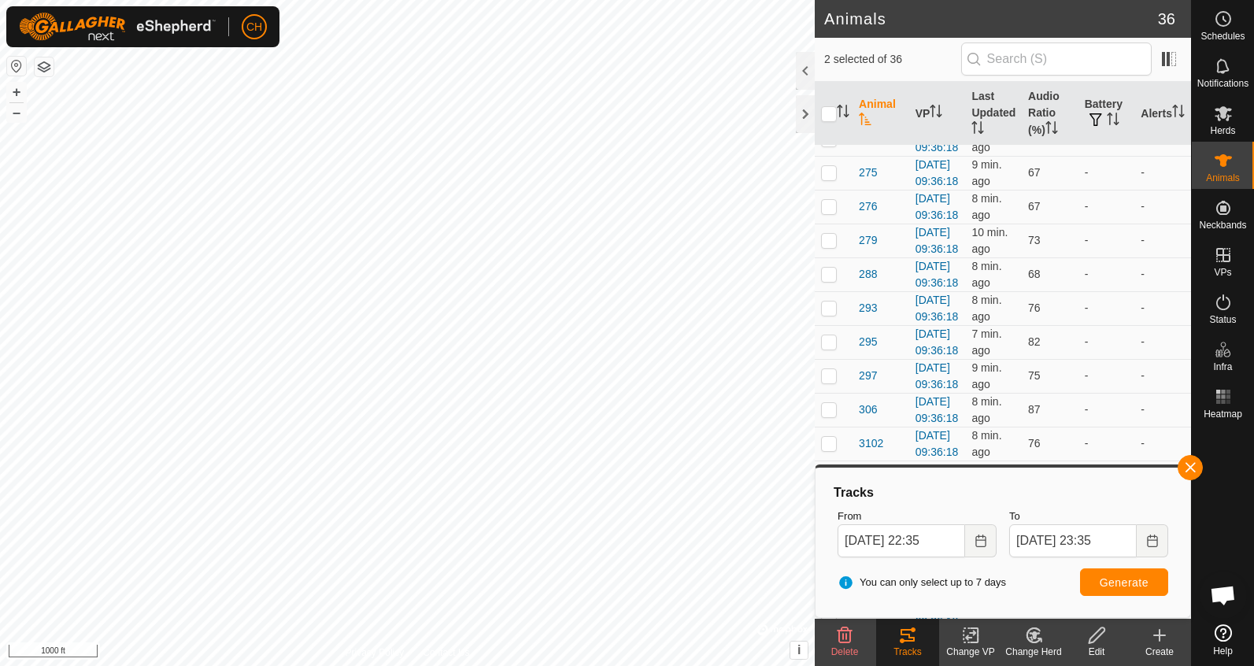
click at [831, 111] on p-checkbox at bounding box center [829, 104] width 16 height 13
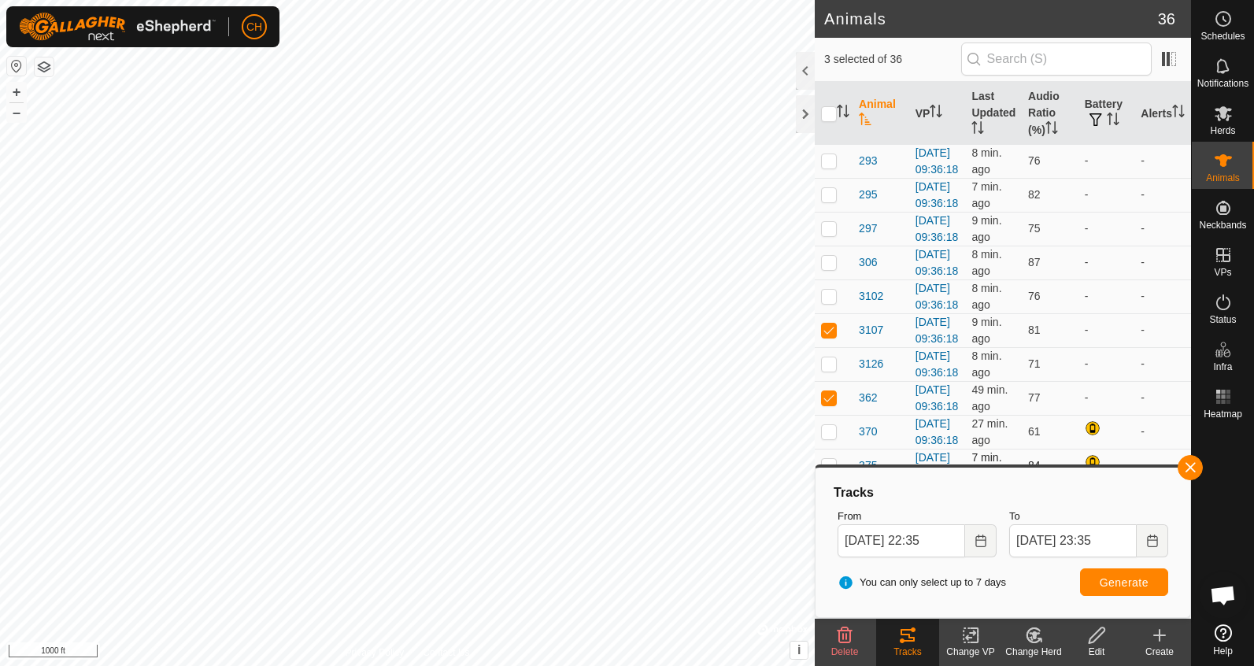
scroll to position [1340, 0]
click at [829, 415] on td at bounding box center [834, 432] width 38 height 34
click at [829, 459] on p-checkbox at bounding box center [829, 465] width 16 height 13
click at [830, 482] on td at bounding box center [834, 499] width 38 height 34
click at [1107, 586] on span "Generate" at bounding box center [1124, 582] width 49 height 13
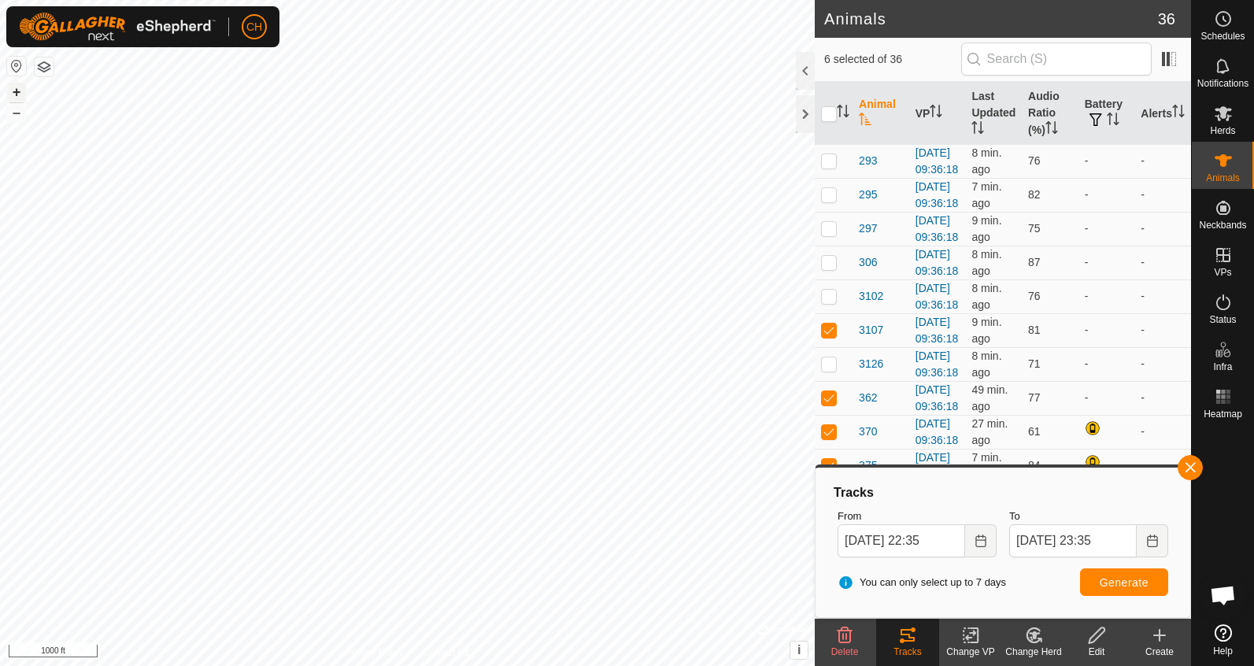
click at [18, 90] on button "+" at bounding box center [16, 92] width 19 height 19
click at [16, 90] on button "+" at bounding box center [16, 92] width 19 height 19
click at [13, 91] on button "+" at bounding box center [16, 92] width 19 height 19
click at [21, 116] on button "–" at bounding box center [16, 112] width 19 height 19
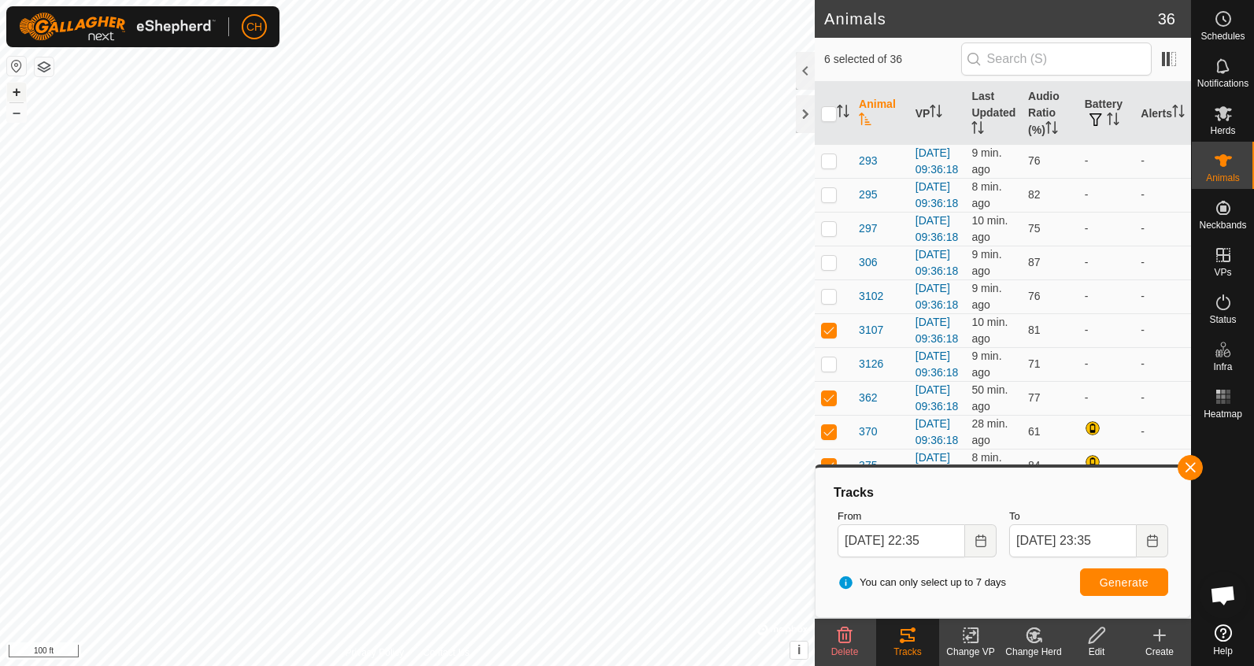
click at [20, 87] on button "+" at bounding box center [16, 92] width 19 height 19
click at [20, 91] on button "+" at bounding box center [16, 92] width 19 height 19
click at [985, 549] on button "Choose Date" at bounding box center [980, 540] width 31 height 33
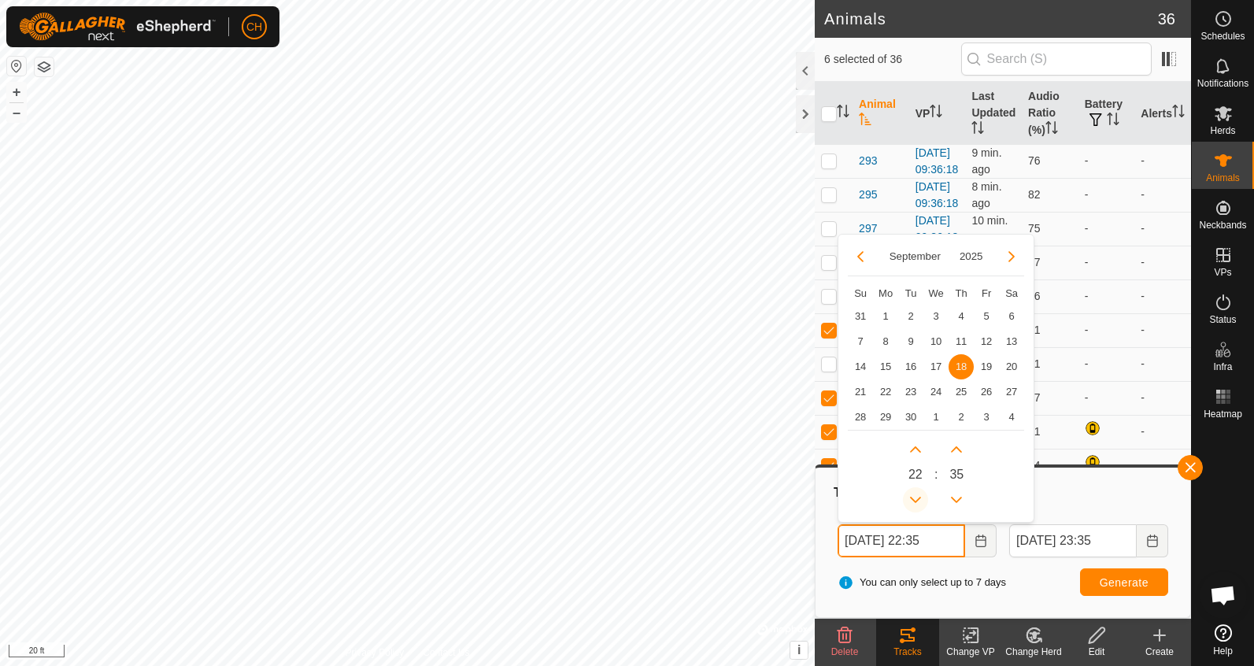
click at [917, 492] on button "Previous Hour" at bounding box center [915, 499] width 25 height 25
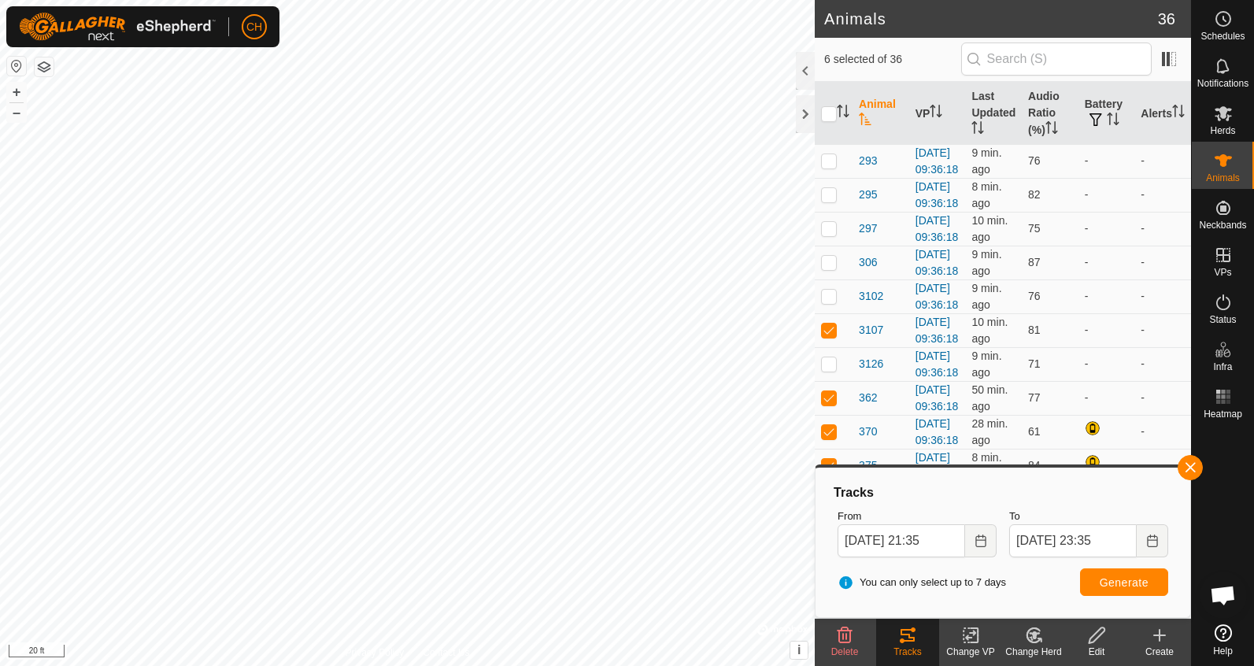
click at [1010, 573] on div "You can only select up to 7 days Generate" at bounding box center [1002, 583] width 343 height 38
click at [1122, 586] on span "Generate" at bounding box center [1124, 582] width 49 height 13
click at [872, 491] on span "383" at bounding box center [868, 499] width 18 height 17
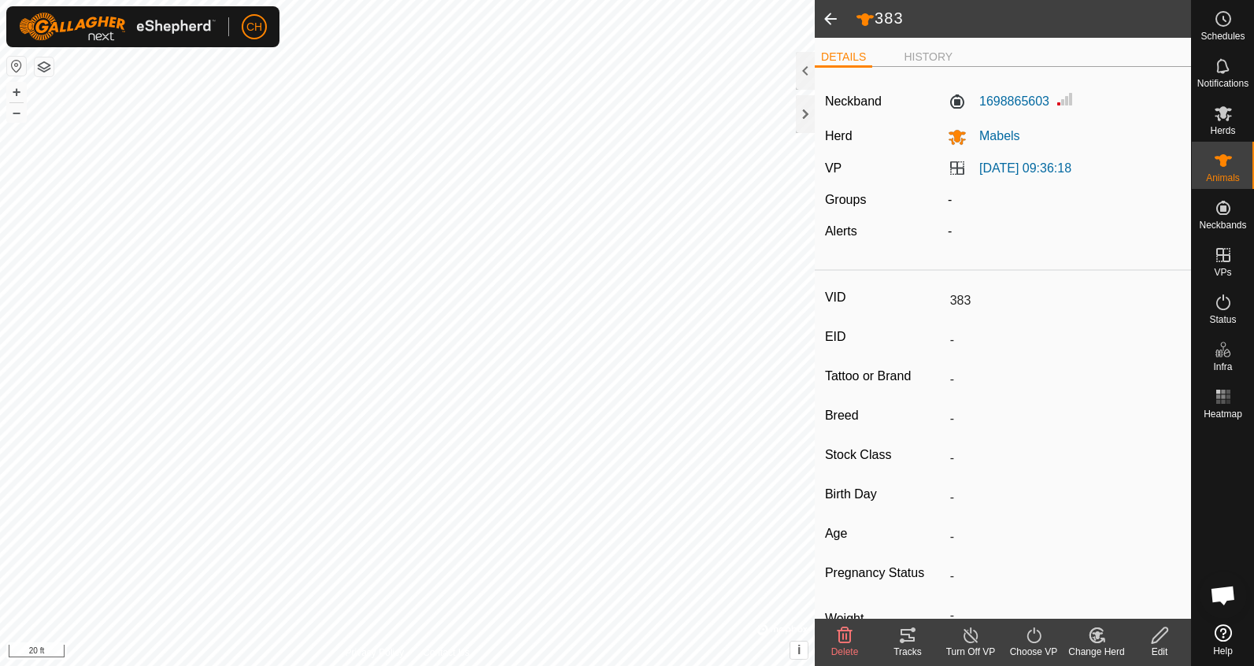
click at [833, 18] on span at bounding box center [830, 19] width 31 height 38
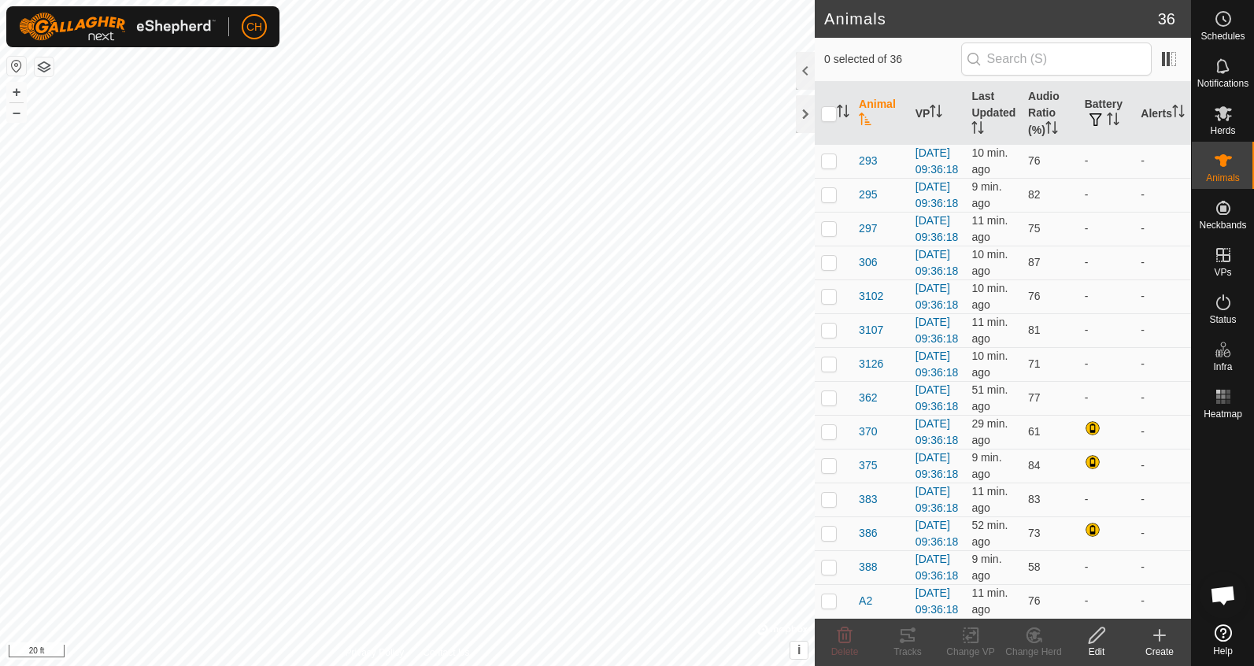
scroll to position [1340, 0]
click at [829, 493] on p-checkbox at bounding box center [829, 499] width 16 height 13
click at [911, 641] on icon at bounding box center [907, 635] width 14 height 13
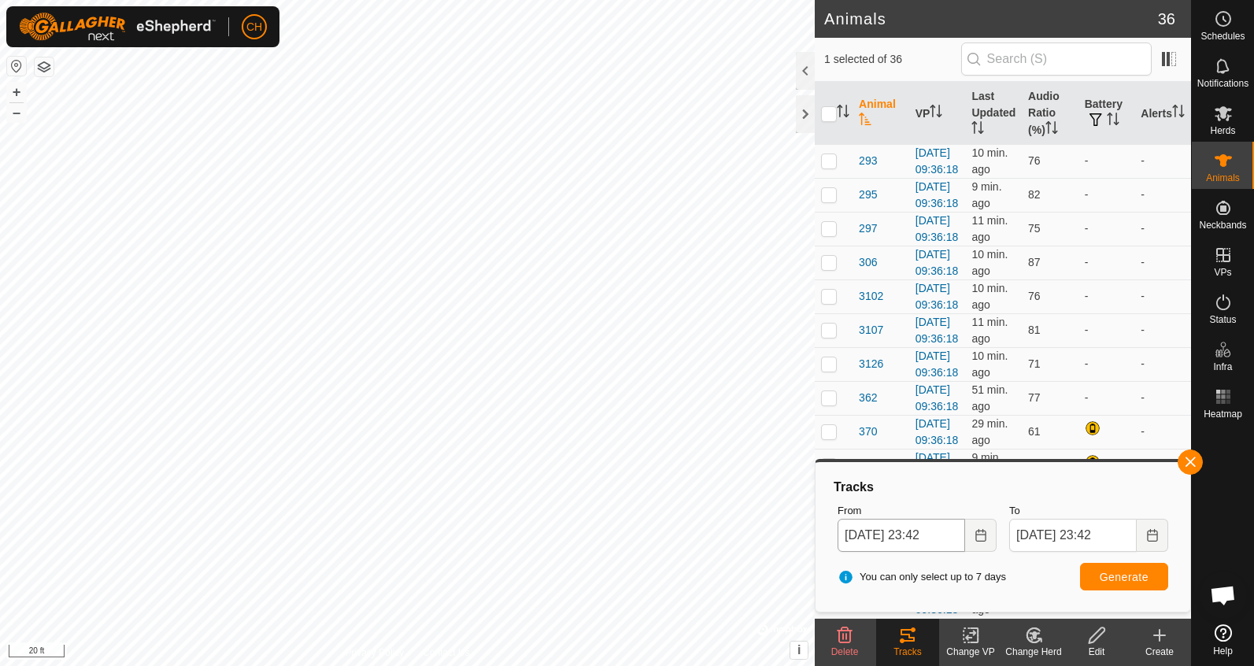
click at [865, 519] on body "CH Schedules Notifications Herds Animals Neckbands VPs Status Infra Heatmap Hel…" at bounding box center [627, 333] width 1254 height 666
click at [978, 539] on icon "Choose Date" at bounding box center [980, 535] width 13 height 13
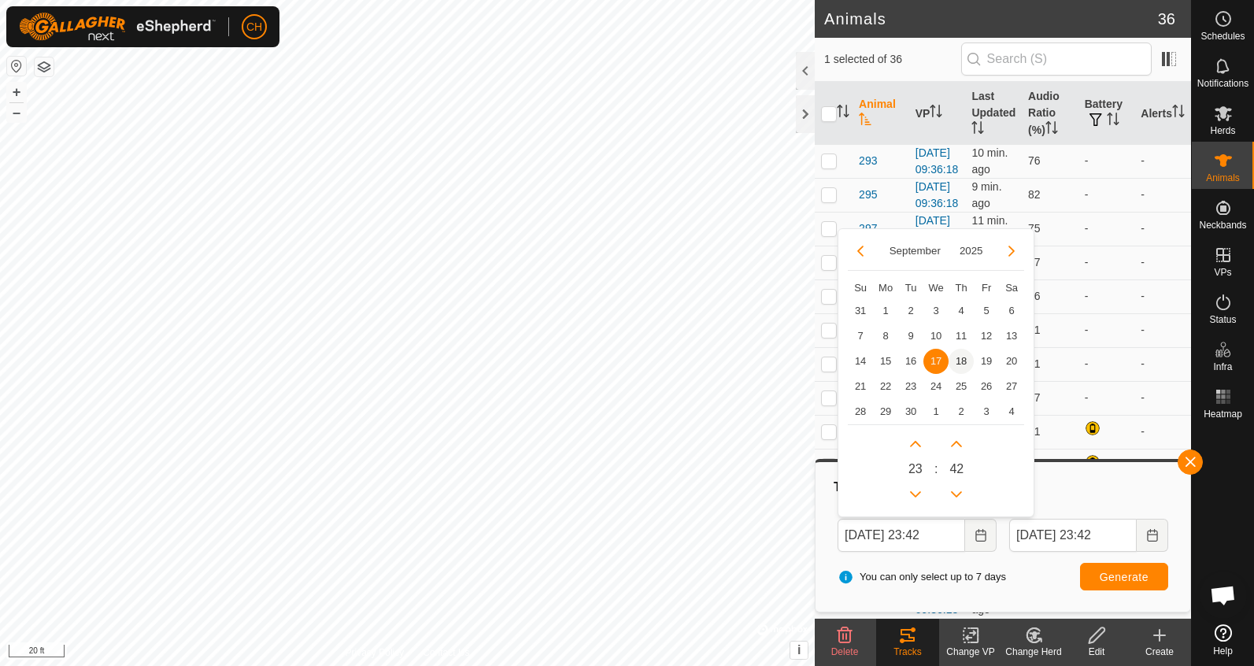
click at [956, 361] on span "18" at bounding box center [960, 361] width 25 height 25
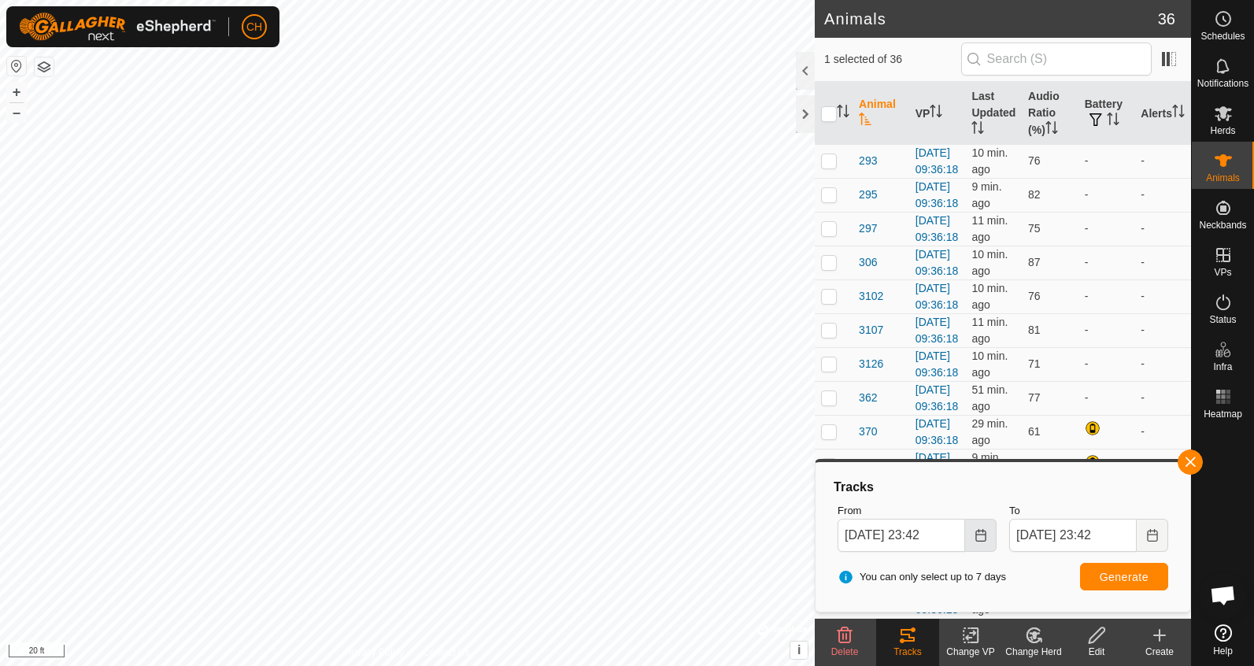
click at [981, 536] on icon "Choose Date" at bounding box center [980, 535] width 13 height 13
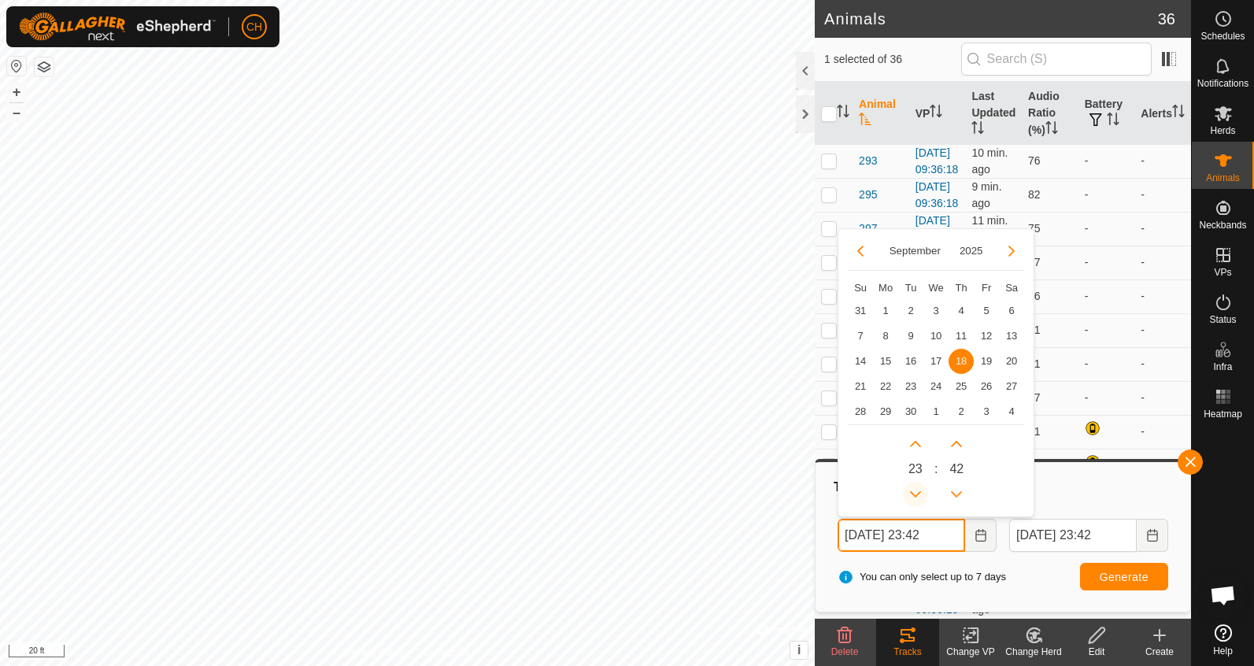
click at [921, 493] on button "Previous Hour" at bounding box center [915, 494] width 25 height 25
click at [922, 494] on span "Previous Hour" at bounding box center [922, 494] width 0 height 0
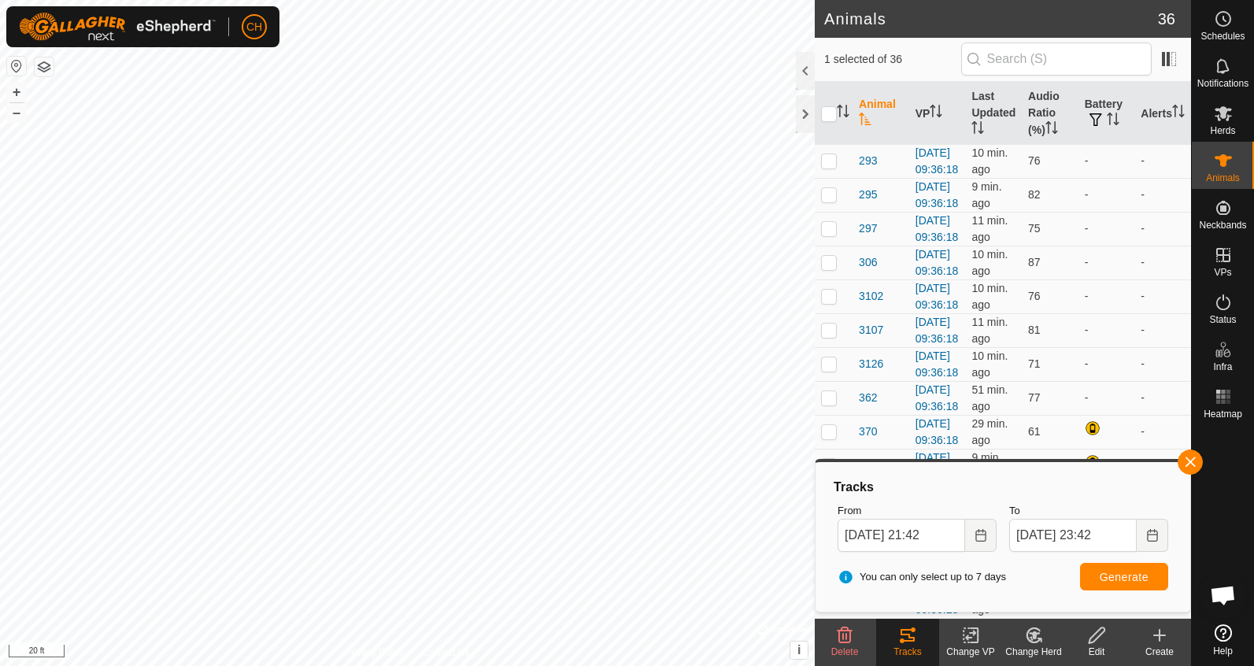
click at [1126, 575] on span "Generate" at bounding box center [1124, 577] width 49 height 13
click at [13, 112] on button "–" at bounding box center [16, 112] width 19 height 19
click at [13, 113] on button "–" at bounding box center [16, 112] width 19 height 19
click at [830, 115] on input "checkbox" at bounding box center [829, 114] width 16 height 16
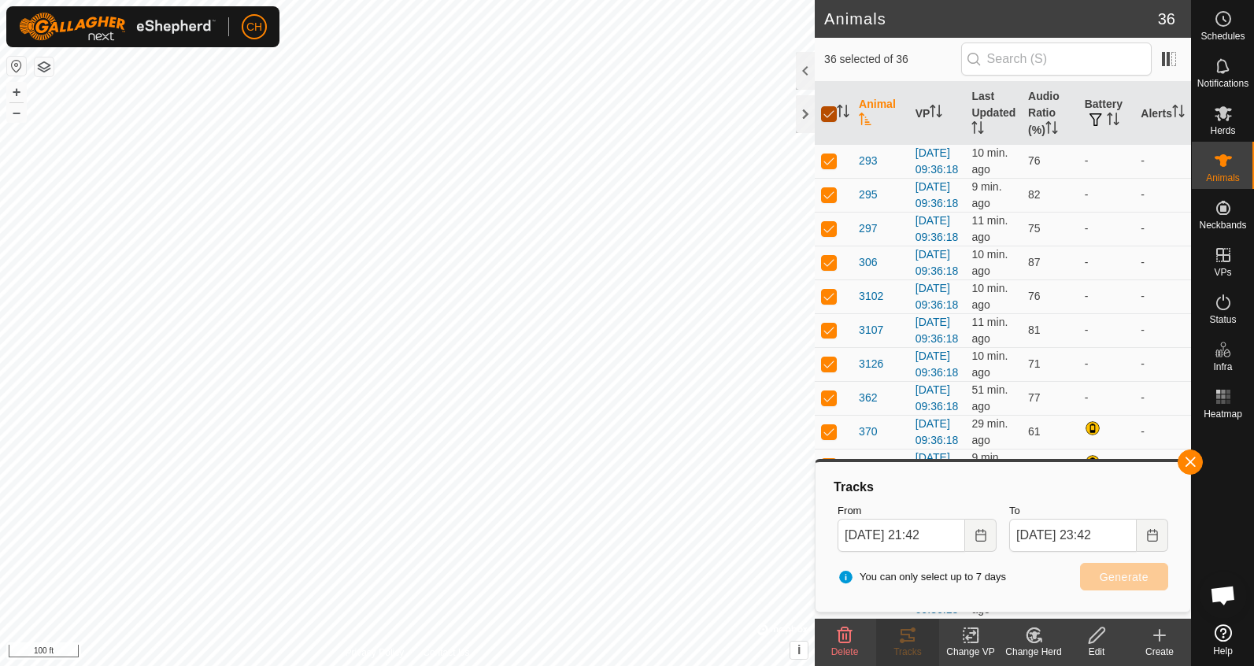
click at [822, 114] on input "checkbox" at bounding box center [829, 114] width 16 height 16
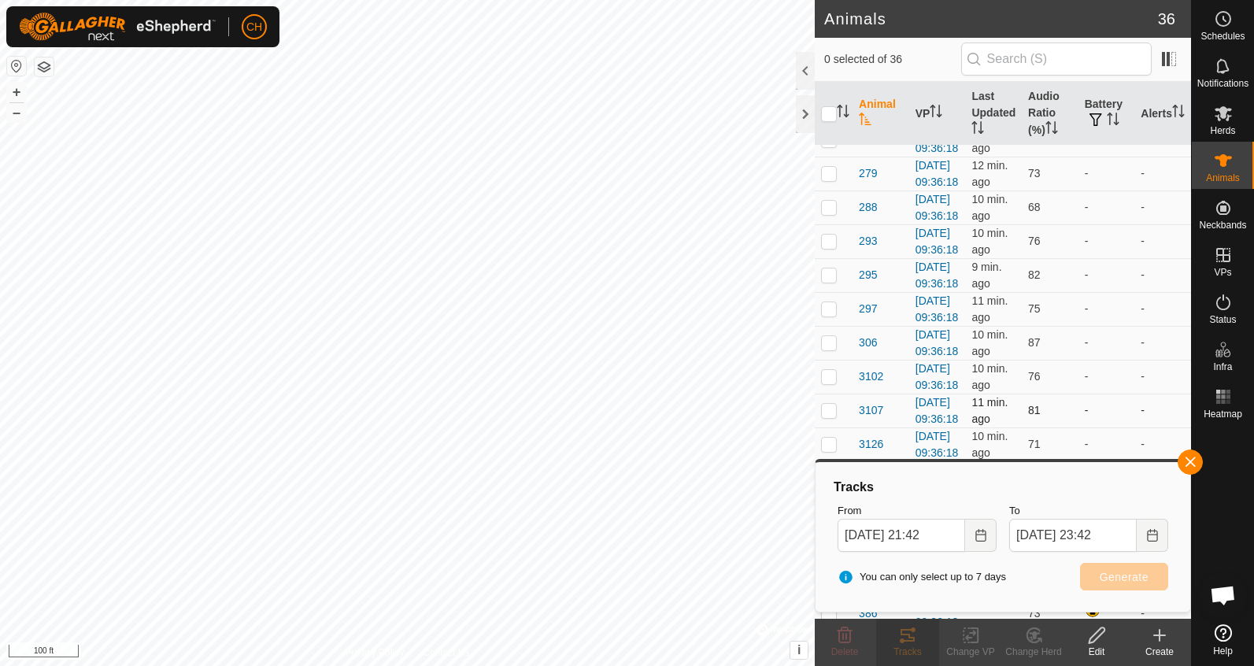
scroll to position [675, 0]
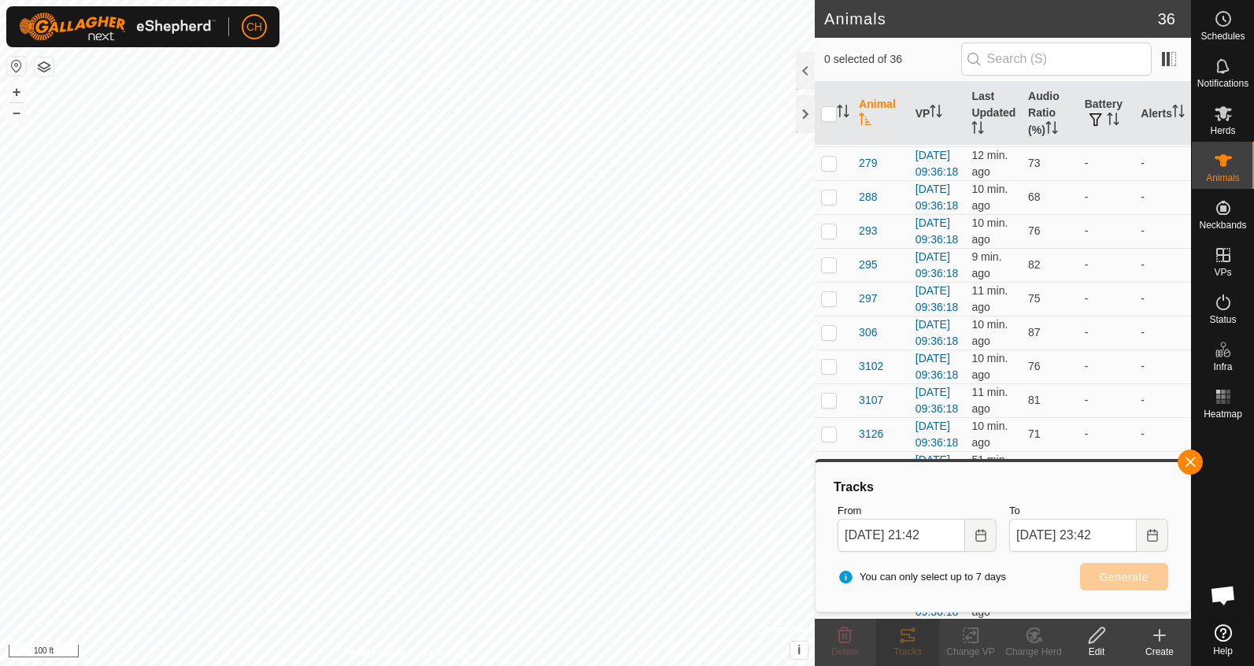
click at [823, 34] on p-checkbox at bounding box center [829, 27] width 16 height 13
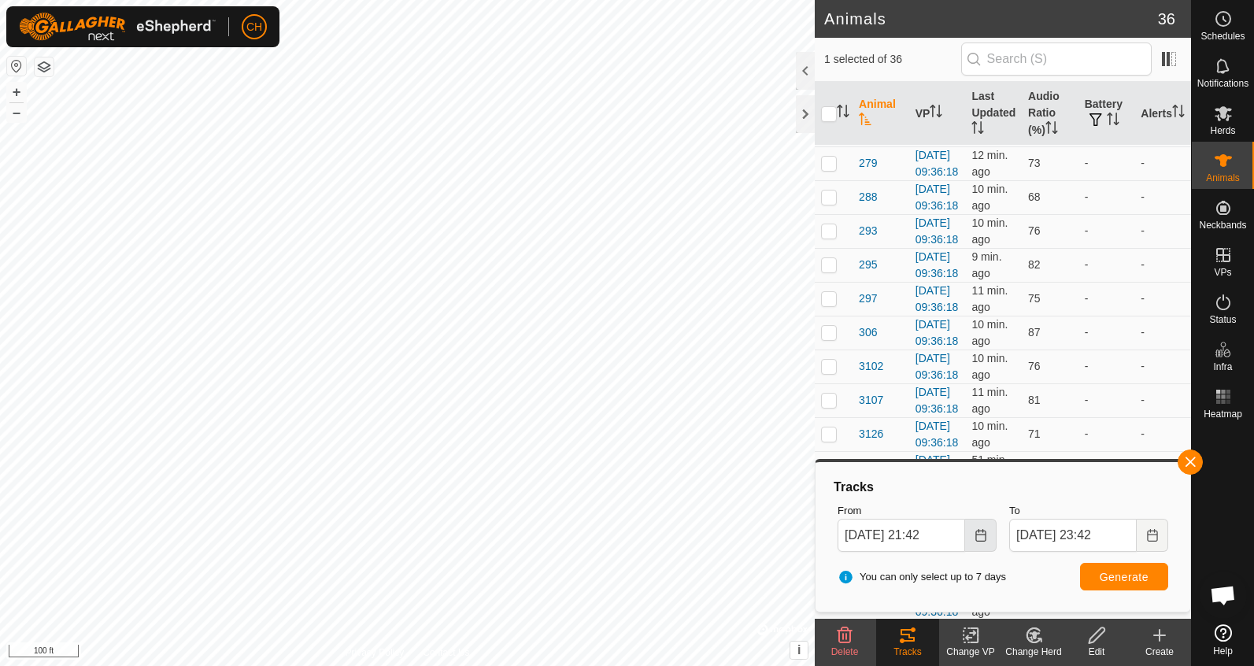
click at [988, 540] on button "Choose Date" at bounding box center [980, 535] width 31 height 33
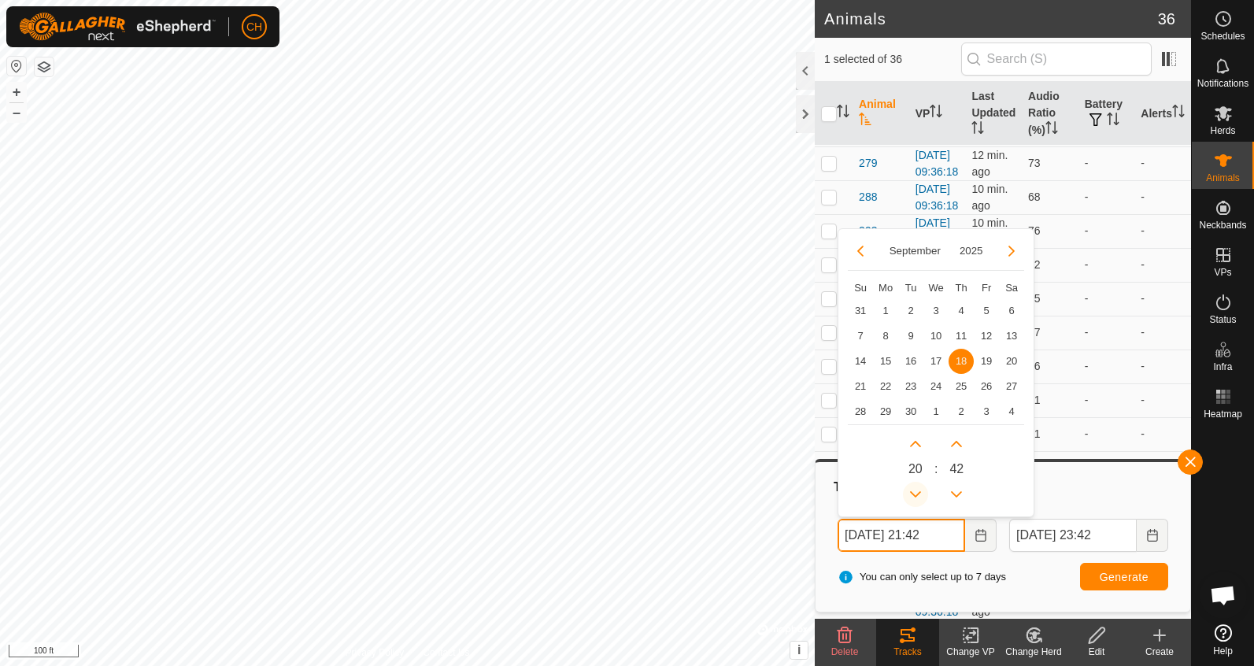
click at [915, 490] on button "Previous Hour" at bounding box center [915, 494] width 25 height 25
click at [915, 490] on icon "Previous Hour" at bounding box center [915, 494] width 13 height 13
click at [915, 490] on button "Previous Hour" at bounding box center [915, 494] width 25 height 25
click at [915, 490] on icon "Previous Hour" at bounding box center [915, 494] width 13 height 13
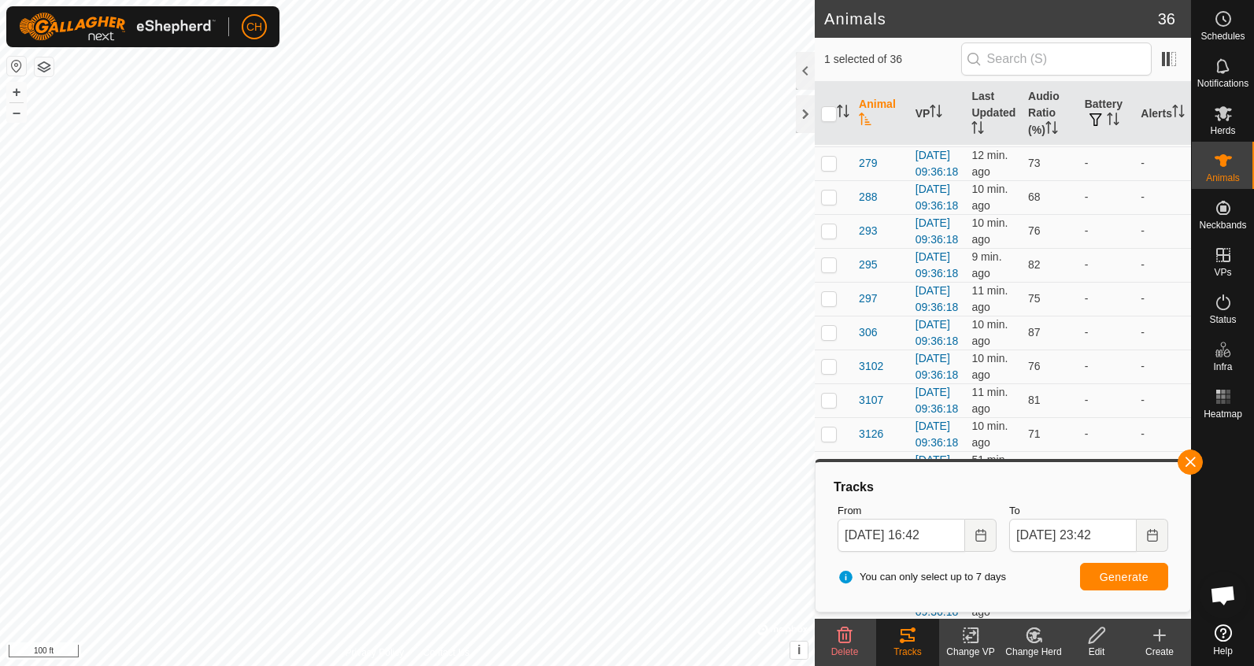
click at [1037, 575] on div "You can only select up to 7 days Generate" at bounding box center [1002, 577] width 343 height 38
click at [1100, 586] on button "Generate" at bounding box center [1124, 577] width 88 height 28
click at [1195, 466] on button "button" at bounding box center [1189, 461] width 25 height 25
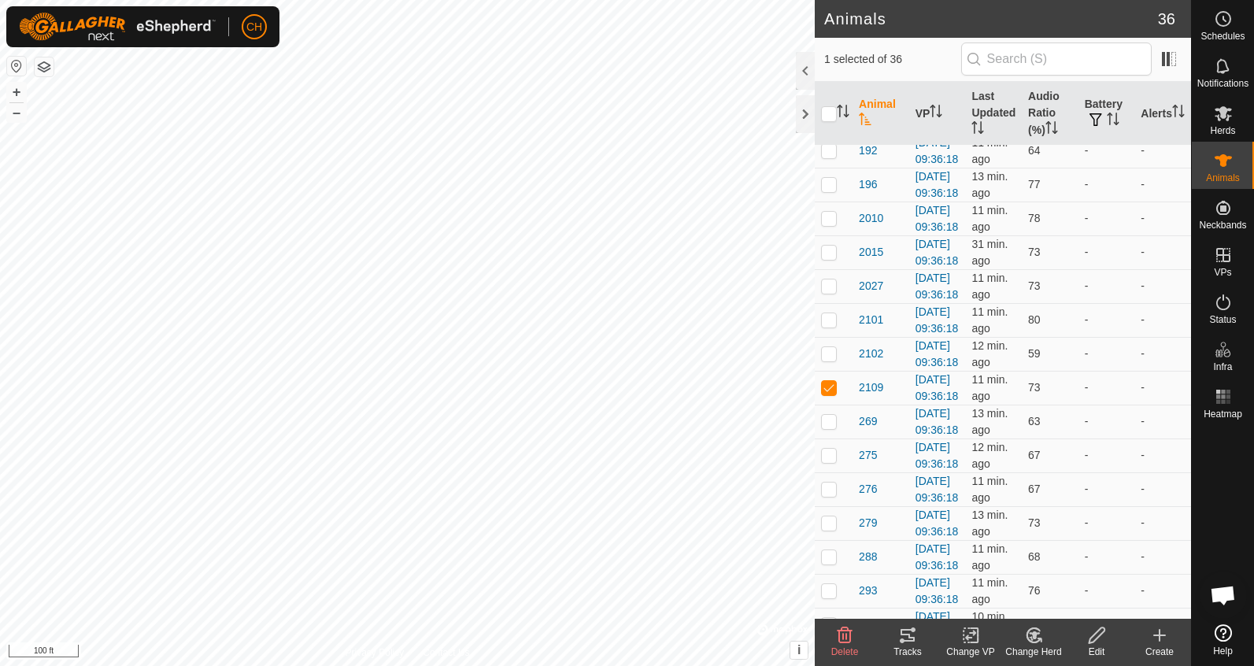
scroll to position [140, 0]
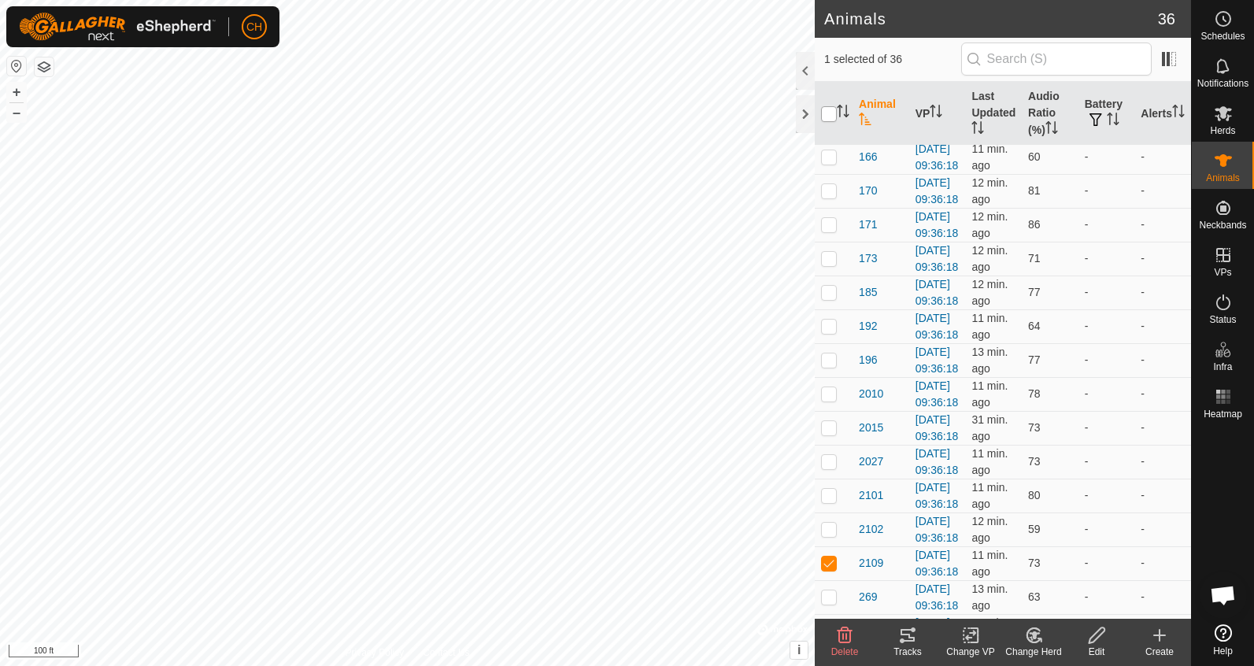
click at [822, 113] on input "checkbox" at bounding box center [829, 114] width 16 height 16
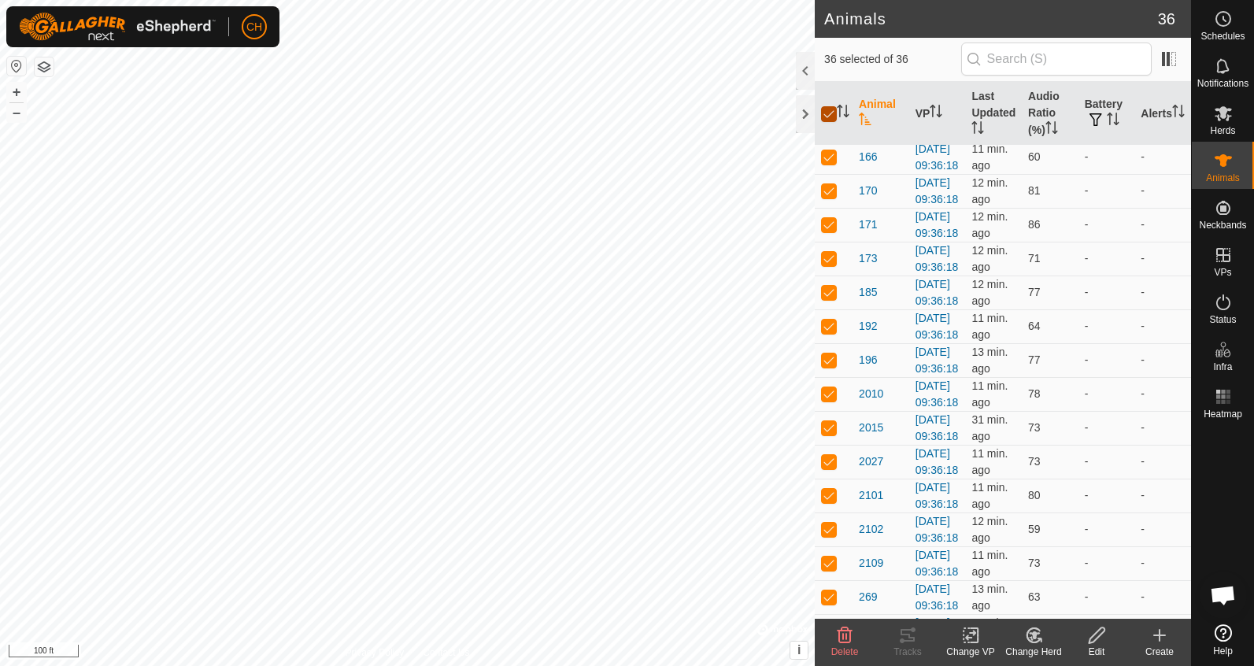
click at [826, 114] on input "checkbox" at bounding box center [829, 114] width 16 height 16
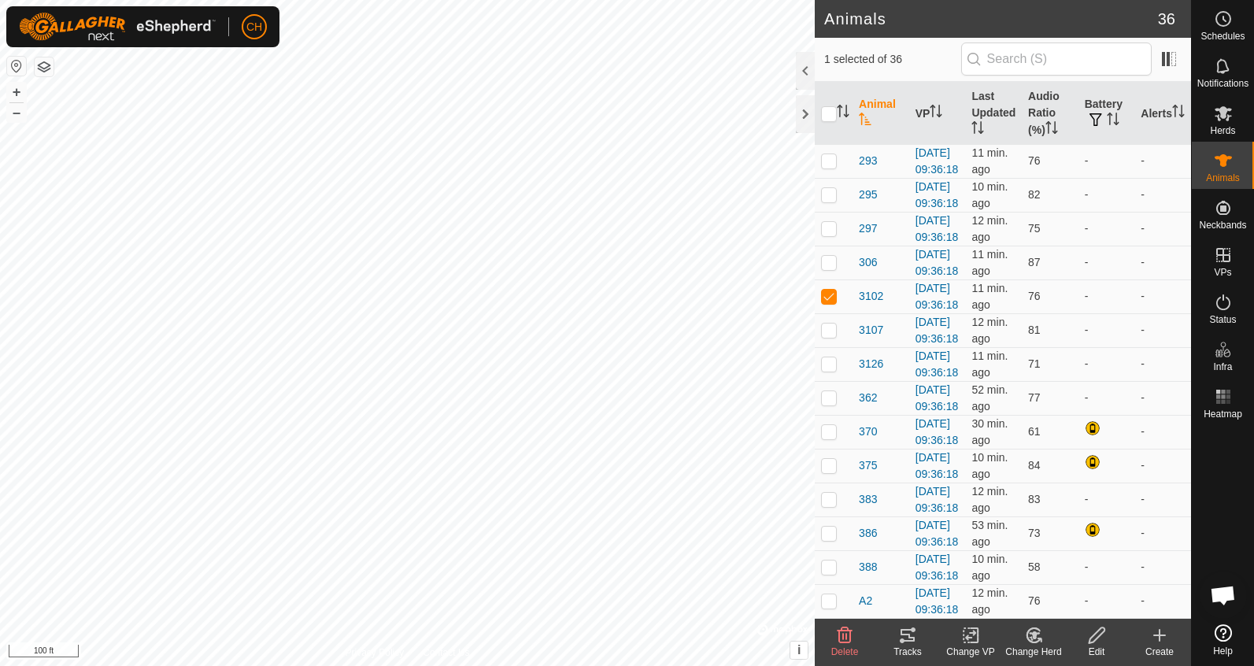
scroll to position [1100, 0]
click at [911, 647] on div "Tracks" at bounding box center [907, 652] width 63 height 14
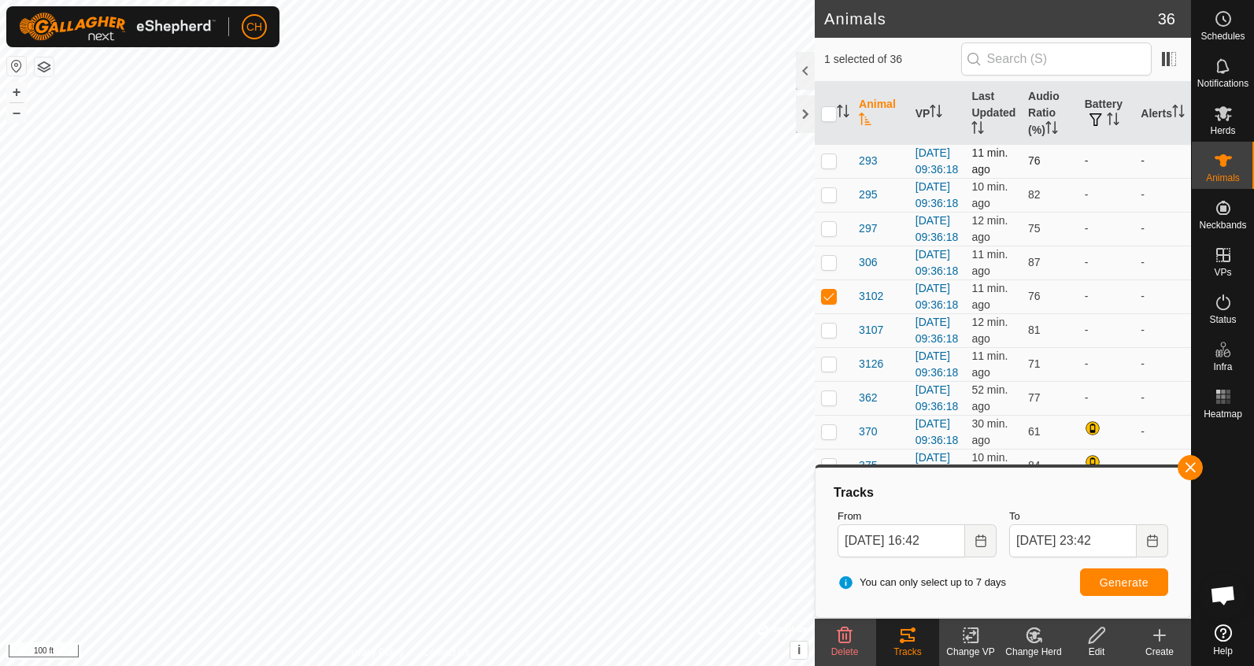
scroll to position [986, 0]
click at [831, 133] on p-checkbox at bounding box center [829, 126] width 16 height 13
click at [1093, 586] on button "Generate" at bounding box center [1124, 582] width 88 height 28
click at [834, 302] on p-checkbox at bounding box center [829, 296] width 16 height 13
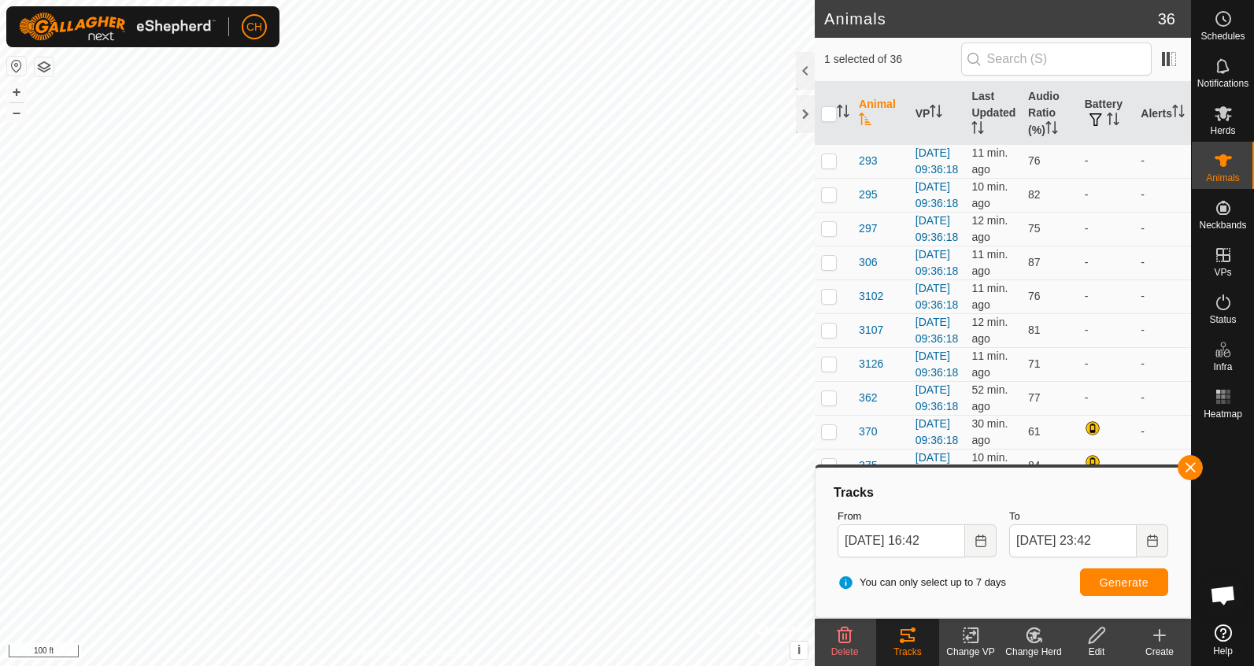
click at [1114, 579] on span "Generate" at bounding box center [1124, 582] width 49 height 13
click at [1041, 102] on th "Audio Ratio (%)" at bounding box center [1050, 114] width 57 height 64
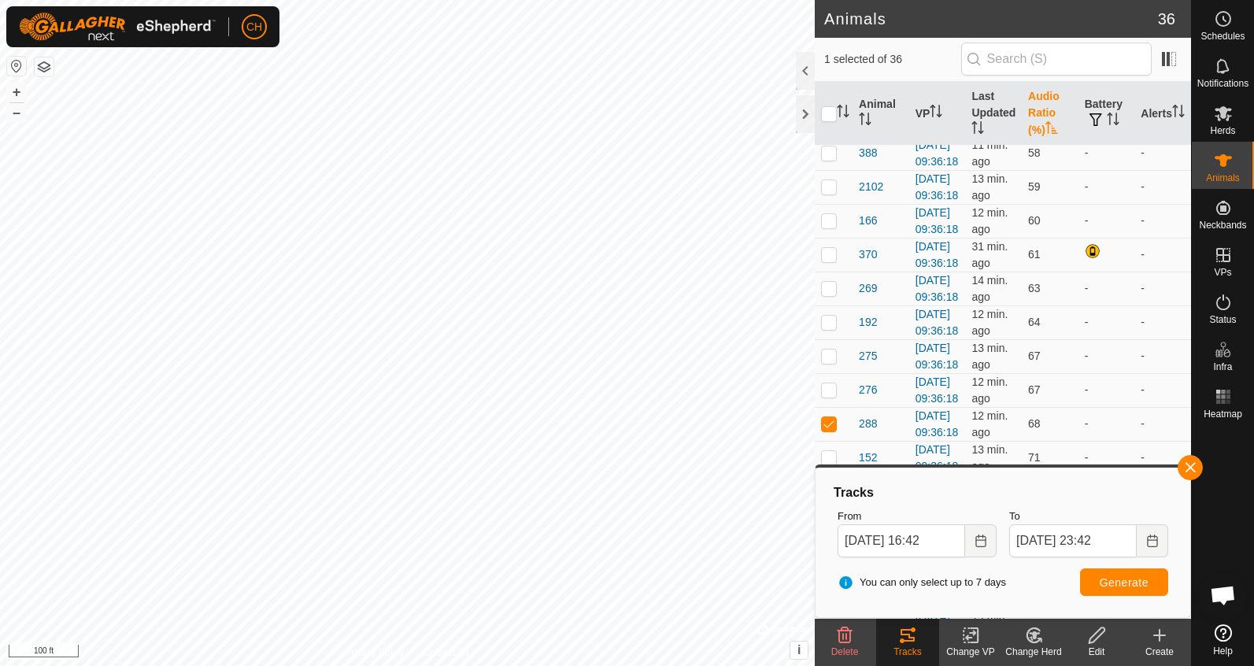
scroll to position [9, 0]
click at [1181, 470] on button "button" at bounding box center [1189, 467] width 25 height 25
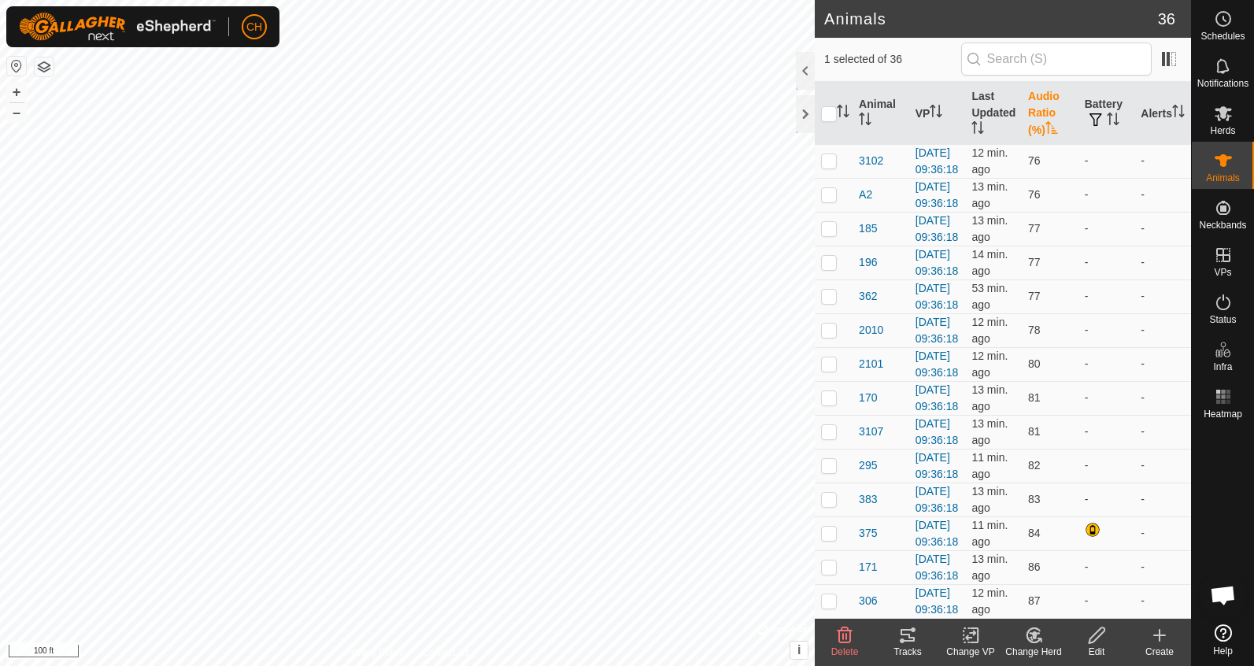
scroll to position [1340, 0]
click at [830, 560] on p-checkbox at bounding box center [829, 566] width 16 height 13
click at [820, 601] on td at bounding box center [834, 601] width 38 height 34
click at [832, 527] on p-checkbox at bounding box center [829, 533] width 16 height 13
click at [897, 640] on tracks-svg-icon at bounding box center [907, 635] width 63 height 19
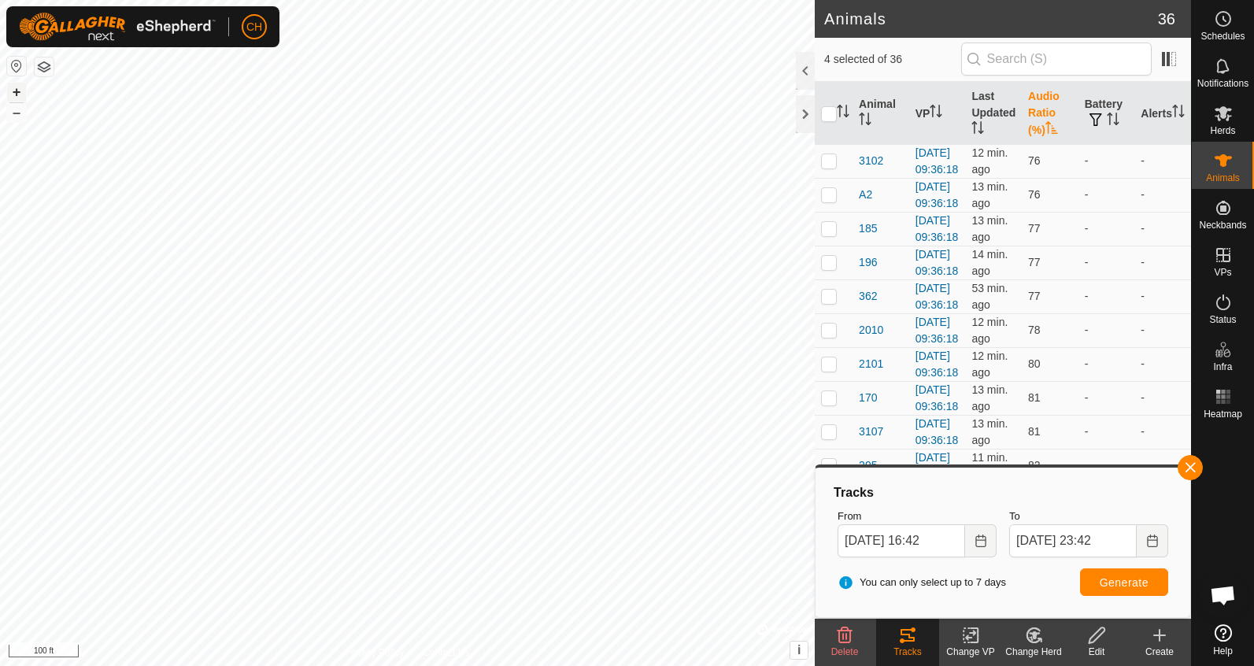
click at [16, 88] on button "+" at bounding box center [16, 92] width 19 height 19
click at [1199, 468] on button "button" at bounding box center [1189, 467] width 25 height 25
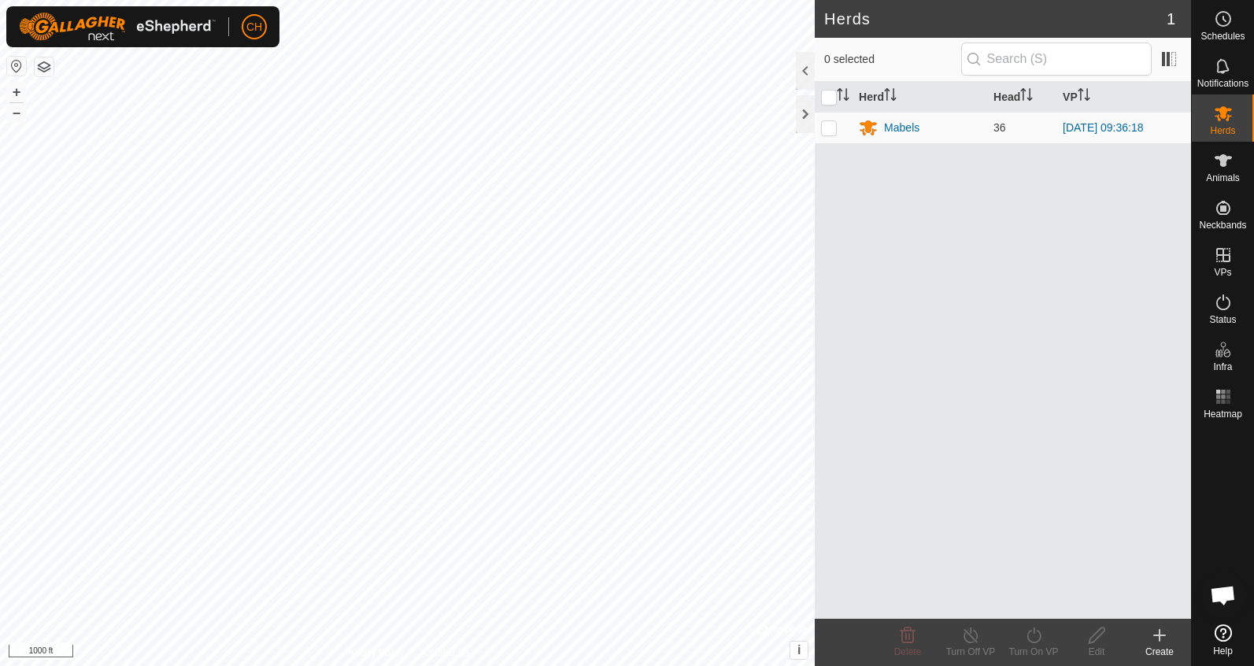
click at [15, 68] on button "button" at bounding box center [16, 66] width 19 height 19
click at [1216, 167] on icon at bounding box center [1223, 160] width 19 height 19
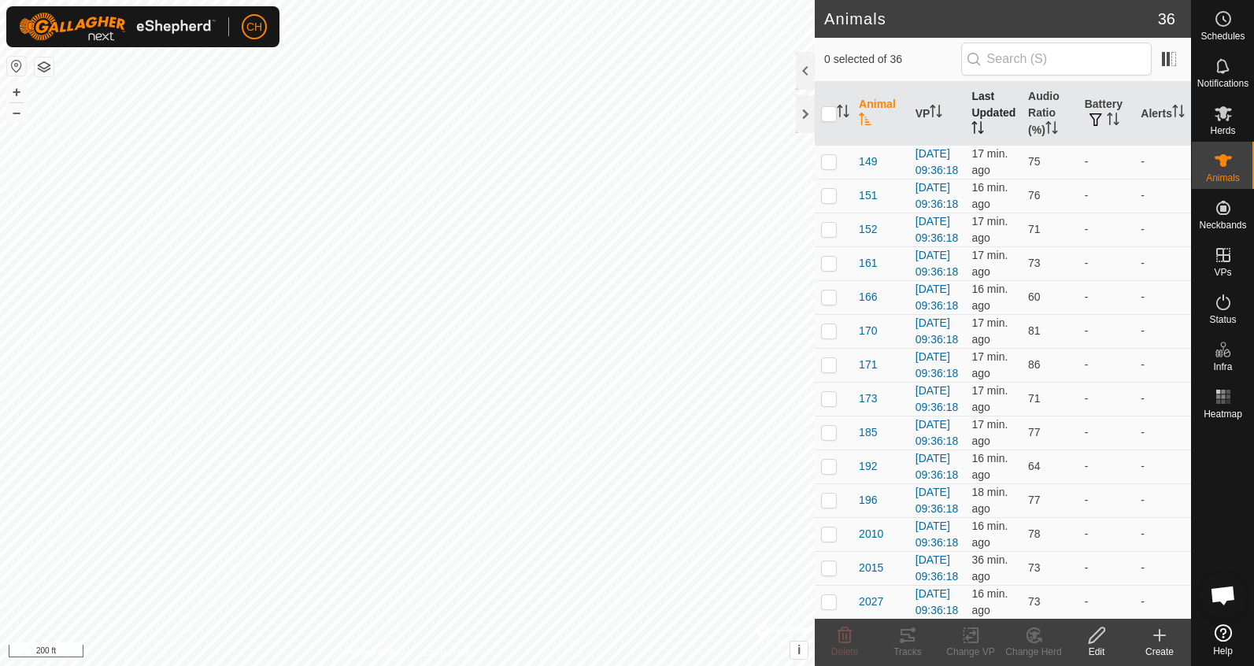
click at [997, 110] on th "Last Updated" at bounding box center [993, 114] width 57 height 64
click at [1100, 116] on span "button" at bounding box center [1095, 119] width 13 height 13
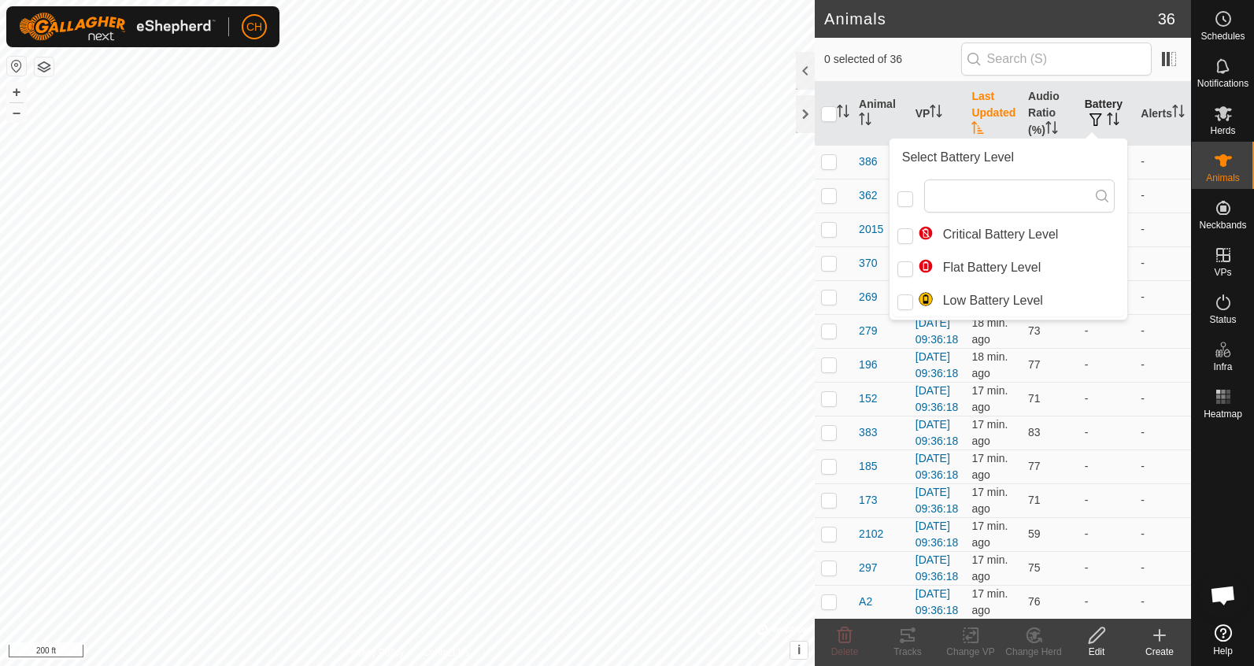
click at [1115, 116] on icon "Activate to sort" at bounding box center [1113, 119] width 13 height 13
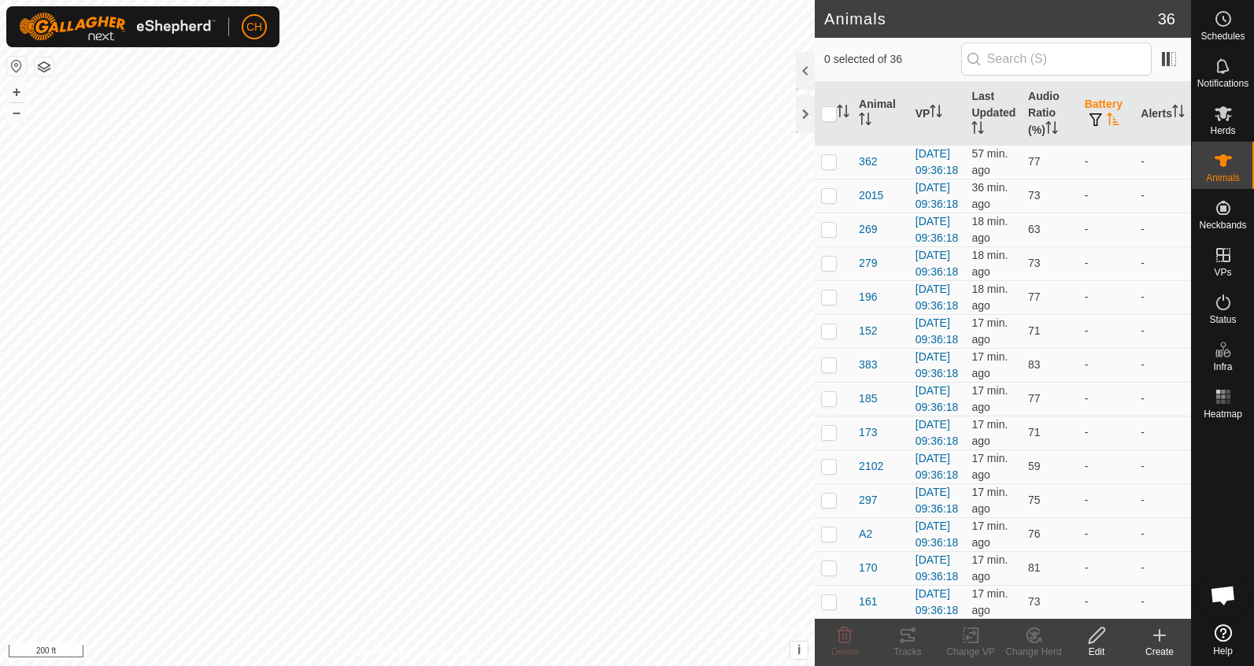
click at [1113, 124] on icon "Activate to sort" at bounding box center [1113, 119] width 13 height 13
click at [1093, 165] on div at bounding box center [1094, 159] width 19 height 19
click at [1087, 203] on div at bounding box center [1094, 193] width 19 height 19
click at [866, 170] on span "386" at bounding box center [868, 161] width 18 height 17
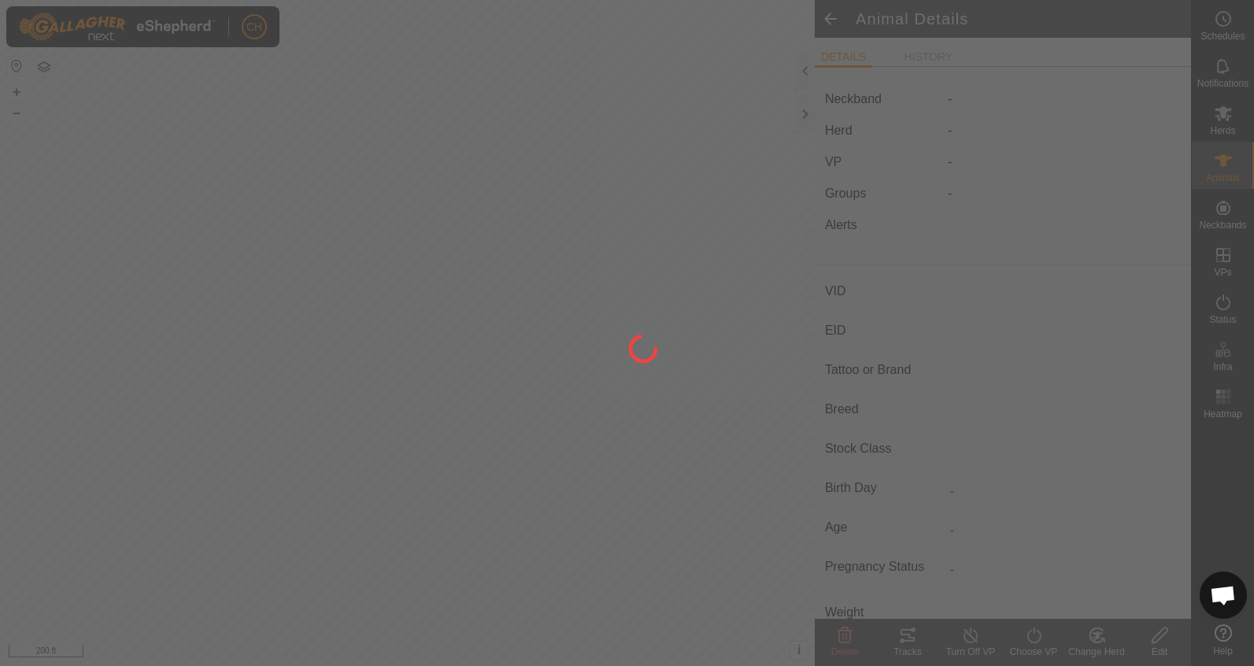
type input "386"
type input "-"
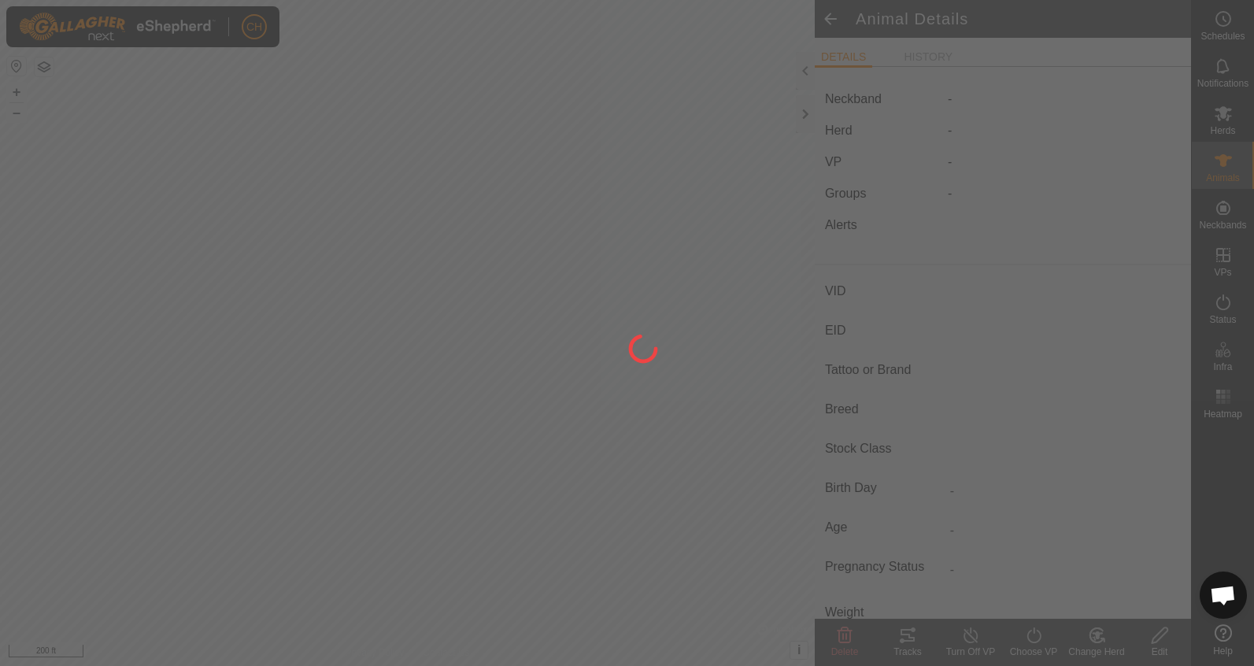
type input "-"
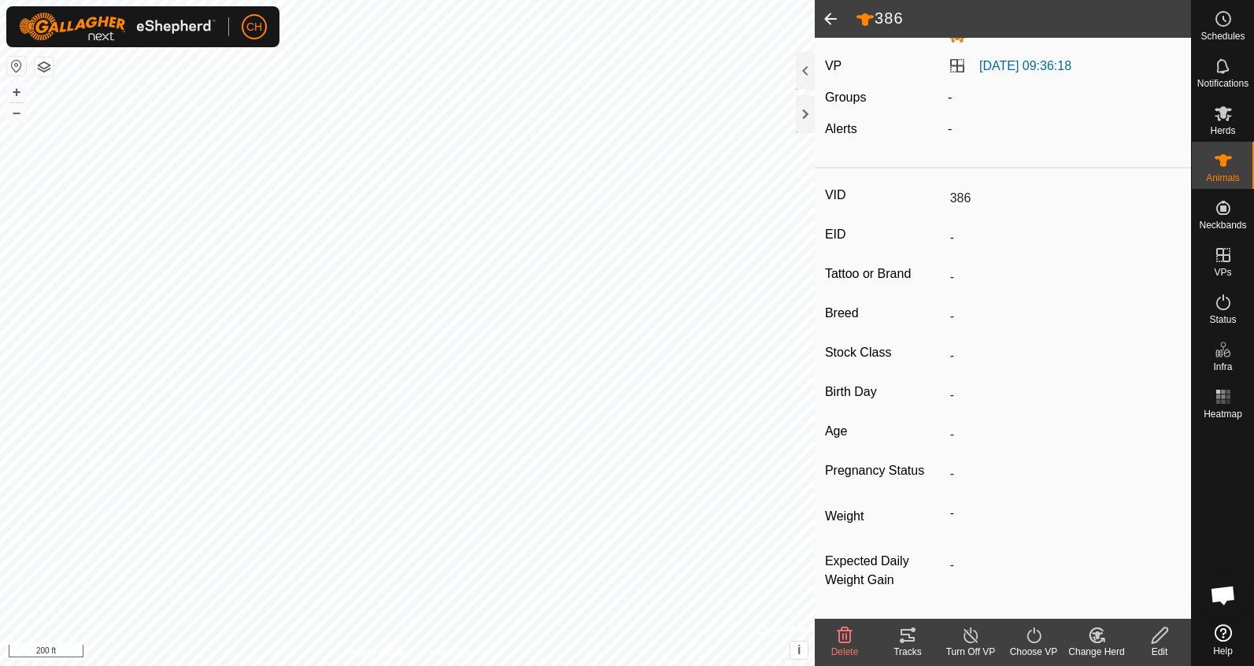
scroll to position [102, 0]
click at [821, 19] on span at bounding box center [830, 19] width 31 height 38
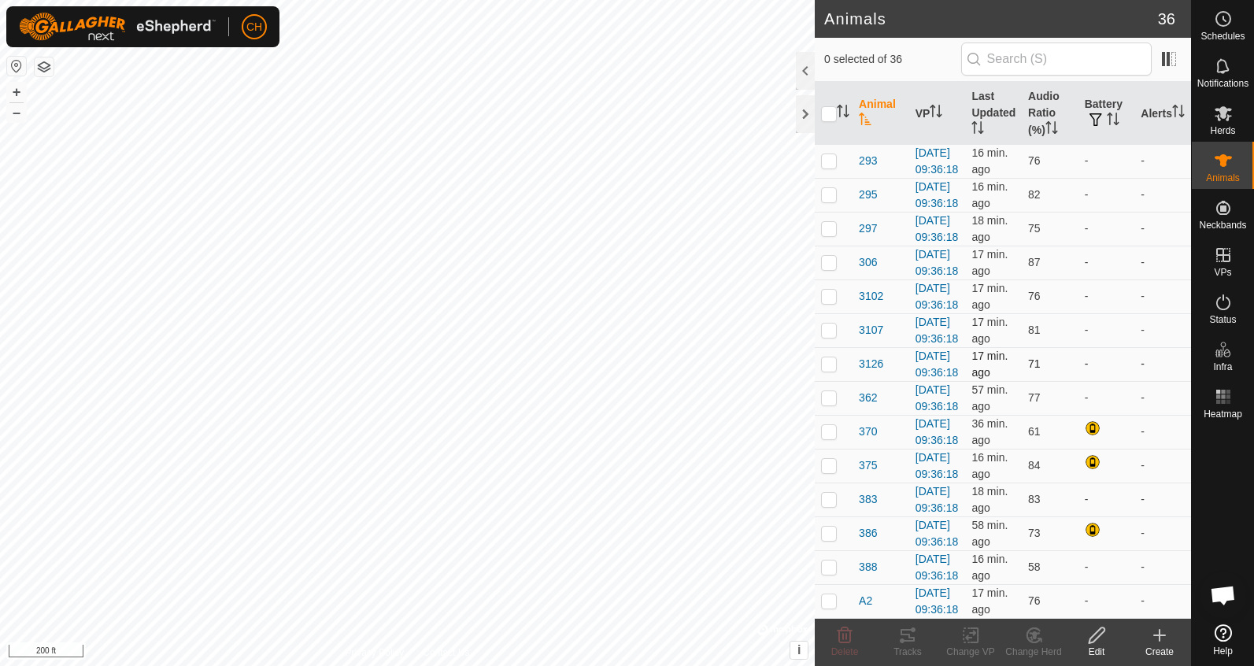
scroll to position [1303, 0]
click at [1227, 405] on icon at bounding box center [1223, 396] width 19 height 19
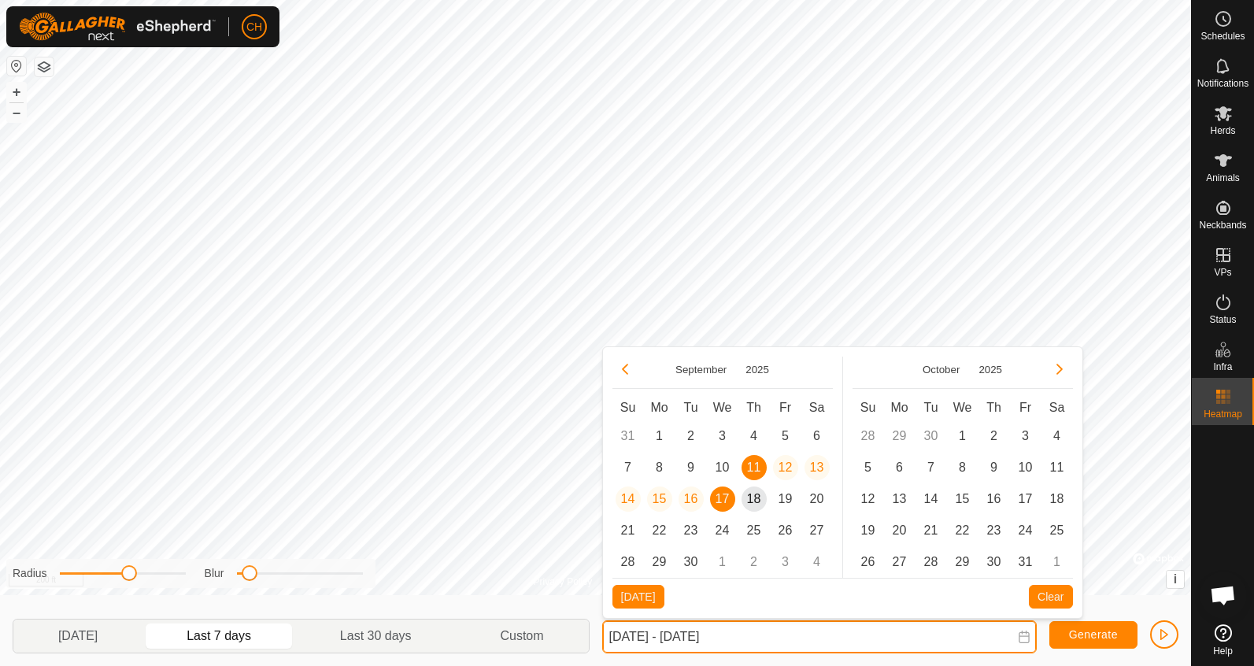
click at [742, 640] on input "Sep 11, 2025 - Sep 17, 2025" at bounding box center [819, 636] width 434 height 33
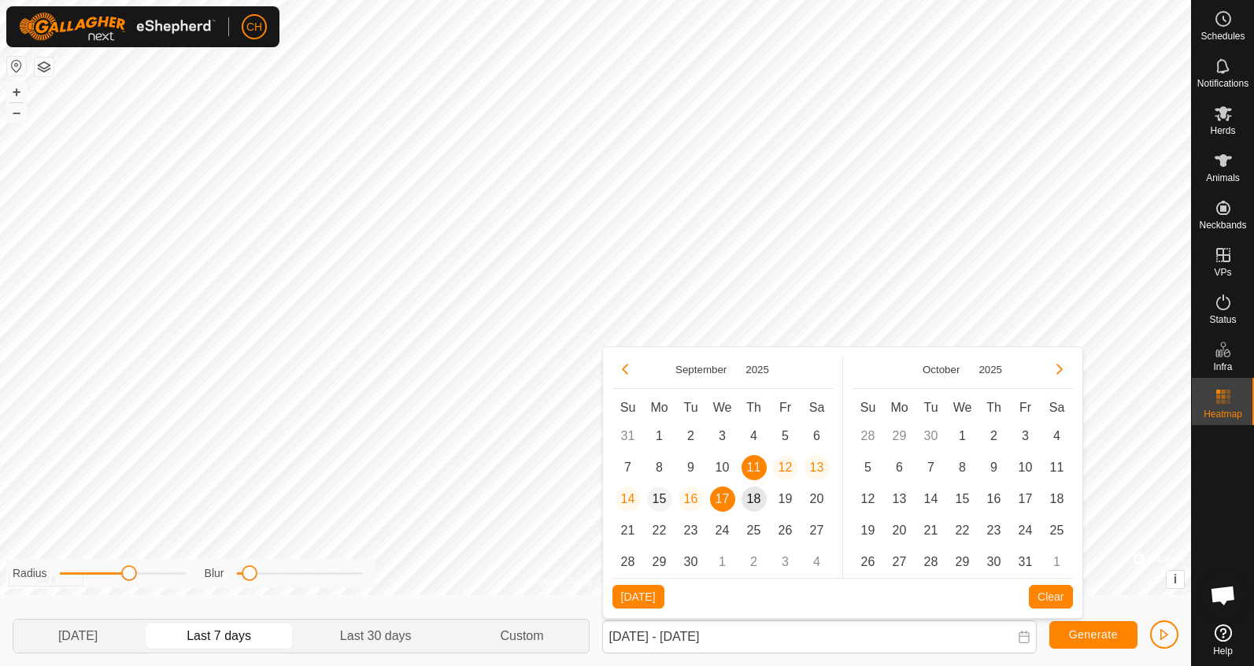
click at [663, 497] on span "15" at bounding box center [659, 498] width 25 height 25
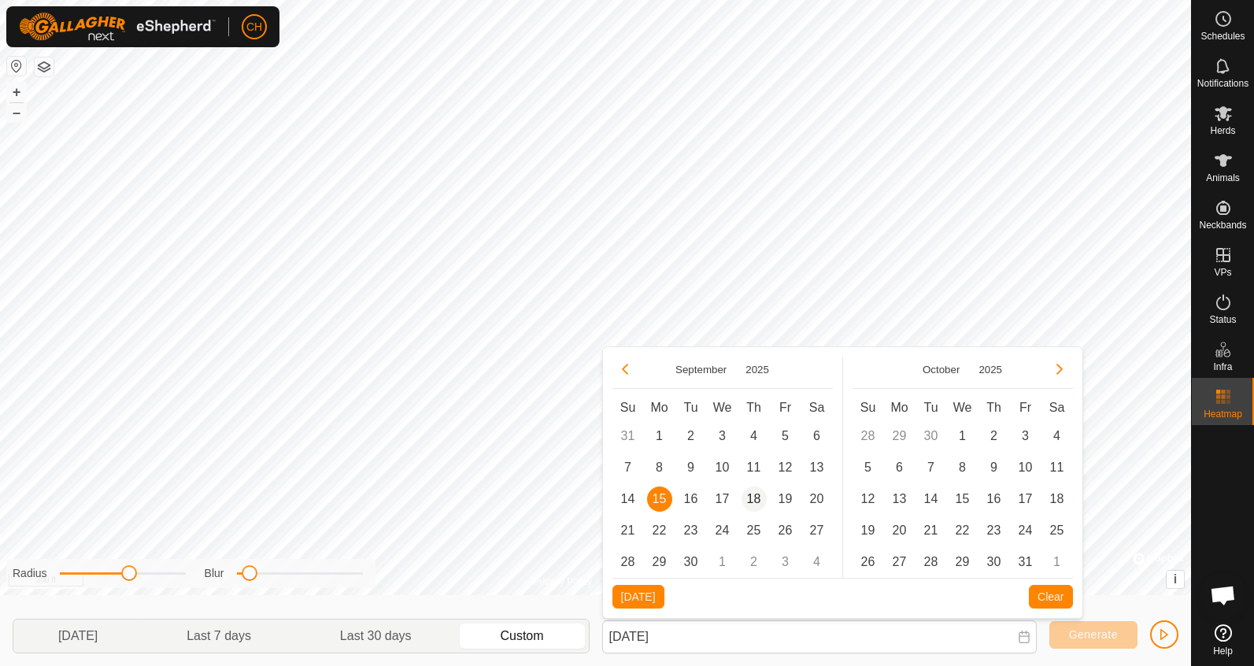
click at [752, 501] on span "18" at bounding box center [753, 498] width 25 height 25
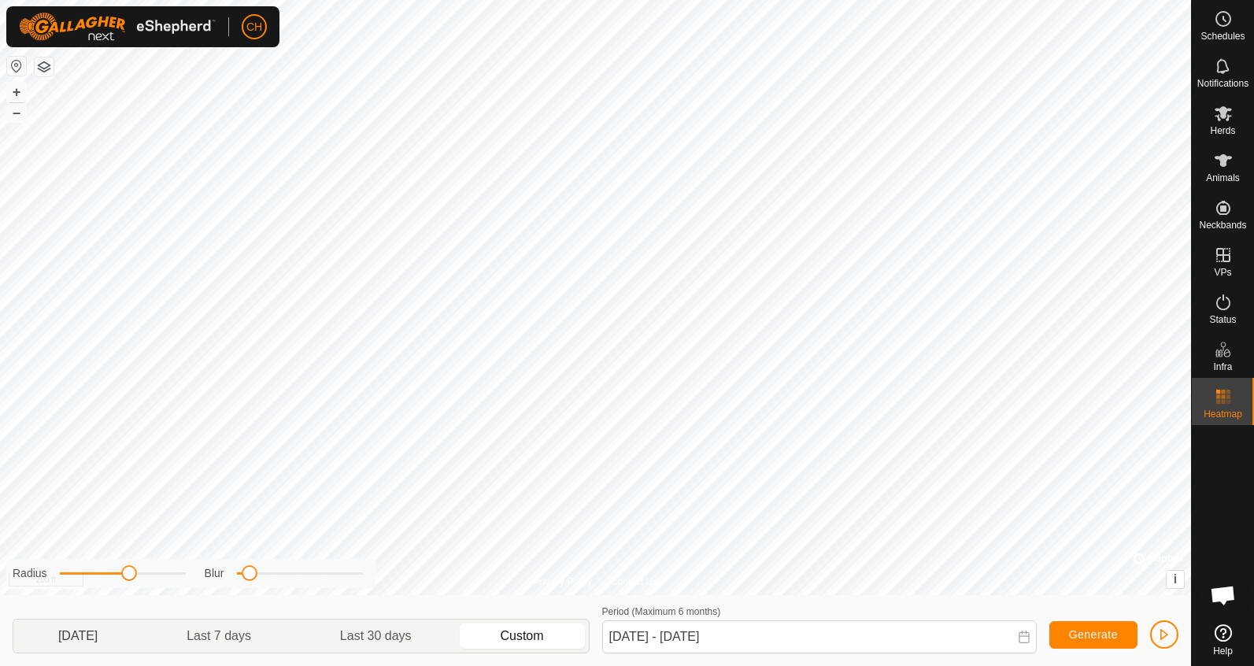
click at [88, 635] on p-togglebutton "[DATE]" at bounding box center [77, 635] width 129 height 33
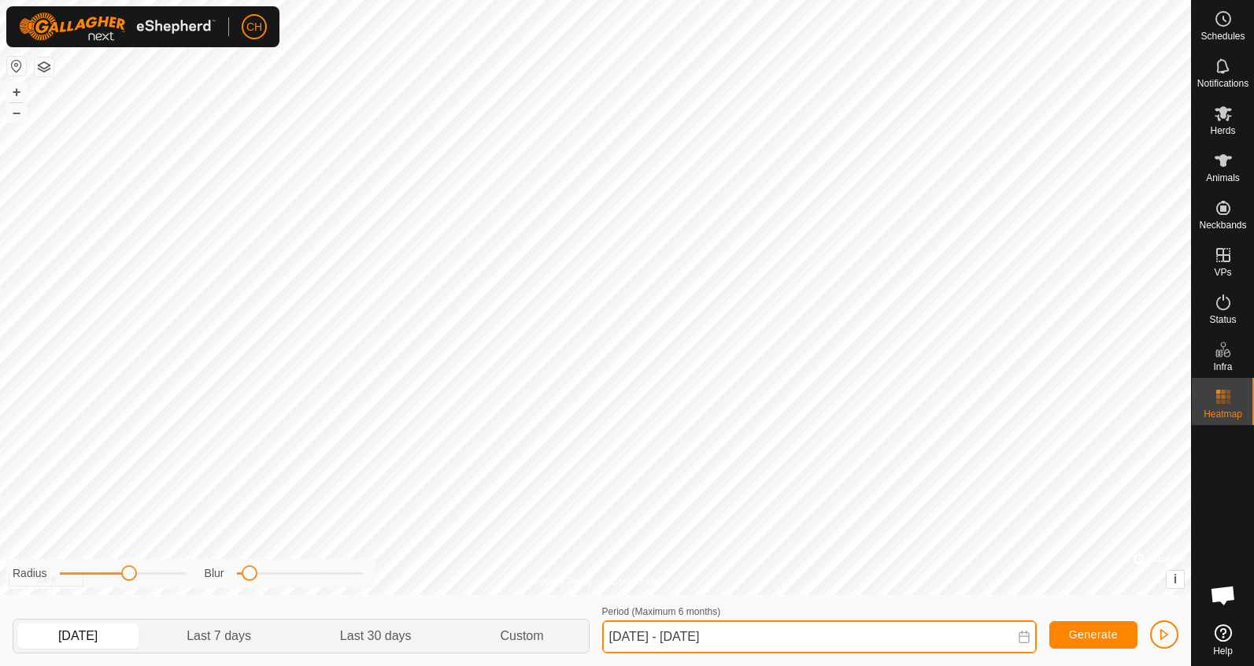
click at [650, 637] on input "Sep 17, 2025 - Sep 17, 2025" at bounding box center [819, 636] width 434 height 33
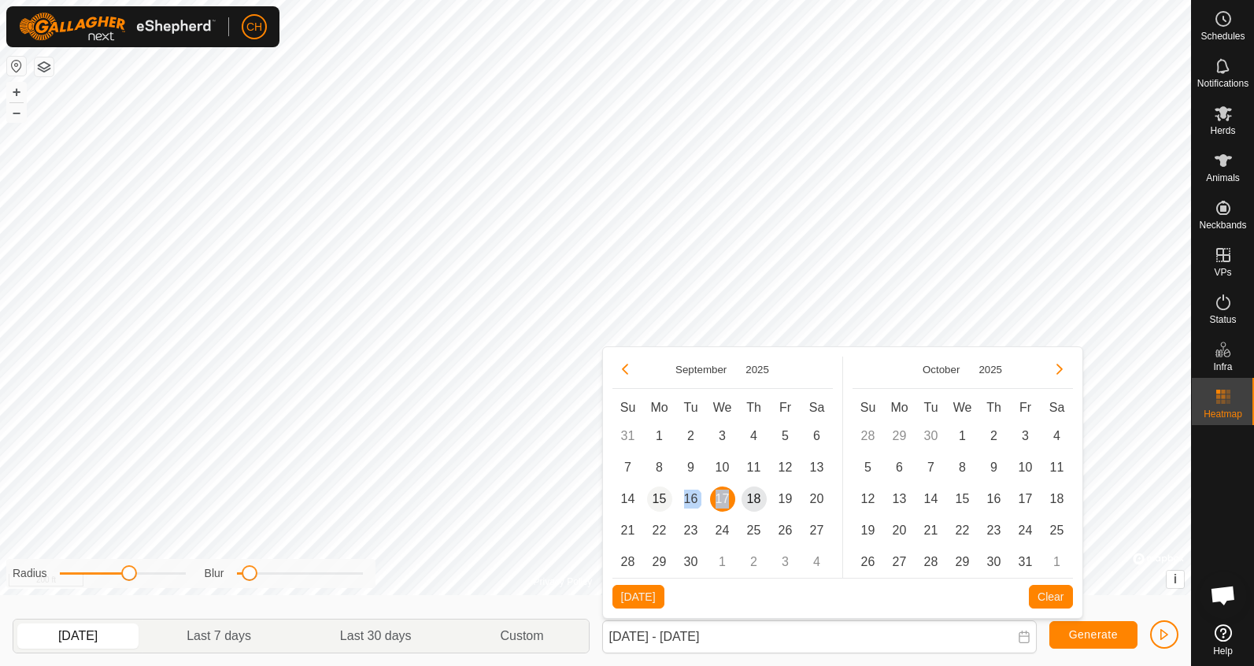
drag, startPoint x: 717, startPoint y: 501, endPoint x: 671, endPoint y: 499, distance: 45.7
click at [671, 499] on tr "14 15 16 17 17 18 19 20" at bounding box center [722, 498] width 220 height 31
click at [693, 505] on span "16" at bounding box center [690, 498] width 25 height 25
click at [728, 502] on span "17" at bounding box center [722, 498] width 25 height 25
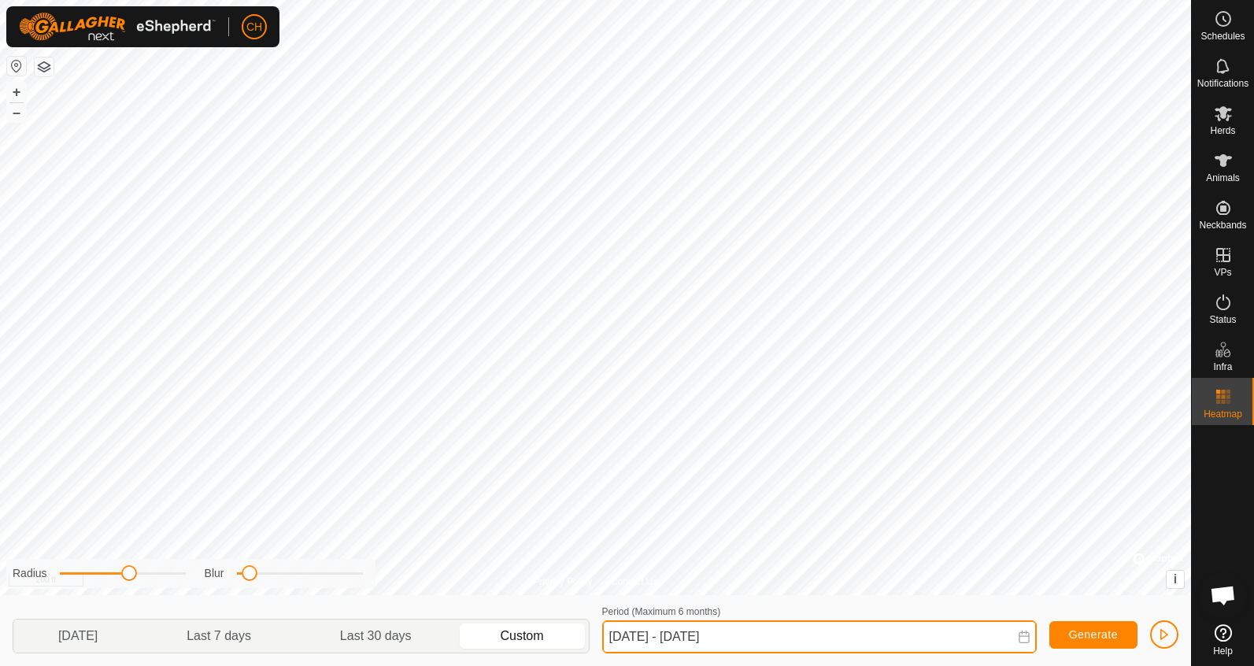
click at [757, 637] on input "Sep 16, 2025 - Sep 17, 2025" at bounding box center [819, 636] width 434 height 33
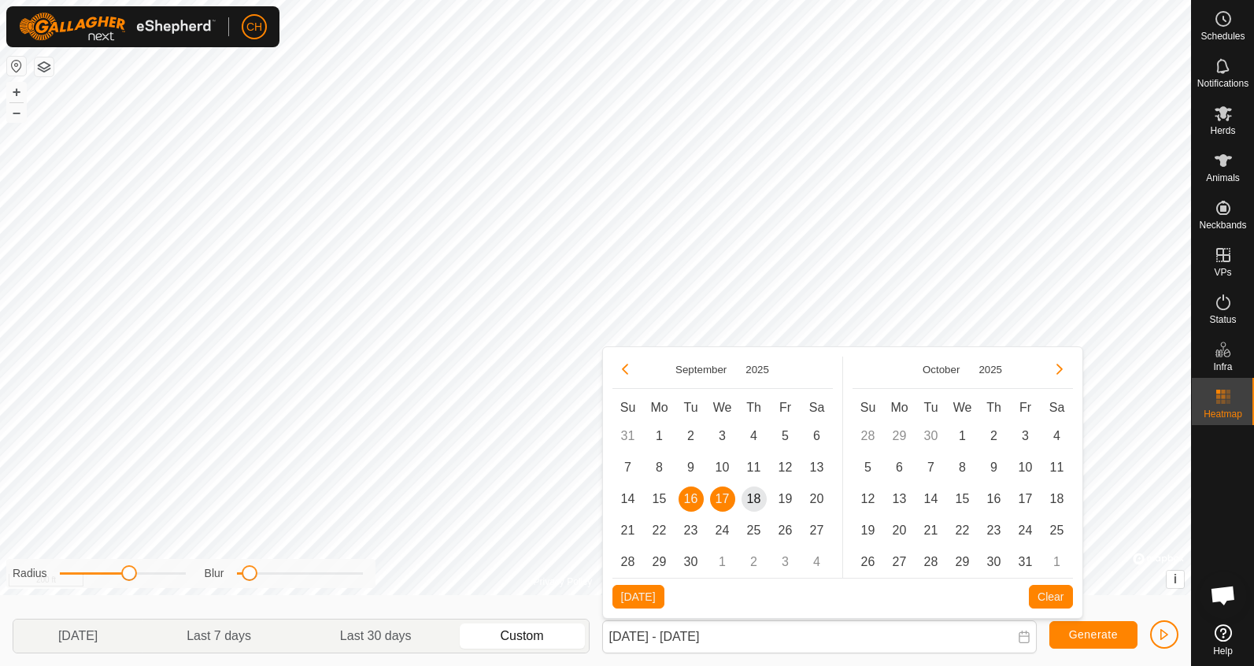
click at [721, 500] on span "17" at bounding box center [722, 498] width 25 height 25
click at [756, 504] on span "18" at bounding box center [753, 498] width 25 height 25
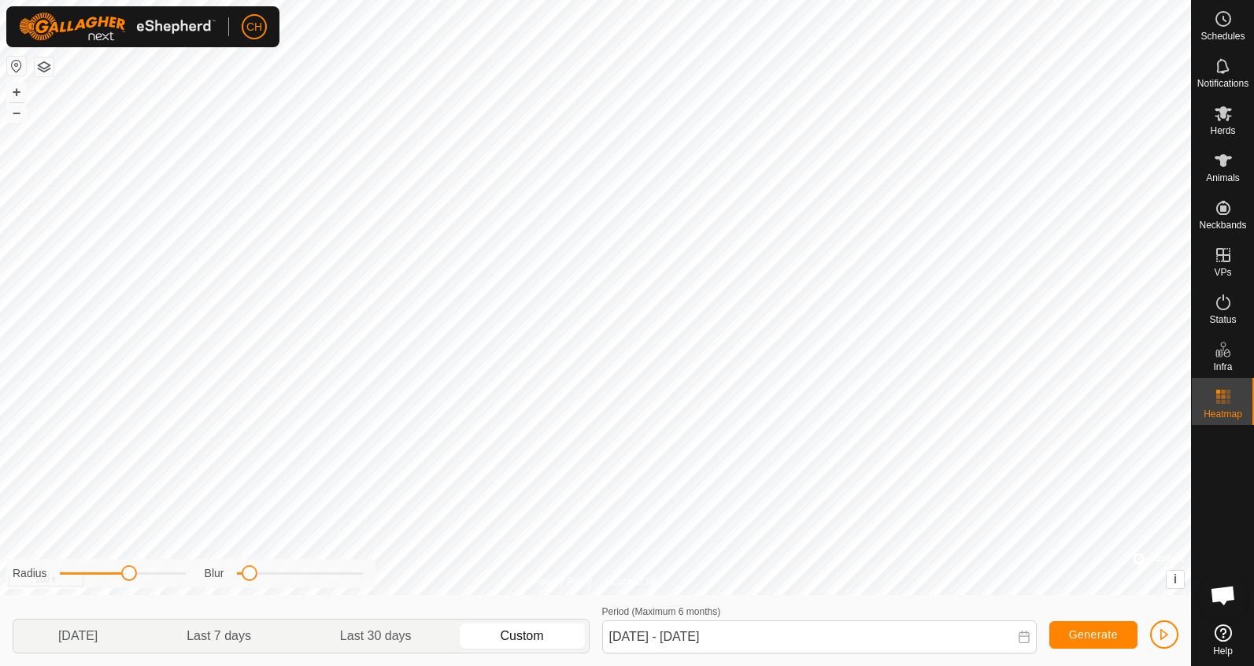
click at [1067, 635] on button "Generate" at bounding box center [1093, 635] width 88 height 28
drag, startPoint x: 128, startPoint y: 574, endPoint x: 202, endPoint y: 580, distance: 75.0
click at [202, 580] on div "Radius Blur" at bounding box center [190, 573] width 369 height 29
click at [393, 580] on div "Privacy Policy Contact Us 269 0128240957 Mabels 2025-09-18 09:36:18 + – ⇧ i © M…" at bounding box center [595, 333] width 1191 height 666
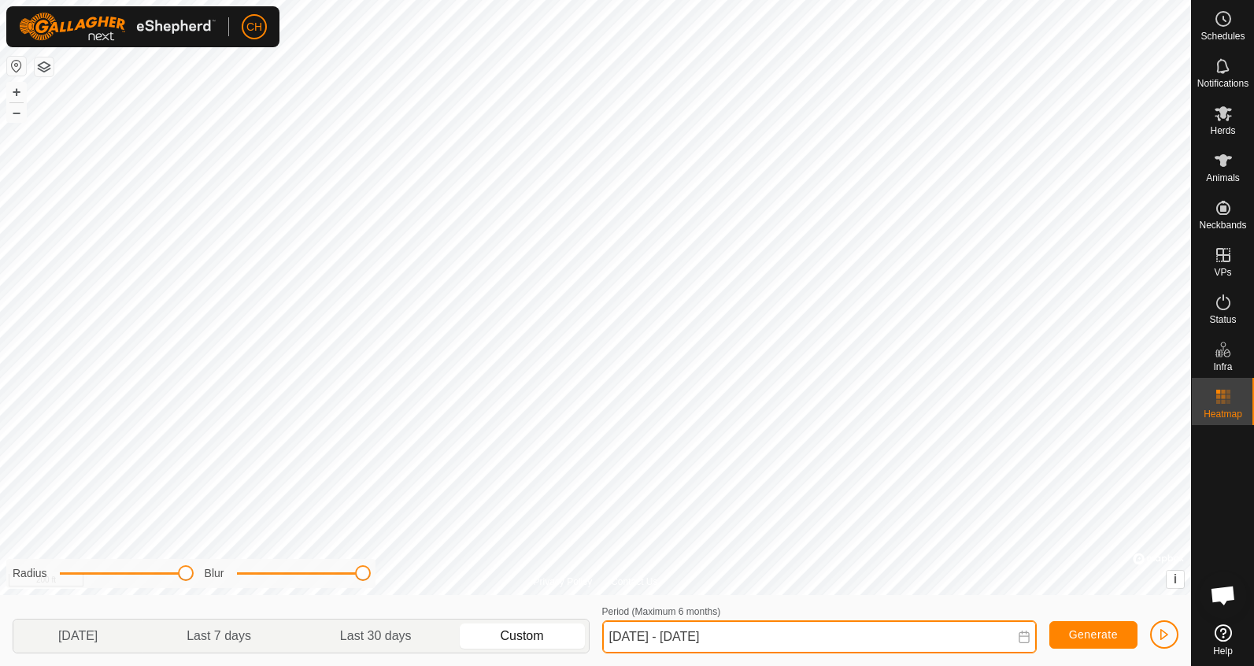
click at [669, 640] on input "Sep 17, 2025 - Sep 18, 2025" at bounding box center [819, 636] width 434 height 33
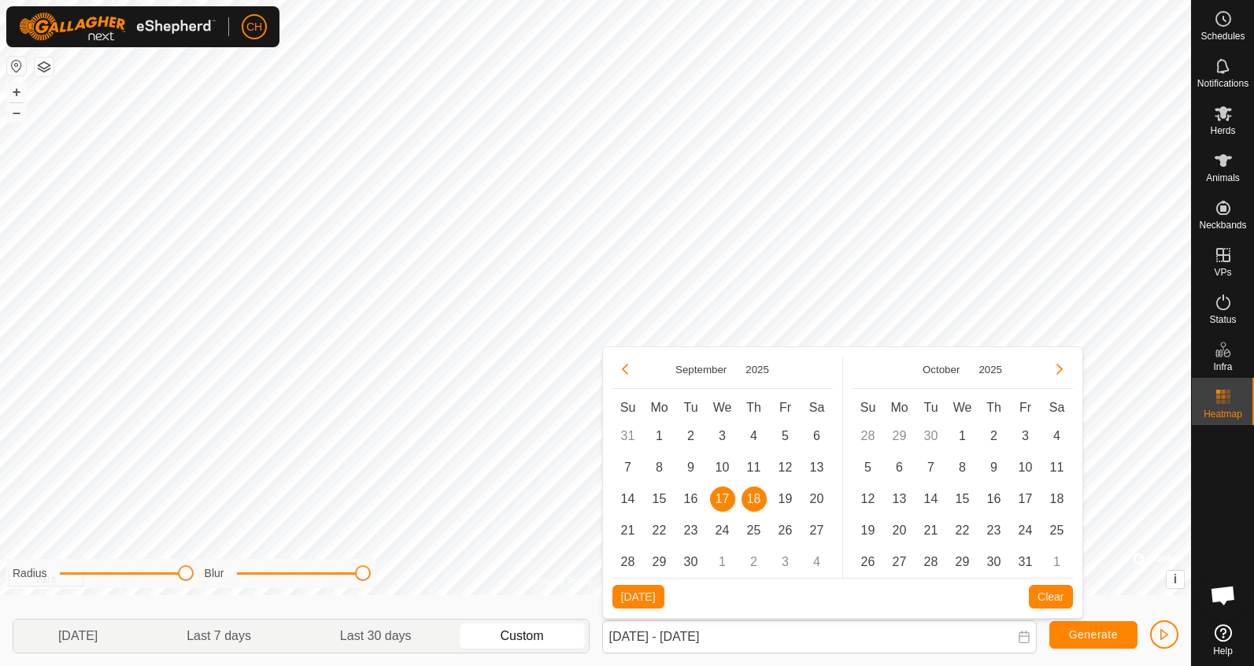
click at [753, 499] on span "18" at bounding box center [753, 498] width 25 height 25
click at [751, 497] on span "18" at bounding box center [753, 498] width 25 height 25
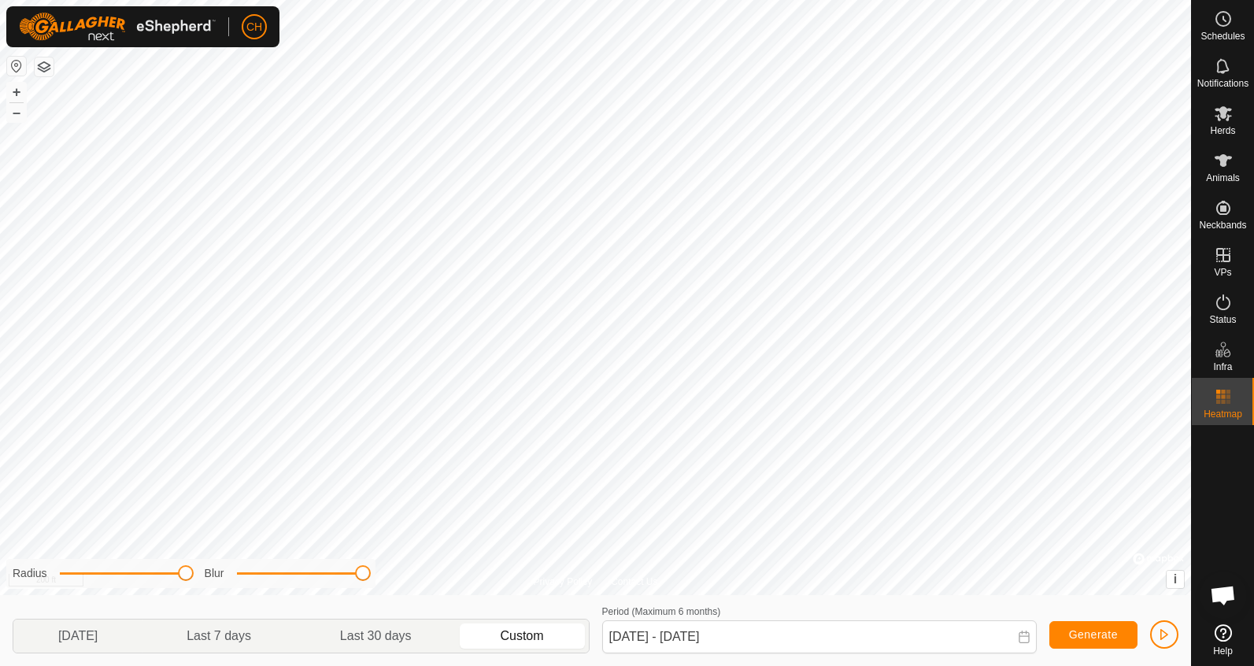
click at [1077, 637] on span "Generate" at bounding box center [1093, 634] width 49 height 13
click at [62, 631] on p-togglebutton "[DATE]" at bounding box center [77, 635] width 129 height 33
type input "Sep 17, 2025 - Sep 17, 2025"
click at [1220, 305] on icon at bounding box center [1223, 302] width 19 height 19
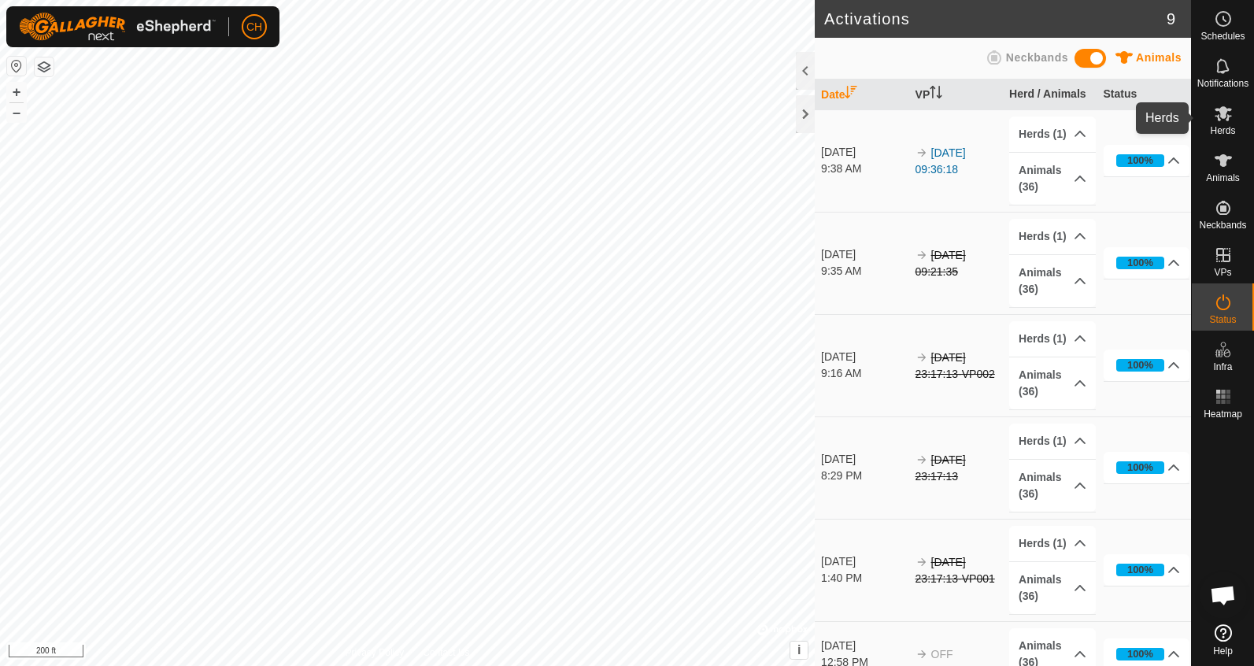
click at [1222, 129] on span "Herds" at bounding box center [1222, 130] width 25 height 9
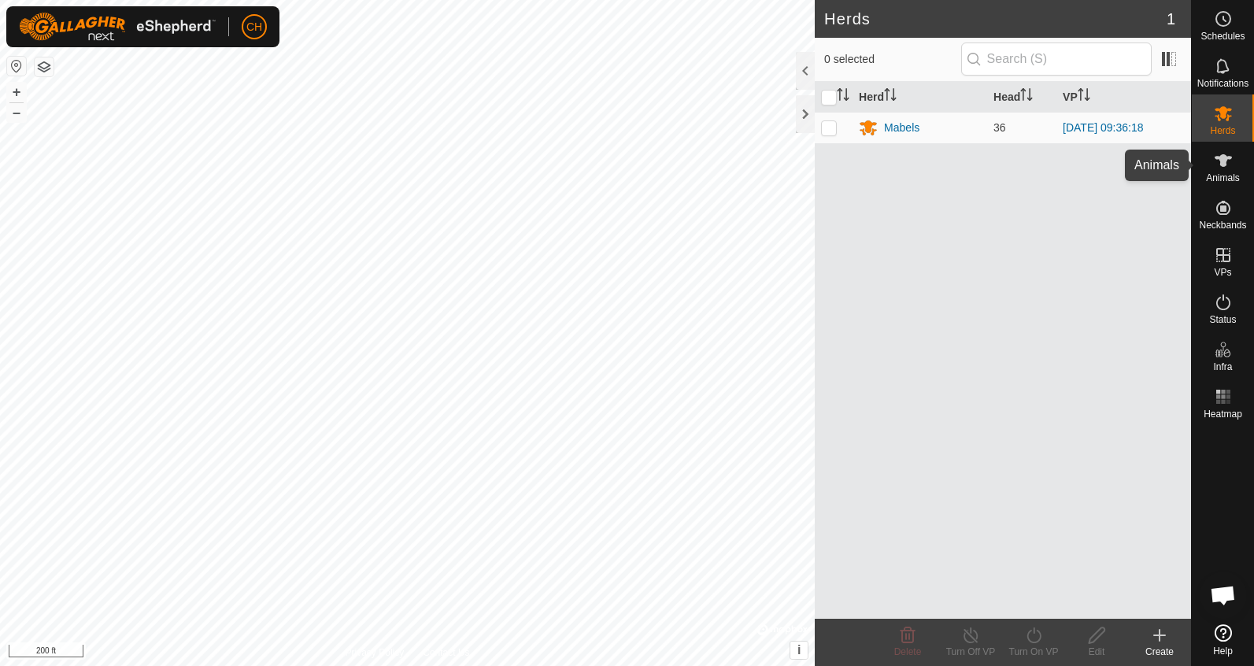
click at [1219, 166] on icon at bounding box center [1223, 160] width 19 height 19
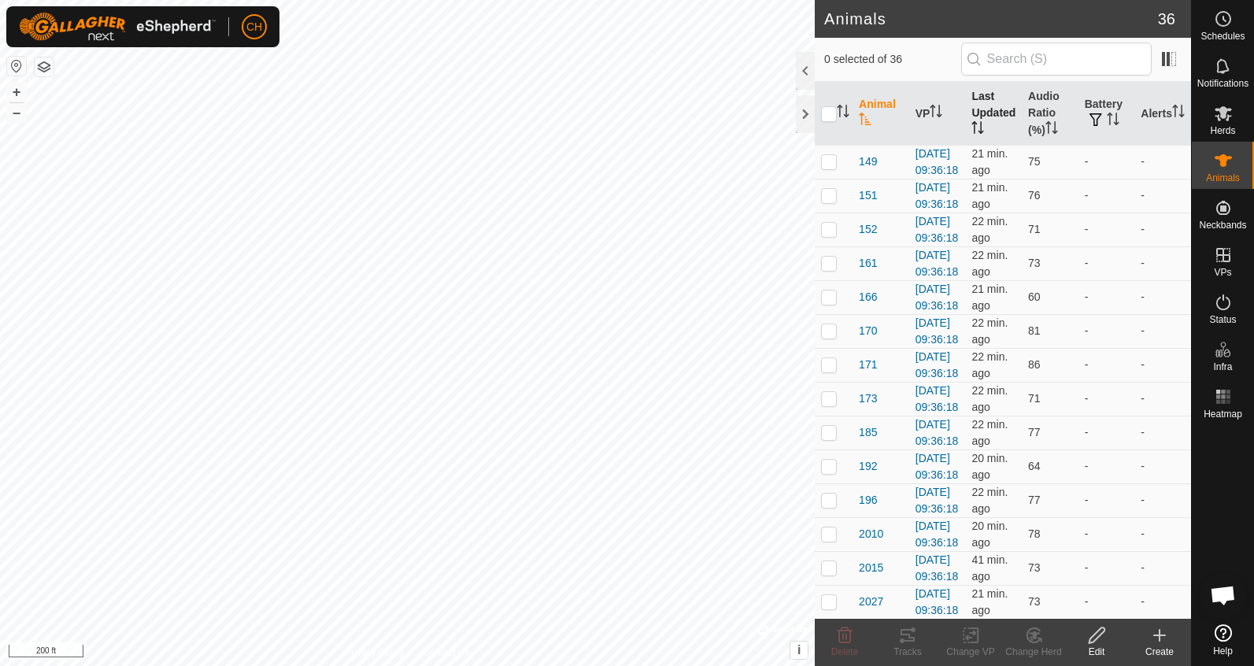
click at [1002, 105] on th "Last Updated" at bounding box center [993, 114] width 57 height 64
click at [985, 110] on th "Last Updated" at bounding box center [993, 114] width 57 height 64
click at [984, 111] on th "Last Updated" at bounding box center [993, 114] width 57 height 64
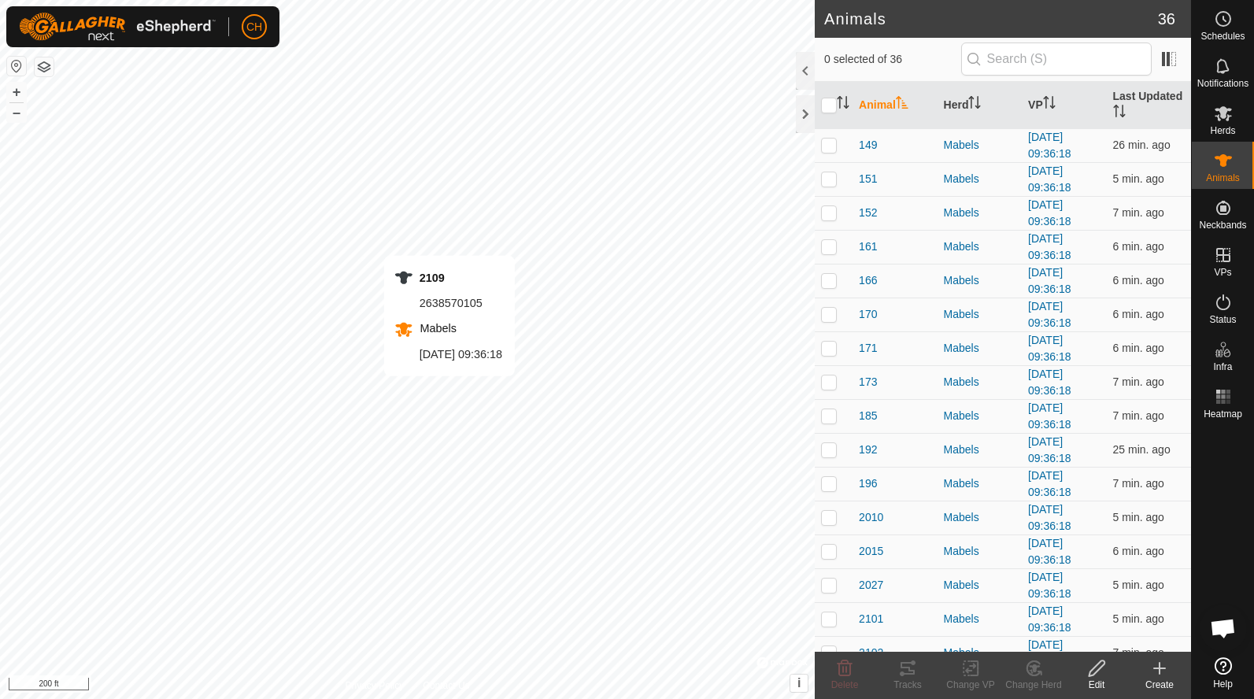
checkbox input "true"
click at [1160, 94] on th "Last Updated" at bounding box center [1149, 105] width 84 height 47
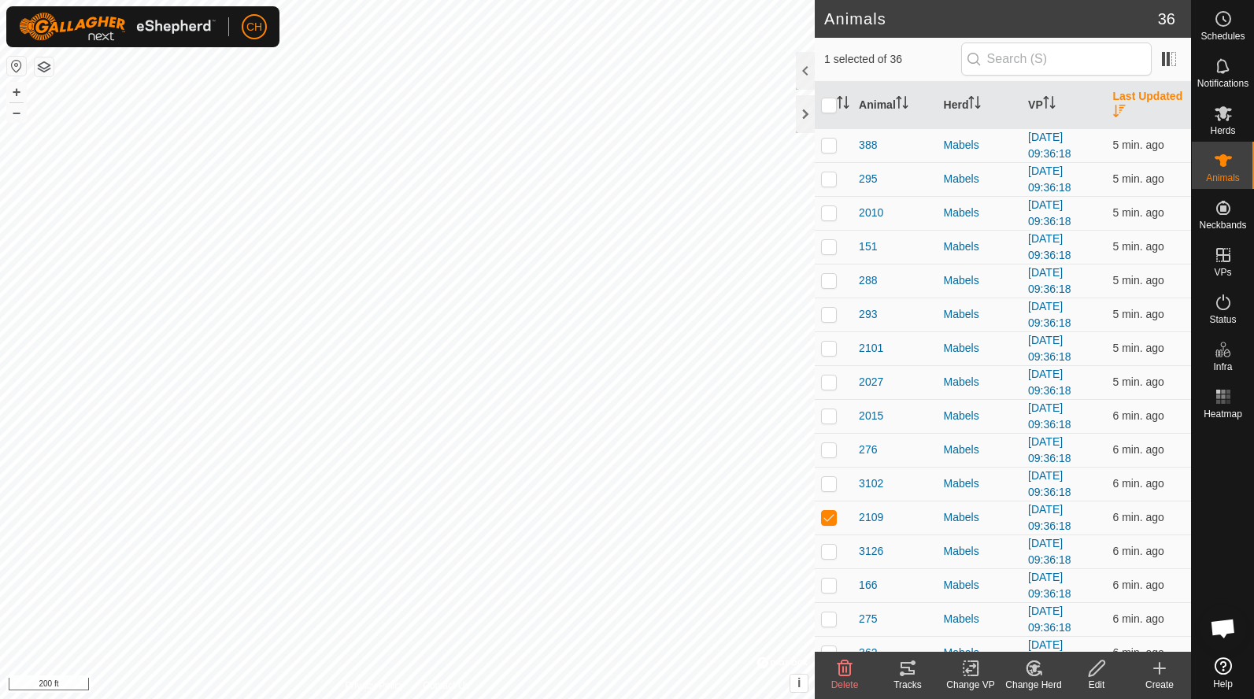
click at [911, 670] on icon at bounding box center [907, 668] width 14 height 13
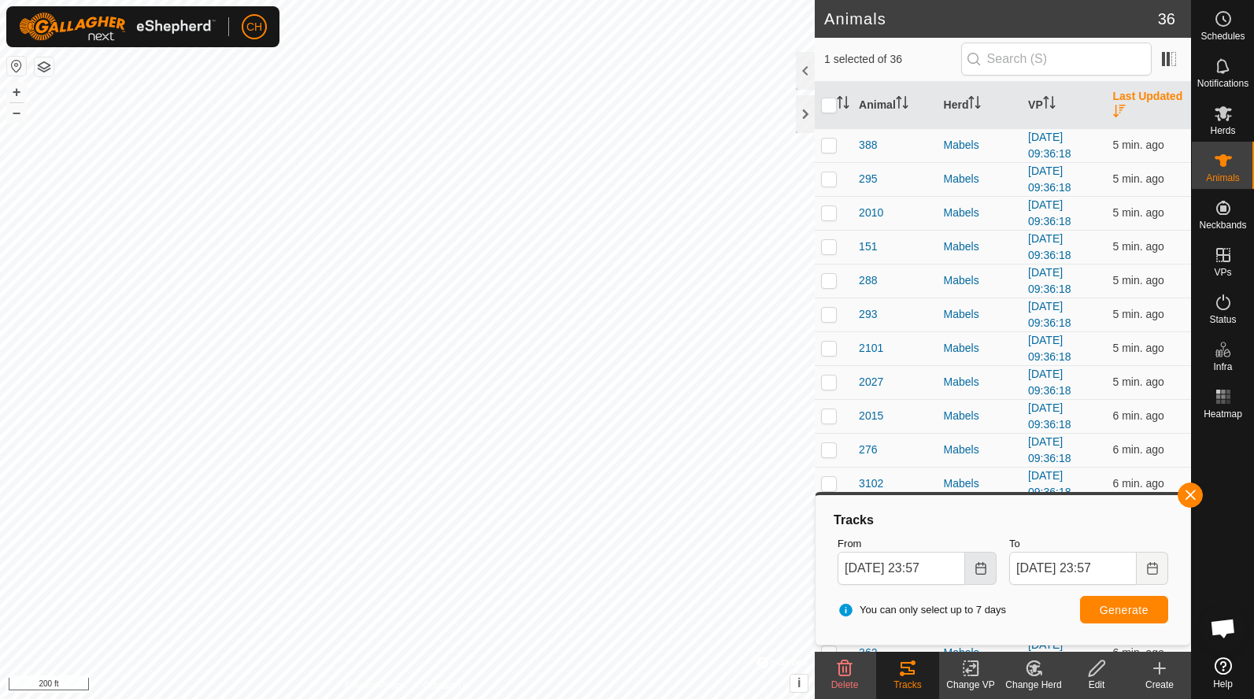
click at [970, 574] on button "Choose Date" at bounding box center [980, 568] width 31 height 33
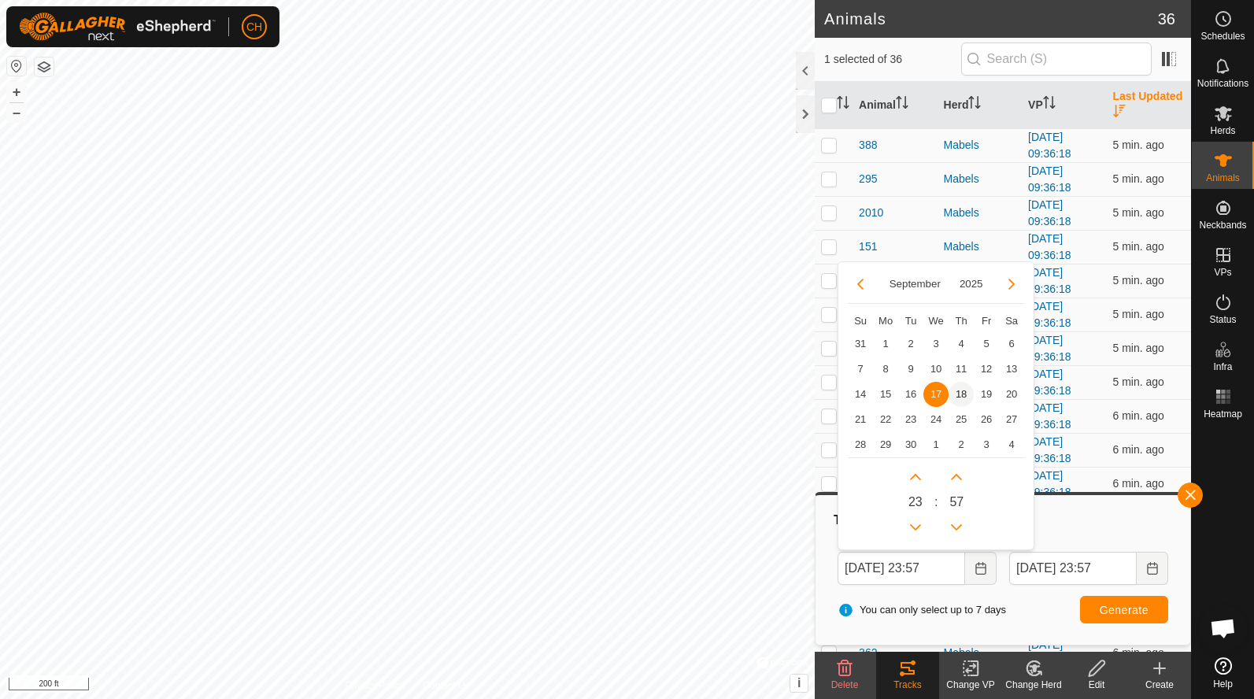
click at [958, 397] on span "18" at bounding box center [960, 394] width 25 height 25
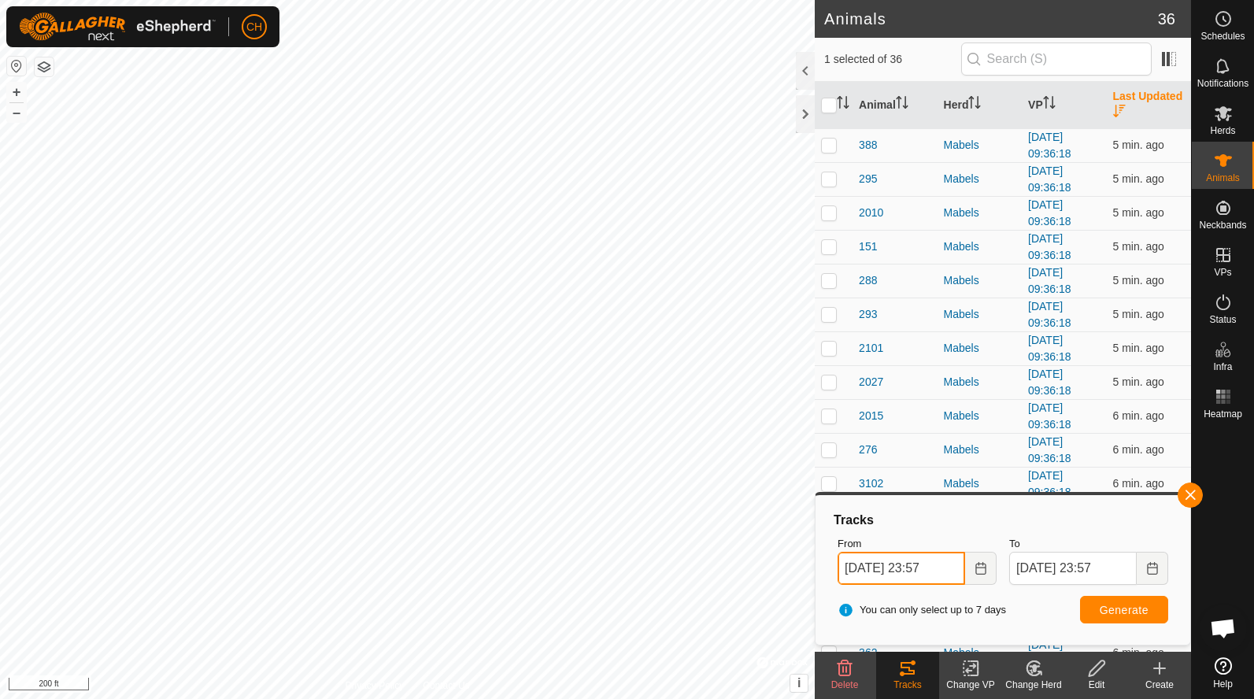
click at [944, 567] on input "Sep 18, 2025 23:57" at bounding box center [901, 568] width 128 height 33
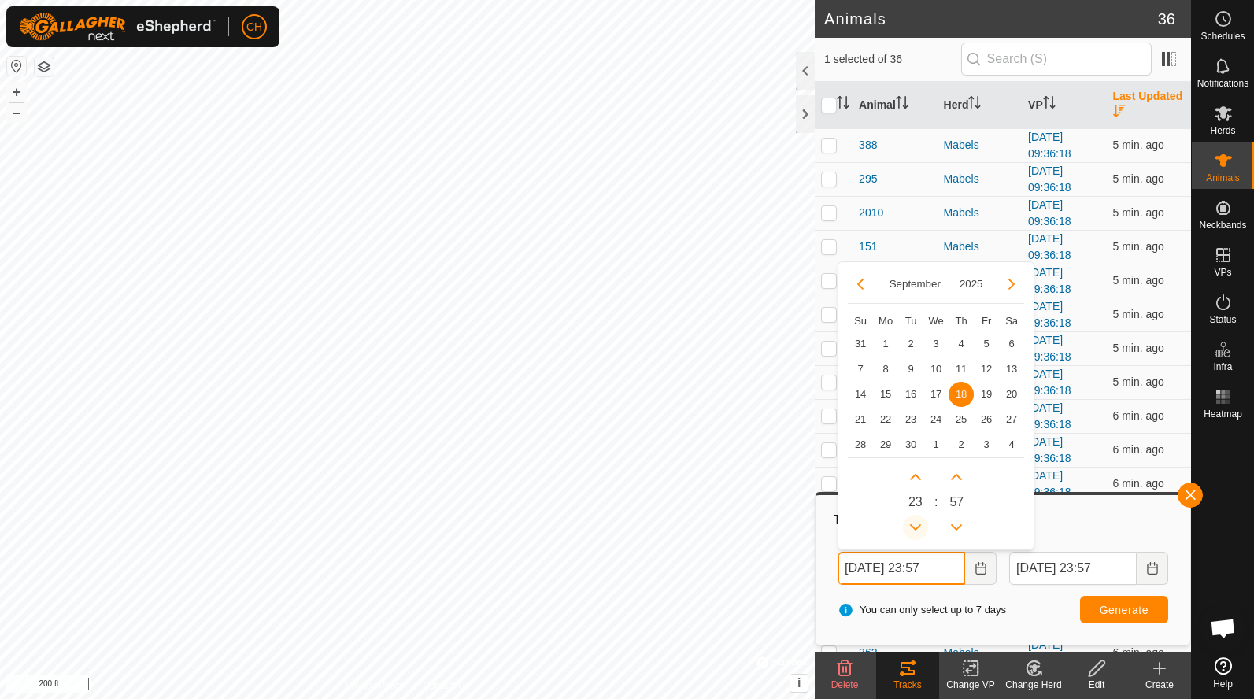
click at [915, 519] on button "Previous Hour" at bounding box center [915, 527] width 25 height 25
click at [915, 520] on span "Previous Hour" at bounding box center [915, 520] width 0 height 0
click at [915, 519] on button "Previous Hour" at bounding box center [915, 527] width 25 height 25
type input "Sep 18, 2025 20:57"
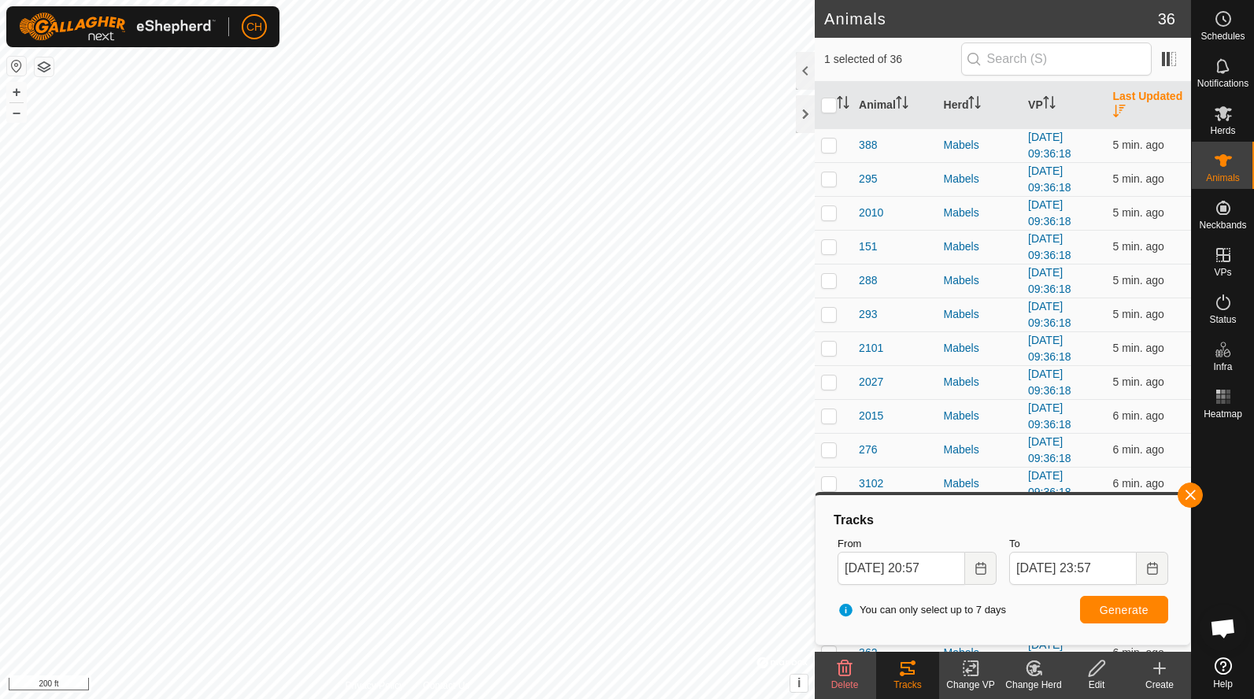
click at [1116, 612] on span "Generate" at bounding box center [1124, 610] width 49 height 13
click at [1188, 498] on button "button" at bounding box center [1189, 494] width 25 height 25
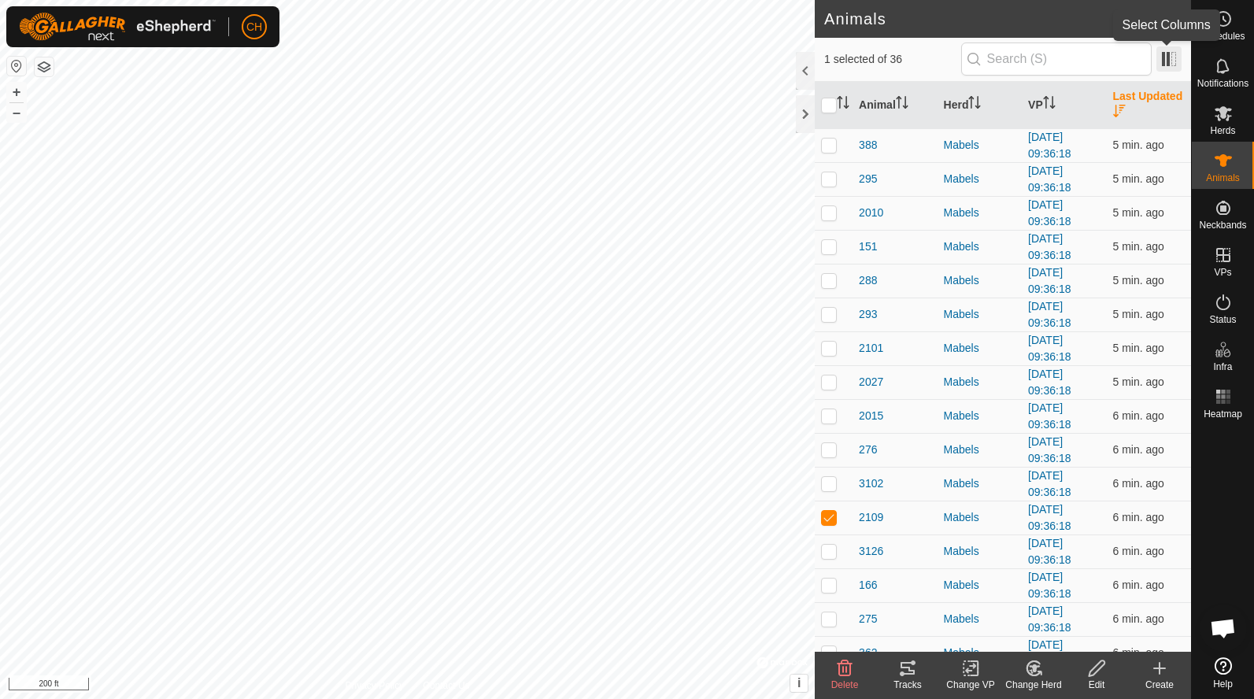
click at [1166, 64] on span at bounding box center [1168, 58] width 25 height 25
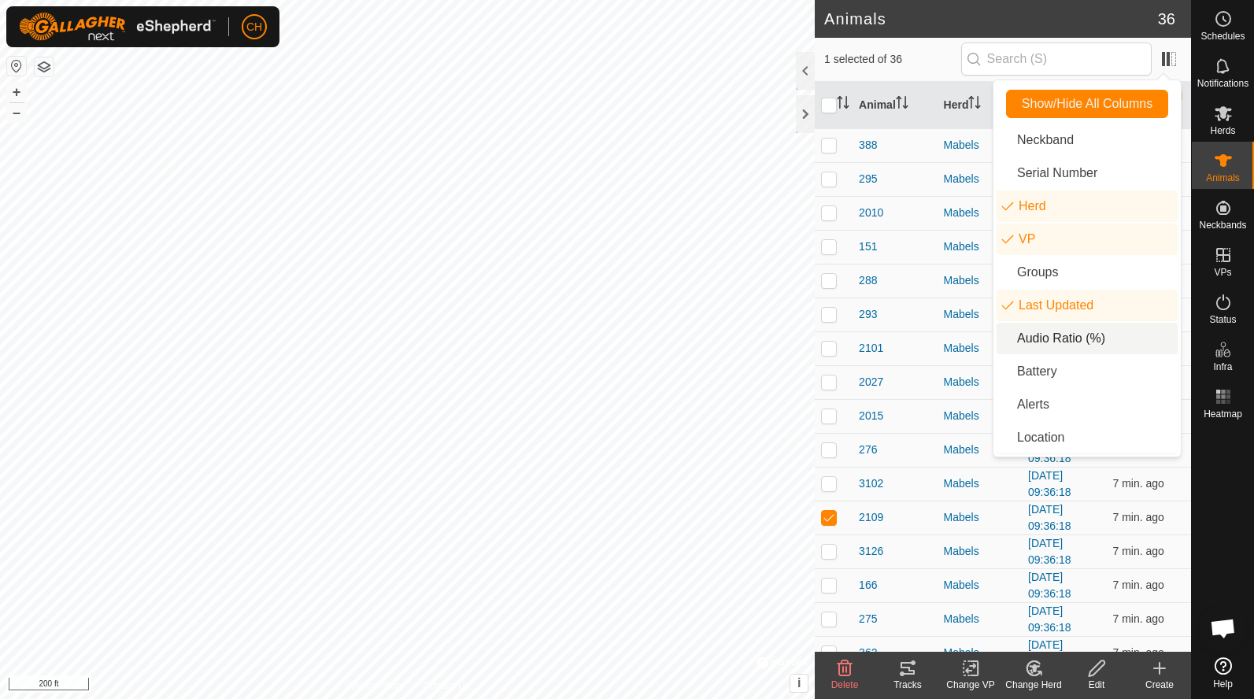
click at [1049, 343] on li "Audio Ratio (%)" at bounding box center [1086, 338] width 181 height 31
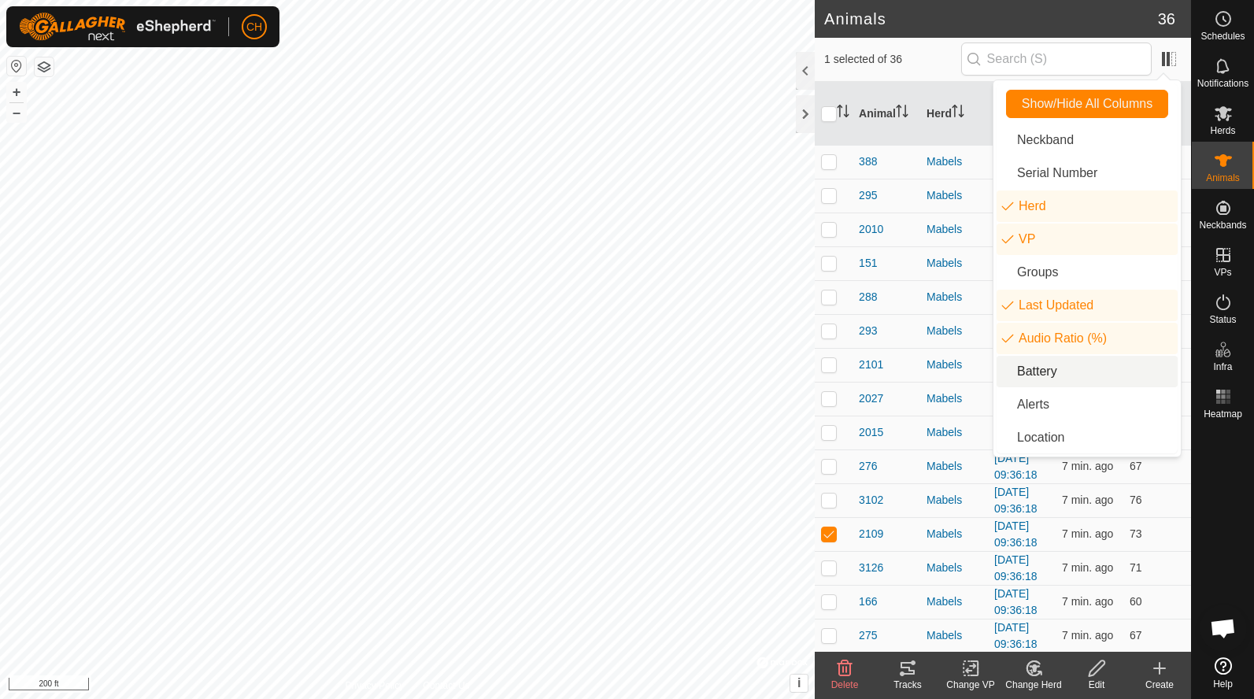
click at [1047, 369] on li "Battery" at bounding box center [1086, 371] width 181 height 31
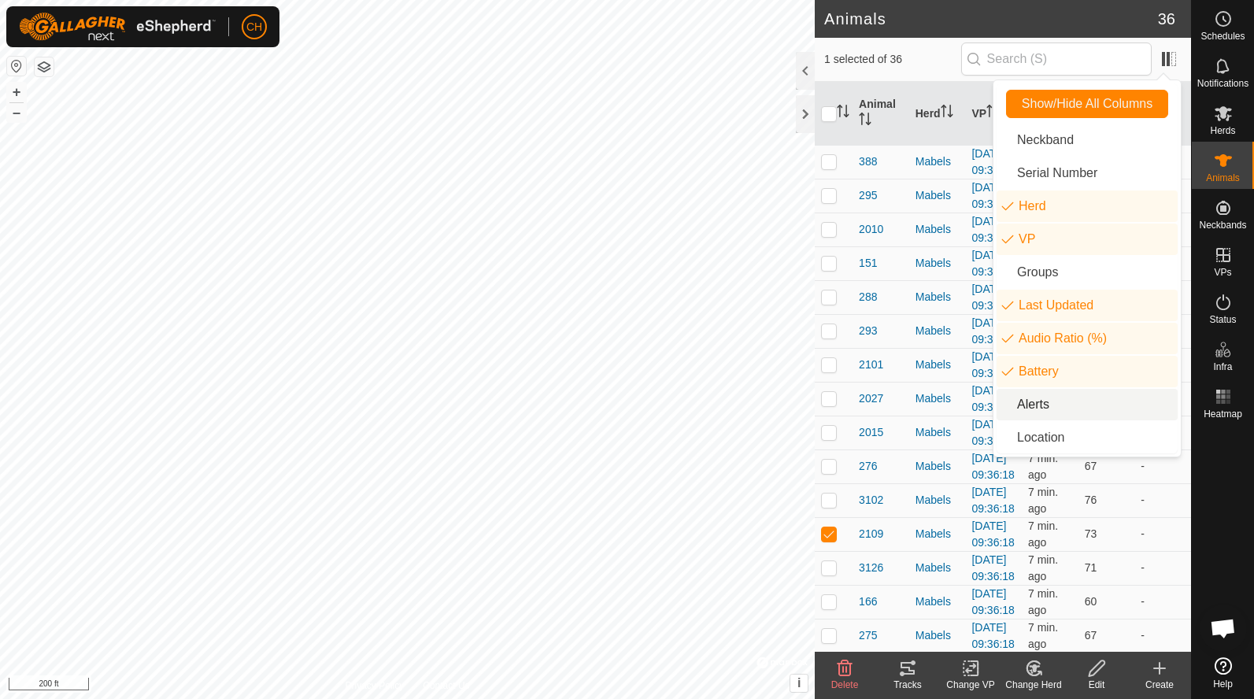
click at [1039, 410] on li "Alerts" at bounding box center [1086, 404] width 181 height 31
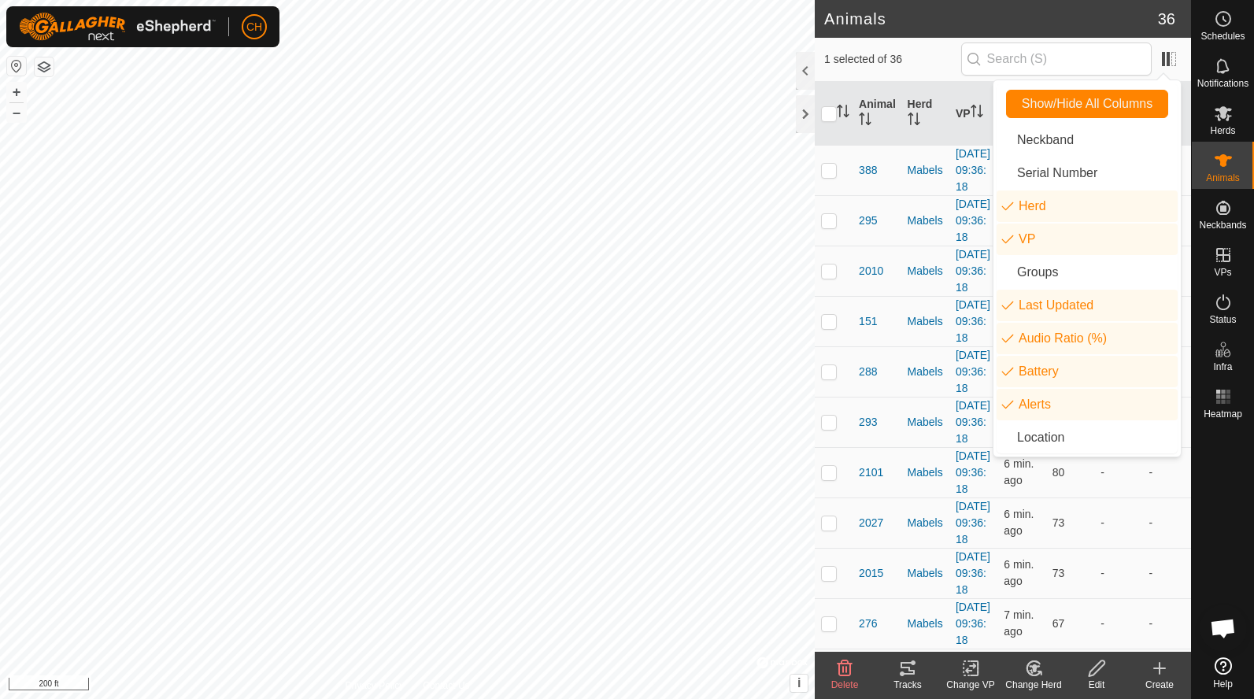
click at [934, 65] on span "1 selected of 36" at bounding box center [892, 59] width 137 height 17
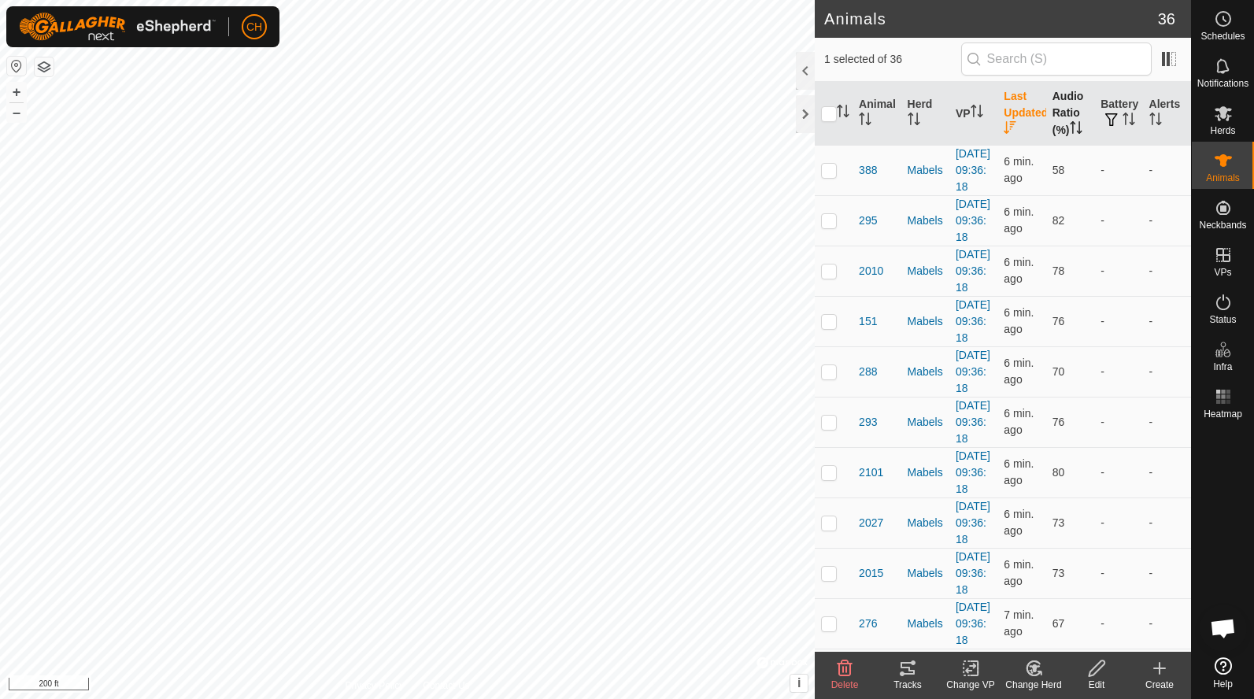
click at [1070, 113] on th "Audio Ratio (%)" at bounding box center [1070, 114] width 48 height 64
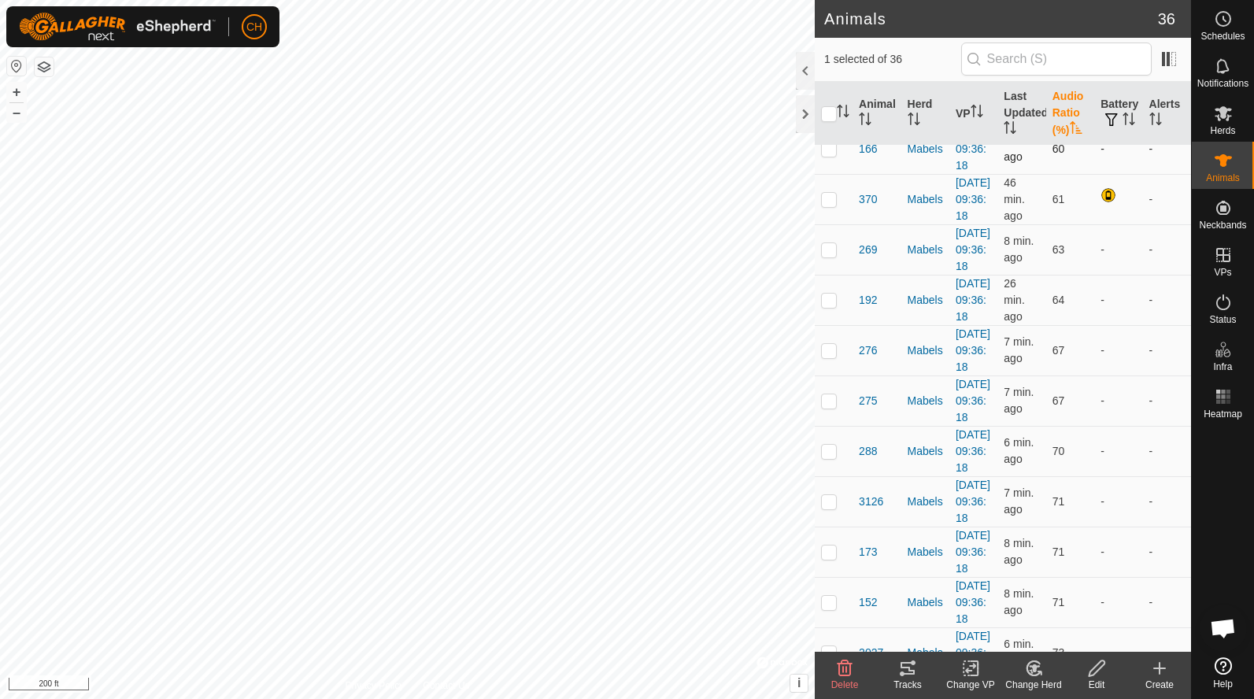
scroll to position [125, 0]
click at [1067, 111] on th "Audio Ratio (%)" at bounding box center [1070, 114] width 48 height 64
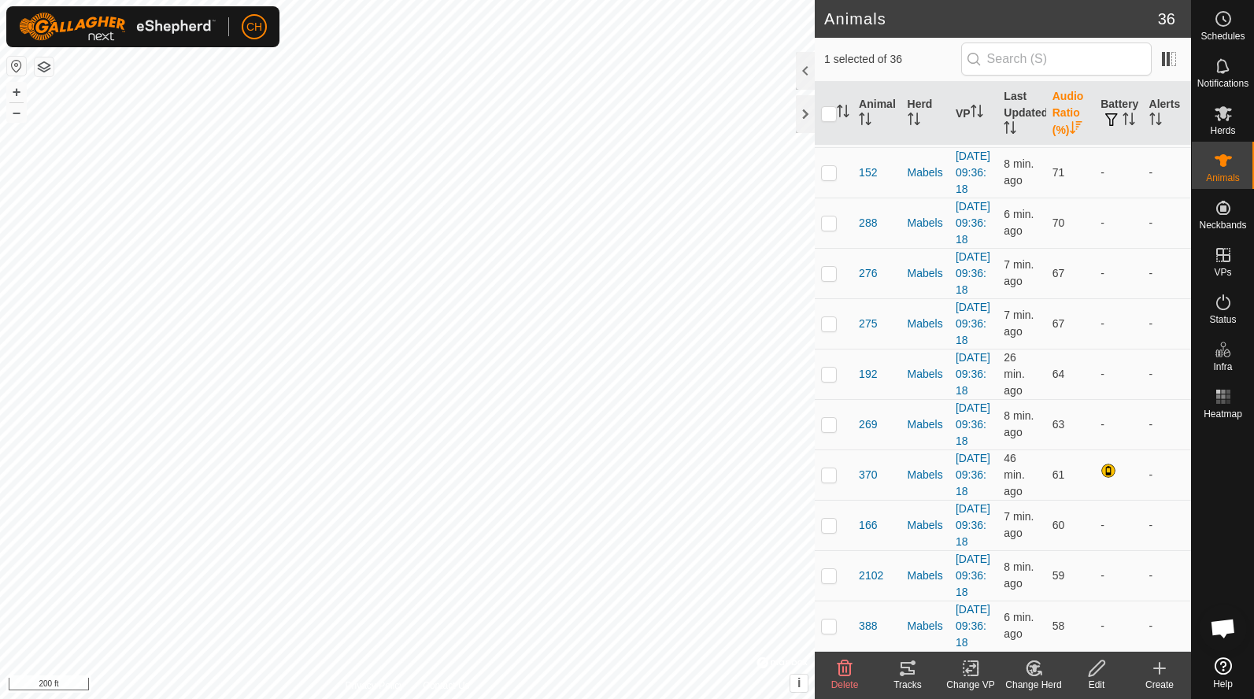
scroll to position [1902, 0]
click at [863, 619] on span "388" at bounding box center [868, 626] width 18 height 17
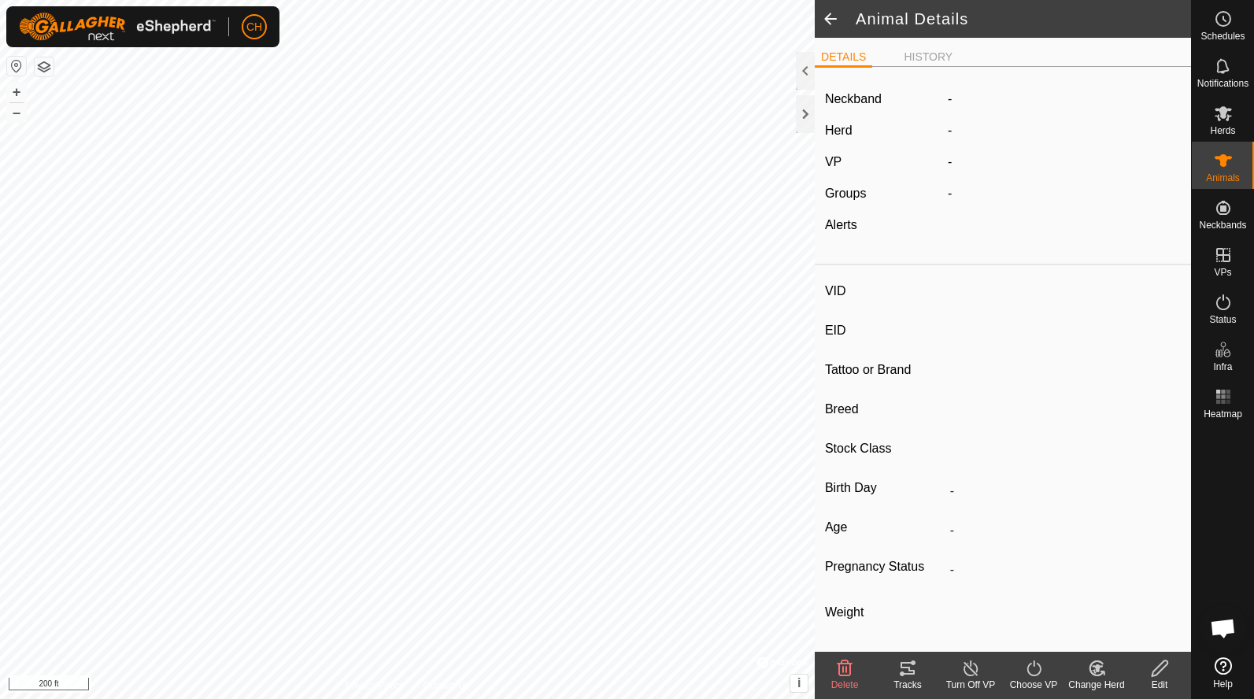
type input "388"
type input "-"
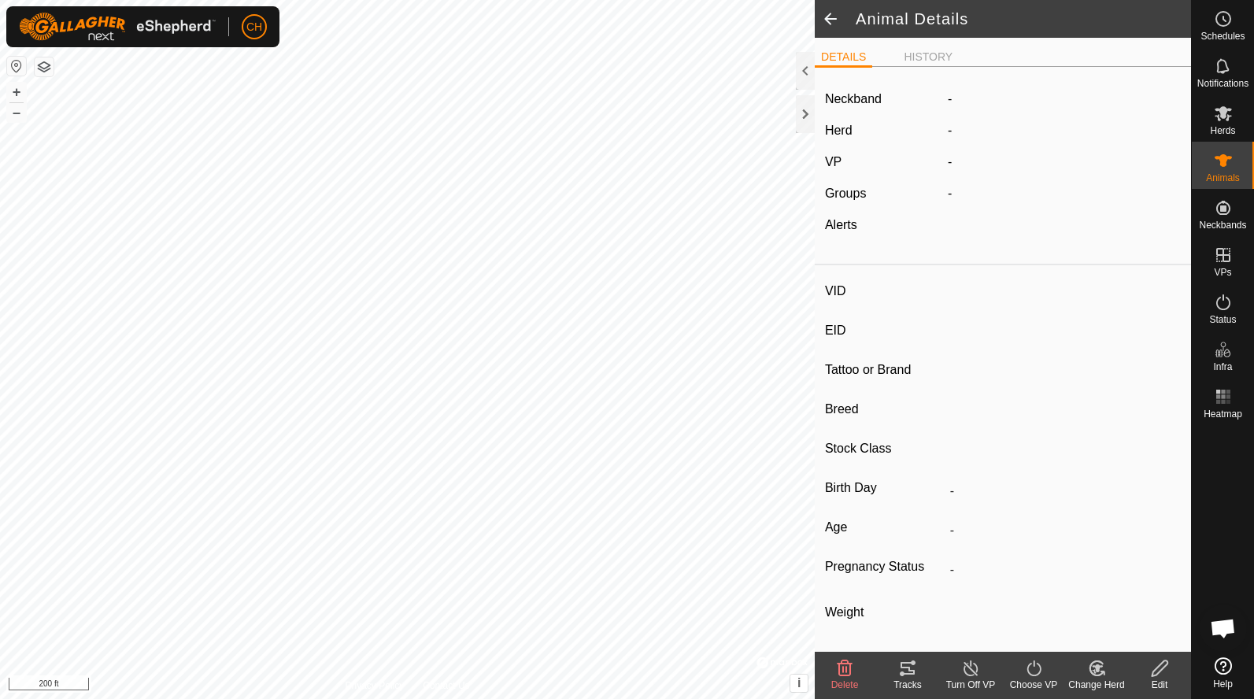
type input "-"
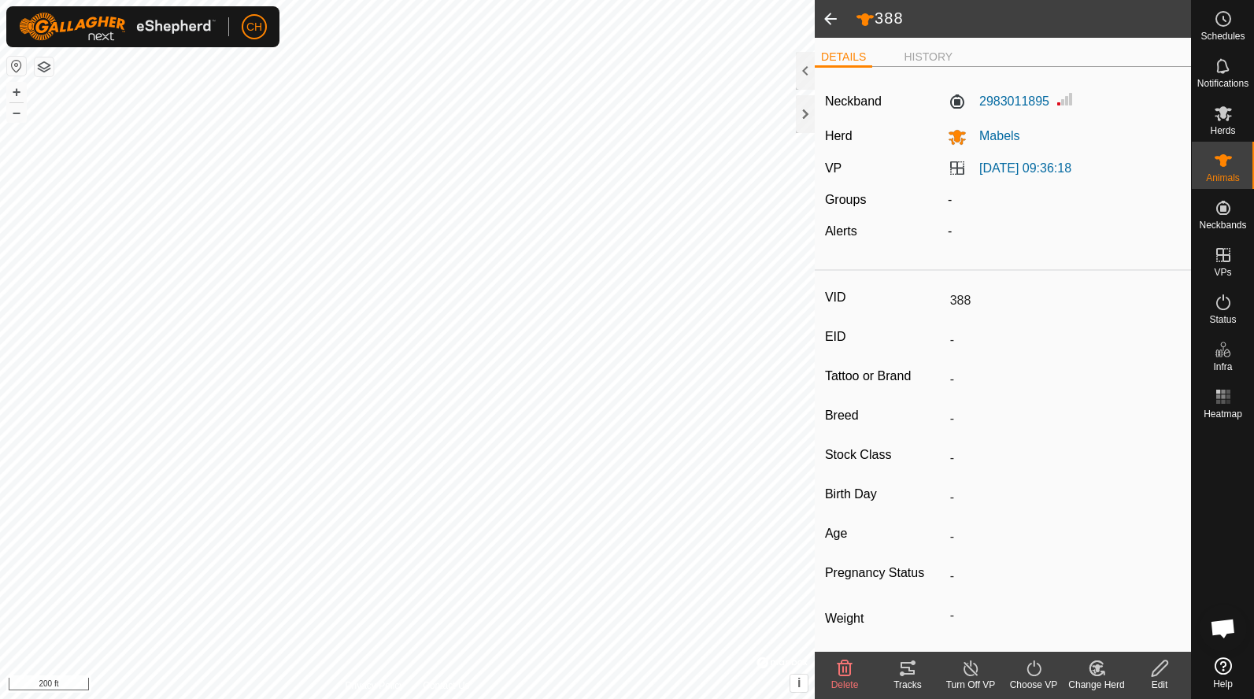
click at [839, 24] on span at bounding box center [830, 19] width 31 height 38
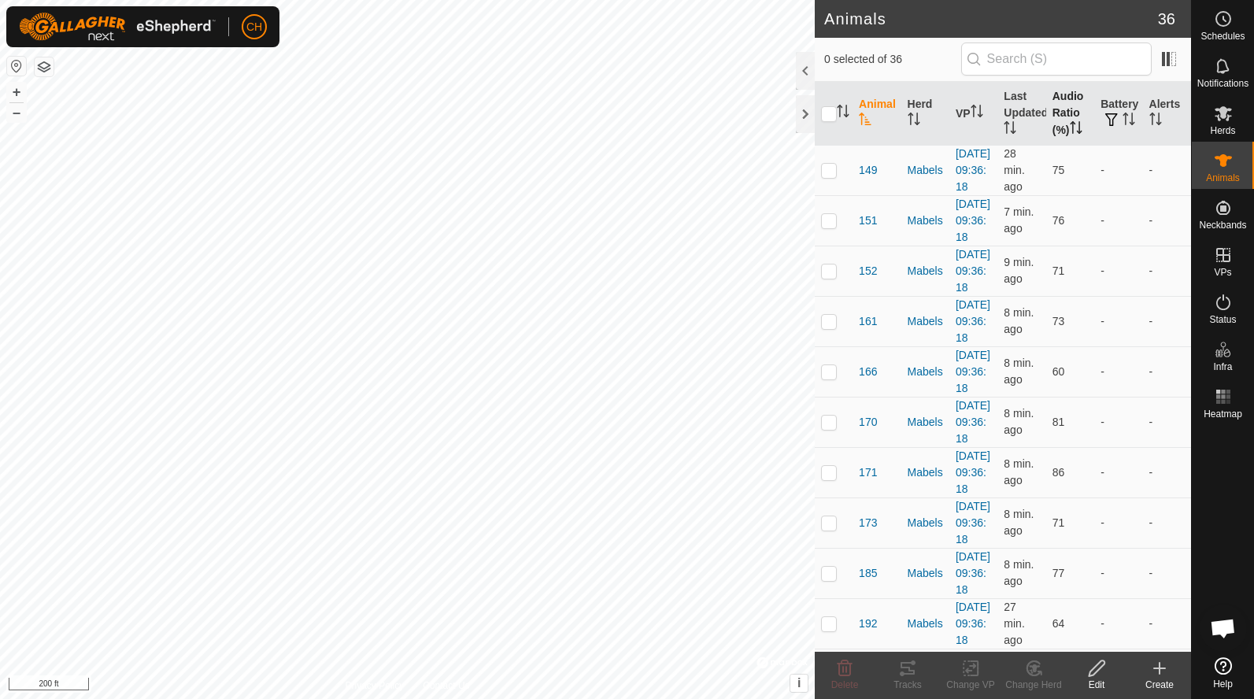
click at [1075, 95] on th "Audio Ratio (%)" at bounding box center [1070, 114] width 48 height 64
click at [866, 229] on span "2102" at bounding box center [871, 221] width 24 height 17
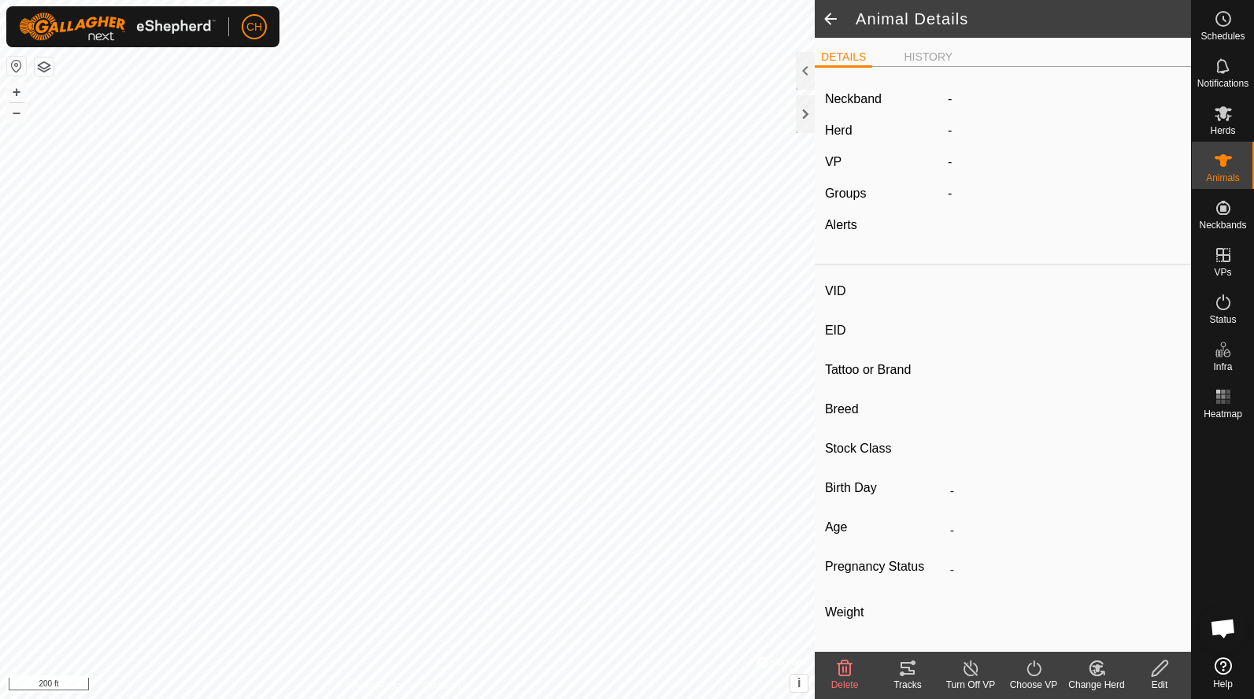
type input "2102"
type input "-"
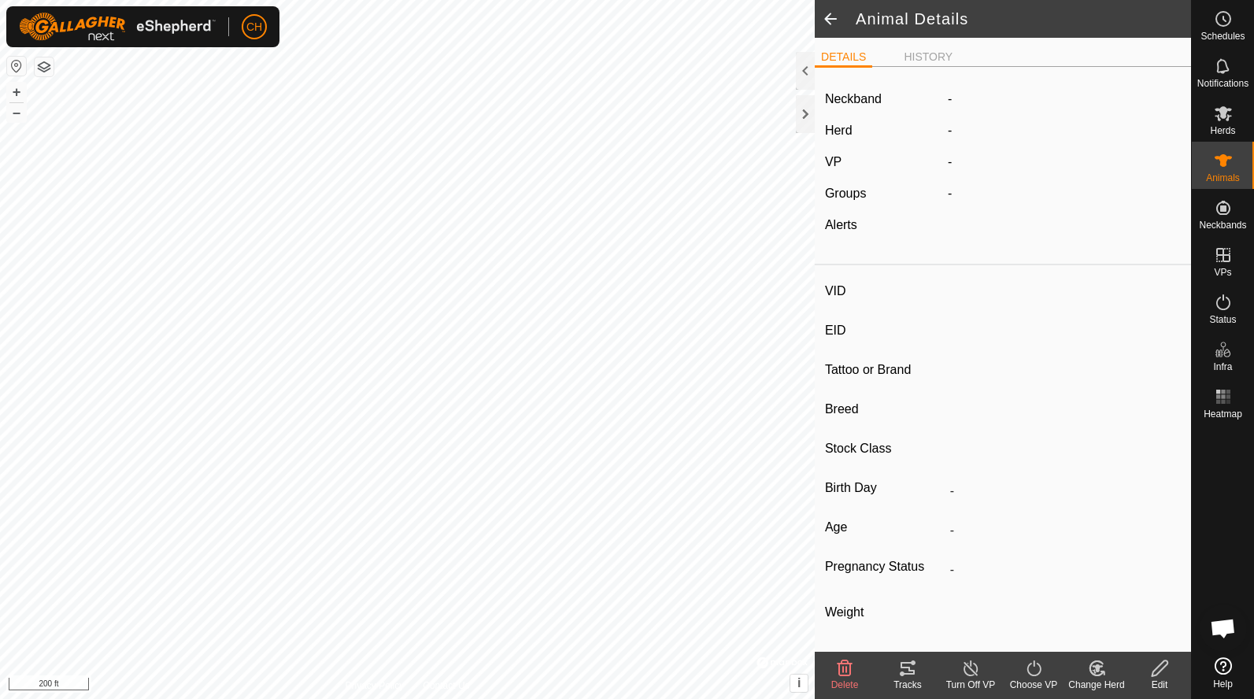
type input "-"
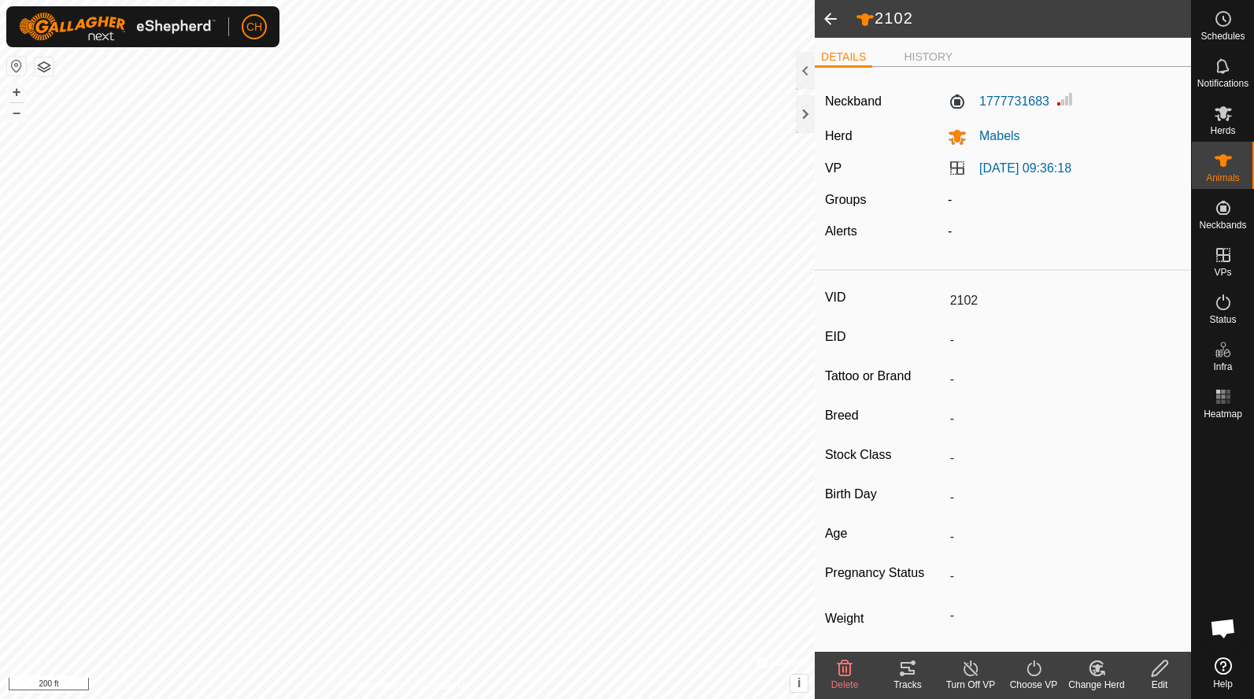
click at [828, 20] on span at bounding box center [830, 19] width 31 height 38
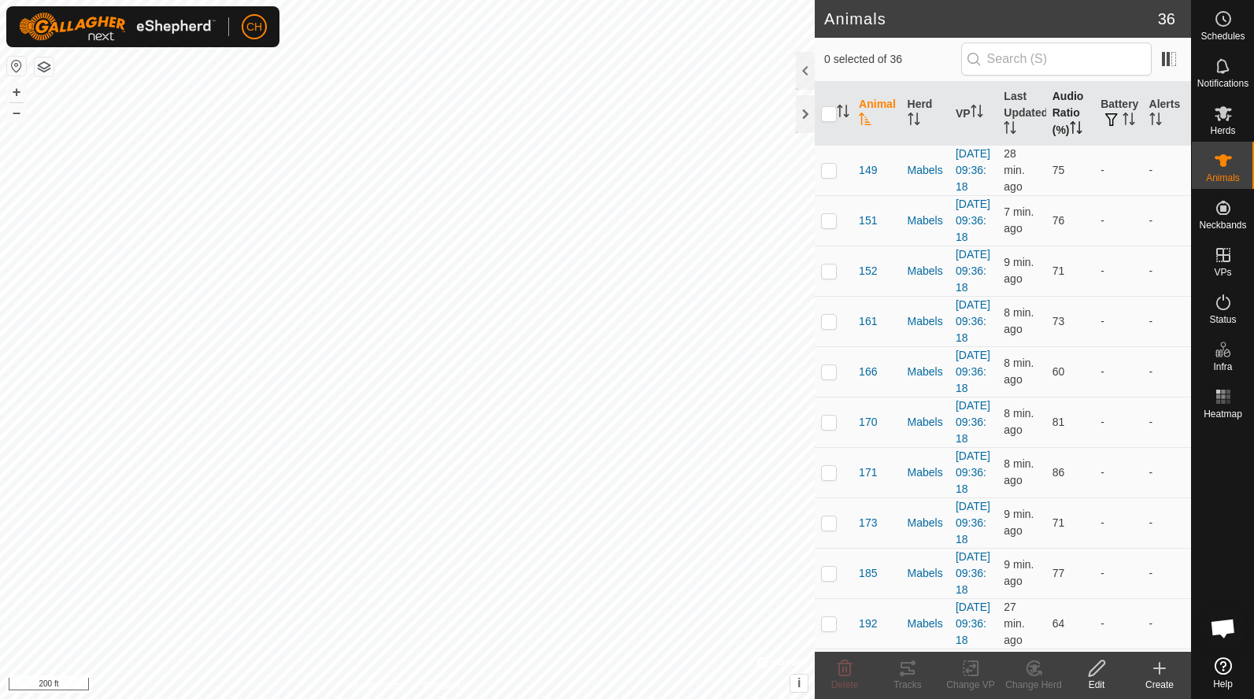
click at [1074, 117] on th "Audio Ratio (%)" at bounding box center [1070, 114] width 48 height 64
click at [832, 227] on p-checkbox at bounding box center [829, 220] width 16 height 13
checkbox input "true"
click at [833, 277] on p-checkbox at bounding box center [829, 270] width 16 height 13
checkbox input "true"
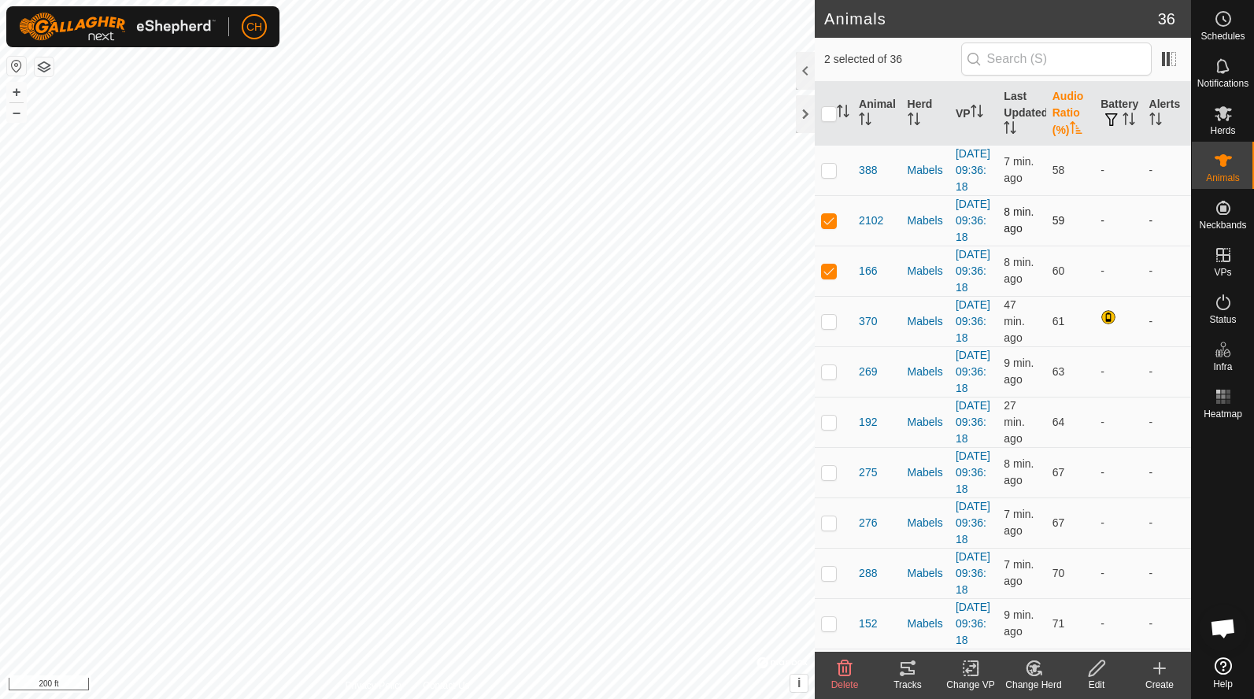
click at [834, 227] on p-checkbox at bounding box center [829, 220] width 16 height 13
checkbox input "false"
click at [829, 327] on p-checkbox at bounding box center [829, 321] width 16 height 13
checkbox input "true"
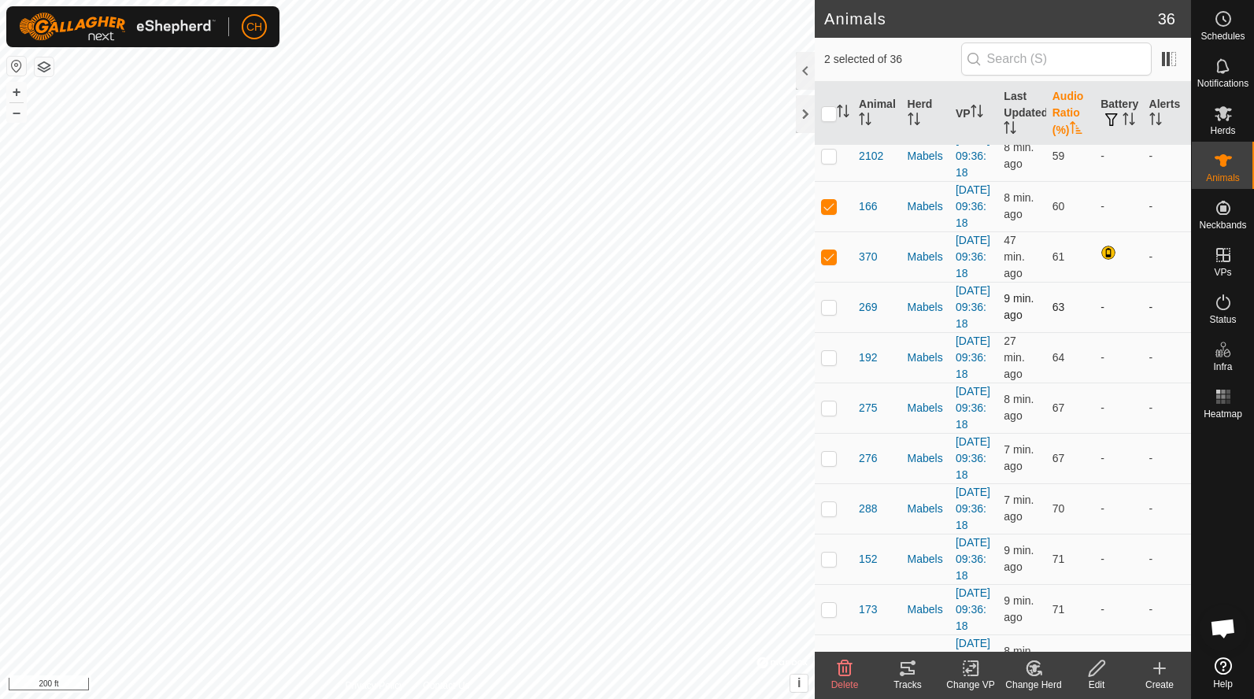
scroll to position [72, 0]
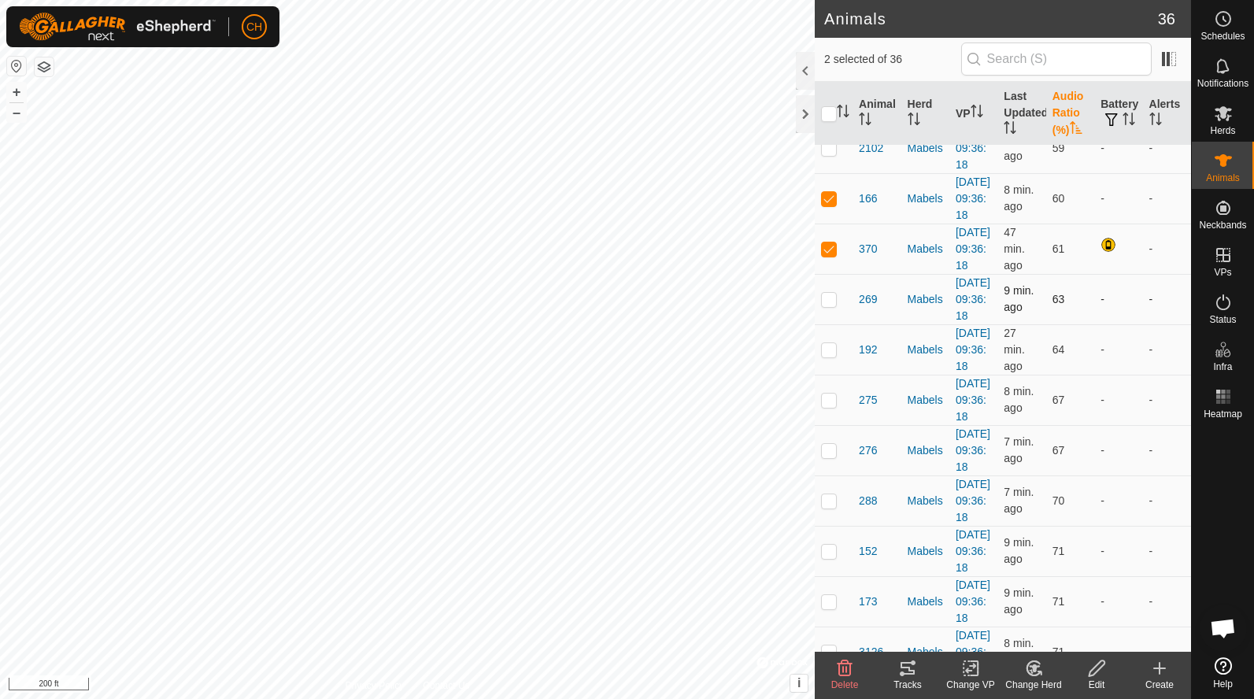
click at [826, 305] on p-checkbox at bounding box center [829, 299] width 16 height 13
checkbox input "true"
click at [827, 356] on p-checkbox at bounding box center [829, 349] width 16 height 13
checkbox input "true"
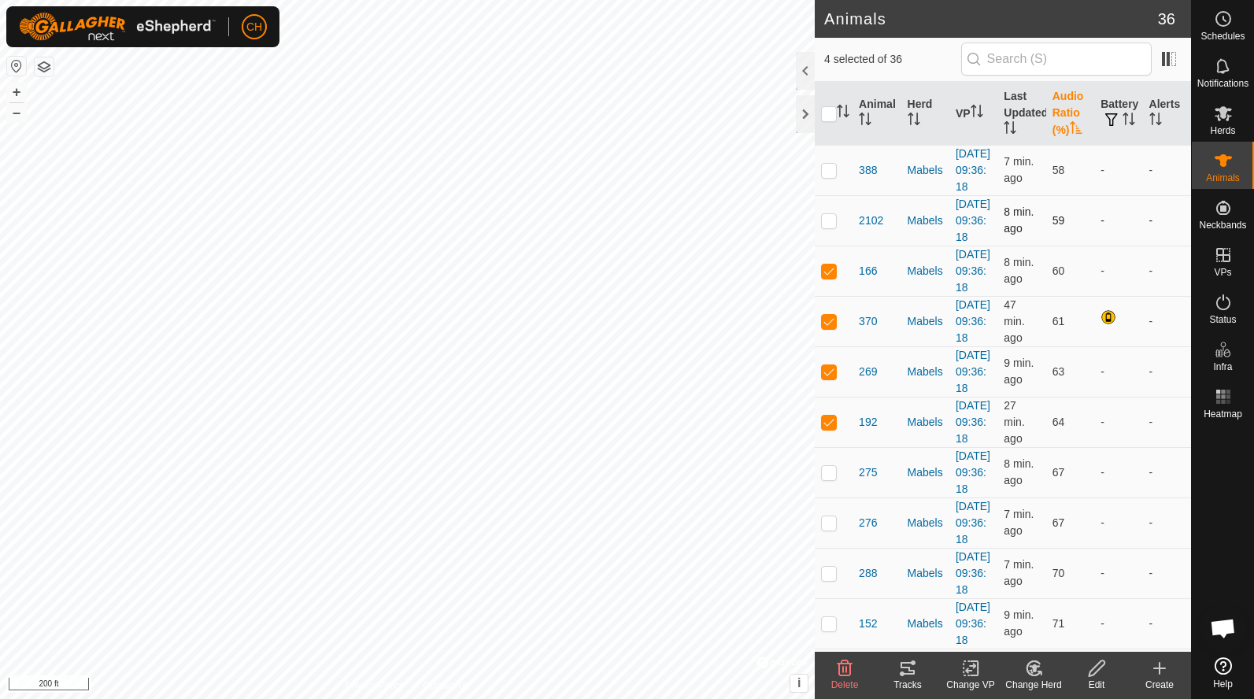
scroll to position [0, 0]
click at [830, 227] on p-checkbox at bounding box center [829, 220] width 16 height 13
checkbox input "true"
click at [829, 176] on p-checkbox at bounding box center [829, 170] width 16 height 13
checkbox input "true"
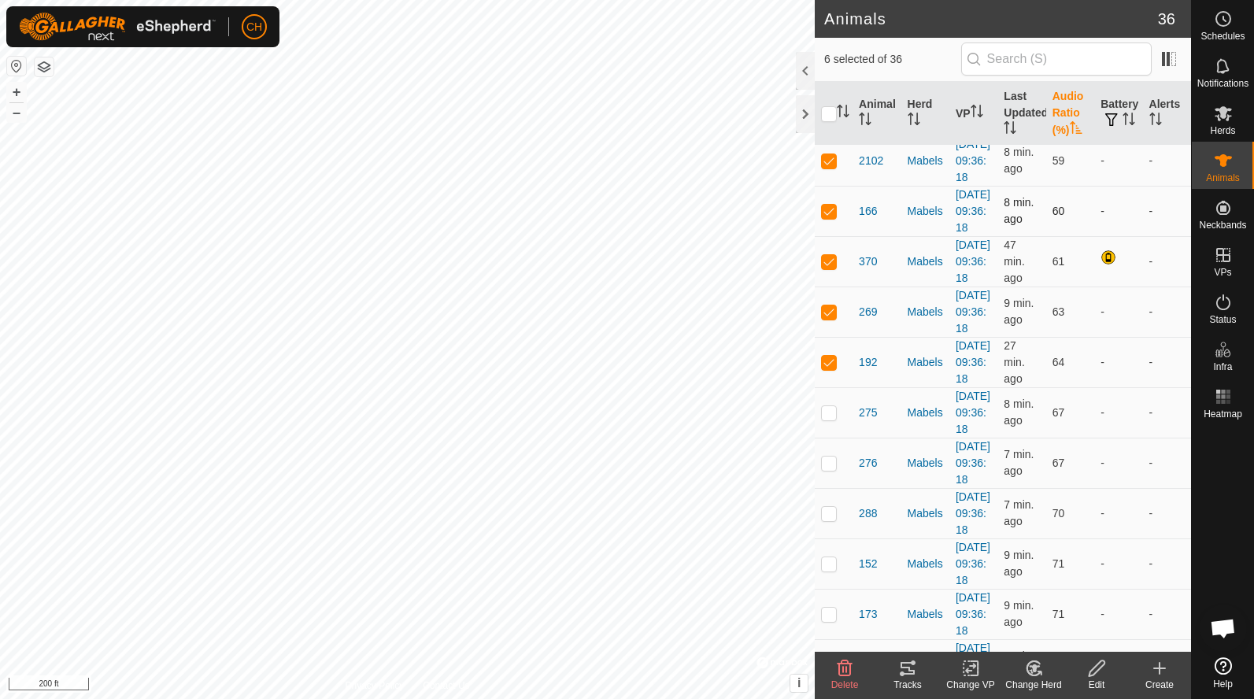
scroll to position [105, 0]
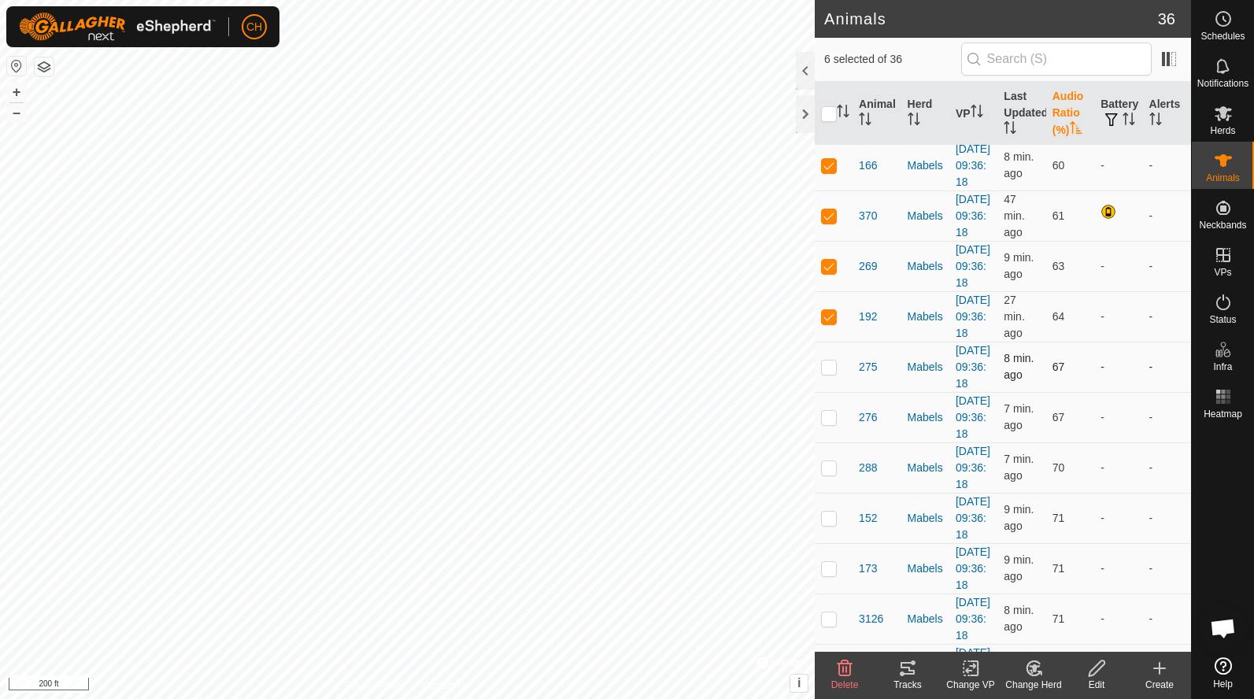
click at [830, 373] on p-checkbox at bounding box center [829, 366] width 16 height 13
checkbox input "true"
click at [834, 373] on p-checkbox at bounding box center [829, 366] width 16 height 13
checkbox input "true"
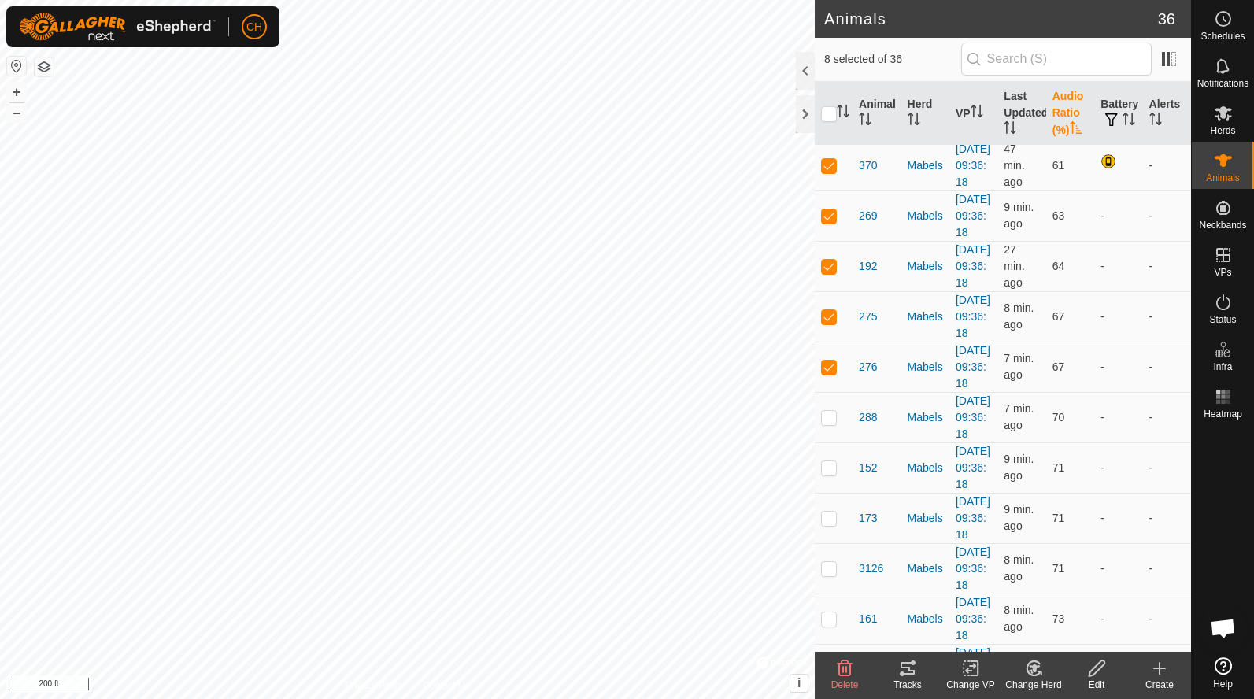
click at [911, 678] on div "Tracks" at bounding box center [907, 685] width 63 height 14
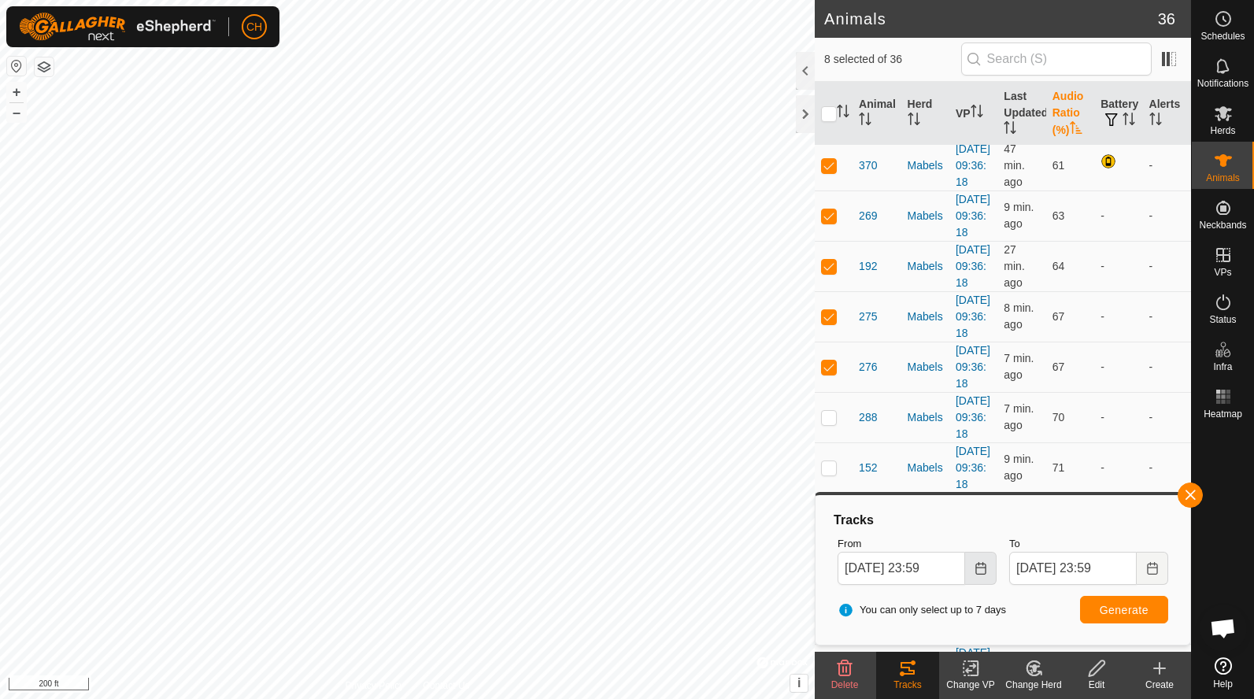
click at [978, 573] on icon "Choose Date" at bounding box center [980, 568] width 10 height 13
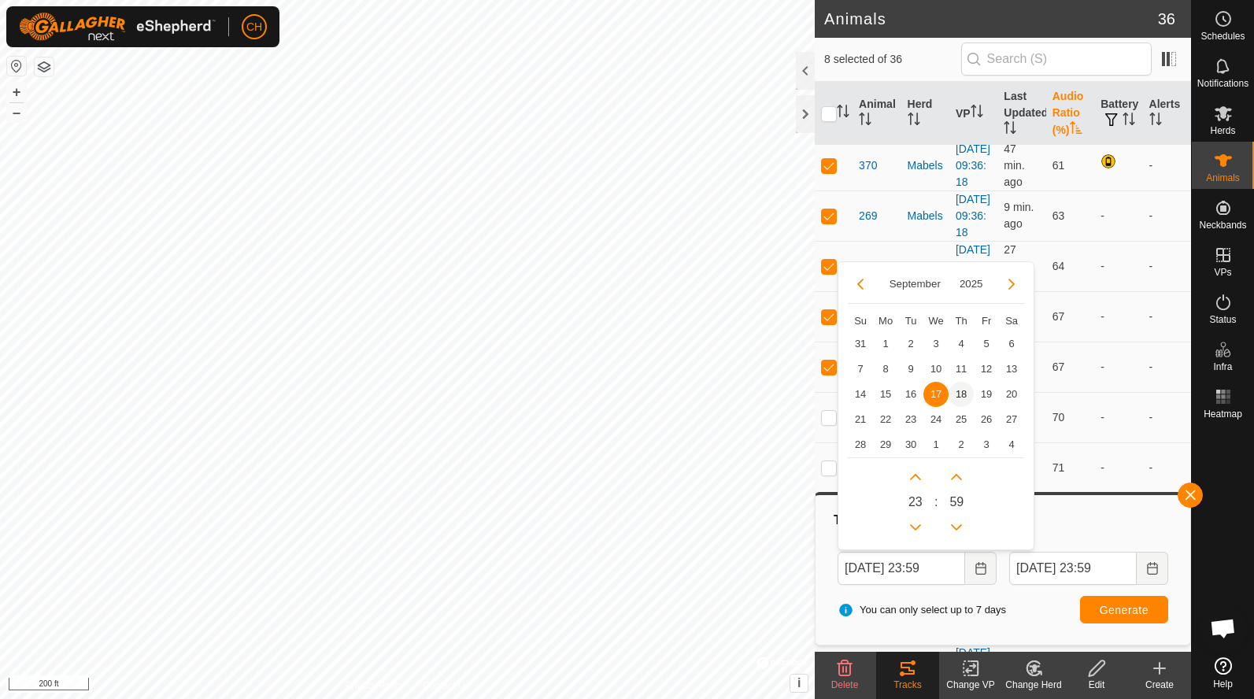
click at [960, 395] on span "18" at bounding box center [960, 394] width 25 height 25
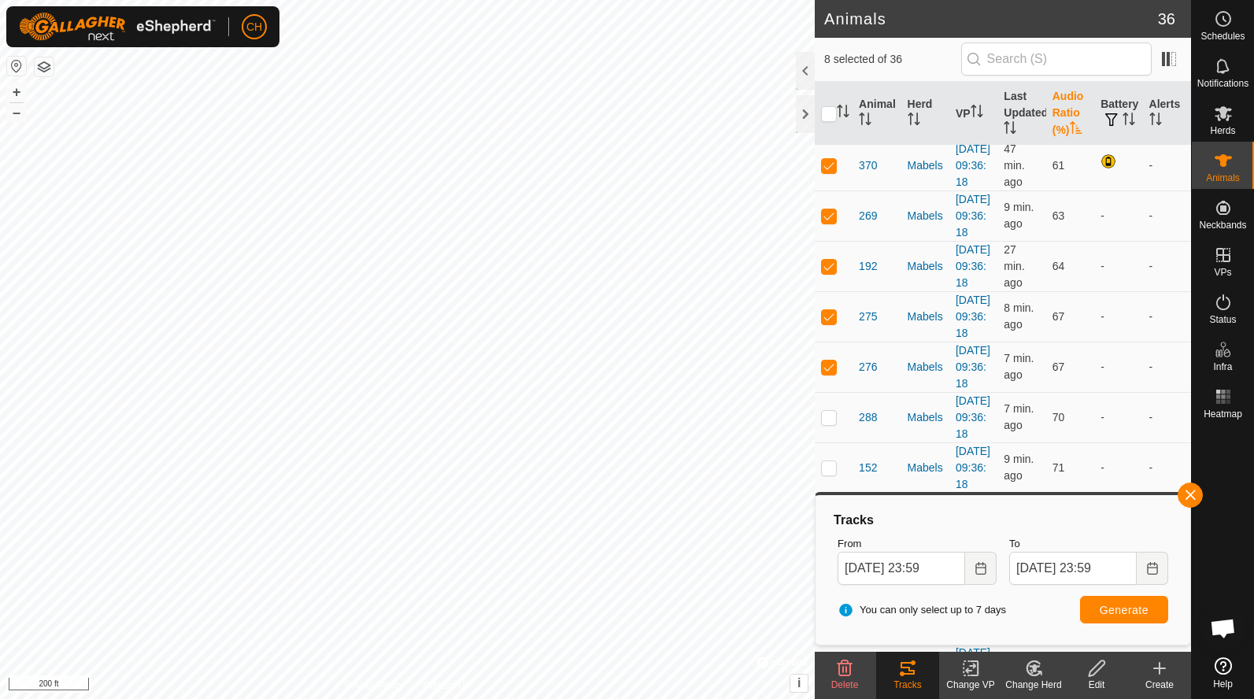
click at [945, 590] on div "From Sep 18, 2025 23:59" at bounding box center [917, 560] width 172 height 61
click at [941, 568] on input "Sep 18, 2025 23:59" at bounding box center [901, 568] width 128 height 33
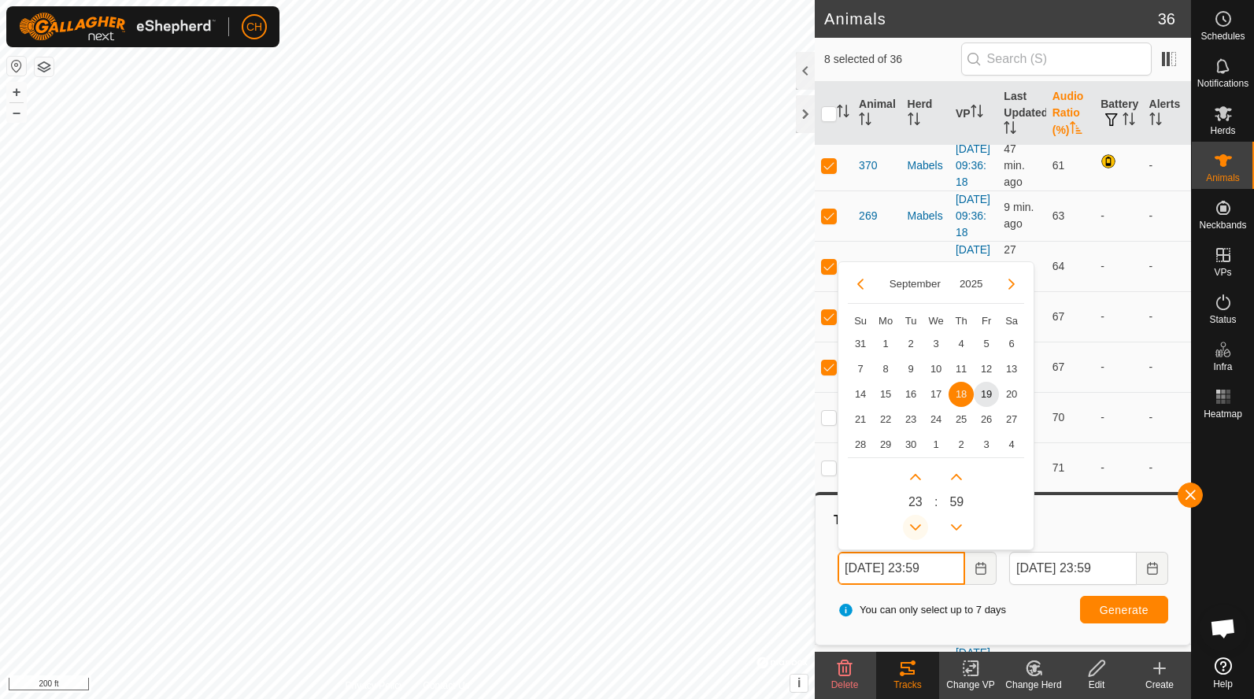
click at [914, 524] on button "Previous Hour" at bounding box center [915, 527] width 25 height 25
click at [914, 524] on icon "Previous Hour" at bounding box center [915, 527] width 13 height 13
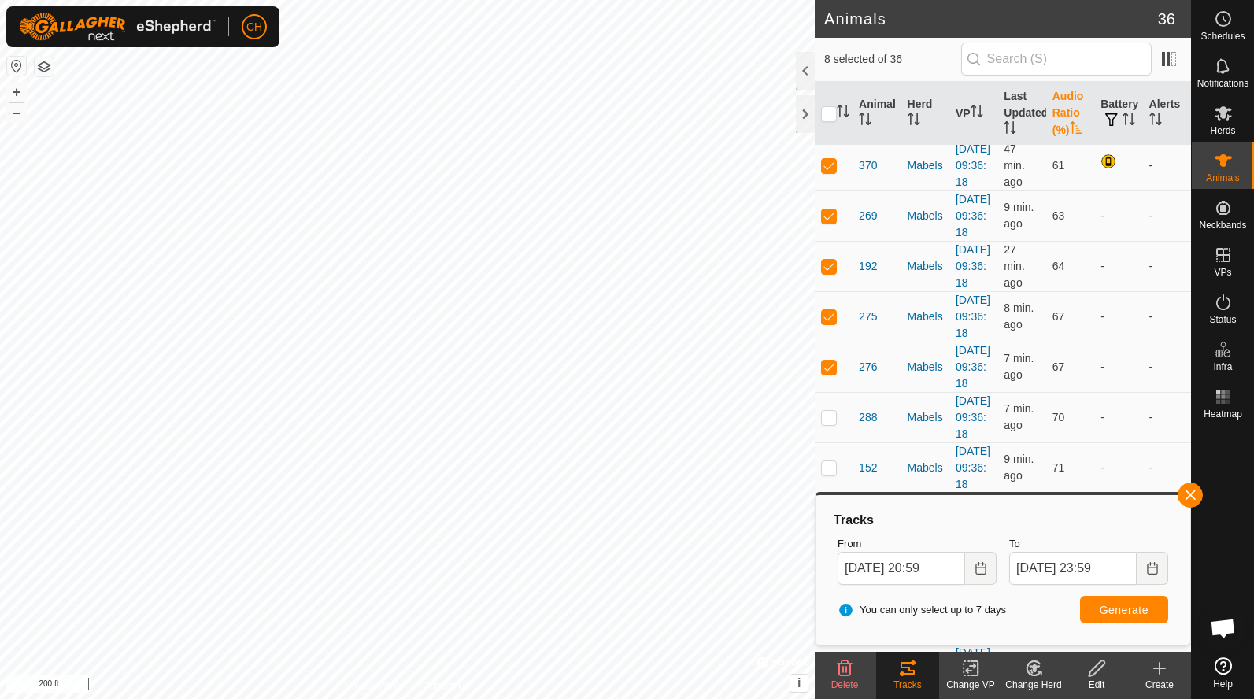
click at [1117, 612] on span "Generate" at bounding box center [1124, 610] width 49 height 13
click at [22, 93] on button "+" at bounding box center [16, 92] width 19 height 19
click at [21, 87] on button "+" at bounding box center [16, 92] width 19 height 19
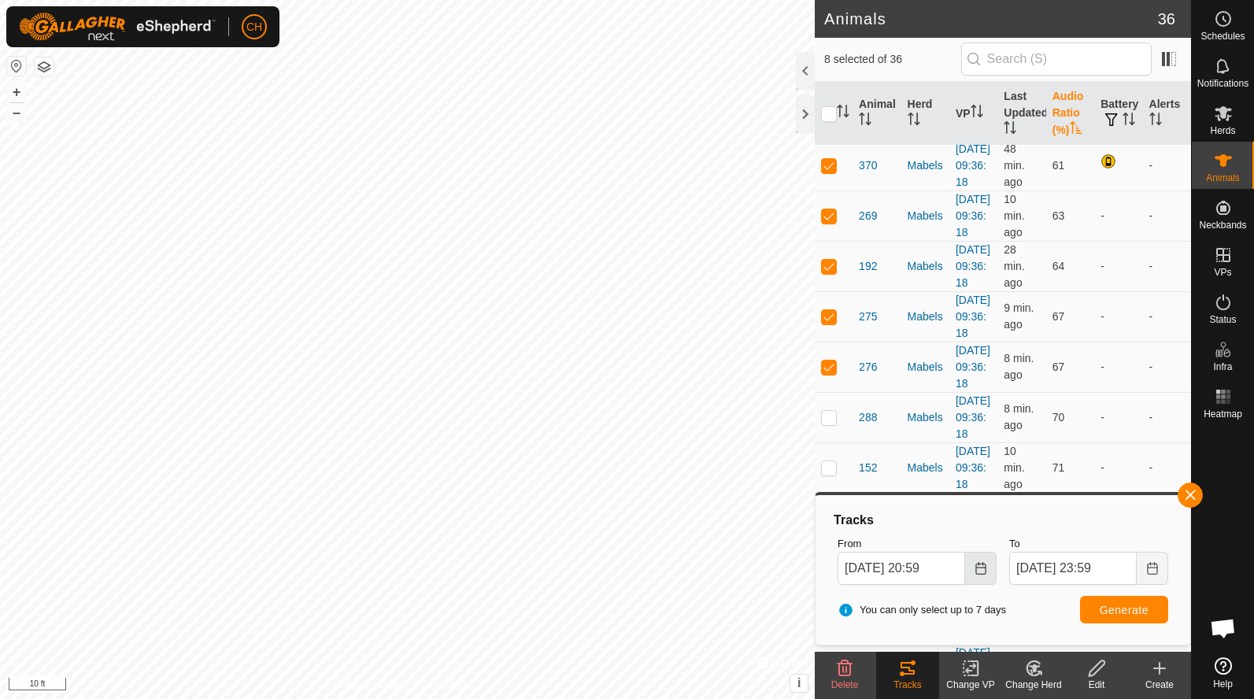
click at [977, 571] on icon "Choose Date" at bounding box center [980, 568] width 13 height 13
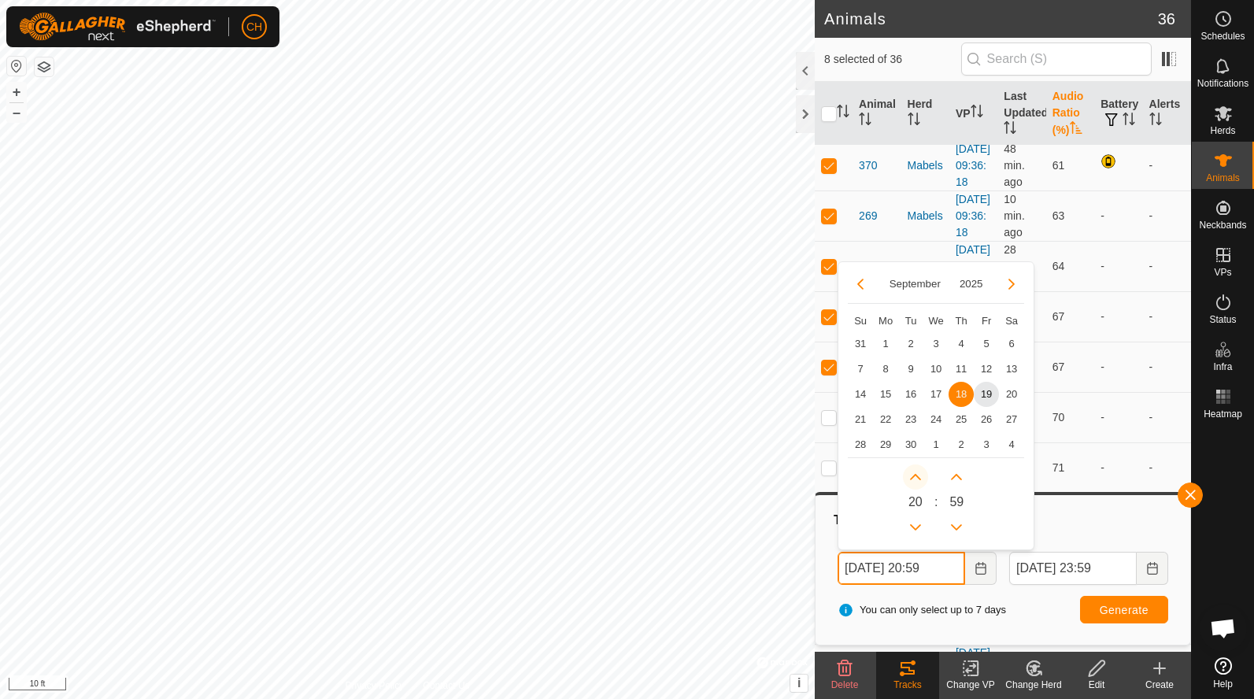
click at [912, 476] on button "Next Hour" at bounding box center [915, 476] width 25 height 25
type input "Sep 18, 2025 21:59"
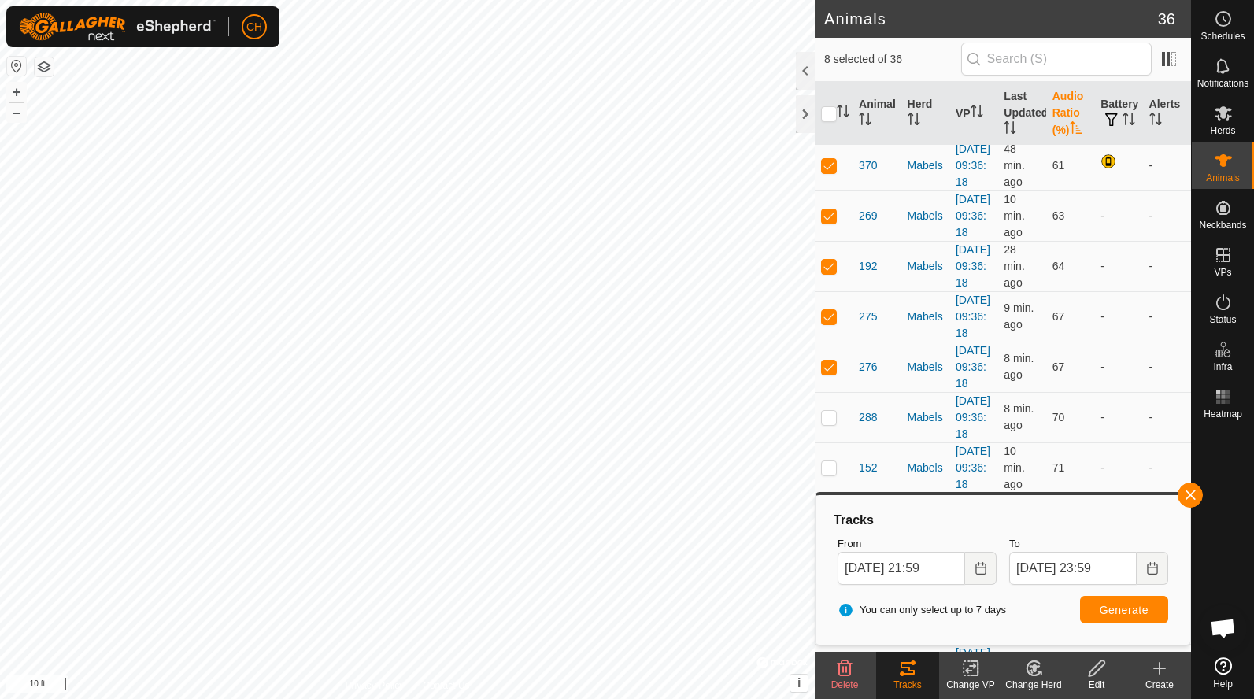
click at [1027, 598] on div "You can only select up to 7 days Generate" at bounding box center [1002, 610] width 343 height 38
click at [1097, 616] on button "Generate" at bounding box center [1124, 610] width 88 height 28
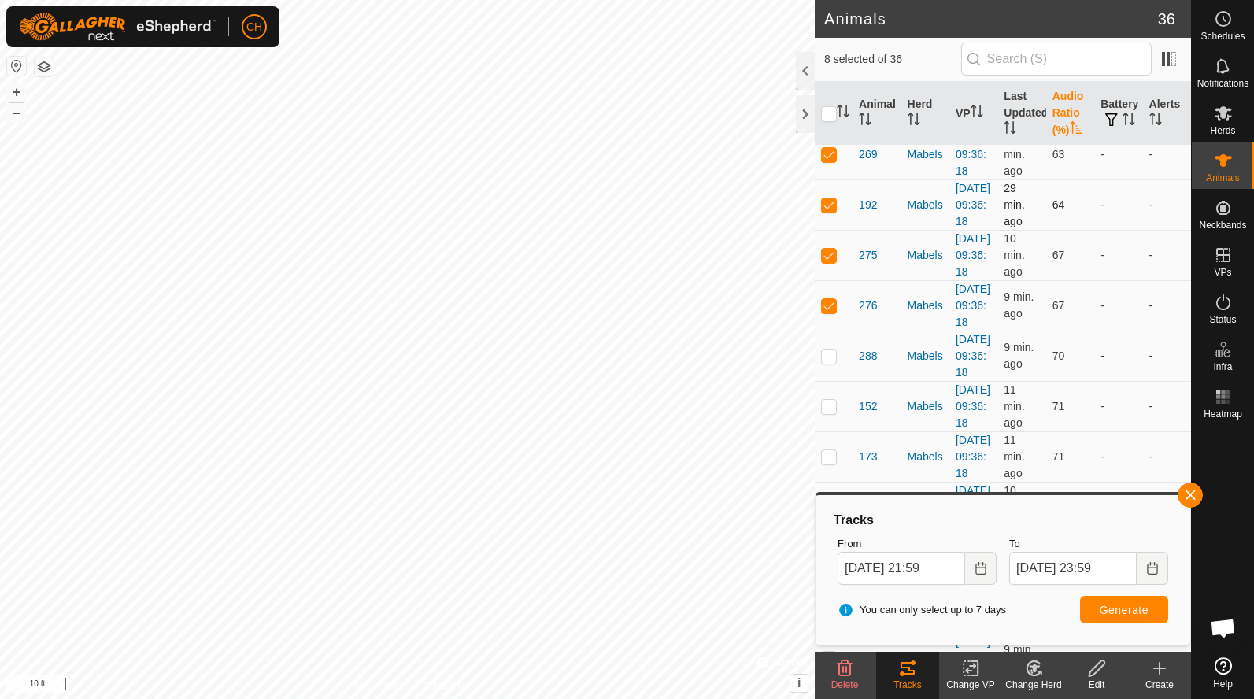
click at [832, 211] on p-checkbox at bounding box center [829, 204] width 16 height 13
checkbox input "false"
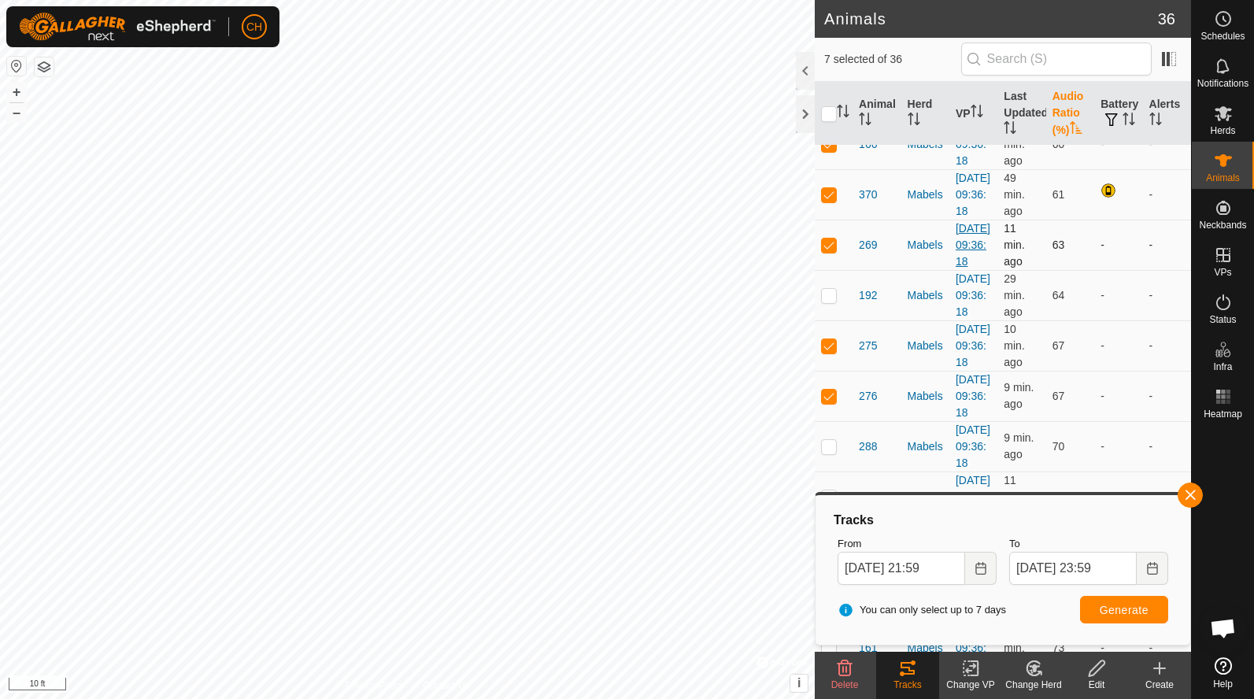
scroll to position [101, 0]
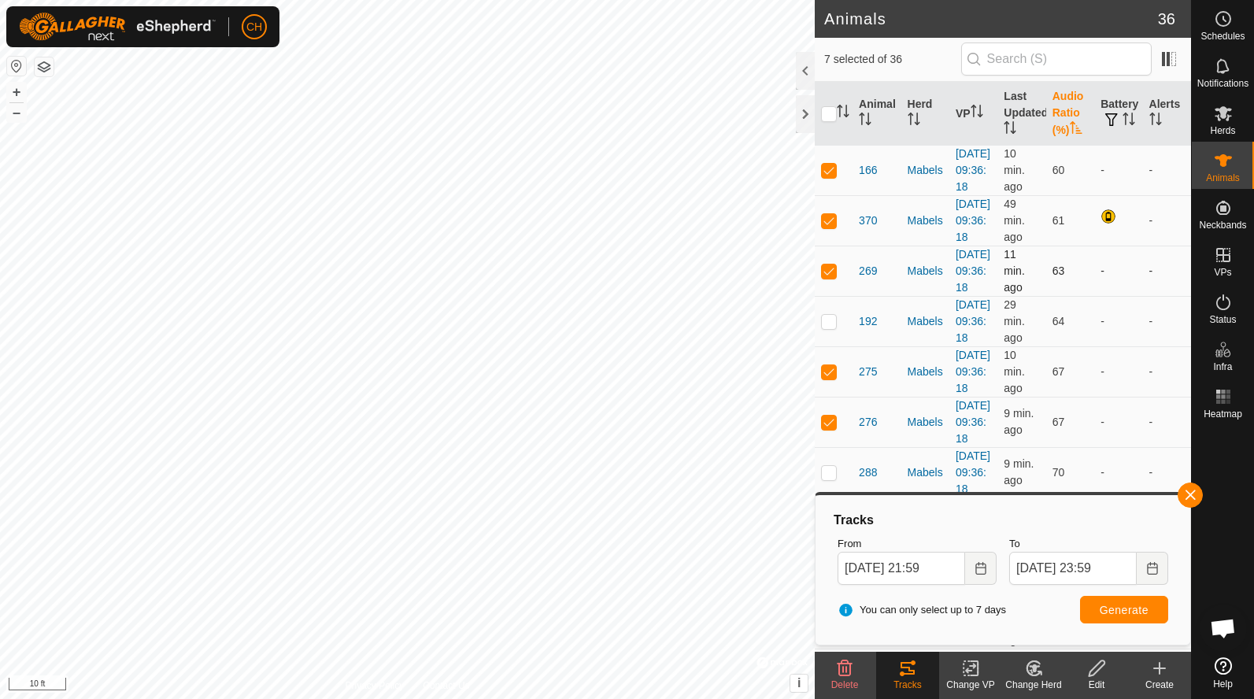
click at [836, 277] on p-checkbox at bounding box center [829, 270] width 16 height 13
checkbox input "false"
click at [835, 227] on p-checkbox at bounding box center [829, 220] width 16 height 13
checkbox input "false"
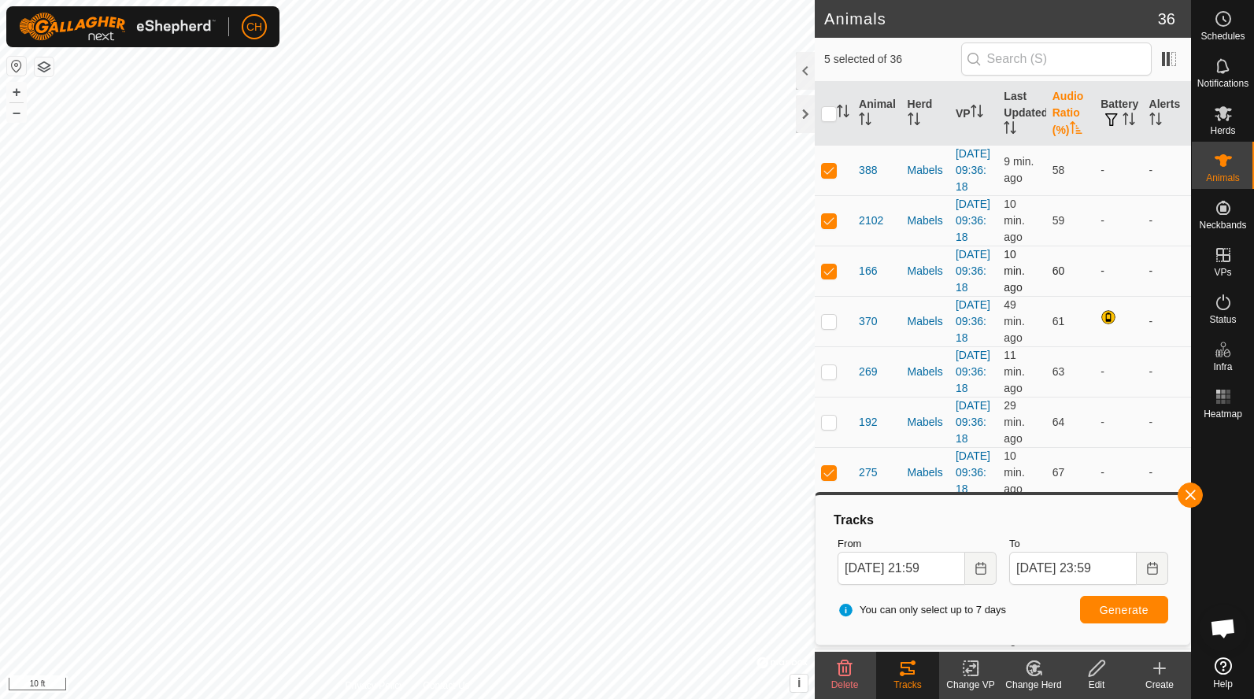
click at [823, 277] on p-checkbox at bounding box center [829, 270] width 16 height 13
checkbox input "false"
click at [833, 176] on p-checkbox at bounding box center [829, 170] width 16 height 13
checkbox input "false"
click at [1118, 608] on span "Generate" at bounding box center [1124, 610] width 49 height 13
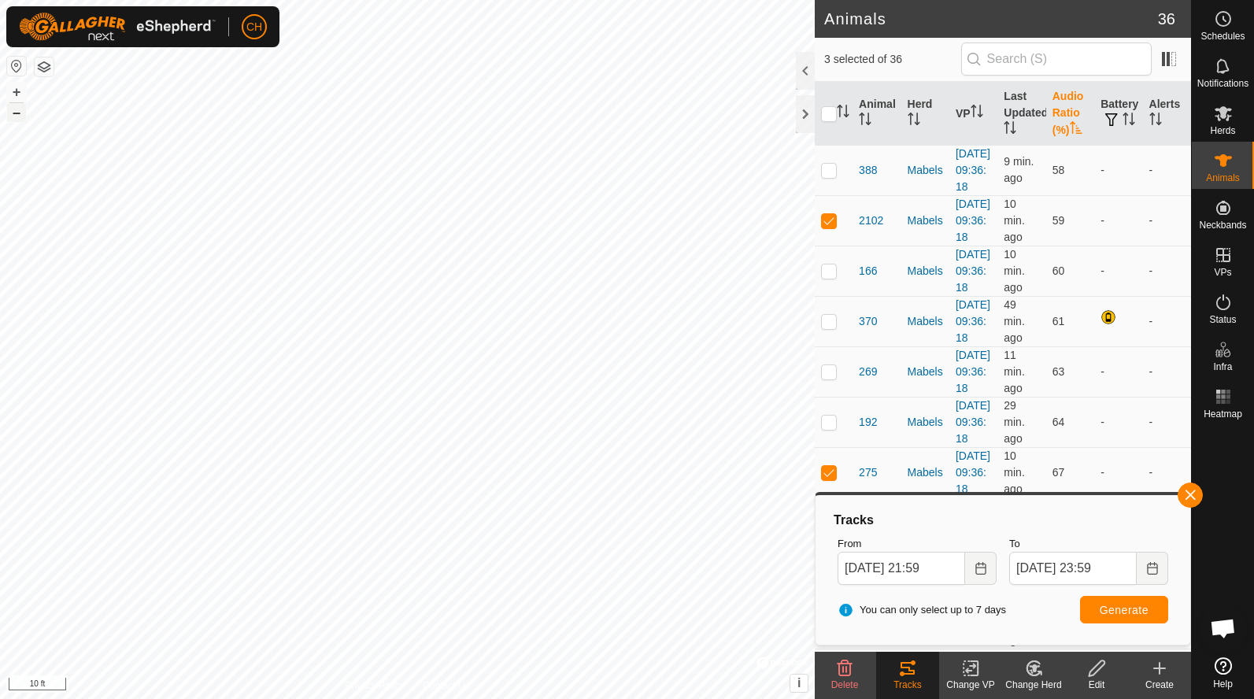
click at [15, 113] on button "–" at bounding box center [16, 112] width 19 height 19
click at [20, 111] on button "–" at bounding box center [16, 112] width 19 height 19
click at [975, 571] on icon "Choose Date" at bounding box center [980, 568] width 10 height 13
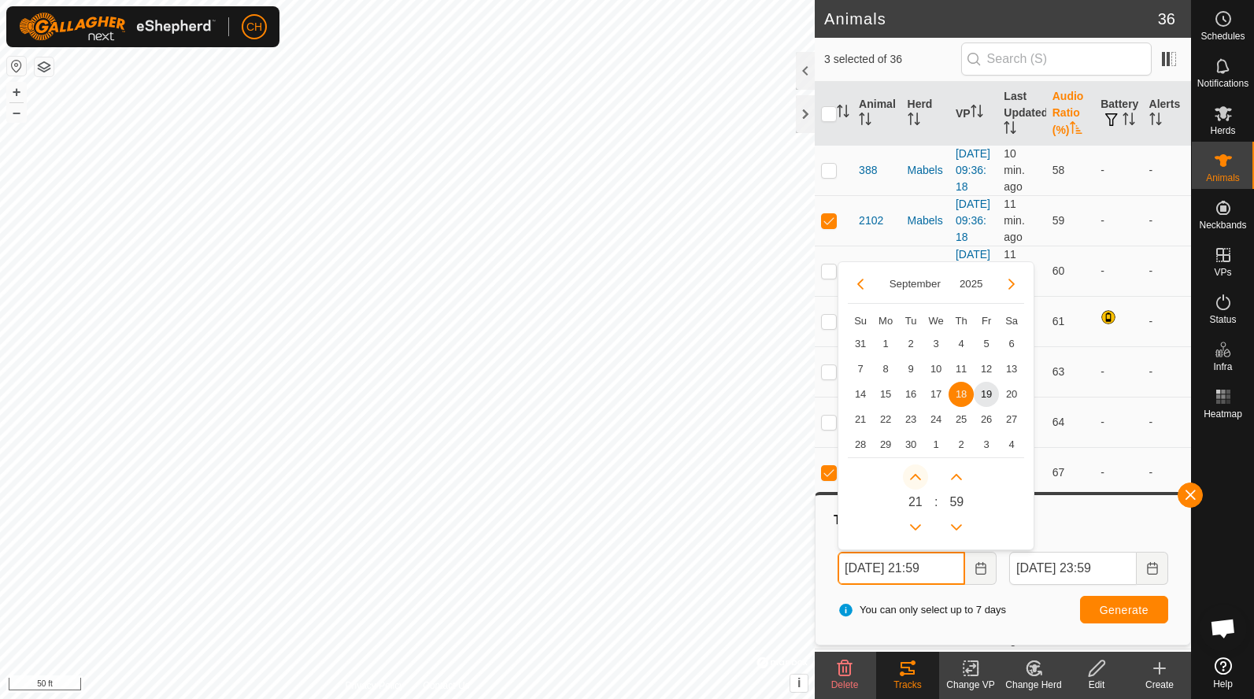
click at [915, 469] on button "Next Hour" at bounding box center [915, 476] width 25 height 25
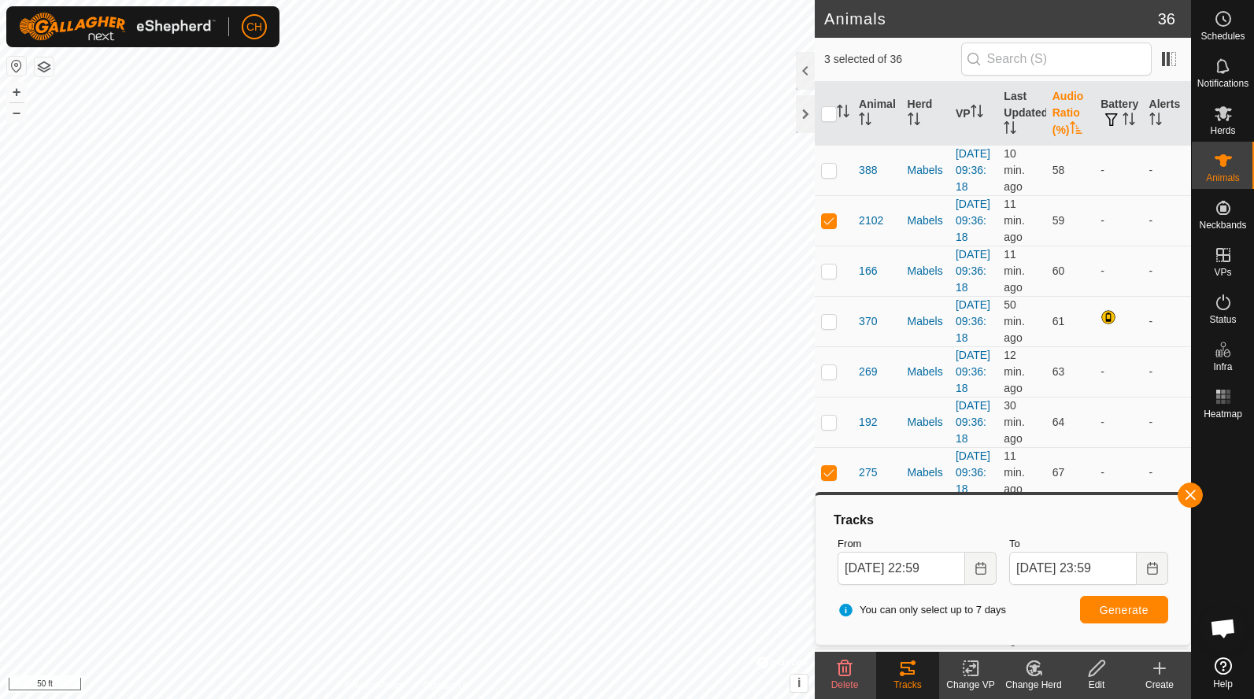
click at [1040, 606] on div "You can only select up to 7 days Generate" at bounding box center [1002, 610] width 343 height 38
click at [1114, 616] on button "Generate" at bounding box center [1124, 610] width 88 height 28
click at [981, 568] on icon "Choose Date" at bounding box center [980, 568] width 13 height 13
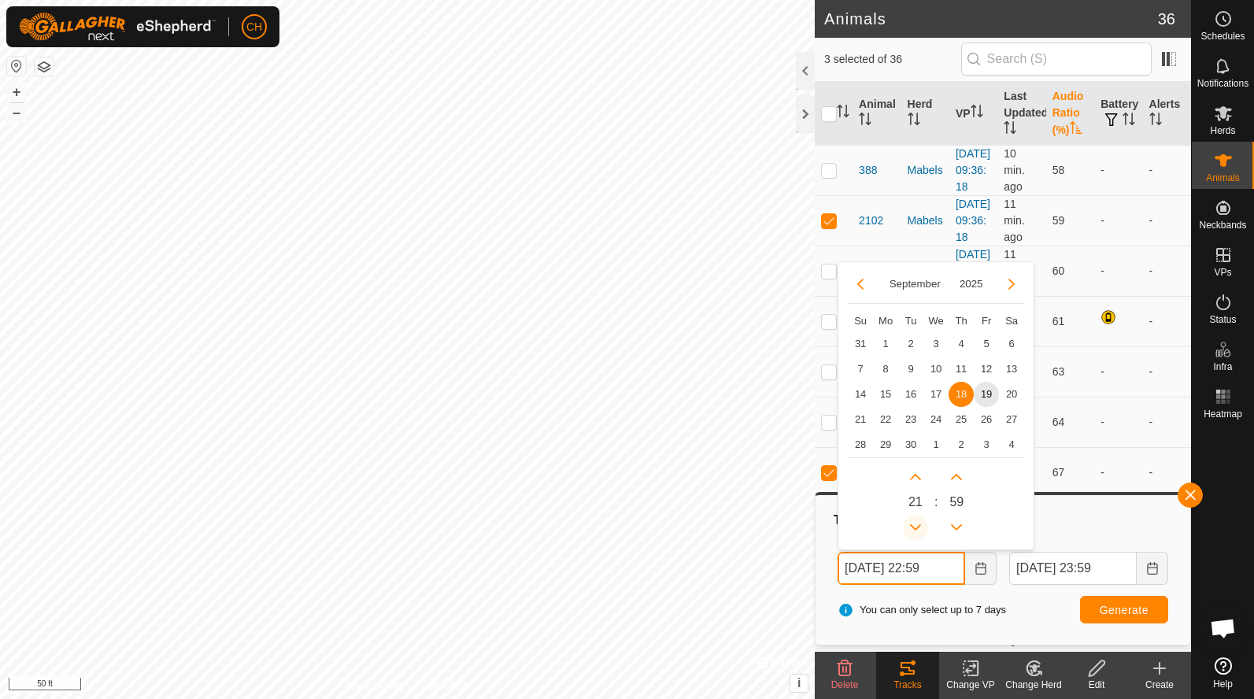
click at [916, 521] on button "Previous Hour" at bounding box center [915, 527] width 25 height 25
click at [919, 519] on button "Previous Hour" at bounding box center [915, 527] width 25 height 25
type input "Sep 18, 2025 20:59"
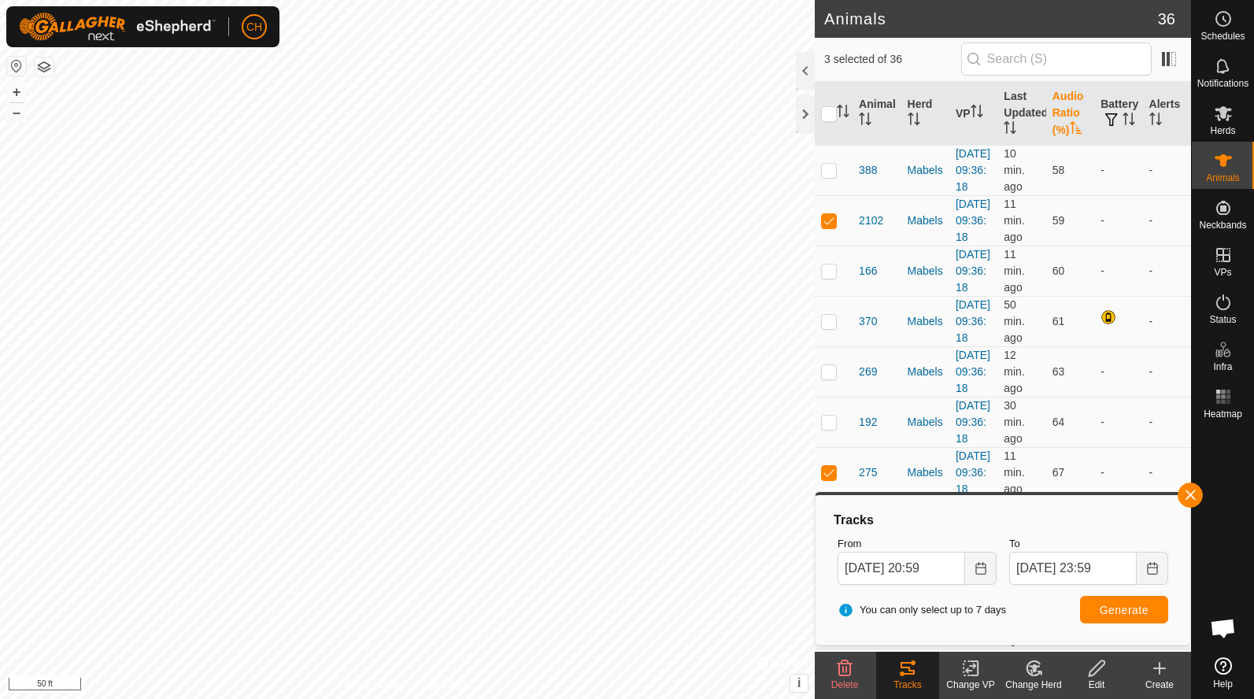
click at [1102, 616] on button "Generate" at bounding box center [1124, 610] width 88 height 28
click at [1152, 573] on icon "Choose Date" at bounding box center [1152, 568] width 10 height 13
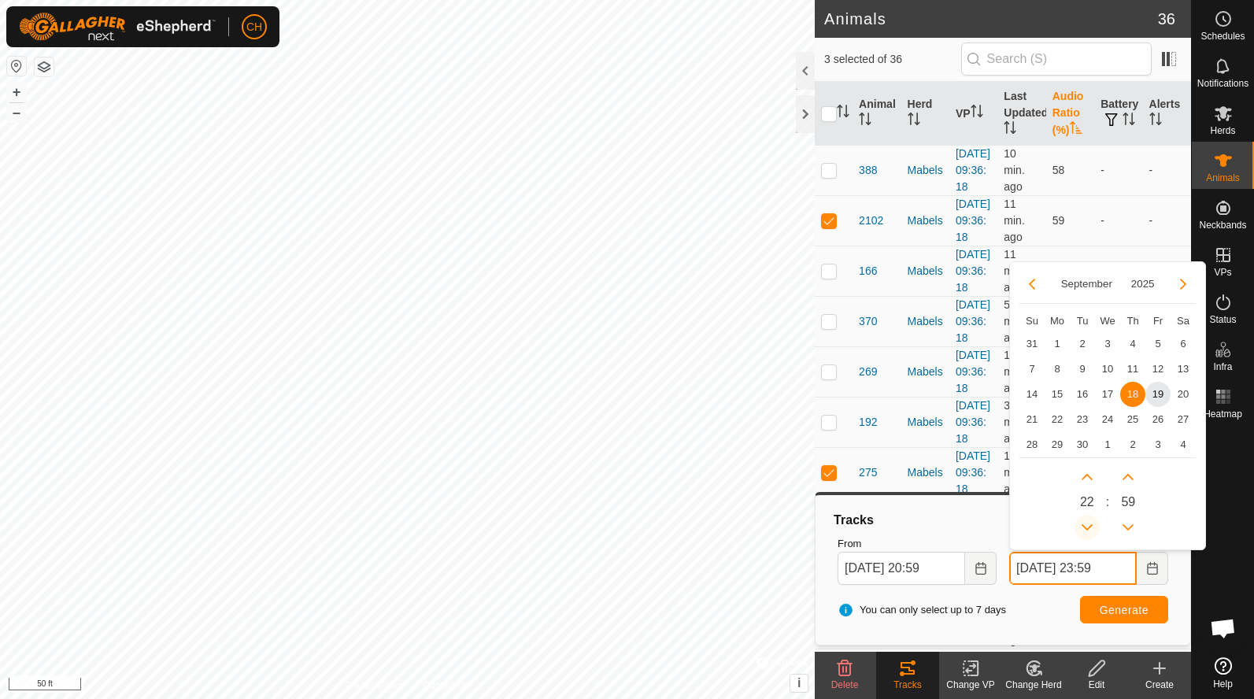
click at [1089, 523] on button "Previous Hour" at bounding box center [1086, 527] width 25 height 25
type input "Sep 18, 2025 22:59"
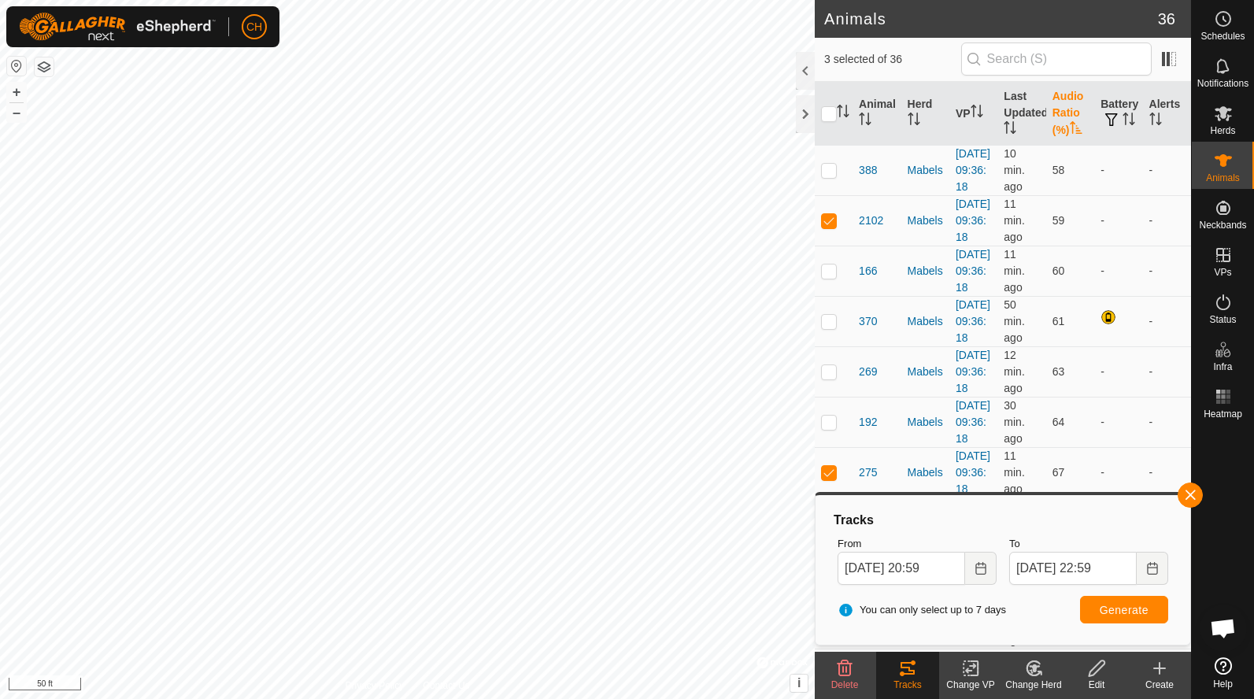
click at [1123, 609] on span "Generate" at bounding box center [1124, 610] width 49 height 13
click at [983, 568] on icon "Choose Date" at bounding box center [980, 568] width 13 height 13
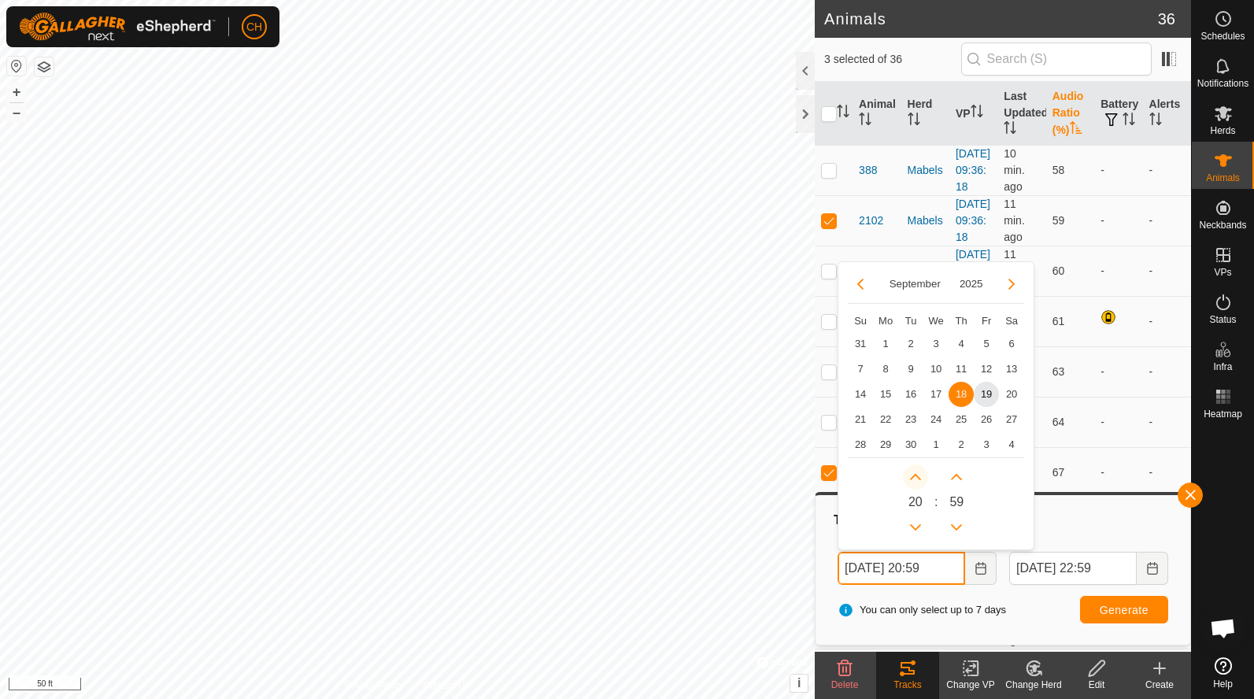
click at [912, 477] on icon "Next Hour" at bounding box center [915, 477] width 11 height 6
type input "Sep 18, 2025 21:59"
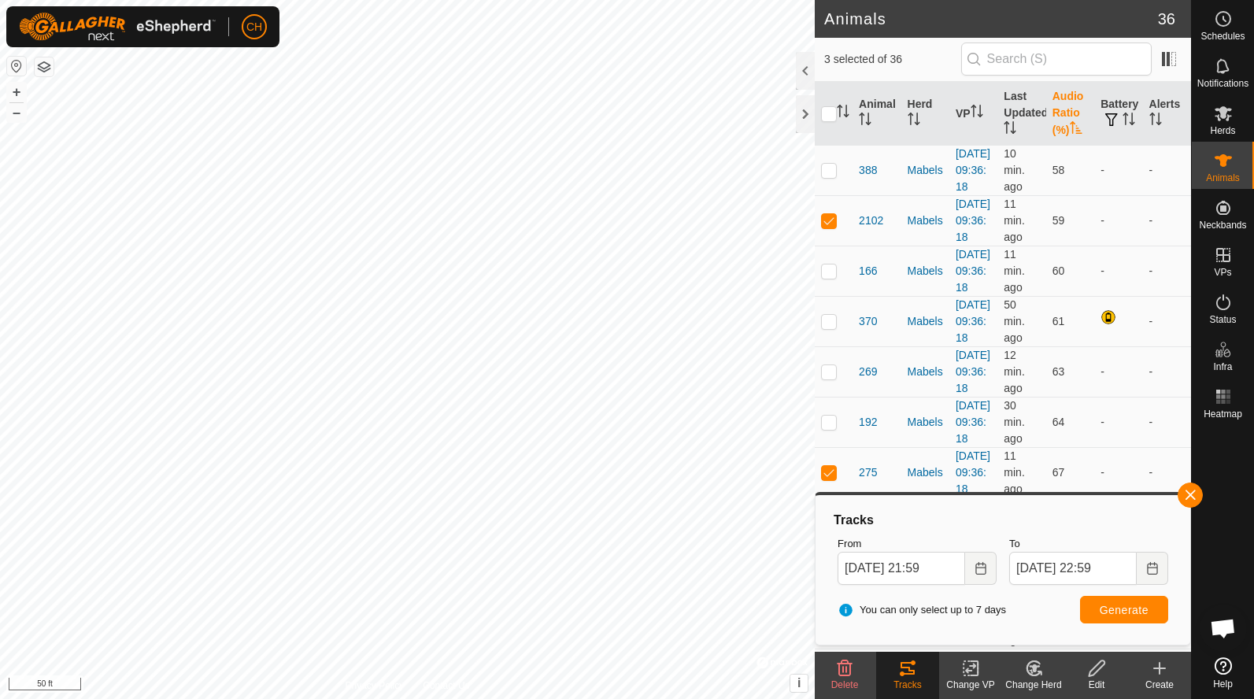
click at [1032, 600] on div "You can only select up to 7 days Generate" at bounding box center [1002, 610] width 343 height 38
click at [1105, 612] on span "Generate" at bounding box center [1124, 610] width 49 height 13
click at [1156, 568] on icon "Choose Date" at bounding box center [1152, 568] width 10 height 13
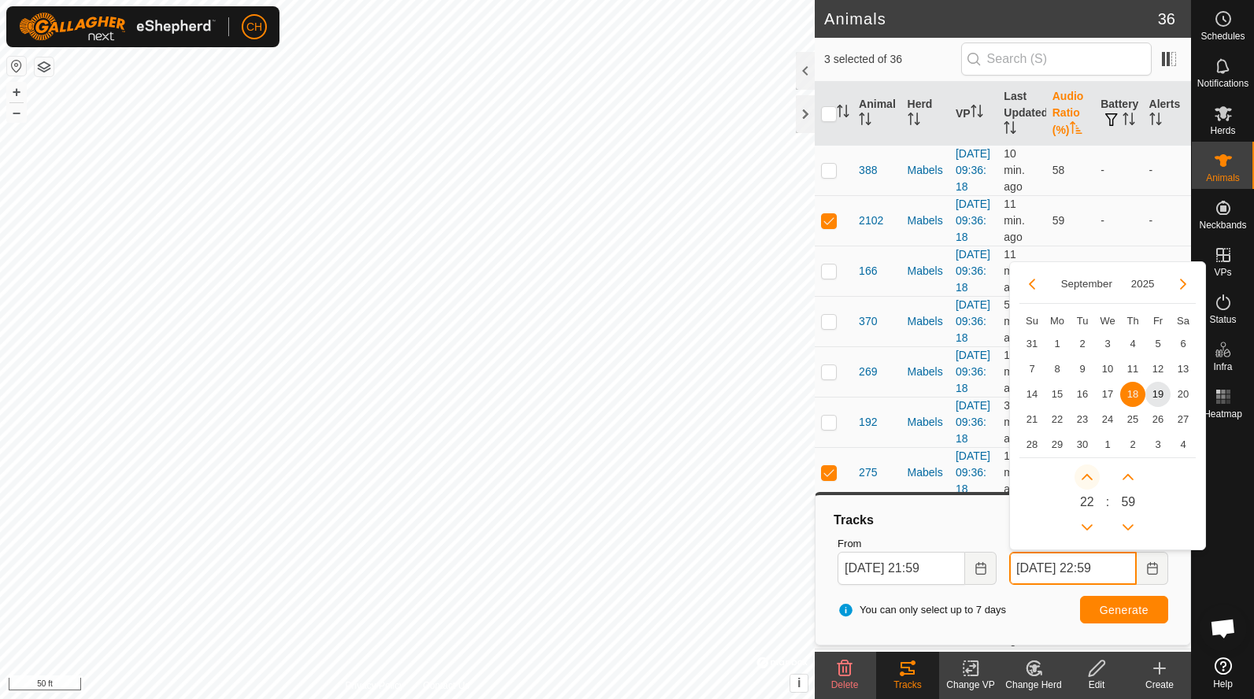
click at [1087, 478] on button "Next Hour" at bounding box center [1086, 476] width 25 height 25
type input "Sep 18, 2025 23:59"
click at [1088, 479] on span "Next Hour" at bounding box center [1088, 479] width 0 height 0
type input "Sep 17, 2025 00:59"
click at [1087, 478] on button "Next Hour" at bounding box center [1086, 476] width 25 height 25
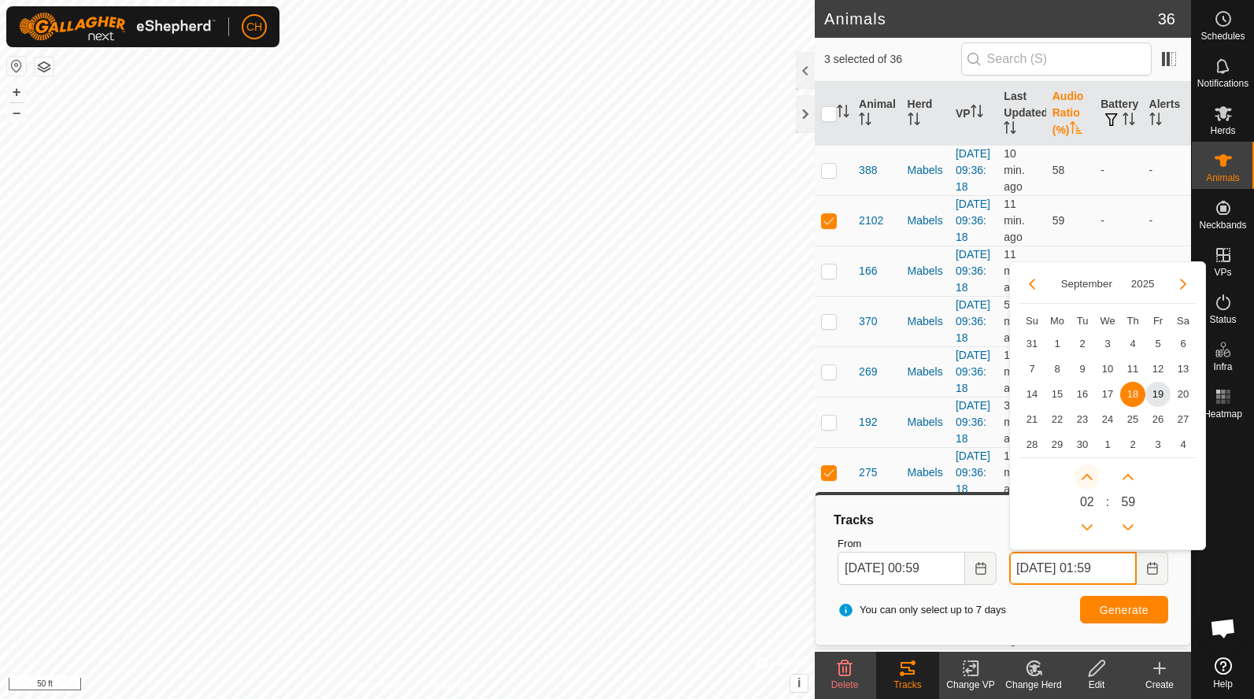
click at [1087, 478] on button "Next Hour" at bounding box center [1086, 476] width 25 height 25
type input "Sep 18, 2025 02:59"
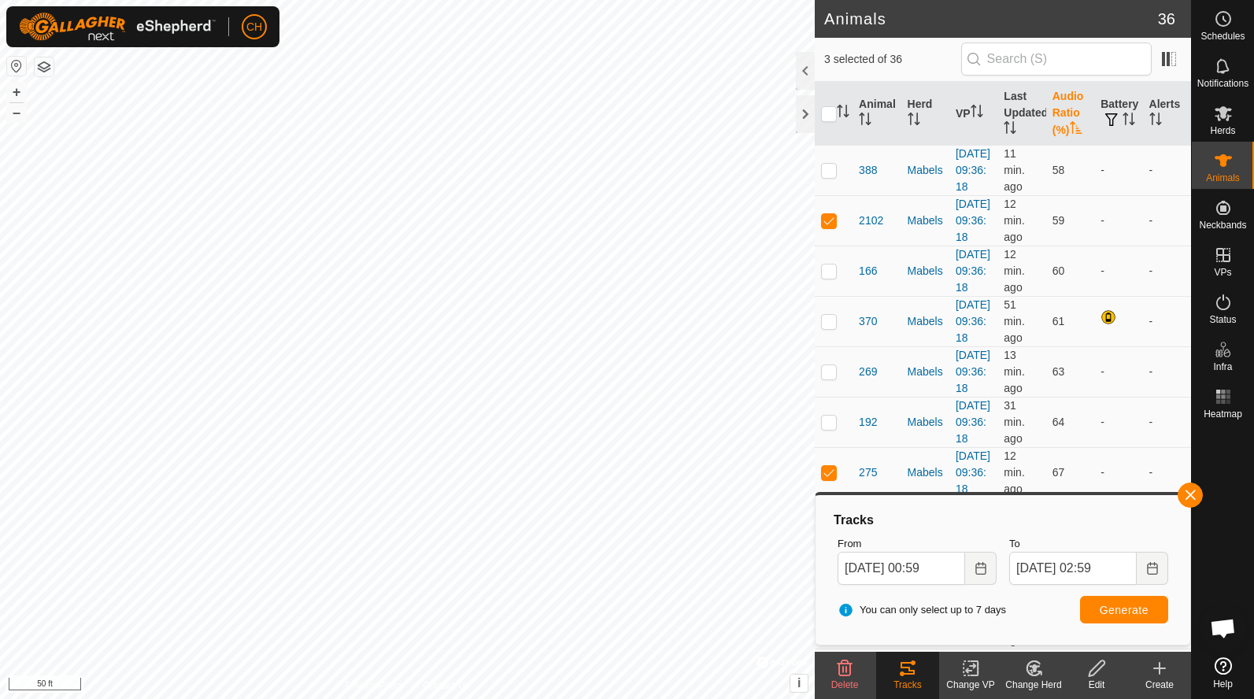
click at [1096, 600] on button "Generate" at bounding box center [1124, 610] width 88 height 28
click at [985, 571] on icon "Choose Date" at bounding box center [980, 568] width 10 height 13
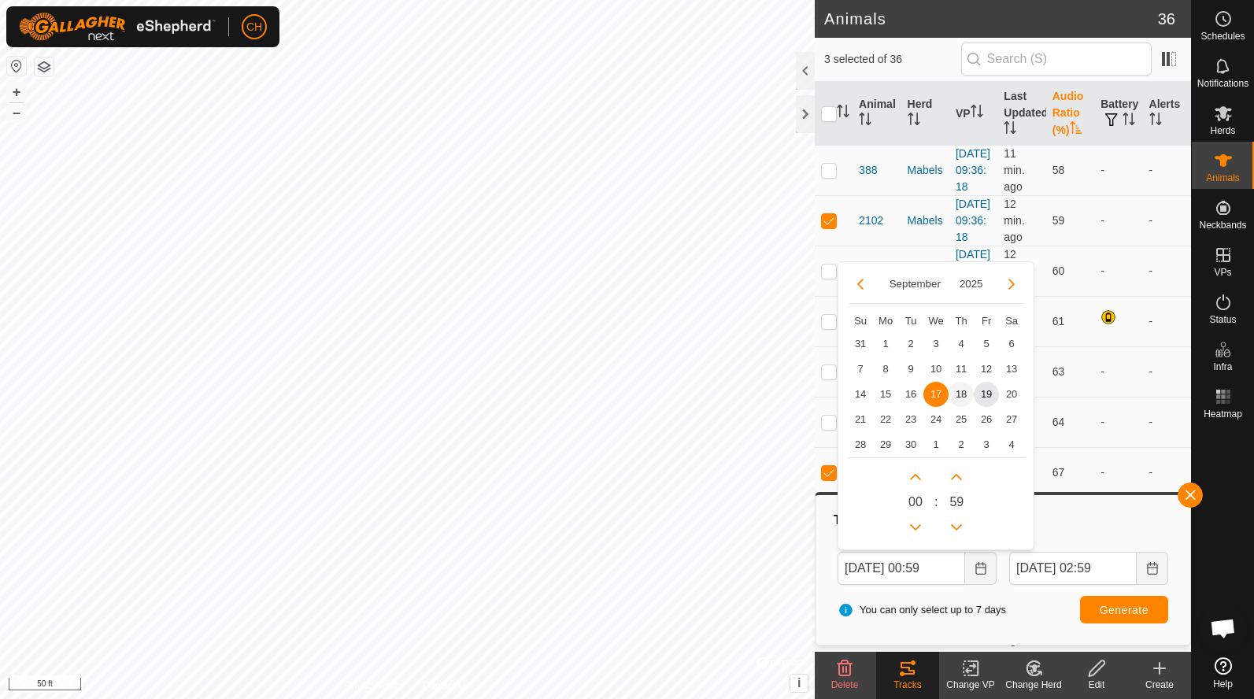
click at [965, 394] on span "18" at bounding box center [960, 394] width 25 height 25
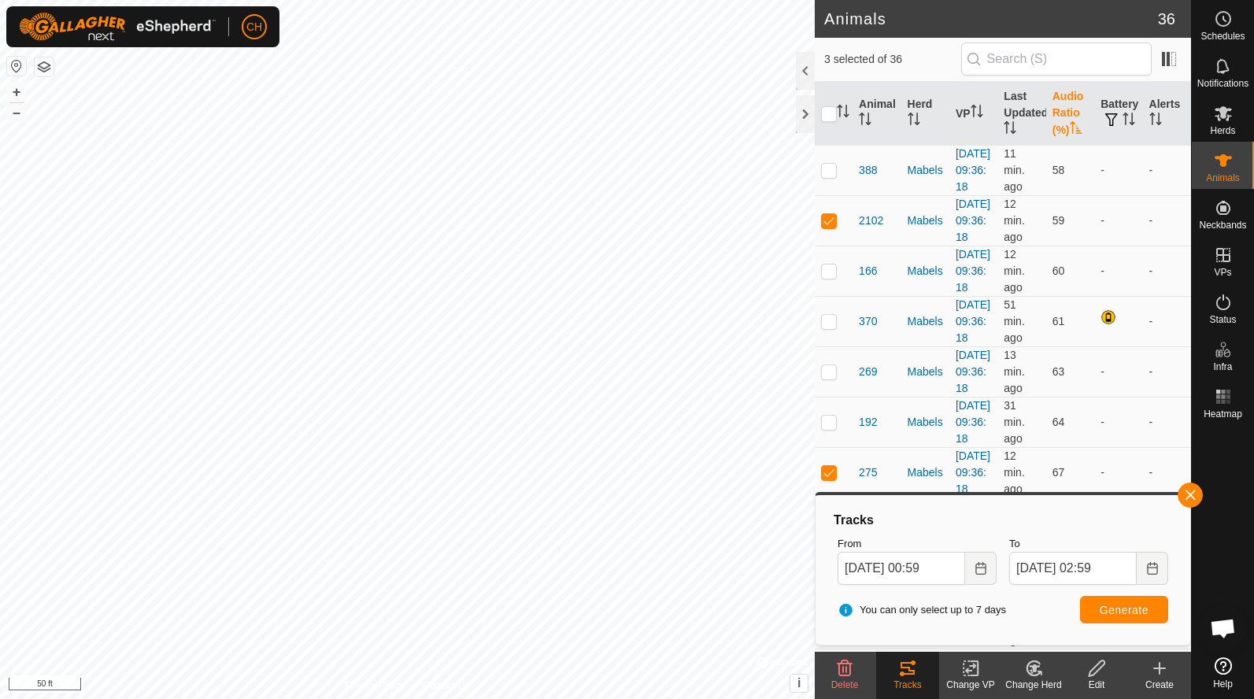
click at [927, 616] on span "You can only select up to 7 days" at bounding box center [921, 610] width 168 height 16
click at [934, 572] on input "Sep 18, 2025 00:59" at bounding box center [901, 568] width 128 height 33
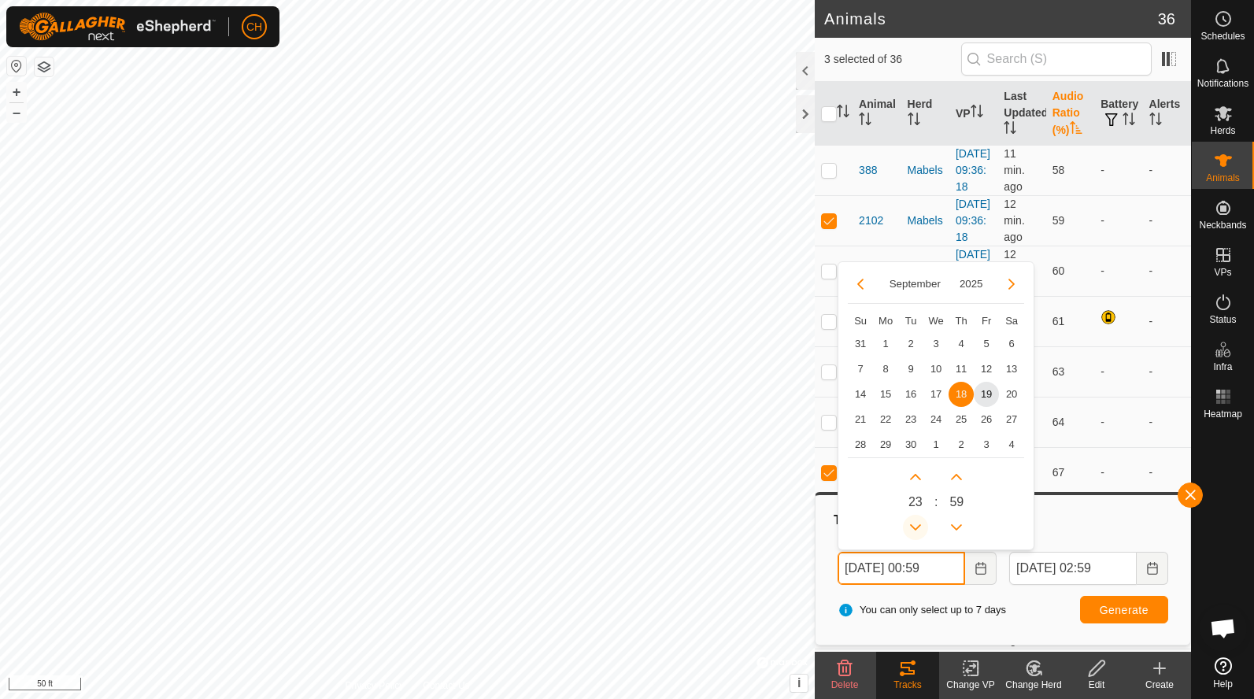
click at [919, 526] on button "Previous Hour" at bounding box center [915, 527] width 25 height 25
type input "Sep 18, 2025 23:59"
type input "Sep 19, 2025 23:59"
click at [919, 526] on button "Previous Hour" at bounding box center [915, 527] width 25 height 25
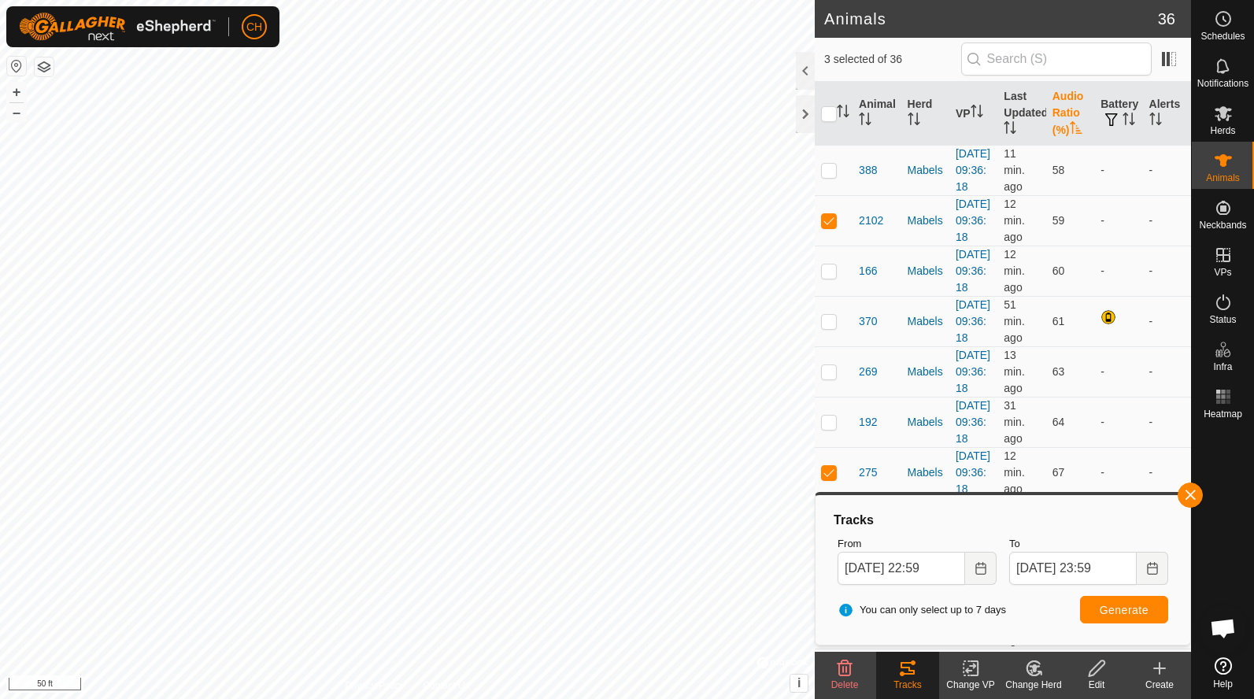
click at [1105, 612] on span "Generate" at bounding box center [1124, 610] width 49 height 13
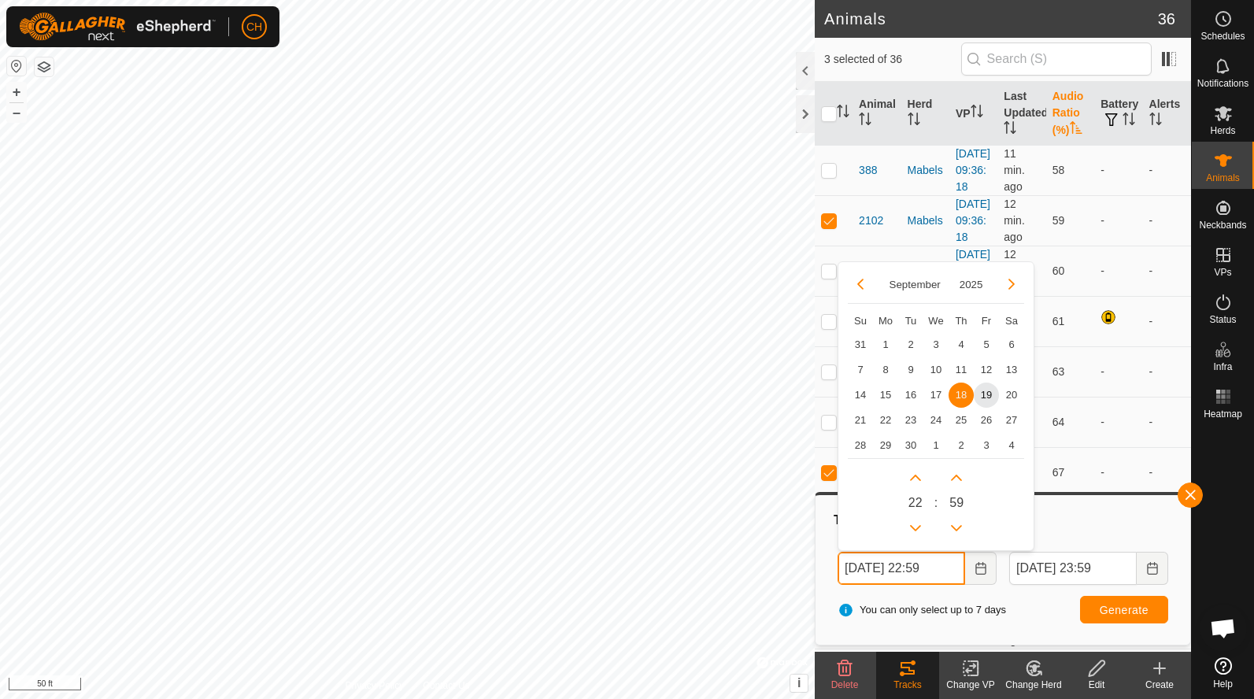
click at [940, 573] on input "Sep 18, 2025 22:59" at bounding box center [901, 568] width 128 height 33
click at [909, 528] on button "Previous Hour" at bounding box center [915, 527] width 25 height 25
type input "Sep 18, 2025 21:59"
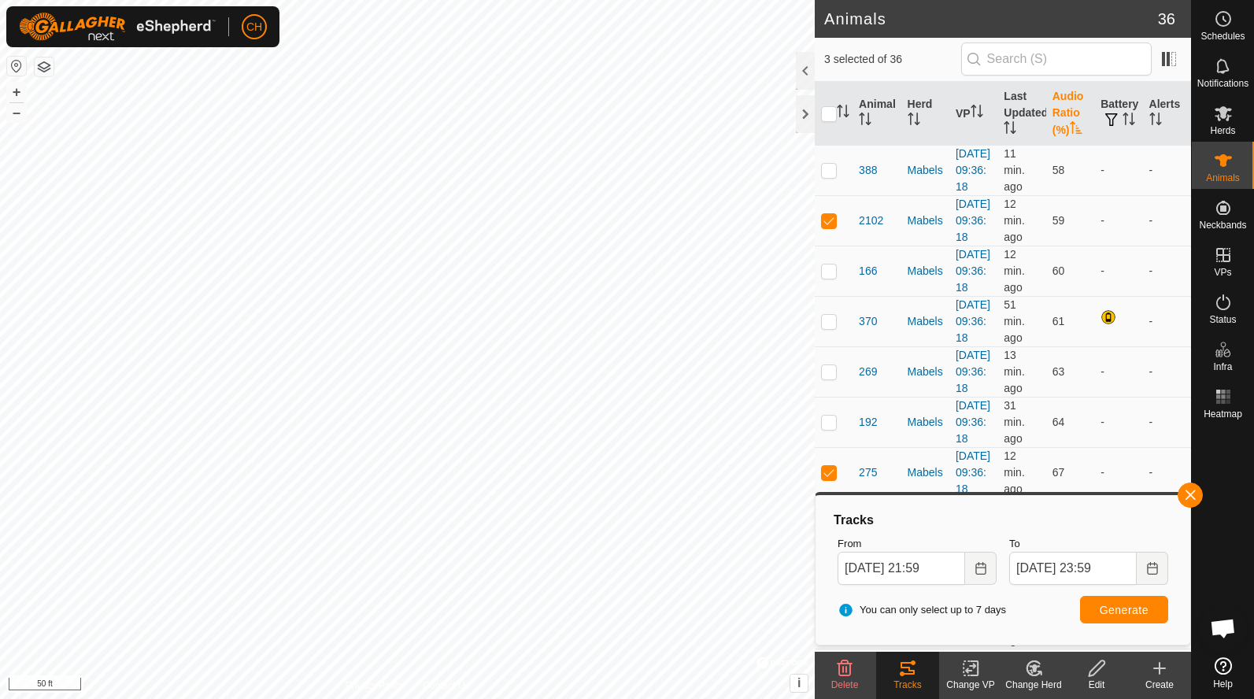
click at [1105, 612] on span "Generate" at bounding box center [1124, 610] width 49 height 13
click at [830, 115] on input "checkbox" at bounding box center [829, 114] width 16 height 16
checkbox input "true"
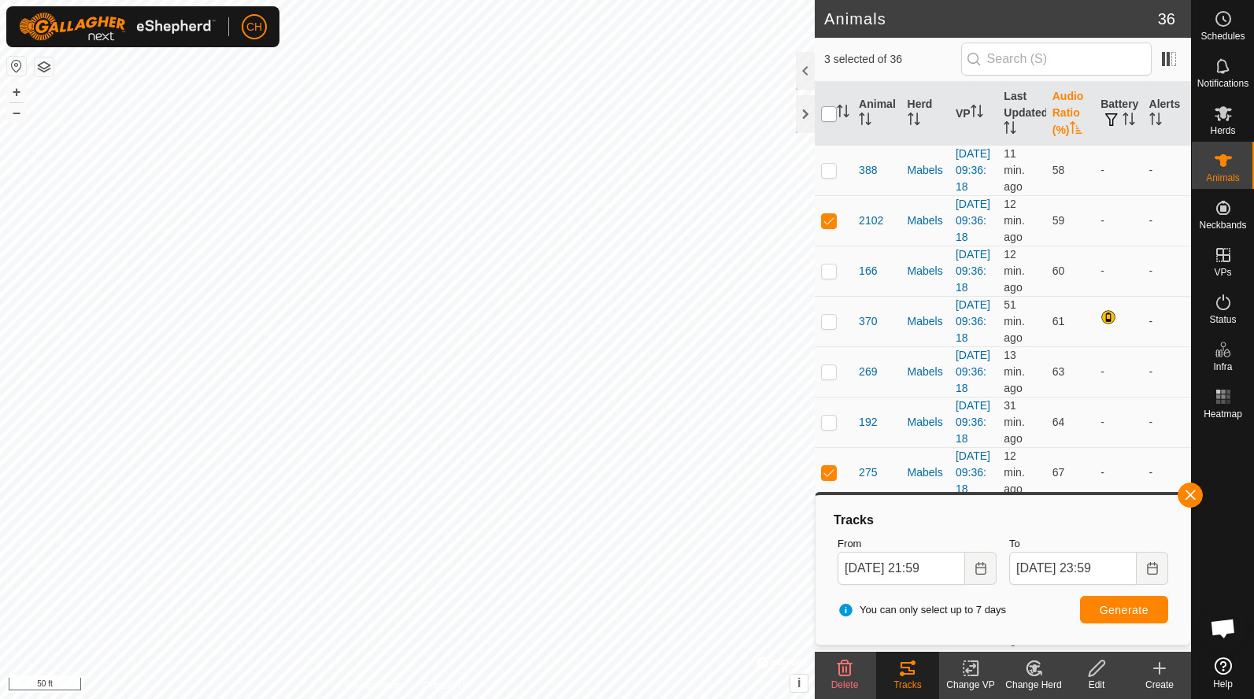
checkbox input "true"
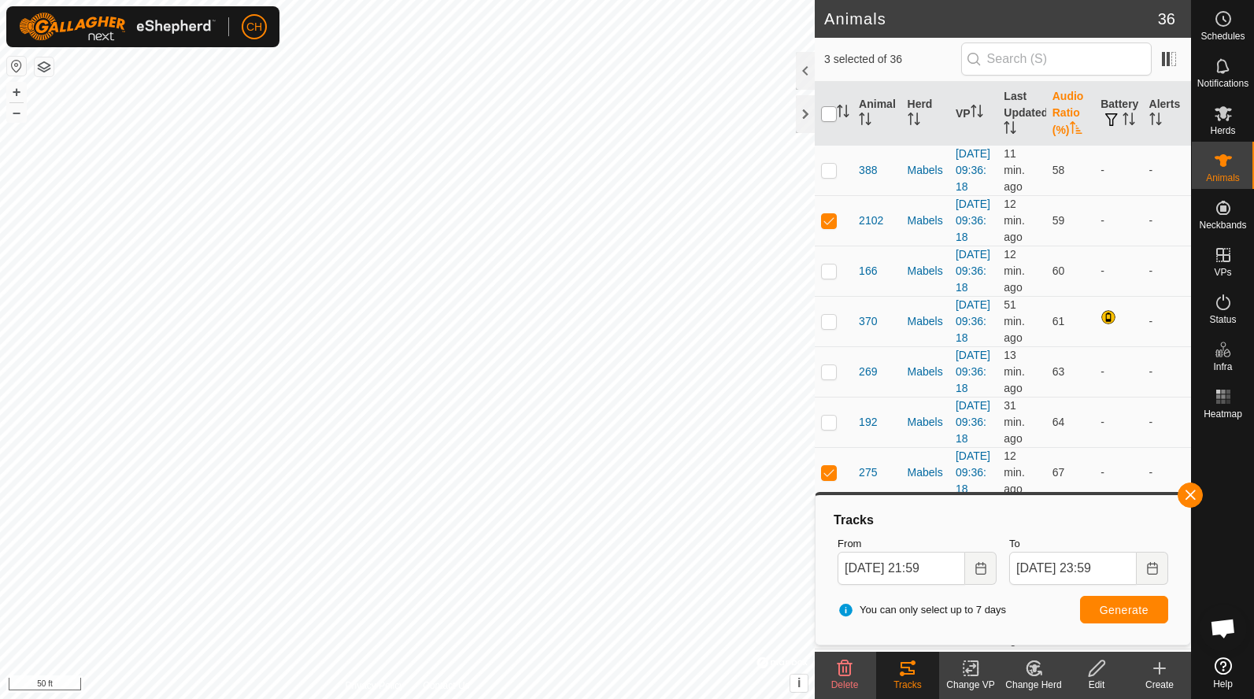
checkbox input "true"
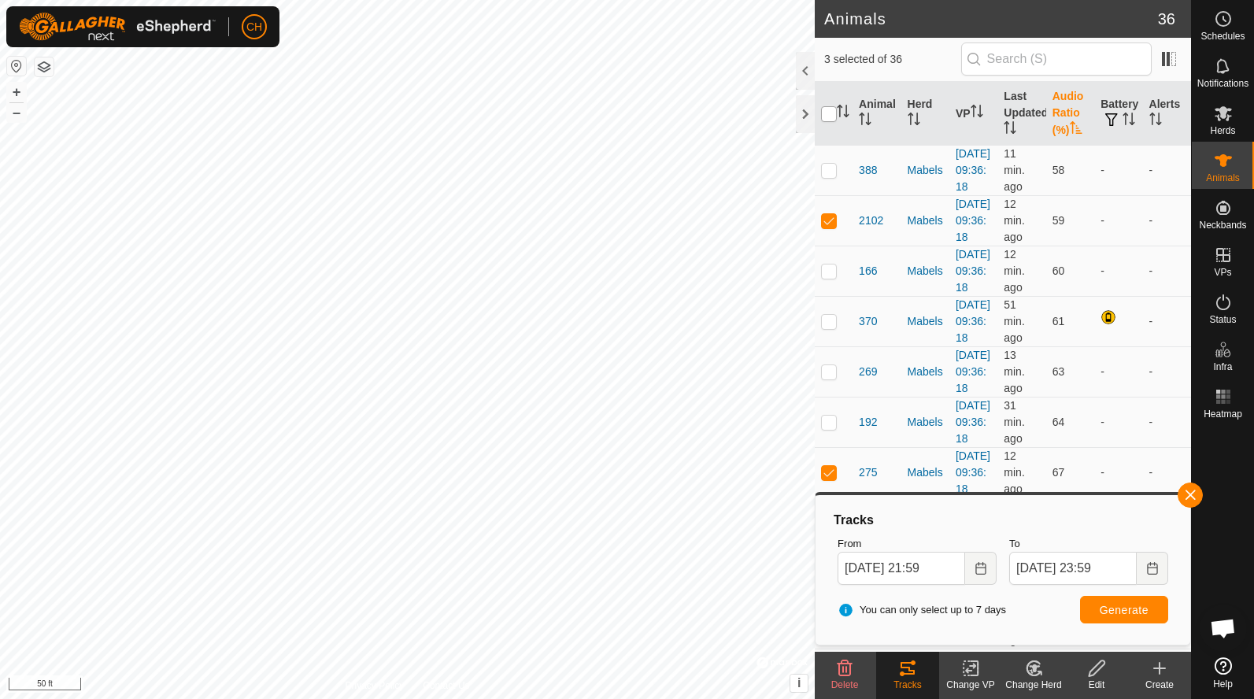
checkbox input "true"
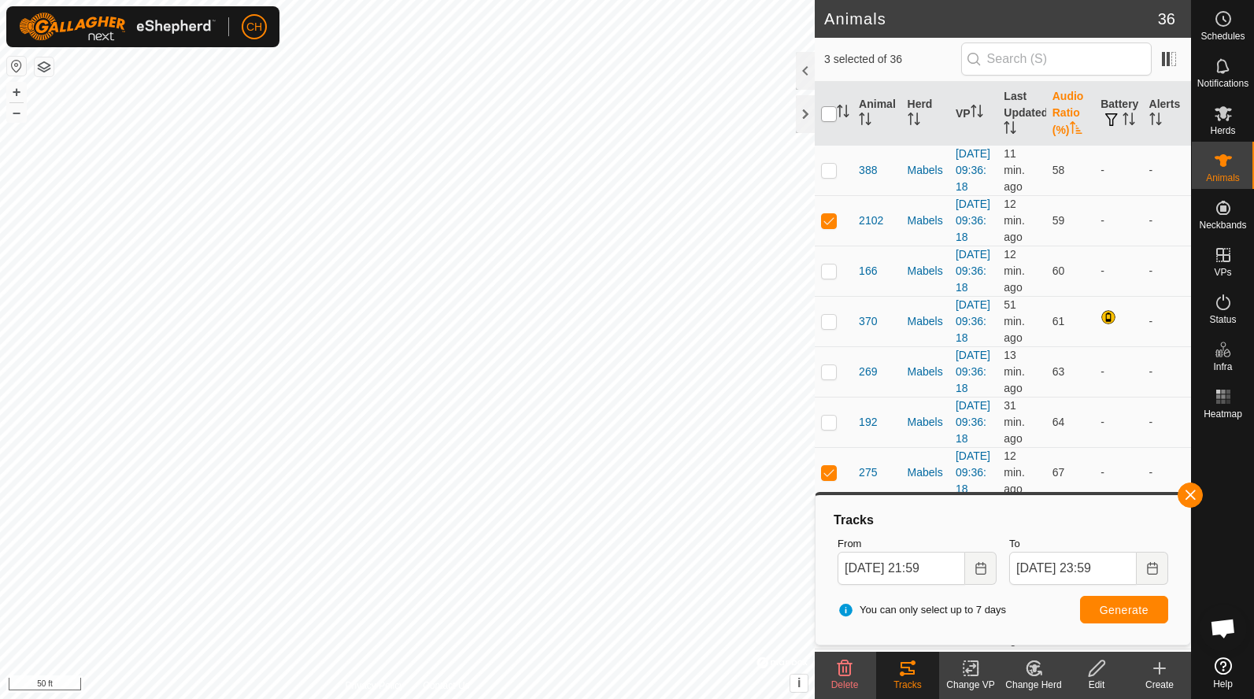
checkbox input "true"
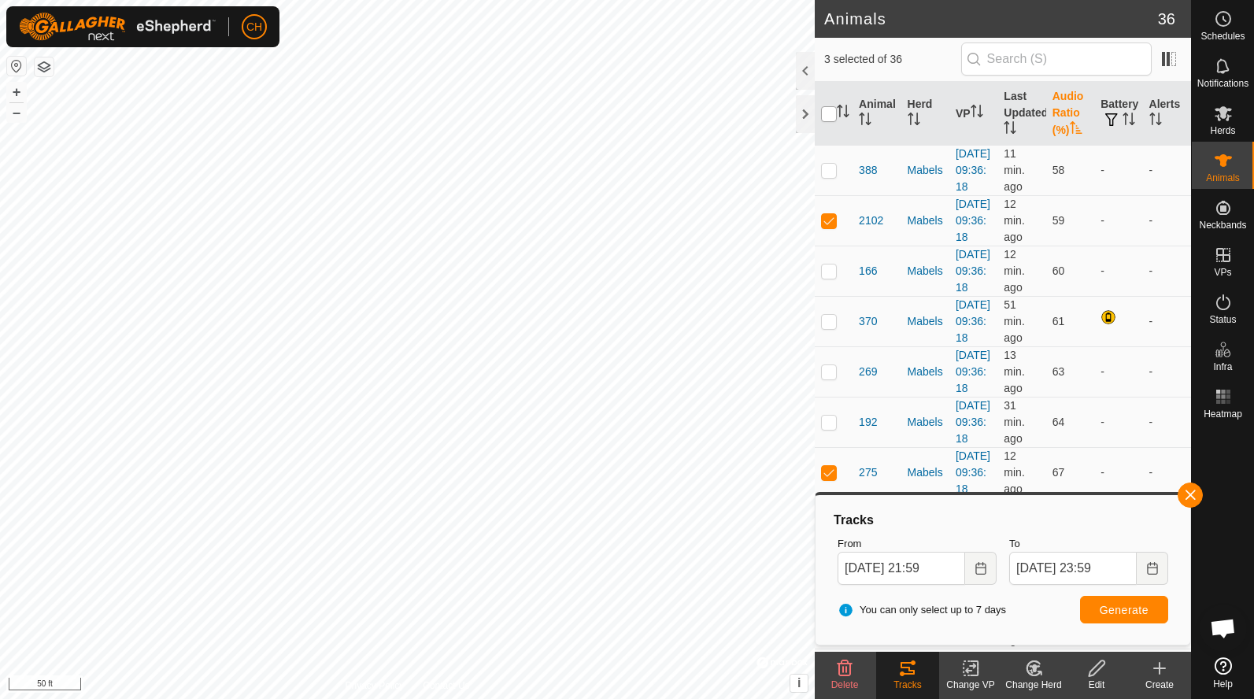
checkbox input "true"
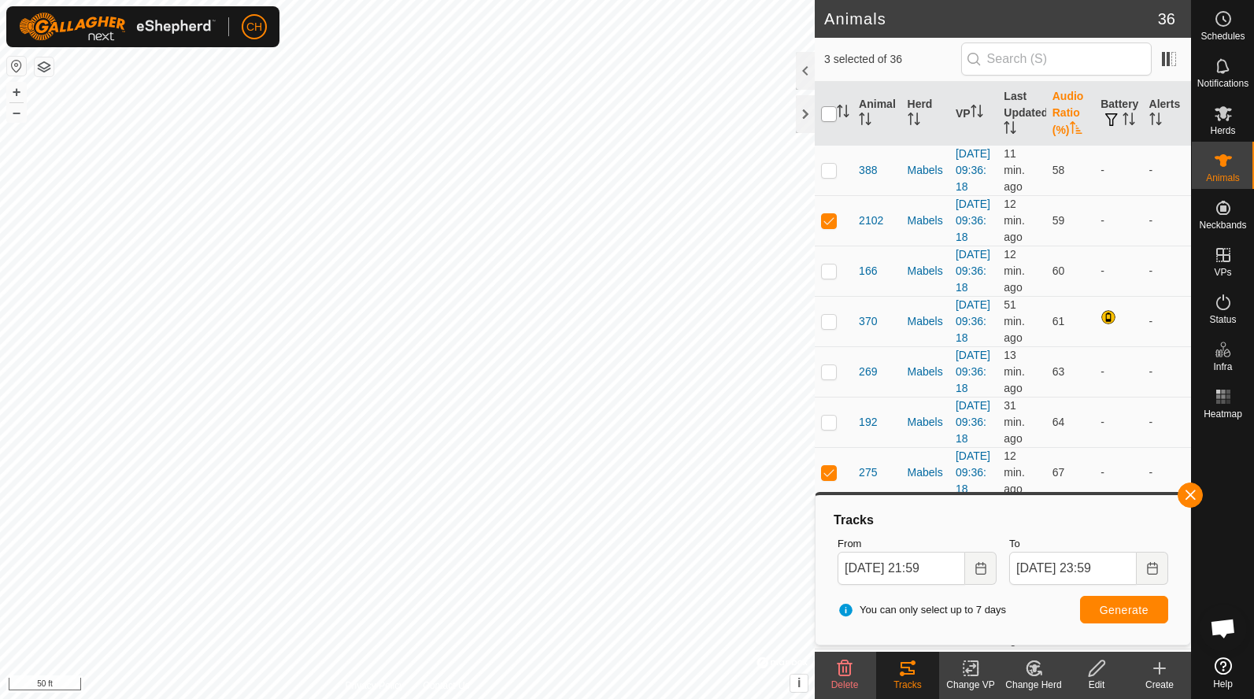
checkbox input "true"
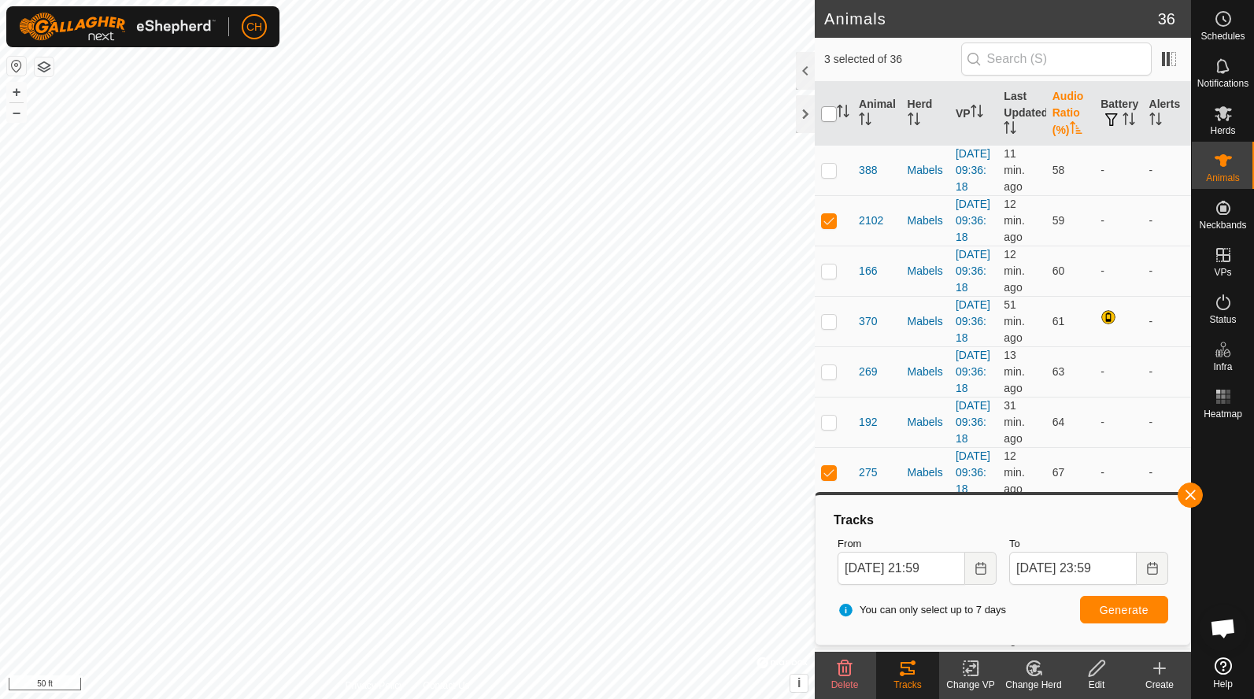
checkbox input "true"
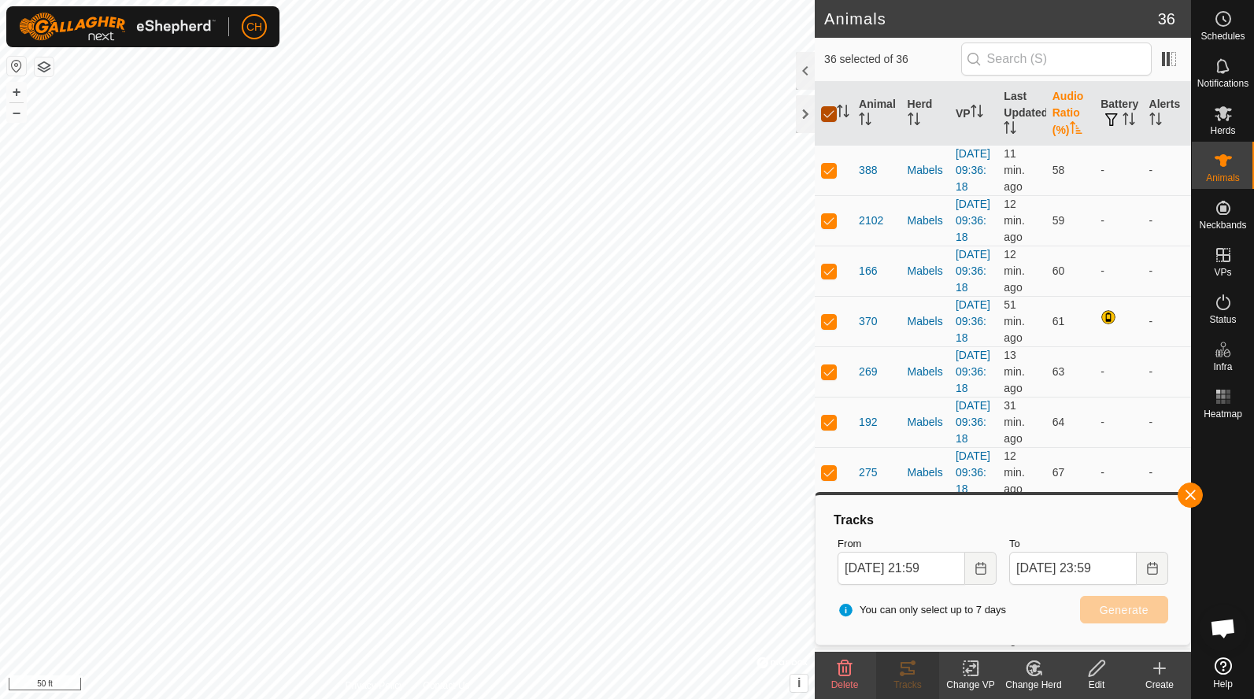
click at [830, 115] on input "checkbox" at bounding box center [829, 114] width 16 height 16
checkbox input "false"
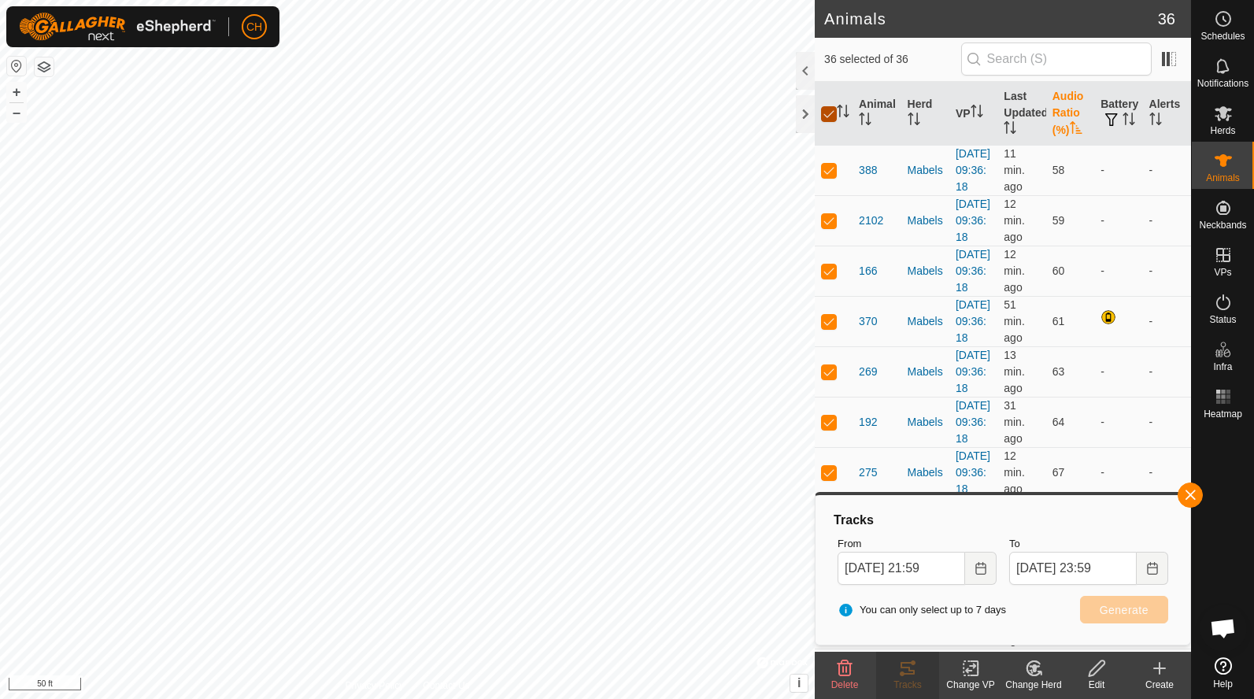
checkbox input "false"
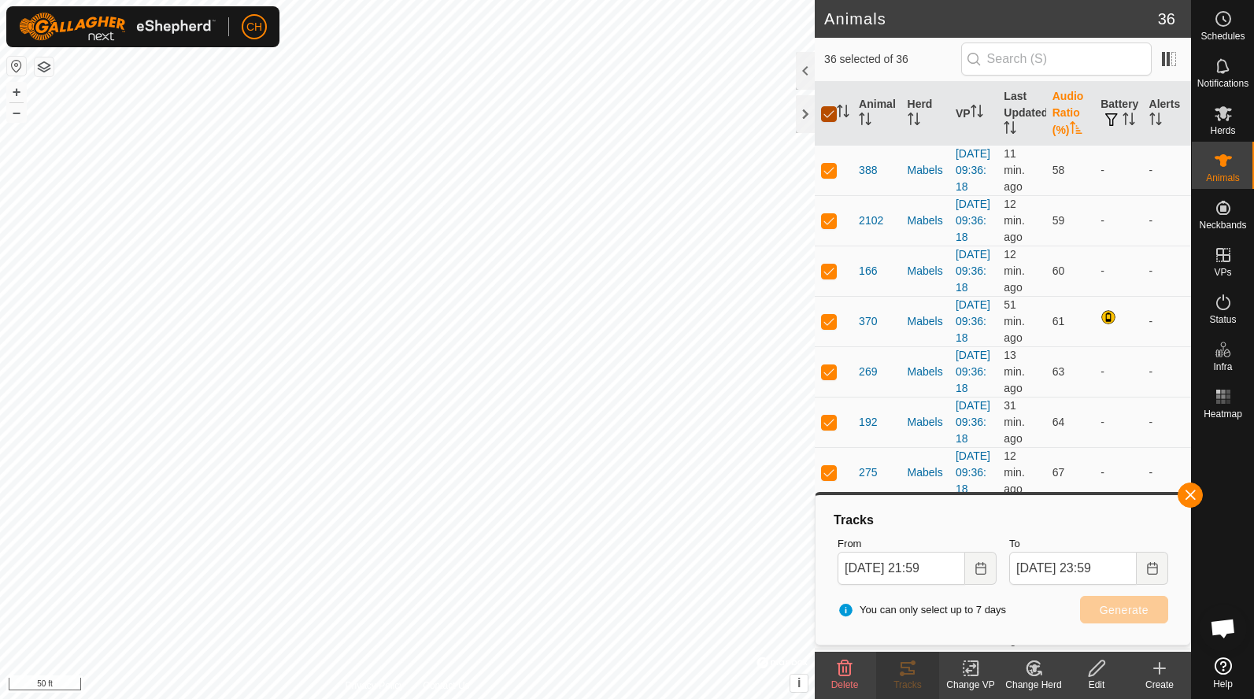
checkbox input "false"
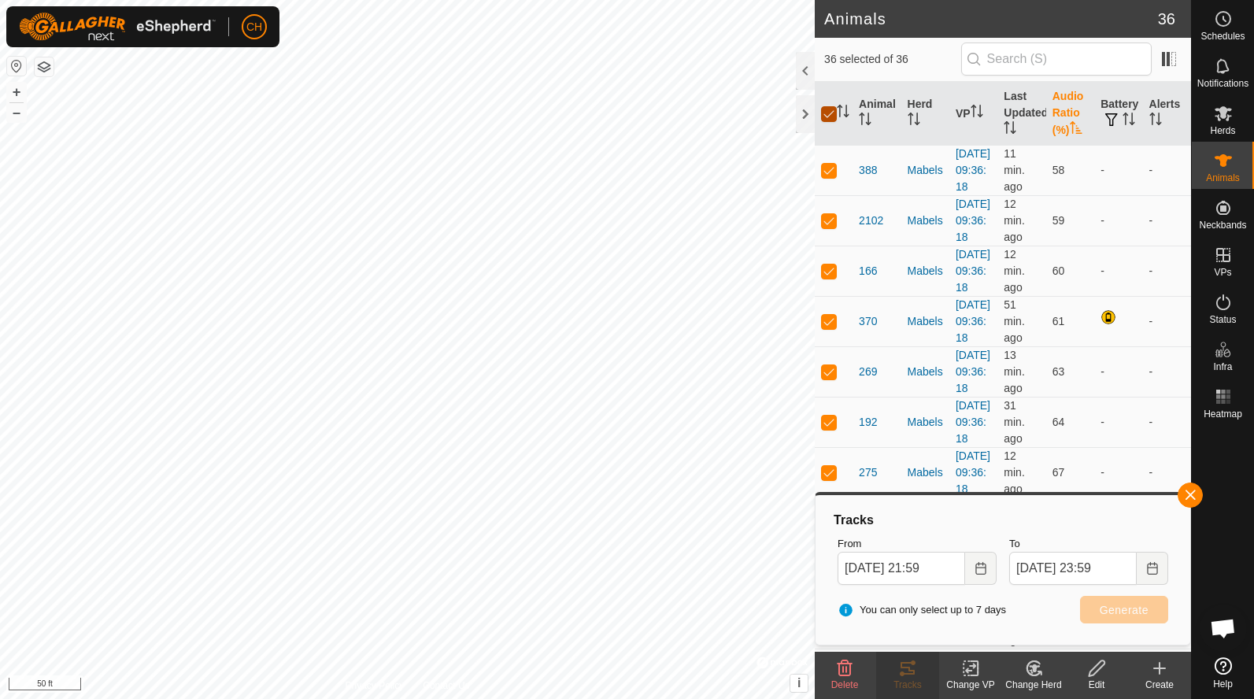
checkbox input "false"
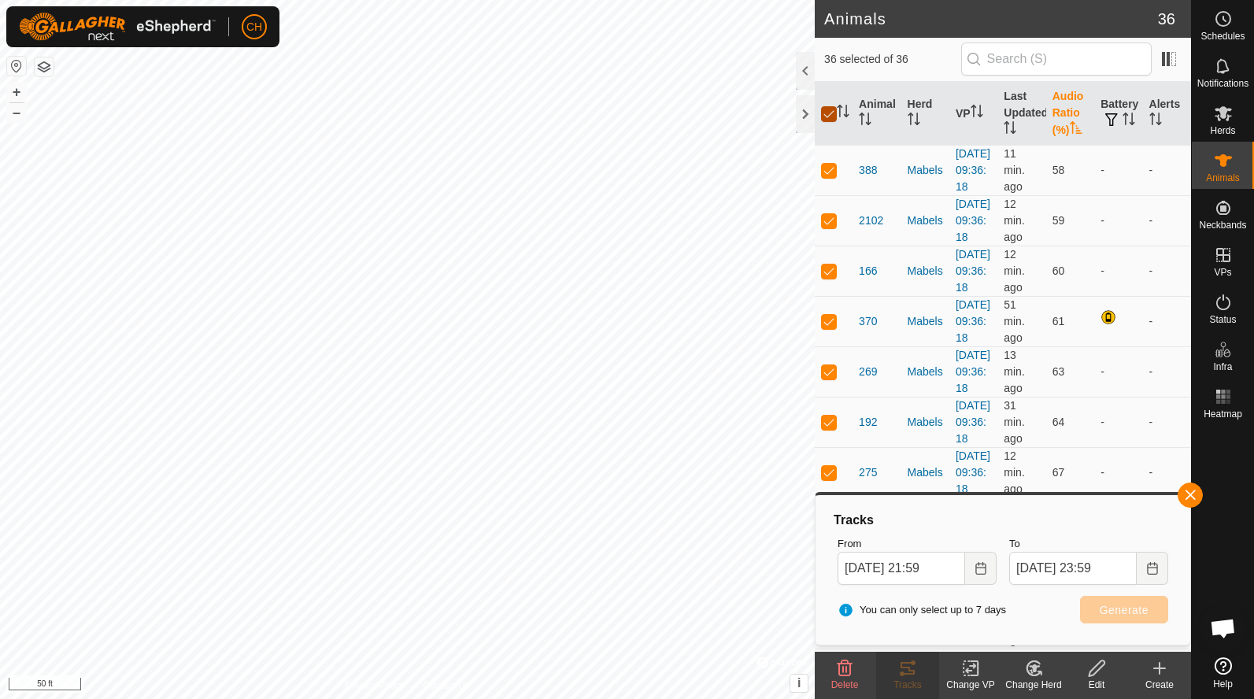
checkbox input "false"
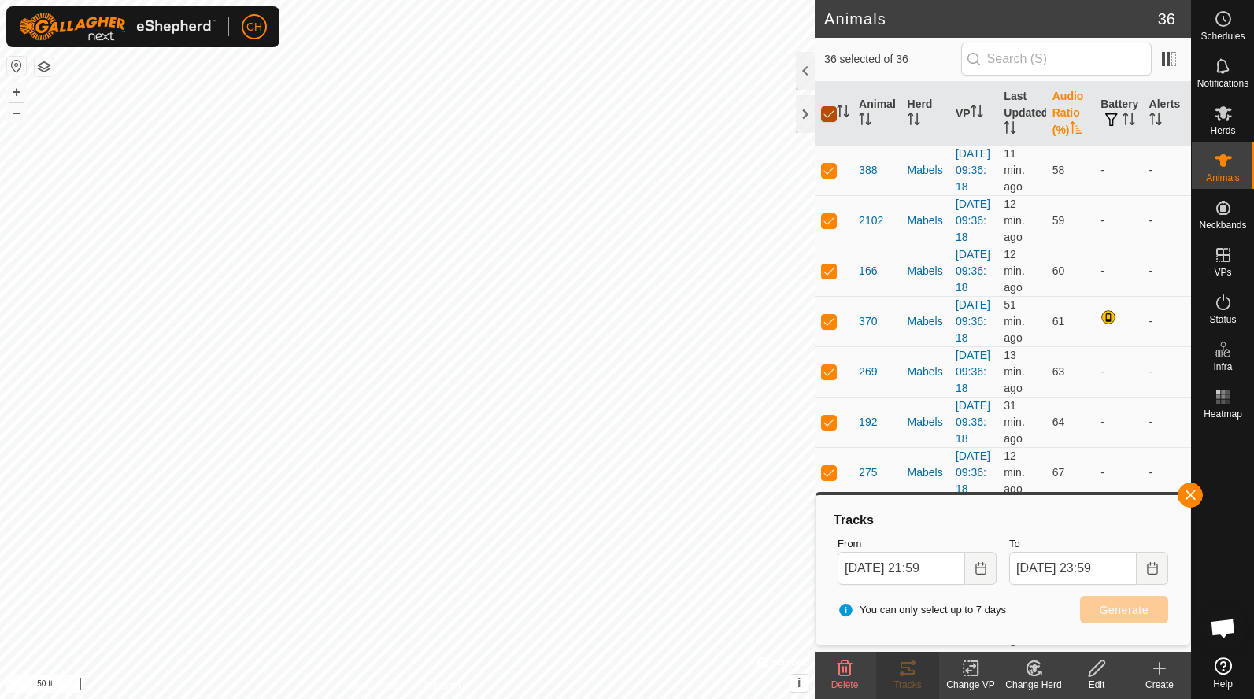
checkbox input "false"
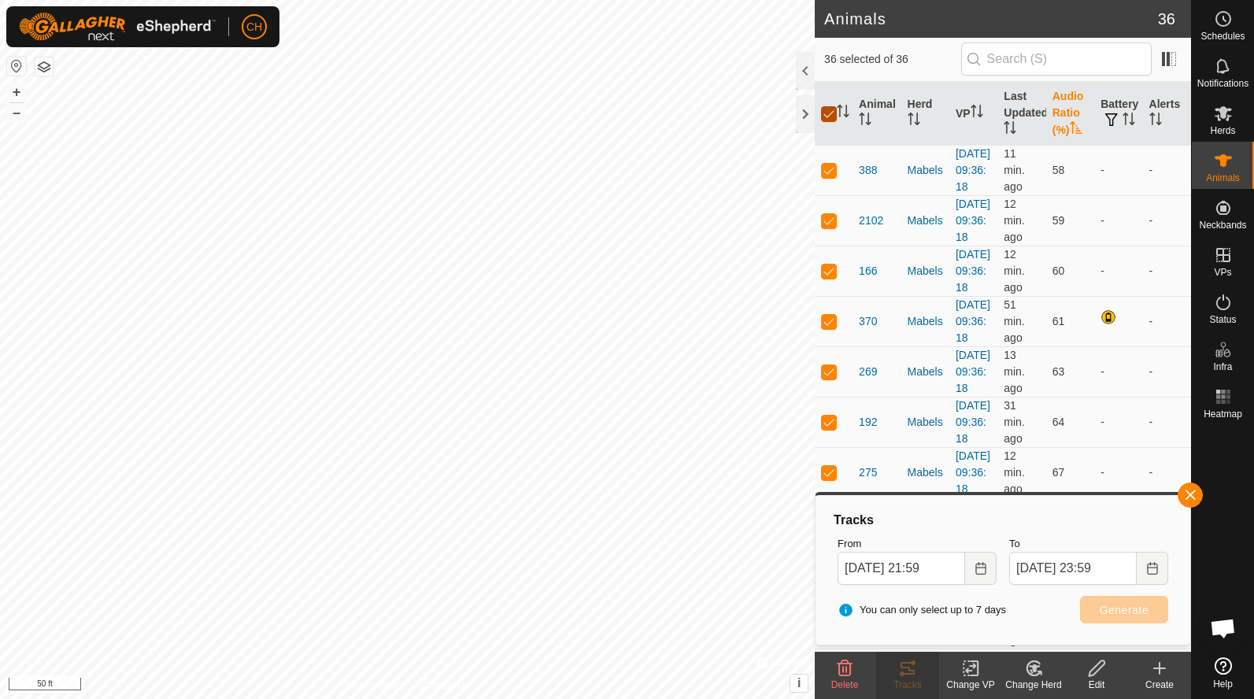
checkbox input "false"
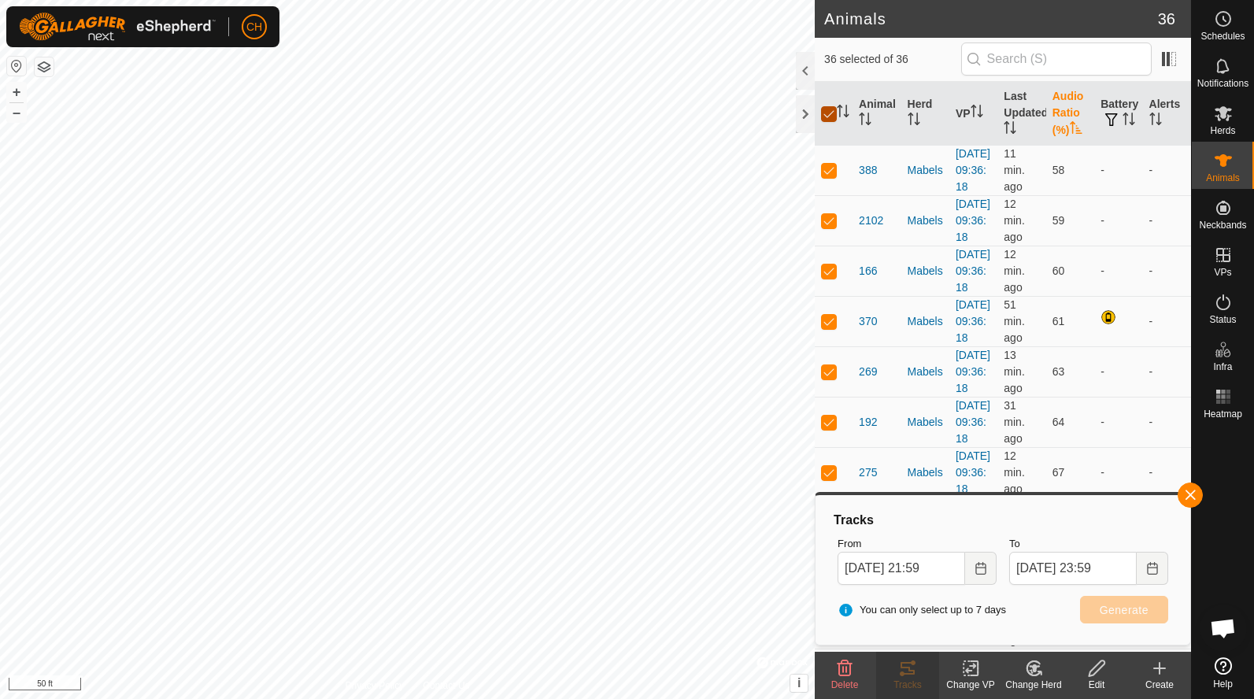
checkbox input "false"
click at [827, 117] on input "checkbox" at bounding box center [829, 114] width 16 height 16
checkbox input "true"
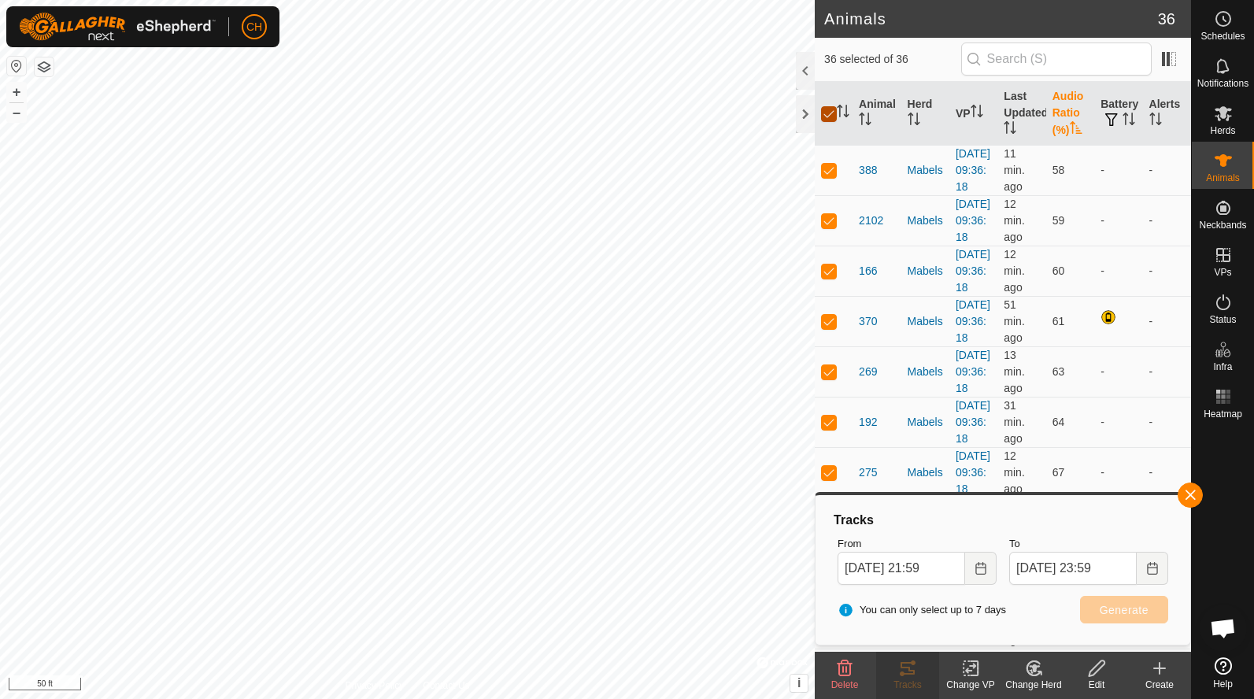
checkbox input "true"
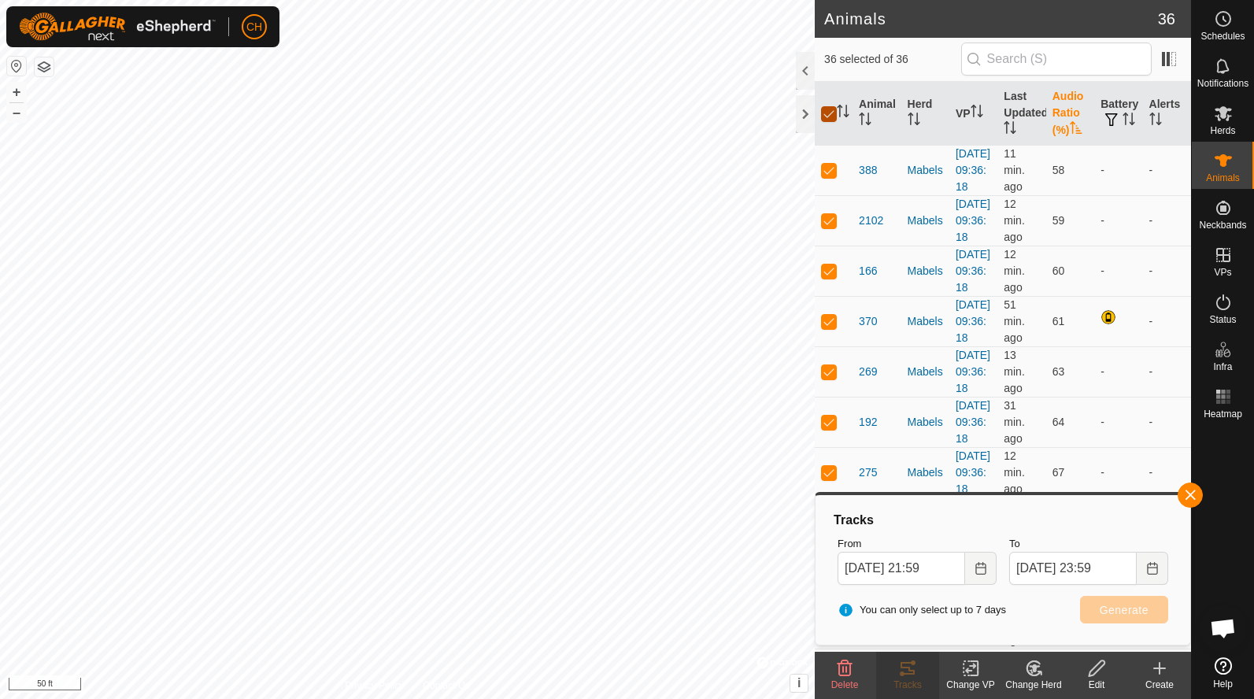
checkbox input "true"
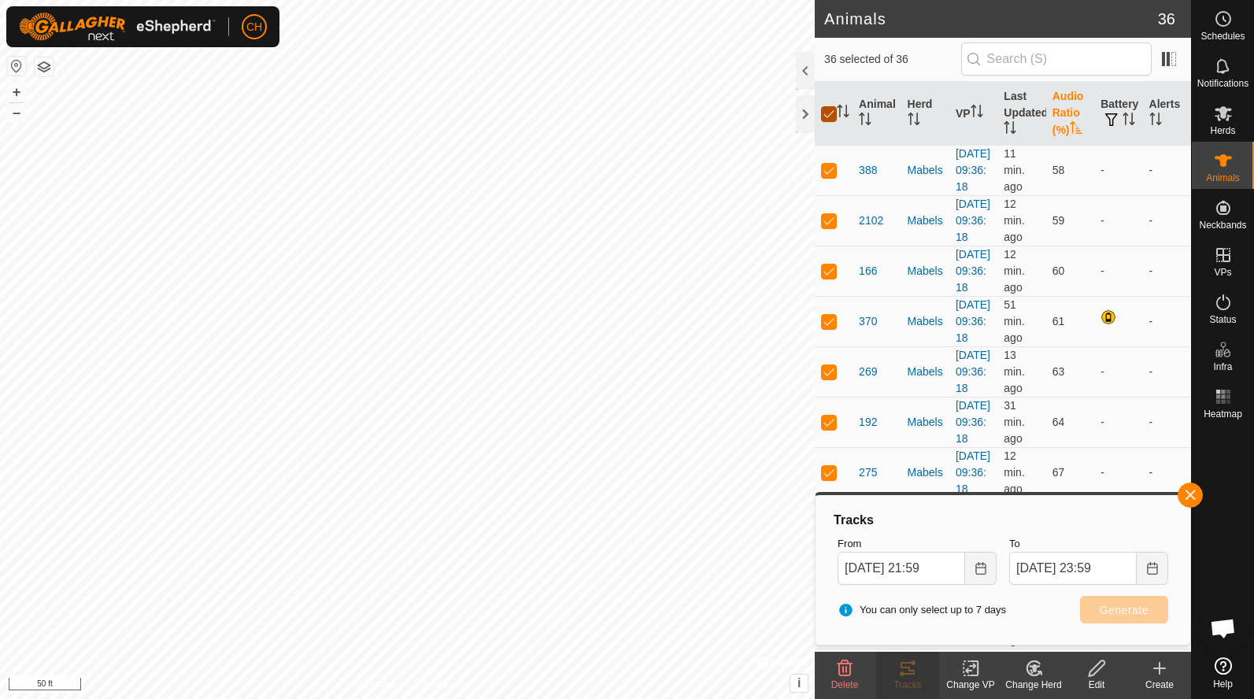
checkbox input "true"
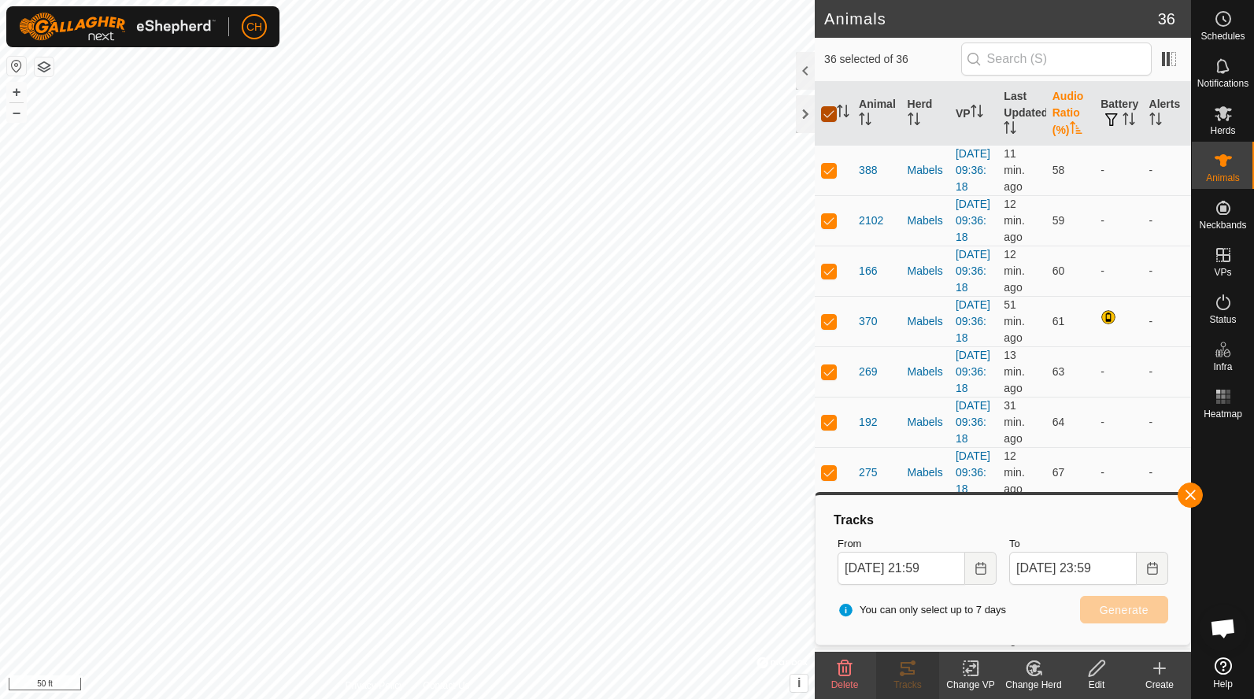
checkbox input "true"
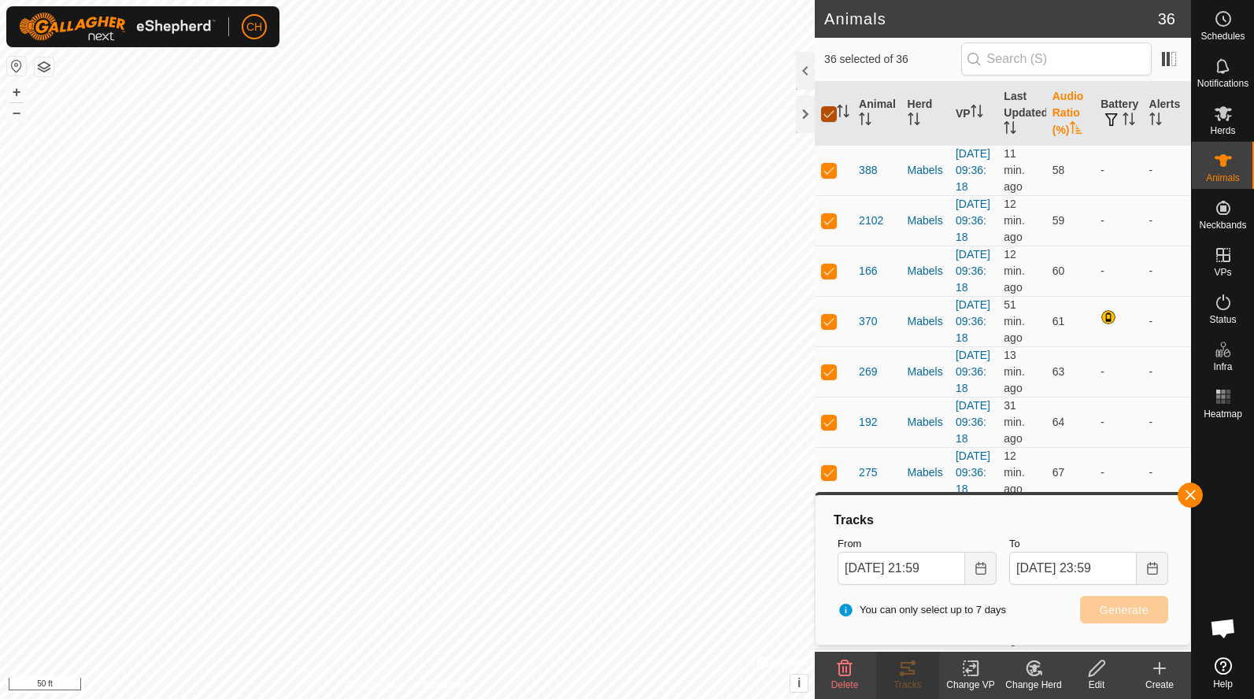
checkbox input "true"
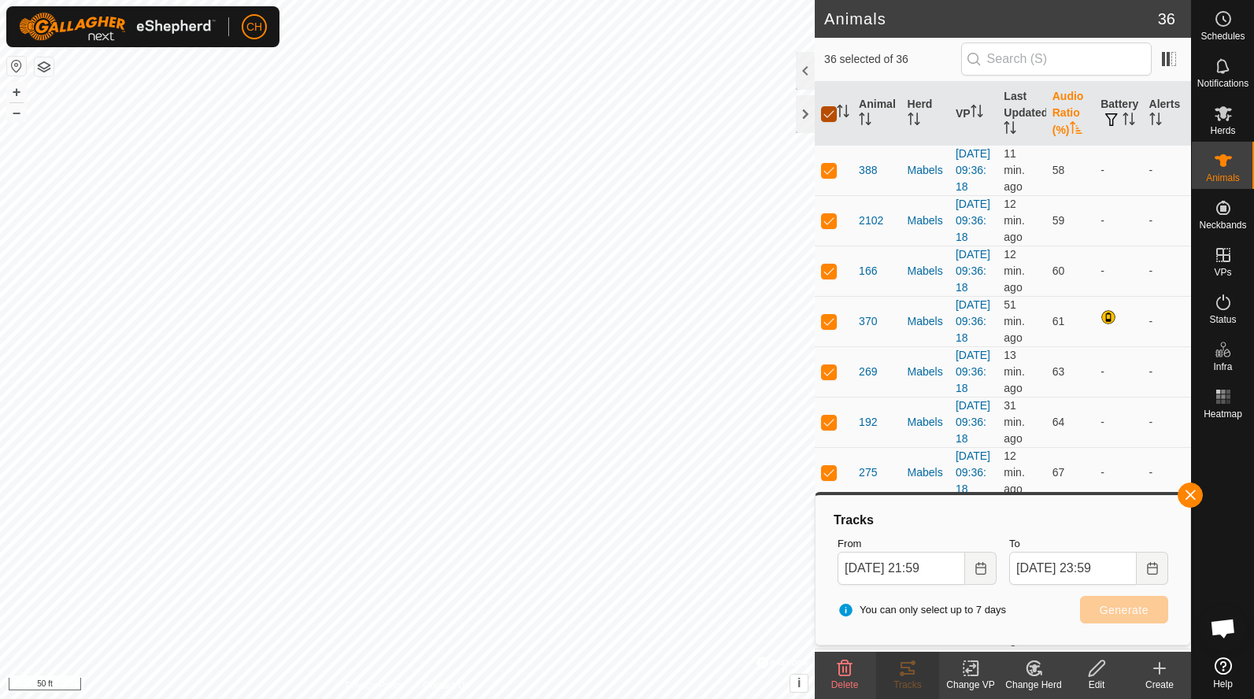
checkbox input "true"
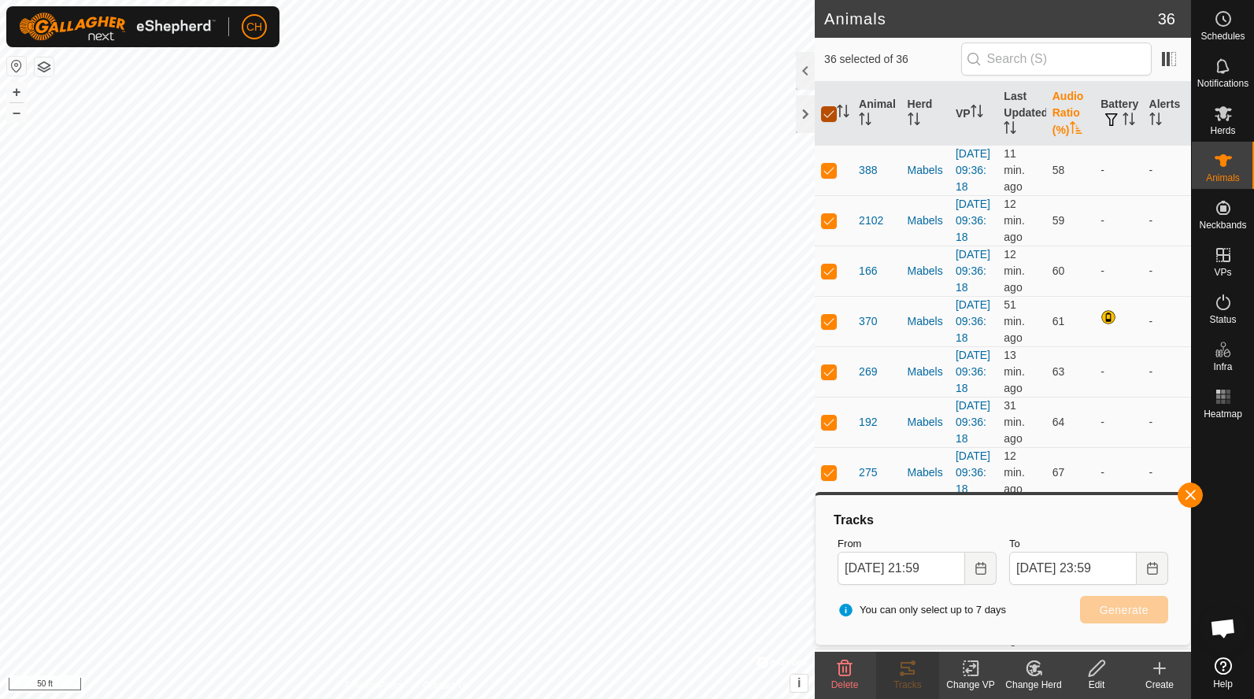
checkbox input "true"
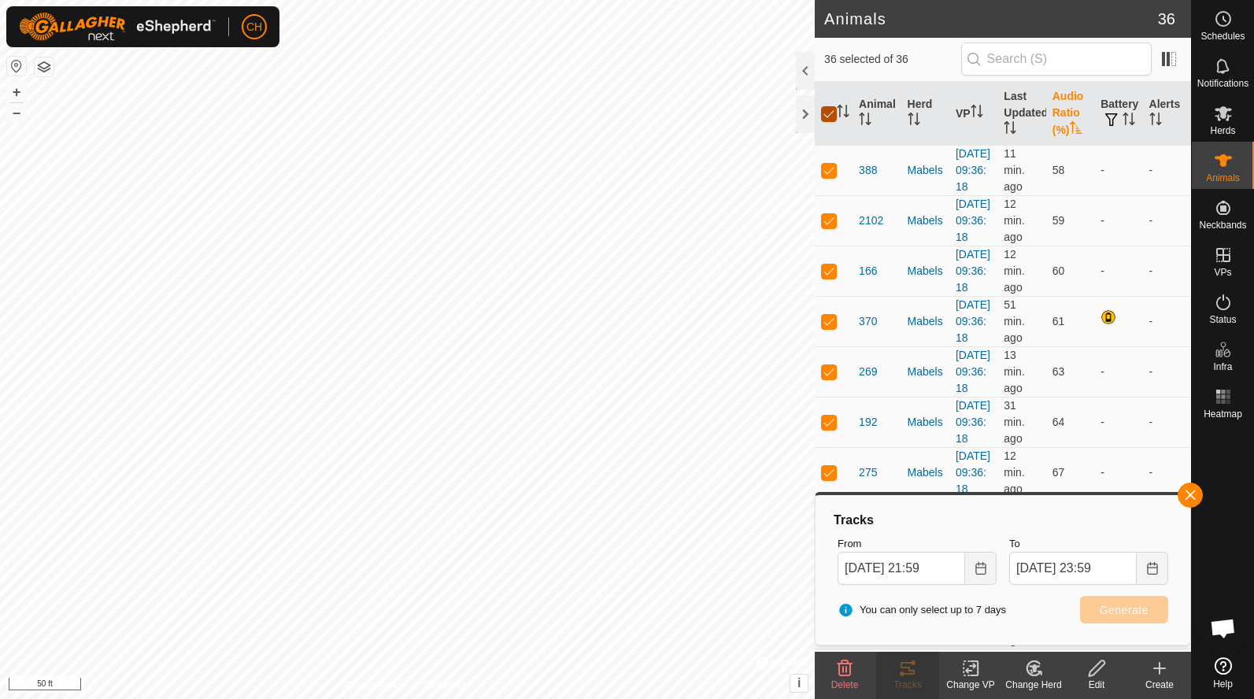
checkbox input "true"
click at [1229, 24] on circle at bounding box center [1223, 19] width 14 height 14
